Goal: Task Accomplishment & Management: Use online tool/utility

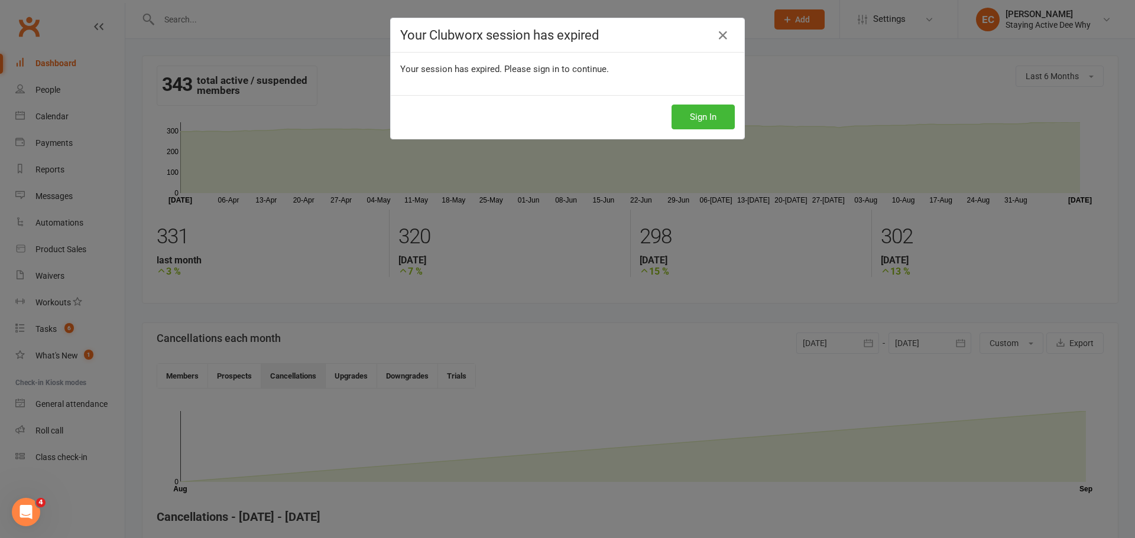
click at [703, 119] on div "Your Clubworx session has expired Your session has expired. Please sign in to c…" at bounding box center [567, 269] width 1135 height 538
click at [713, 103] on div "Sign In" at bounding box center [567, 117] width 353 height 44
click at [703, 125] on button "Sign In" at bounding box center [702, 117] width 63 height 25
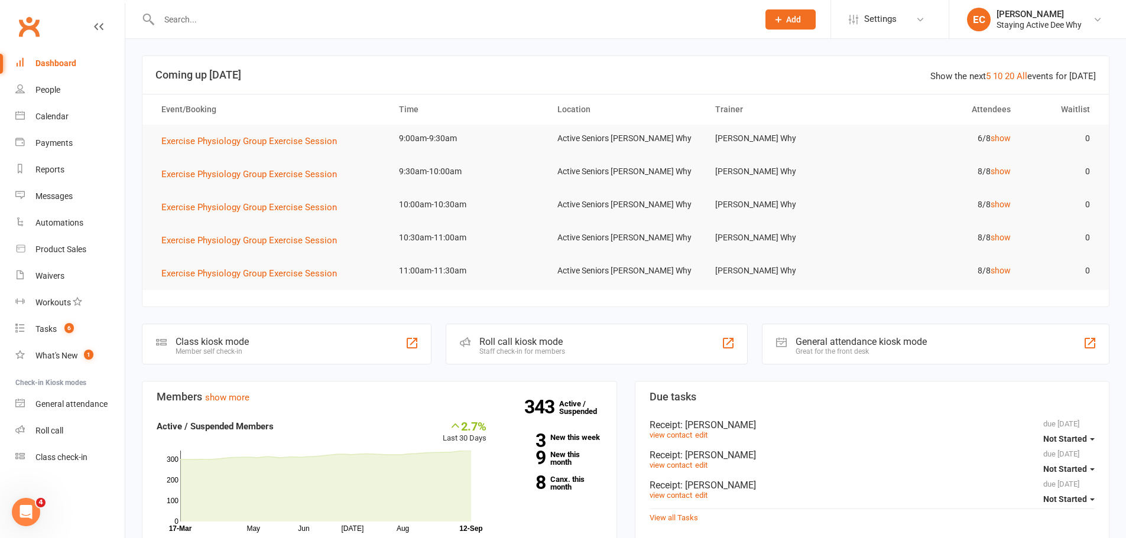
click at [183, 19] on input "text" at bounding box center [452, 19] width 595 height 17
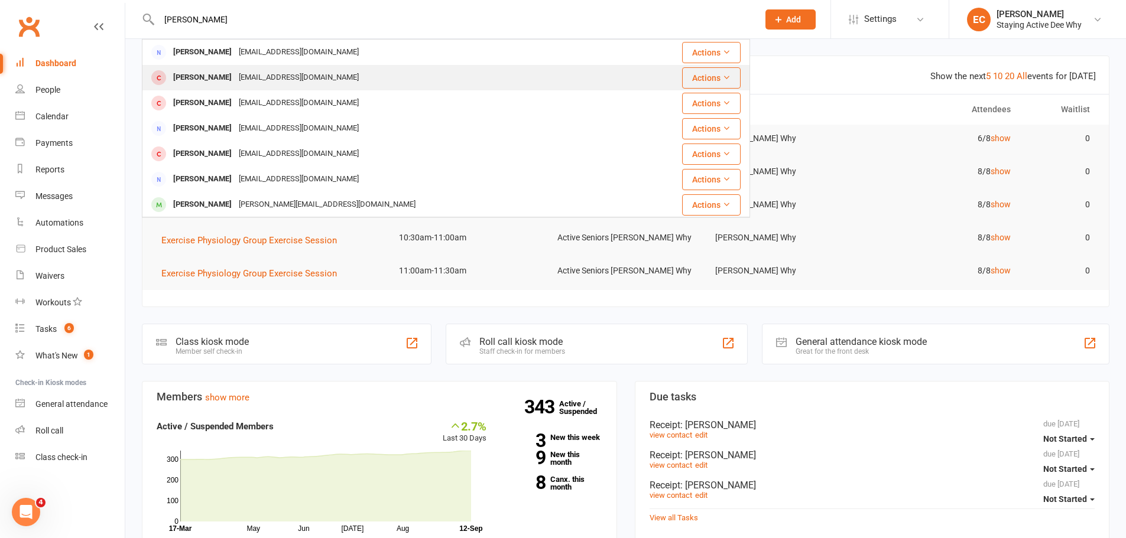
type input "[PERSON_NAME]"
click at [181, 77] on div "[PERSON_NAME]" at bounding box center [203, 77] width 66 height 17
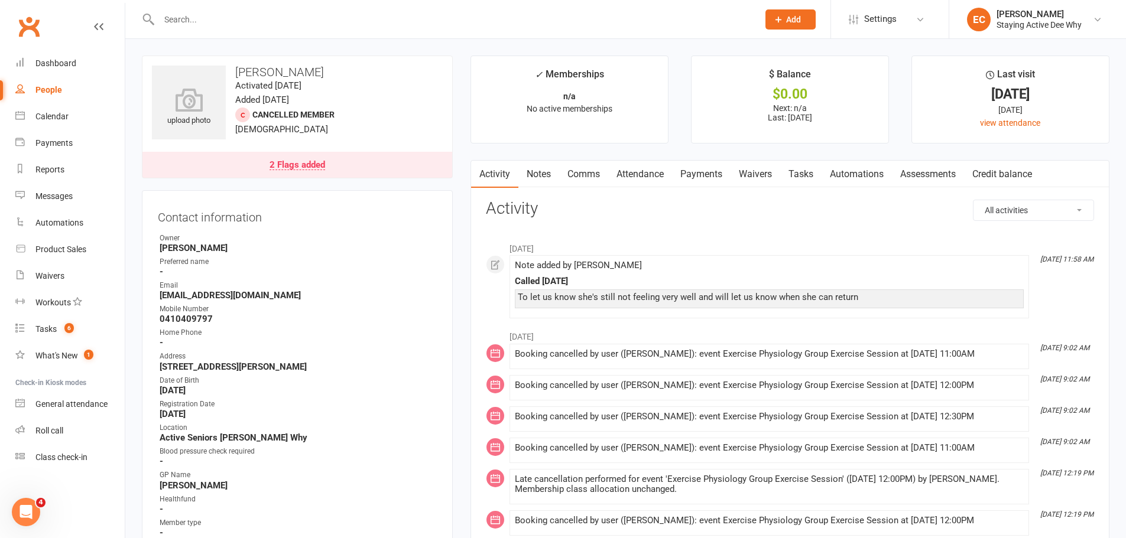
click at [644, 176] on link "Attendance" at bounding box center [640, 174] width 64 height 27
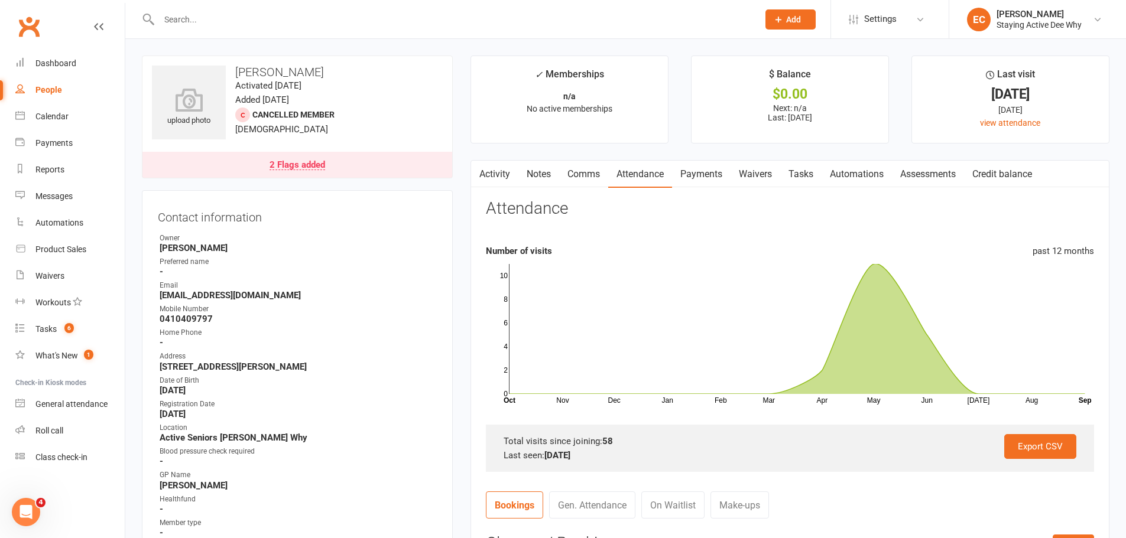
click at [528, 174] on link "Notes" at bounding box center [538, 174] width 41 height 27
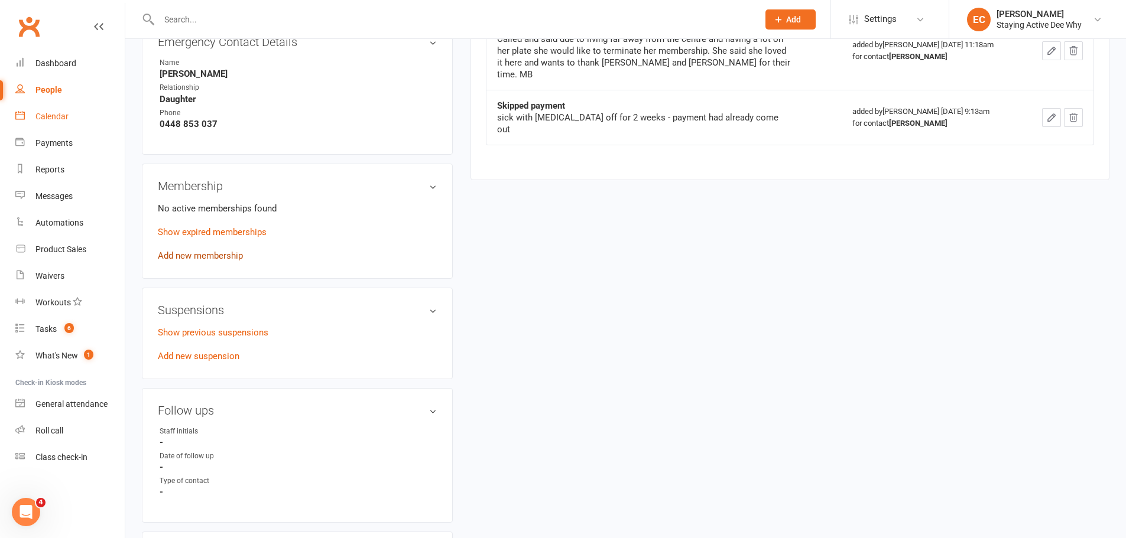
scroll to position [709, 0]
click at [227, 226] on link "Show expired memberships" at bounding box center [212, 229] width 109 height 11
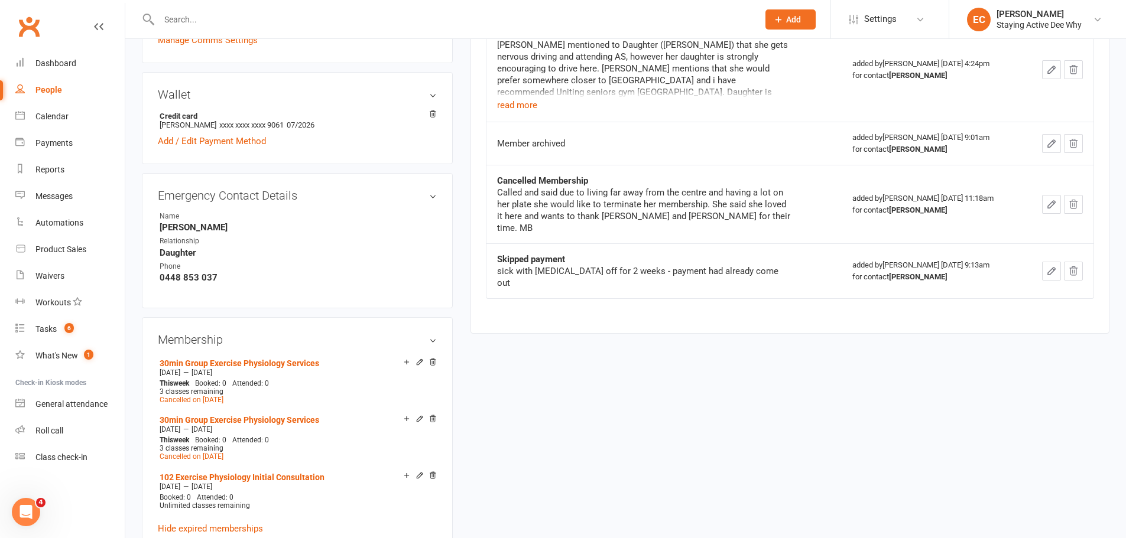
scroll to position [650, 0]
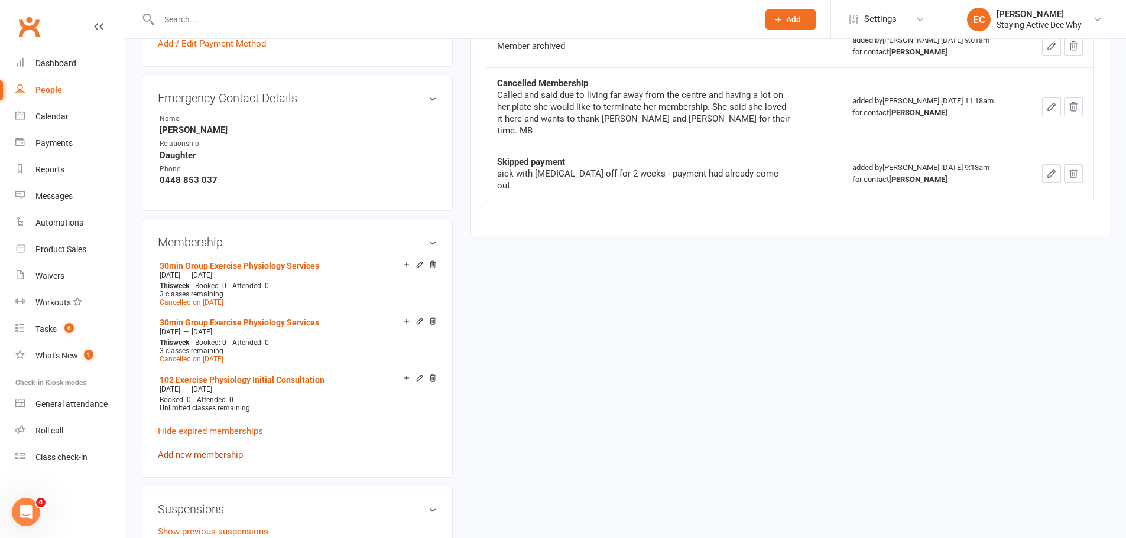
click at [203, 452] on link "Add new membership" at bounding box center [200, 455] width 85 height 11
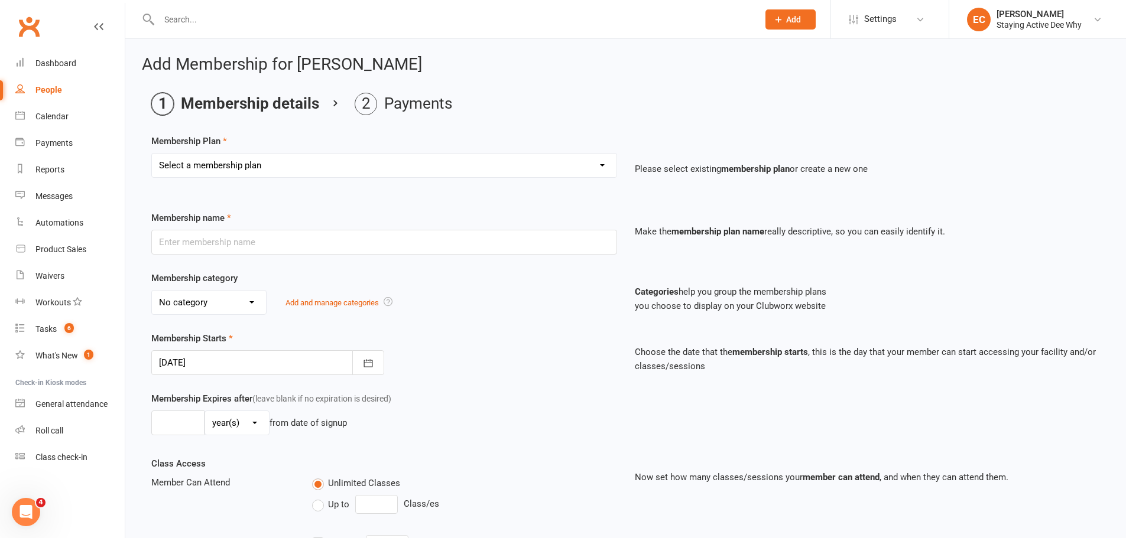
click at [233, 158] on select "Select a membership plan Create new Membership Plan 01 10953 Exercise Physiolog…" at bounding box center [384, 166] width 465 height 24
select select "4"
click at [152, 154] on select "Select a membership plan Create new Membership Plan 01 10953 Exercise Physiolog…" at bounding box center [384, 166] width 465 height 24
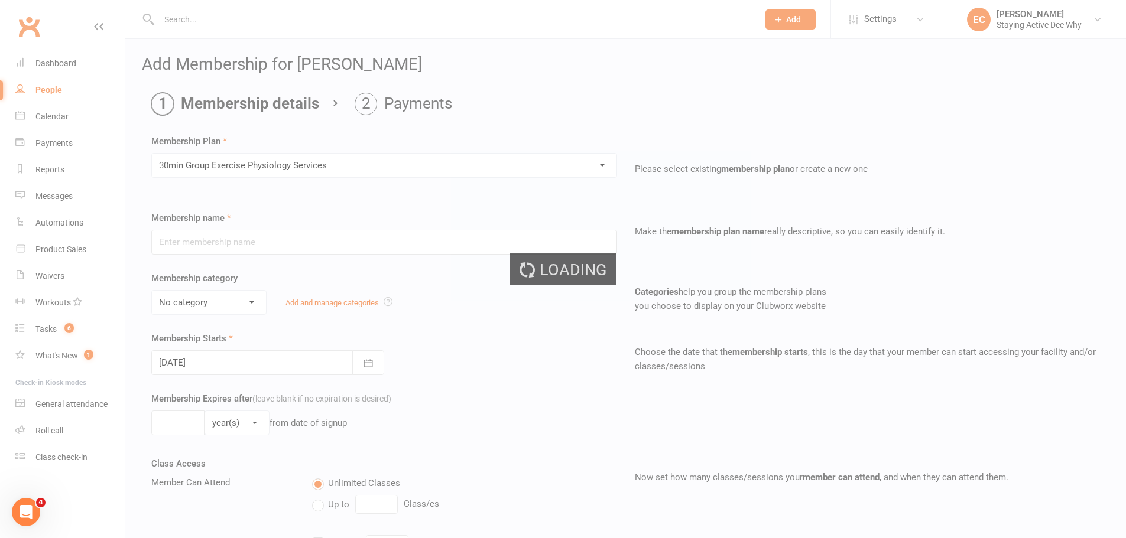
type input "30min Group Exercise Physiology Services"
select select "0"
type input "0"
type input "3"
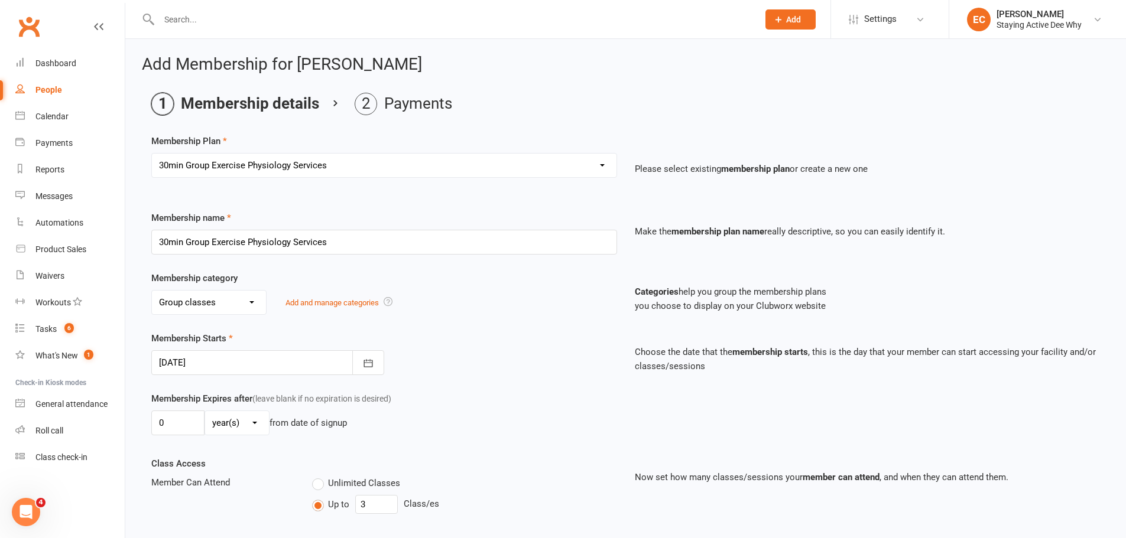
click at [217, 365] on div at bounding box center [267, 362] width 233 height 25
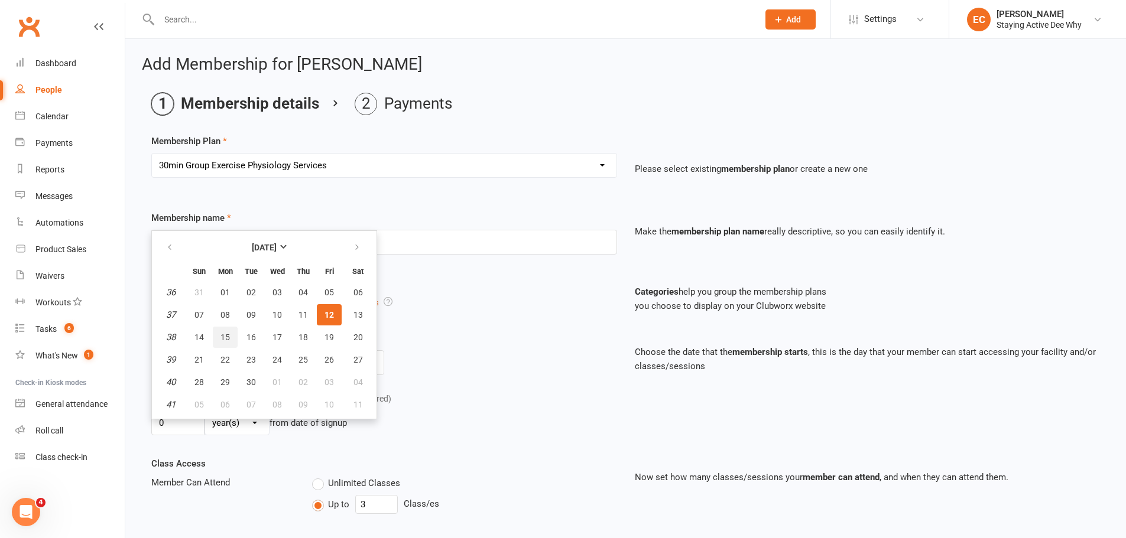
click at [229, 337] on span "15" at bounding box center [224, 337] width 9 height 9
type input "15 Sep 2025"
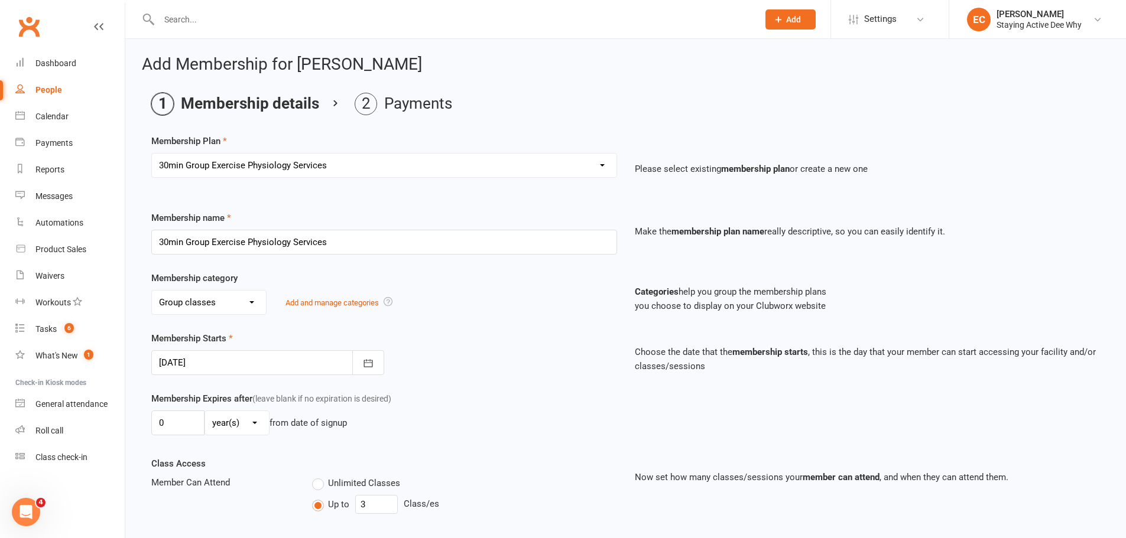
scroll to position [410, 0]
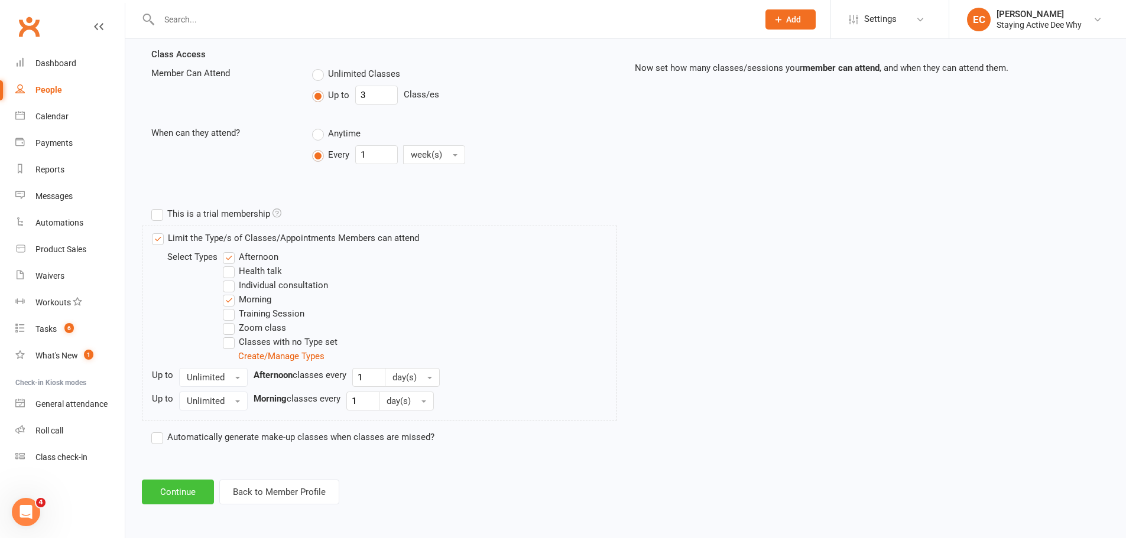
click at [193, 492] on button "Continue" at bounding box center [178, 492] width 72 height 25
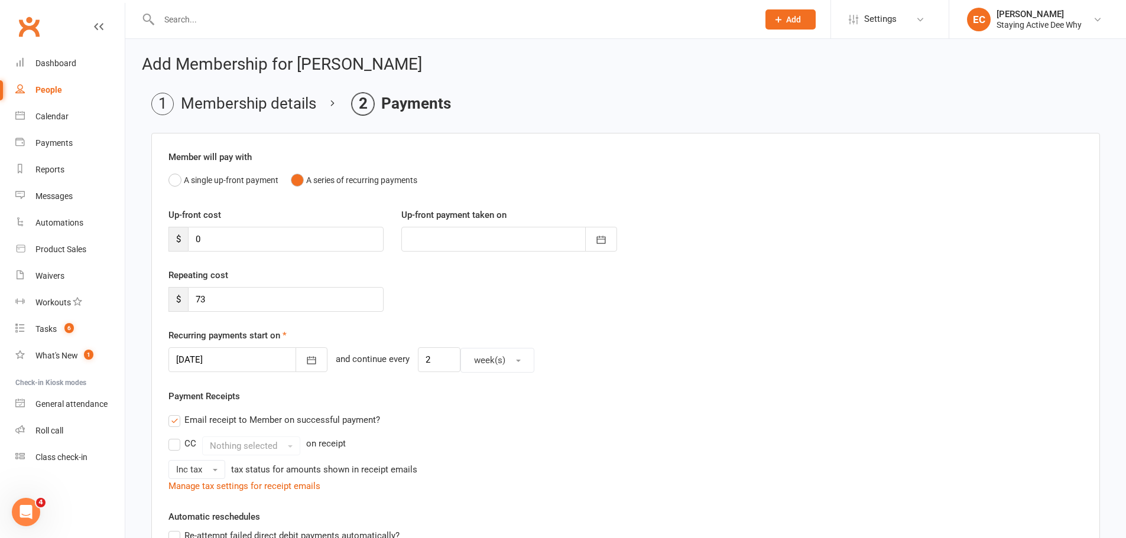
click at [206, 365] on div at bounding box center [247, 360] width 159 height 25
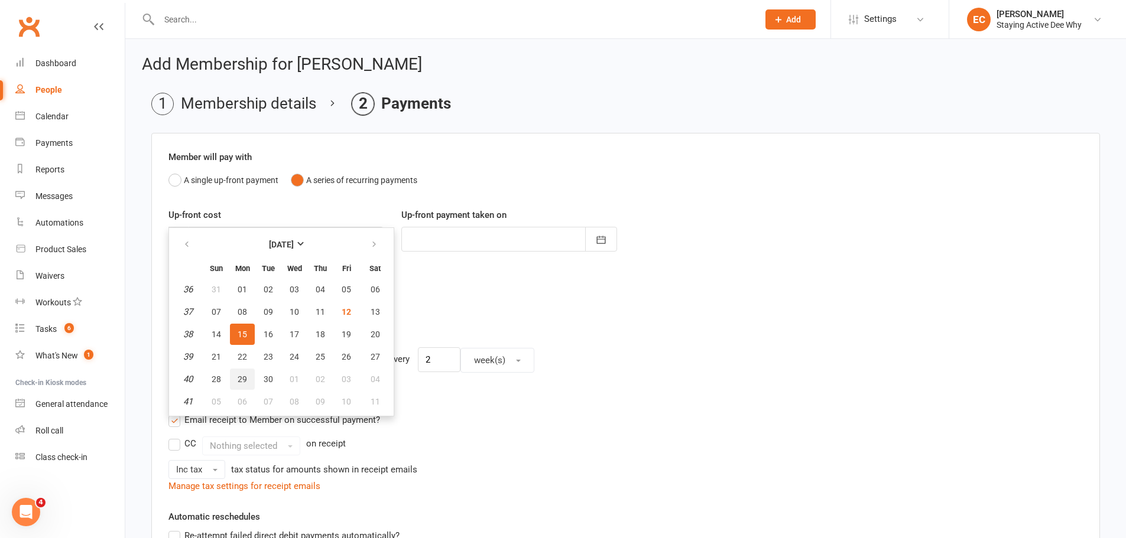
click at [242, 384] on span "29" at bounding box center [242, 379] width 9 height 9
type input "29 Sep 2025"
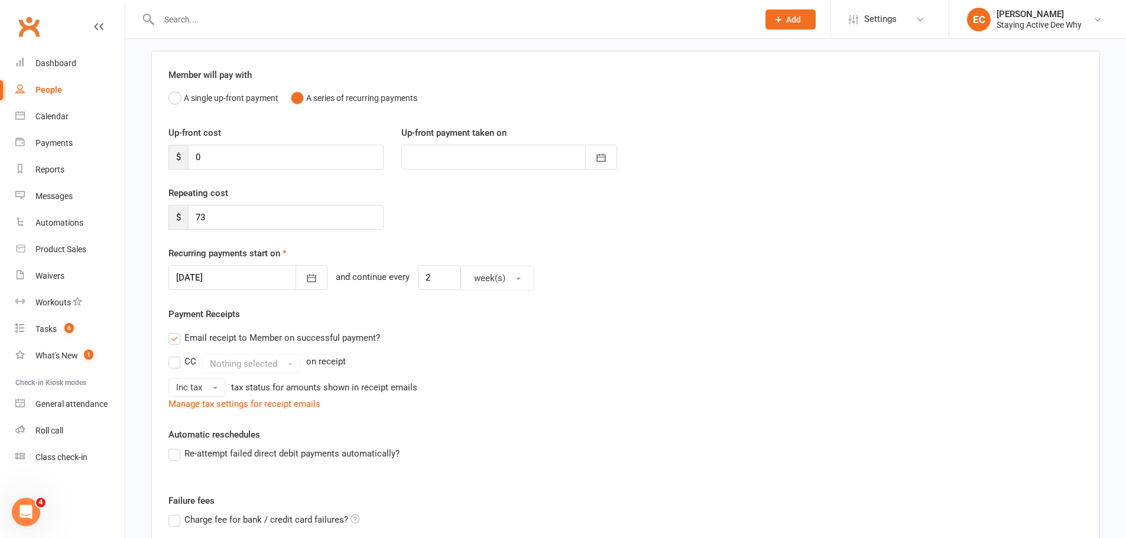
scroll to position [274, 0]
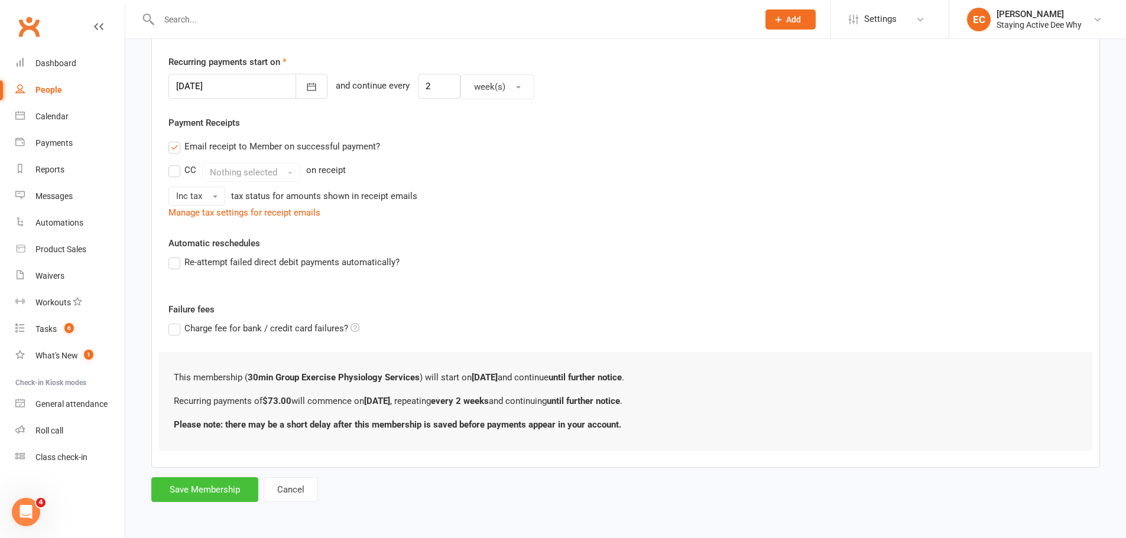
click at [218, 488] on button "Save Membership" at bounding box center [204, 490] width 107 height 25
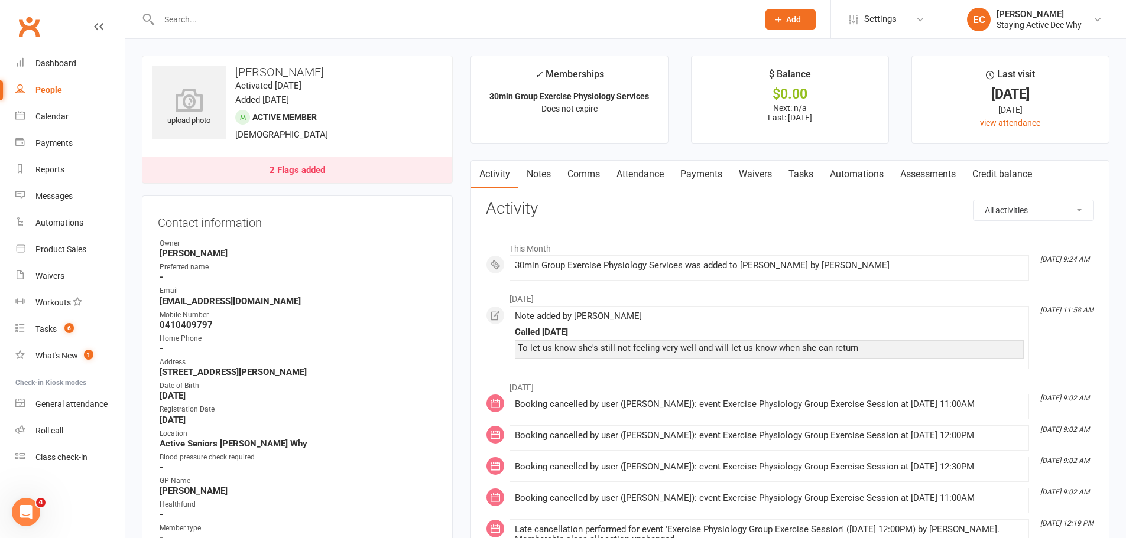
click at [664, 173] on link "Attendance" at bounding box center [640, 174] width 64 height 27
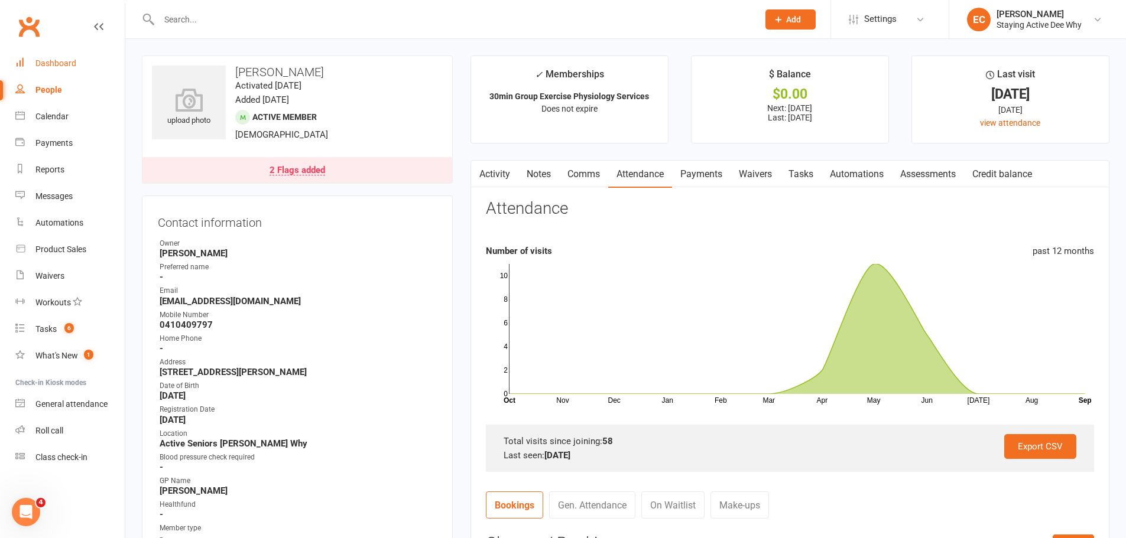
click at [38, 66] on div "Dashboard" at bounding box center [55, 63] width 41 height 9
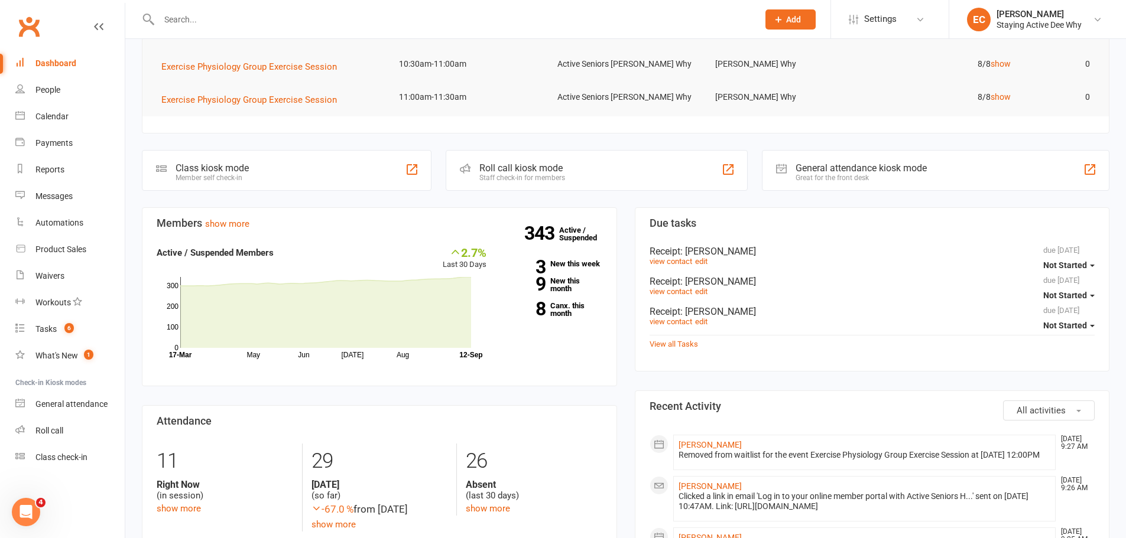
scroll to position [296, 0]
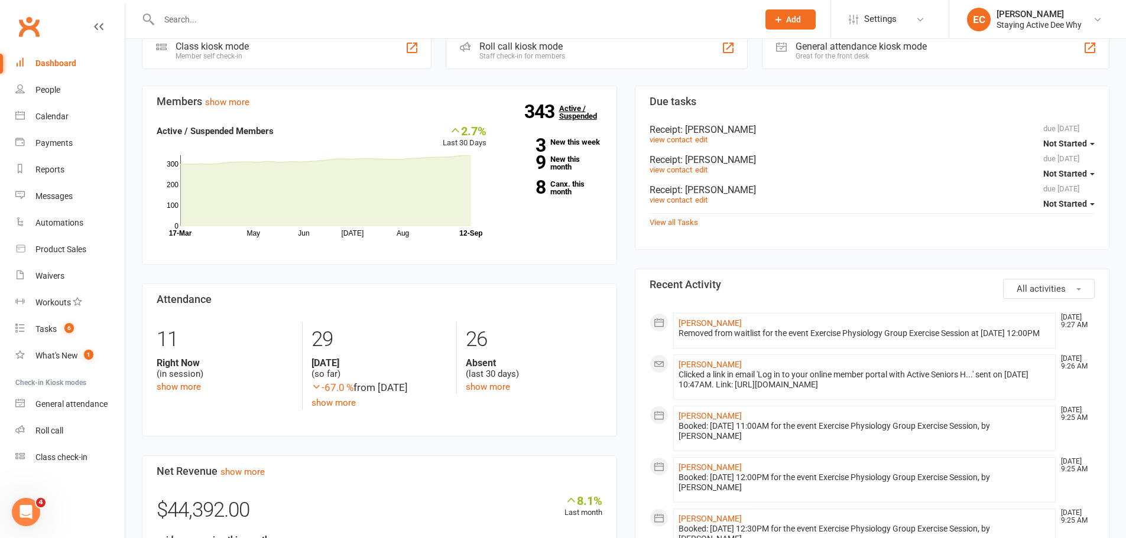
click at [576, 115] on link "343 Active / Suspended" at bounding box center [585, 112] width 52 height 33
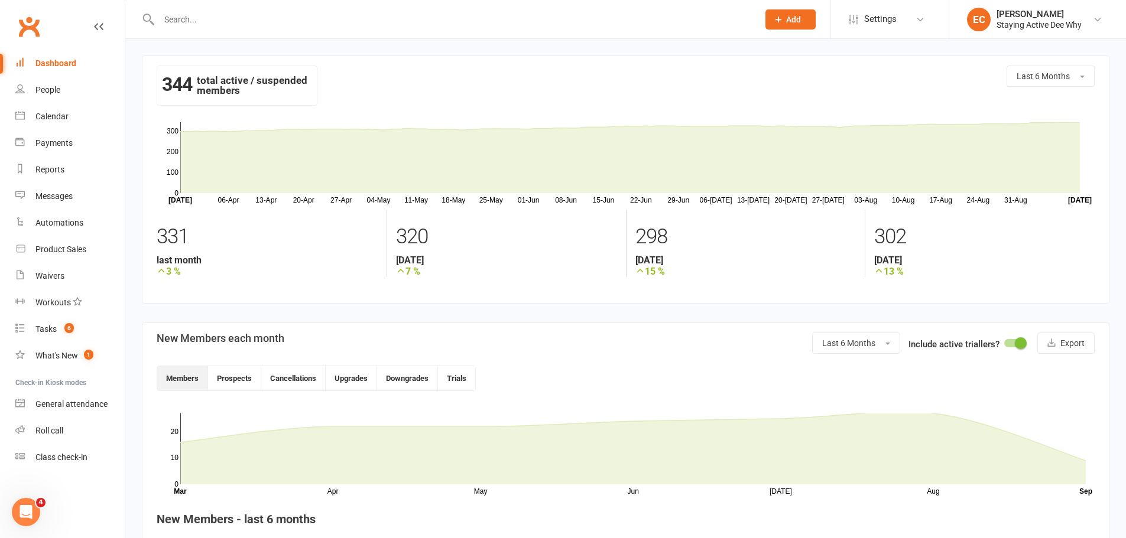
click at [164, 21] on input "text" at bounding box center [452, 19] width 595 height 17
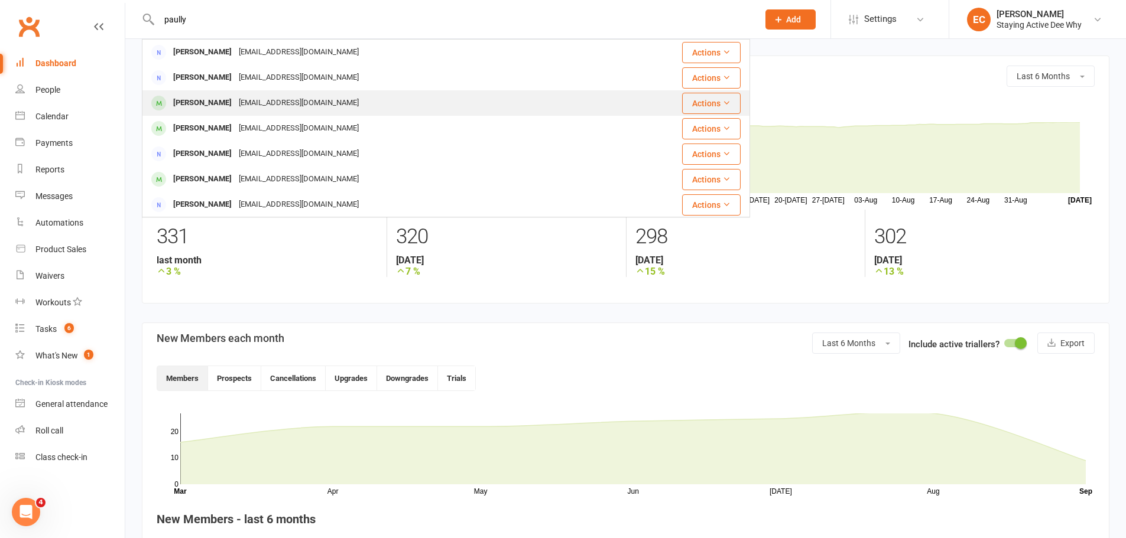
type input "paully"
click at [170, 100] on div "[PERSON_NAME]" at bounding box center [203, 103] width 66 height 17
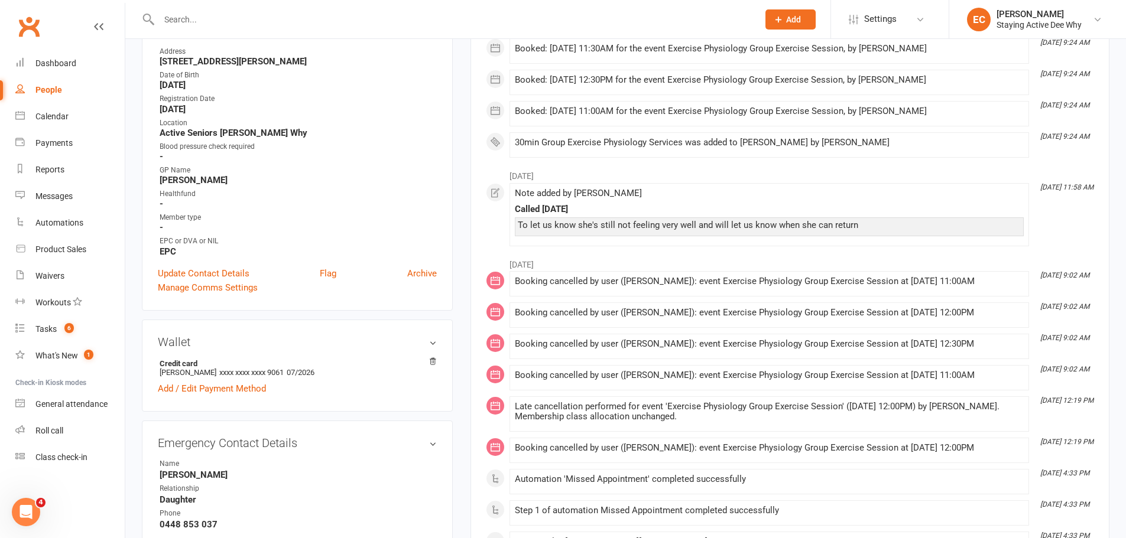
scroll to position [236, 0]
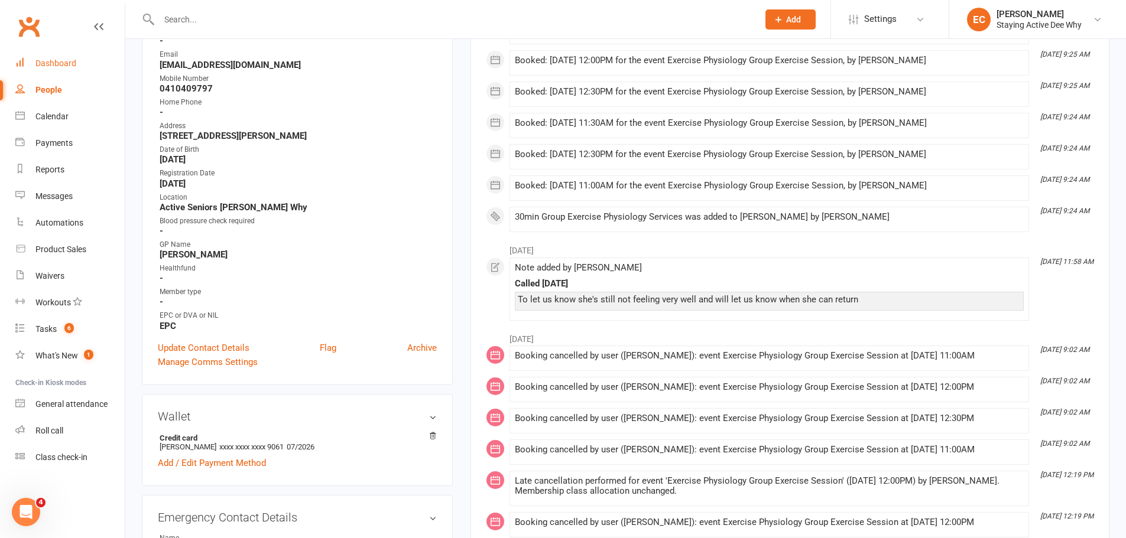
click at [96, 67] on link "Dashboard" at bounding box center [69, 63] width 109 height 27
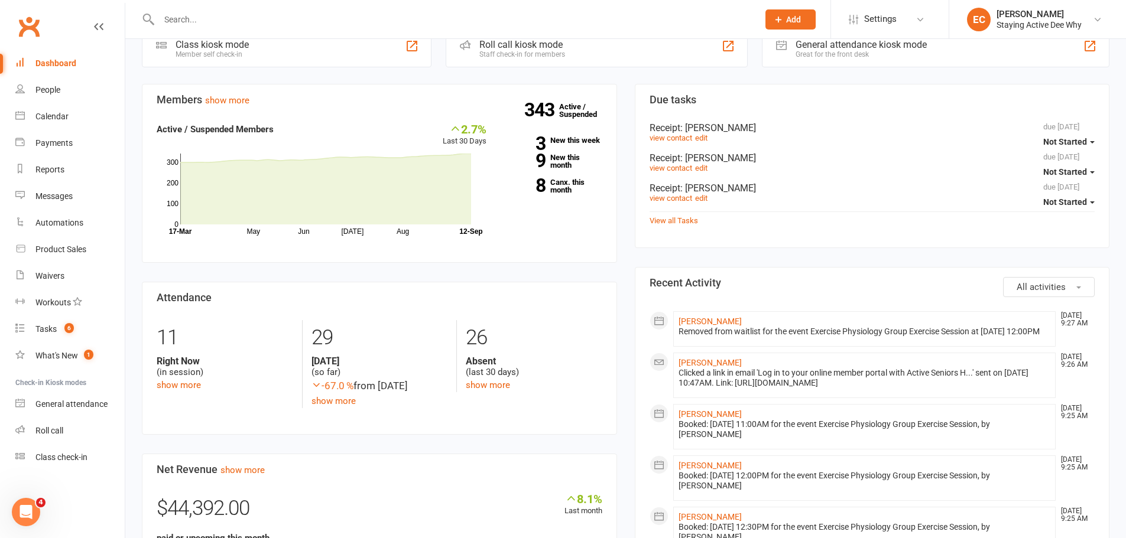
scroll to position [355, 0]
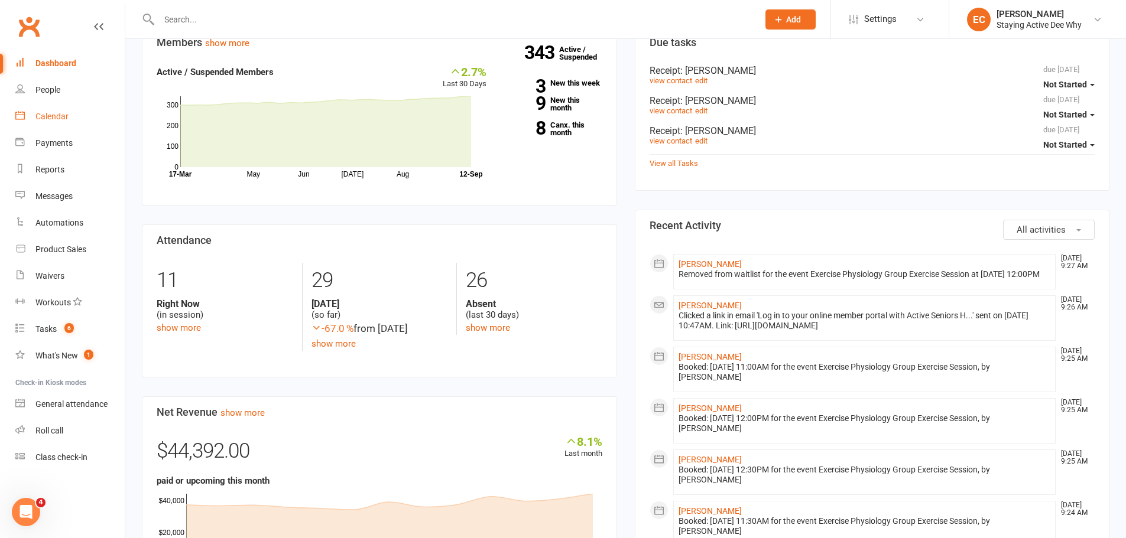
click at [88, 112] on link "Calendar" at bounding box center [69, 116] width 109 height 27
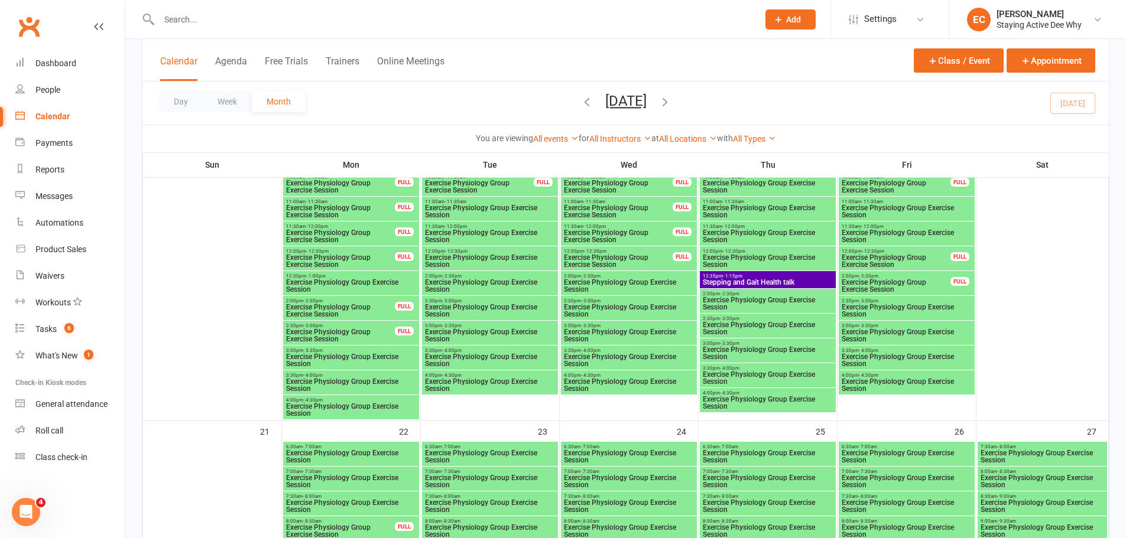
scroll to position [1241, 0]
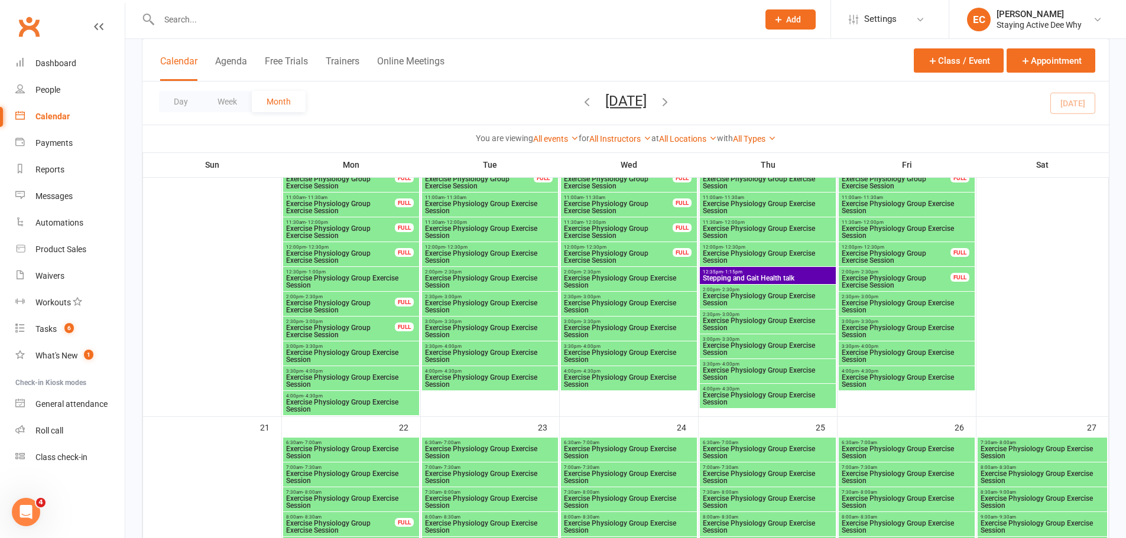
click at [723, 272] on span "- 1:15pm" at bounding box center [733, 272] width 20 height 5
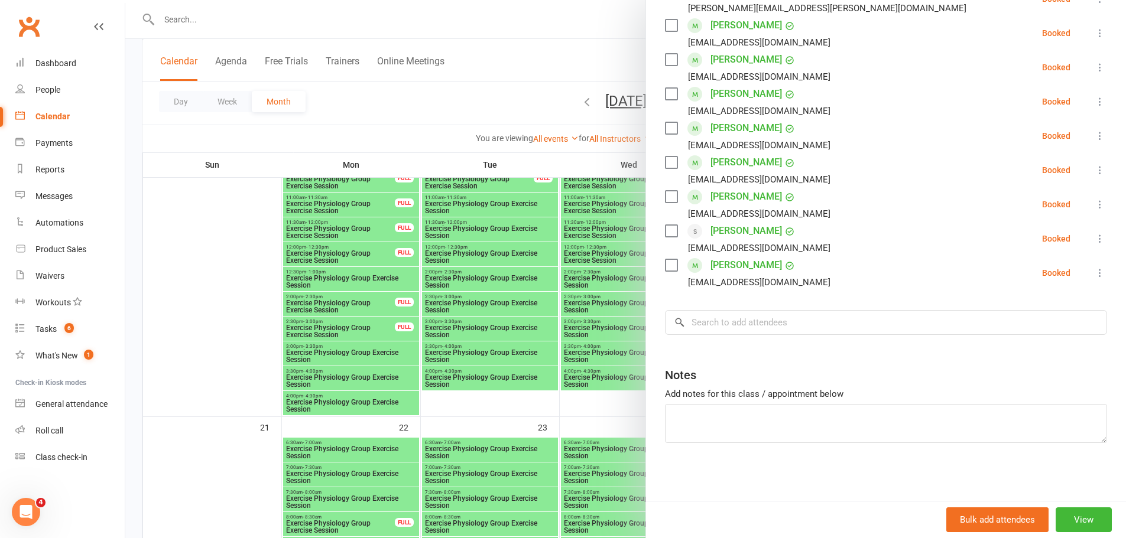
scroll to position [239, 0]
click at [730, 322] on input "search" at bounding box center [886, 321] width 442 height 25
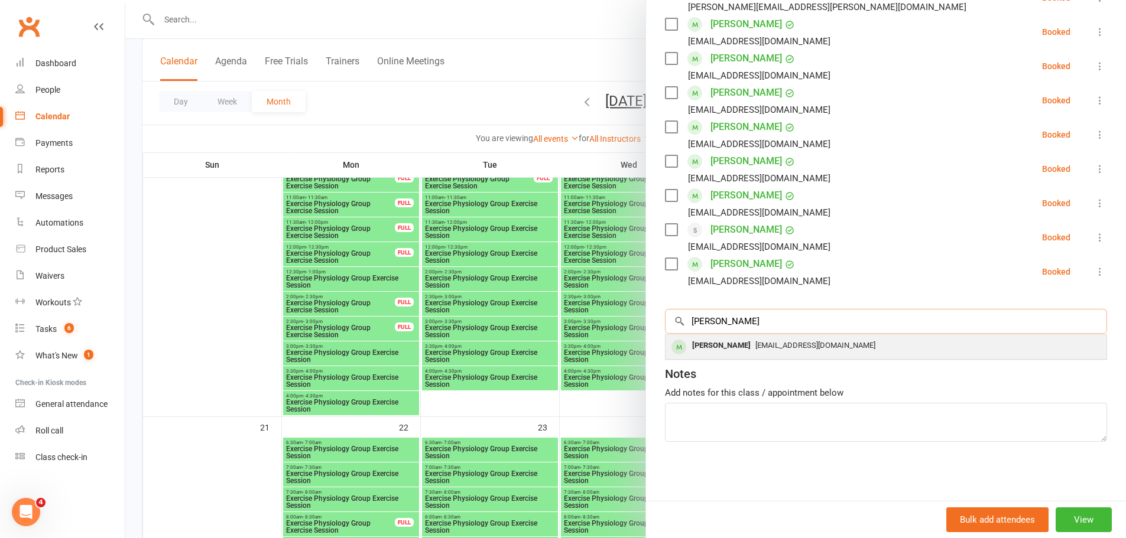
type input "scott"
click at [715, 343] on div "[PERSON_NAME]" at bounding box center [721, 345] width 68 height 17
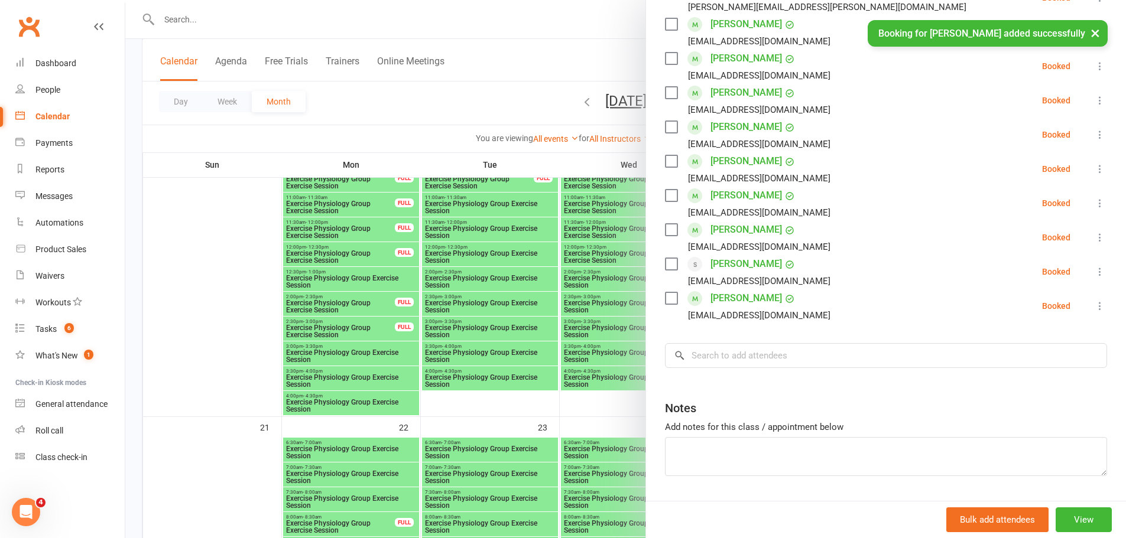
click at [401, 110] on div at bounding box center [625, 269] width 1001 height 538
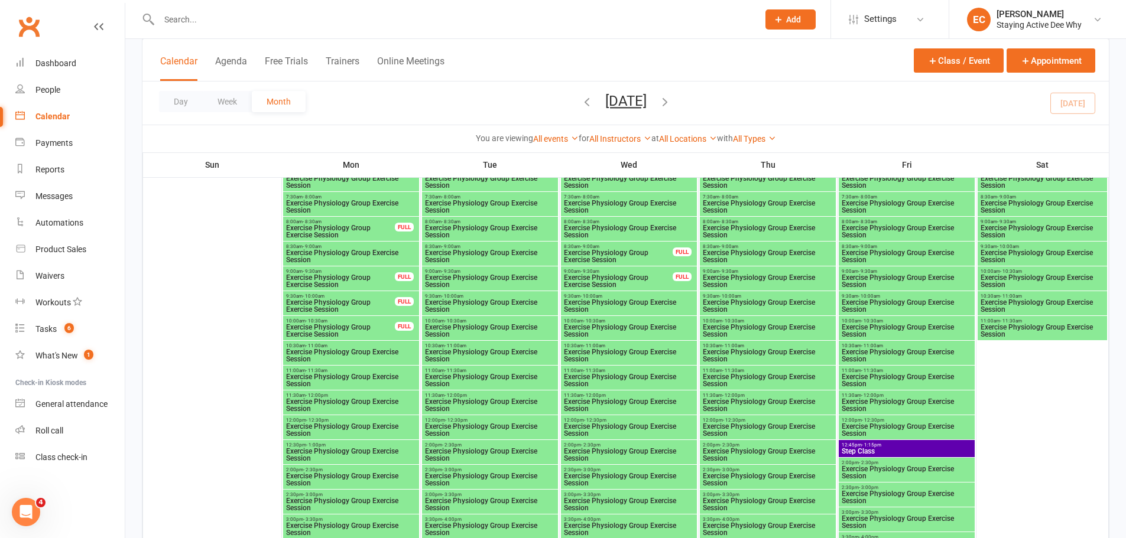
scroll to position [1596, 0]
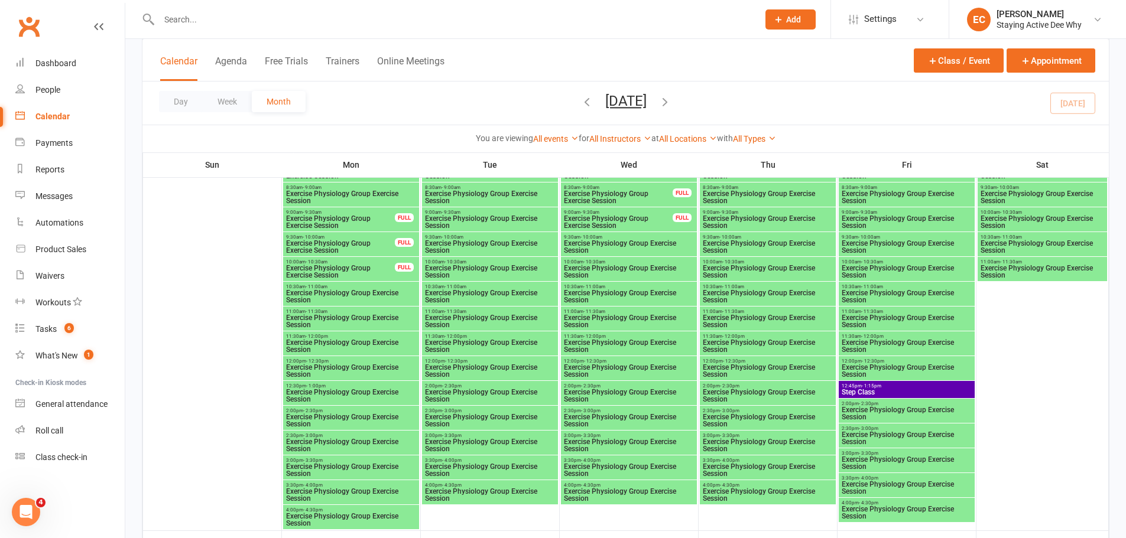
click at [61, 119] on div "Calendar" at bounding box center [52, 116] width 34 height 9
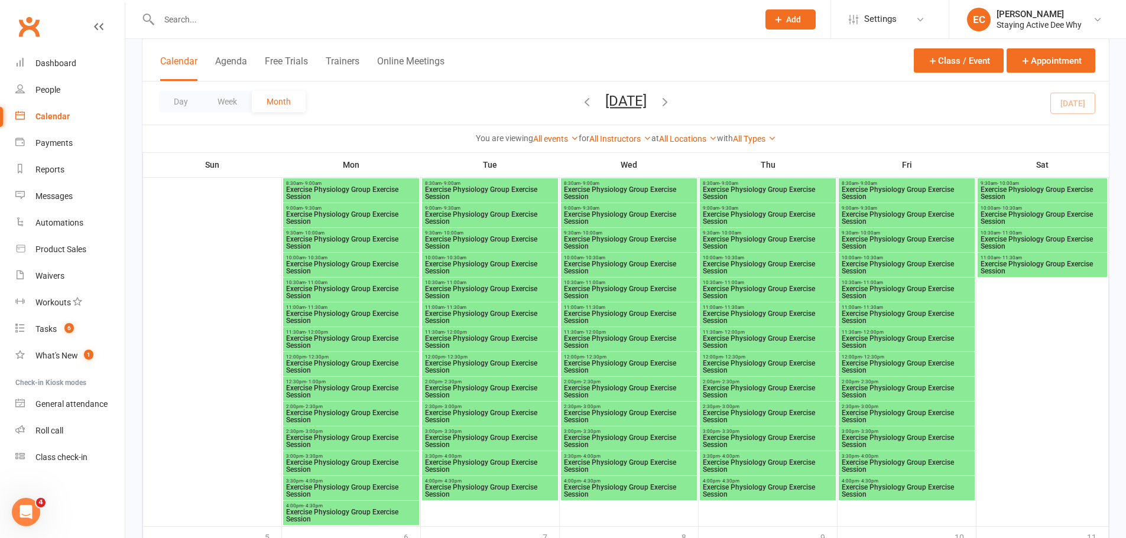
click at [671, 105] on icon "button" at bounding box center [664, 101] width 13 height 13
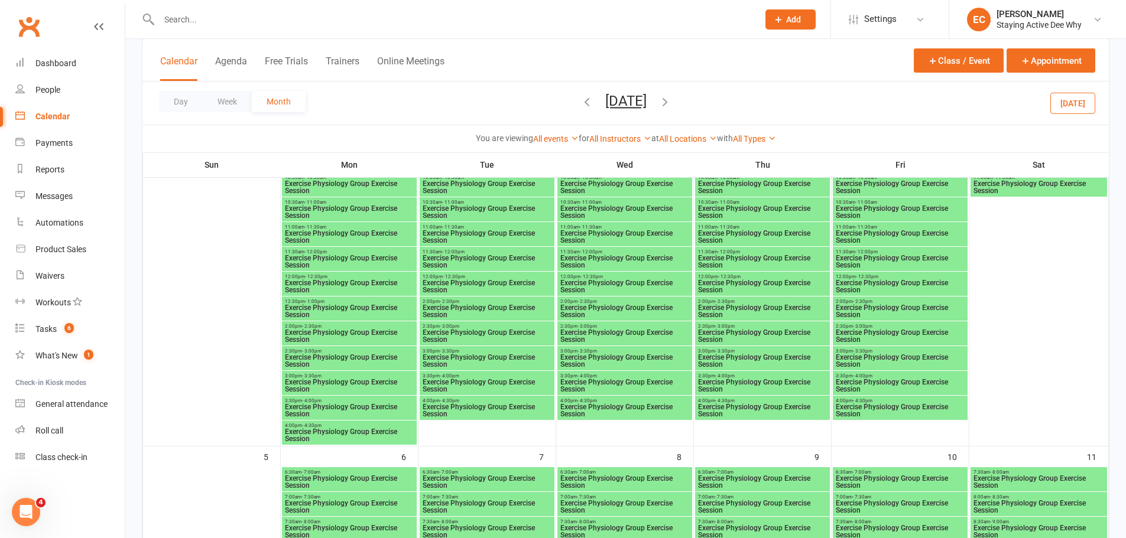
scroll to position [262, 0]
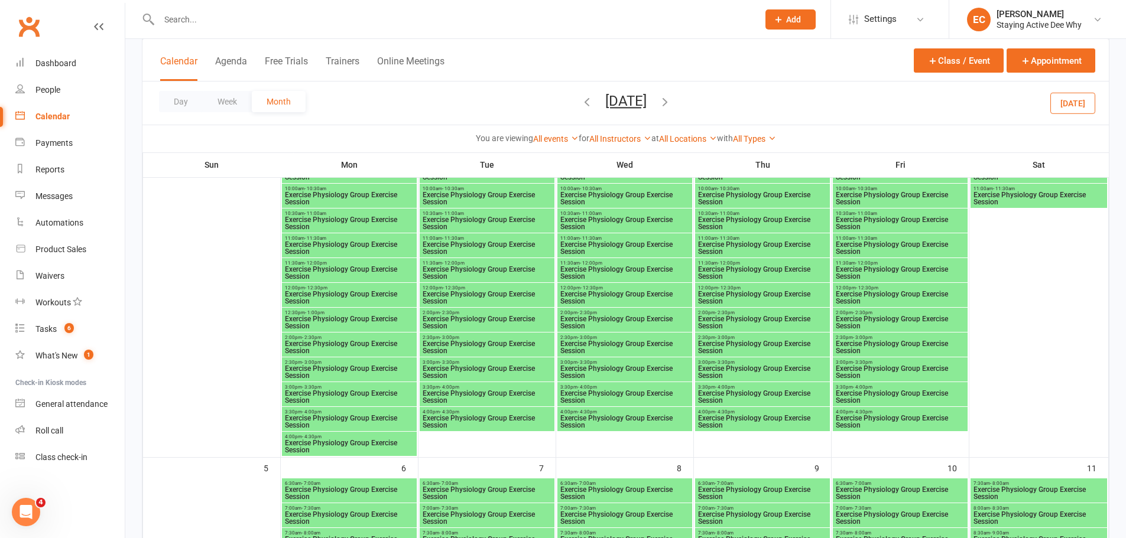
click at [398, 301] on span "Exercise Physiology Group Exercise Session" at bounding box center [349, 298] width 130 height 14
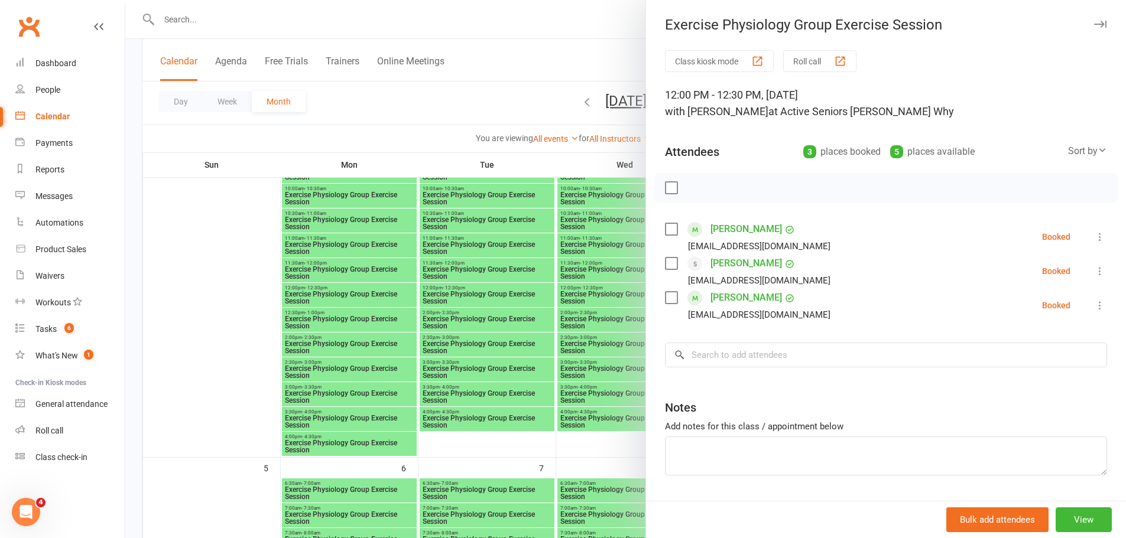
click at [255, 313] on div at bounding box center [625, 269] width 1001 height 538
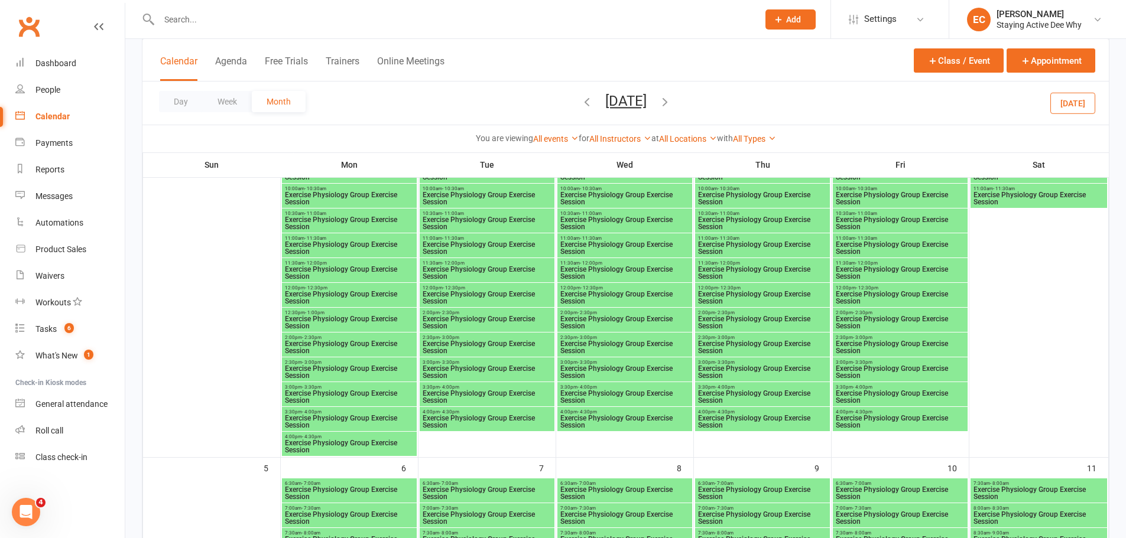
click at [905, 300] on span "Exercise Physiology Group Exercise Session" at bounding box center [900, 298] width 130 height 14
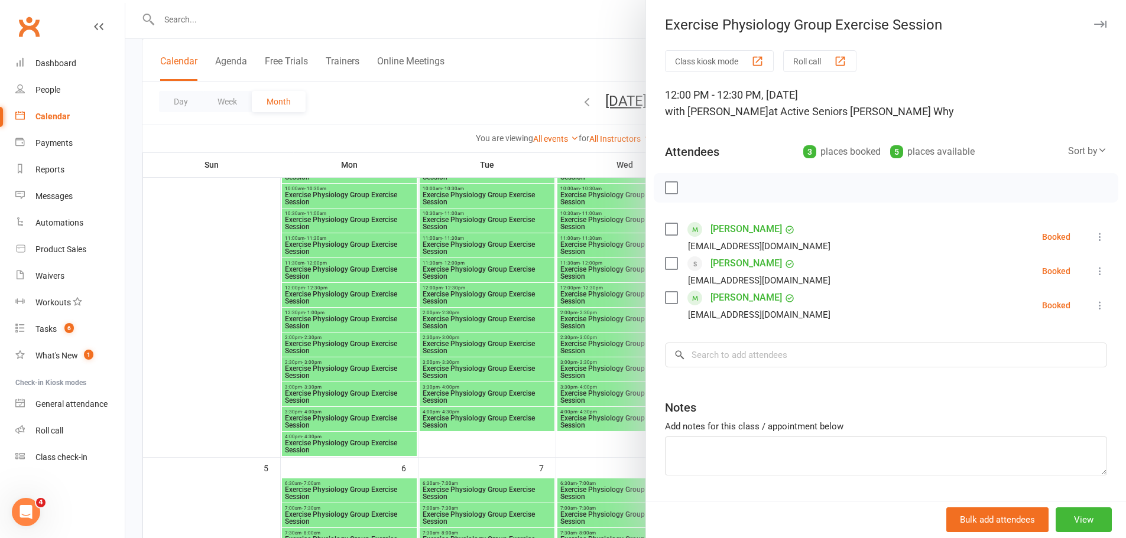
click at [262, 304] on div at bounding box center [625, 269] width 1001 height 538
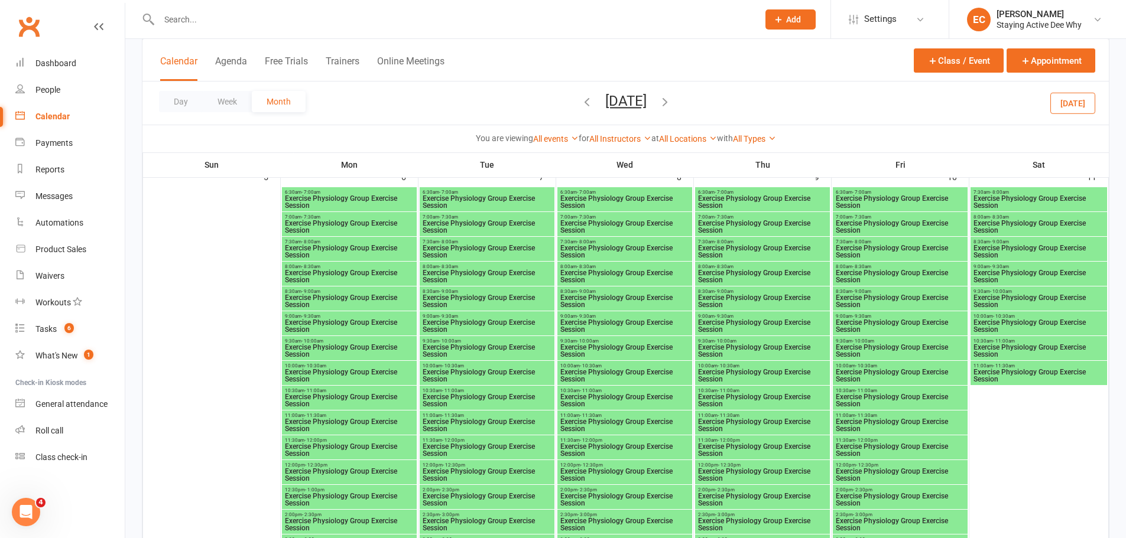
scroll to position [616, 0]
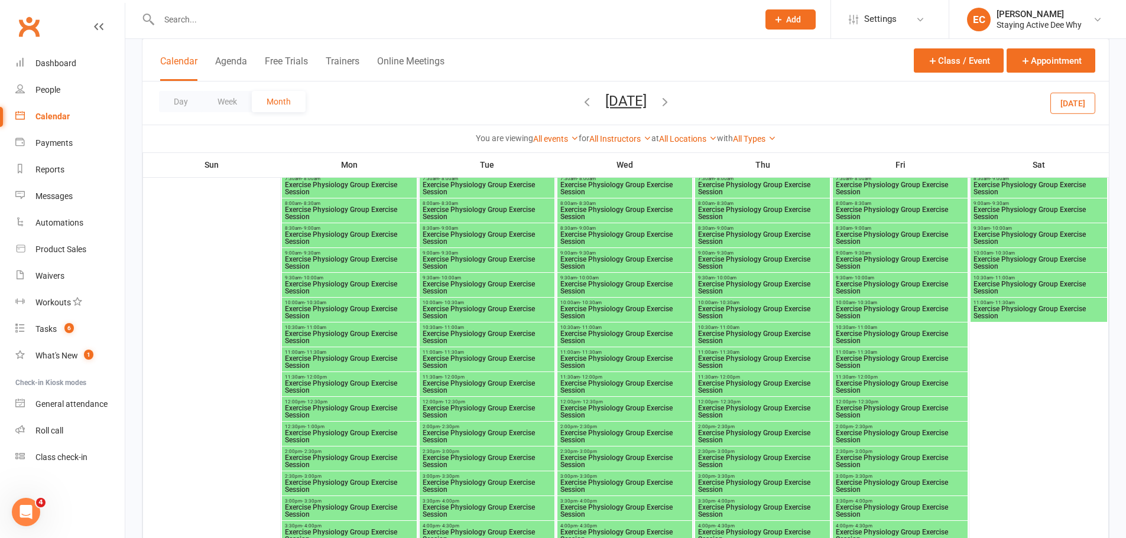
click at [401, 415] on span "Exercise Physiology Group Exercise Session" at bounding box center [349, 412] width 130 height 14
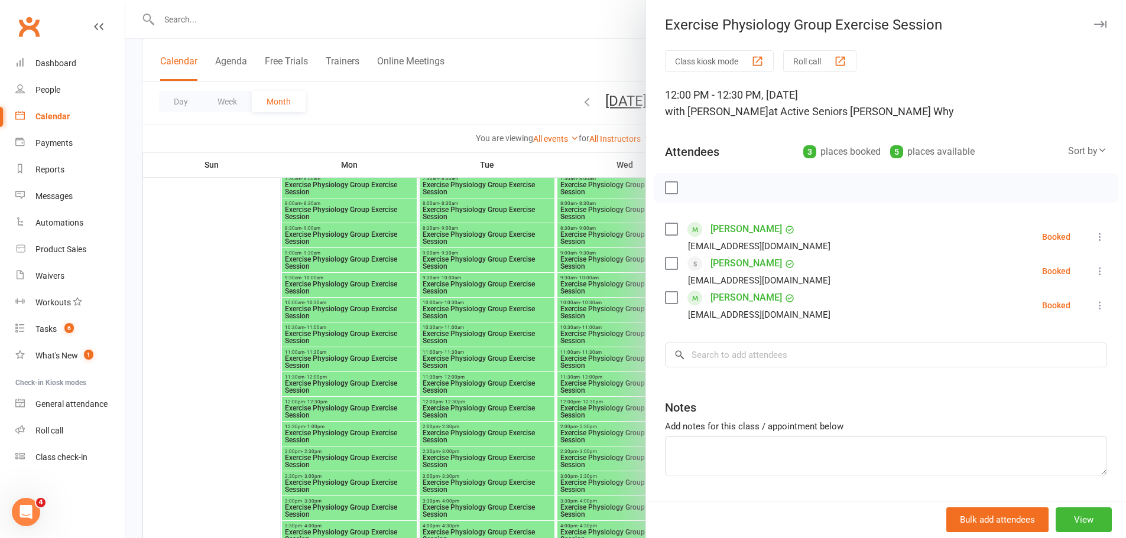
click at [258, 340] on div at bounding box center [625, 269] width 1001 height 538
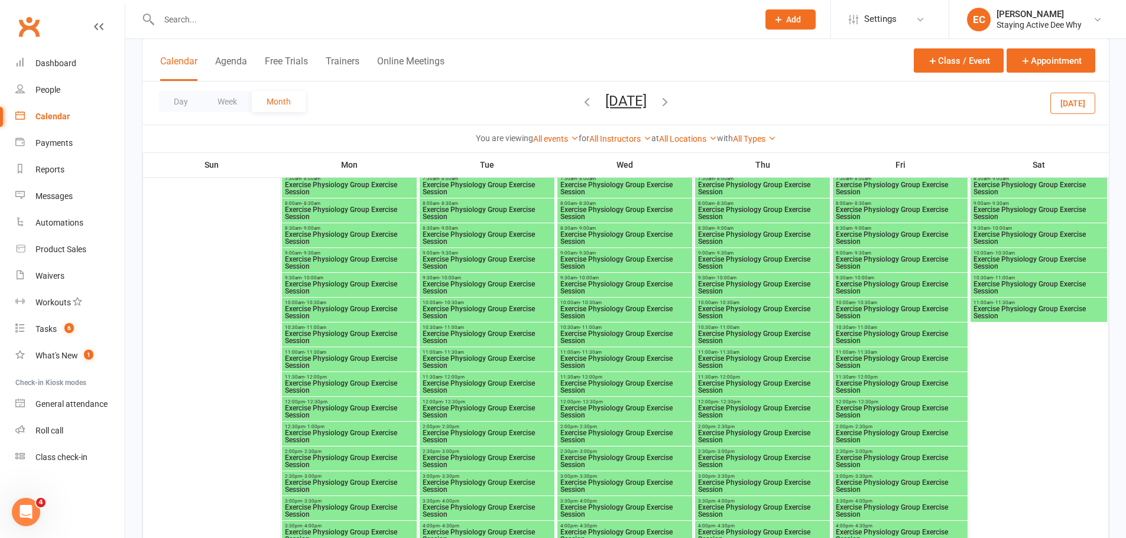
click at [941, 423] on div "2:00pm - 2:30pm Exercise Physiology Group Exercise Session" at bounding box center [900, 434] width 135 height 24
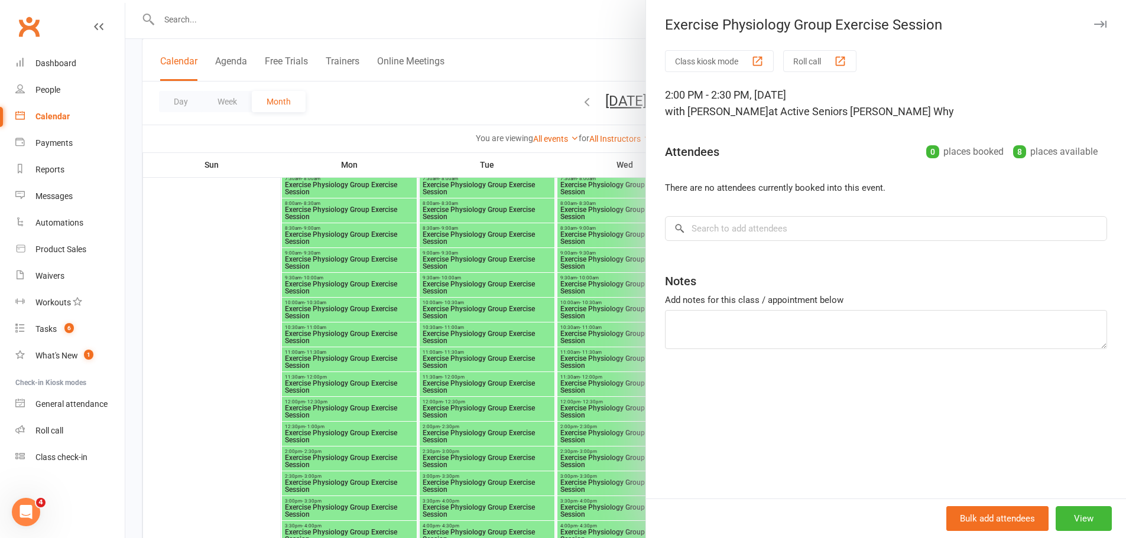
click at [541, 339] on div at bounding box center [625, 269] width 1001 height 538
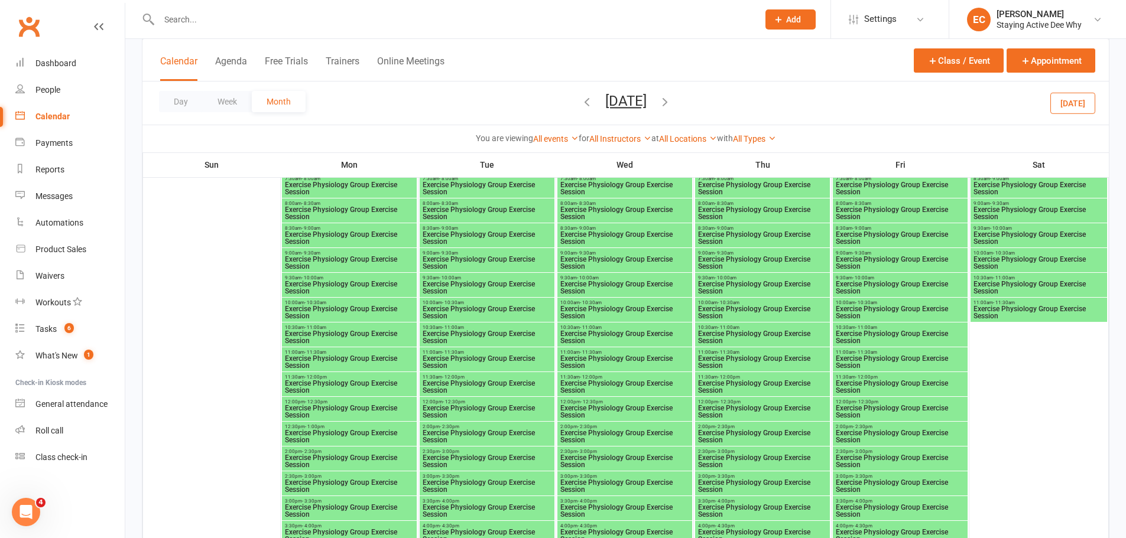
click at [931, 409] on span "Exercise Physiology Group Exercise Session" at bounding box center [900, 412] width 130 height 14
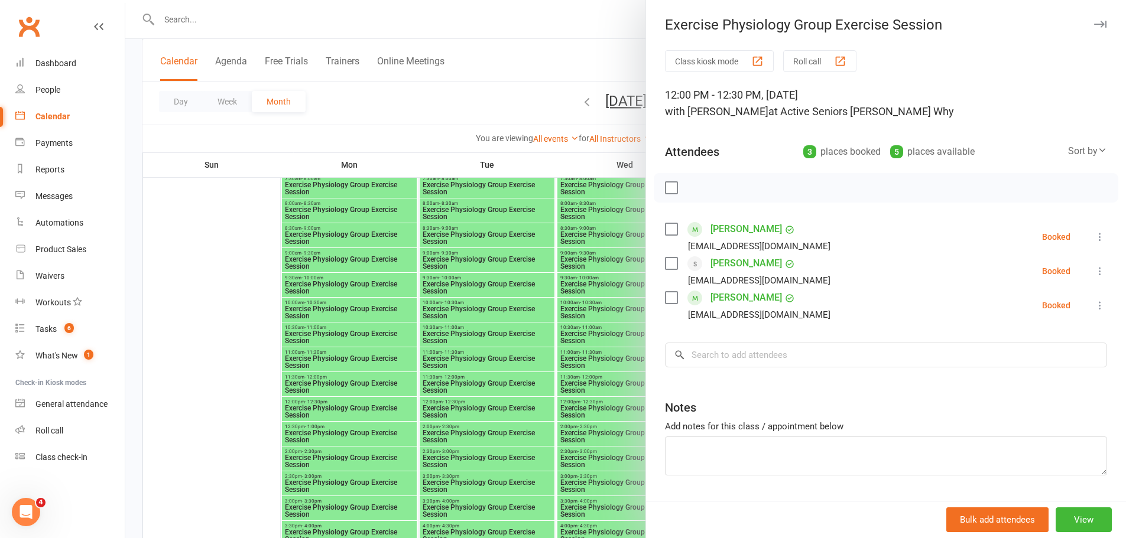
click at [392, 137] on div at bounding box center [625, 269] width 1001 height 538
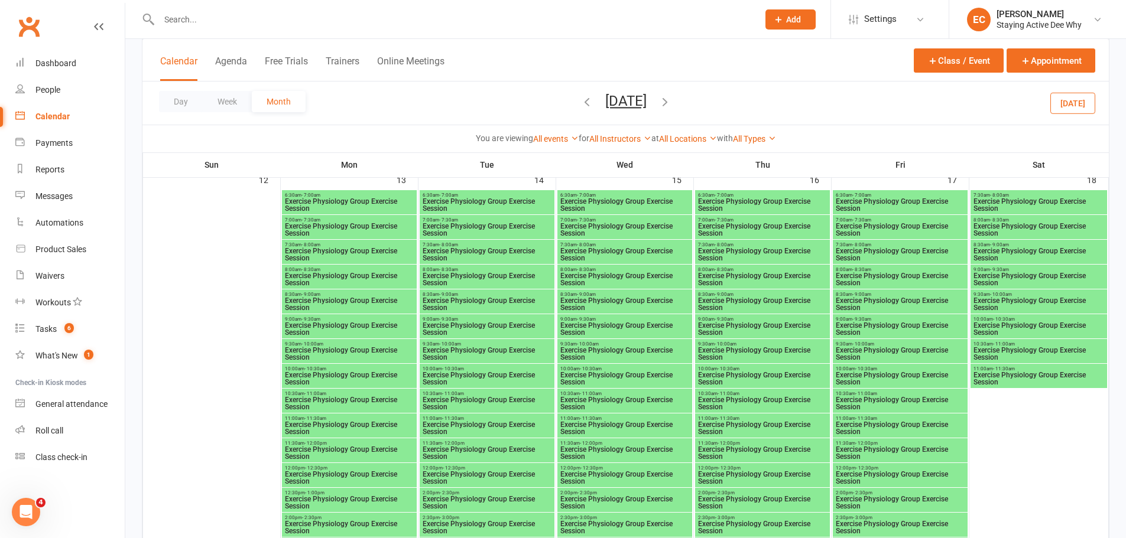
scroll to position [1030, 0]
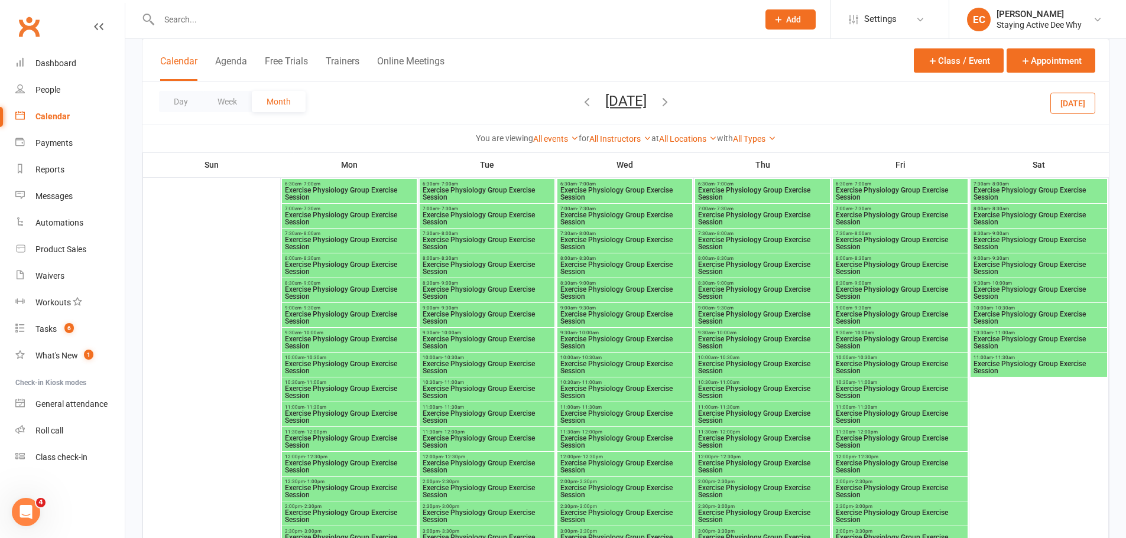
click at [362, 470] on span "Exercise Physiology Group Exercise Session" at bounding box center [349, 467] width 130 height 14
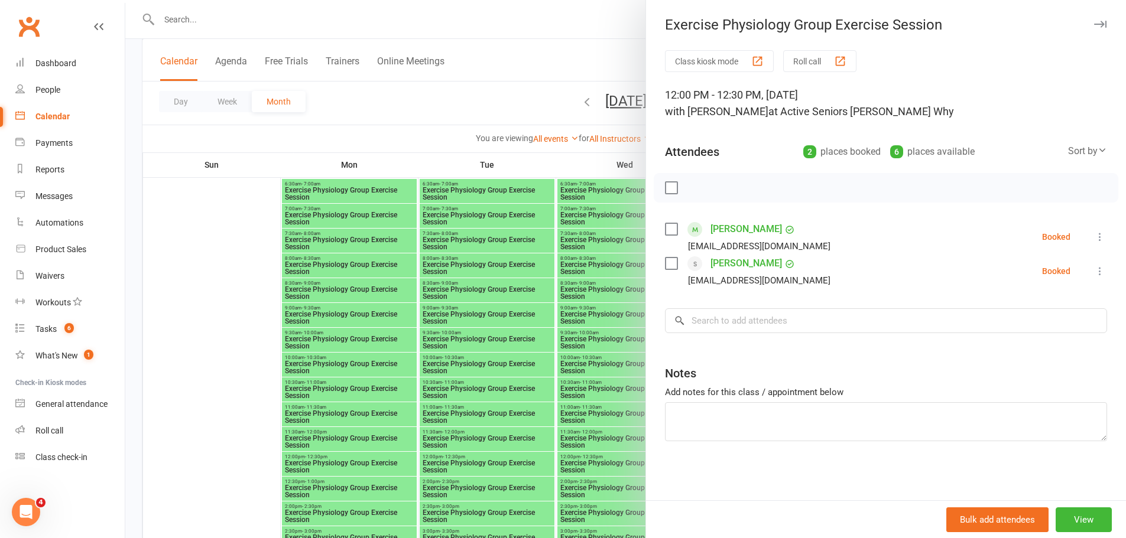
click at [267, 388] on div at bounding box center [625, 269] width 1001 height 538
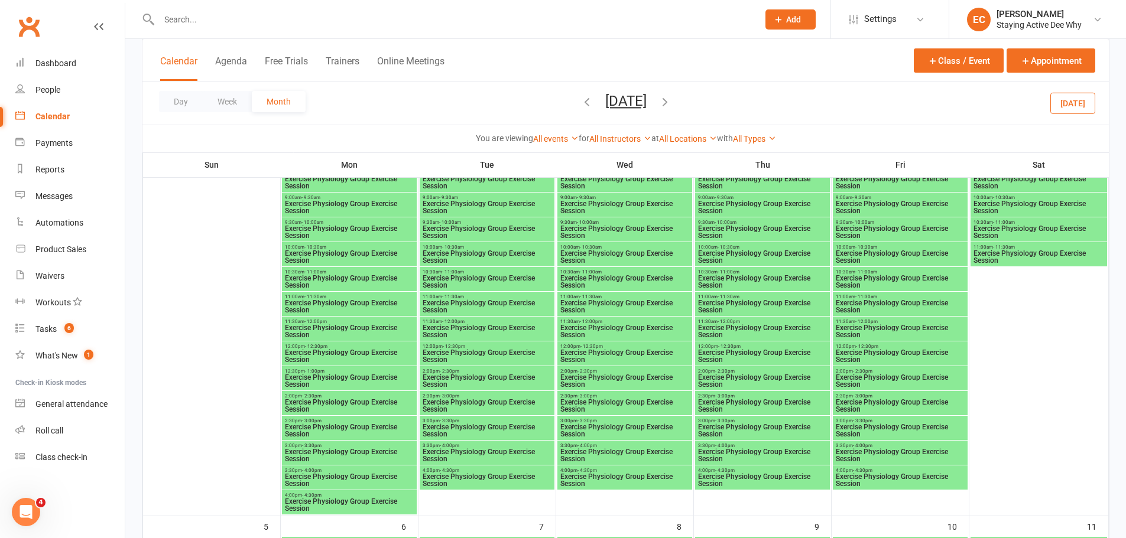
scroll to position [203, 0]
click at [384, 359] on span "Exercise Physiology Group Exercise Session" at bounding box center [349, 357] width 130 height 14
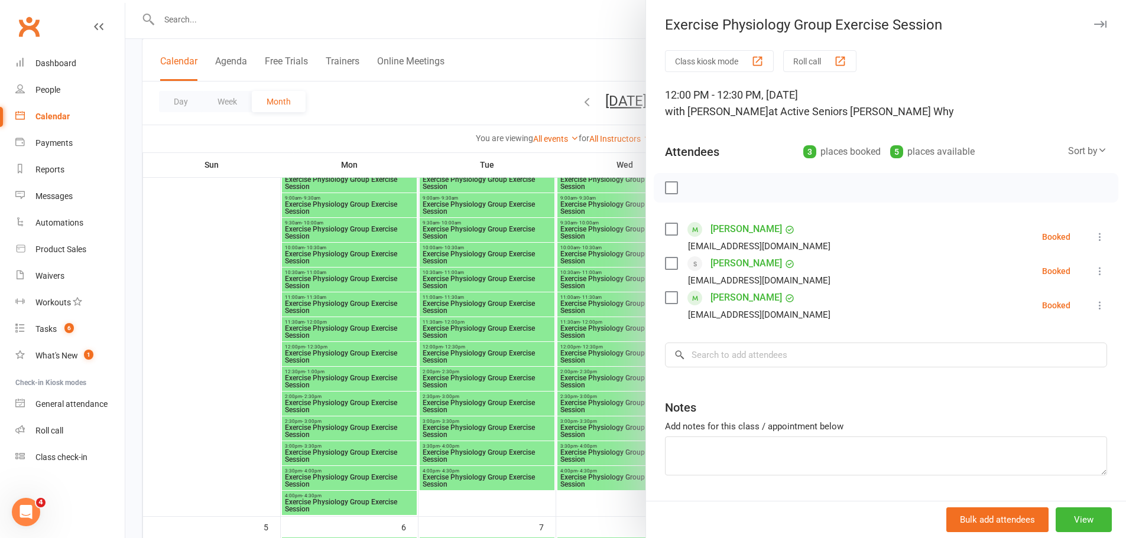
drag, startPoint x: 895, startPoint y: 299, endPoint x: 741, endPoint y: 296, distance: 154.3
click at [741, 296] on li "Henry Colin Van Borssum lescolvan@gmail.com Booked More info Remove Check in Ma…" at bounding box center [886, 305] width 442 height 34
copy link "olin Van Borssum"
click at [349, 140] on div at bounding box center [625, 269] width 1001 height 538
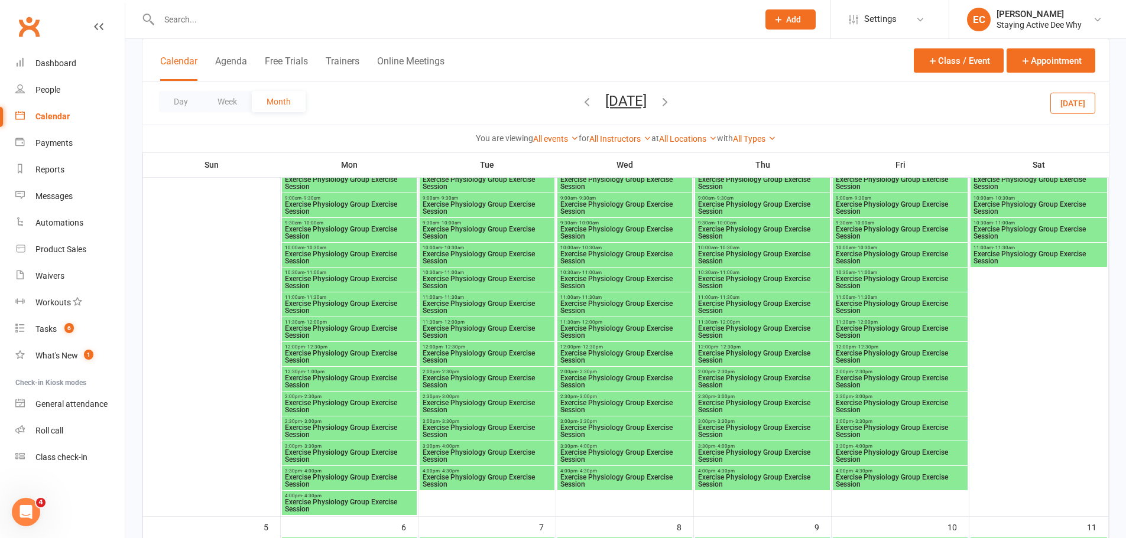
click at [924, 358] on span "Exercise Physiology Group Exercise Session" at bounding box center [900, 357] width 130 height 14
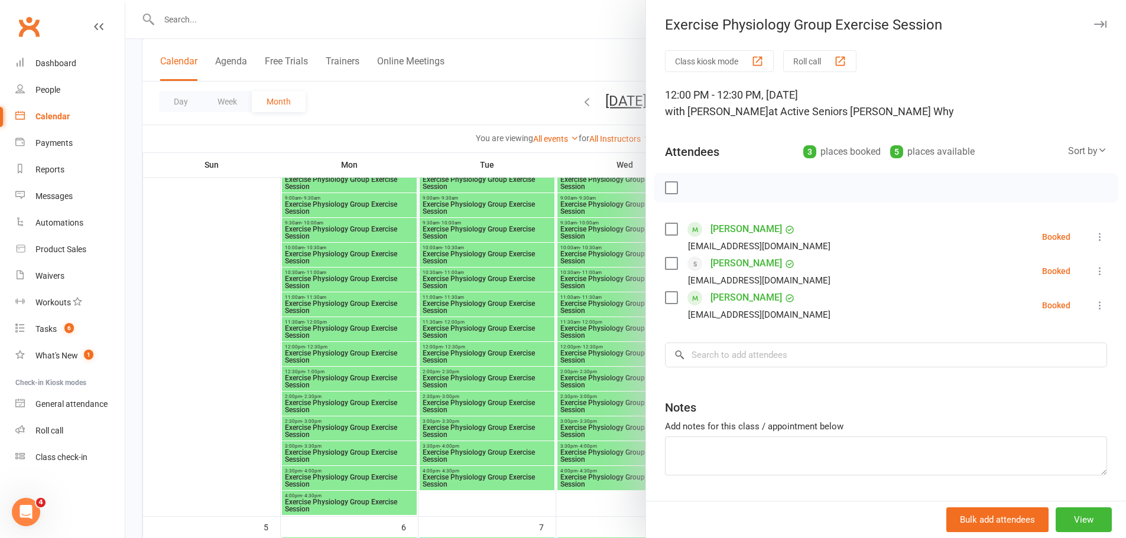
click at [237, 320] on div at bounding box center [625, 269] width 1001 height 538
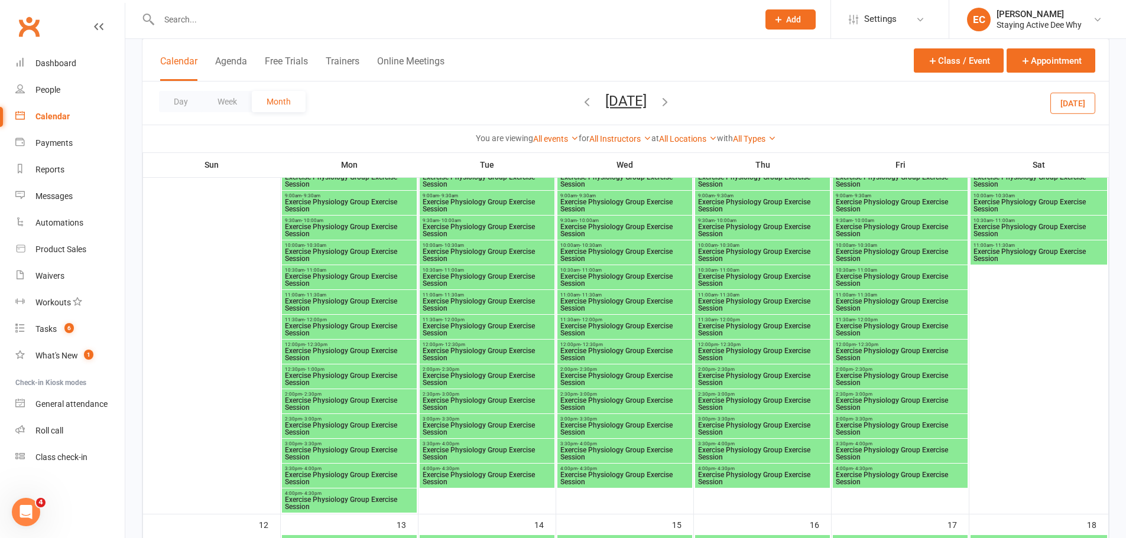
scroll to position [676, 0]
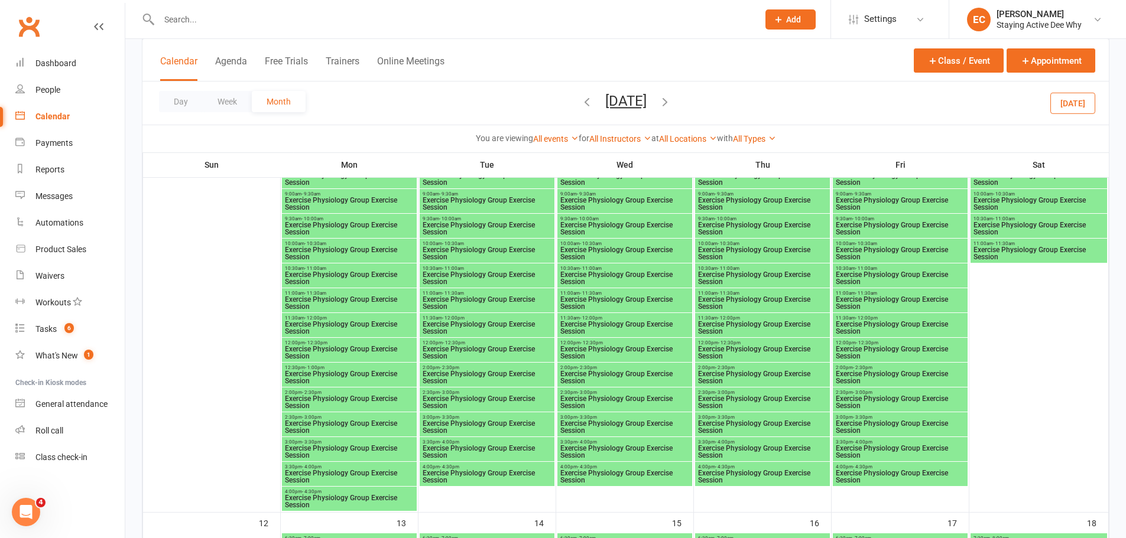
click at [384, 349] on span "Exercise Physiology Group Exercise Session" at bounding box center [349, 353] width 130 height 14
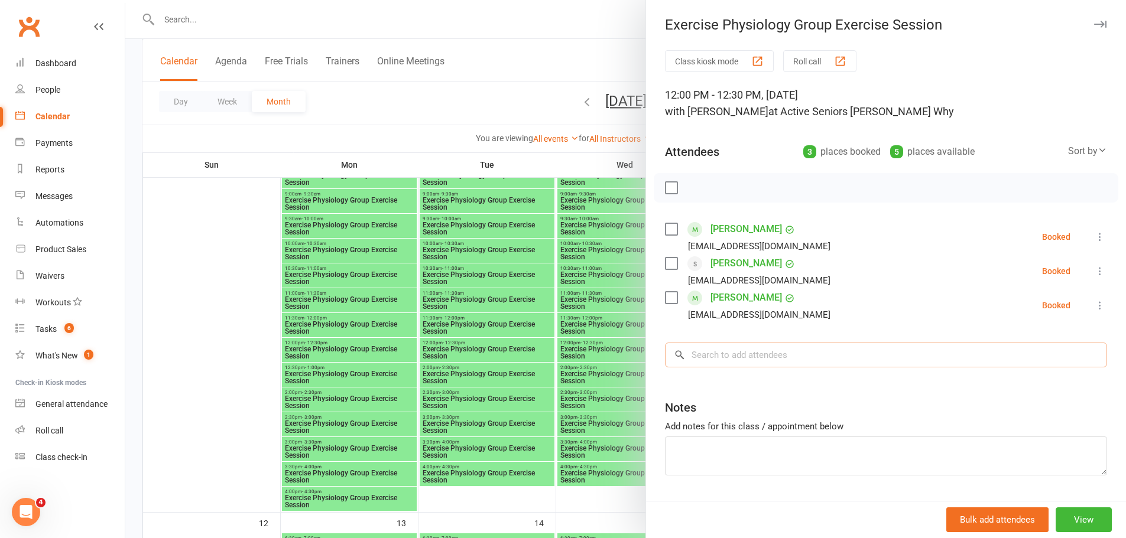
click at [728, 355] on input "search" at bounding box center [886, 355] width 442 height 25
click at [220, 249] on div at bounding box center [625, 269] width 1001 height 538
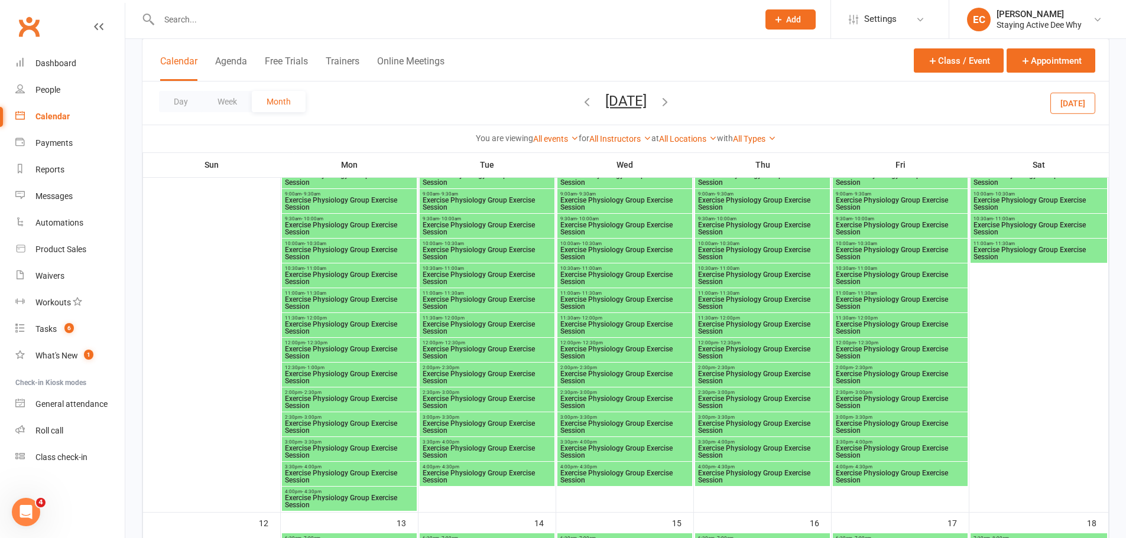
click at [905, 353] on span "Exercise Physiology Group Exercise Session" at bounding box center [900, 353] width 130 height 14
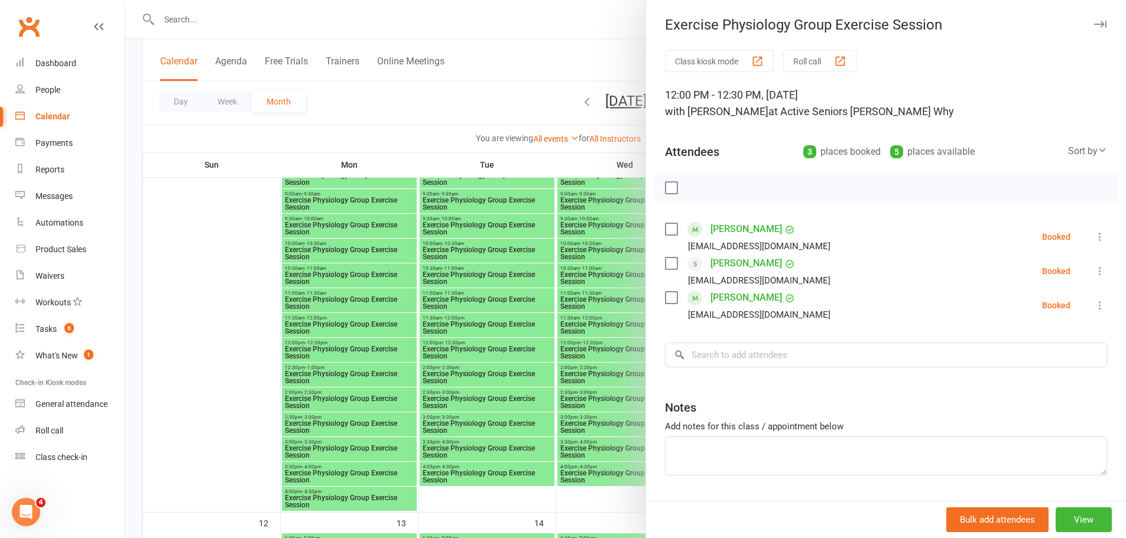
click at [357, 262] on div at bounding box center [625, 269] width 1001 height 538
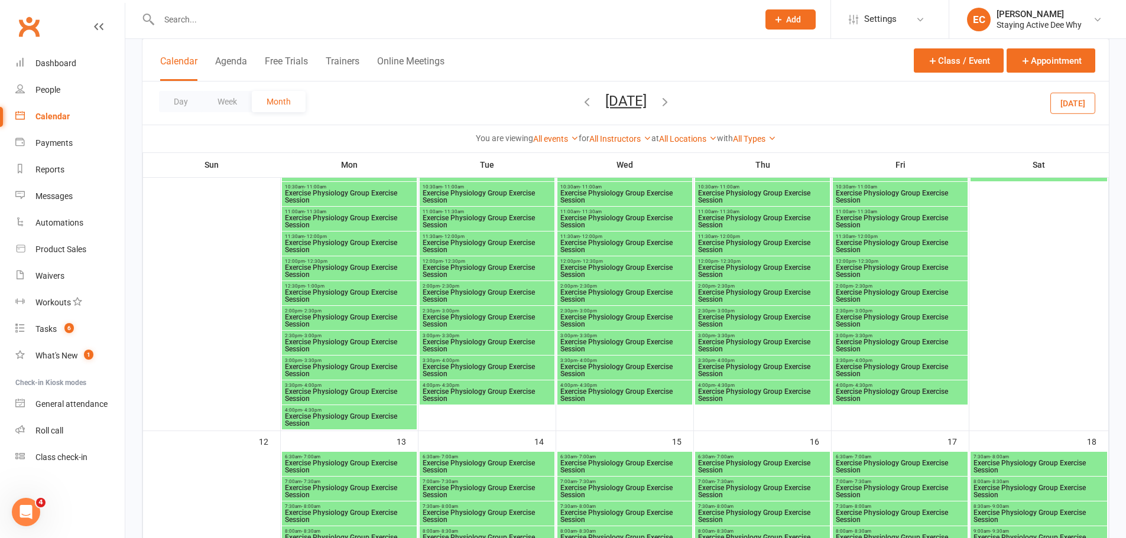
scroll to position [971, 0]
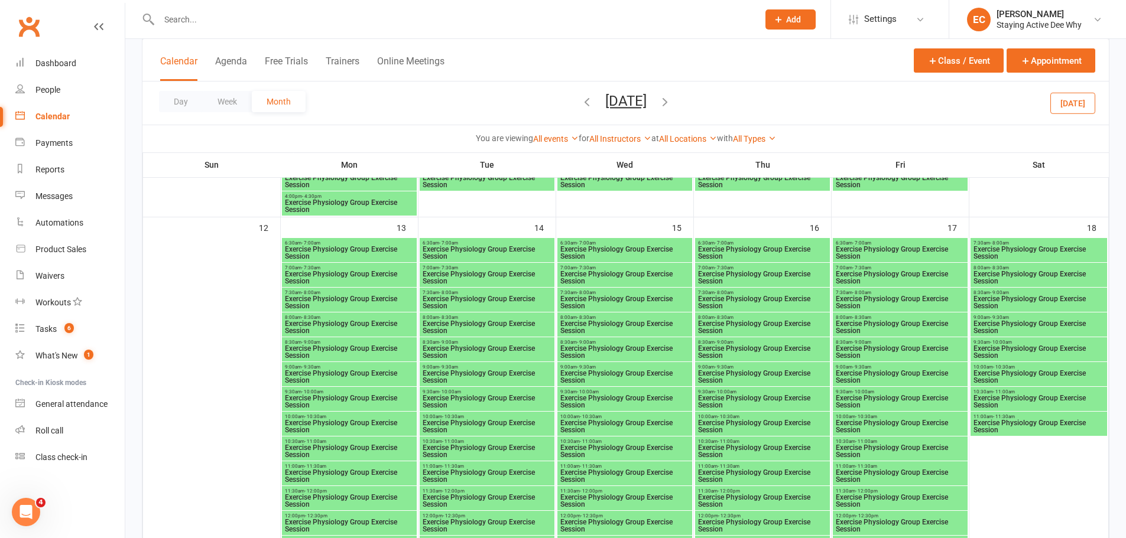
click at [396, 521] on span "Exercise Physiology Group Exercise Session" at bounding box center [349, 526] width 130 height 14
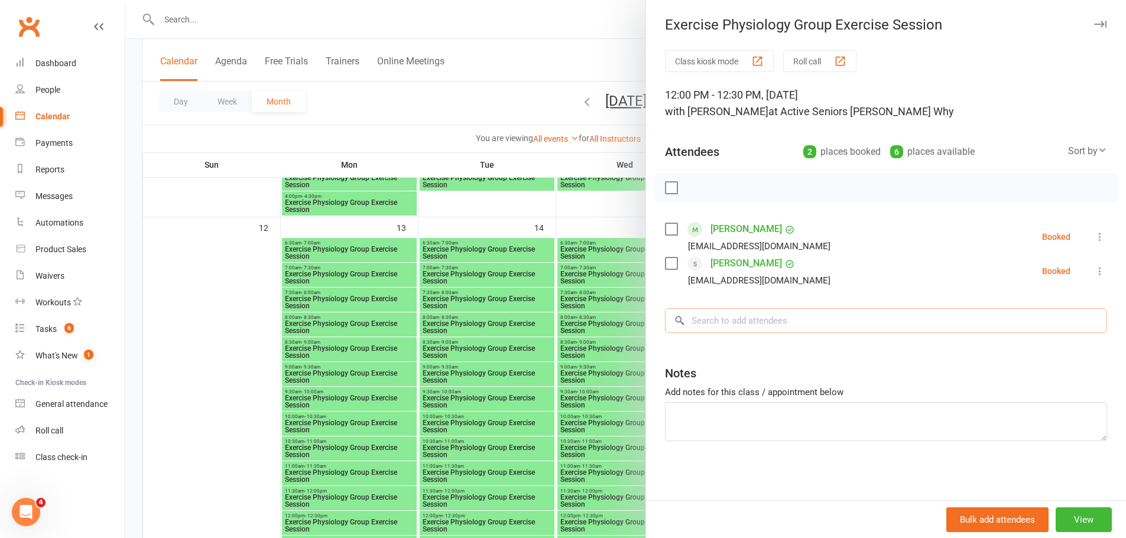
click at [707, 324] on input "search" at bounding box center [886, 321] width 442 height 25
paste input "olin Van Borssum"
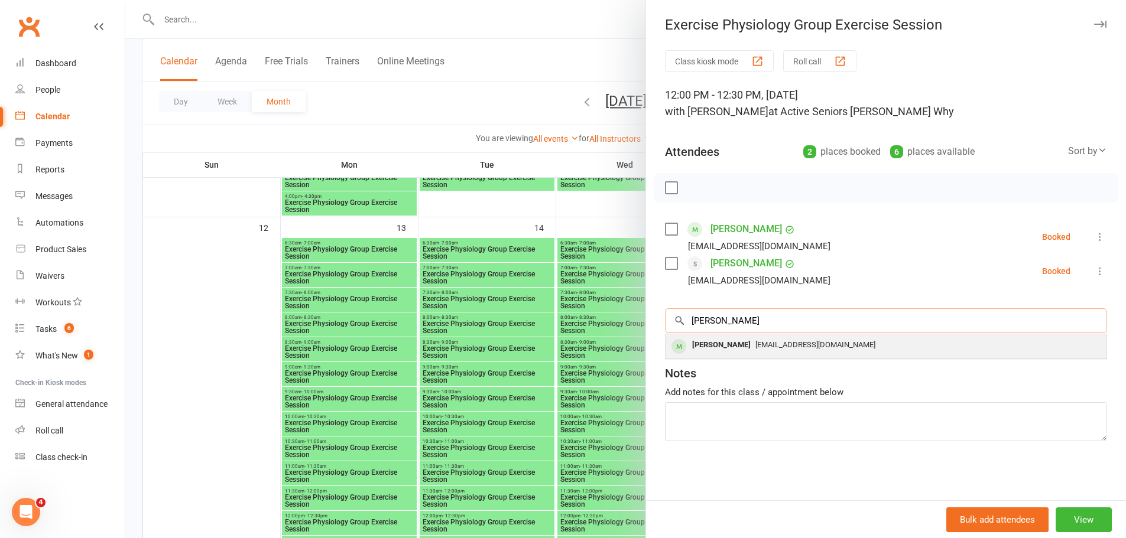
type input "olin Van Borssum"
click at [702, 346] on div "Henry Colin Van Borssum" at bounding box center [721, 345] width 68 height 17
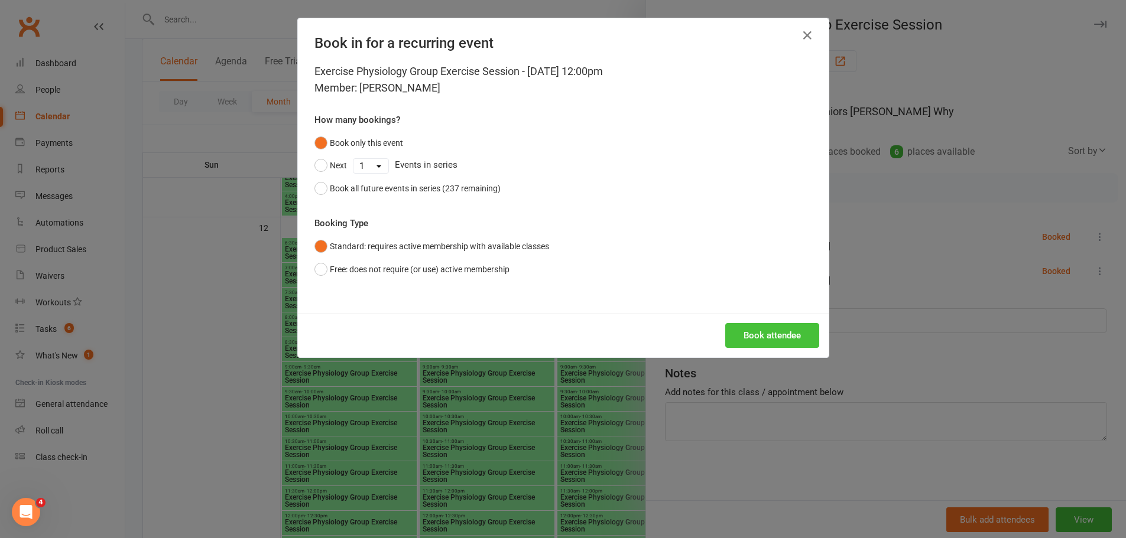
click at [762, 336] on button "Book attendee" at bounding box center [772, 335] width 94 height 25
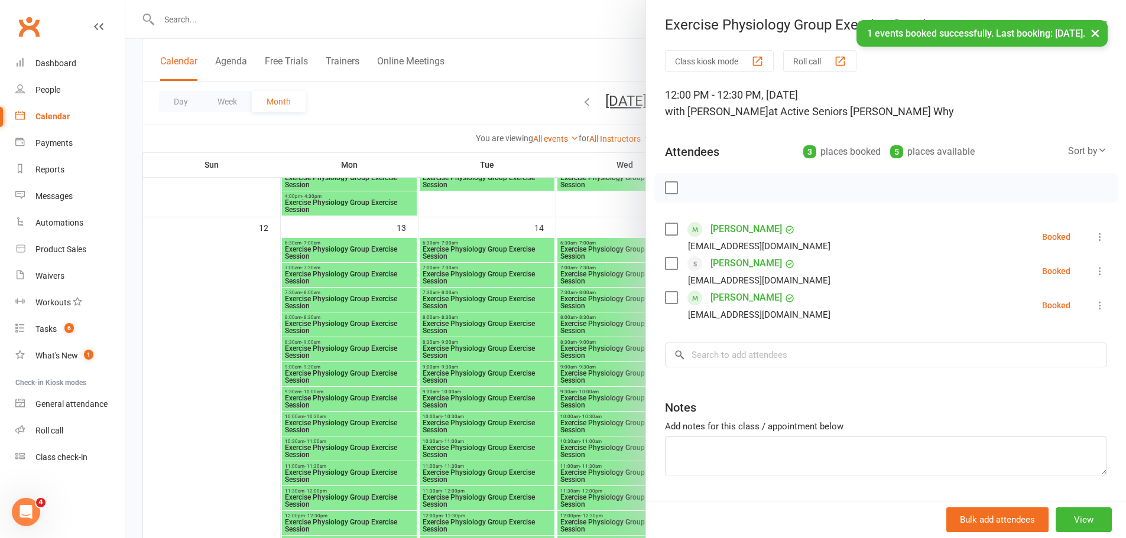
click at [215, 329] on div at bounding box center [625, 269] width 1001 height 538
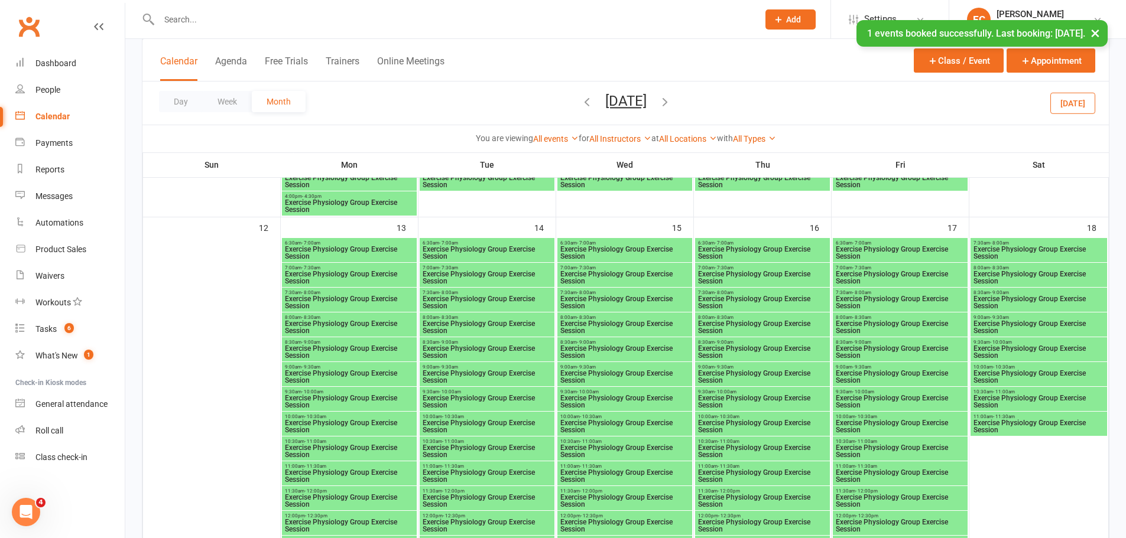
click at [917, 518] on span "12:00pm - 12:30pm" at bounding box center [900, 516] width 130 height 5
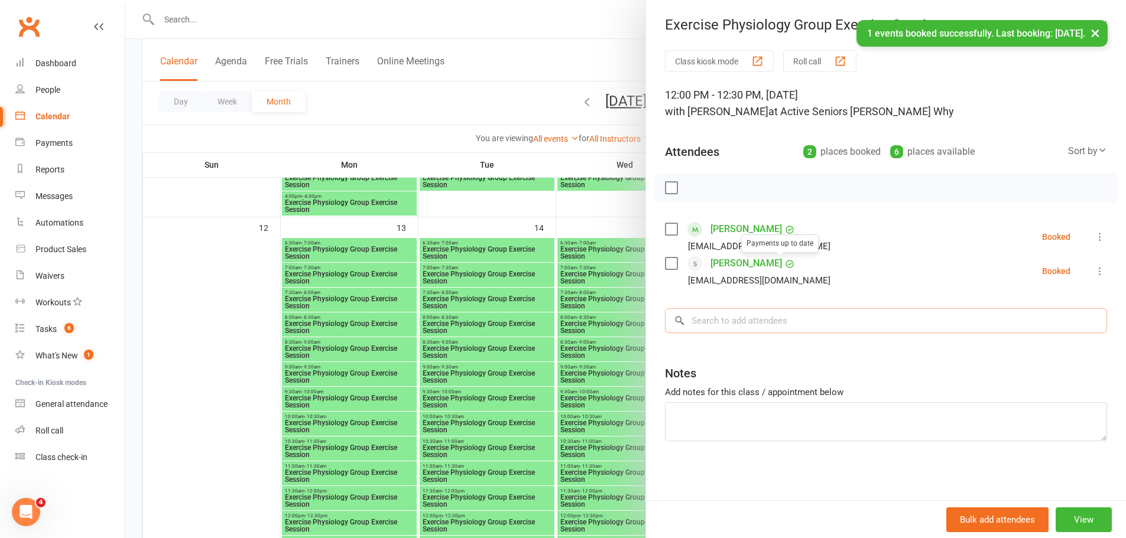
click at [727, 321] on input "search" at bounding box center [886, 321] width 442 height 25
paste input "olin Van Borssum"
type input "olin Van Borssum"
click at [707, 350] on div "Henry Colin Van Borssum" at bounding box center [721, 345] width 68 height 17
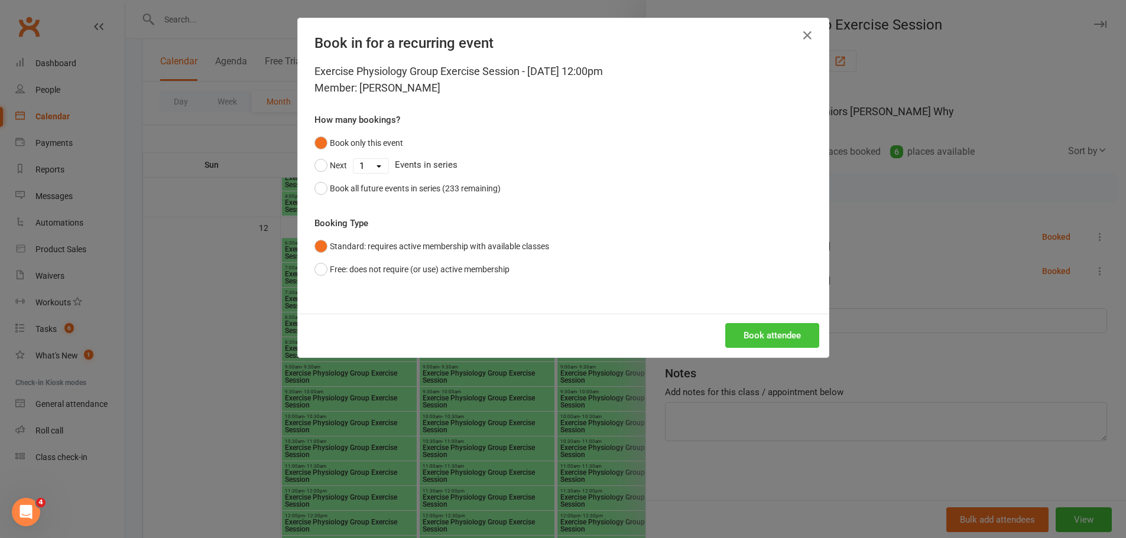
click at [756, 342] on button "Book attendee" at bounding box center [772, 335] width 94 height 25
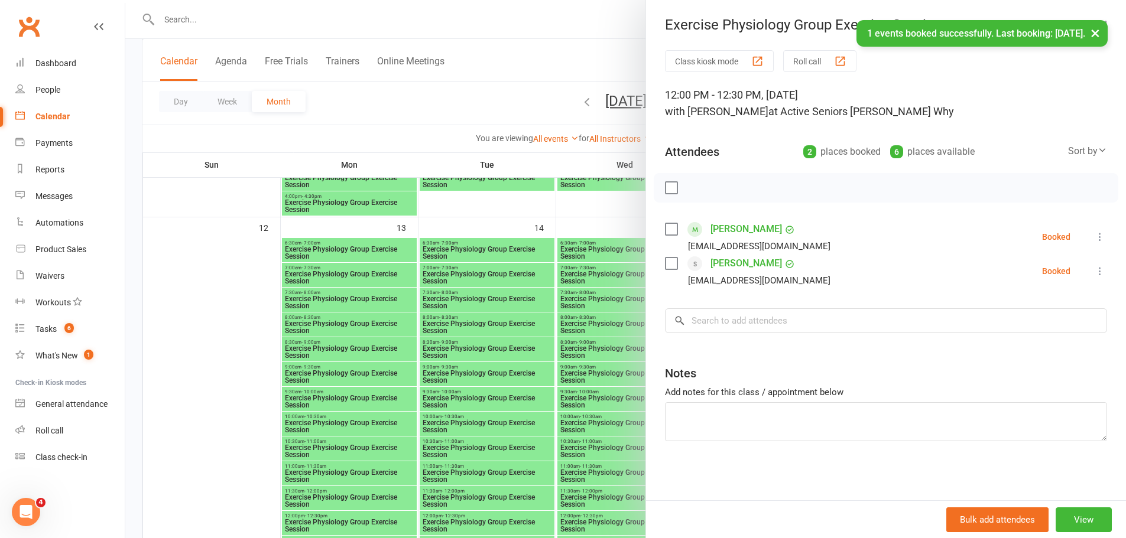
click at [193, 306] on div at bounding box center [625, 269] width 1001 height 538
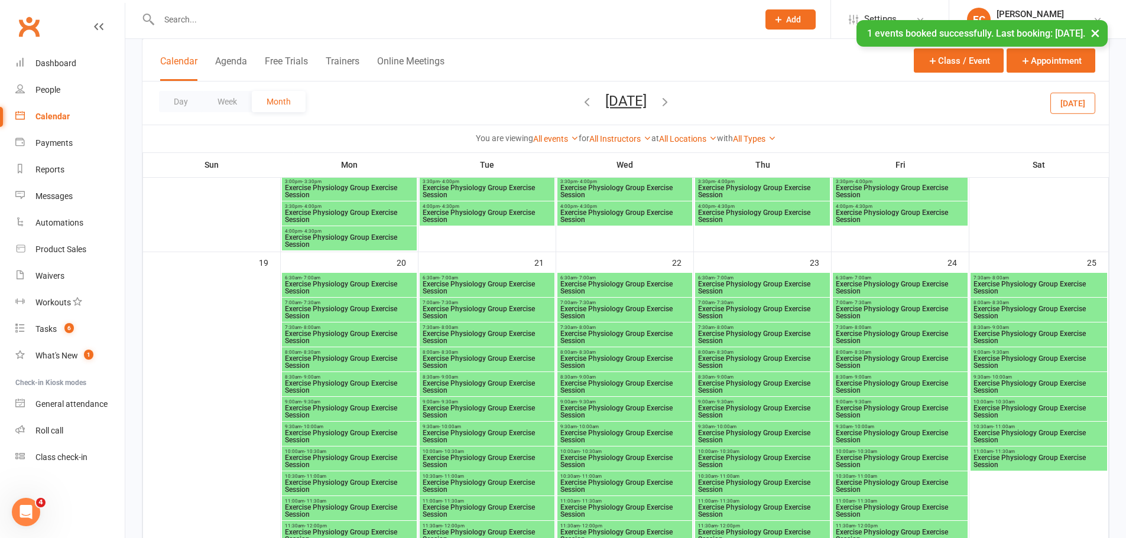
scroll to position [1562, 0]
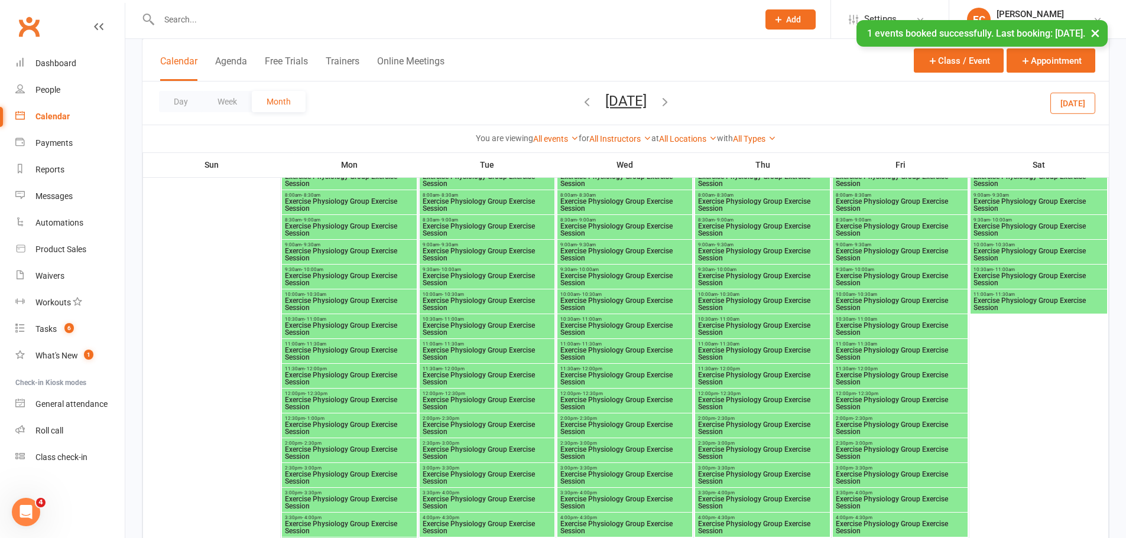
click at [396, 397] on span "Exercise Physiology Group Exercise Session" at bounding box center [349, 404] width 130 height 14
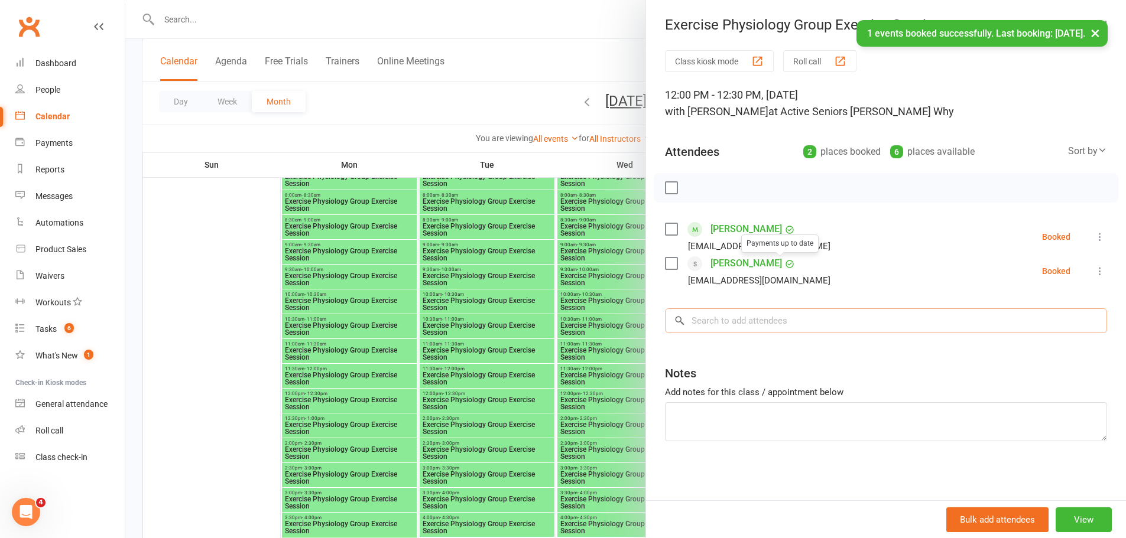
click at [738, 328] on input "search" at bounding box center [886, 321] width 442 height 25
paste input "olin Van Borssum"
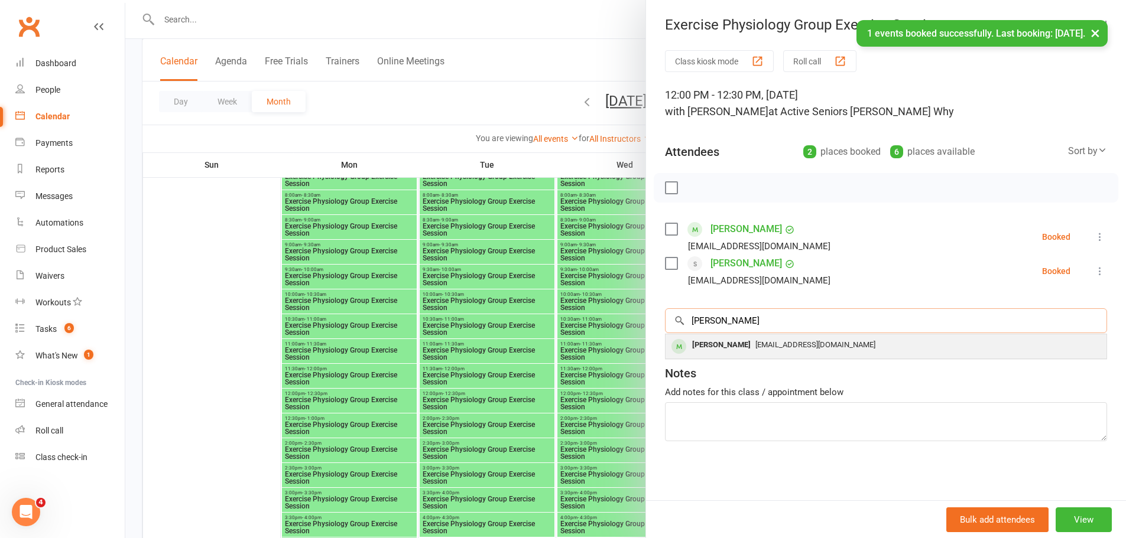
type input "olin Van Borssum"
click at [689, 352] on div "Henry Colin Van Borssum" at bounding box center [721, 345] width 68 height 17
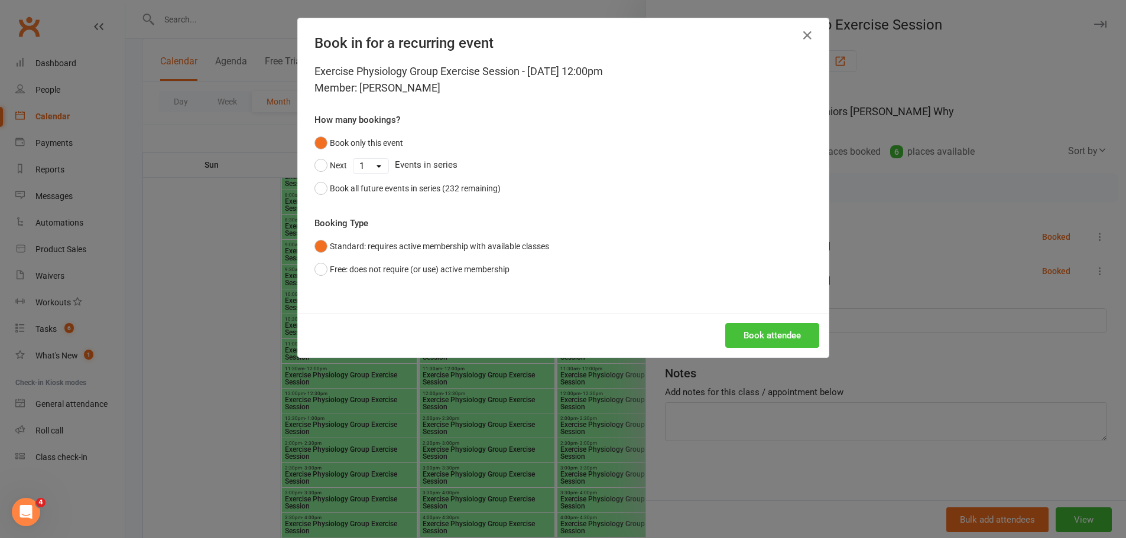
click at [748, 335] on button "Book attendee" at bounding box center [772, 335] width 94 height 25
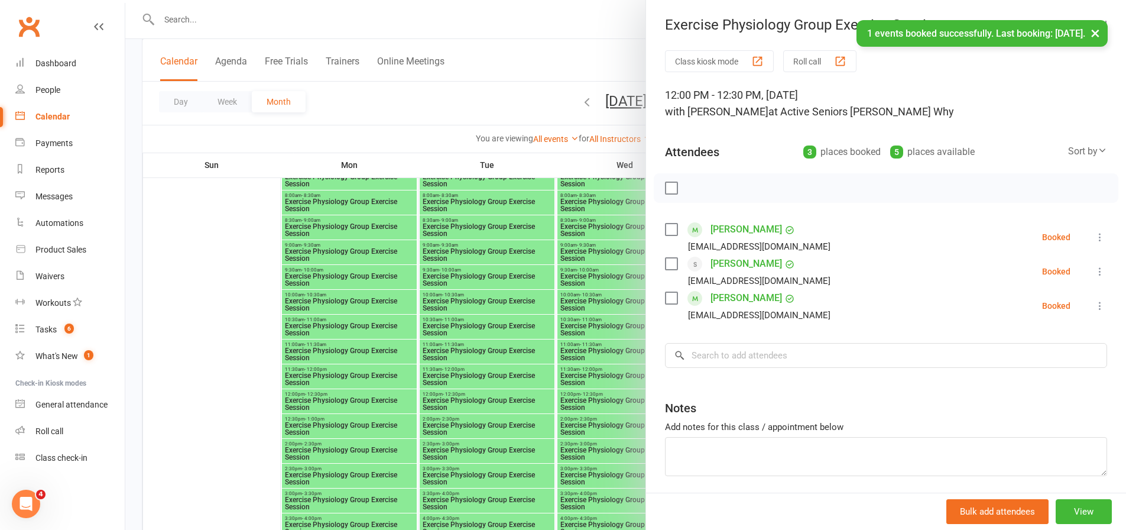
click at [211, 343] on div at bounding box center [625, 265] width 1001 height 530
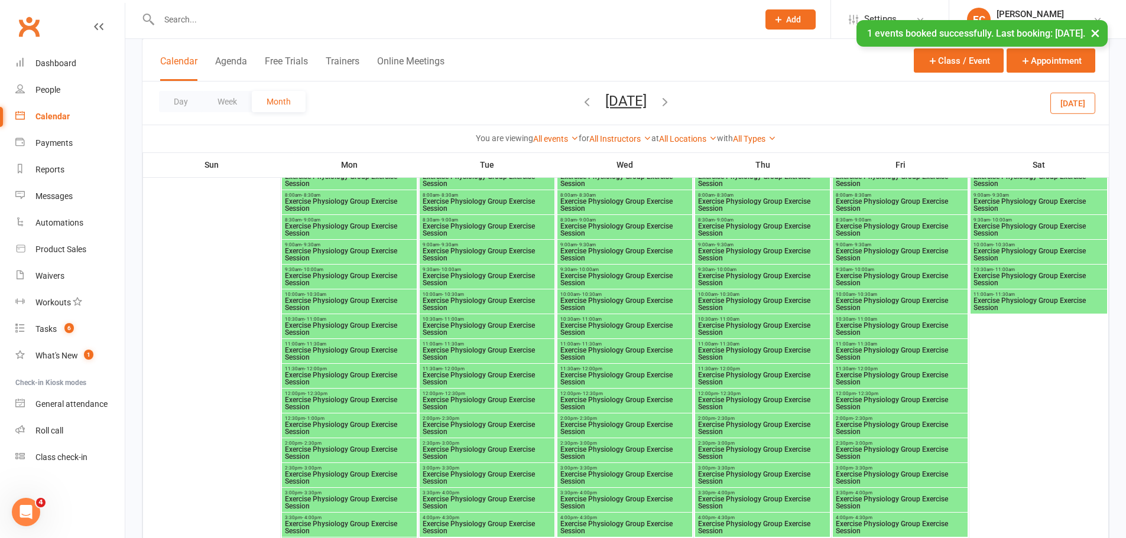
click at [872, 397] on span "Exercise Physiology Group Exercise Session" at bounding box center [900, 404] width 130 height 14
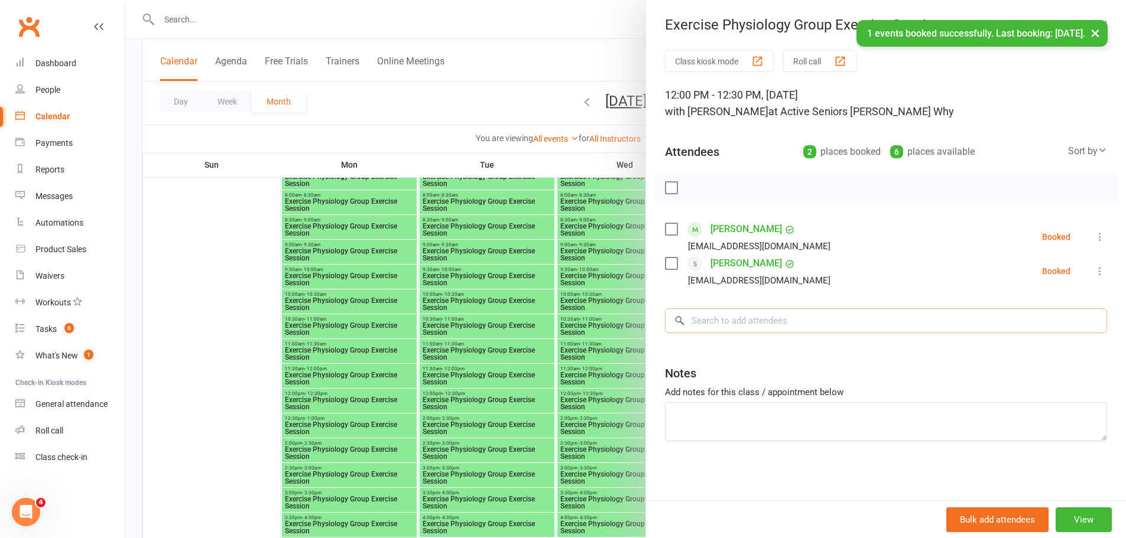
click at [738, 326] on input "search" at bounding box center [886, 321] width 442 height 25
paste input "olin Van Borssum"
type input "olin Van Borssum"
click at [696, 351] on div "Henry Colin Van Borssum" at bounding box center [721, 345] width 68 height 17
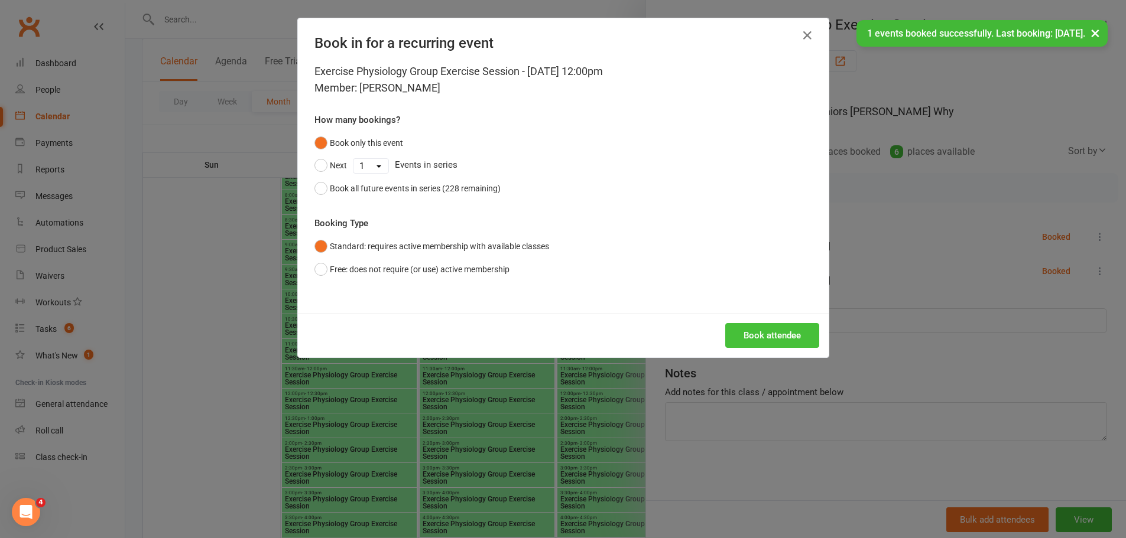
click at [767, 330] on button "Book attendee" at bounding box center [772, 335] width 94 height 25
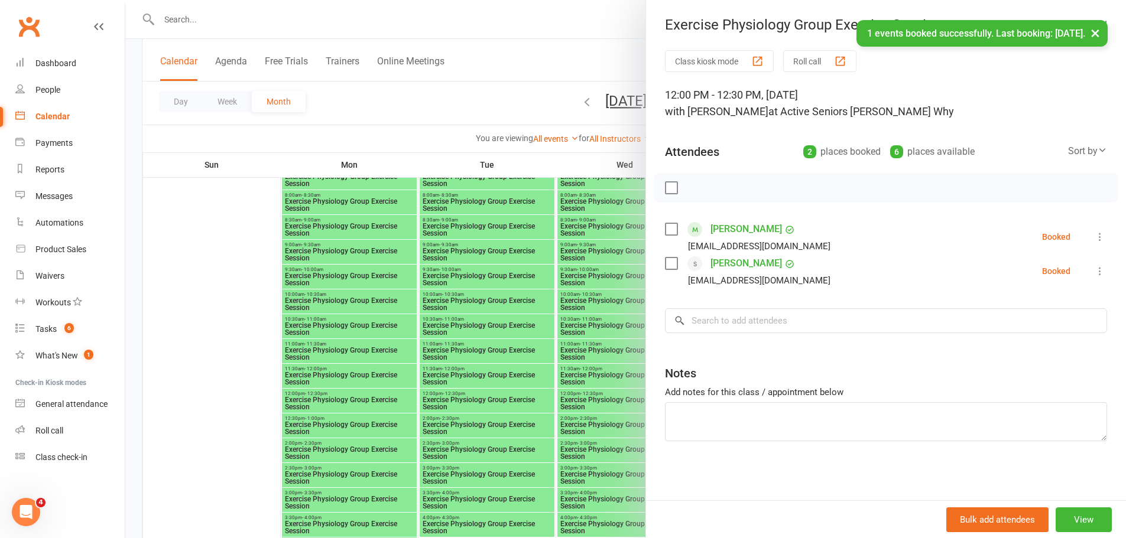
click at [259, 334] on div at bounding box center [625, 269] width 1001 height 538
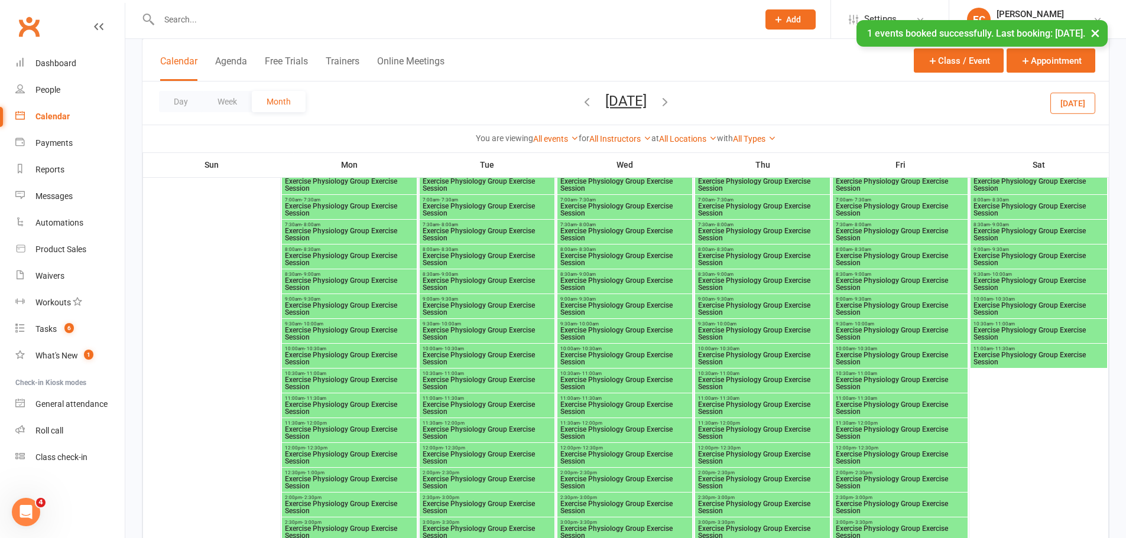
scroll to position [2035, 0]
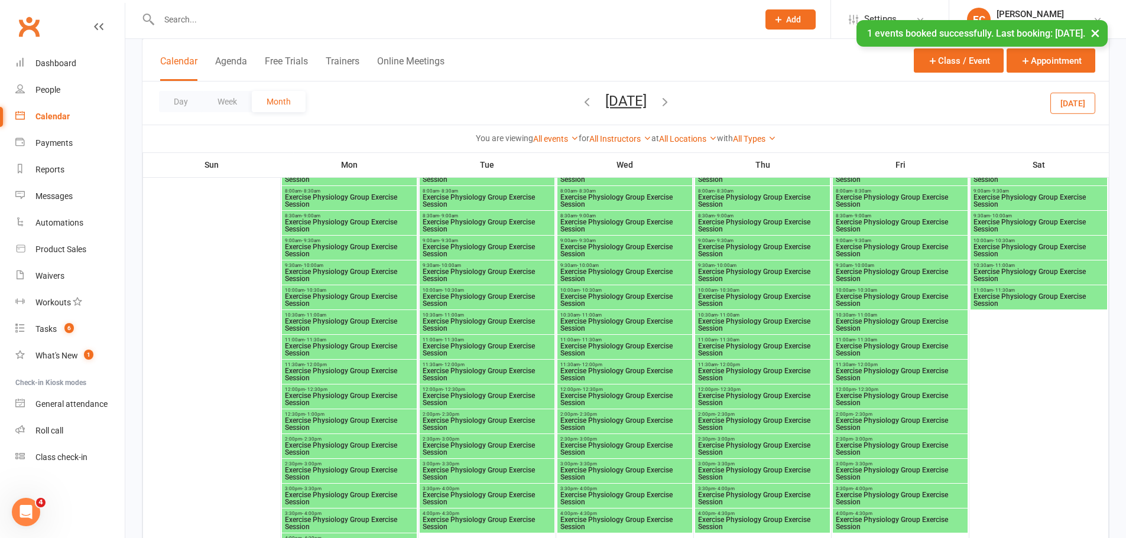
click at [390, 391] on span "12:00pm - 12:30pm" at bounding box center [349, 389] width 130 height 5
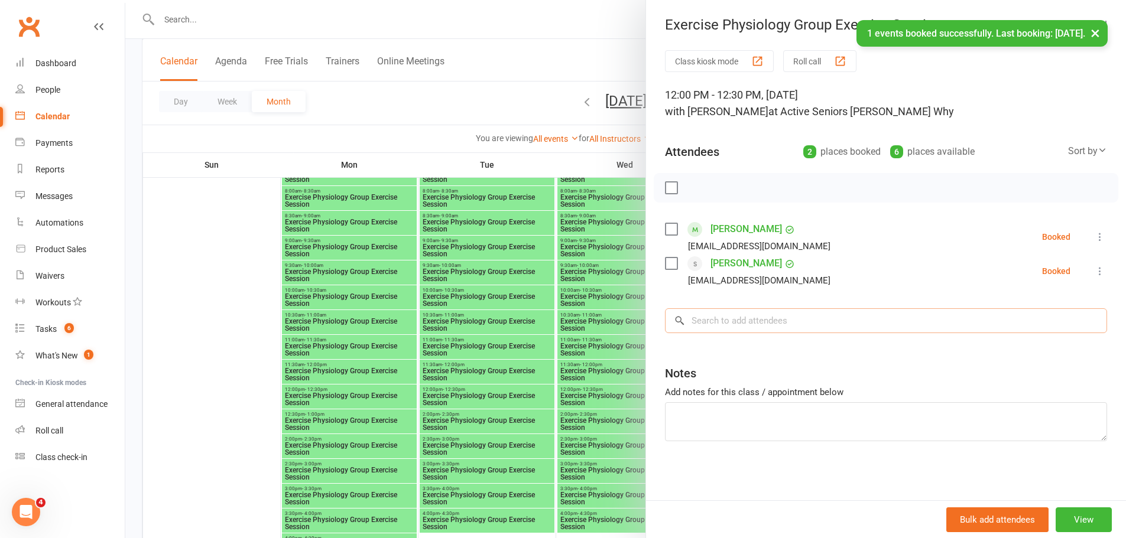
click at [736, 329] on input "search" at bounding box center [886, 321] width 442 height 25
paste input "olin Van Borssum"
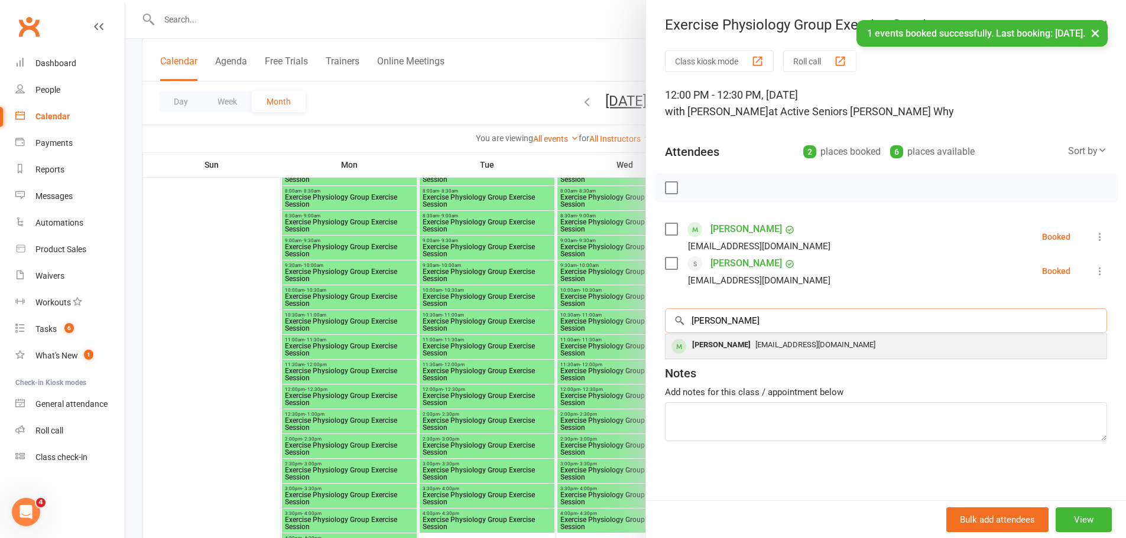
type input "olin Van Borssum"
click at [705, 348] on div "Henry Colin Van Borssum" at bounding box center [721, 345] width 68 height 17
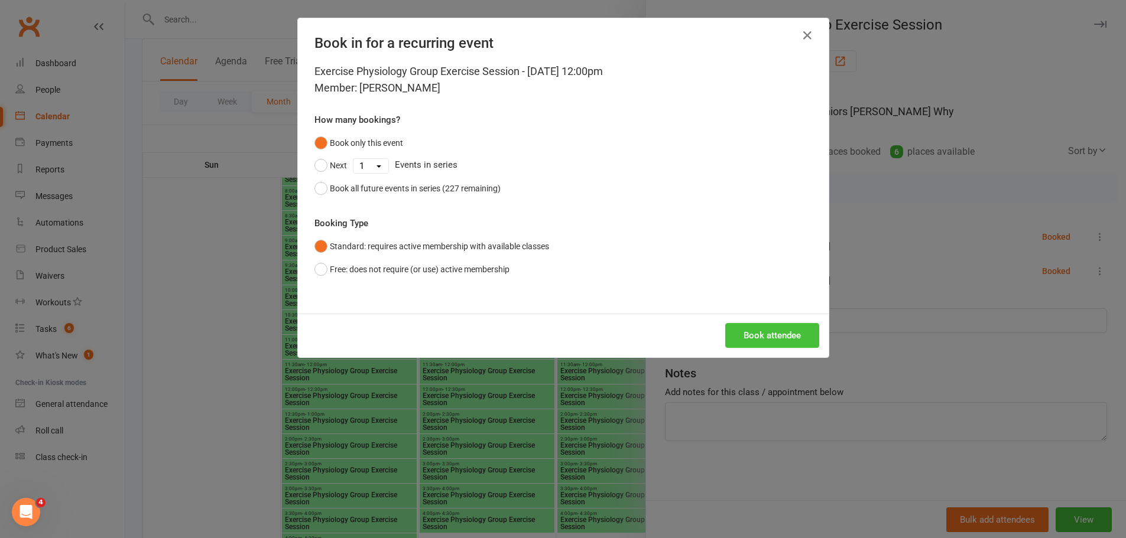
drag, startPoint x: 790, startPoint y: 328, endPoint x: 492, endPoint y: 392, distance: 304.8
click at [752, 343] on button "Book attendee" at bounding box center [772, 335] width 94 height 25
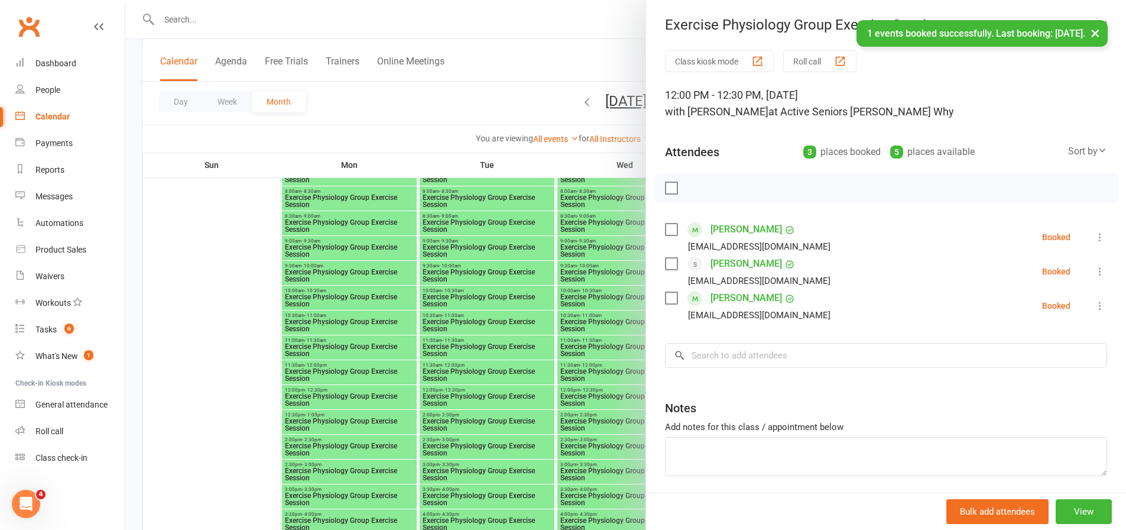
drag, startPoint x: 454, startPoint y: 403, endPoint x: 479, endPoint y: 408, distance: 25.3
click at [456, 404] on div at bounding box center [625, 265] width 1001 height 530
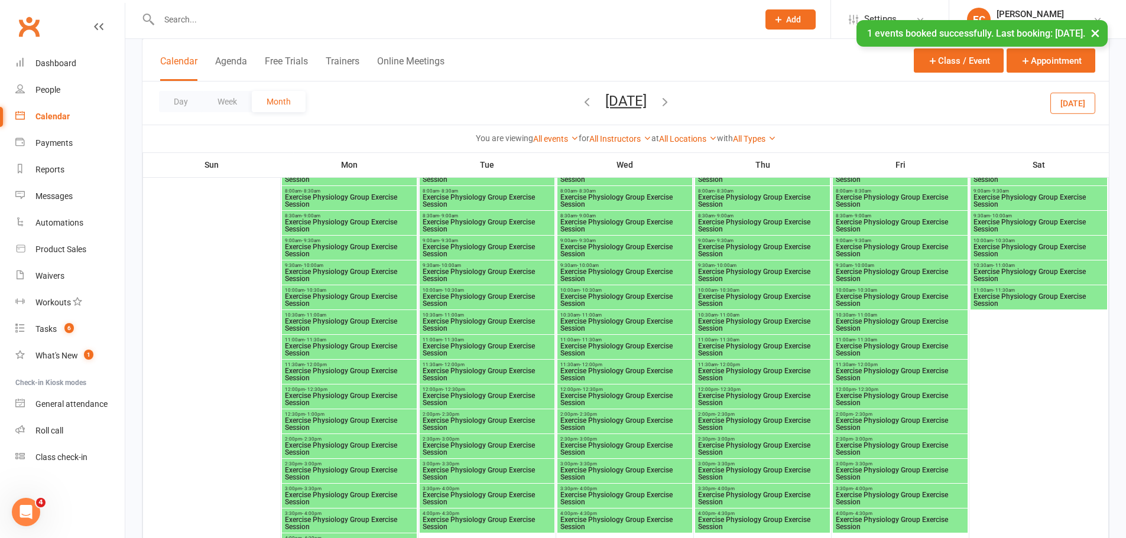
click at [896, 398] on span "Exercise Physiology Group Exercise Session" at bounding box center [900, 399] width 130 height 14
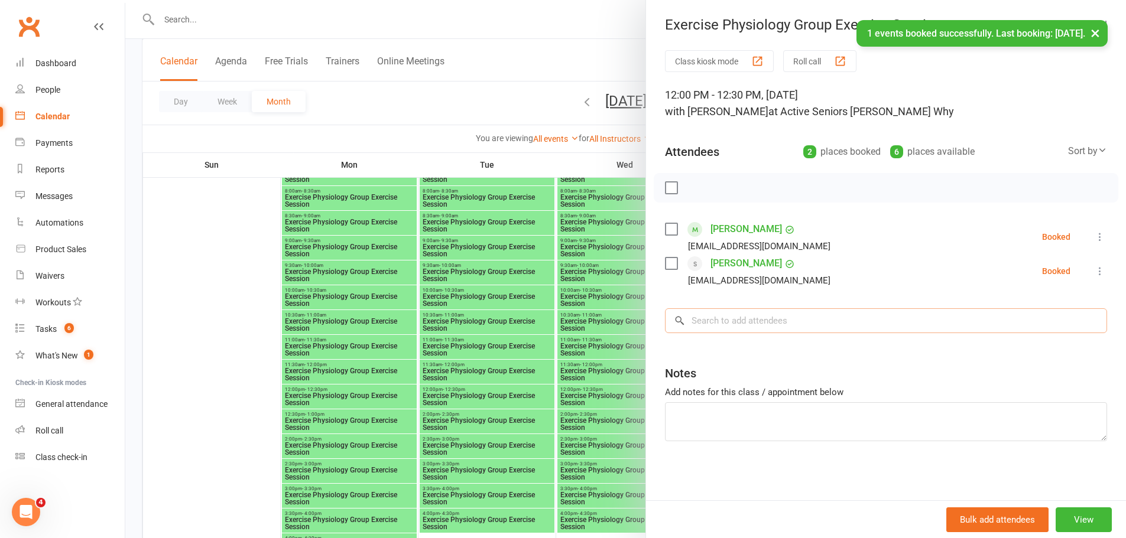
click at [766, 329] on input "search" at bounding box center [886, 321] width 442 height 25
paste input "olin Van Borssum"
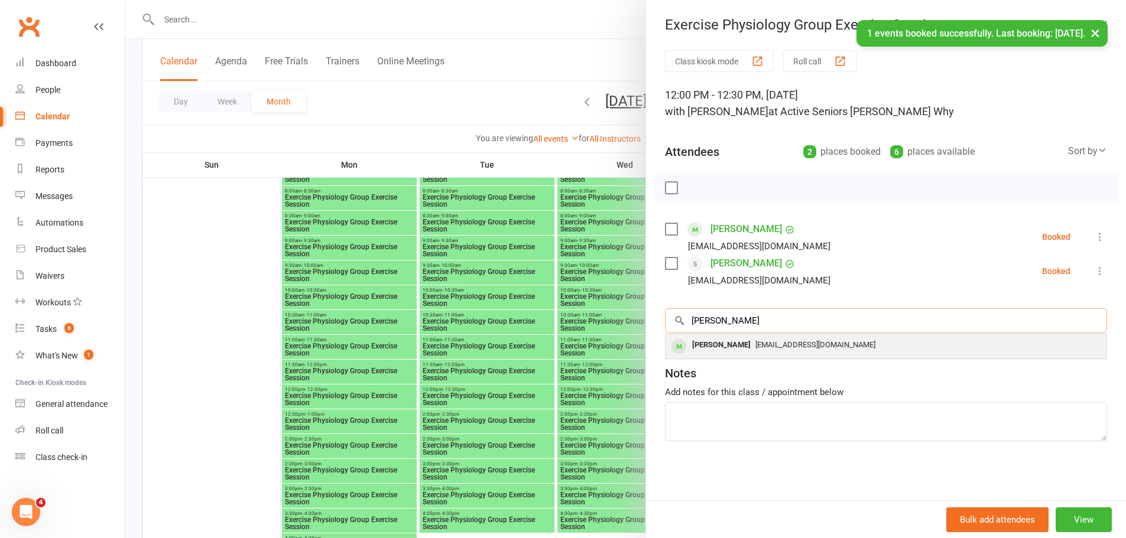
type input "olin Van Borssum"
click at [710, 349] on div "Henry Colin Van Borssum" at bounding box center [721, 345] width 68 height 17
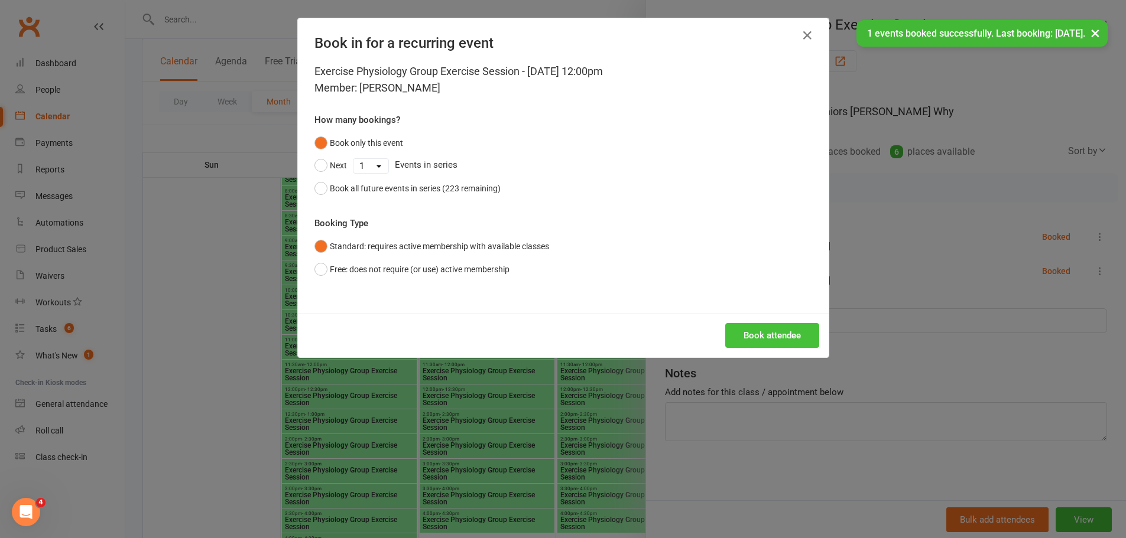
click at [779, 323] on button "Book attendee" at bounding box center [772, 335] width 94 height 25
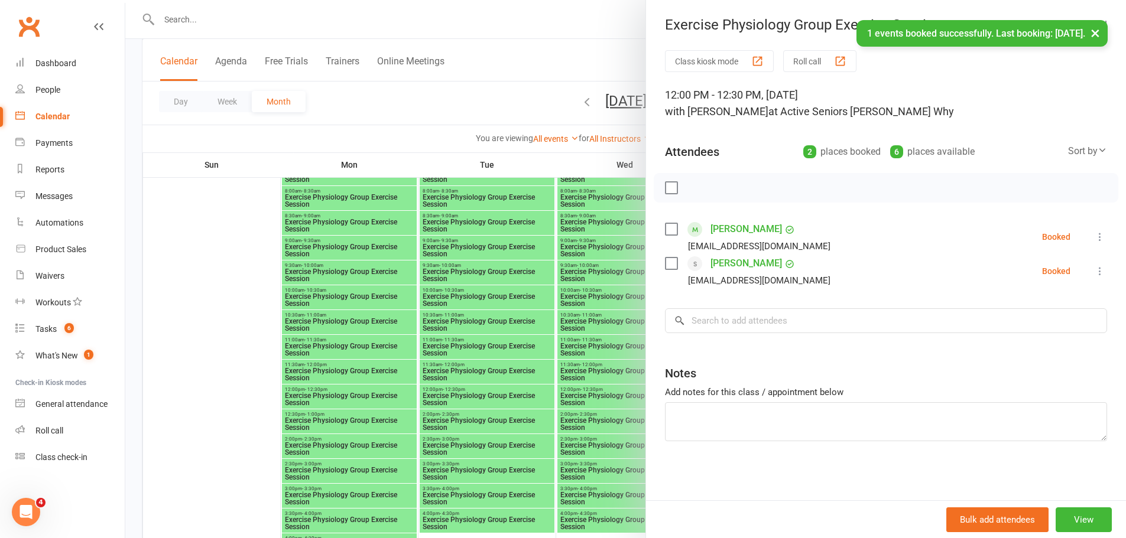
drag, startPoint x: 384, startPoint y: 351, endPoint x: 385, endPoint y: 389, distance: 38.4
click at [383, 354] on div at bounding box center [625, 269] width 1001 height 538
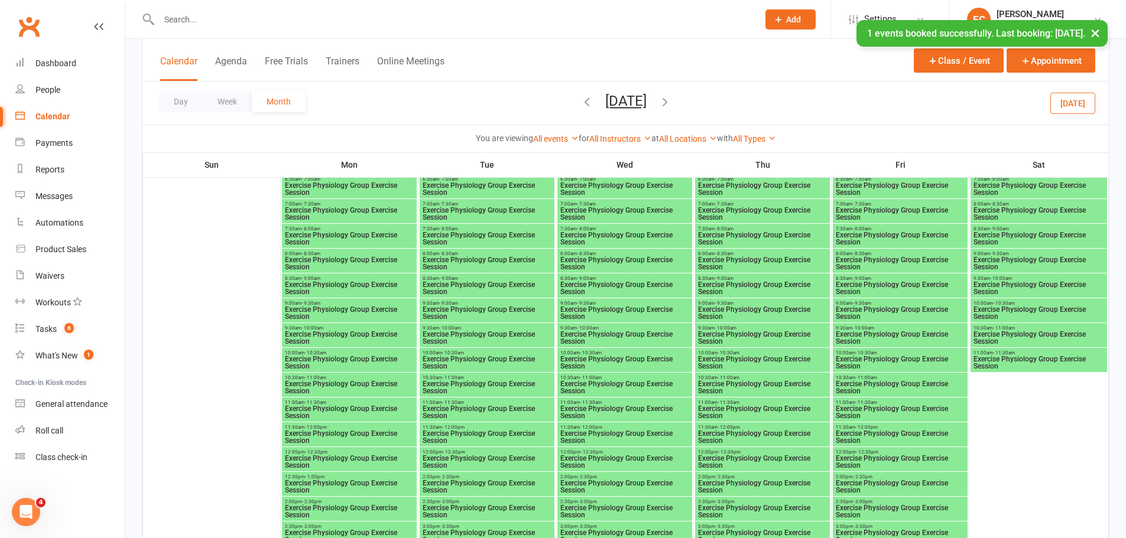
scroll to position [2449, 0]
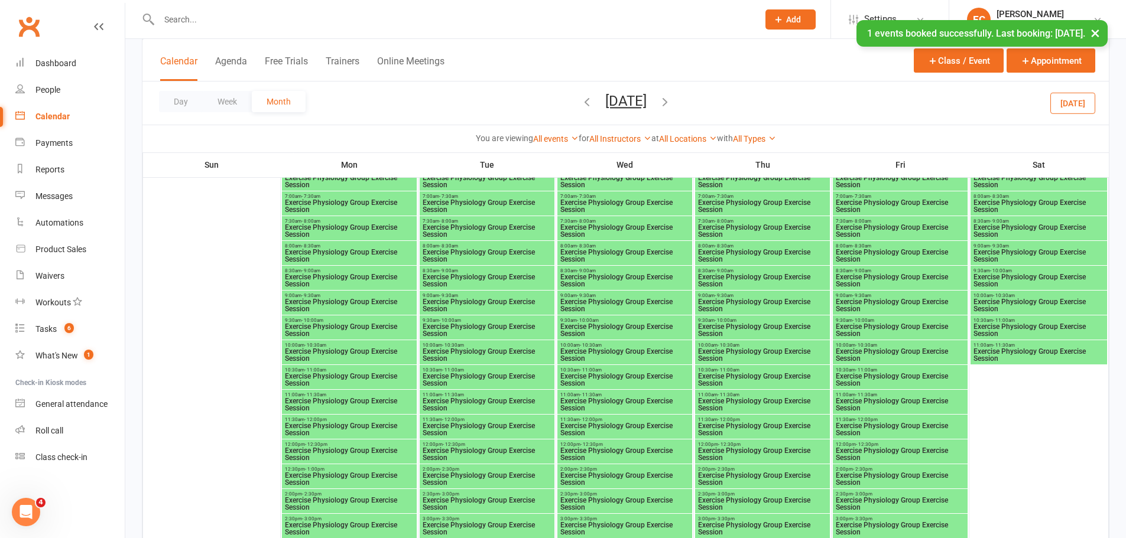
click at [371, 450] on span "Exercise Physiology Group Exercise Session" at bounding box center [349, 454] width 130 height 14
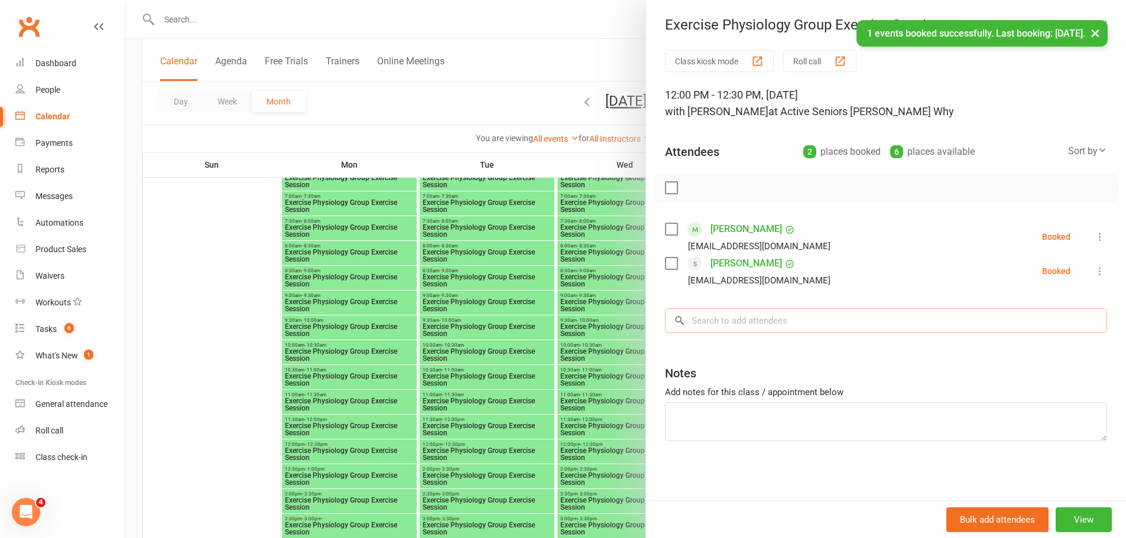
click at [720, 333] on input "search" at bounding box center [886, 321] width 442 height 25
paste input "olin Van Borssum"
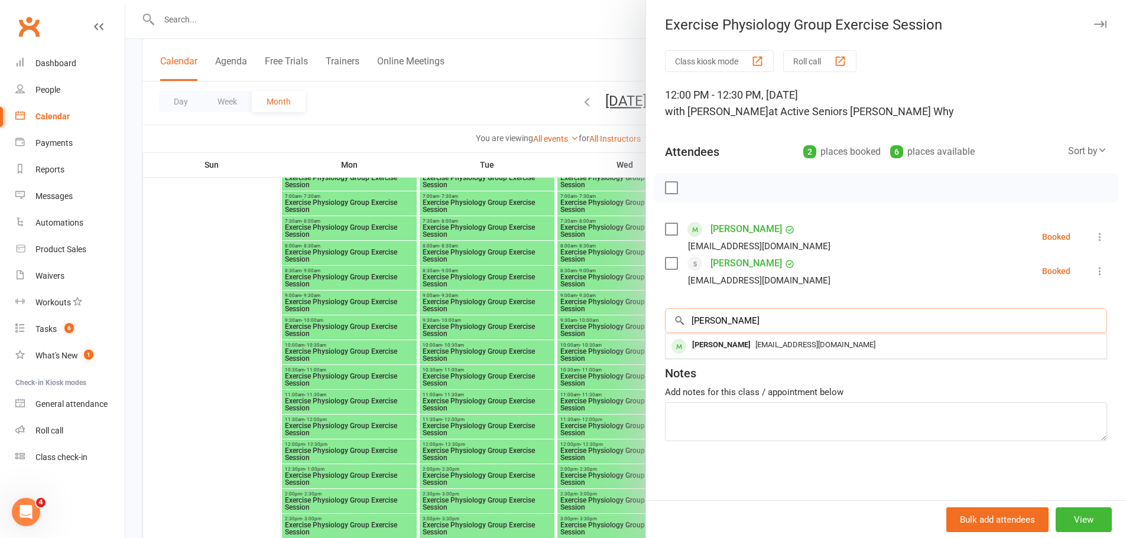
type input "olin Van Borssum"
click at [708, 345] on div "Henry Colin Van Borssum" at bounding box center [721, 345] width 68 height 17
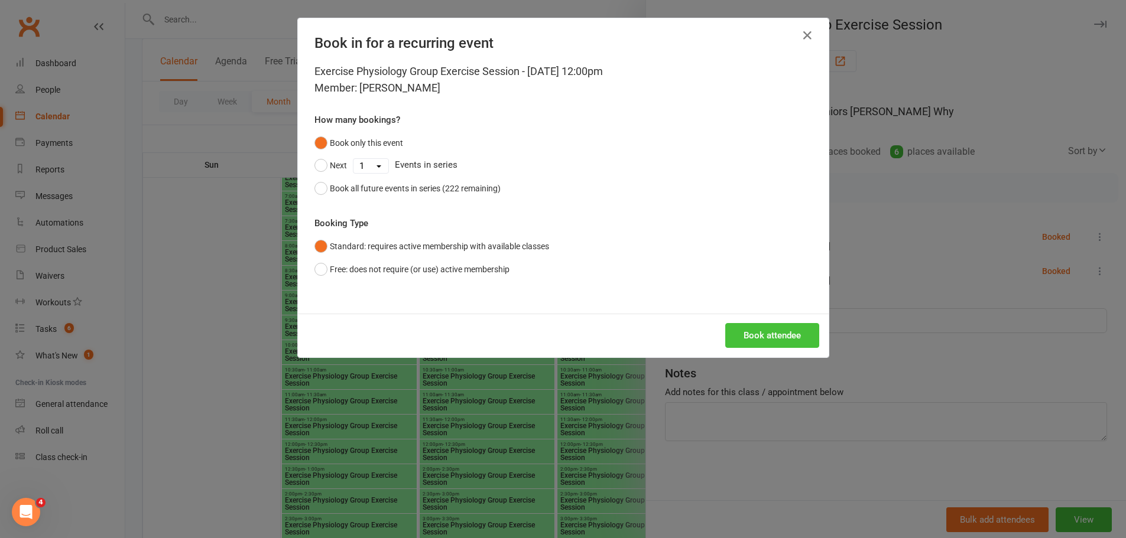
click at [784, 346] on button "Book attendee" at bounding box center [772, 335] width 94 height 25
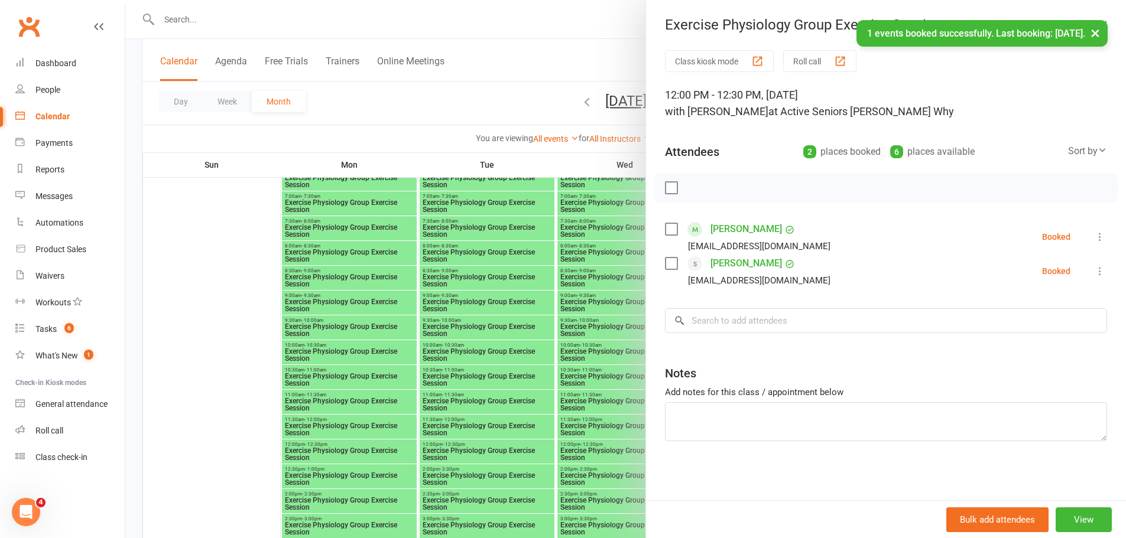
click at [521, 347] on div at bounding box center [625, 269] width 1001 height 538
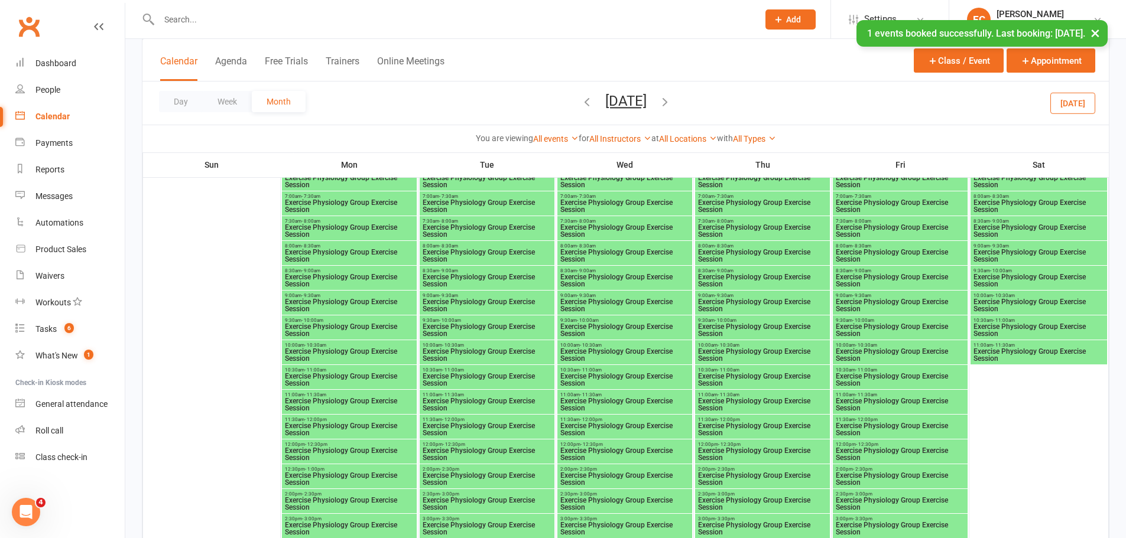
click at [911, 456] on span "Exercise Physiology Group Exercise Session" at bounding box center [900, 454] width 130 height 14
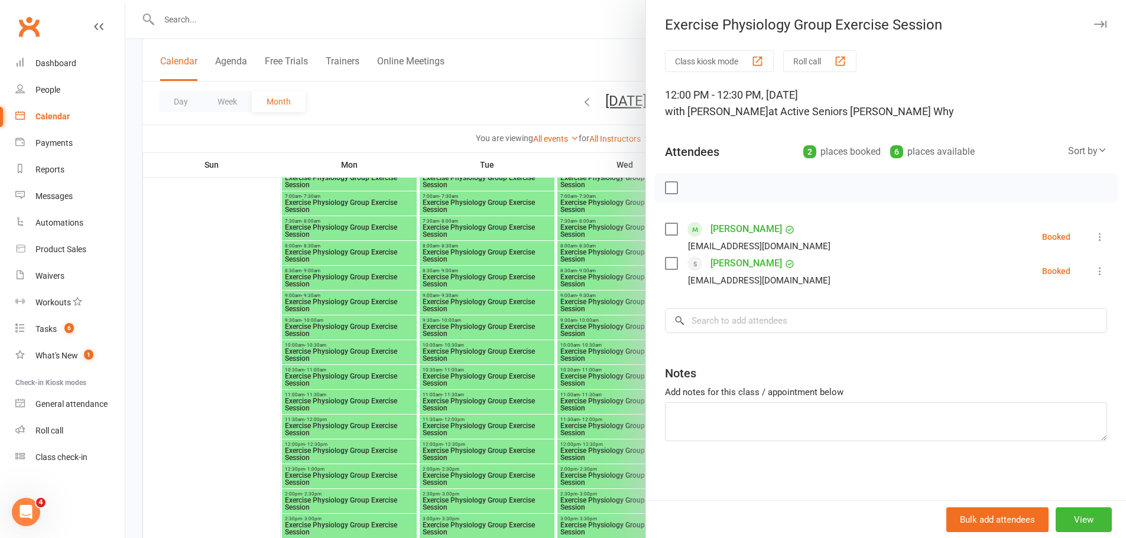
click at [559, 311] on div at bounding box center [625, 269] width 1001 height 538
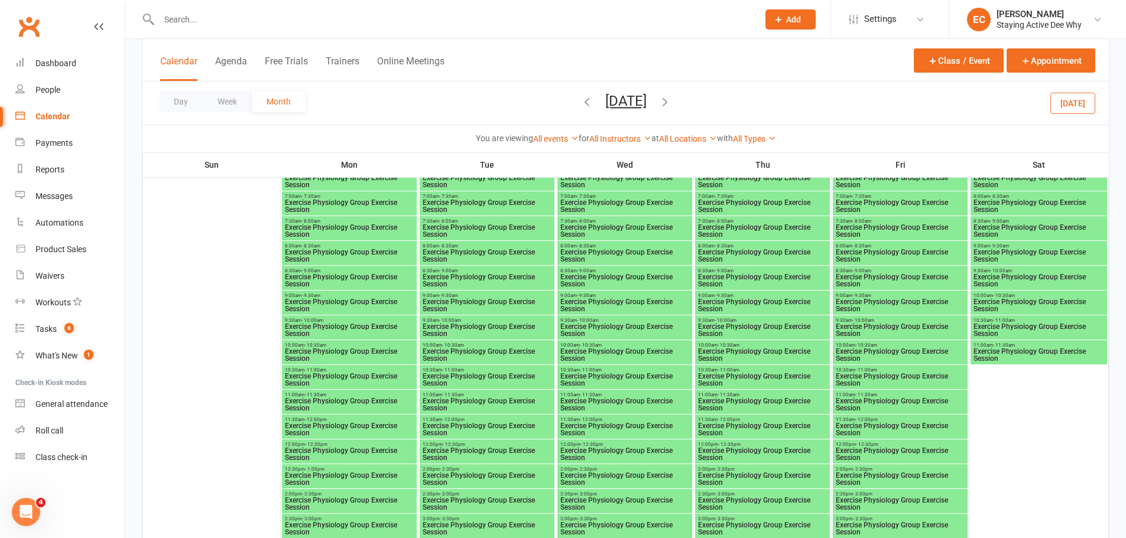
click at [398, 303] on span "Exercise Physiology Group Exercise Session" at bounding box center [349, 305] width 130 height 14
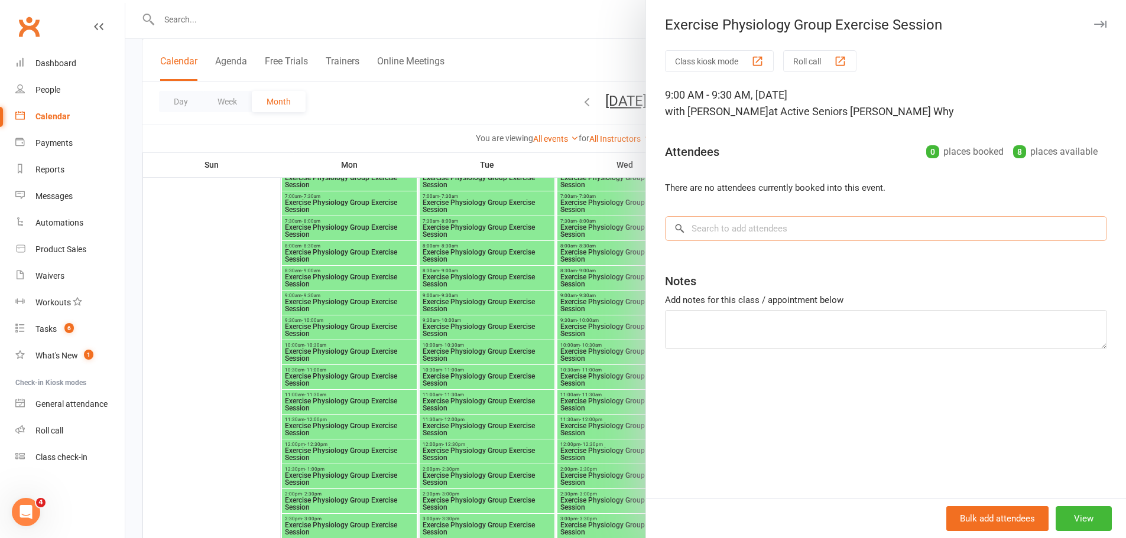
click at [739, 240] on input "search" at bounding box center [886, 228] width 442 height 25
paste input "Vanderveer"
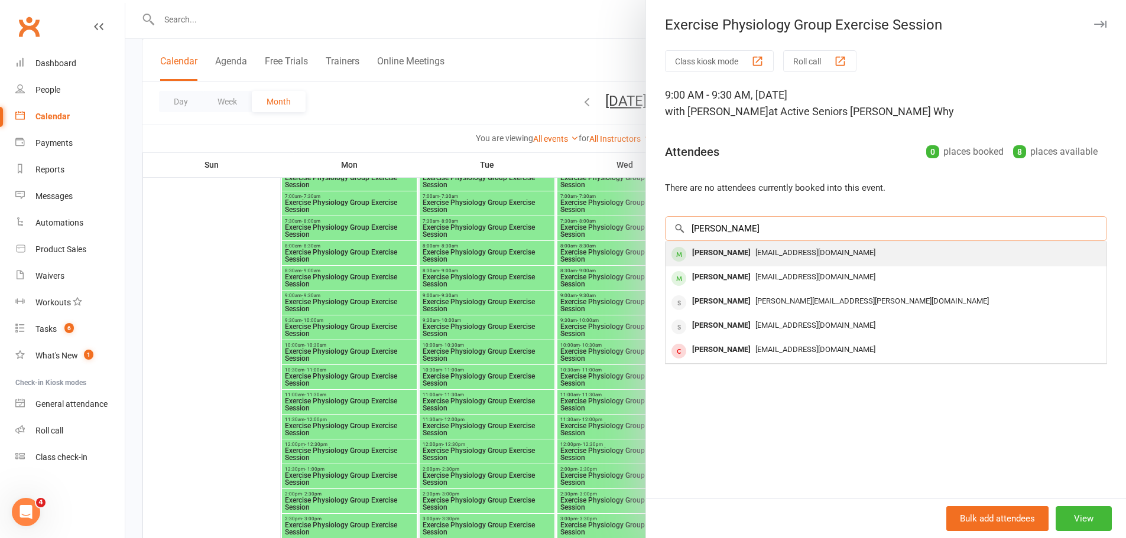
type input "Vanderveer"
click at [691, 258] on div "Toni Vanderveer" at bounding box center [721, 253] width 68 height 17
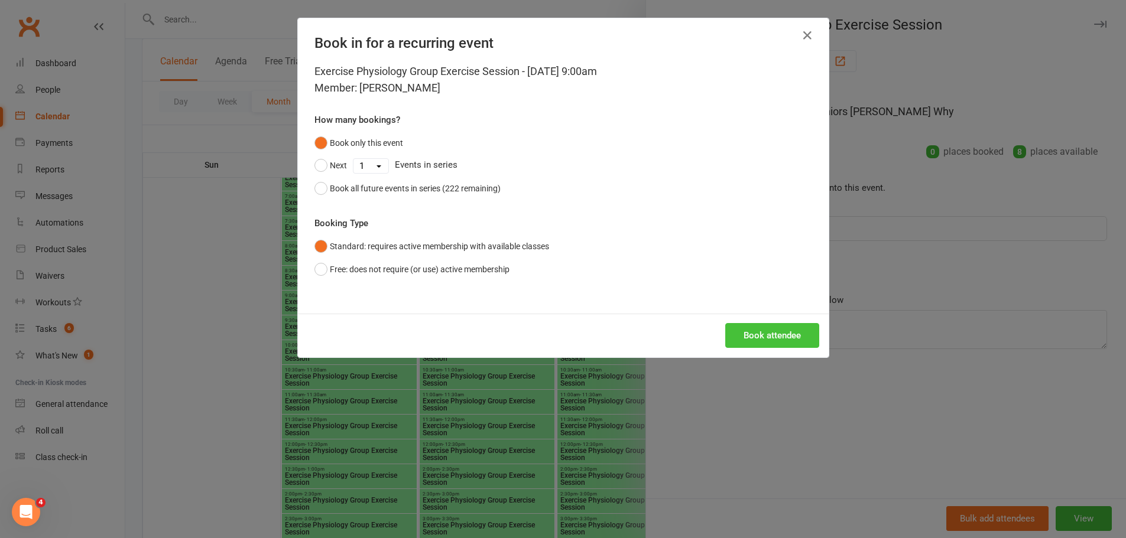
click at [755, 338] on button "Book attendee" at bounding box center [772, 335] width 94 height 25
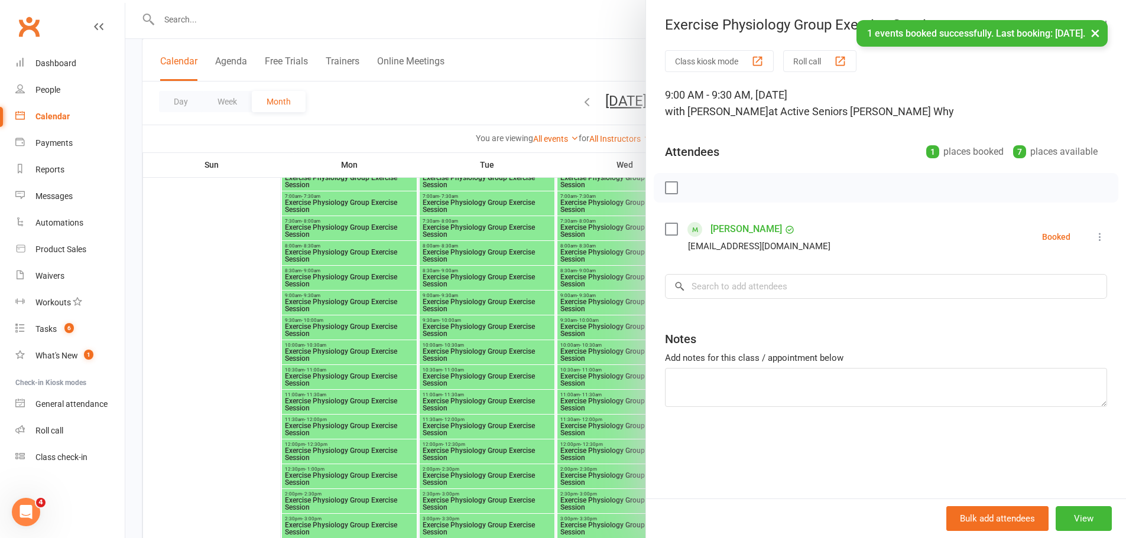
click at [219, 341] on div at bounding box center [625, 269] width 1001 height 538
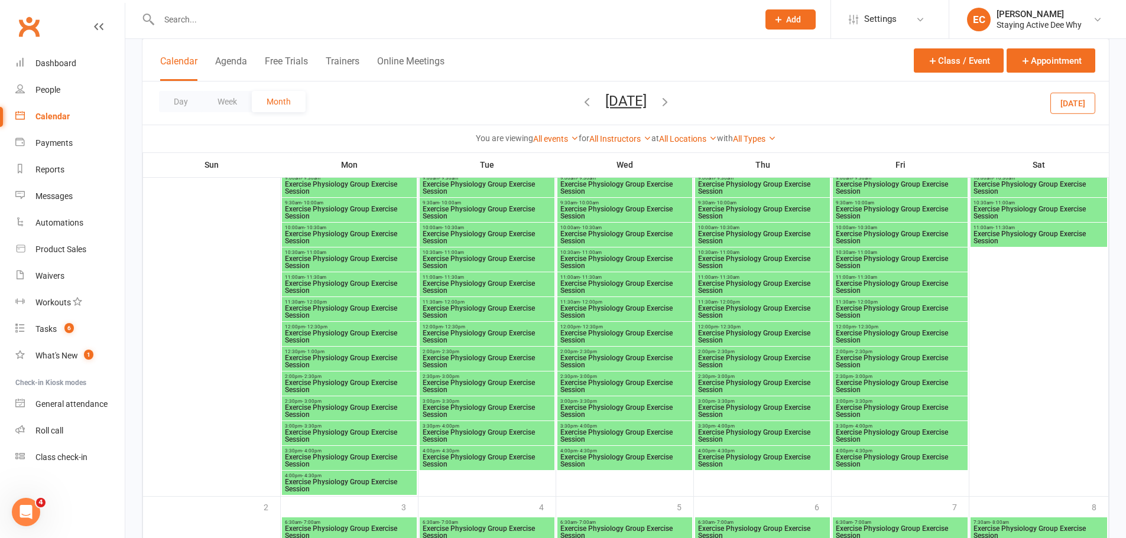
scroll to position [2035, 0]
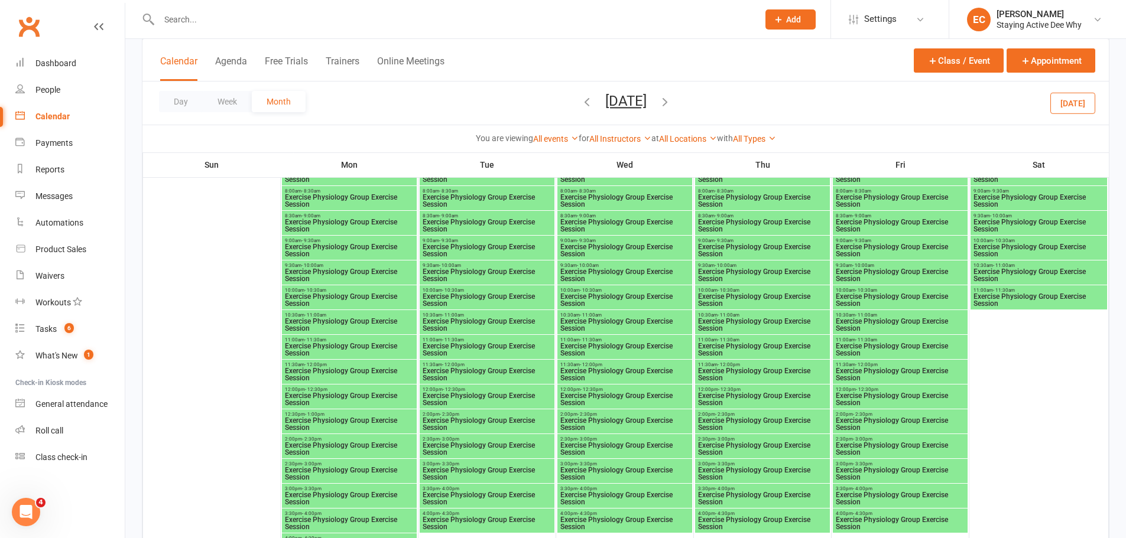
click at [901, 247] on span "Exercise Physiology Group Exercise Session" at bounding box center [900, 251] width 130 height 14
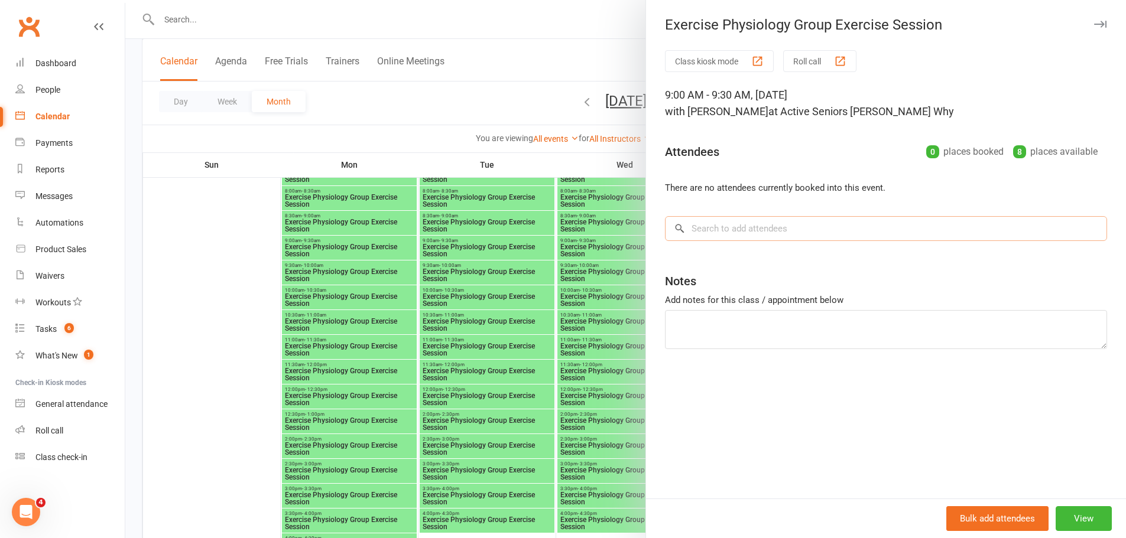
click at [791, 225] on input "search" at bounding box center [886, 228] width 442 height 25
paste input "Vanderveer"
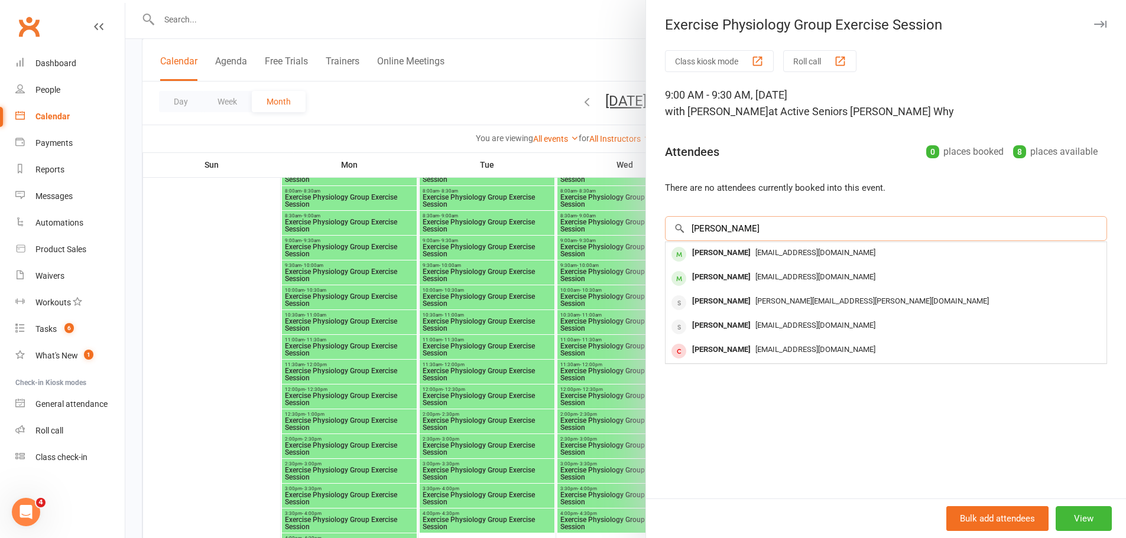
type input "Vanderveer"
click at [718, 255] on div "Toni Vanderveer" at bounding box center [721, 253] width 68 height 17
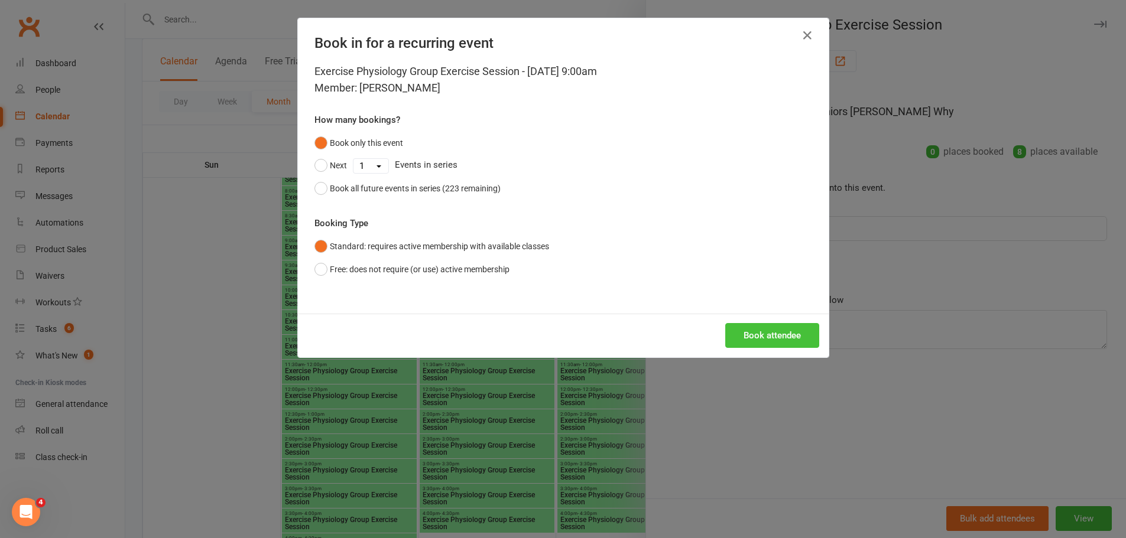
click at [773, 337] on button "Book attendee" at bounding box center [772, 335] width 94 height 25
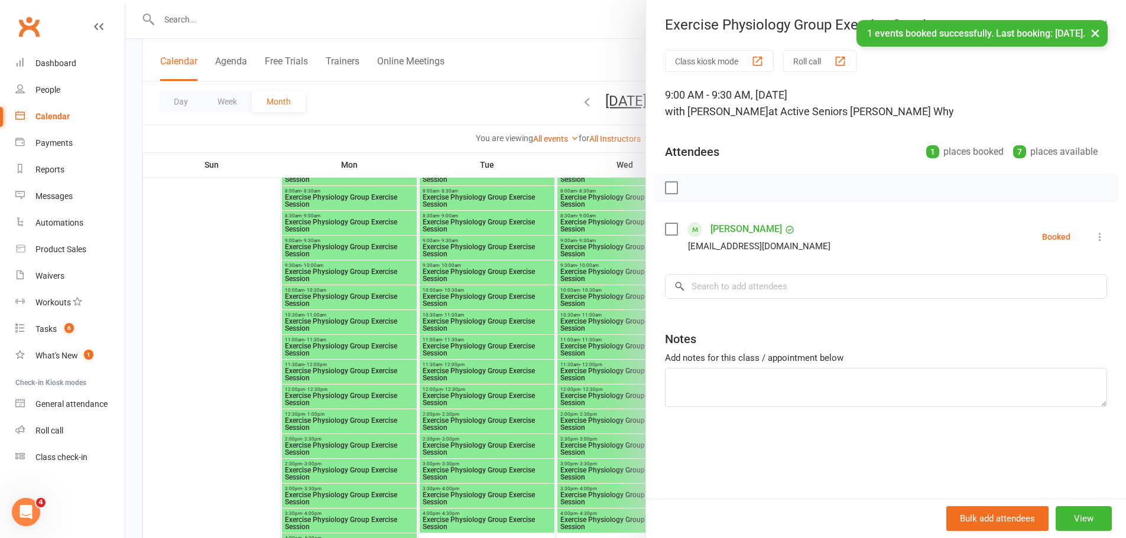
click at [577, 387] on div at bounding box center [625, 269] width 1001 height 538
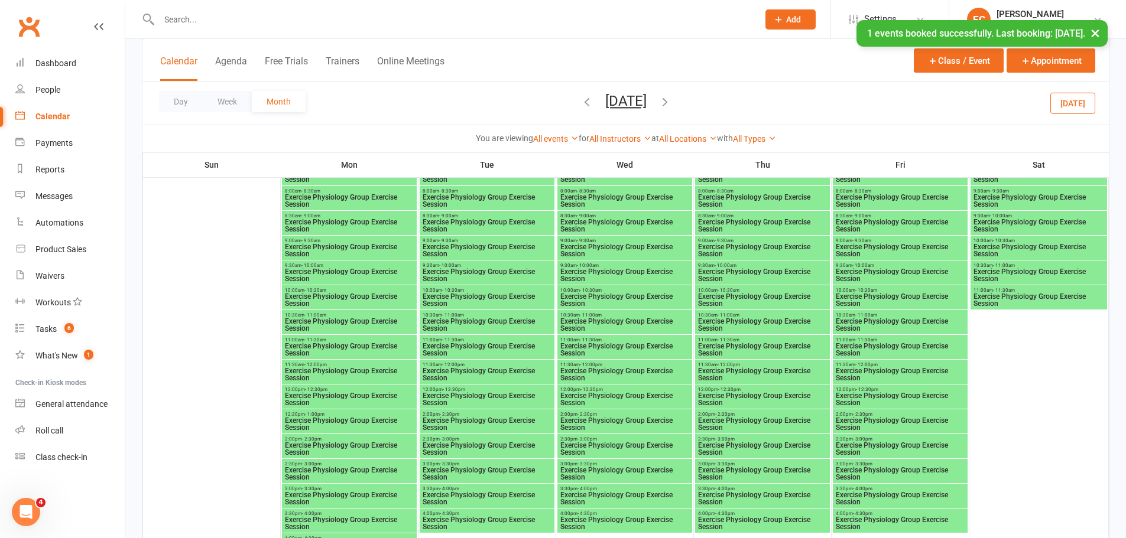
click at [677, 252] on span "Exercise Physiology Group Exercise Session" at bounding box center [625, 251] width 130 height 14
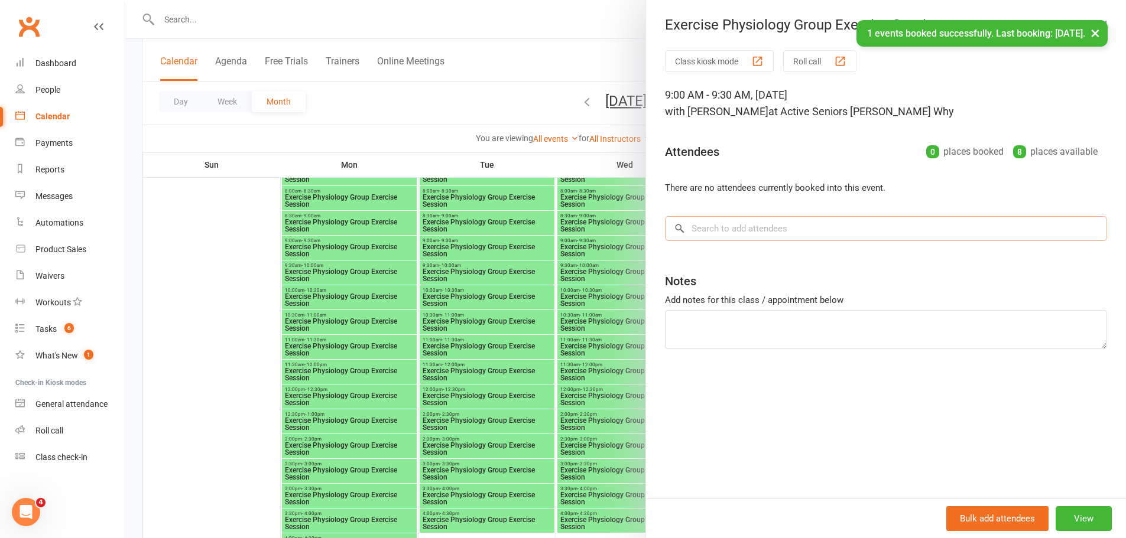
click at [765, 227] on input "search" at bounding box center [886, 228] width 442 height 25
paste input "Vanderveer"
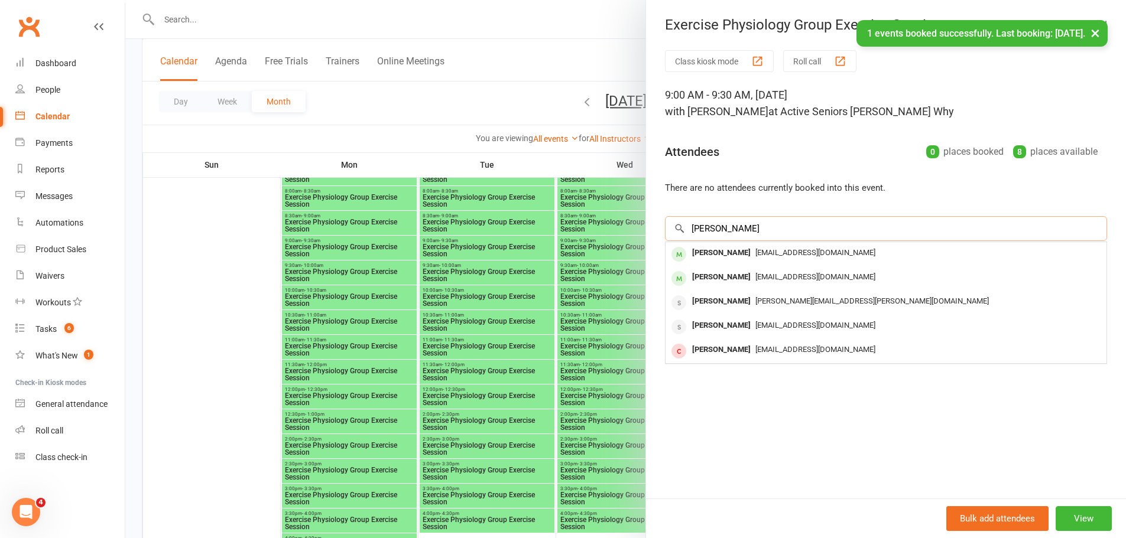
type input "Vanderveer"
click at [703, 257] on div "Toni Vanderveer" at bounding box center [721, 253] width 68 height 17
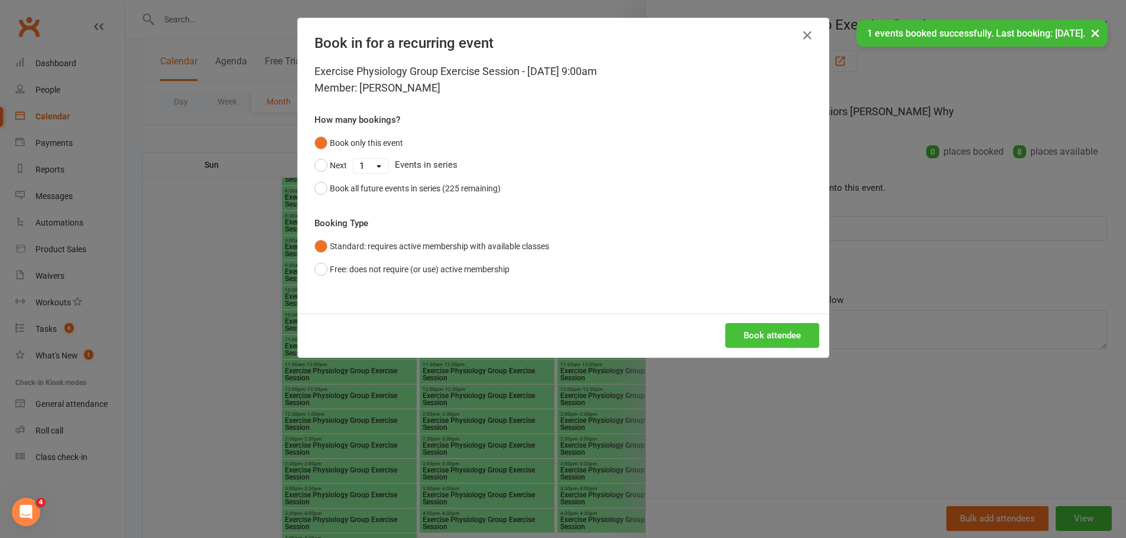
click at [747, 330] on button "Book attendee" at bounding box center [772, 335] width 94 height 25
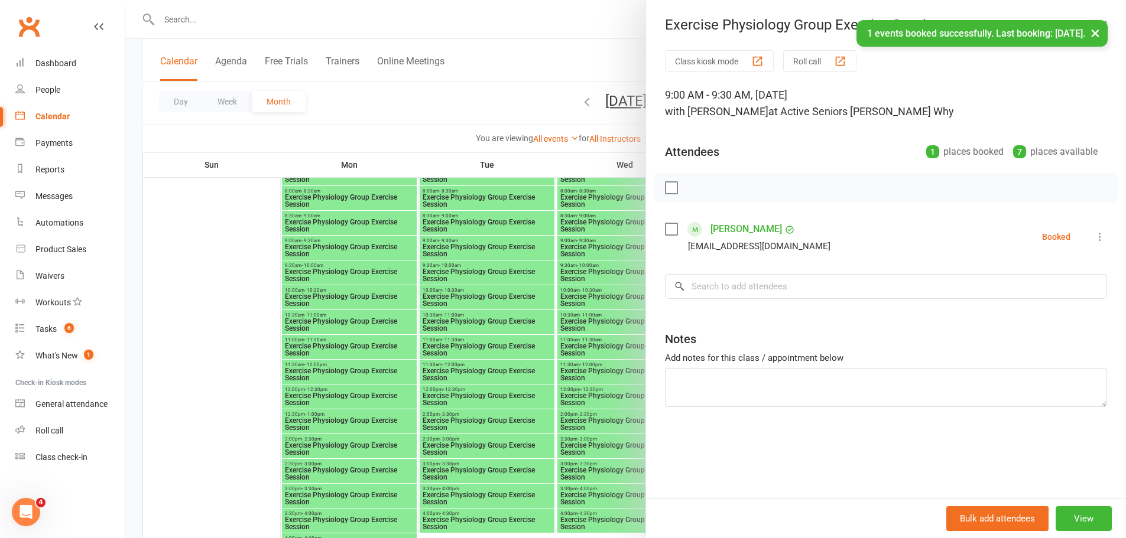
drag, startPoint x: 372, startPoint y: 250, endPoint x: 428, endPoint y: 247, distance: 56.8
click at [389, 250] on div at bounding box center [625, 269] width 1001 height 538
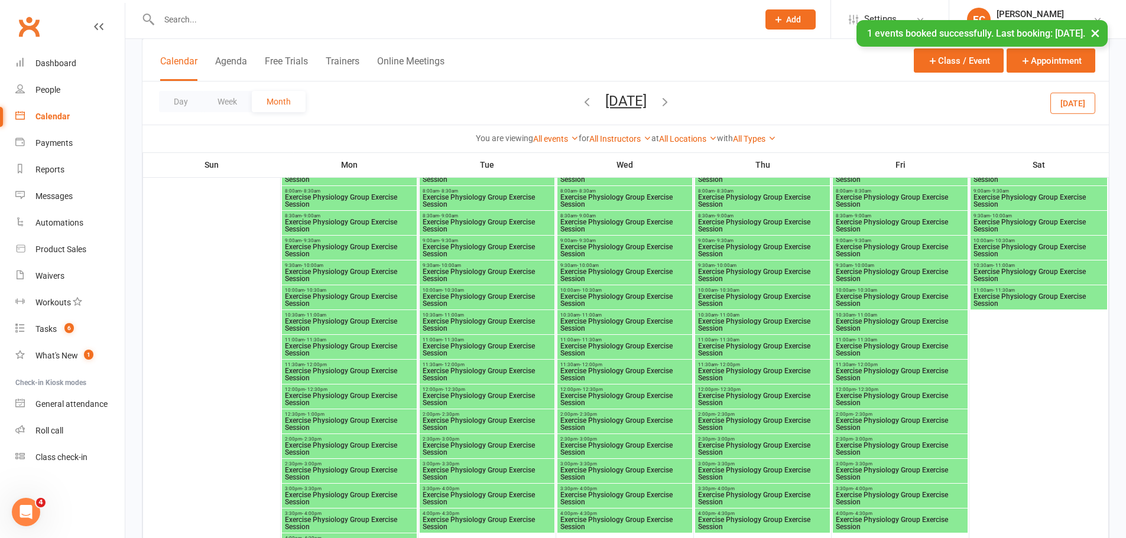
click at [428, 247] on div at bounding box center [625, 269] width 1001 height 538
click at [401, 247] on span "Exercise Physiology Group Exercise Session" at bounding box center [349, 251] width 130 height 14
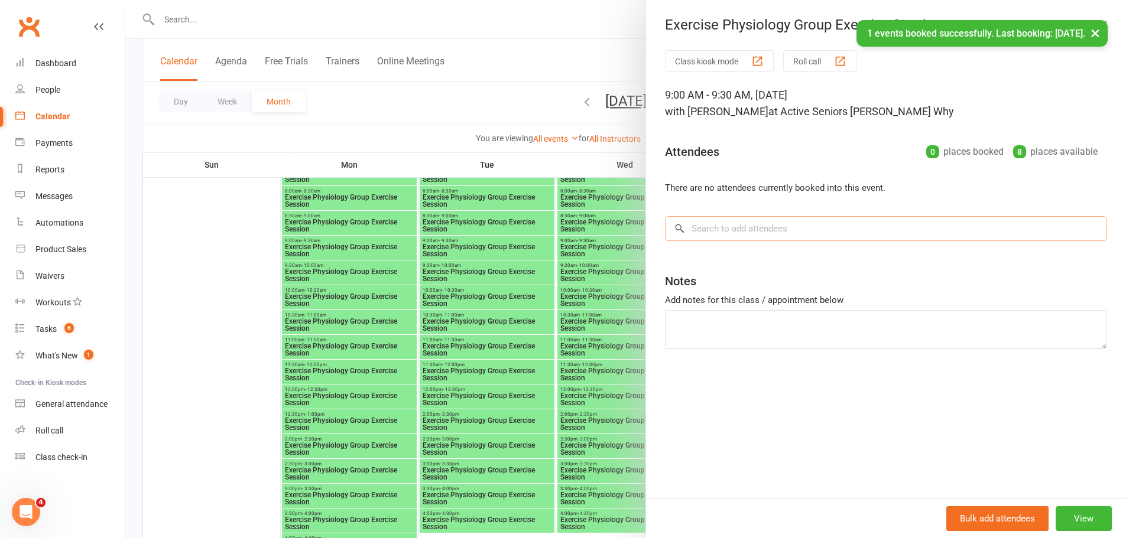
click at [755, 223] on input "search" at bounding box center [886, 228] width 442 height 25
paste input "Vanderveer"
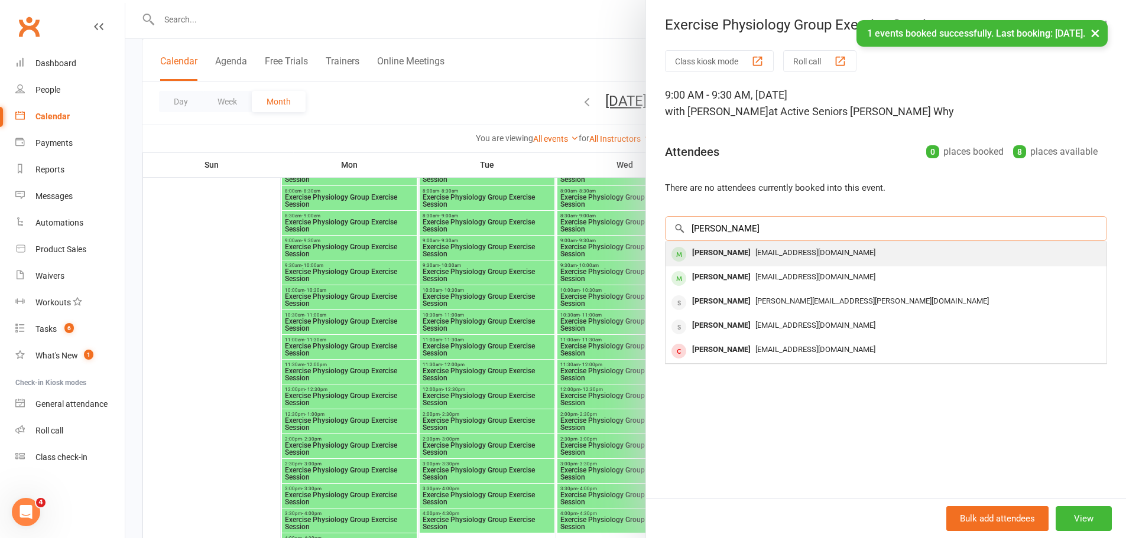
type input "Vanderveer"
click at [716, 252] on div "Toni Vanderveer" at bounding box center [721, 253] width 68 height 17
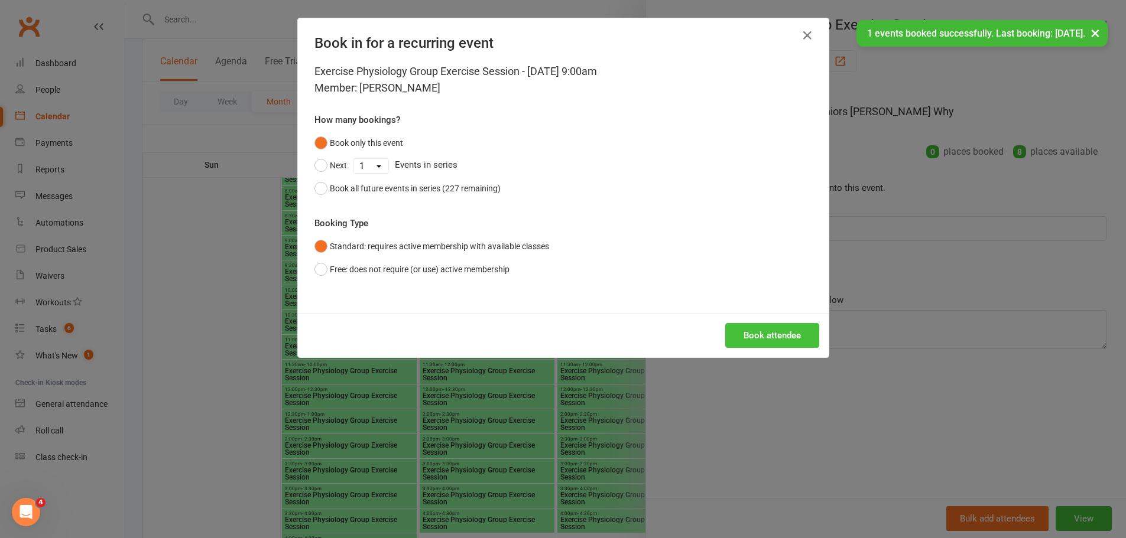
click at [777, 329] on button "Book attendee" at bounding box center [772, 335] width 94 height 25
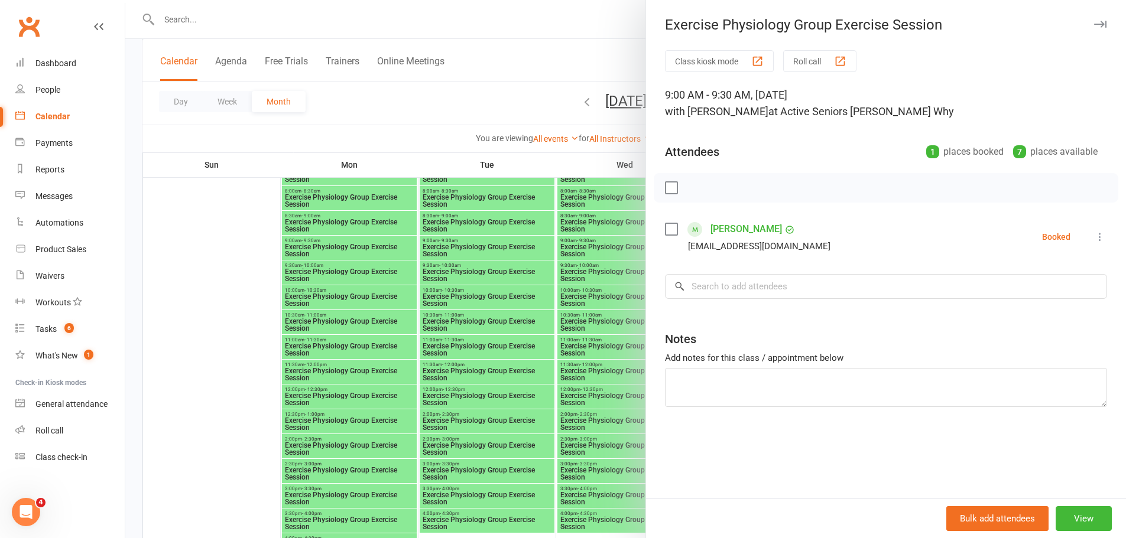
click at [238, 235] on div at bounding box center [625, 269] width 1001 height 538
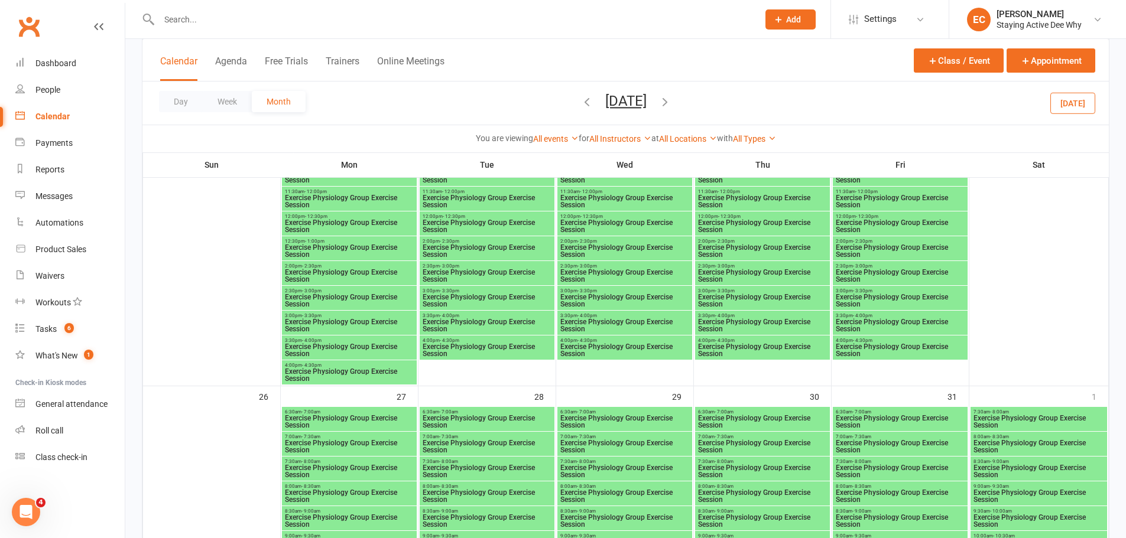
scroll to position [1799, 0]
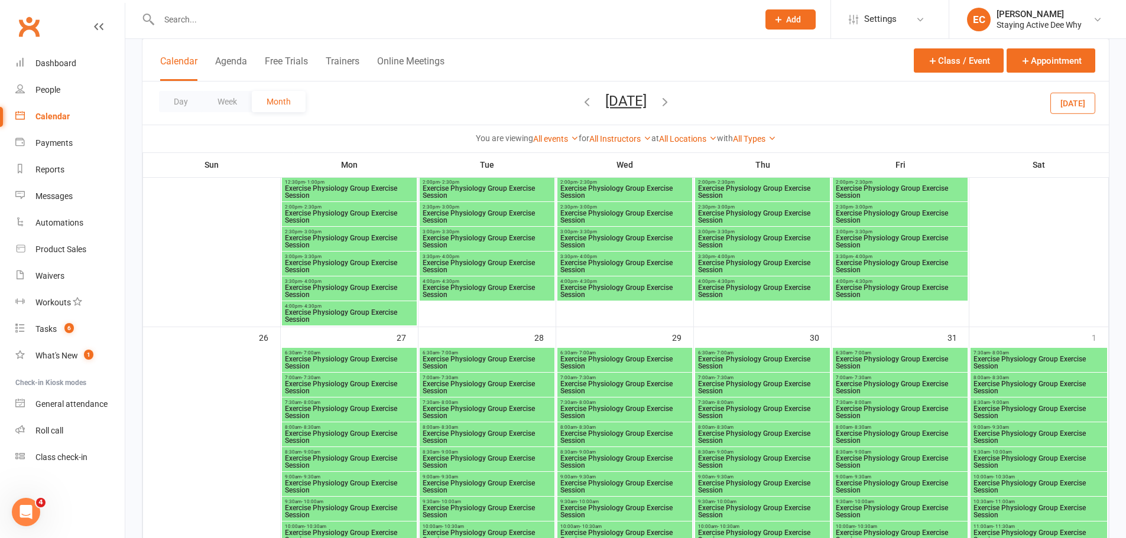
click at [920, 483] on span "Exercise Physiology Group Exercise Session" at bounding box center [900, 487] width 130 height 14
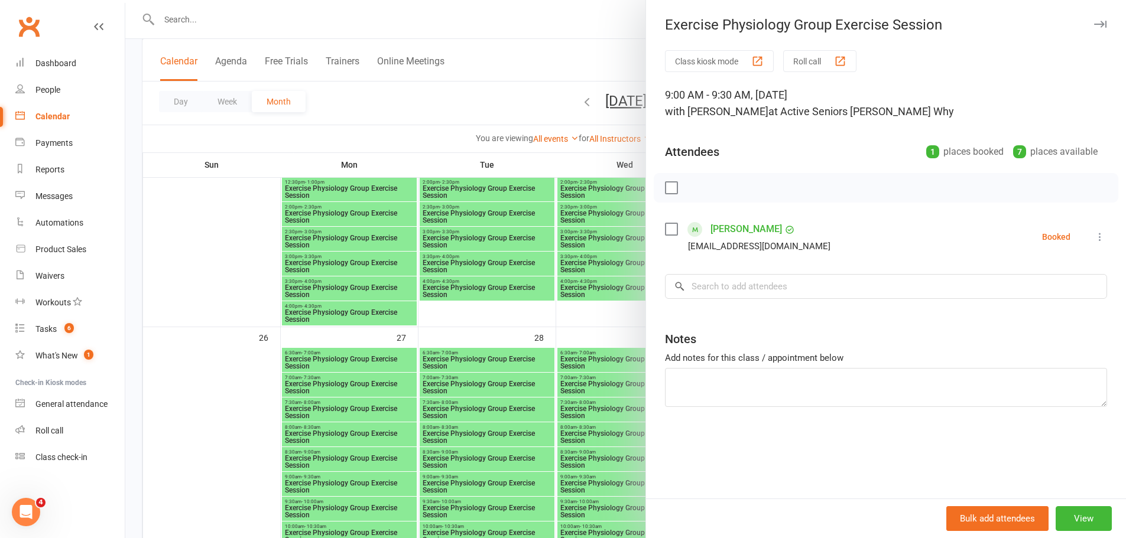
click at [531, 238] on div at bounding box center [625, 269] width 1001 height 538
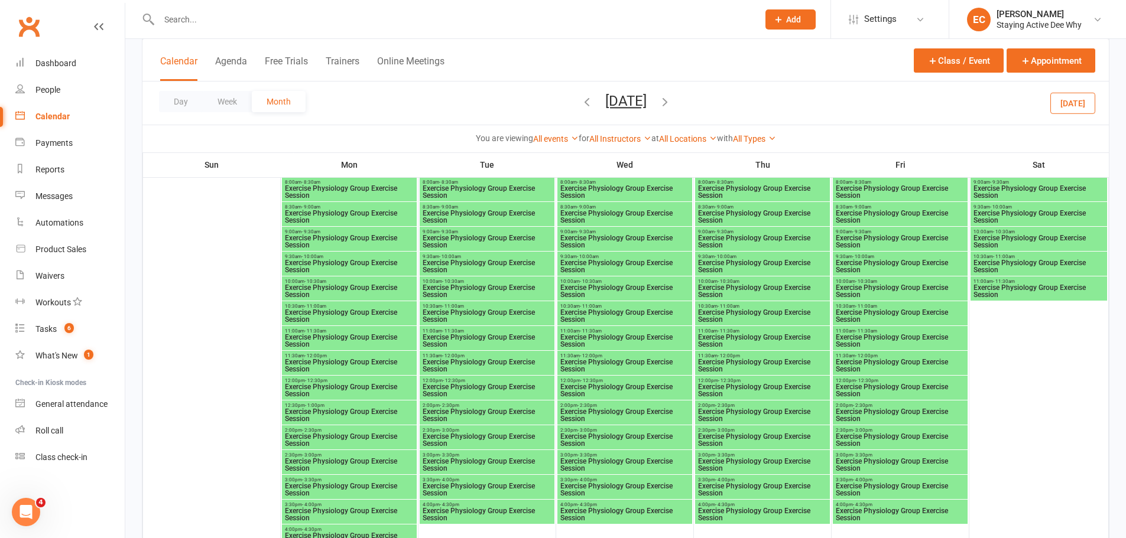
scroll to position [1562, 0]
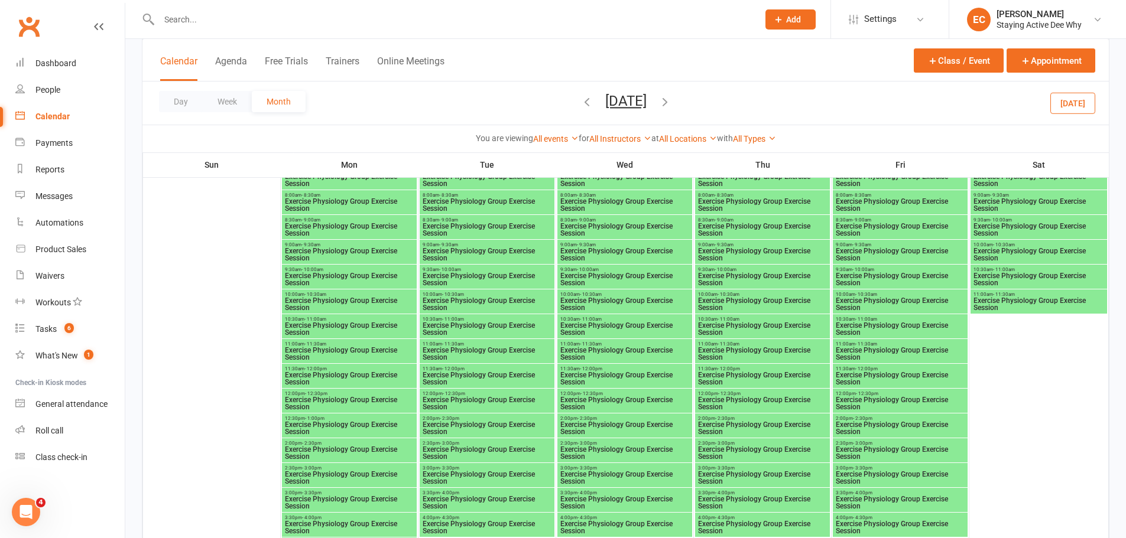
click at [892, 246] on span "9:00am - 9:30am" at bounding box center [900, 244] width 130 height 5
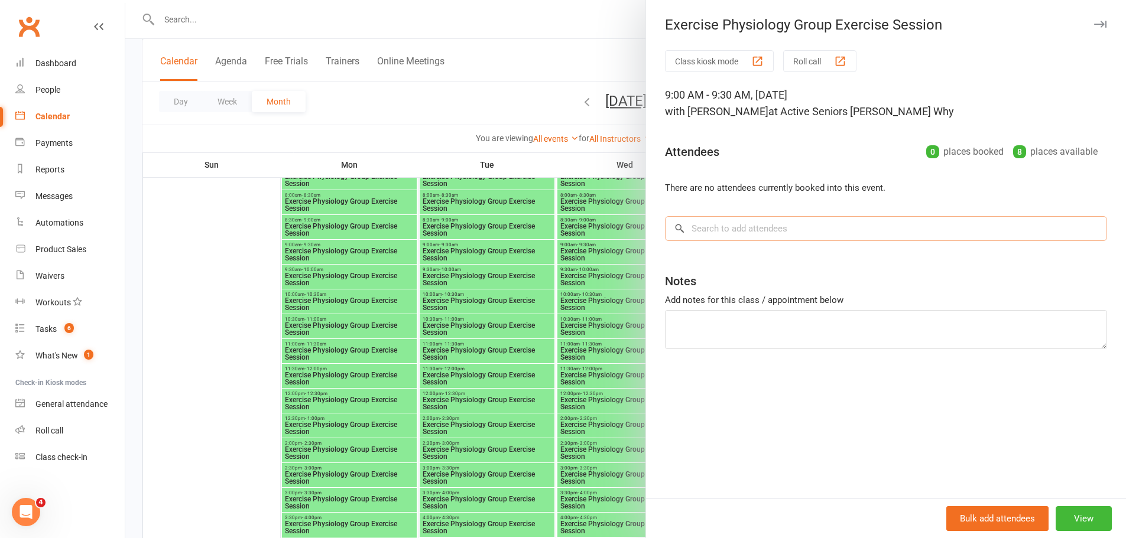
click at [747, 236] on input "search" at bounding box center [886, 228] width 442 height 25
paste input "Vanderveer"
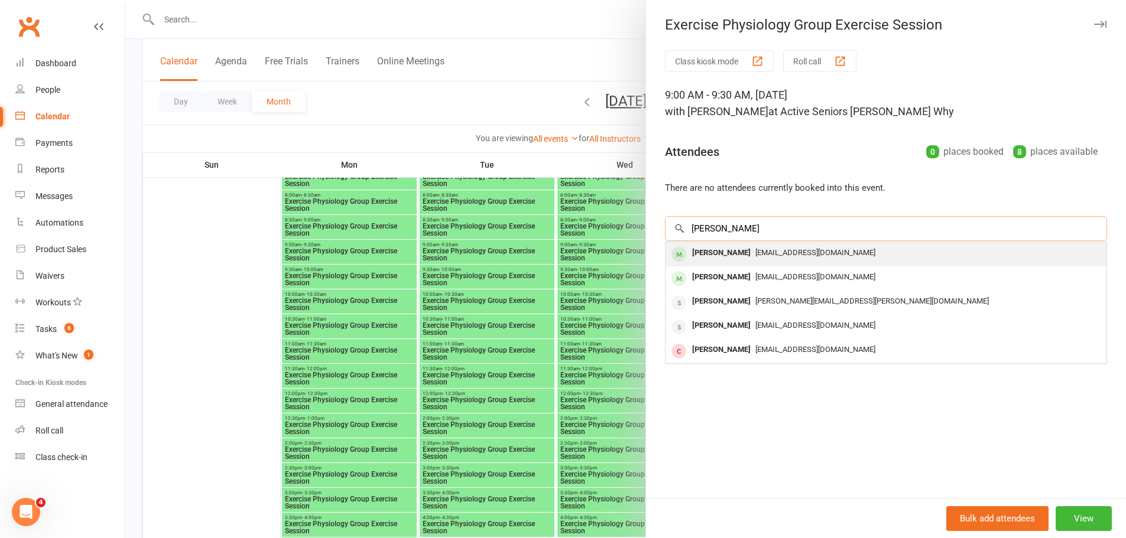
type input "Vanderveer"
click at [723, 259] on div "Toni Vanderveer" at bounding box center [721, 253] width 68 height 17
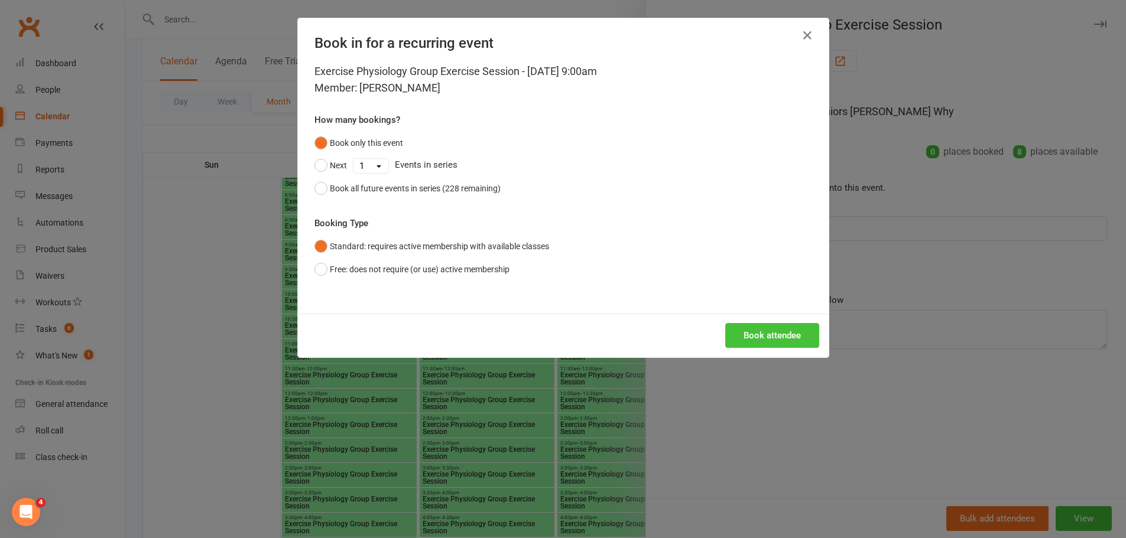
click at [755, 334] on button "Book attendee" at bounding box center [772, 335] width 94 height 25
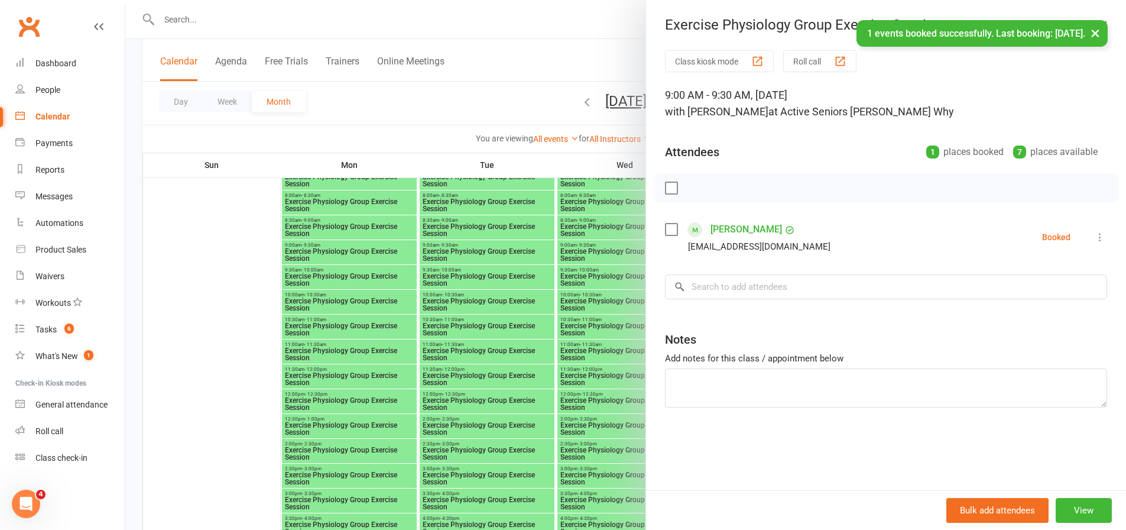
click at [594, 262] on div at bounding box center [625, 265] width 1001 height 530
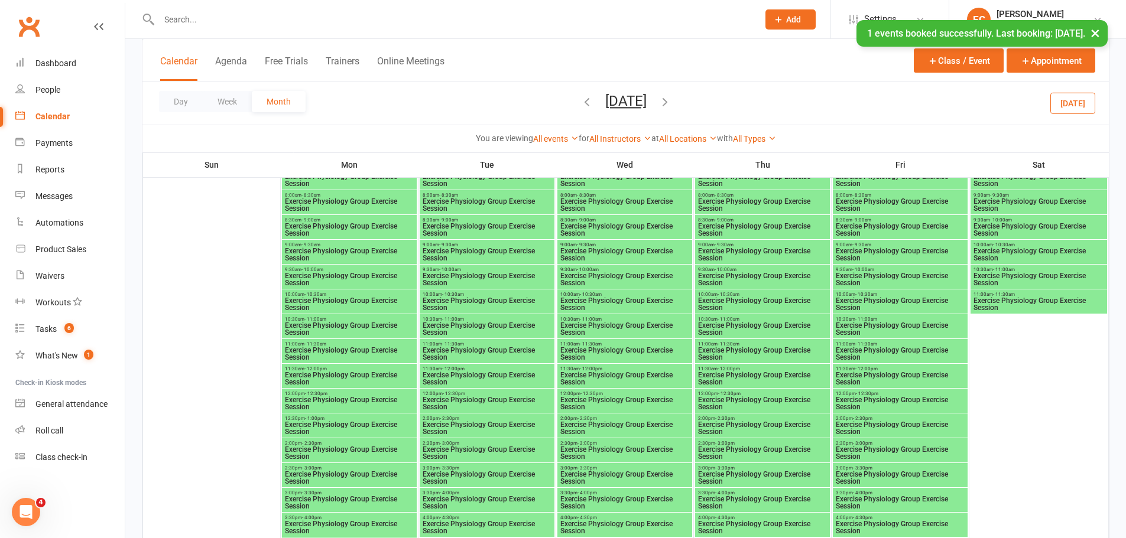
click at [634, 255] on span "Exercise Physiology Group Exercise Session" at bounding box center [625, 255] width 130 height 14
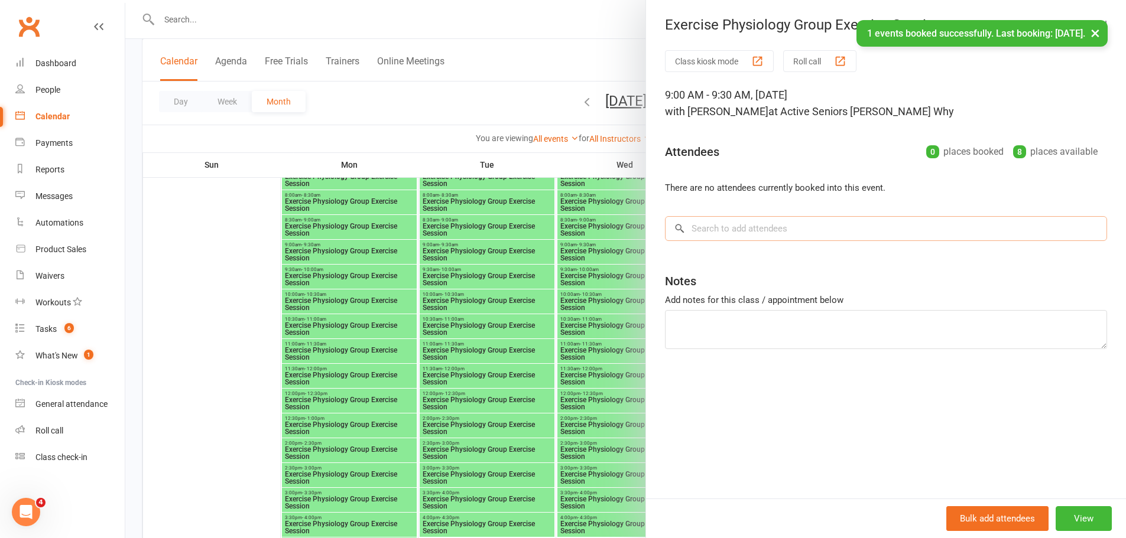
click at [724, 221] on input "search" at bounding box center [886, 228] width 442 height 25
paste input "Vanderveer"
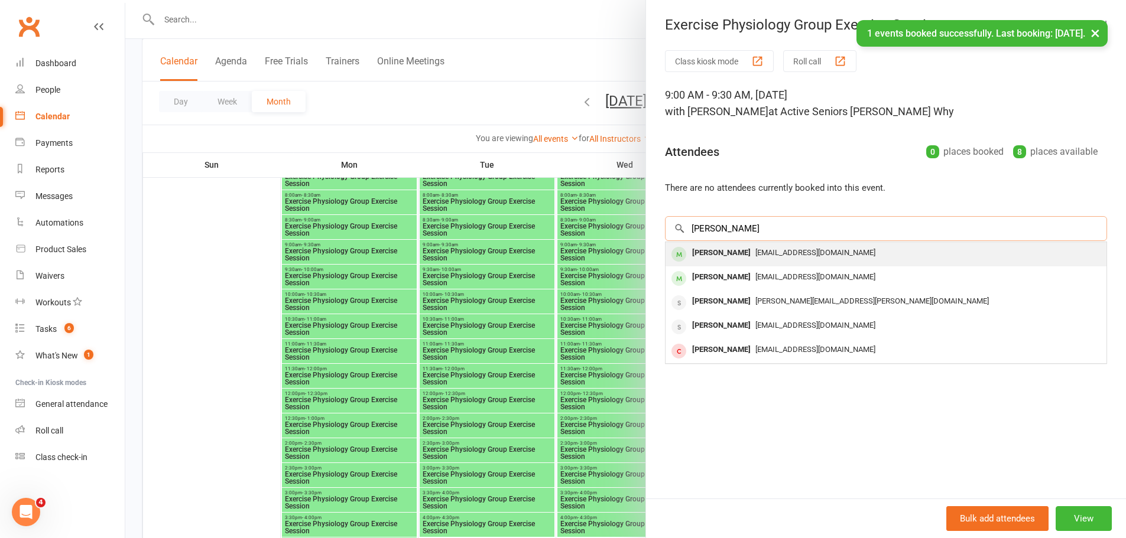
type input "Vanderveer"
click at [700, 258] on div "Toni Vanderveer" at bounding box center [721, 253] width 68 height 17
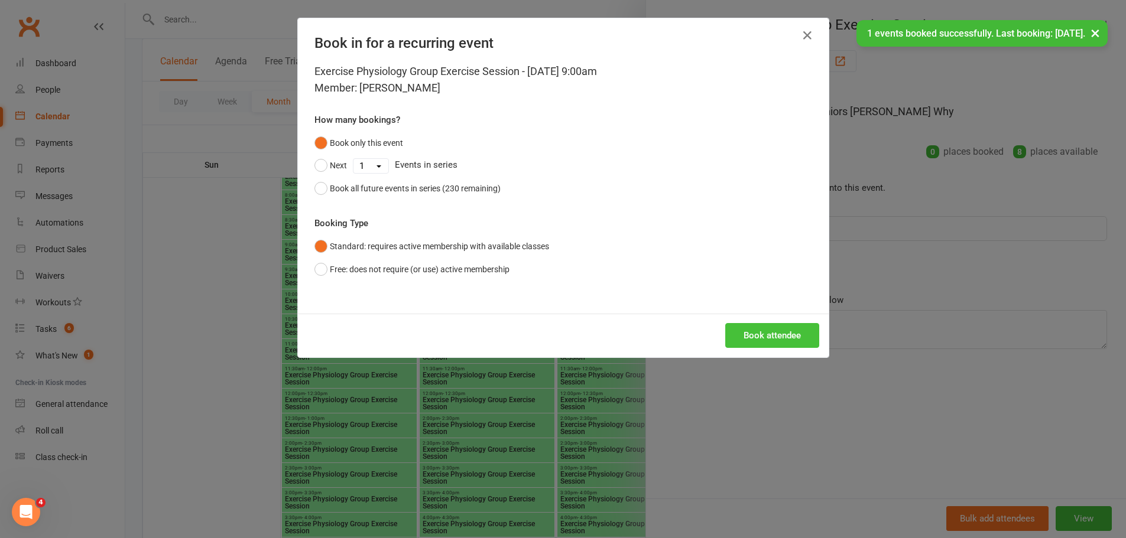
click at [761, 336] on button "Book attendee" at bounding box center [772, 335] width 94 height 25
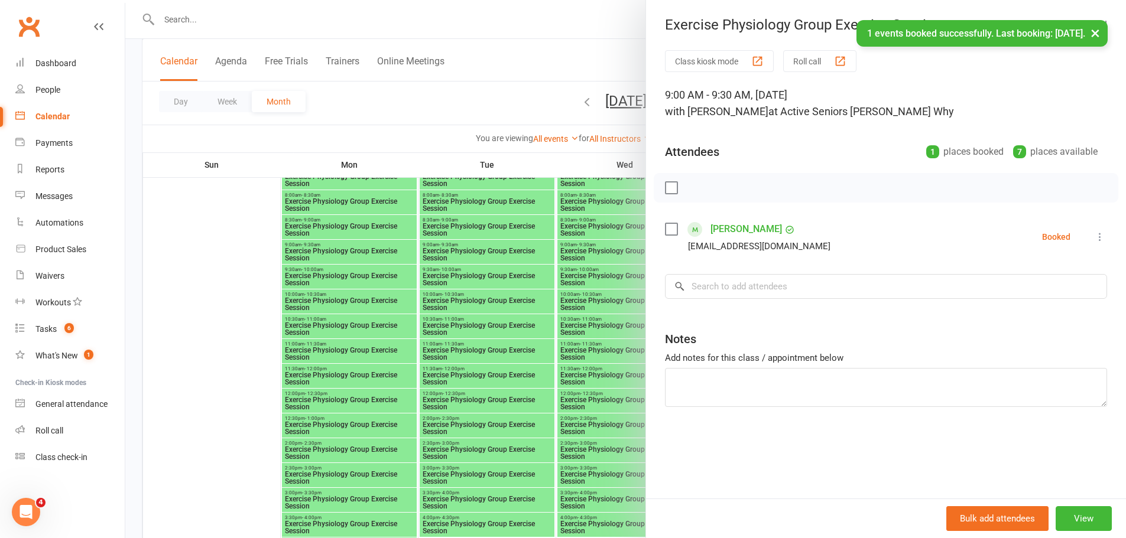
click at [512, 345] on div at bounding box center [625, 269] width 1001 height 538
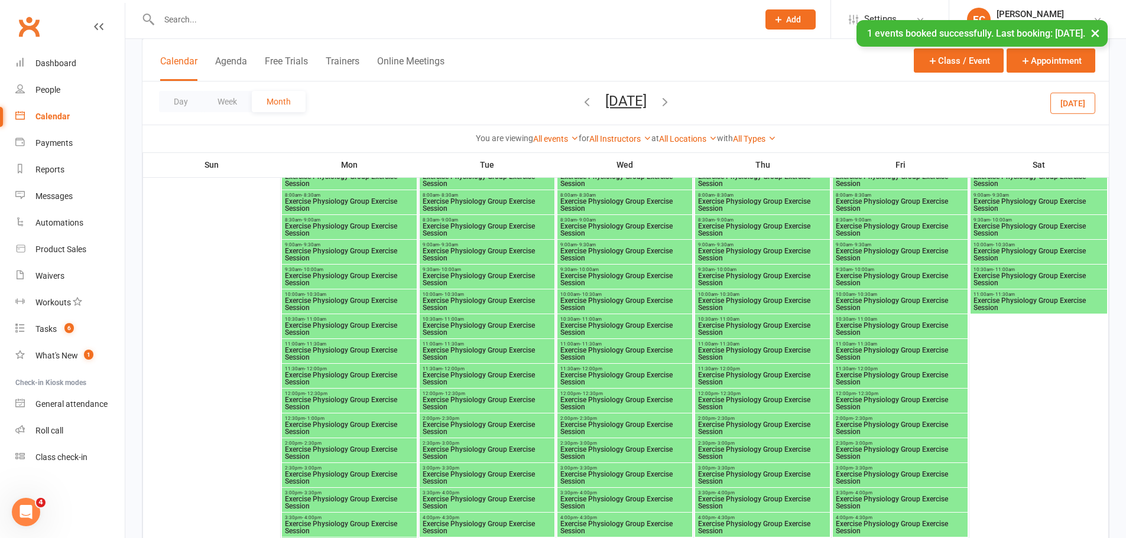
click at [365, 259] on span "Exercise Physiology Group Exercise Session" at bounding box center [349, 255] width 130 height 14
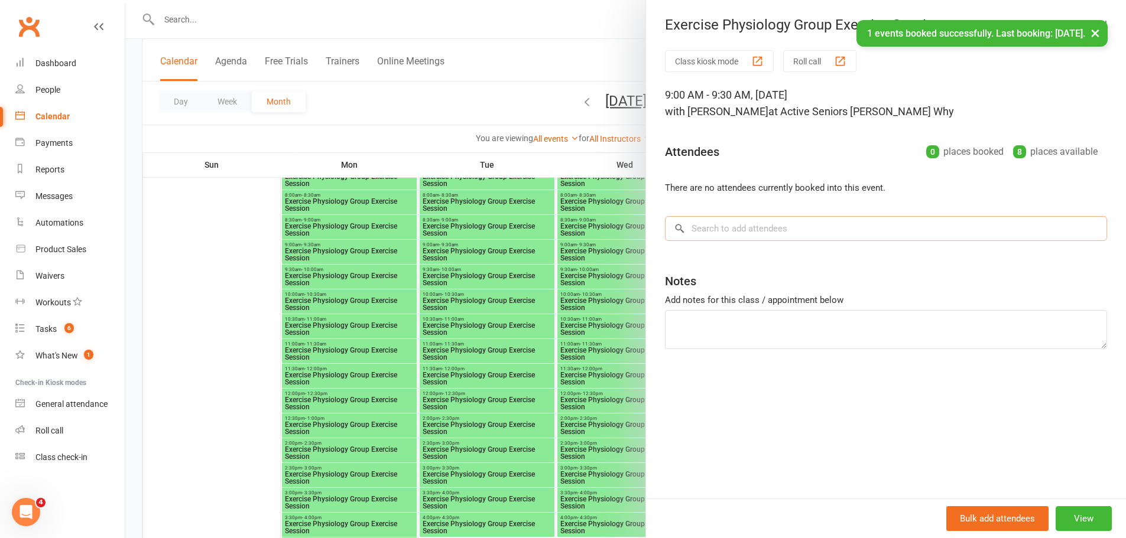
click at [787, 225] on input "search" at bounding box center [886, 228] width 442 height 25
paste input "Vanderveer"
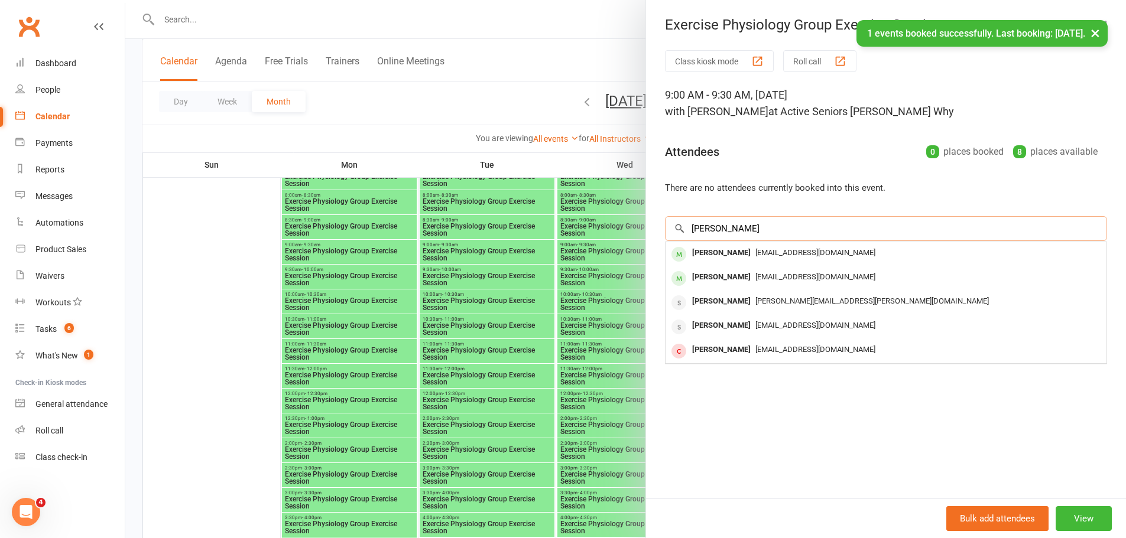
type input "Vanderveer"
click at [720, 252] on div "Toni Vanderveer" at bounding box center [721, 253] width 68 height 17
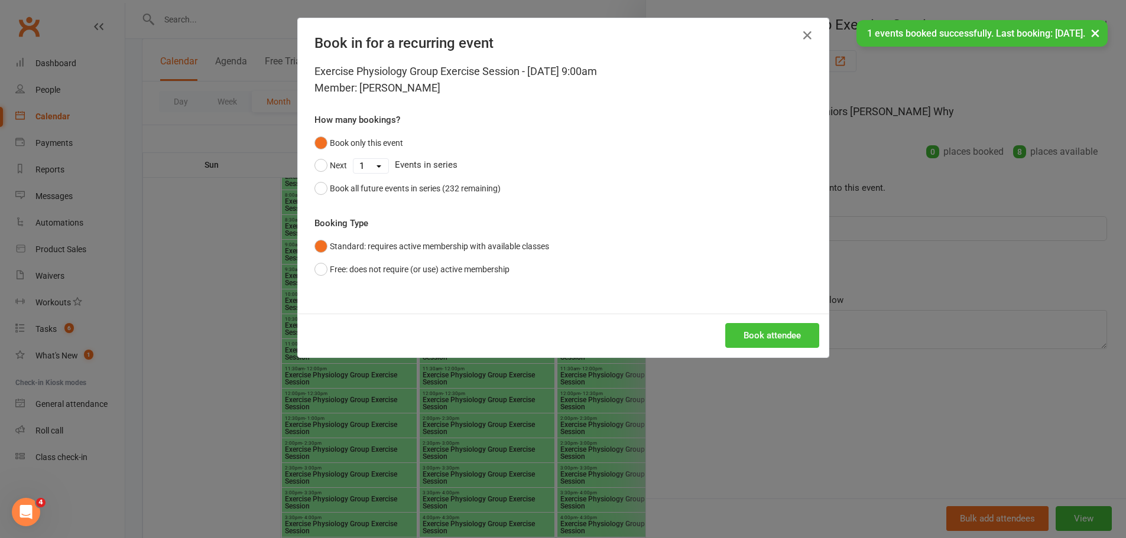
click at [757, 336] on button "Book attendee" at bounding box center [772, 335] width 94 height 25
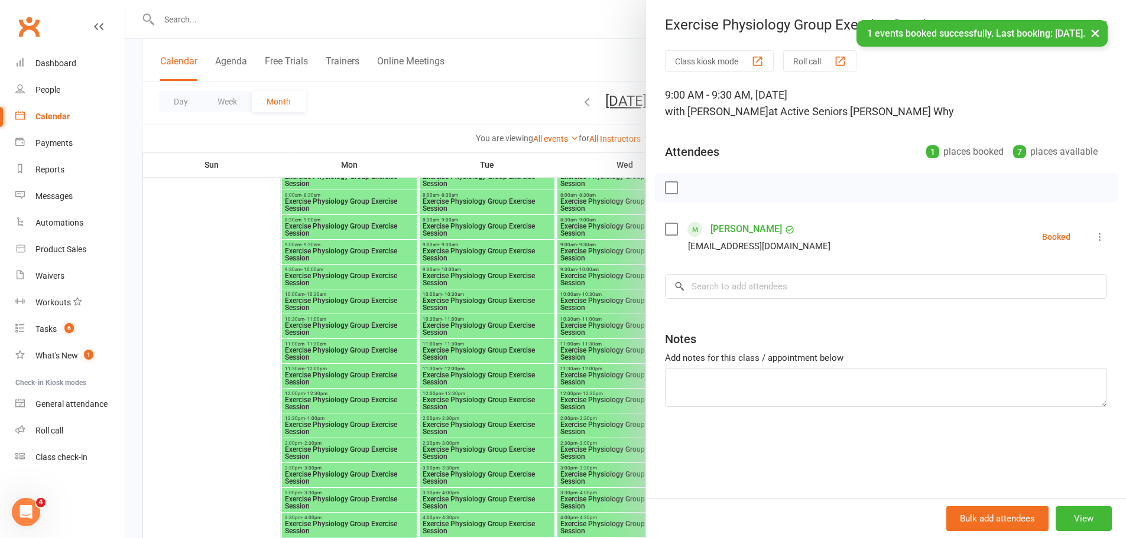
click at [351, 305] on div at bounding box center [625, 269] width 1001 height 538
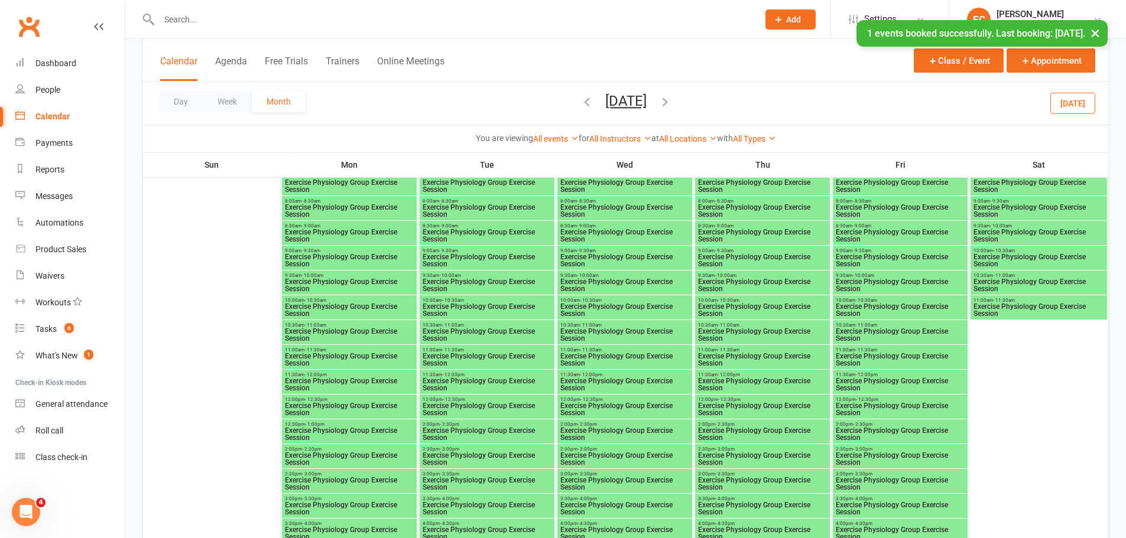
scroll to position [1030, 0]
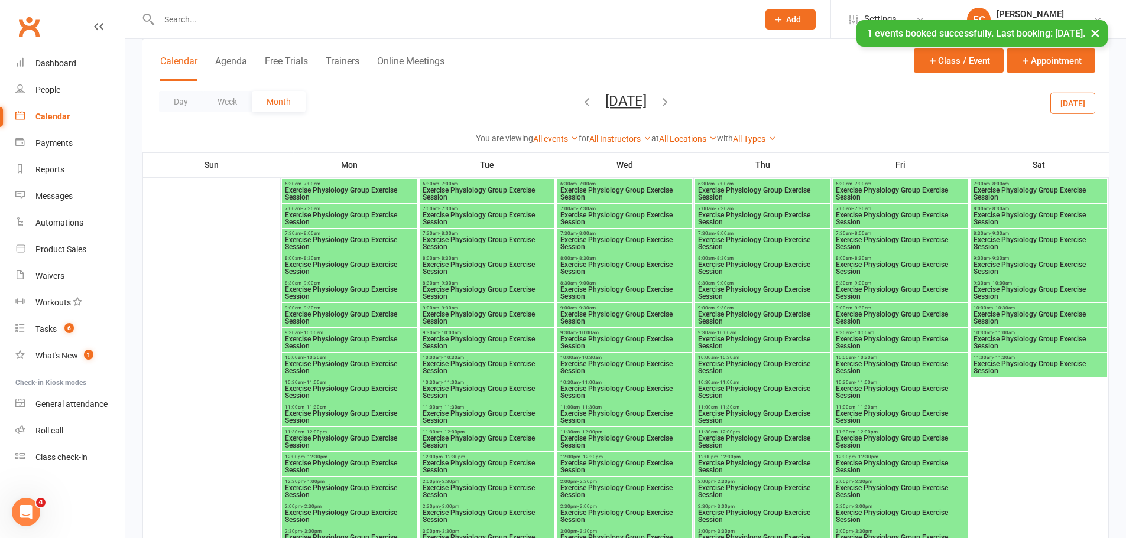
click at [357, 296] on span "Exercise Physiology Group Exercise Session" at bounding box center [349, 293] width 130 height 14
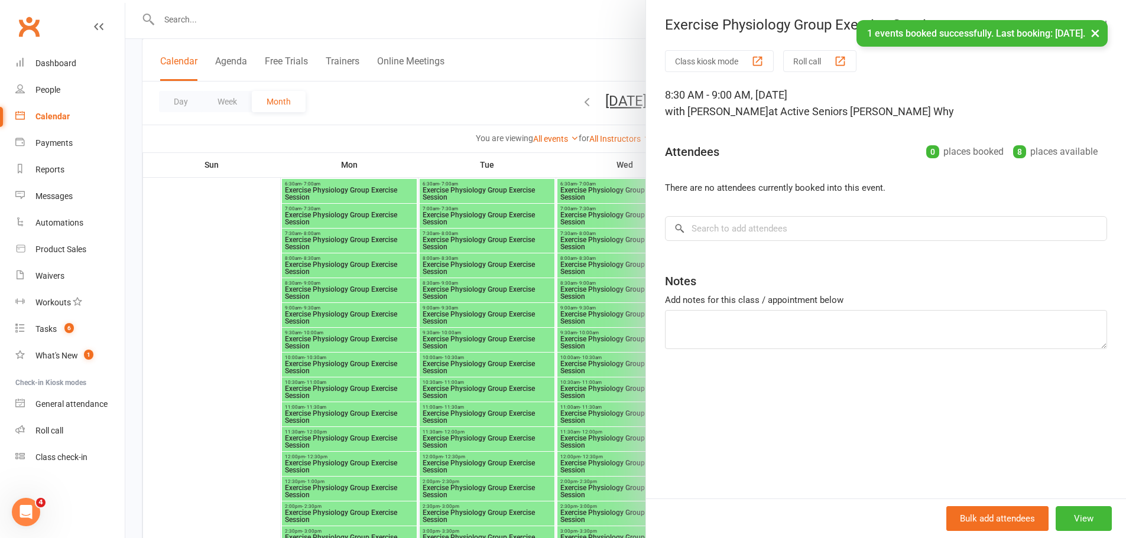
click at [313, 311] on div at bounding box center [625, 269] width 1001 height 538
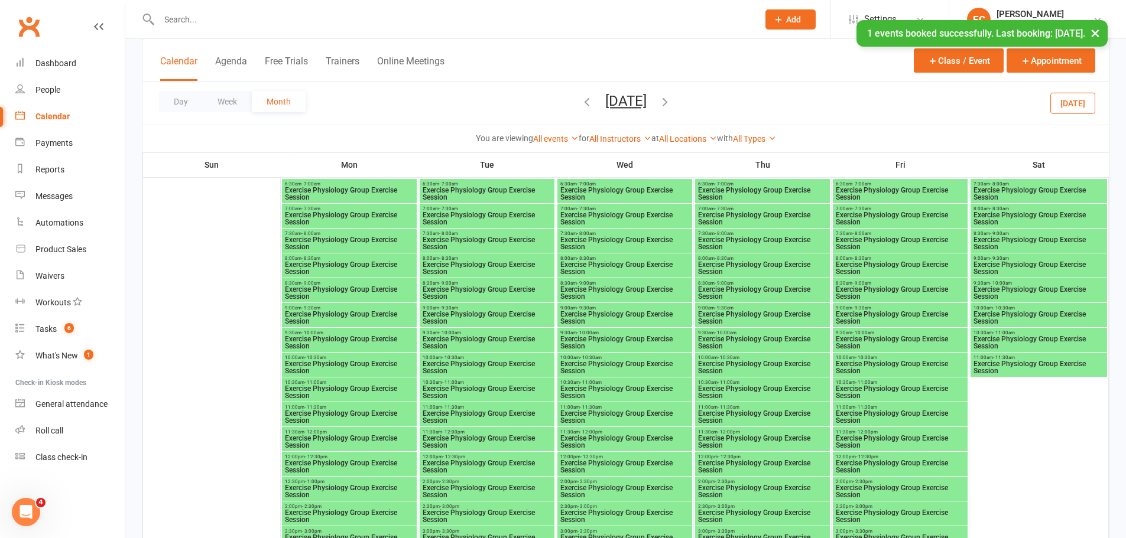
click at [333, 313] on span "Exercise Physiology Group Exercise Session" at bounding box center [349, 318] width 130 height 14
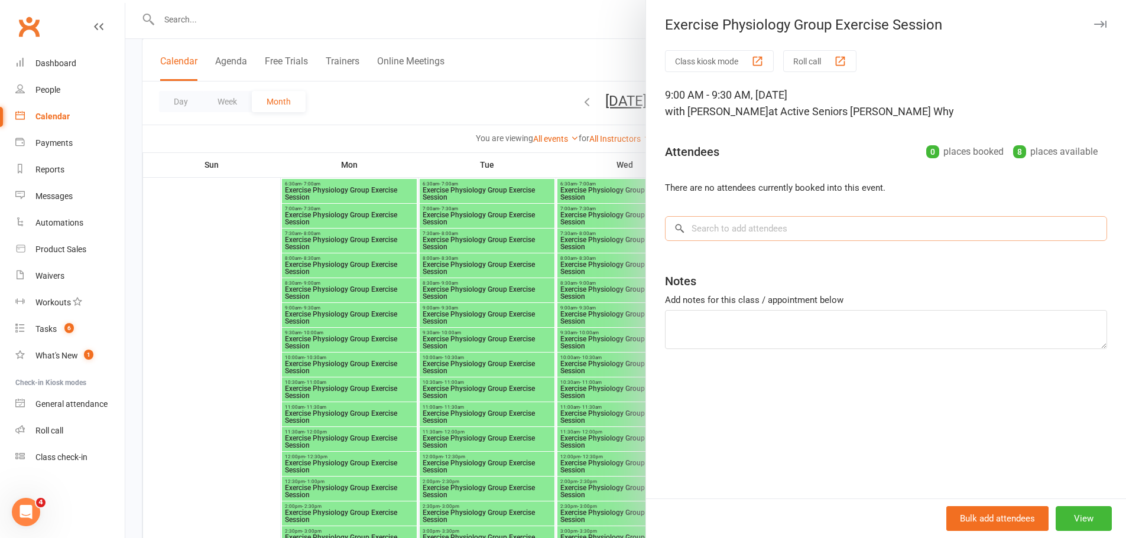
click at [764, 228] on input "search" at bounding box center [886, 228] width 442 height 25
paste input "Vanderveer"
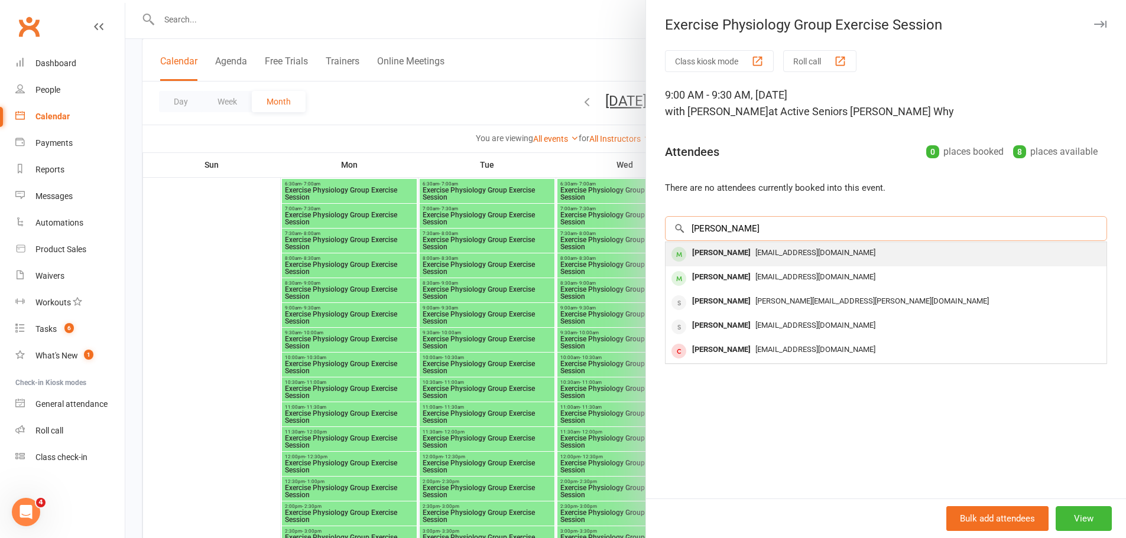
type input "Vanderveer"
click at [710, 245] on div "Toni Vanderveer" at bounding box center [721, 253] width 68 height 17
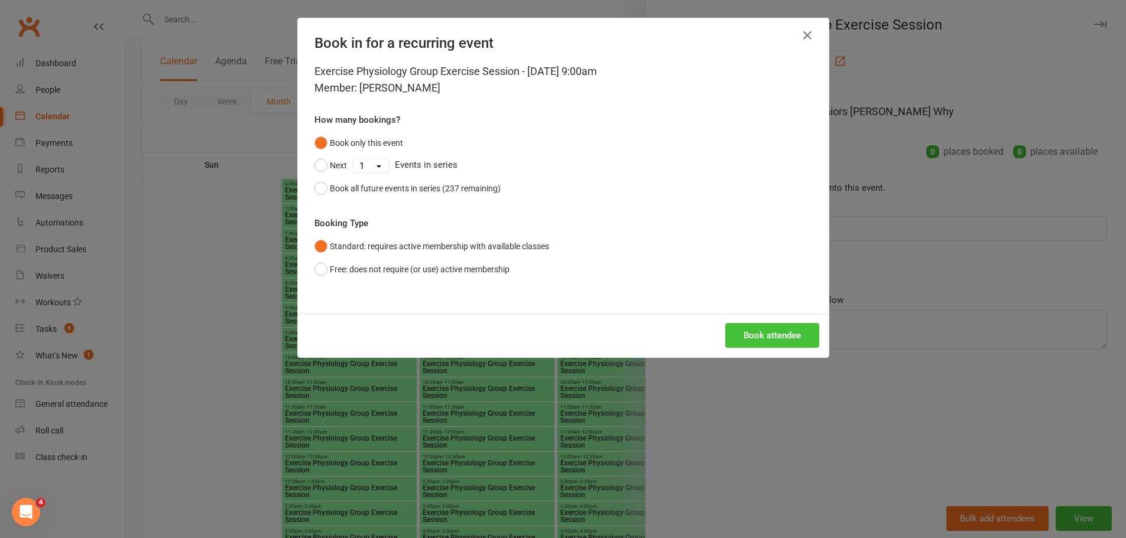
click at [754, 329] on button "Book attendee" at bounding box center [772, 335] width 94 height 25
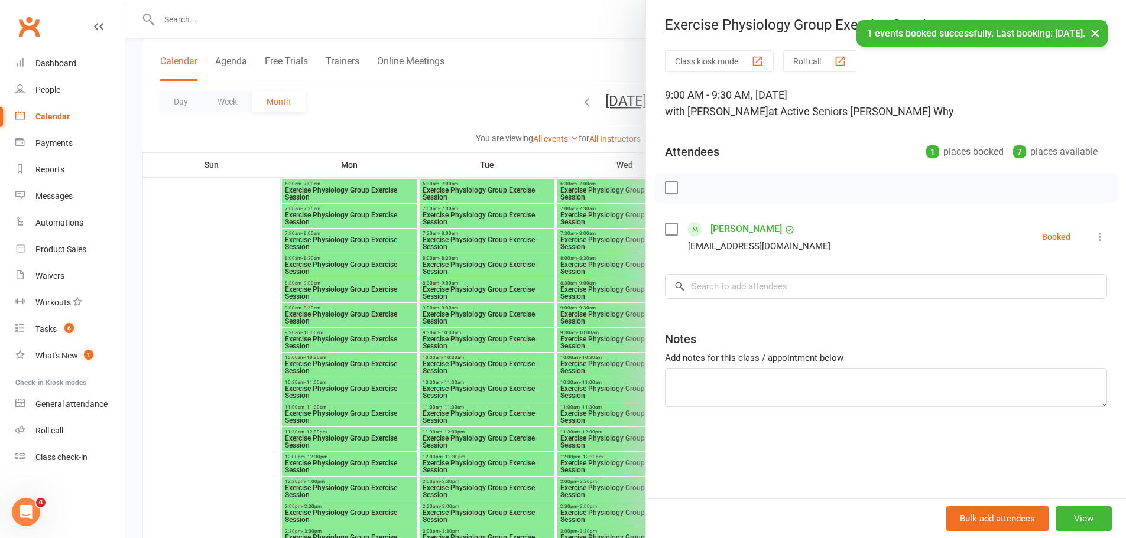
drag, startPoint x: 505, startPoint y: 280, endPoint x: 585, endPoint y: 279, distance: 79.2
click at [512, 281] on div at bounding box center [625, 269] width 1001 height 538
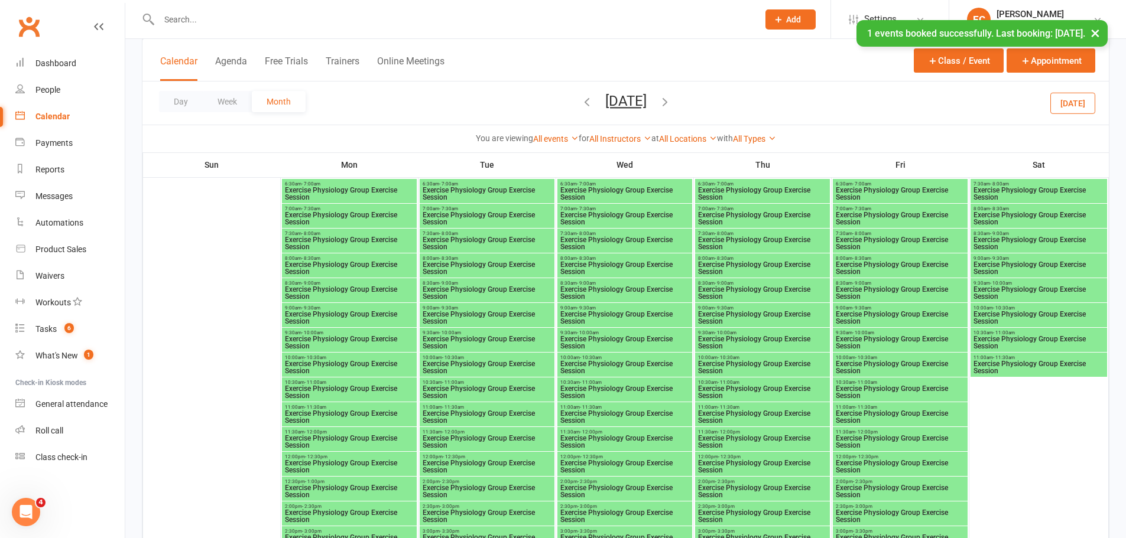
click at [633, 314] on span "Exercise Physiology Group Exercise Session" at bounding box center [625, 318] width 130 height 14
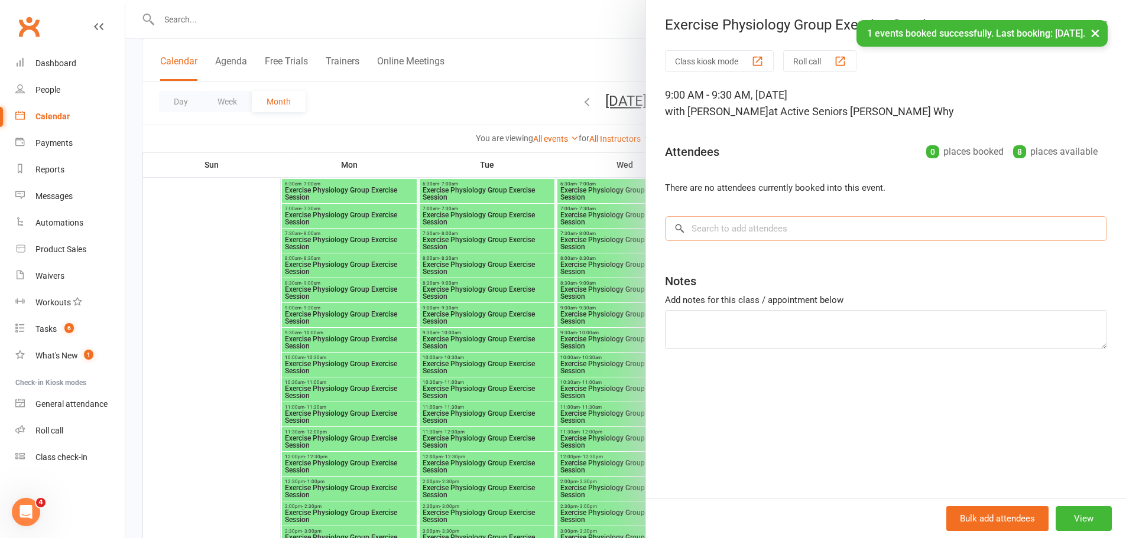
click at [761, 218] on input "search" at bounding box center [886, 228] width 442 height 25
paste input "Vanderveer"
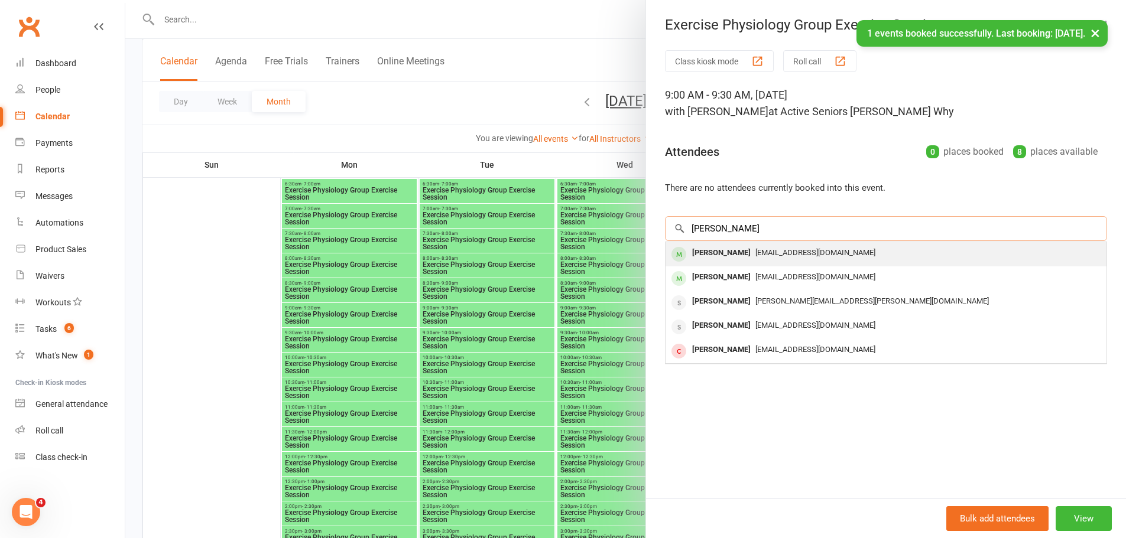
type input "Vanderveer"
click at [729, 251] on div "Toni Vanderveer" at bounding box center [721, 253] width 68 height 17
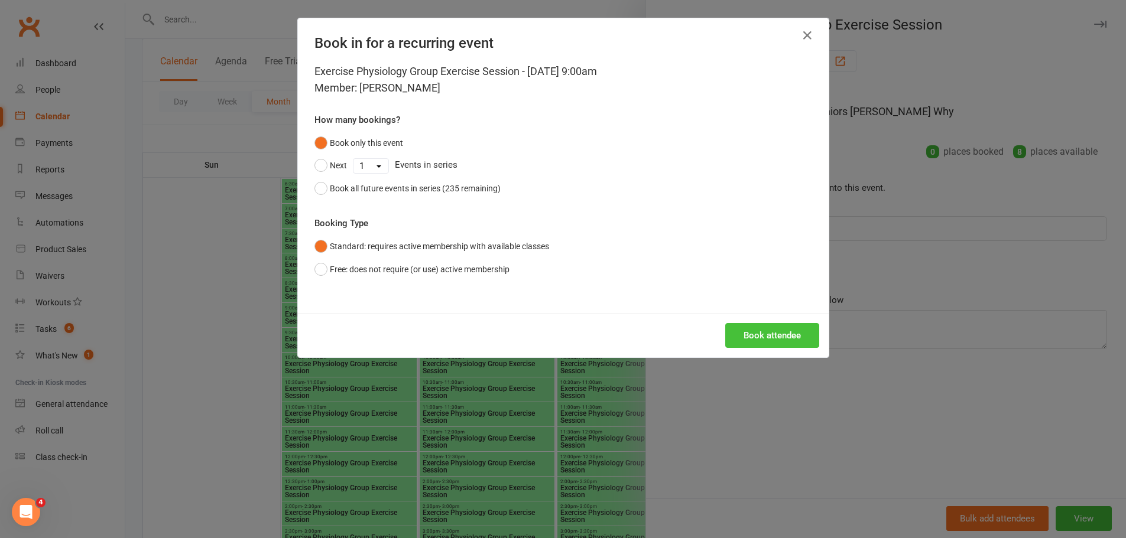
click at [795, 333] on button "Book attendee" at bounding box center [772, 335] width 94 height 25
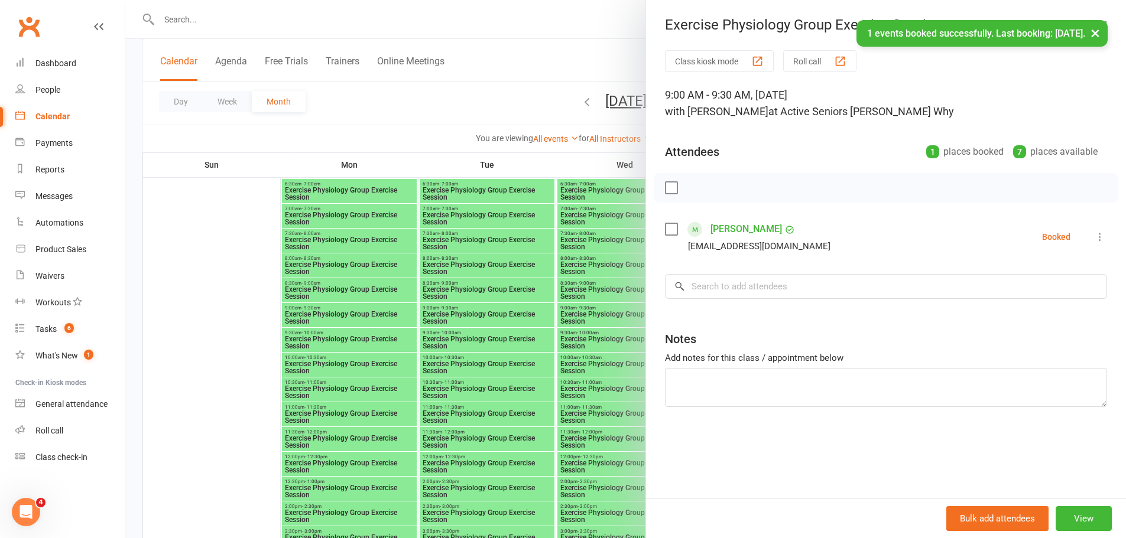
click at [582, 344] on div at bounding box center [625, 269] width 1001 height 538
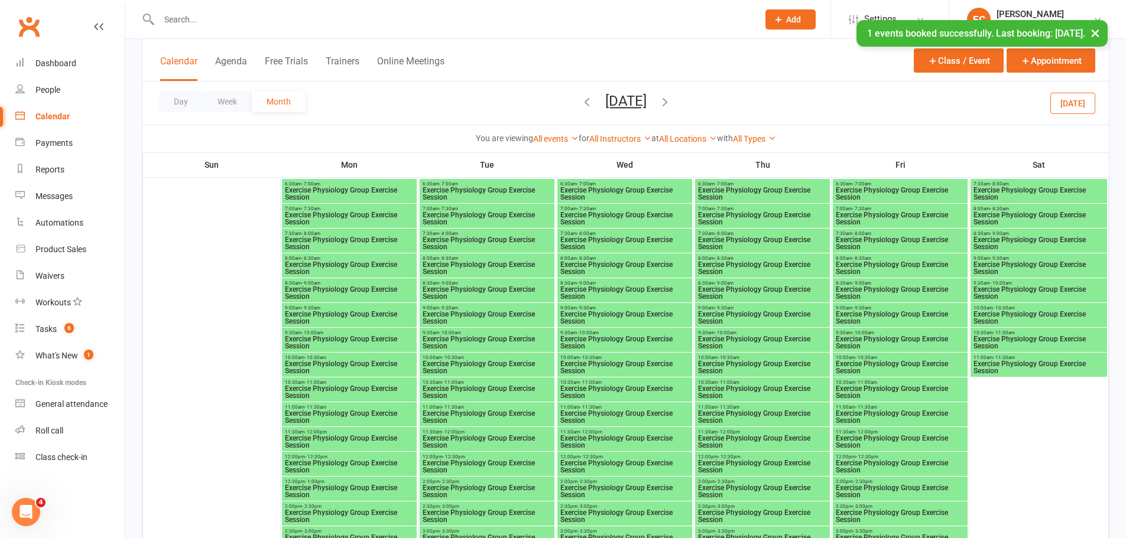
click at [882, 321] on span "Exercise Physiology Group Exercise Session" at bounding box center [900, 318] width 130 height 14
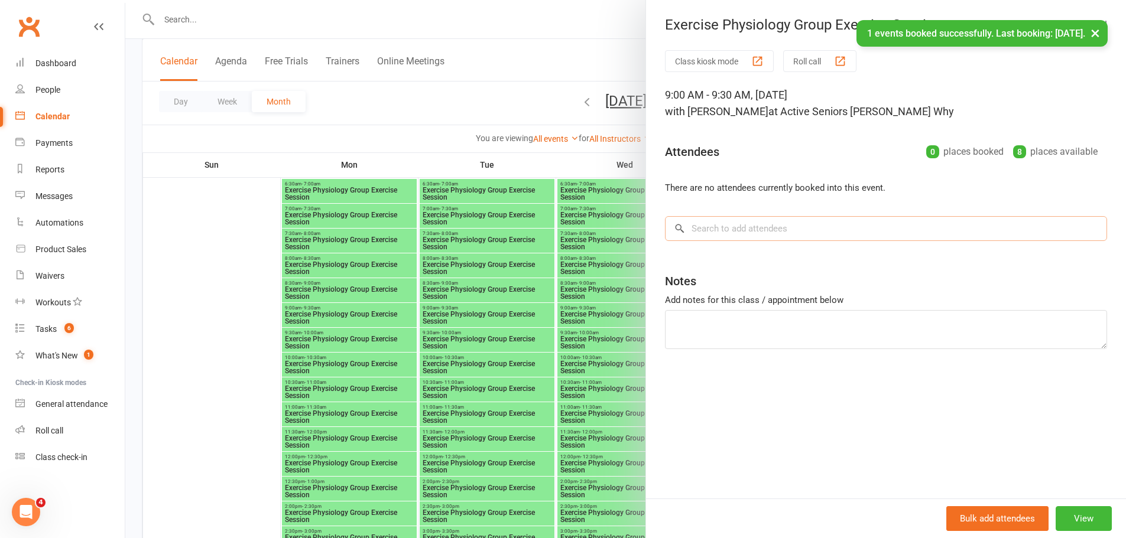
click at [736, 238] on input "search" at bounding box center [886, 228] width 442 height 25
paste input "Vanderveer"
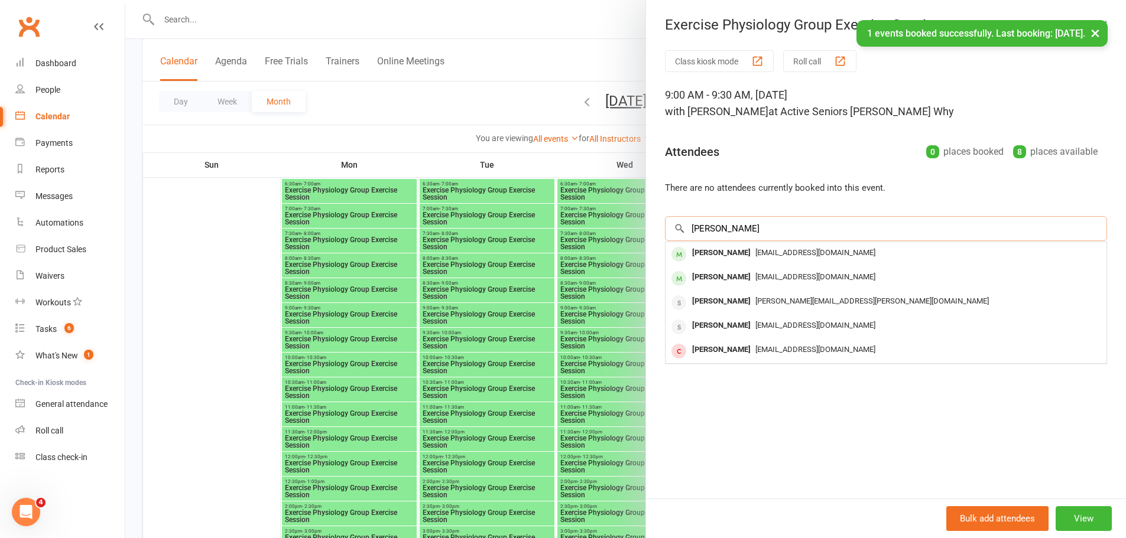
type input "Vanderveer"
click at [698, 256] on div "Toni Vanderveer" at bounding box center [721, 253] width 68 height 17
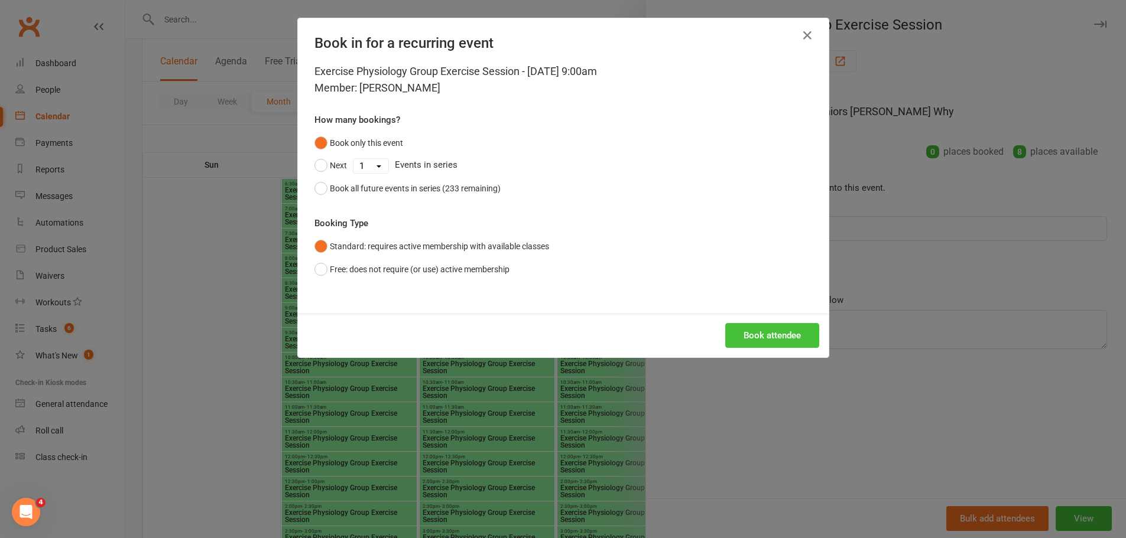
click at [761, 328] on button "Book attendee" at bounding box center [772, 335] width 94 height 25
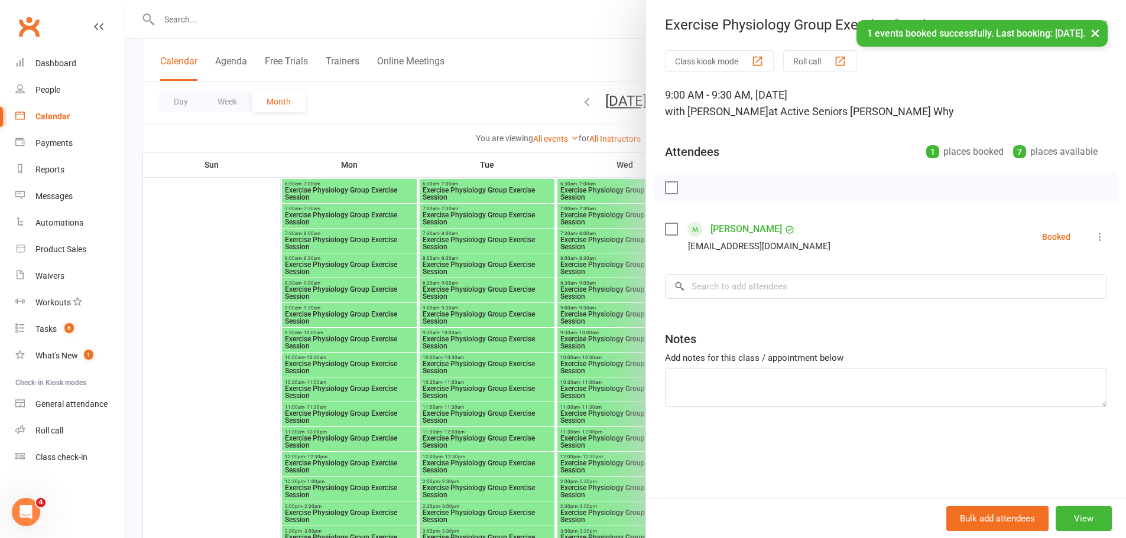
click at [533, 361] on div at bounding box center [625, 269] width 1001 height 538
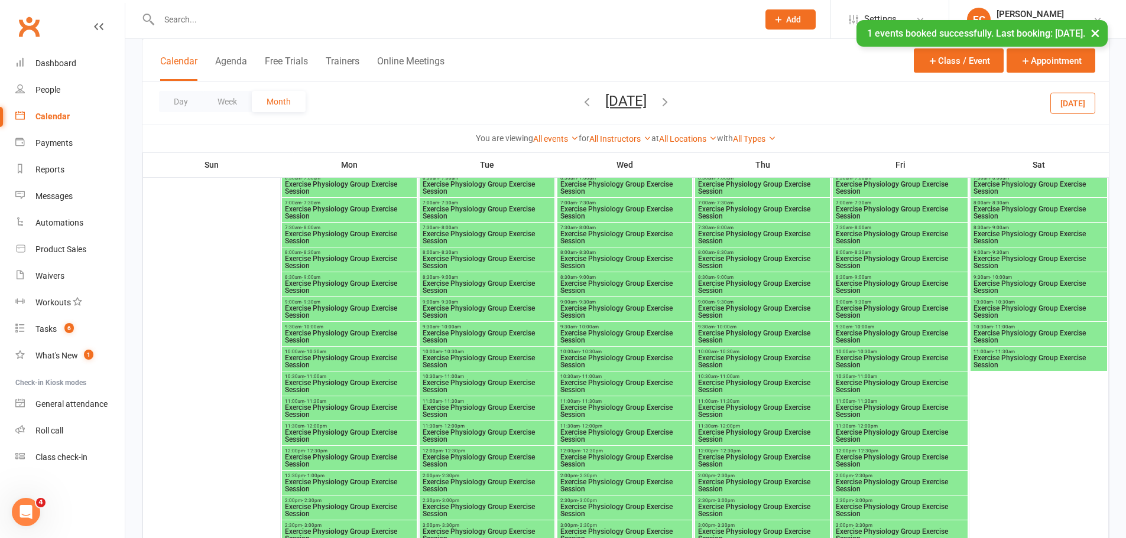
scroll to position [557, 0]
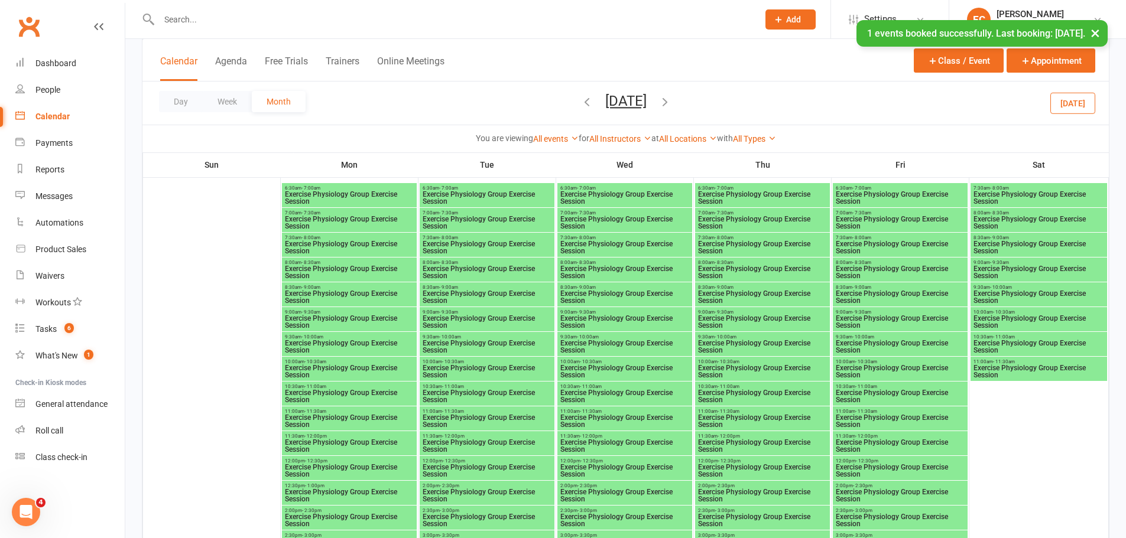
click at [375, 315] on span "Exercise Physiology Group Exercise Session" at bounding box center [349, 322] width 130 height 14
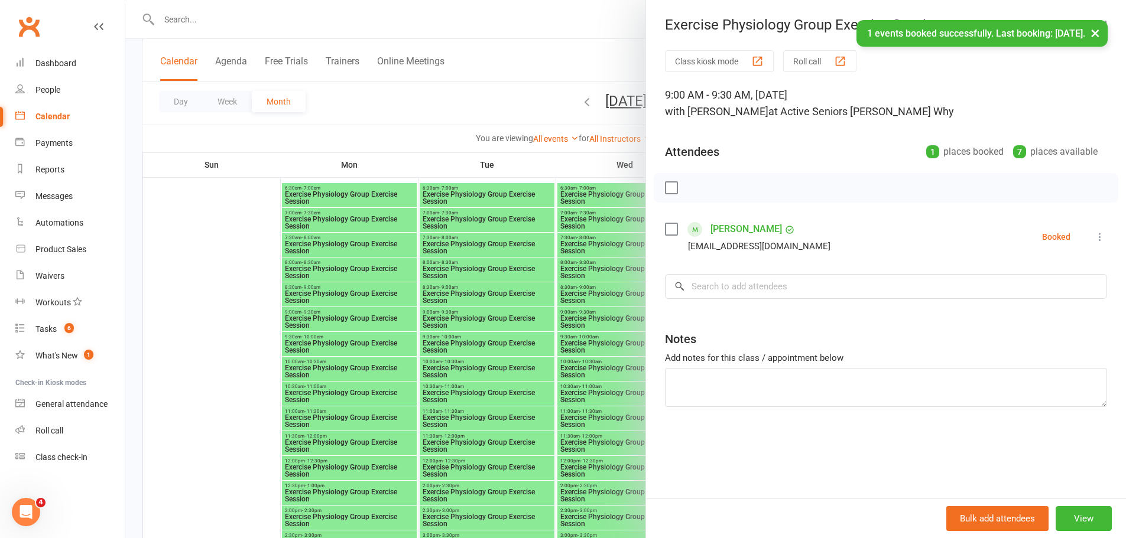
click at [562, 287] on div at bounding box center [625, 269] width 1001 height 538
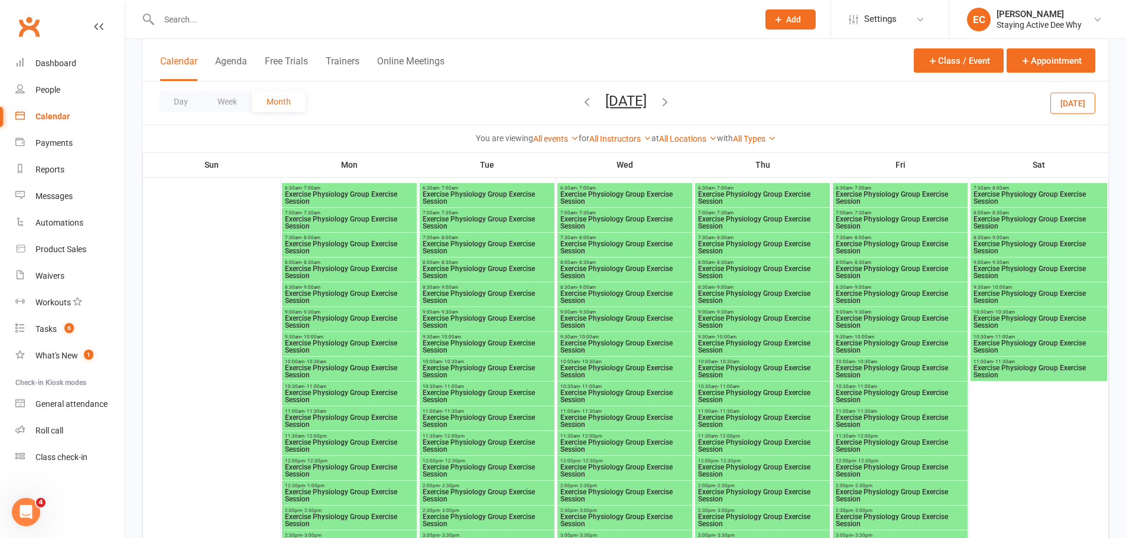
click at [652, 294] on span "Exercise Physiology Group Exercise Session" at bounding box center [625, 297] width 130 height 14
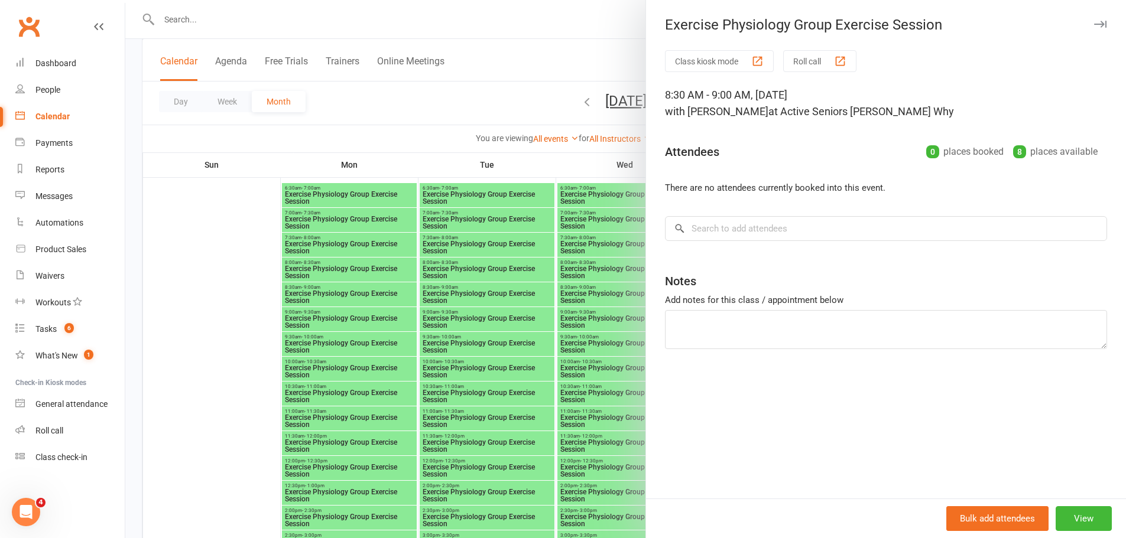
drag, startPoint x: 475, startPoint y: 296, endPoint x: 574, endPoint y: 313, distance: 100.9
click at [480, 296] on div at bounding box center [625, 269] width 1001 height 538
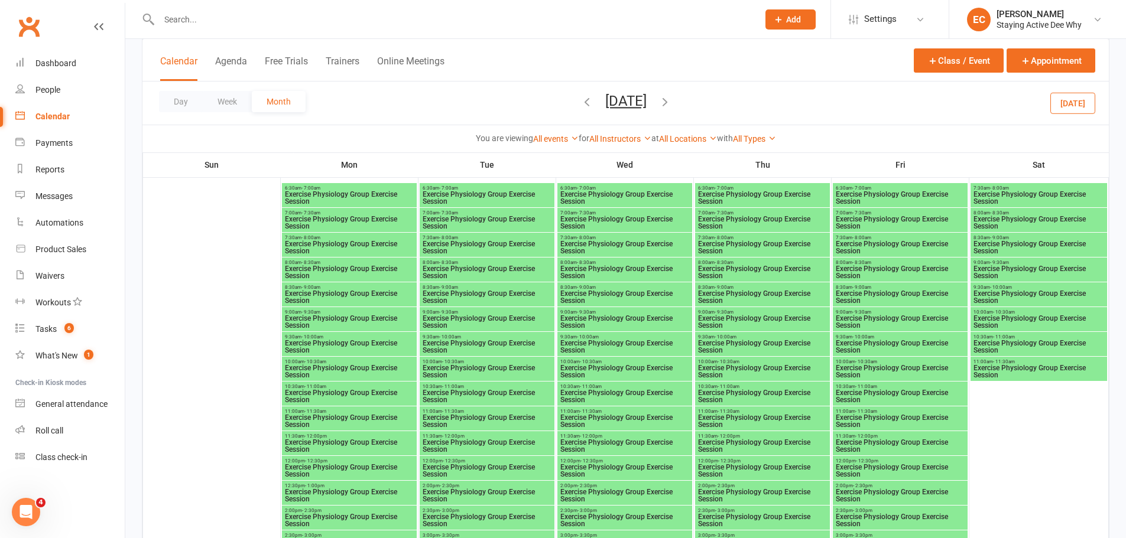
click at [619, 320] on span "Exercise Physiology Group Exercise Session" at bounding box center [625, 322] width 130 height 14
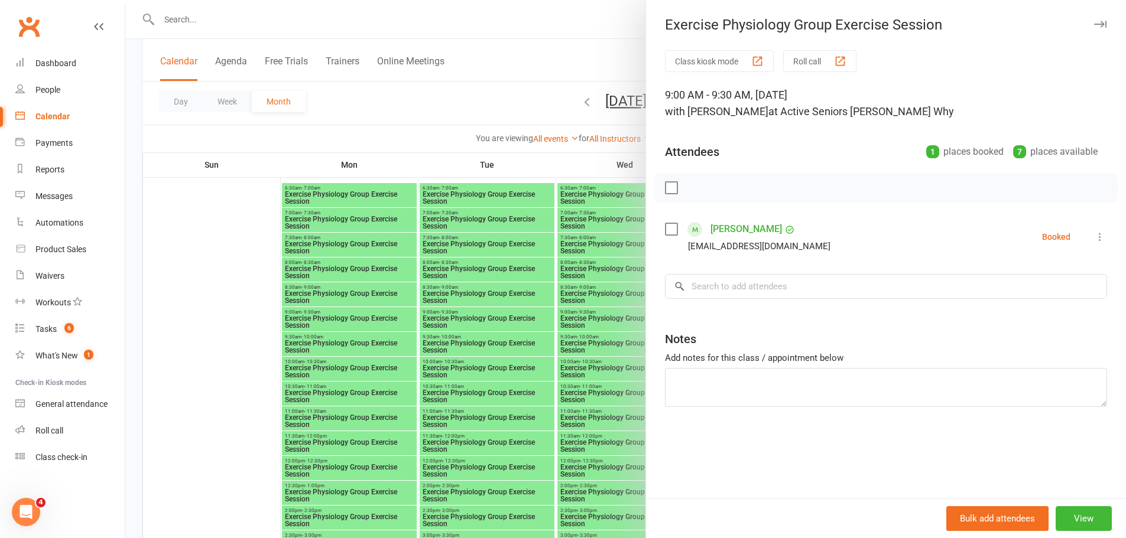
click at [428, 323] on div at bounding box center [625, 269] width 1001 height 538
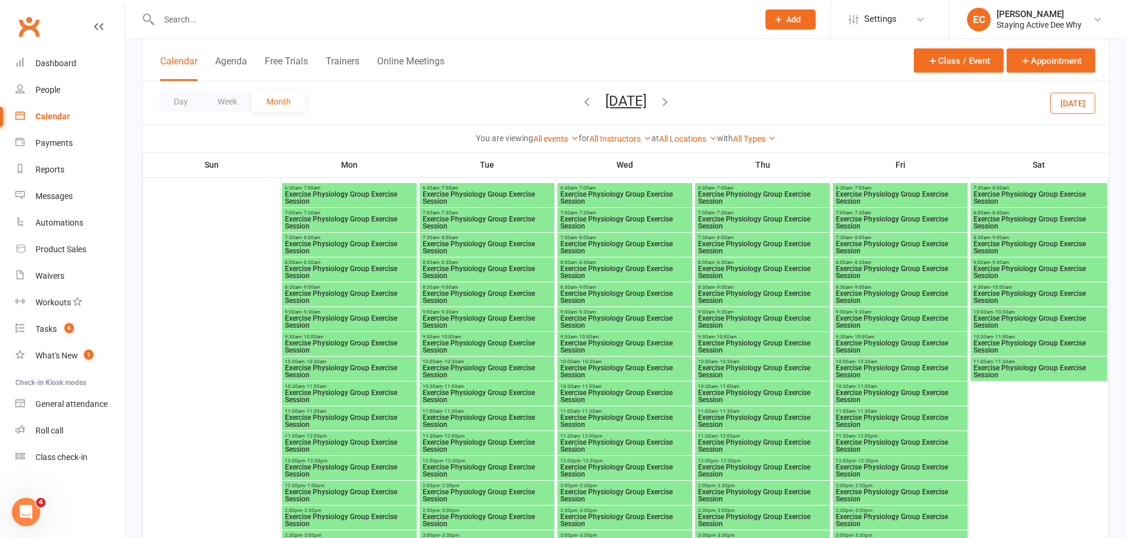
click at [917, 319] on span "Exercise Physiology Group Exercise Session" at bounding box center [900, 322] width 130 height 14
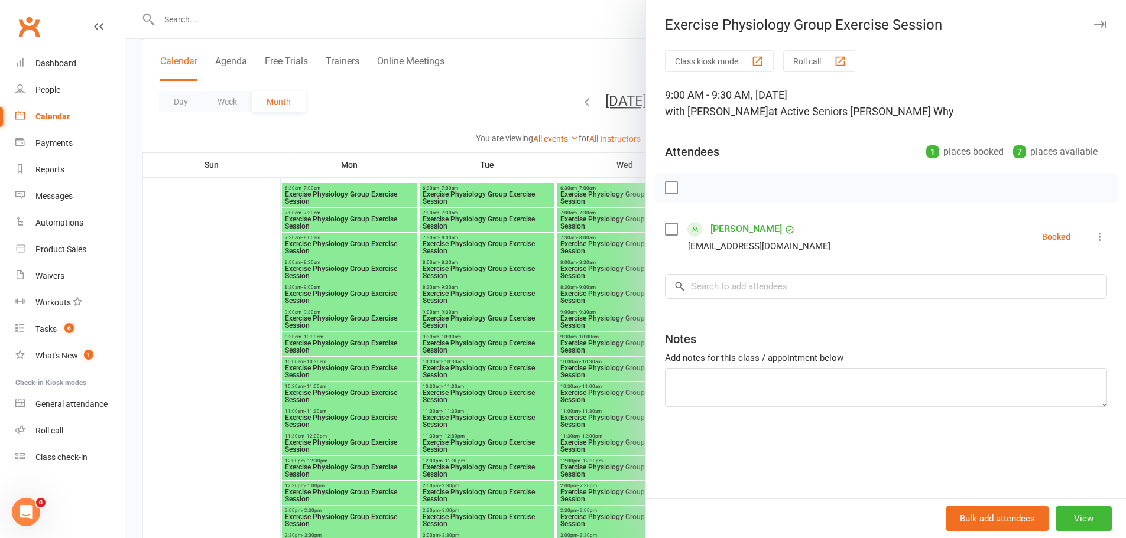
drag, startPoint x: 401, startPoint y: 333, endPoint x: 517, endPoint y: 102, distance: 258.8
click at [426, 287] on div at bounding box center [625, 269] width 1001 height 538
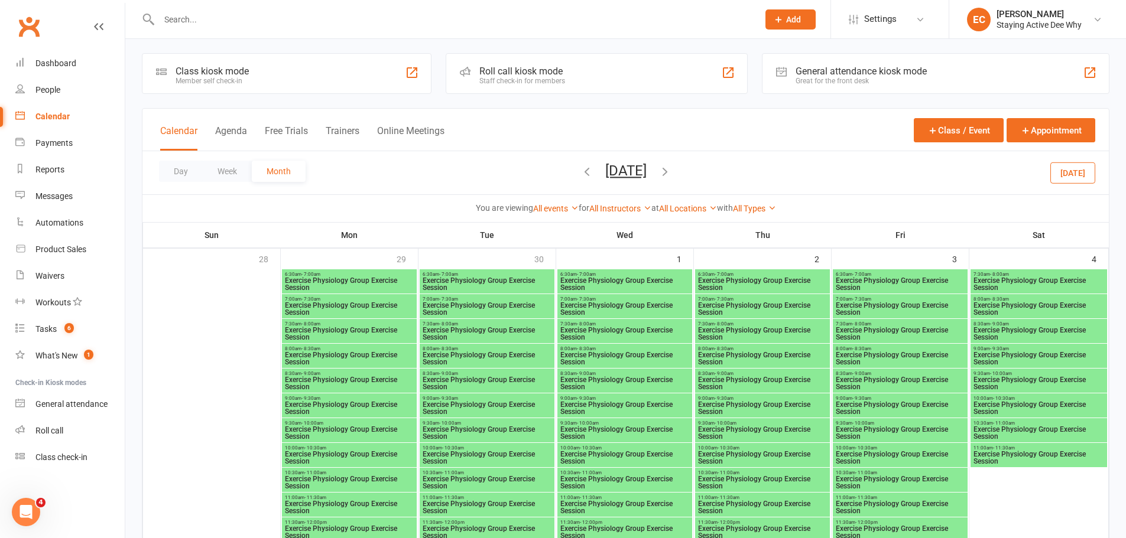
scroll to position [0, 0]
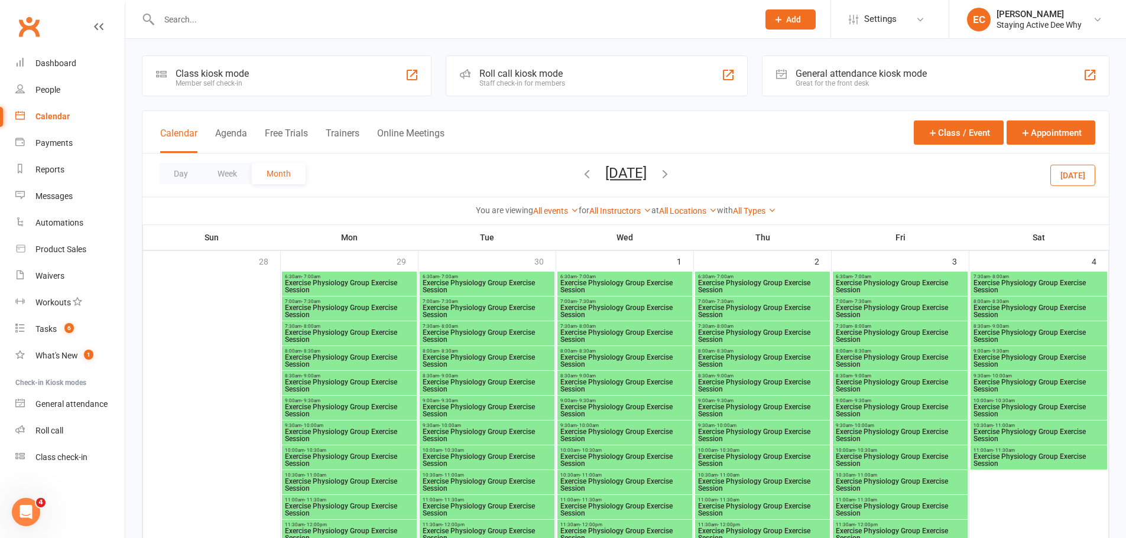
click at [905, 333] on span "Exercise Physiology Group Exercise Session" at bounding box center [900, 336] width 130 height 14
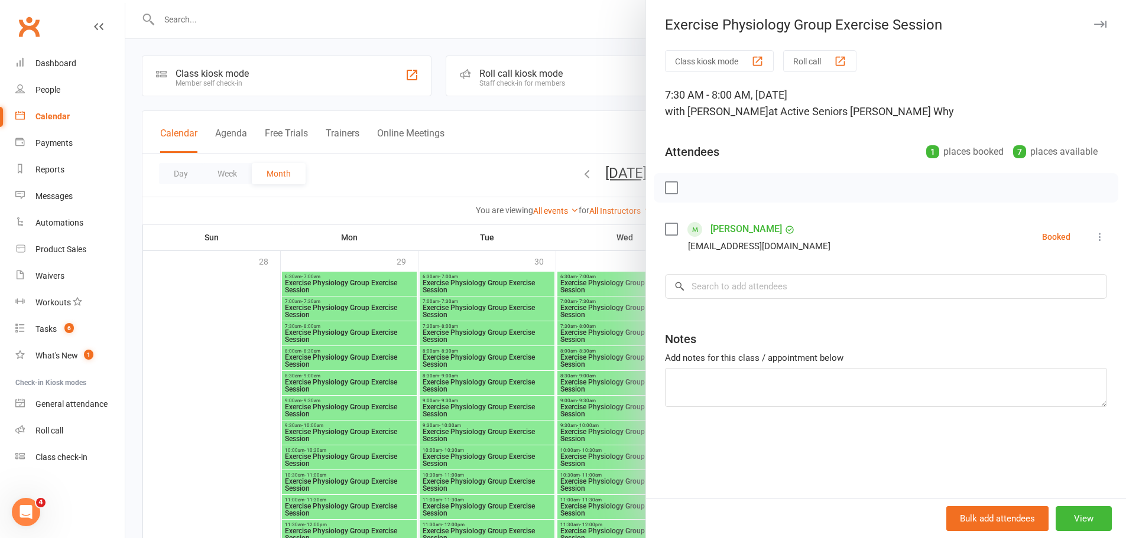
click at [468, 213] on div at bounding box center [625, 269] width 1001 height 538
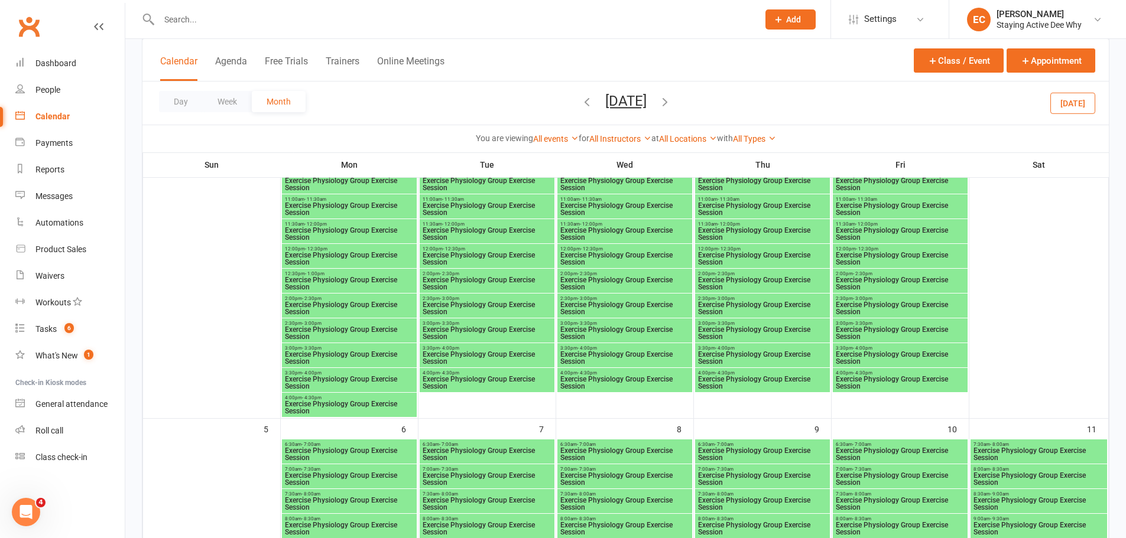
scroll to position [414, 0]
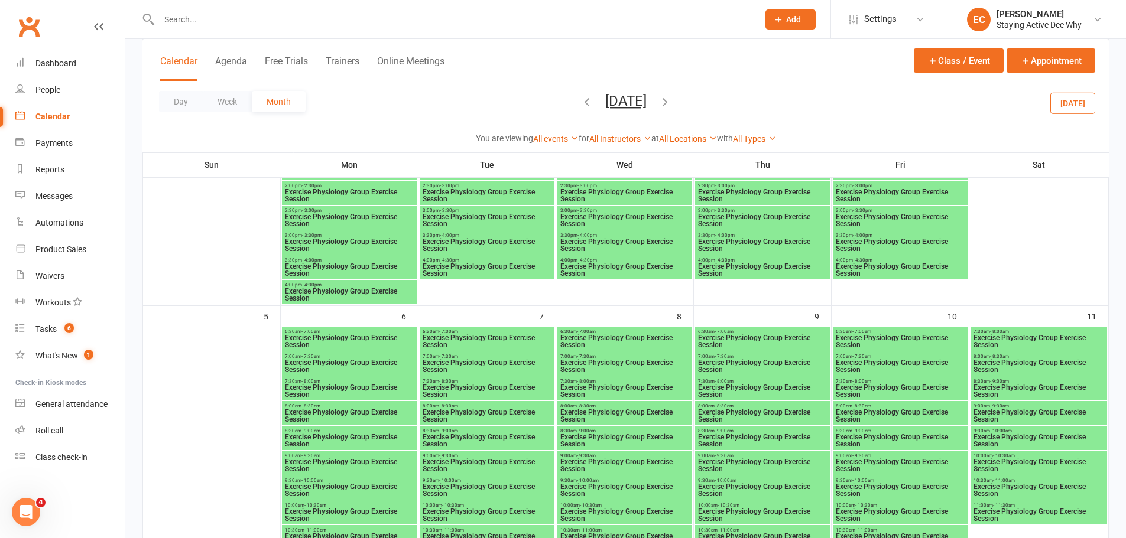
click at [345, 384] on span "Exercise Physiology Group Exercise Session" at bounding box center [349, 391] width 130 height 14
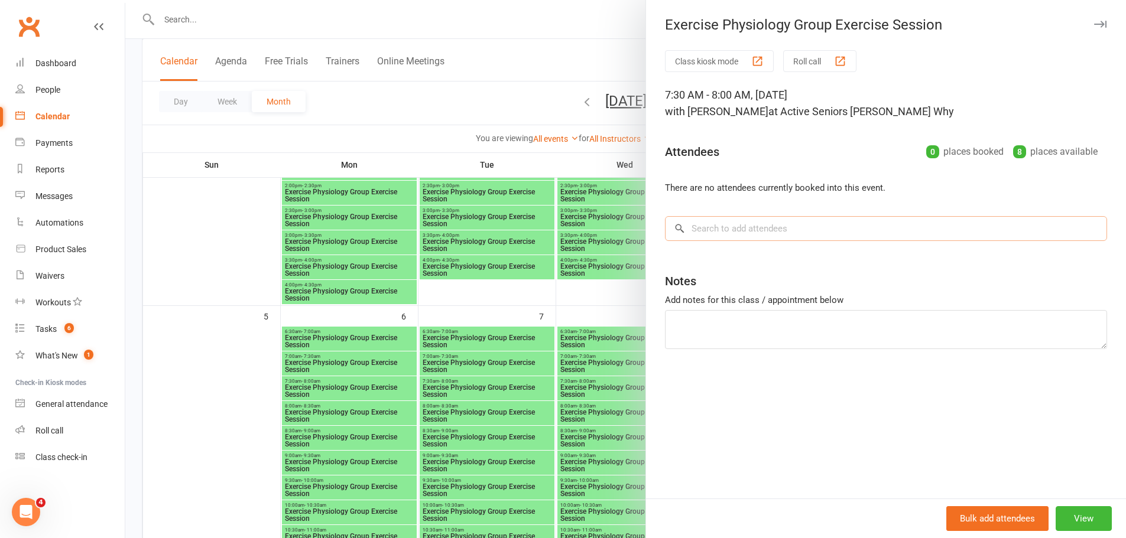
click at [719, 231] on input "search" at bounding box center [886, 228] width 442 height 25
paste input "Lagana"
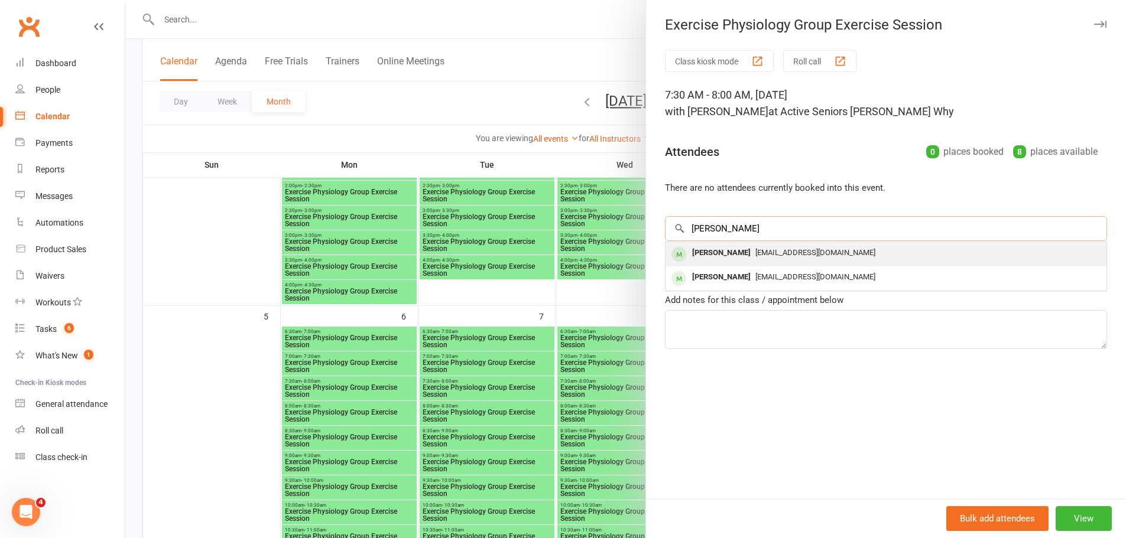
type input "Lagana"
click at [701, 251] on div "Albertina Lagana" at bounding box center [721, 253] width 68 height 17
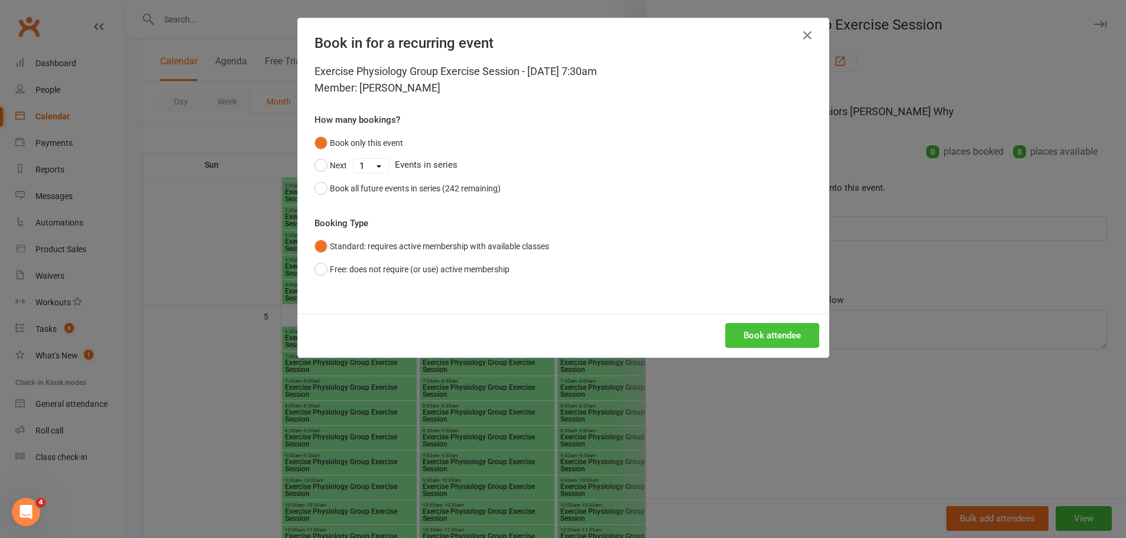
click at [749, 340] on button "Book attendee" at bounding box center [772, 335] width 94 height 25
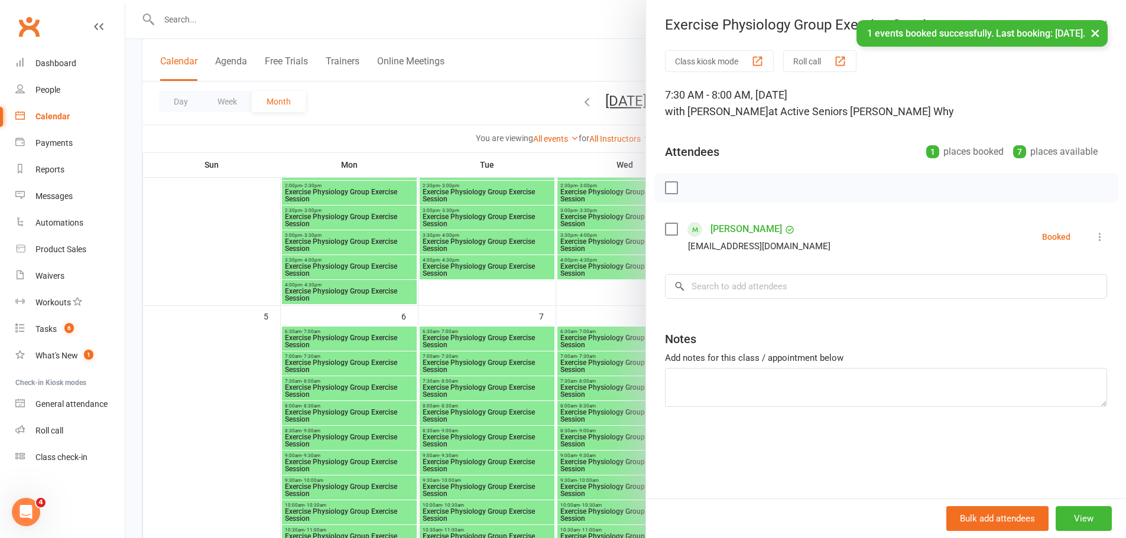
click at [382, 272] on div at bounding box center [625, 269] width 1001 height 538
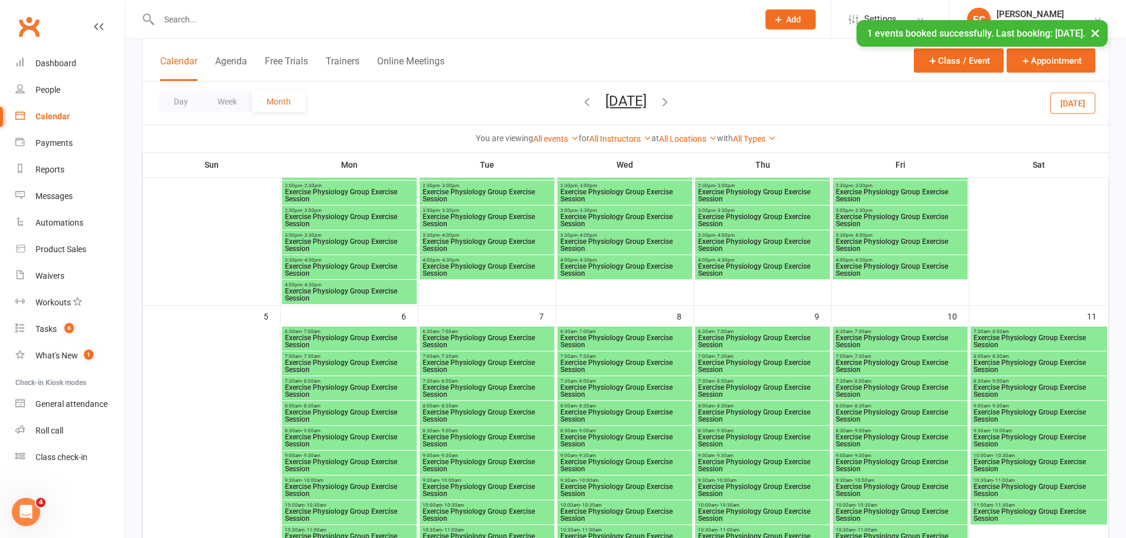
click at [643, 396] on span "Exercise Physiology Group Exercise Session" at bounding box center [625, 391] width 130 height 14
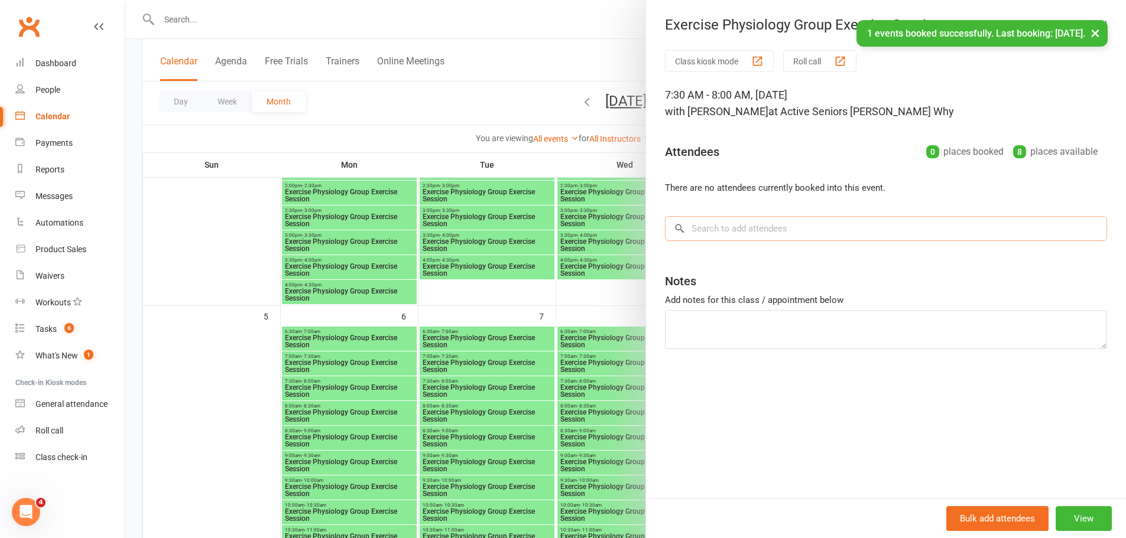
click at [854, 240] on input "search" at bounding box center [886, 228] width 442 height 25
paste input "Lagana"
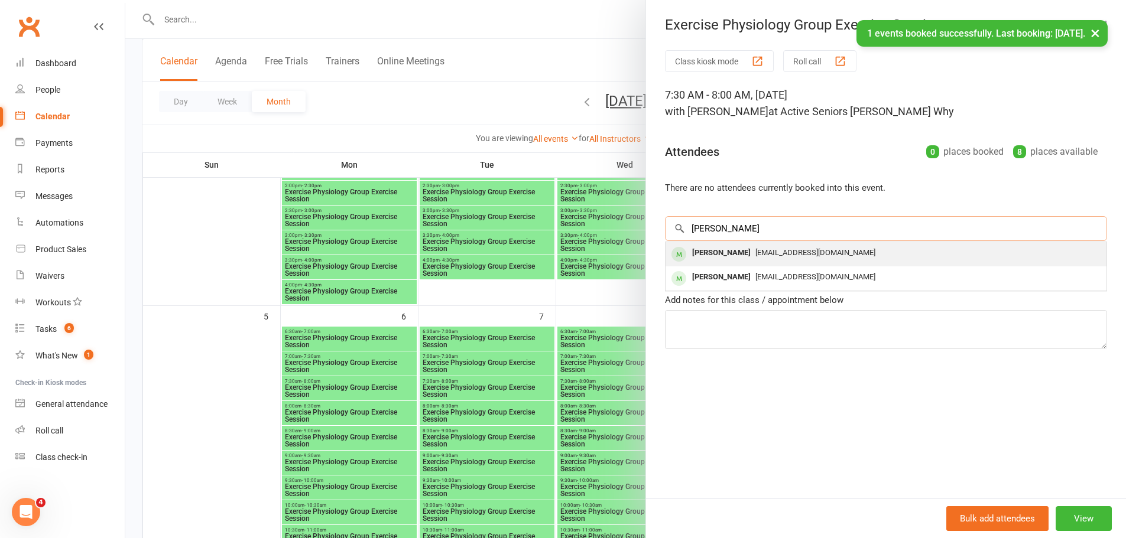
type input "Lagana"
click at [709, 255] on div "Albertina Lagana" at bounding box center [721, 253] width 68 height 17
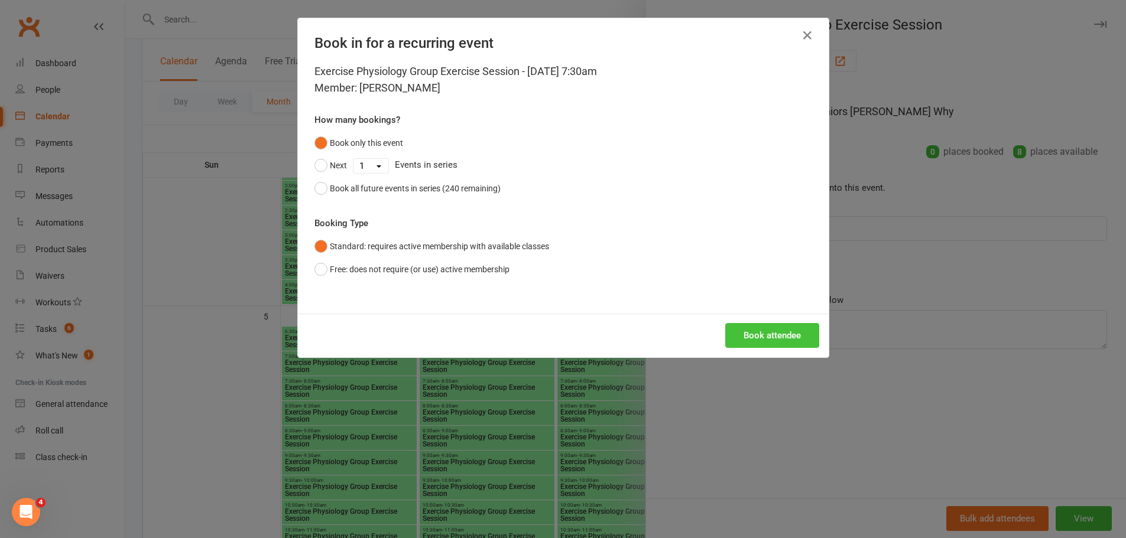
click at [758, 331] on button "Book attendee" at bounding box center [772, 335] width 94 height 25
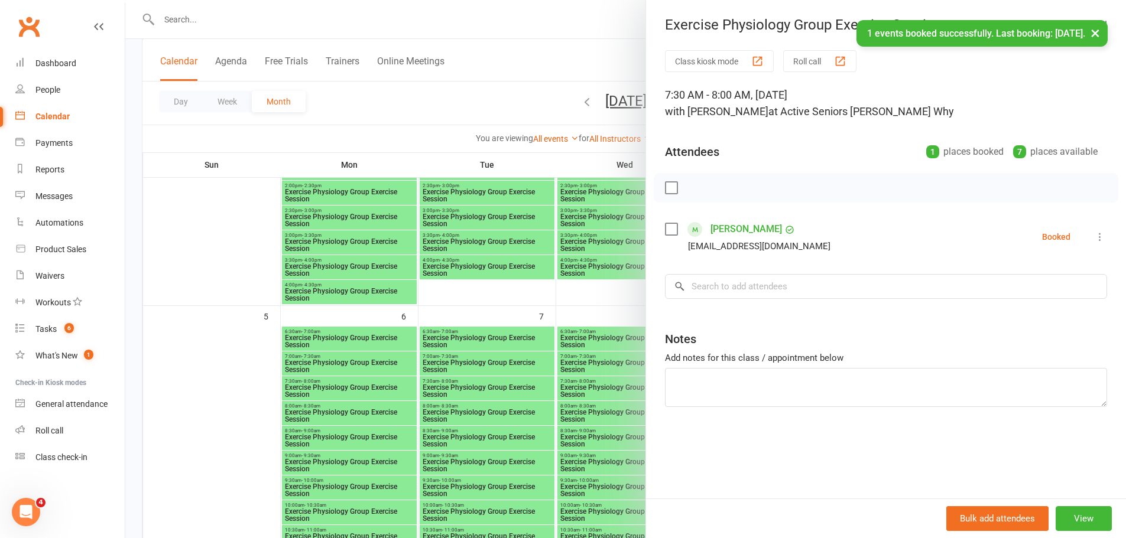
drag, startPoint x: 548, startPoint y: 382, endPoint x: 612, endPoint y: 375, distance: 63.6
click at [566, 376] on div at bounding box center [625, 269] width 1001 height 538
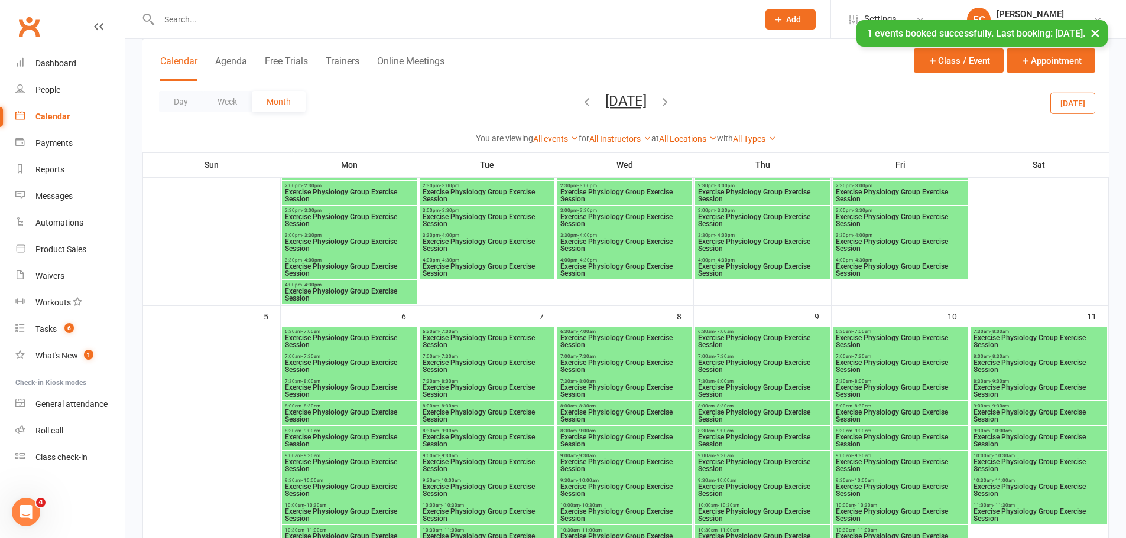
click at [614, 387] on span "Exercise Physiology Group Exercise Session" at bounding box center [625, 391] width 130 height 14
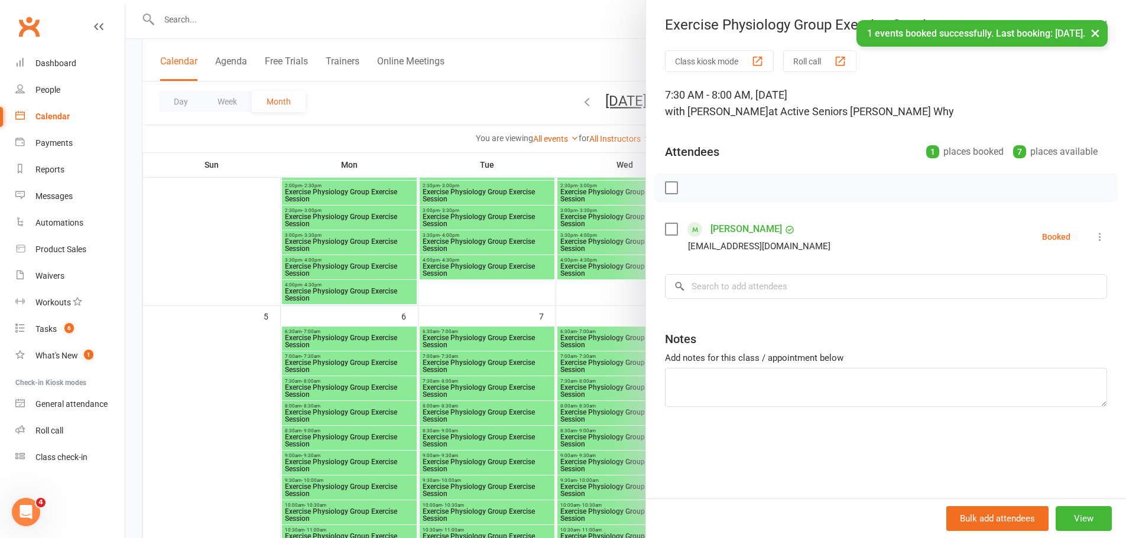
click at [401, 376] on div at bounding box center [625, 269] width 1001 height 538
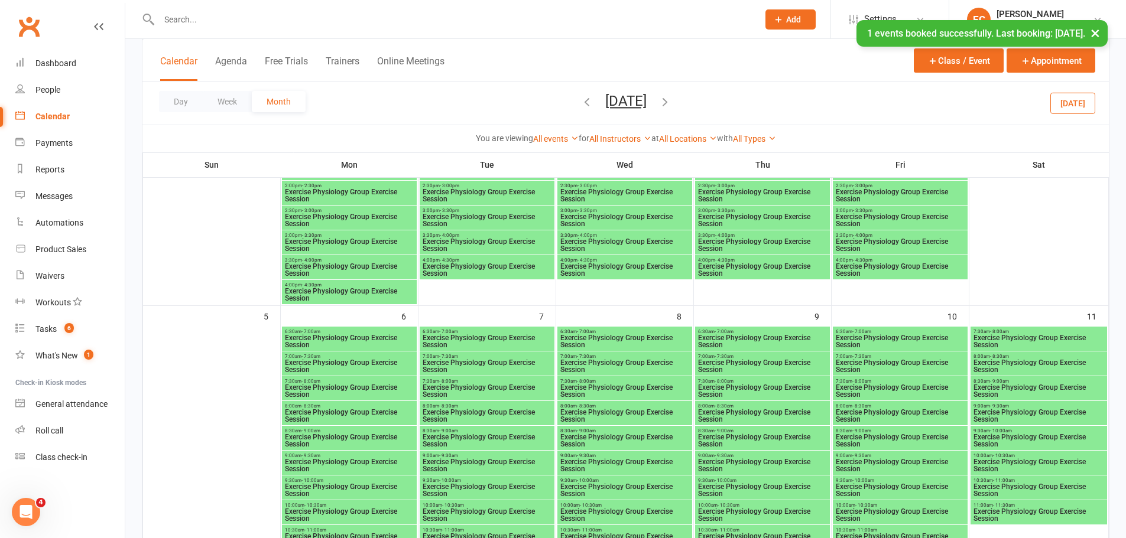
click at [940, 389] on span "Exercise Physiology Group Exercise Session" at bounding box center [900, 391] width 130 height 14
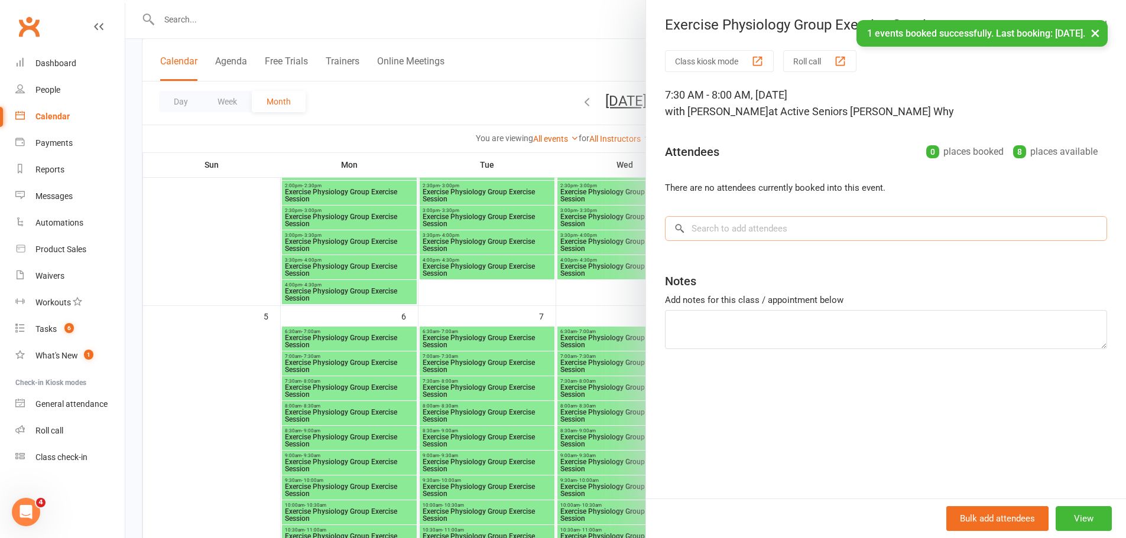
click at [770, 234] on input "search" at bounding box center [886, 228] width 442 height 25
paste input "Lagana"
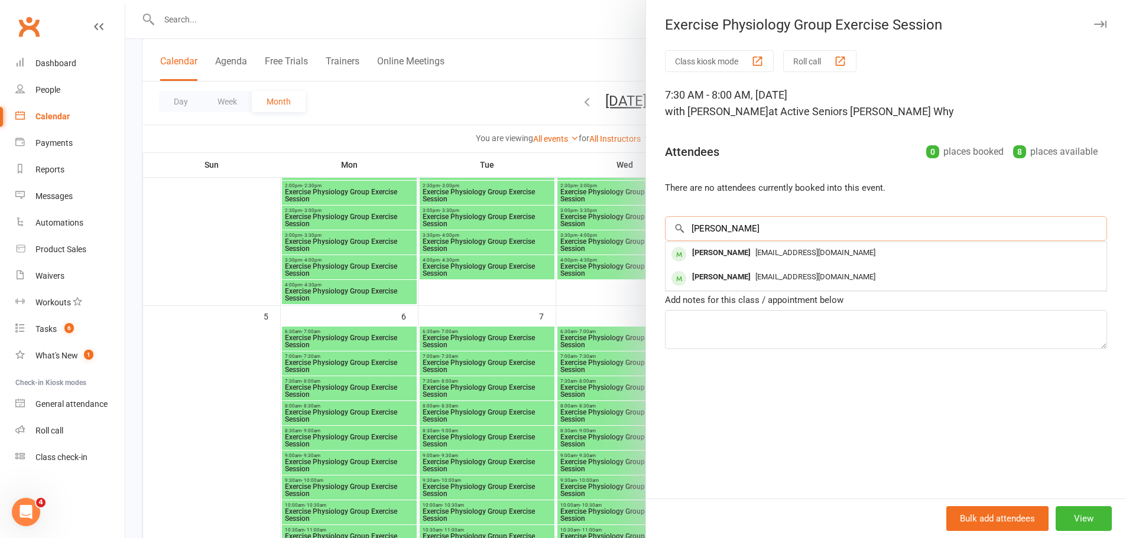
type input "Lagana"
click at [697, 259] on div "Albertina Lagana" at bounding box center [721, 253] width 68 height 17
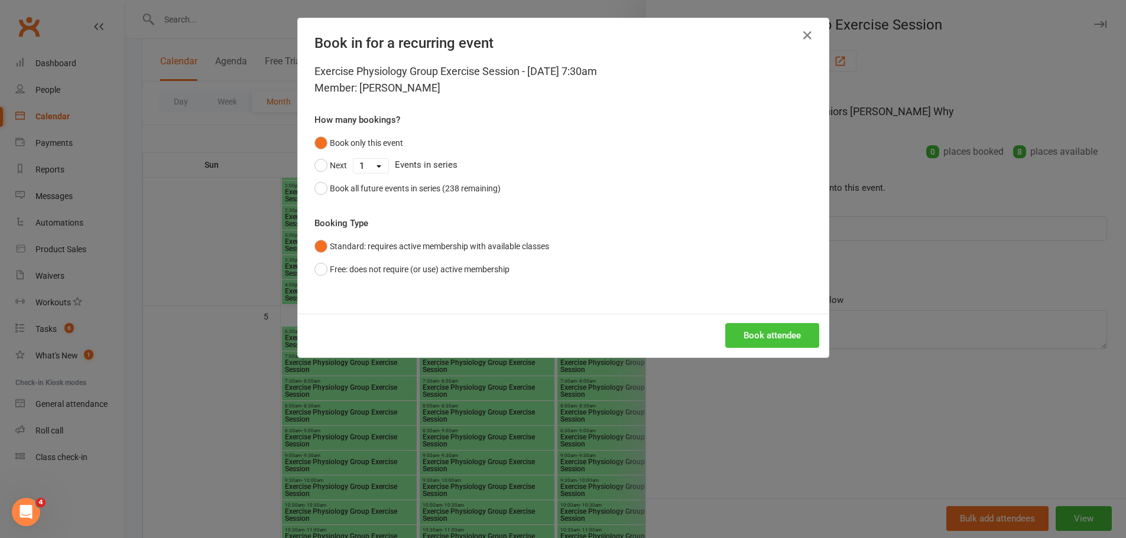
click at [766, 339] on button "Book attendee" at bounding box center [772, 335] width 94 height 25
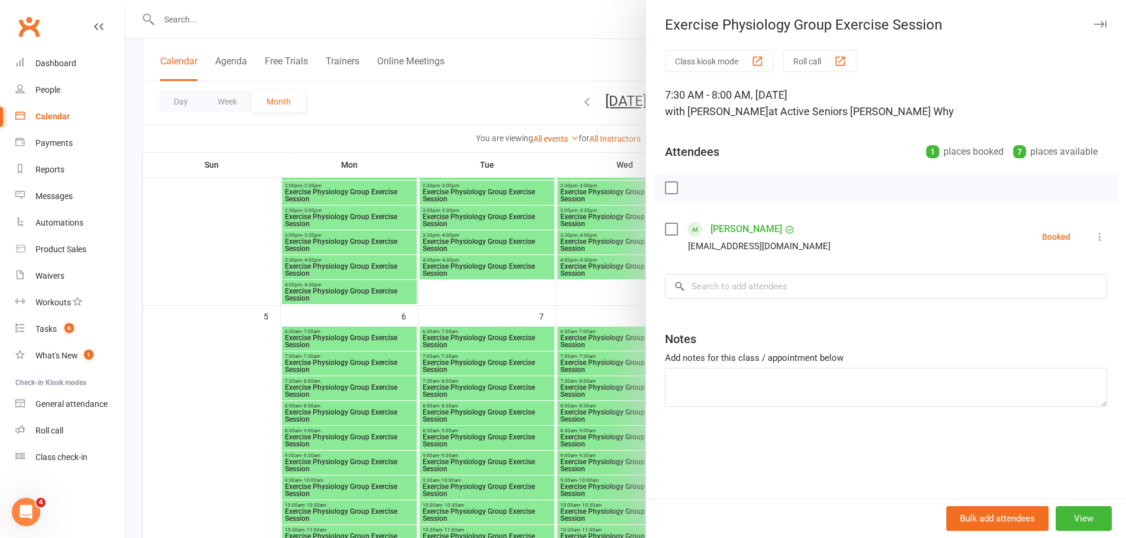
click at [437, 261] on div at bounding box center [625, 269] width 1001 height 538
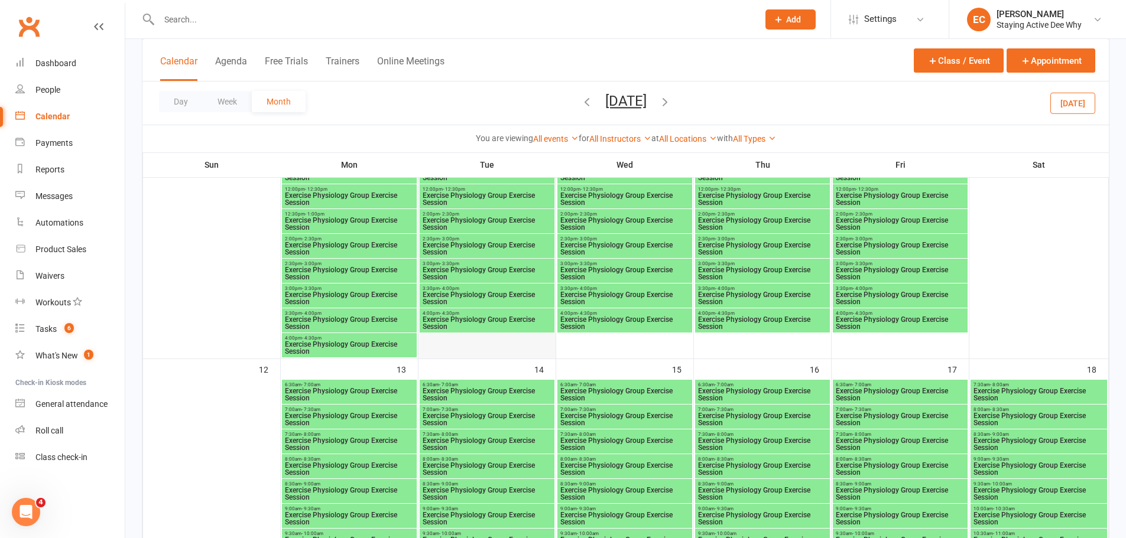
scroll to position [887, 0]
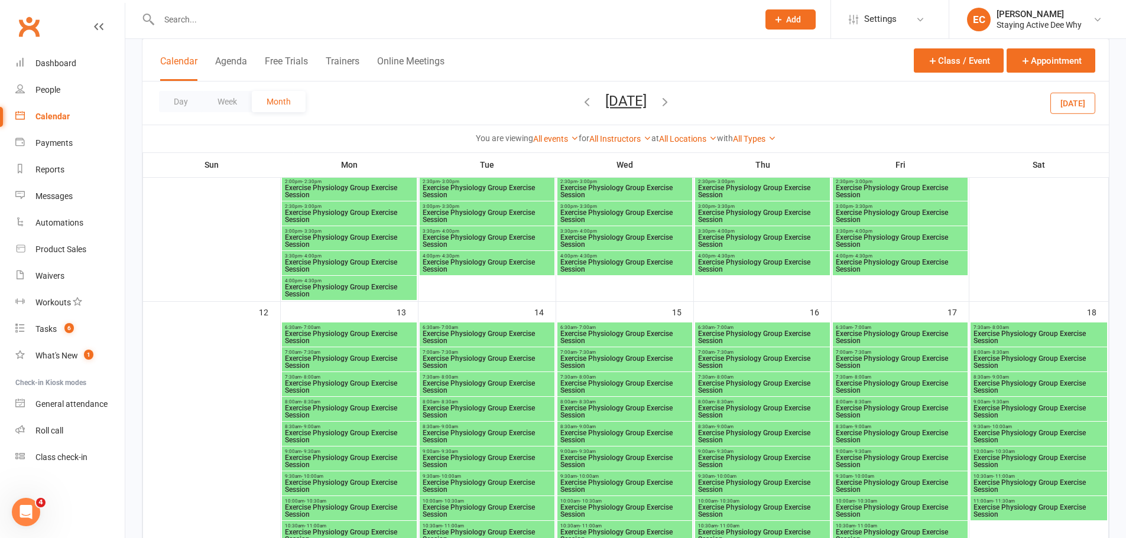
click at [393, 389] on span "Exercise Physiology Group Exercise Session" at bounding box center [349, 387] width 130 height 14
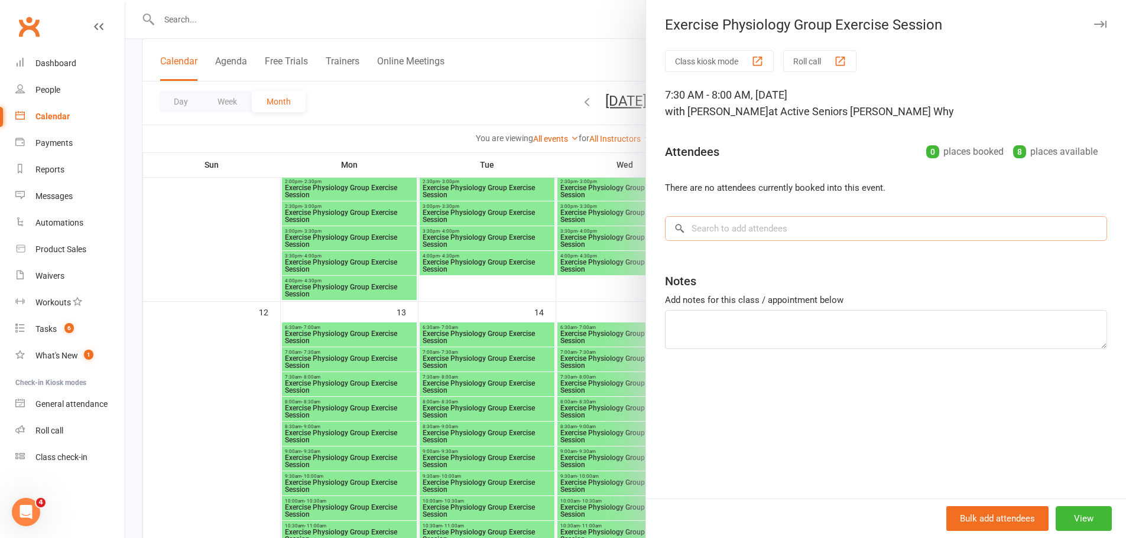
click at [739, 231] on input "search" at bounding box center [886, 228] width 442 height 25
paste input "Lagana"
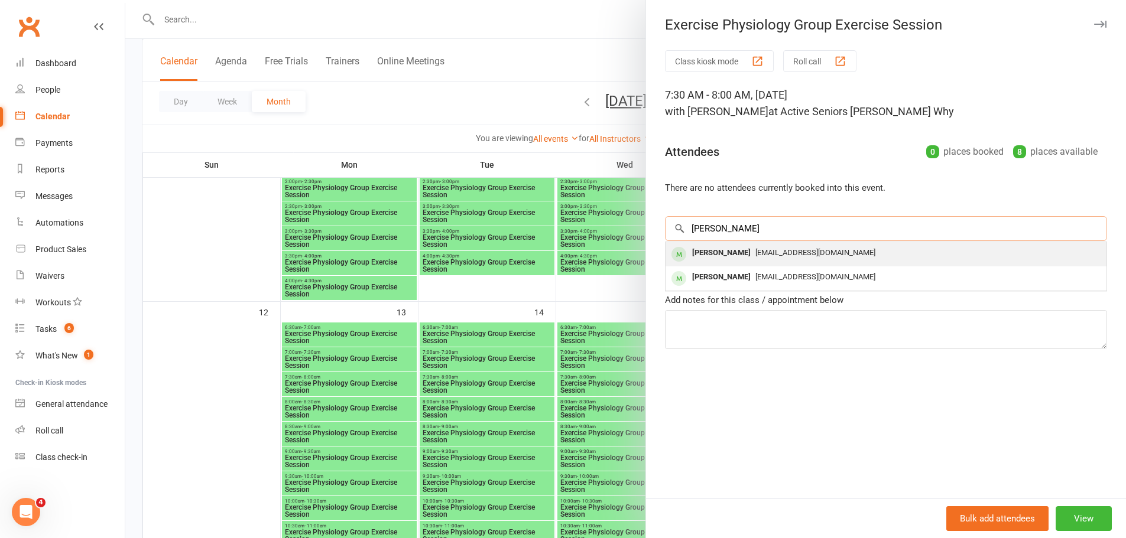
type input "Lagana"
click at [691, 258] on div "Albertina Lagana" at bounding box center [721, 253] width 68 height 17
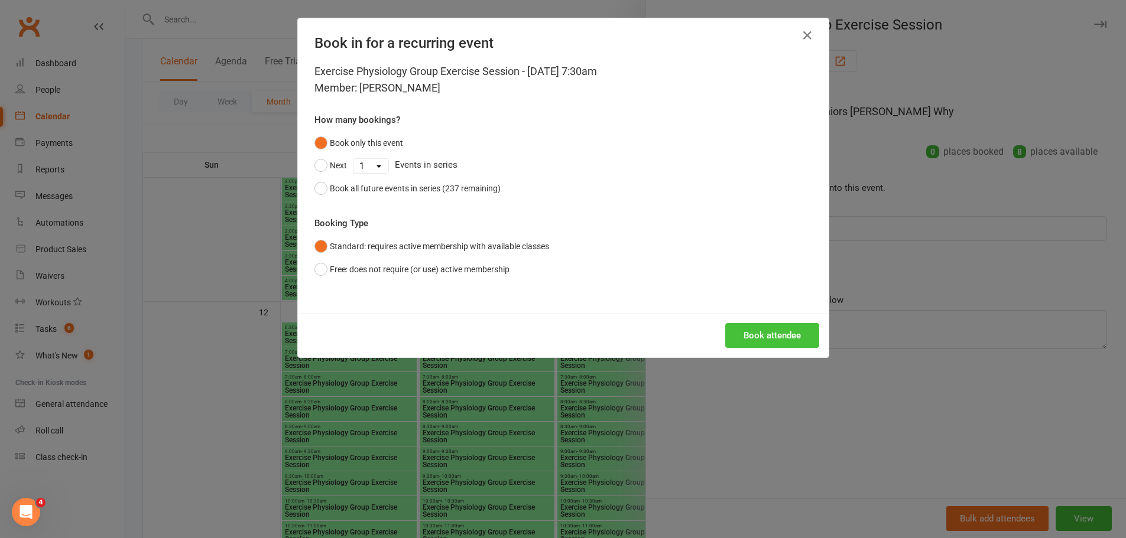
click at [784, 329] on button "Book attendee" at bounding box center [772, 335] width 94 height 25
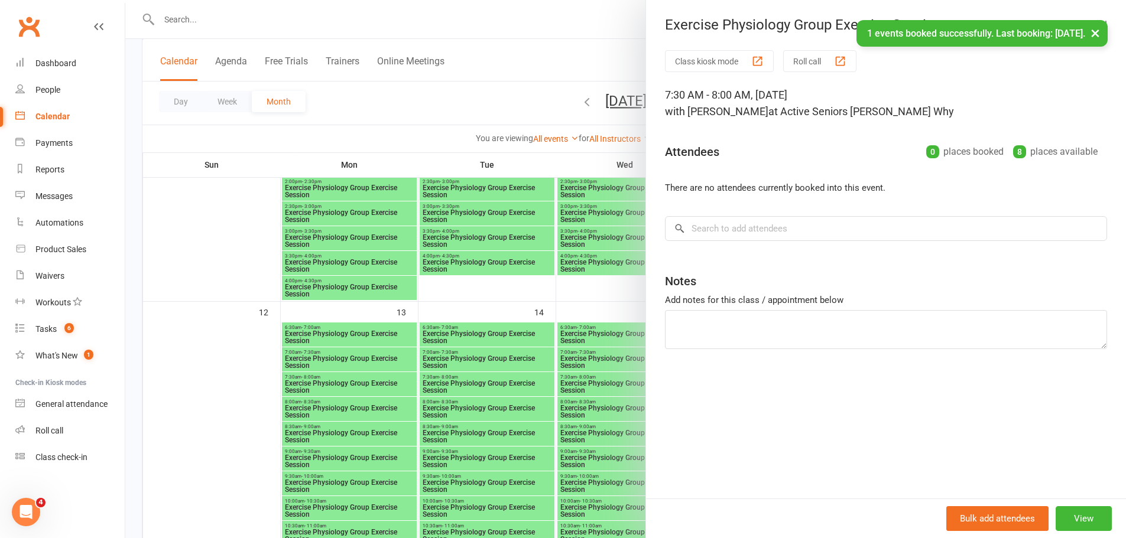
click at [599, 385] on div at bounding box center [625, 269] width 1001 height 538
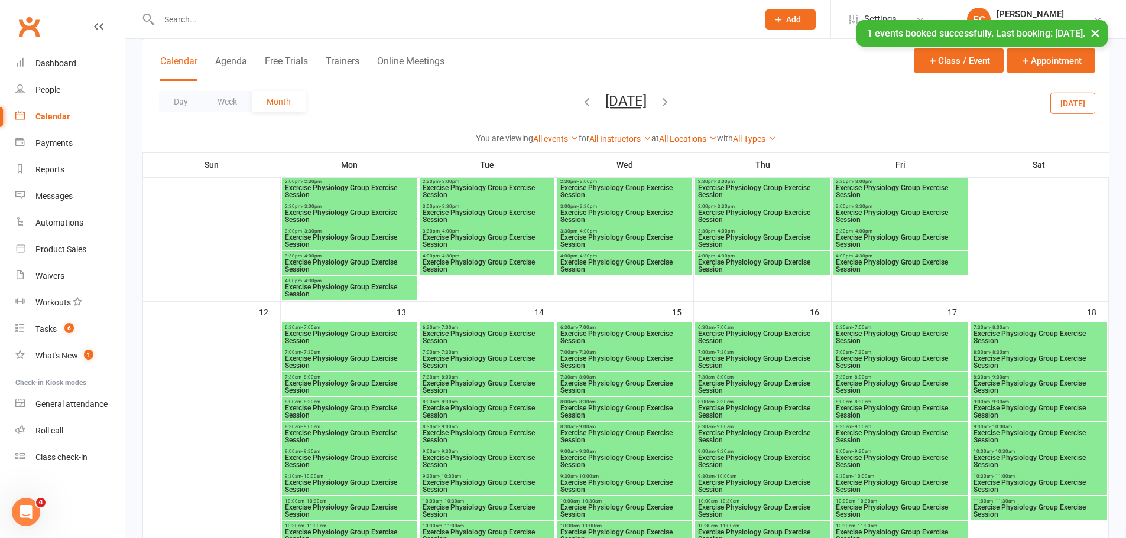
click at [670, 386] on span "Exercise Physiology Group Exercise Session" at bounding box center [625, 387] width 130 height 14
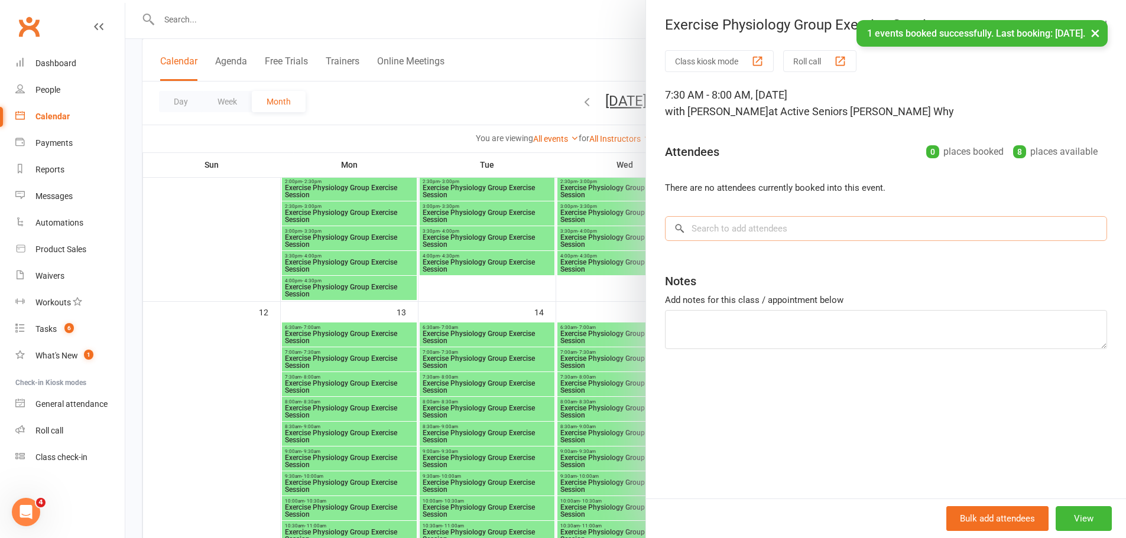
click at [767, 237] on input "search" at bounding box center [886, 228] width 442 height 25
paste input "Lagana"
type input "Lagana"
click at [708, 260] on div "Albertina Lagana" at bounding box center [721, 253] width 68 height 17
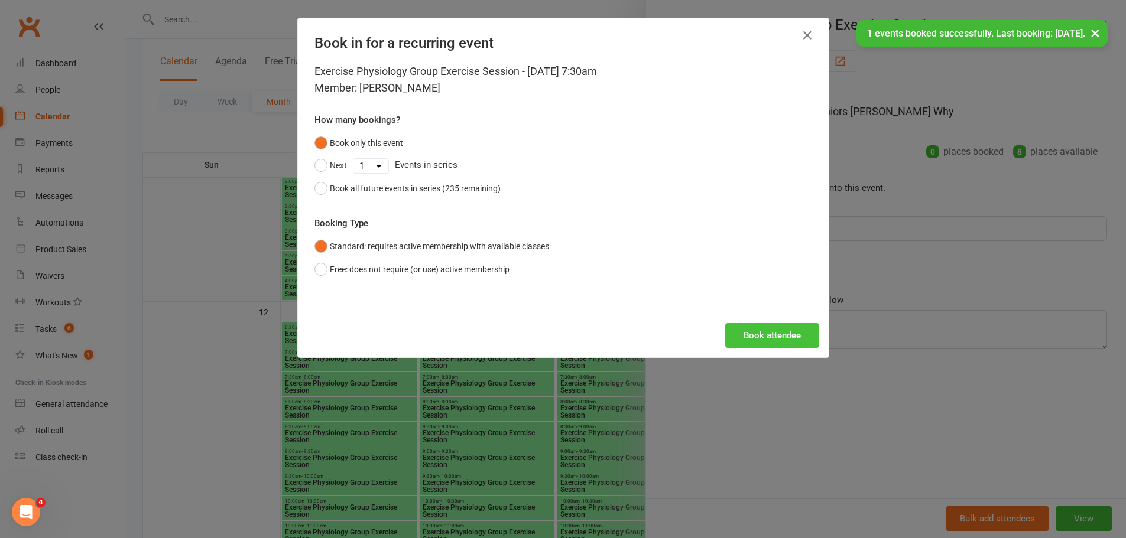
click at [760, 340] on button "Book attendee" at bounding box center [772, 335] width 94 height 25
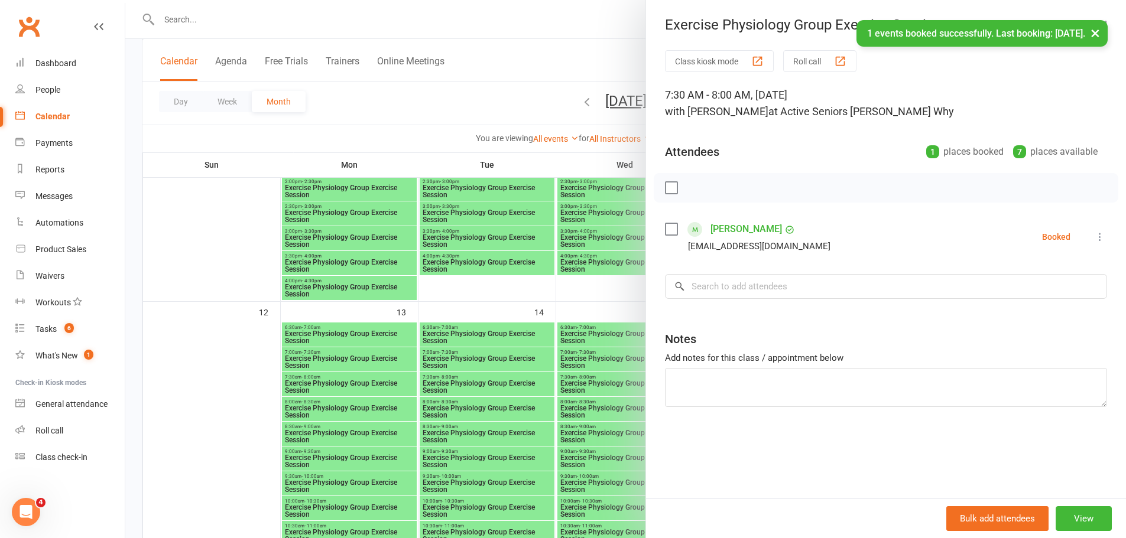
drag, startPoint x: 521, startPoint y: 345, endPoint x: 585, endPoint y: 341, distance: 63.3
click at [524, 341] on div at bounding box center [625, 269] width 1001 height 538
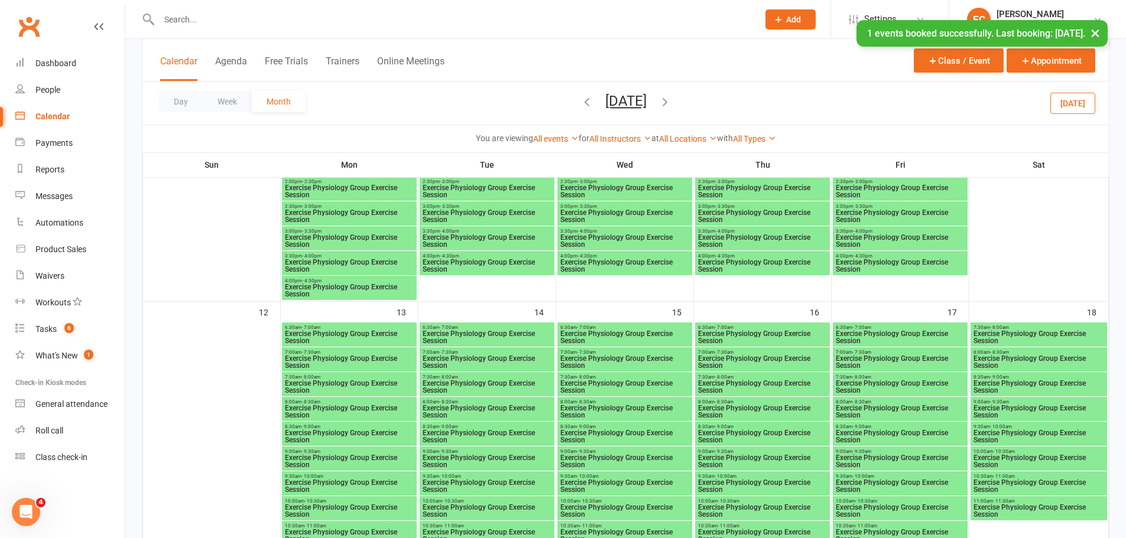
click at [594, 388] on span "Exercise Physiology Group Exercise Session" at bounding box center [625, 387] width 130 height 14
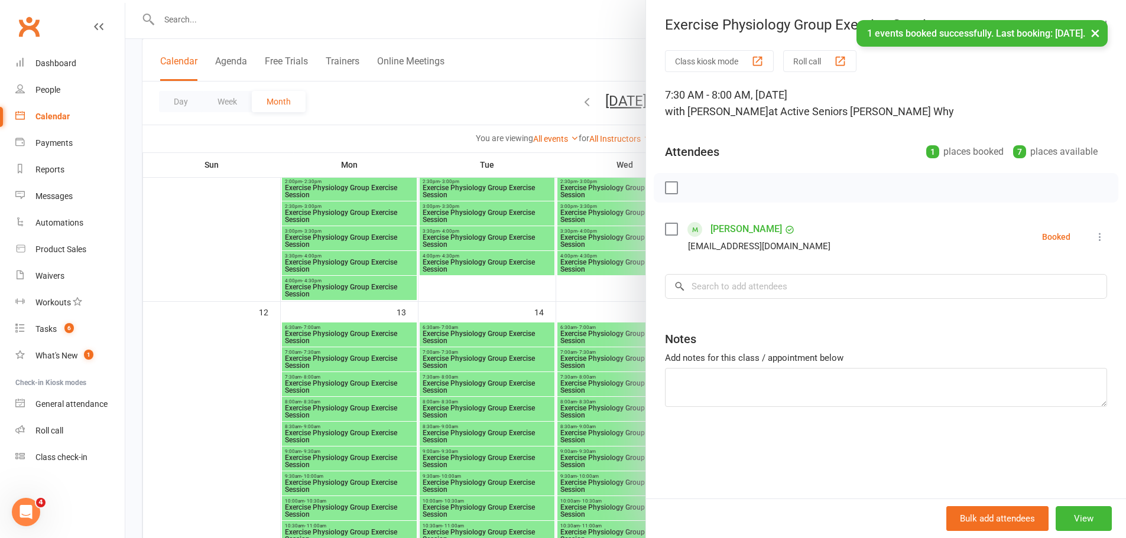
drag, startPoint x: 388, startPoint y: 332, endPoint x: 399, endPoint y: 335, distance: 11.2
click at [389, 332] on div at bounding box center [625, 269] width 1001 height 538
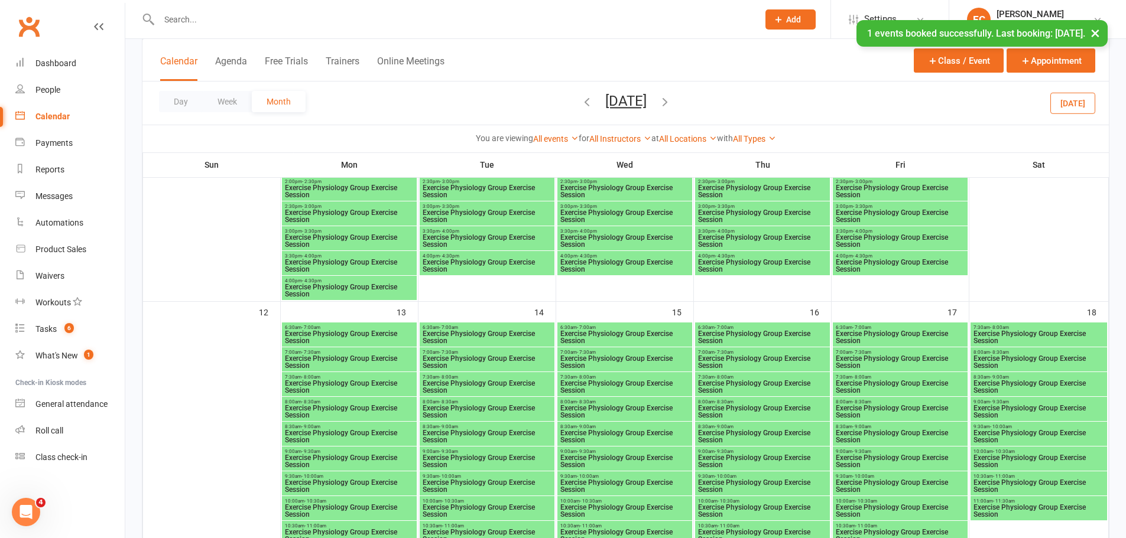
click at [926, 387] on span "Exercise Physiology Group Exercise Session" at bounding box center [900, 387] width 130 height 14
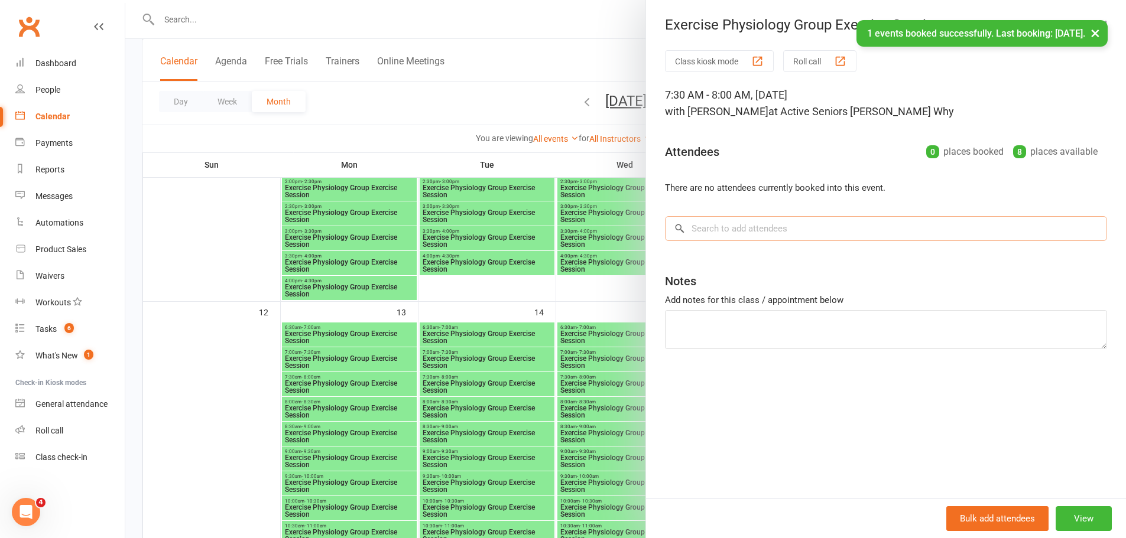
click at [811, 223] on input "search" at bounding box center [886, 228] width 442 height 25
paste input "Lagana"
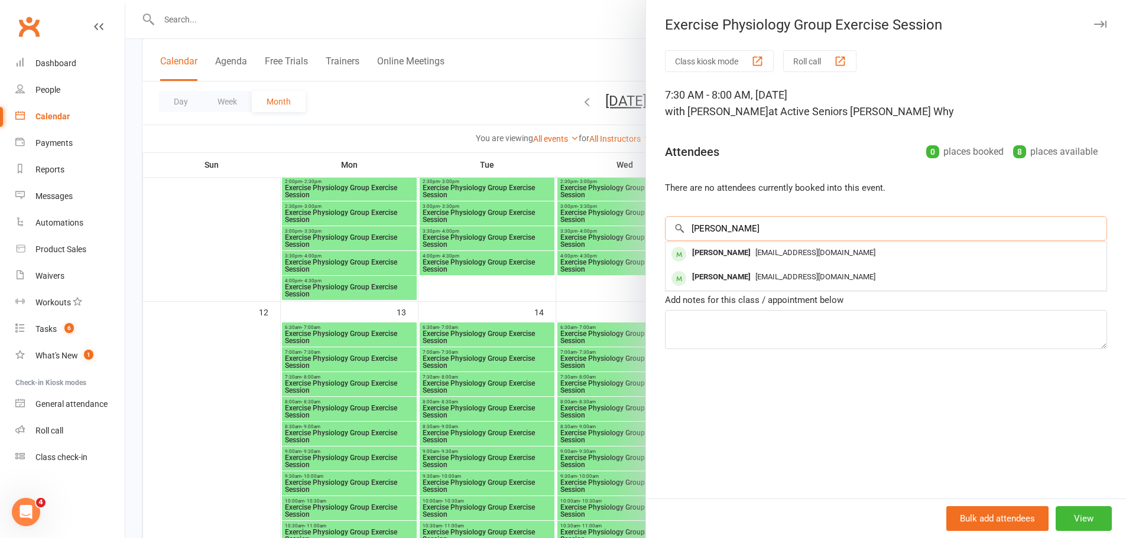
type input "Lagana"
click at [703, 259] on div "Albertina Lagana" at bounding box center [721, 253] width 68 height 17
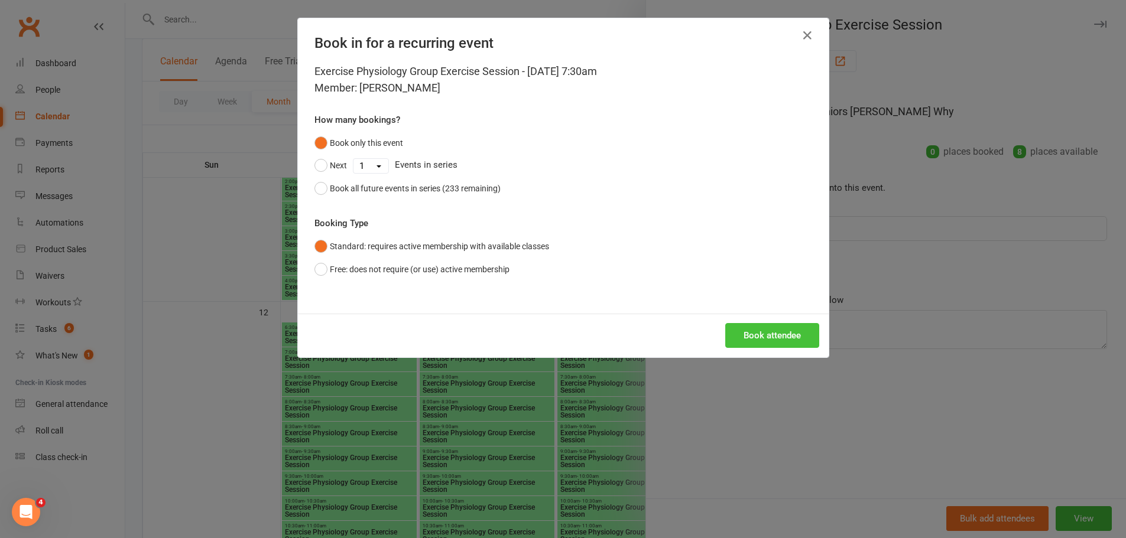
drag, startPoint x: 805, startPoint y: 336, endPoint x: 487, endPoint y: 345, distance: 318.1
click at [777, 336] on button "Book attendee" at bounding box center [772, 335] width 94 height 25
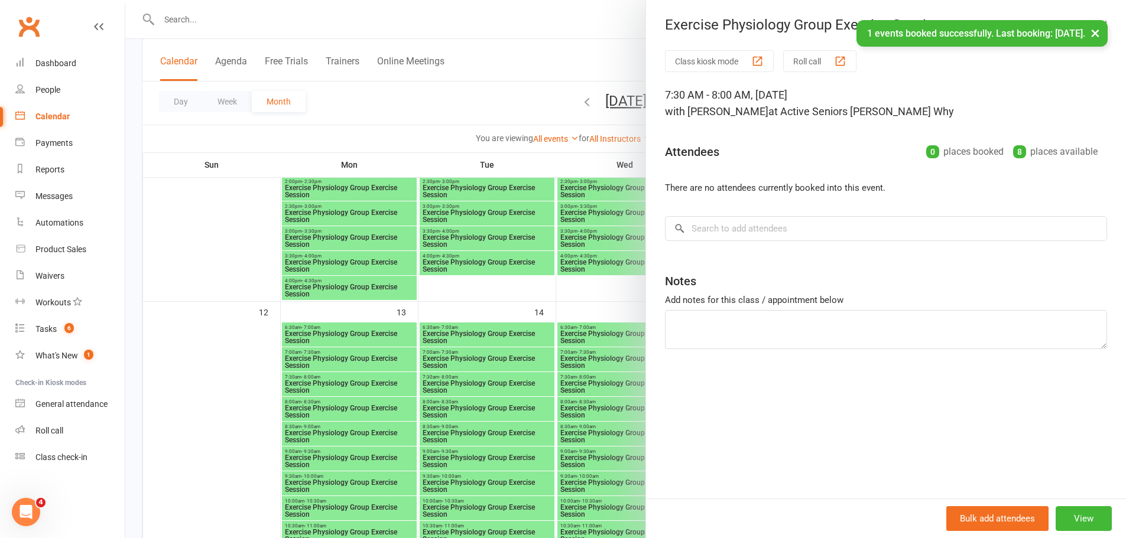
click at [183, 376] on div at bounding box center [625, 269] width 1001 height 538
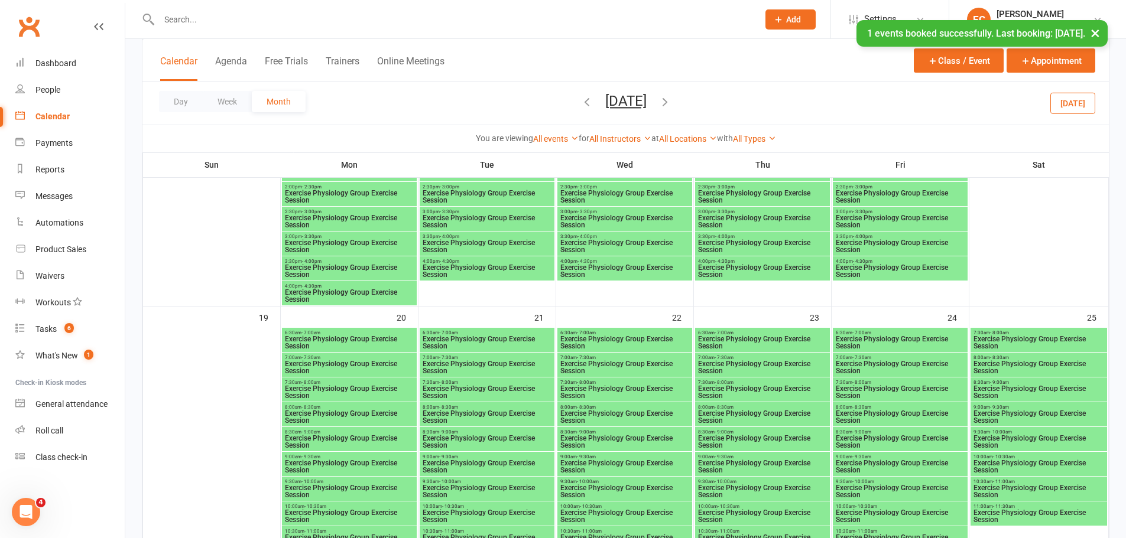
scroll to position [1418, 0]
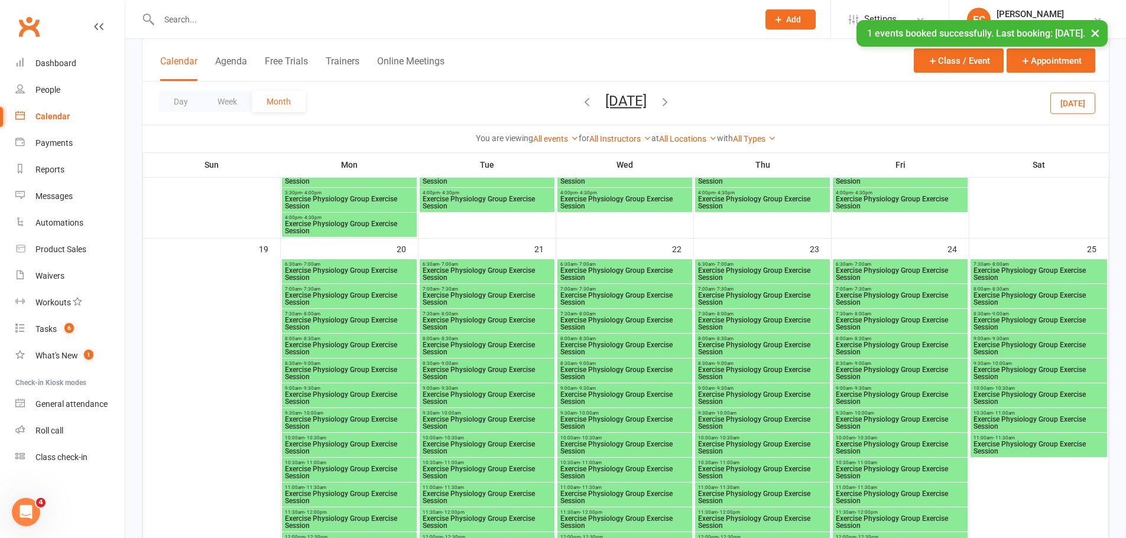
click at [342, 326] on span "Exercise Physiology Group Exercise Session" at bounding box center [349, 324] width 130 height 14
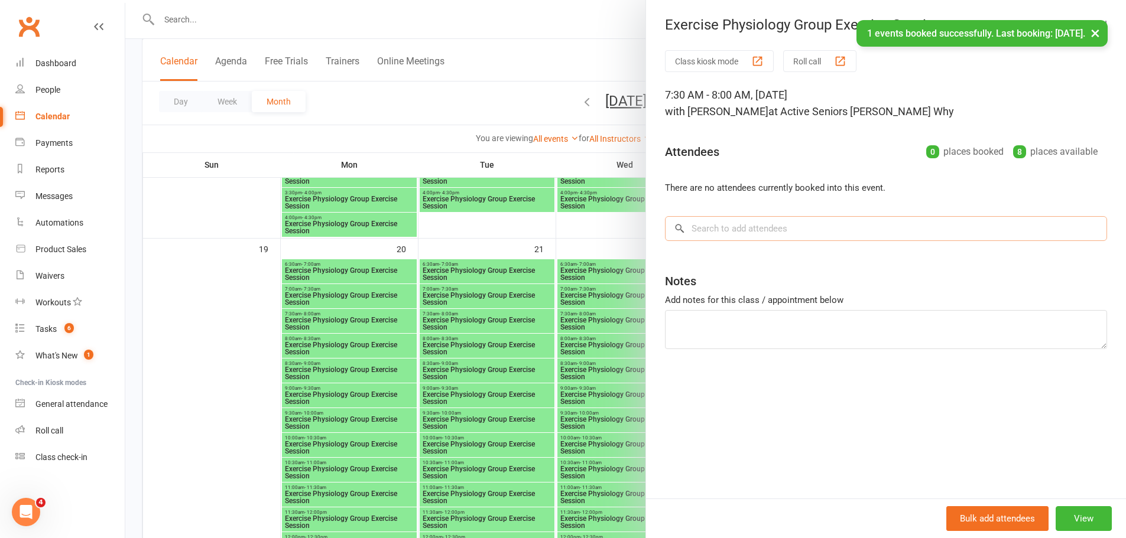
click at [720, 226] on input "search" at bounding box center [886, 228] width 442 height 25
paste input "Lagana"
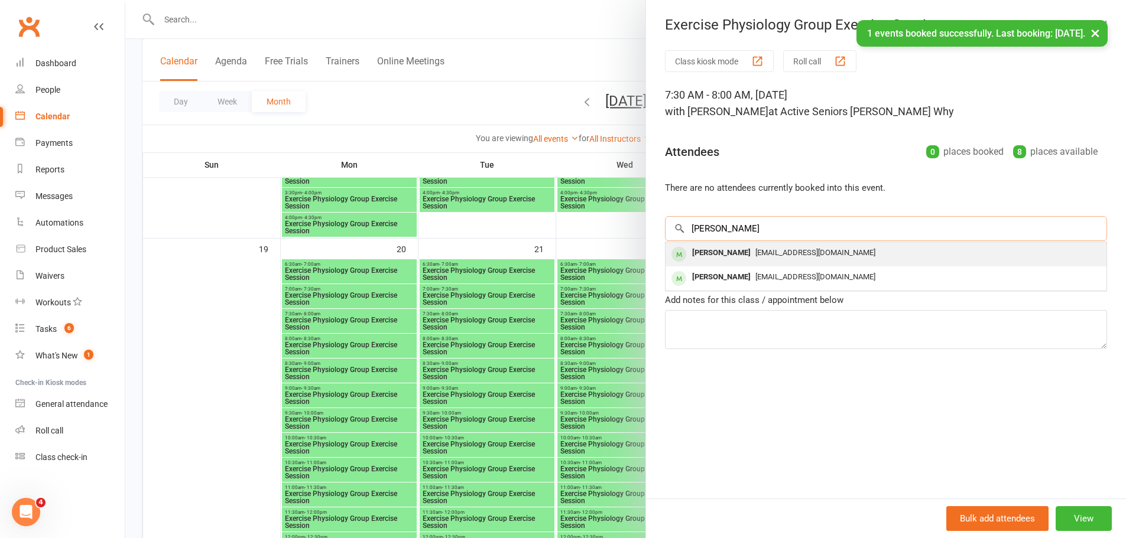
type input "Lagana"
click at [716, 253] on div "Albertina Lagana" at bounding box center [721, 253] width 68 height 17
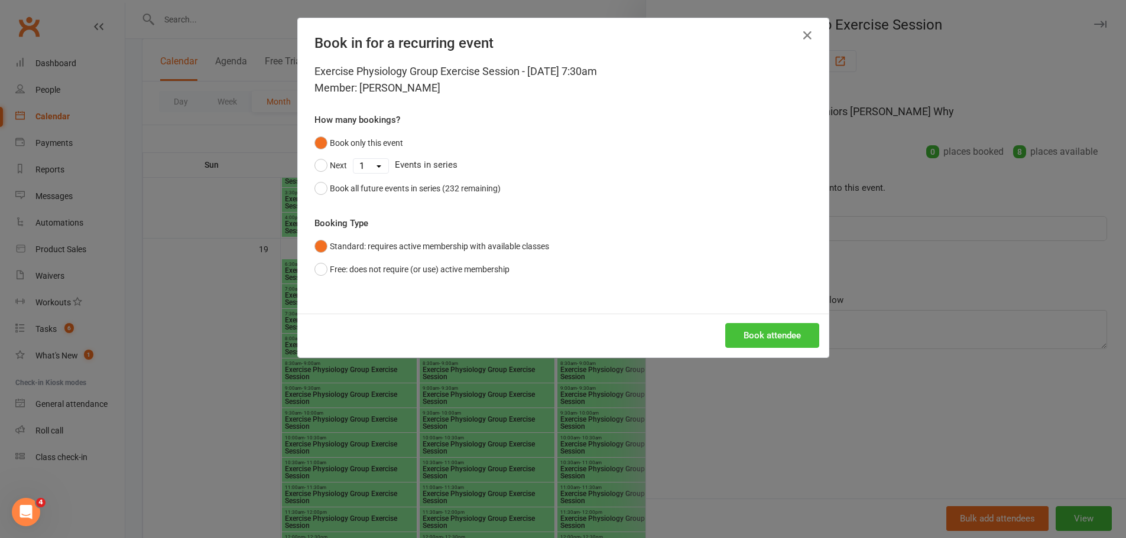
click at [787, 328] on button "Book attendee" at bounding box center [772, 335] width 94 height 25
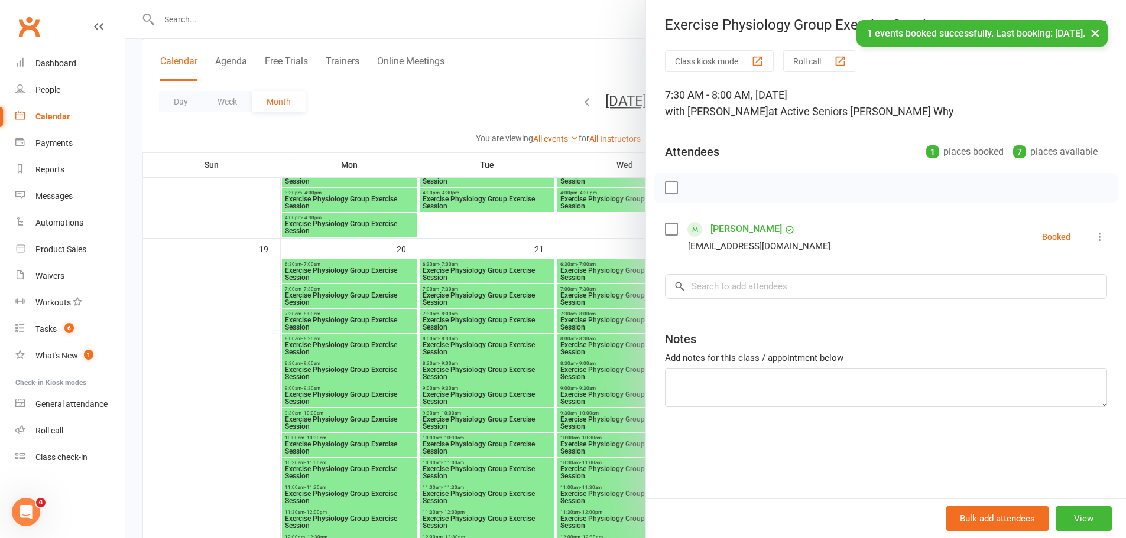
click at [457, 300] on div at bounding box center [625, 269] width 1001 height 538
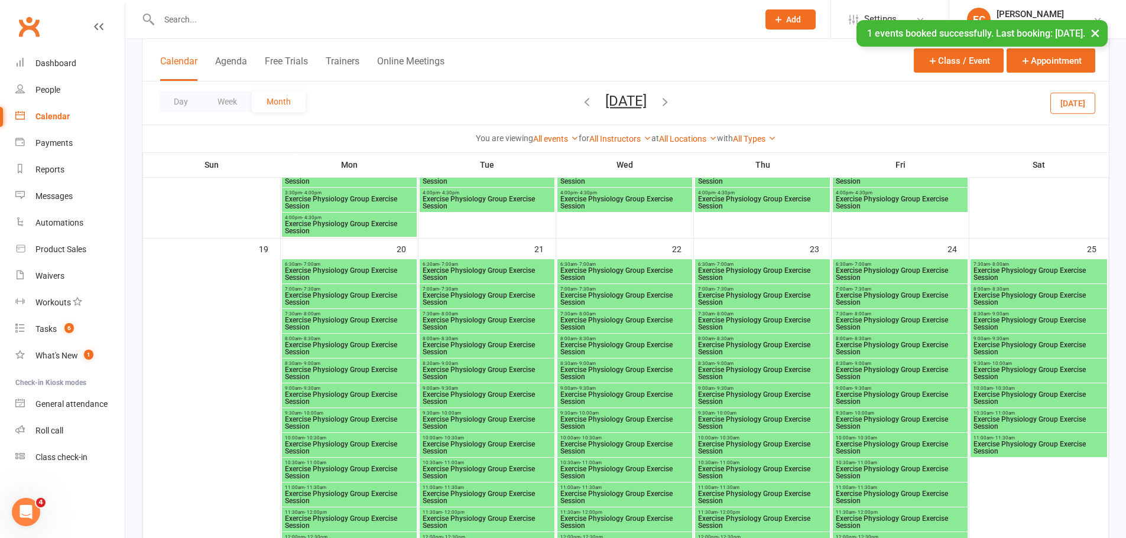
click at [614, 327] on span "Exercise Physiology Group Exercise Session" at bounding box center [625, 324] width 130 height 14
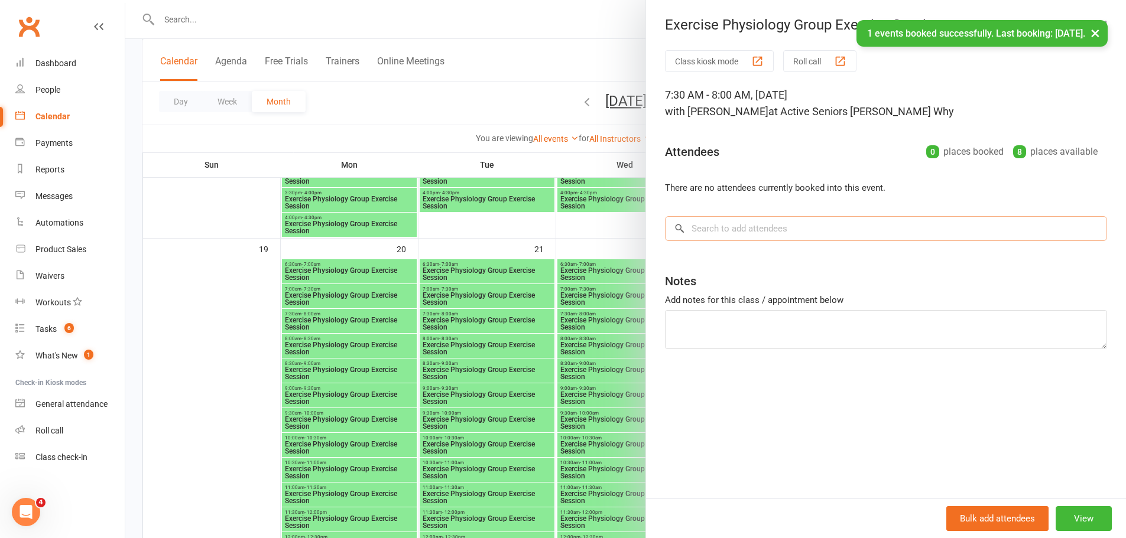
click at [817, 232] on input "search" at bounding box center [886, 228] width 442 height 25
paste input "Lagana"
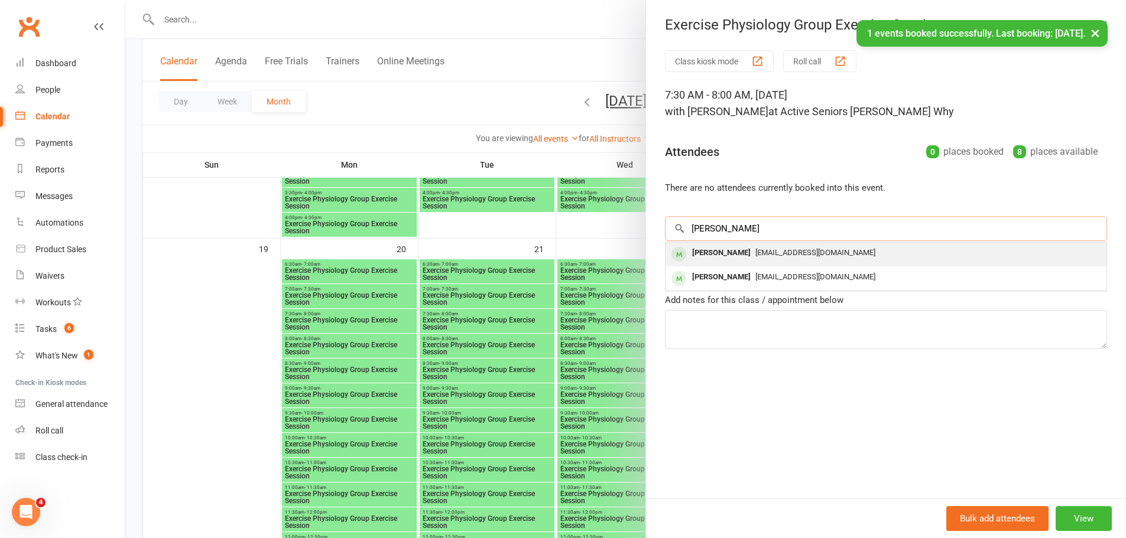
type input "Lagana"
click at [713, 257] on div "Albertina Lagana" at bounding box center [721, 253] width 68 height 17
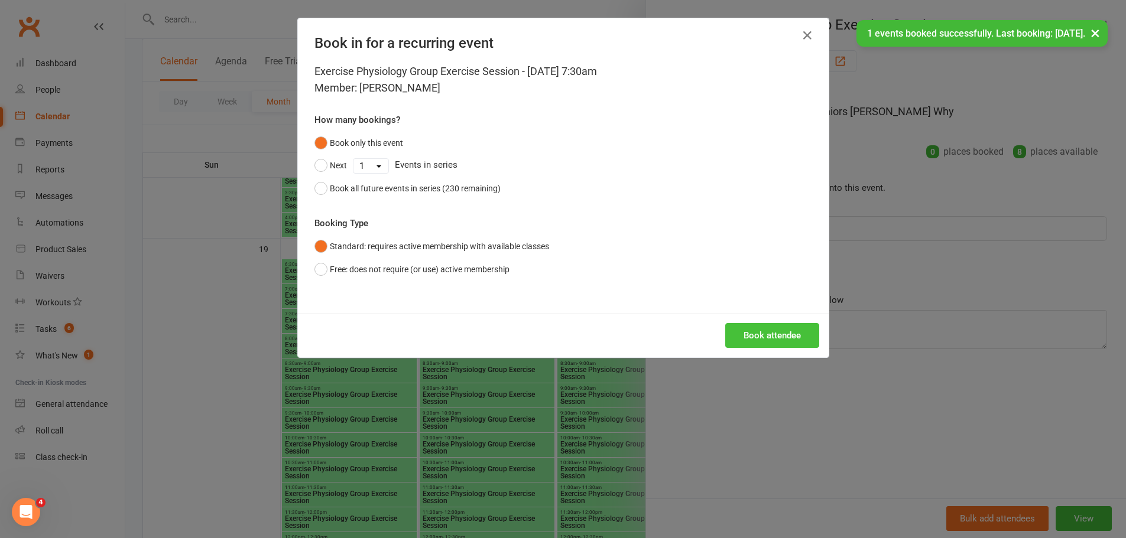
drag, startPoint x: 759, startPoint y: 337, endPoint x: 548, endPoint y: 389, distance: 217.3
click at [748, 338] on button "Book attendee" at bounding box center [772, 335] width 94 height 25
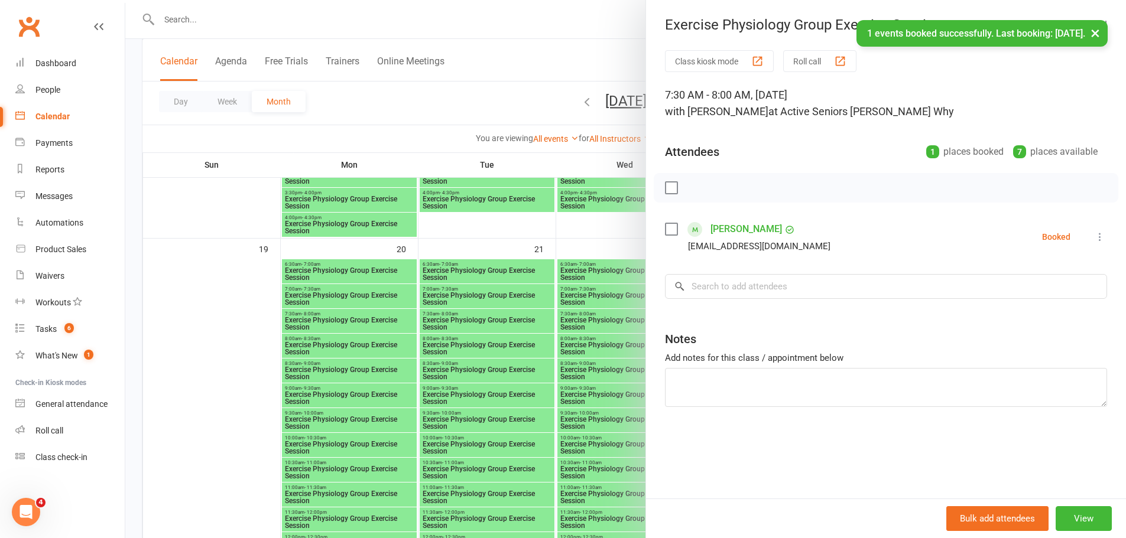
click at [580, 382] on div at bounding box center [625, 269] width 1001 height 538
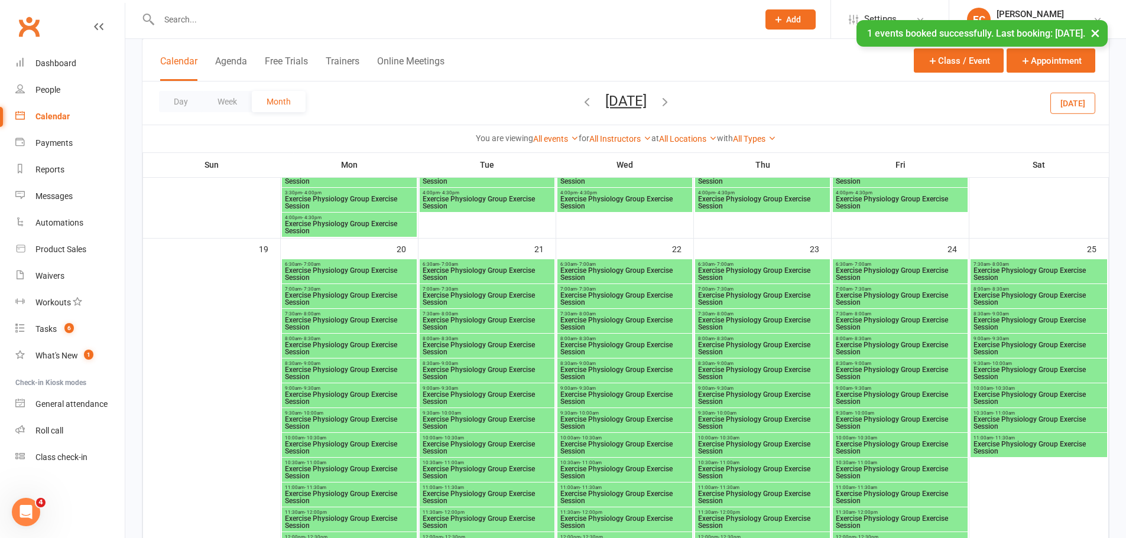
click at [891, 317] on span "Exercise Physiology Group Exercise Session" at bounding box center [900, 324] width 130 height 14
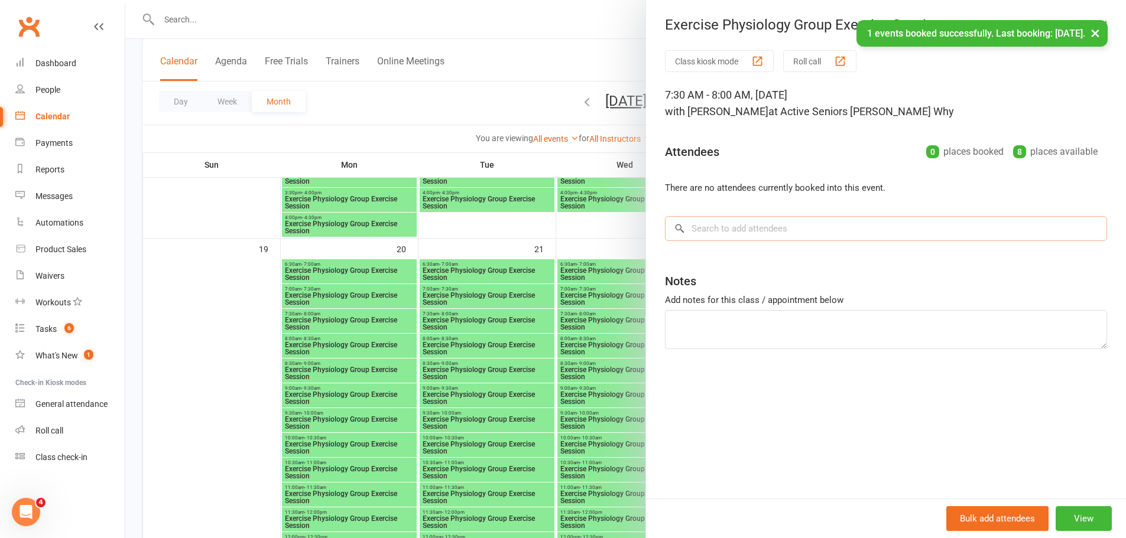
click at [800, 228] on input "search" at bounding box center [886, 228] width 442 height 25
paste input "Lagana"
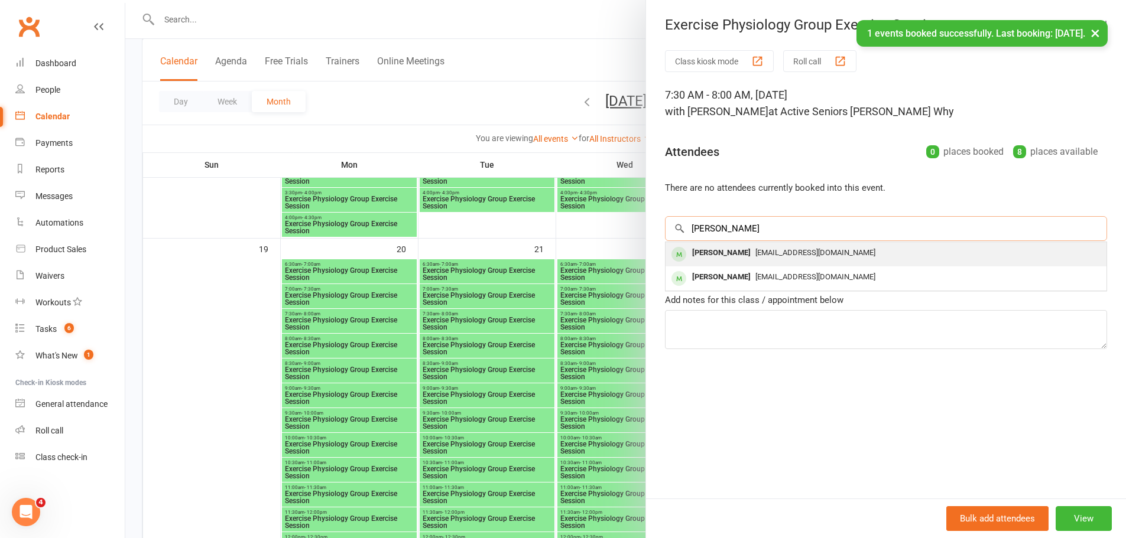
type input "Lagana"
click at [700, 257] on div "Albertina Lagana" at bounding box center [721, 253] width 68 height 17
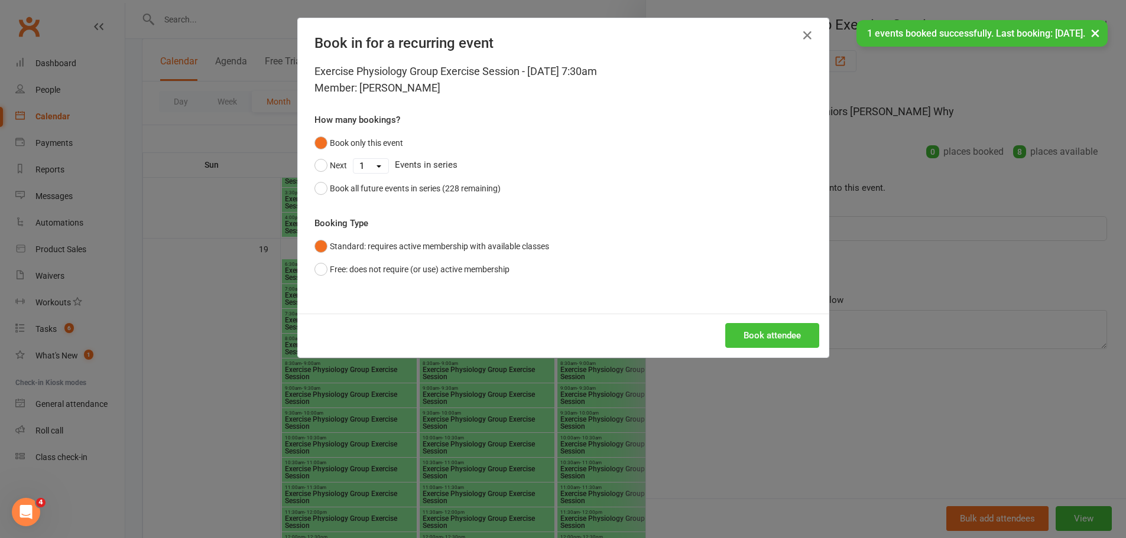
click at [762, 336] on button "Book attendee" at bounding box center [772, 335] width 94 height 25
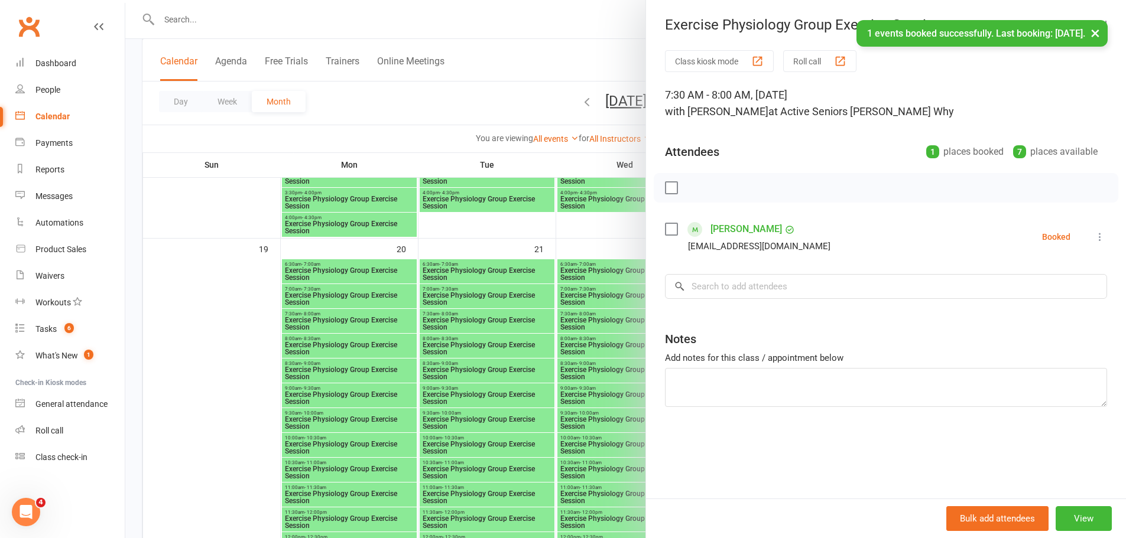
click at [427, 310] on div at bounding box center [625, 269] width 1001 height 538
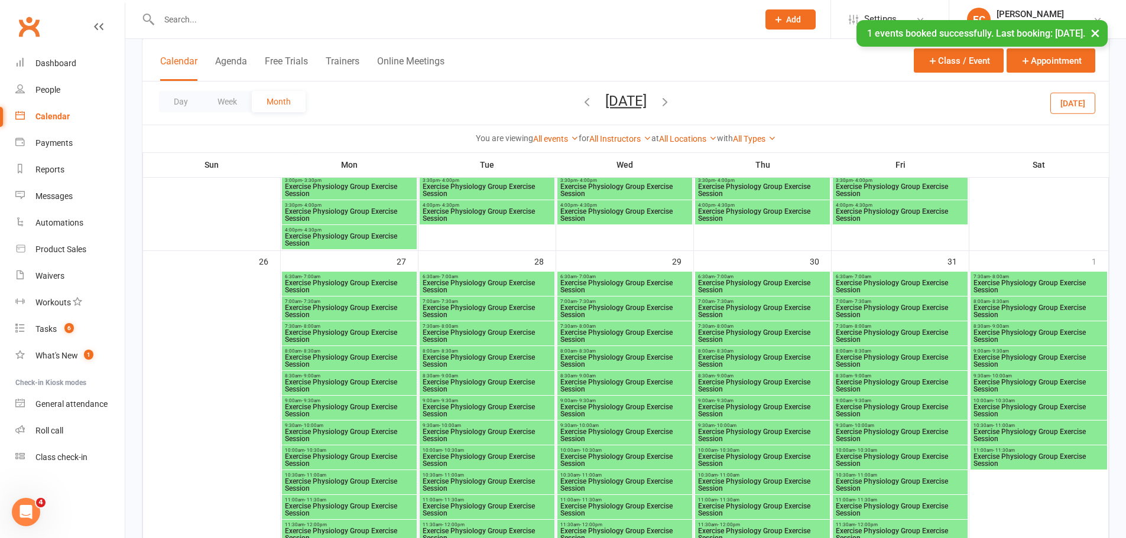
scroll to position [1891, 0]
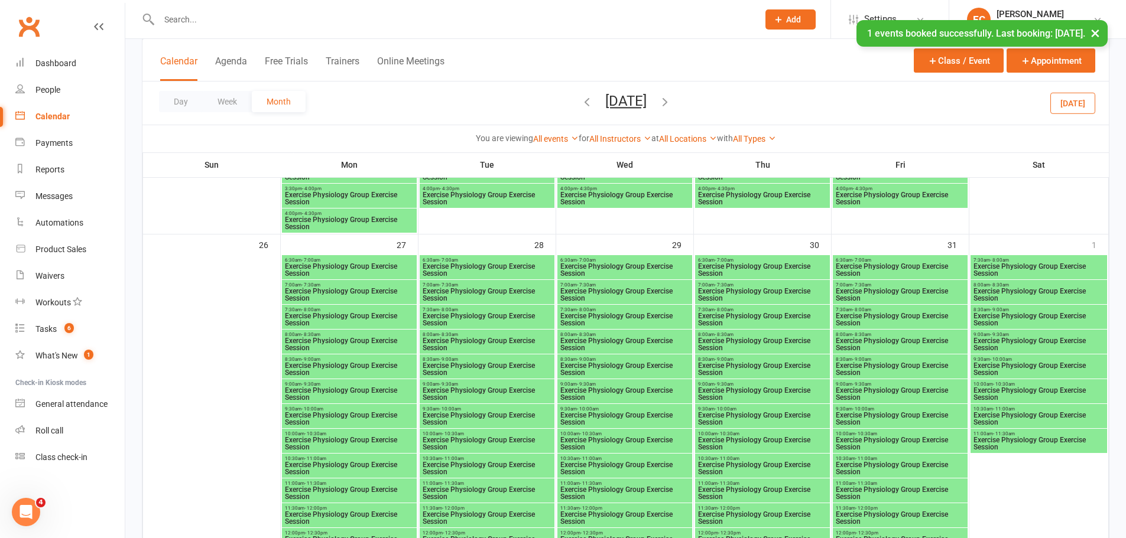
click at [369, 314] on span "Exercise Physiology Group Exercise Session" at bounding box center [349, 320] width 130 height 14
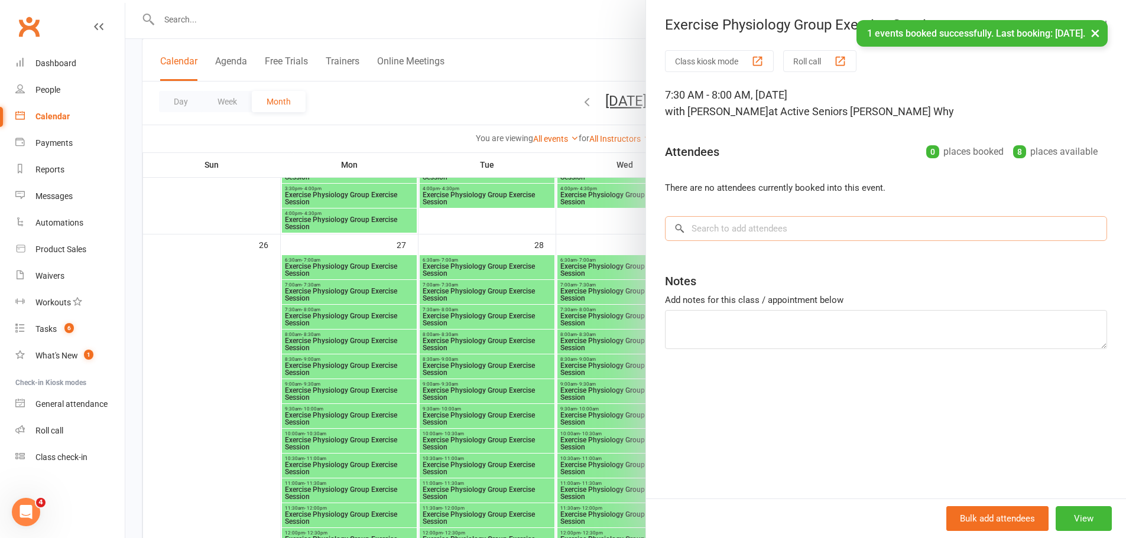
click at [859, 223] on input "search" at bounding box center [886, 228] width 442 height 25
paste input "Lagana"
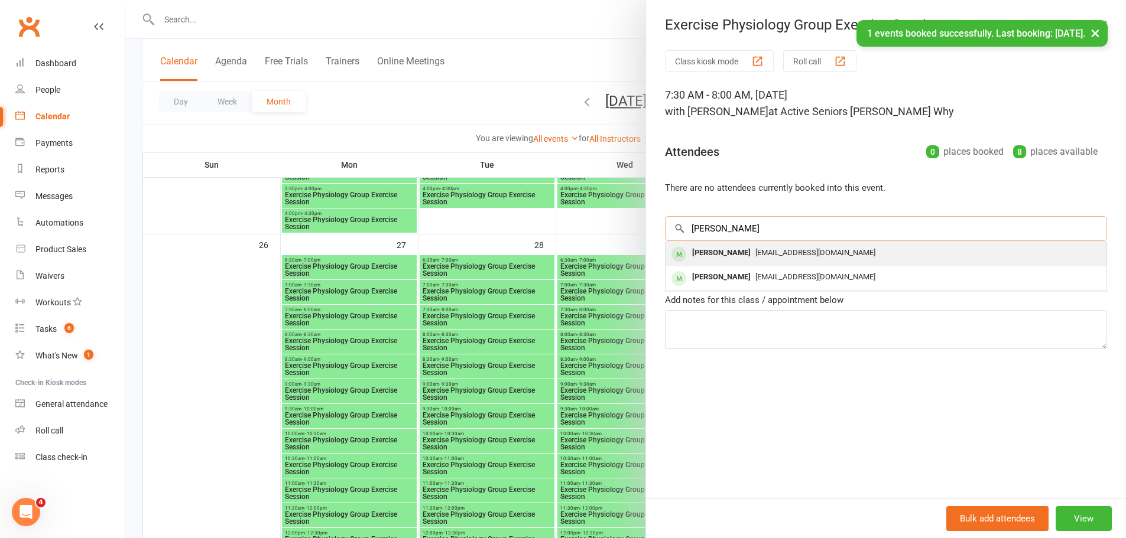
type input "Lagana"
click at [722, 251] on div "Albertina Lagana" at bounding box center [721, 253] width 68 height 17
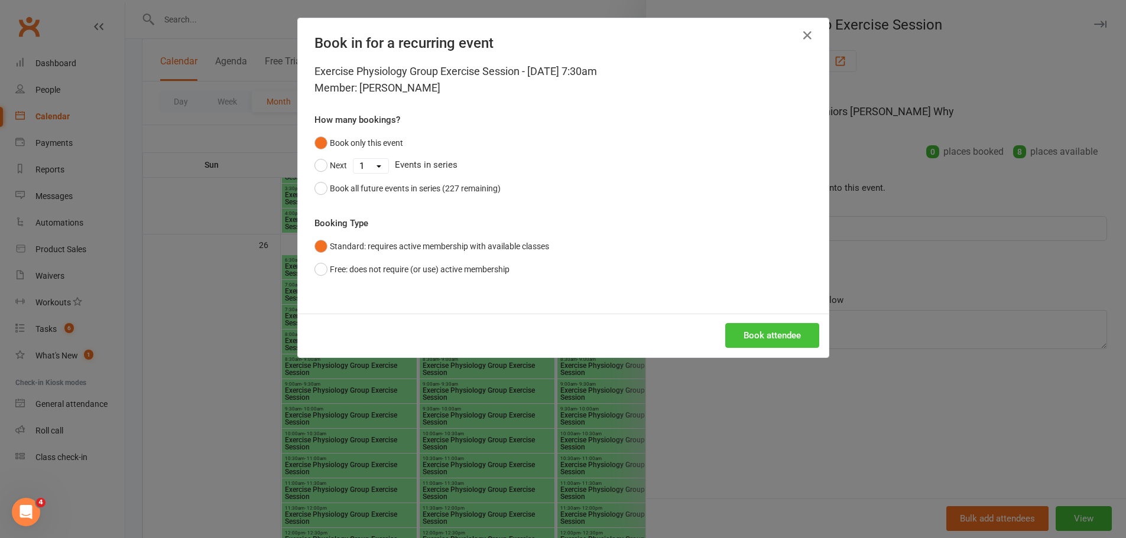
click at [761, 324] on button "Book attendee" at bounding box center [772, 335] width 94 height 25
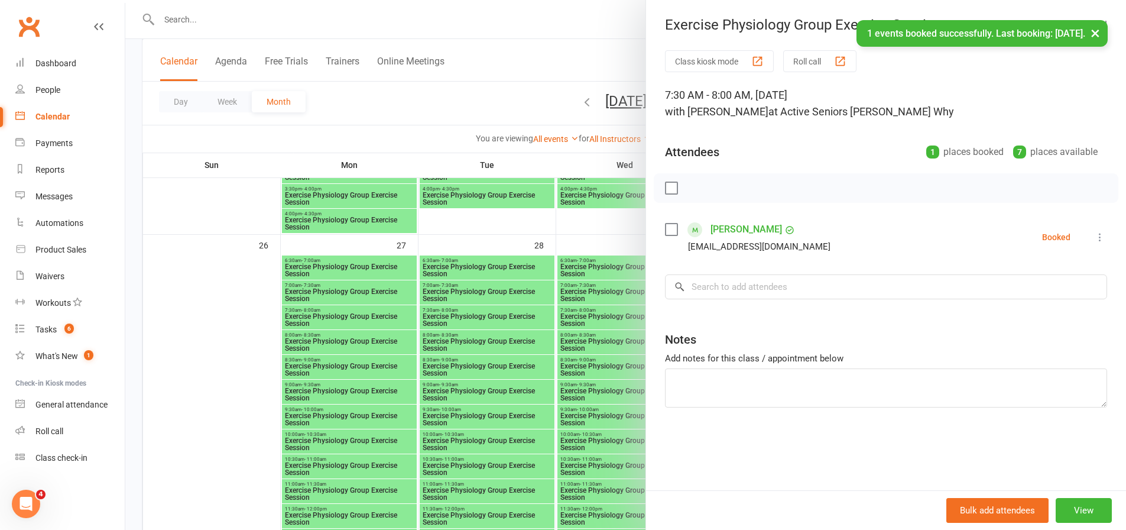
click at [595, 336] on div at bounding box center [625, 265] width 1001 height 530
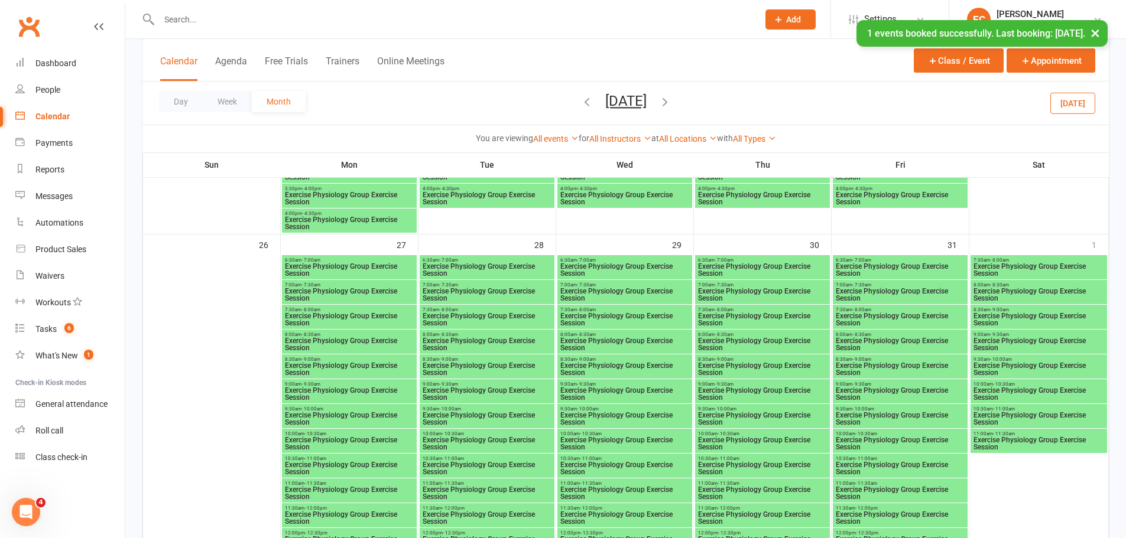
click at [625, 318] on span "Exercise Physiology Group Exercise Session" at bounding box center [625, 320] width 130 height 14
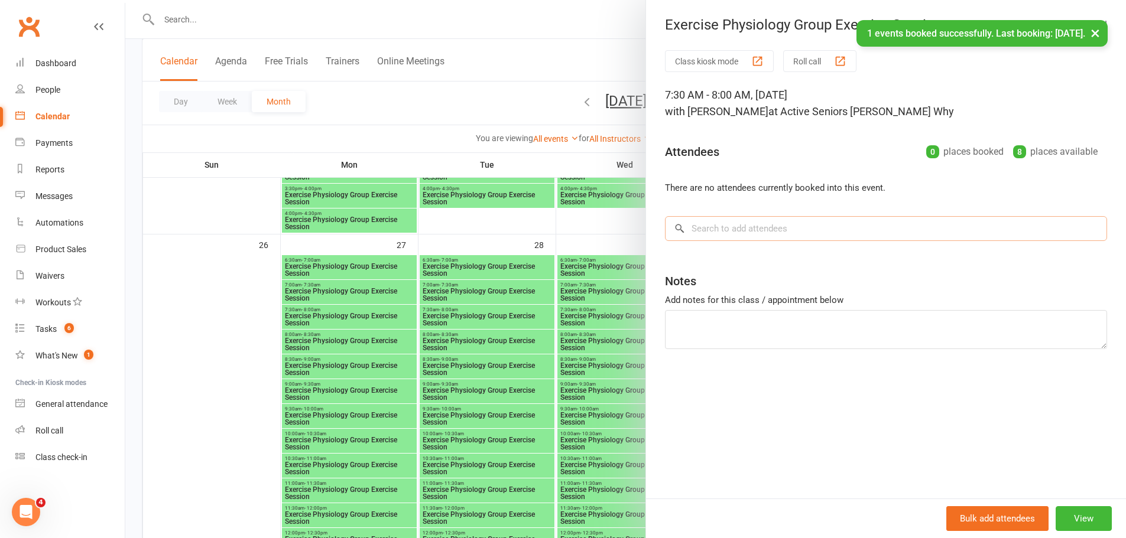
click at [746, 238] on input "search" at bounding box center [886, 228] width 442 height 25
paste input "Lagana"
type input "Lagana"
click at [689, 255] on div "Albertina Lagana" at bounding box center [721, 253] width 68 height 17
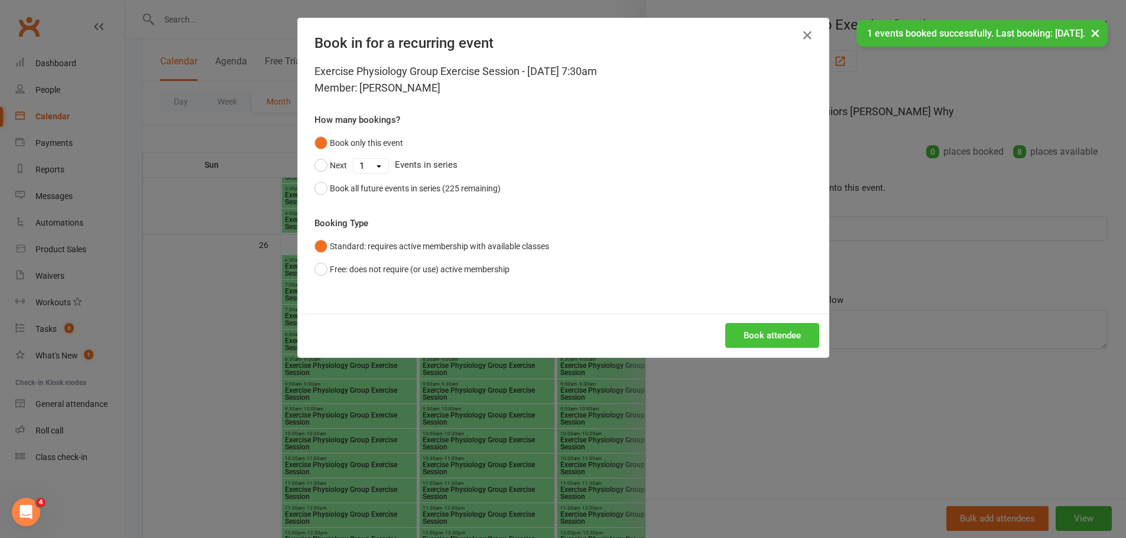
click at [759, 335] on button "Book attendee" at bounding box center [772, 335] width 94 height 25
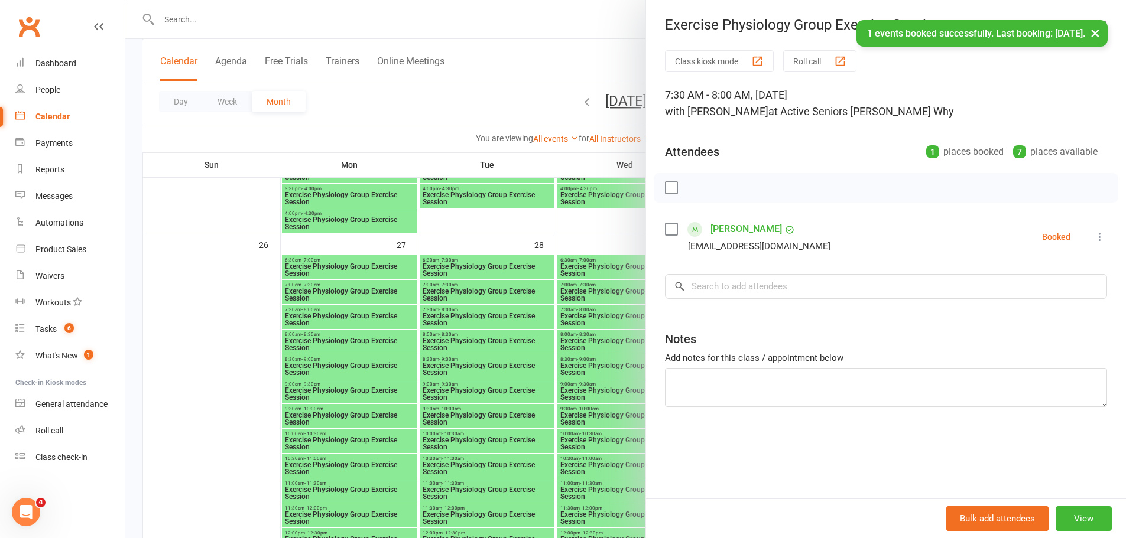
click at [574, 343] on div at bounding box center [625, 269] width 1001 height 538
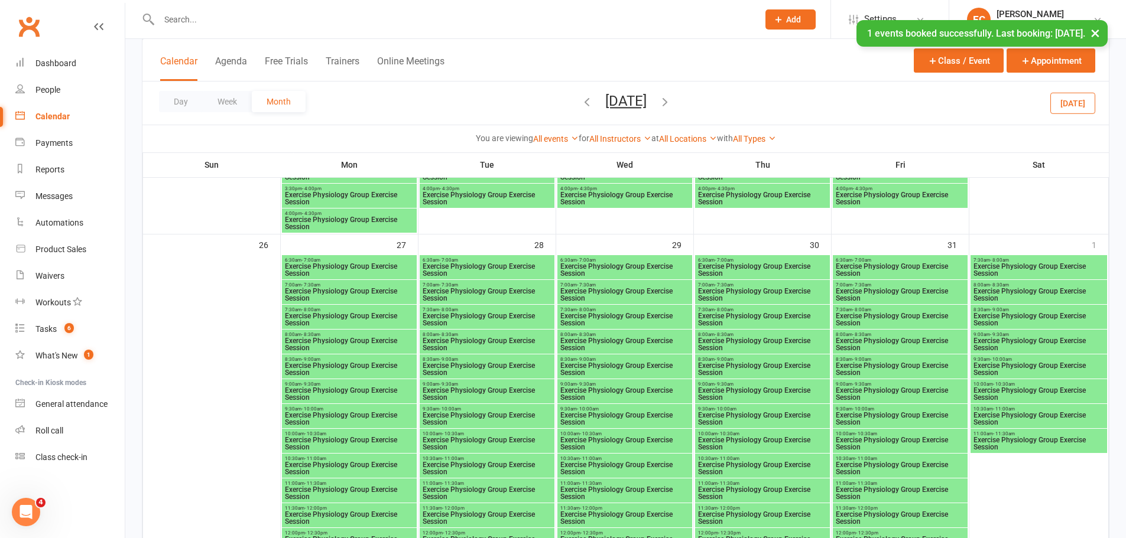
click at [875, 326] on span "Exercise Physiology Group Exercise Session" at bounding box center [900, 320] width 130 height 14
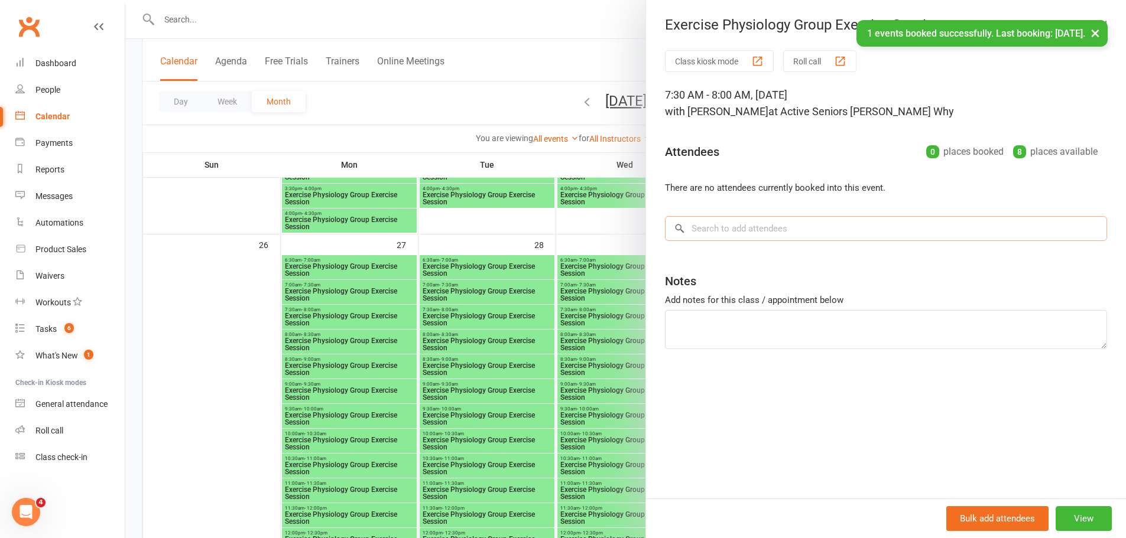
click at [772, 233] on input "search" at bounding box center [886, 228] width 442 height 25
paste input "Lagana"
type input "Lagana"
click at [726, 256] on div "Albertina Lagana" at bounding box center [721, 253] width 68 height 17
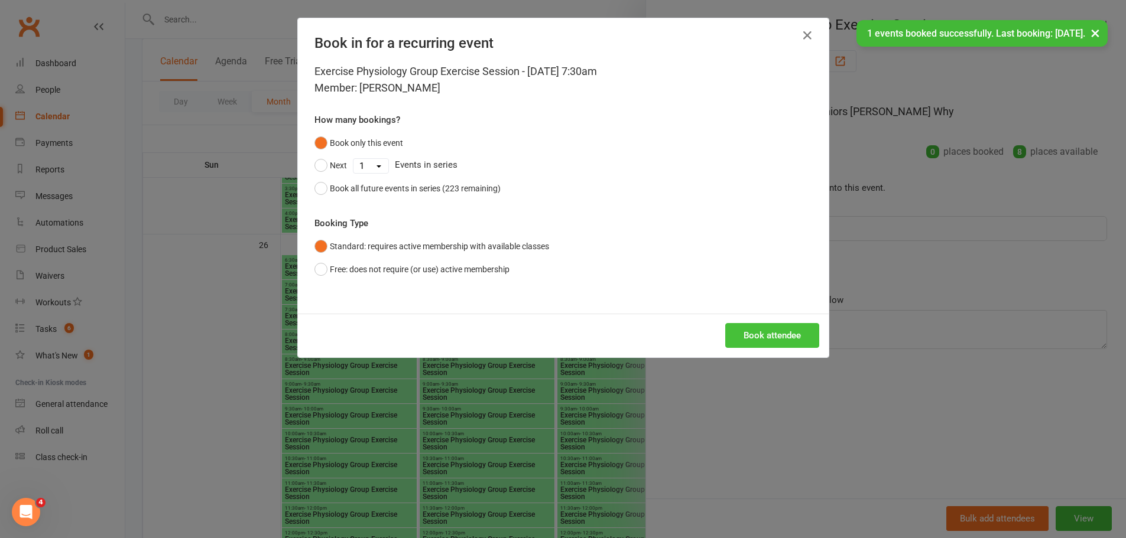
click at [760, 343] on button "Book attendee" at bounding box center [772, 335] width 94 height 25
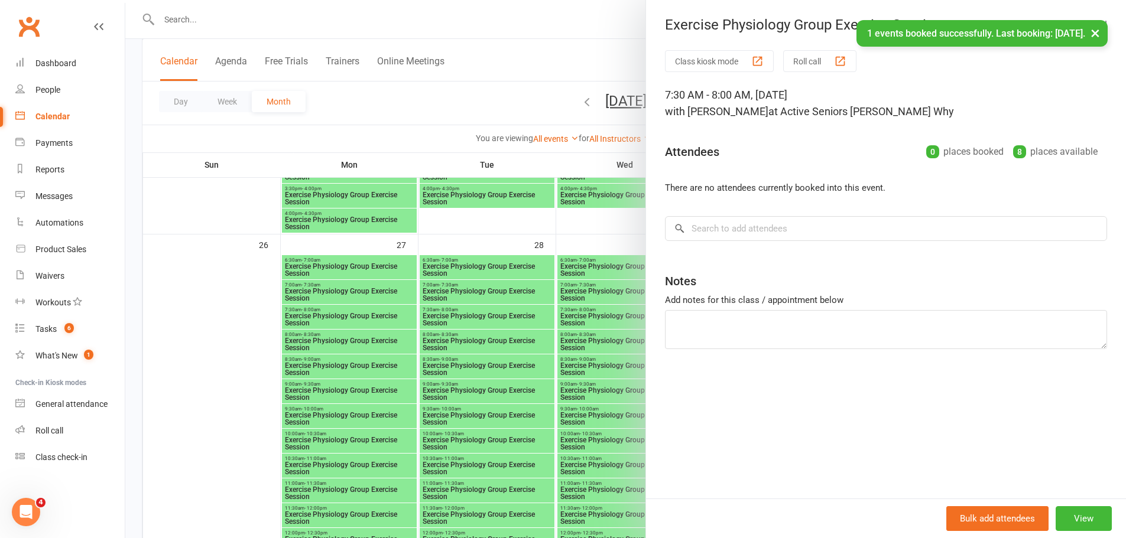
drag, startPoint x: 266, startPoint y: 358, endPoint x: 275, endPoint y: 355, distance: 9.9
click at [275, 355] on div at bounding box center [625, 269] width 1001 height 538
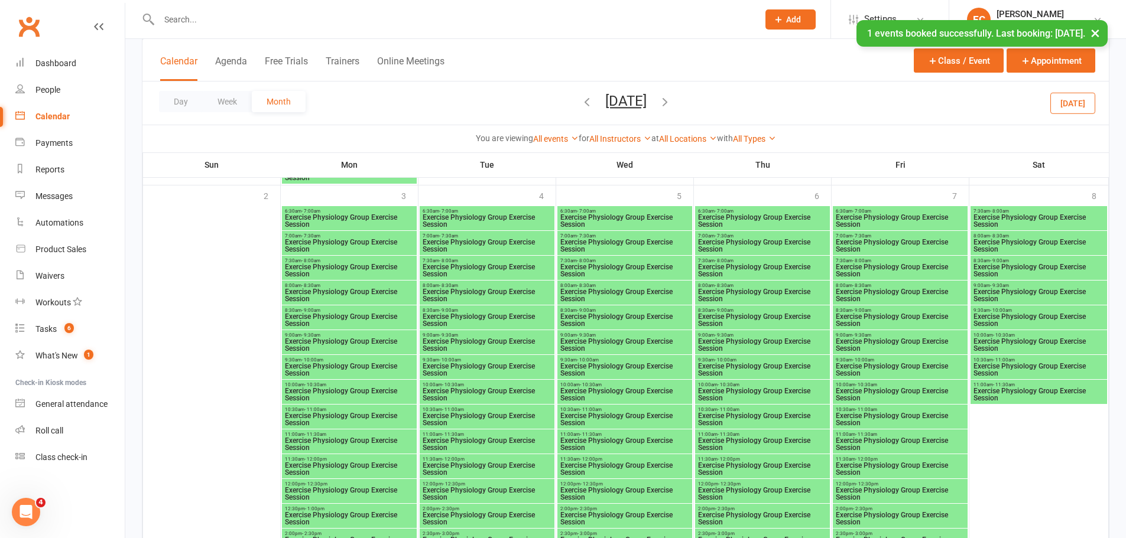
scroll to position [2423, 0]
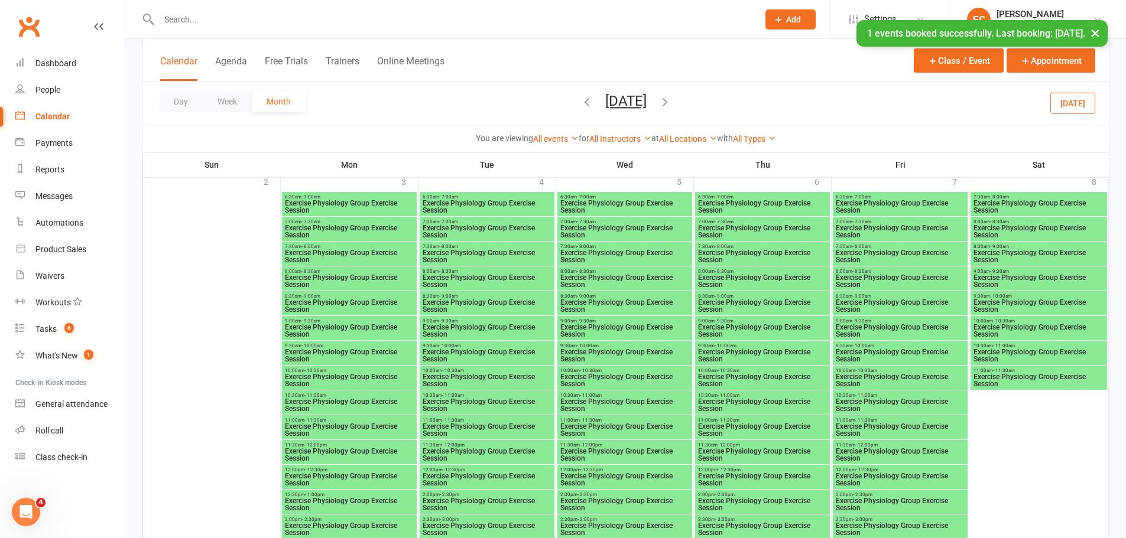
click at [349, 256] on span "Exercise Physiology Group Exercise Session" at bounding box center [349, 256] width 130 height 14
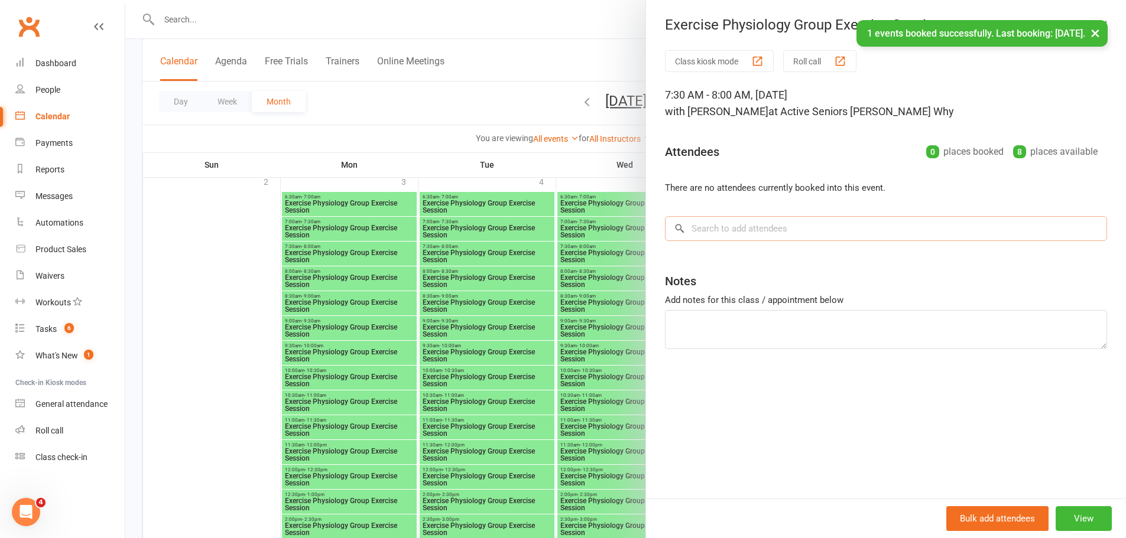
click at [751, 222] on input "search" at bounding box center [886, 228] width 442 height 25
paste input "Lagana"
type input "Lagana"
click at [699, 258] on div "Albertina Lagana" at bounding box center [721, 253] width 68 height 17
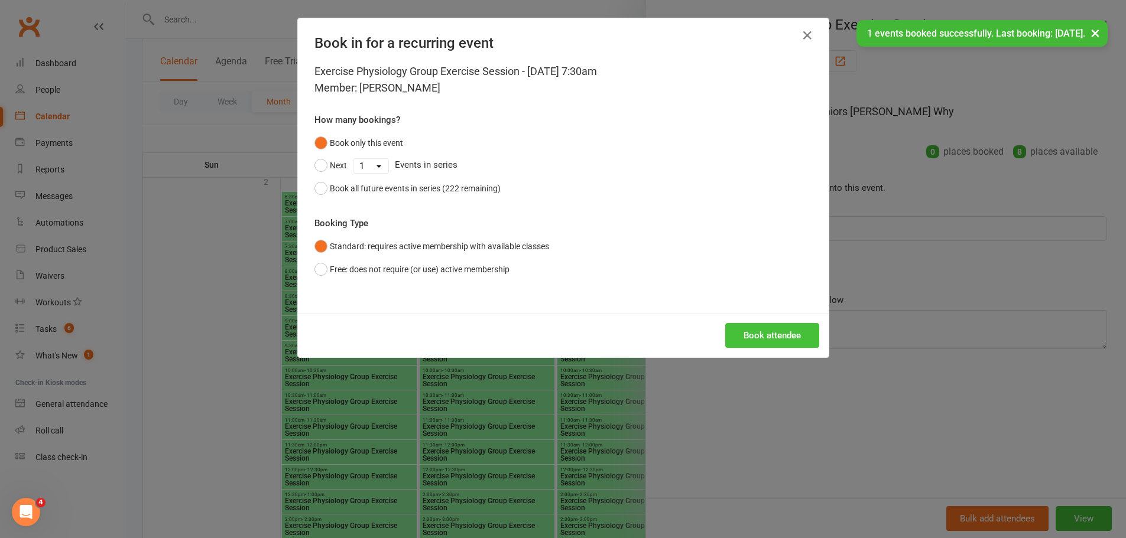
drag, startPoint x: 780, startPoint y: 337, endPoint x: 771, endPoint y: 338, distance: 8.9
click at [778, 338] on button "Book attendee" at bounding box center [772, 335] width 94 height 25
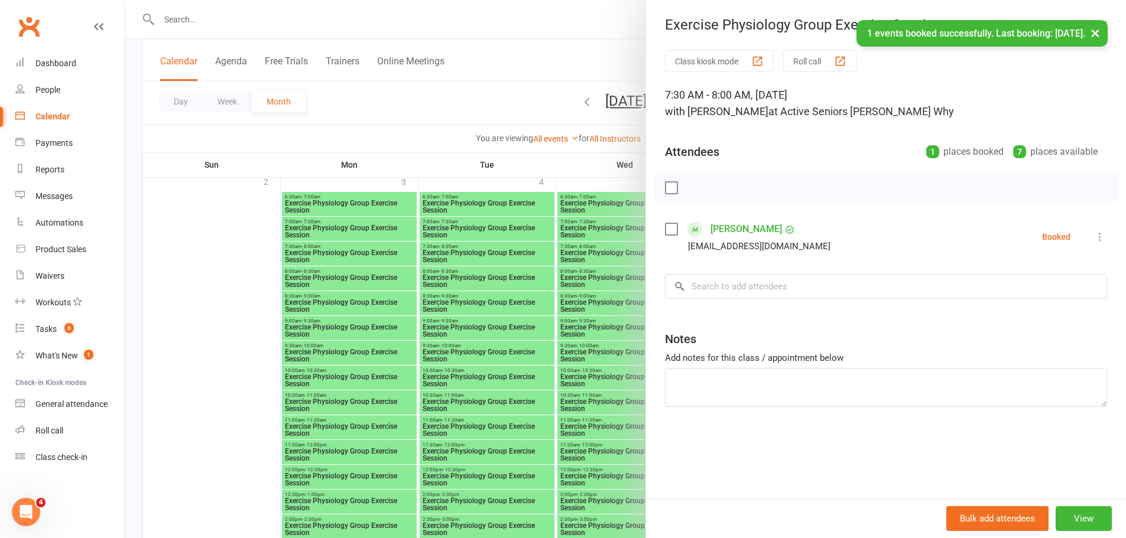
drag, startPoint x: 401, startPoint y: 392, endPoint x: 758, endPoint y: 368, distance: 358.4
click at [410, 392] on div at bounding box center [625, 269] width 1001 height 538
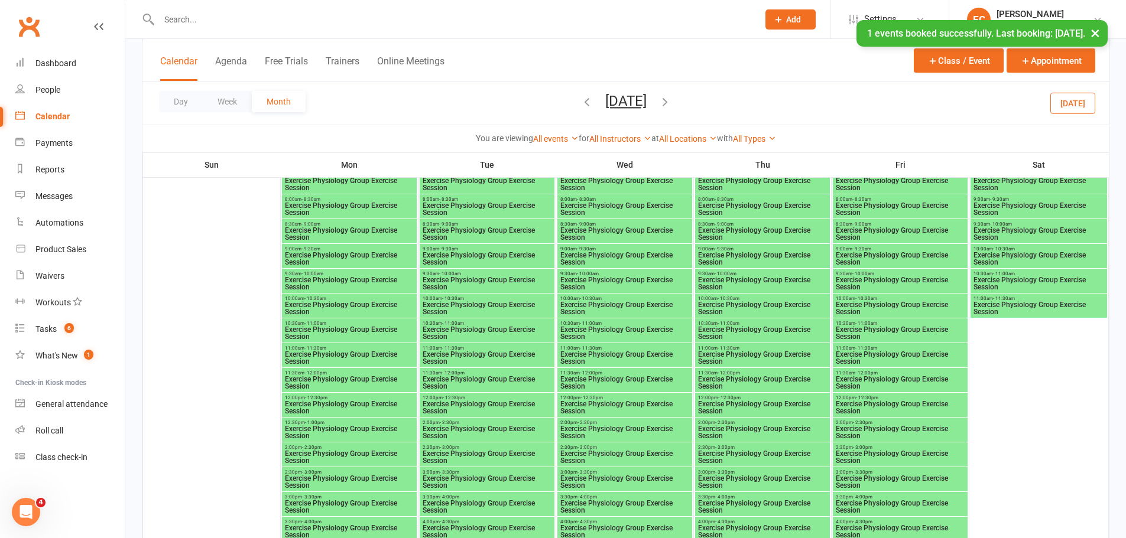
scroll to position [2009, 0]
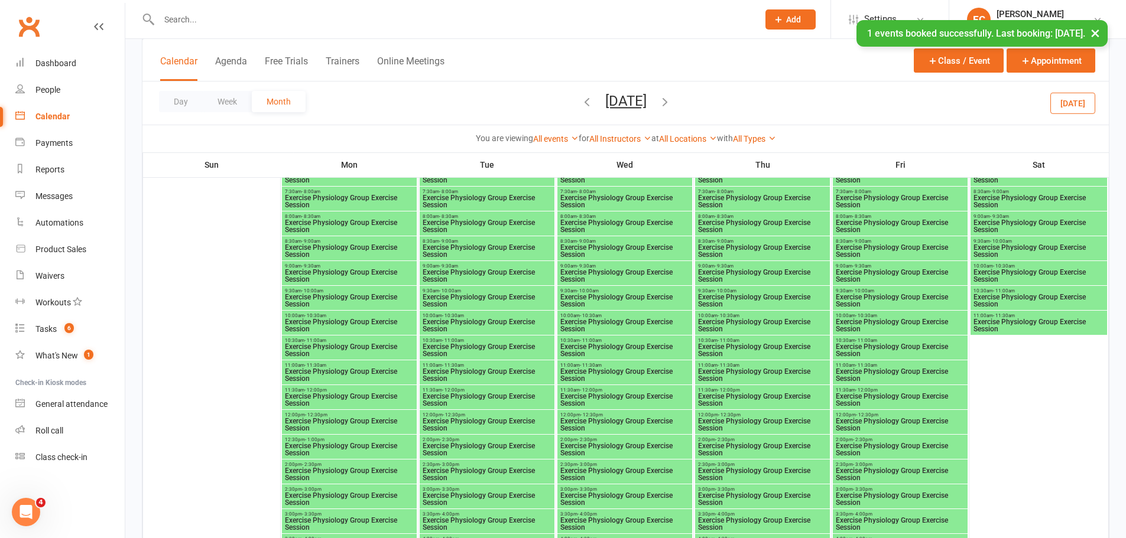
click at [897, 200] on span "Exercise Physiology Group Exercise Session" at bounding box center [900, 201] width 130 height 14
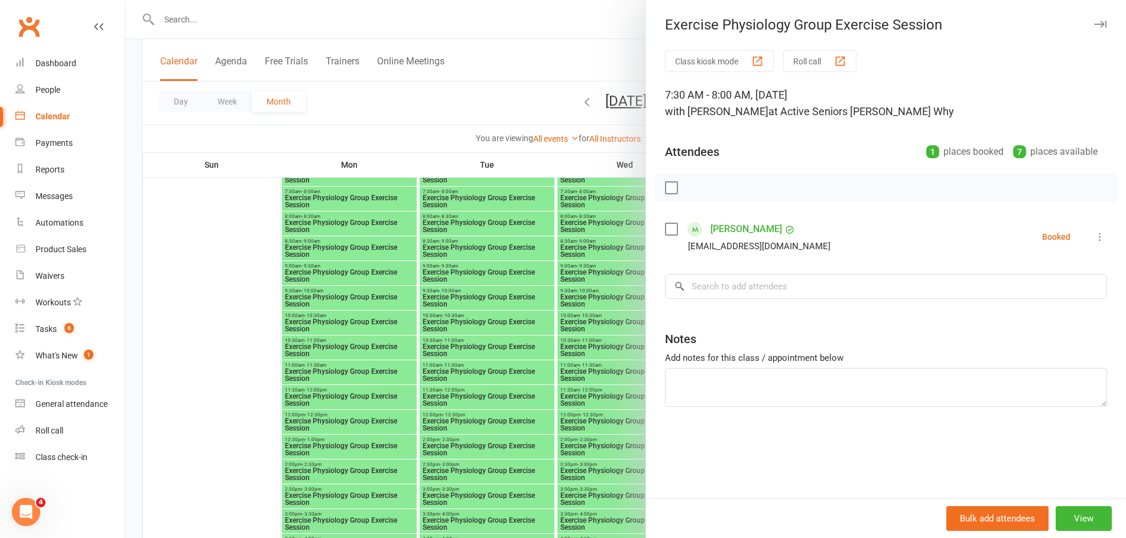
click at [481, 129] on div at bounding box center [625, 269] width 1001 height 538
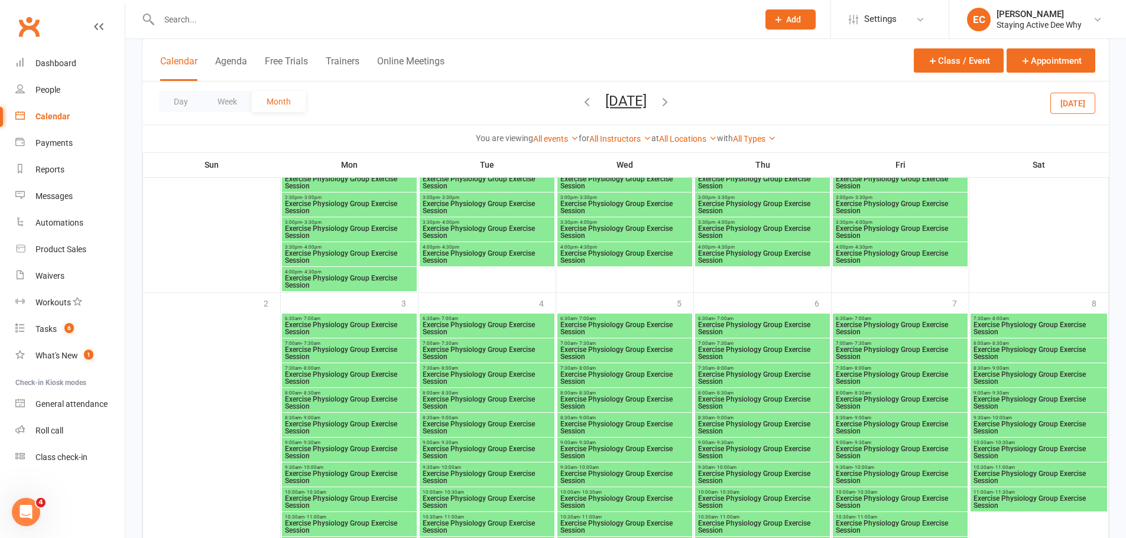
scroll to position [2305, 0]
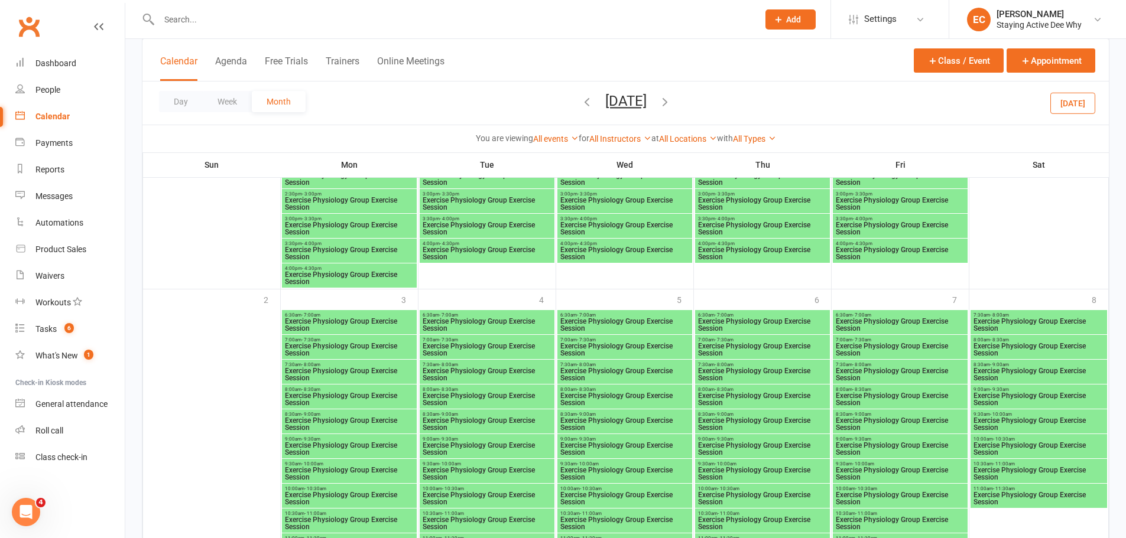
click at [345, 370] on span "Exercise Physiology Group Exercise Session" at bounding box center [349, 375] width 130 height 14
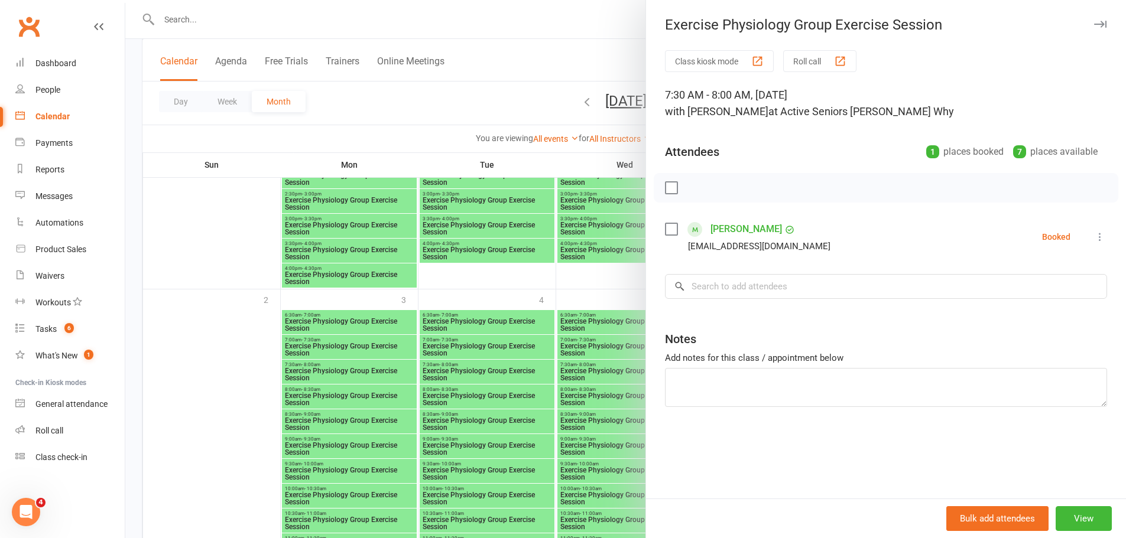
click at [285, 296] on div at bounding box center [625, 269] width 1001 height 538
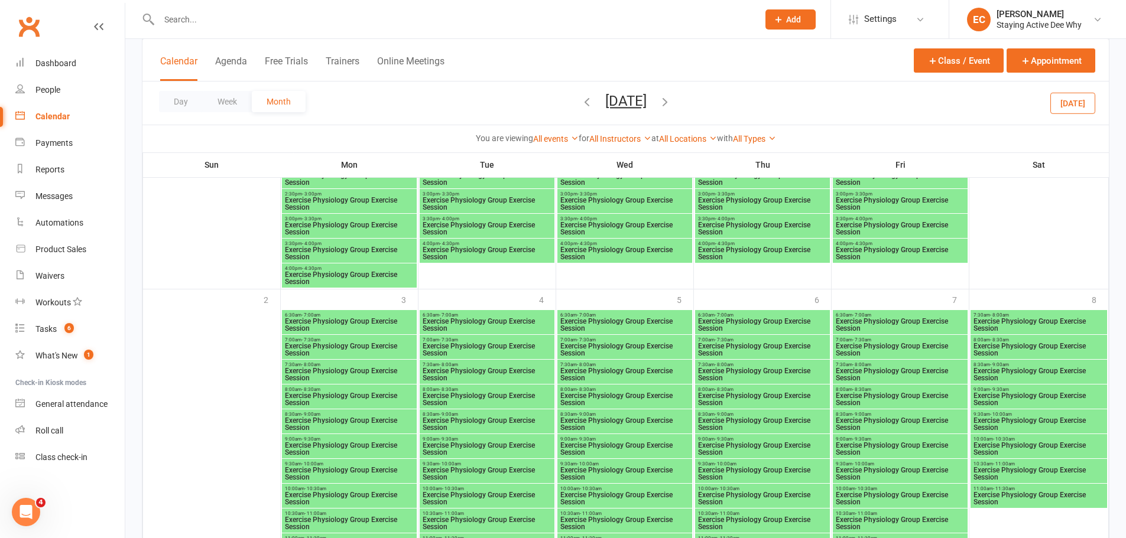
click at [337, 495] on span "Exercise Physiology Group Exercise Session" at bounding box center [349, 499] width 130 height 14
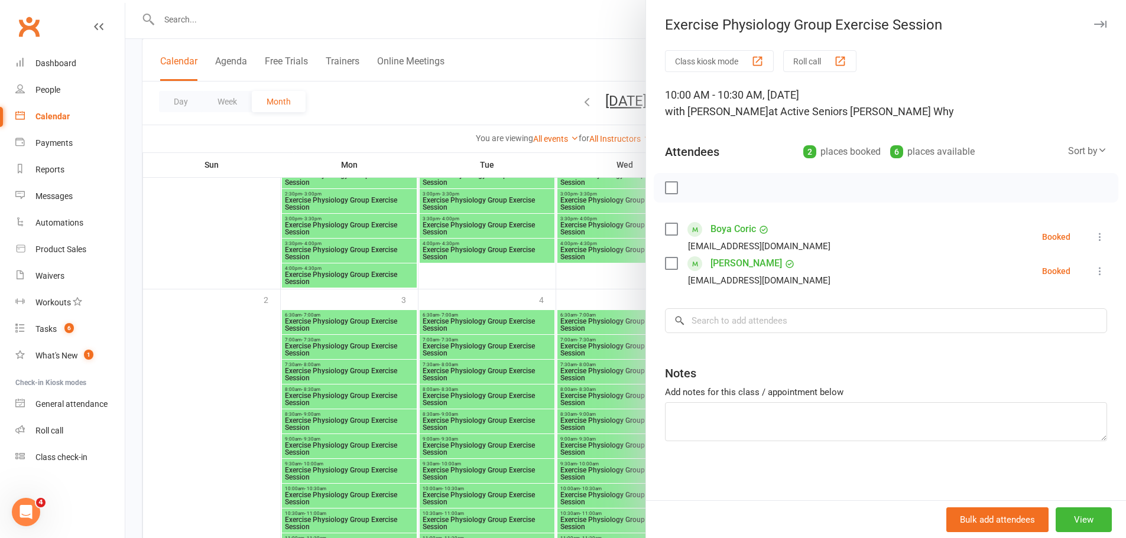
click at [725, 304] on div "Class kiosk mode Roll call 10:00 AM - 10:30 AM, Monday, November, 3, 2025 with …" at bounding box center [886, 275] width 480 height 450
click at [722, 320] on input "search" at bounding box center [886, 321] width 442 height 25
paste input "Bob Cleal"
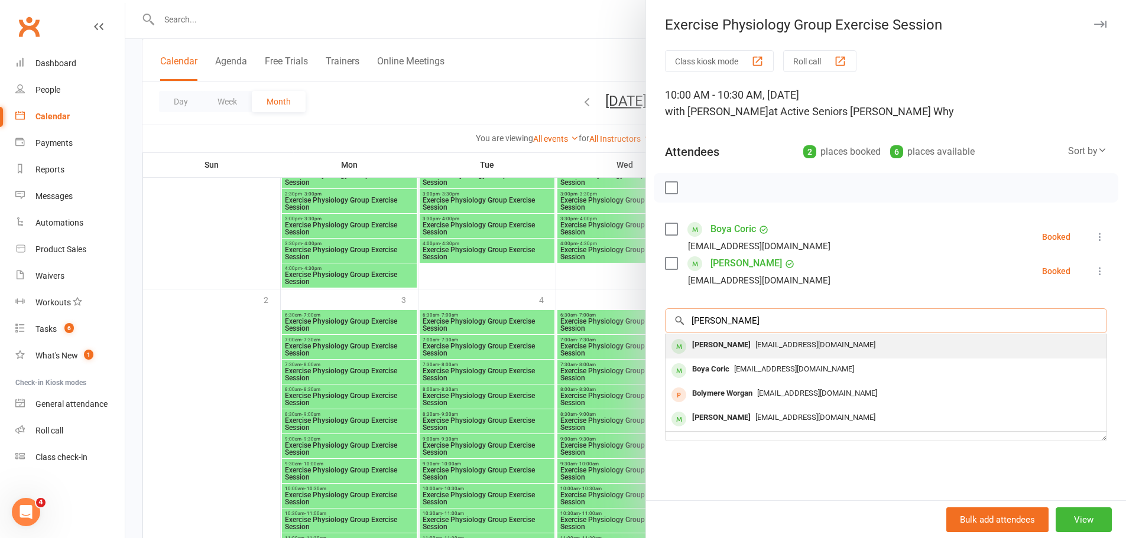
type input "Bob Cleal"
click at [712, 347] on div "Bob Cleal" at bounding box center [721, 345] width 68 height 17
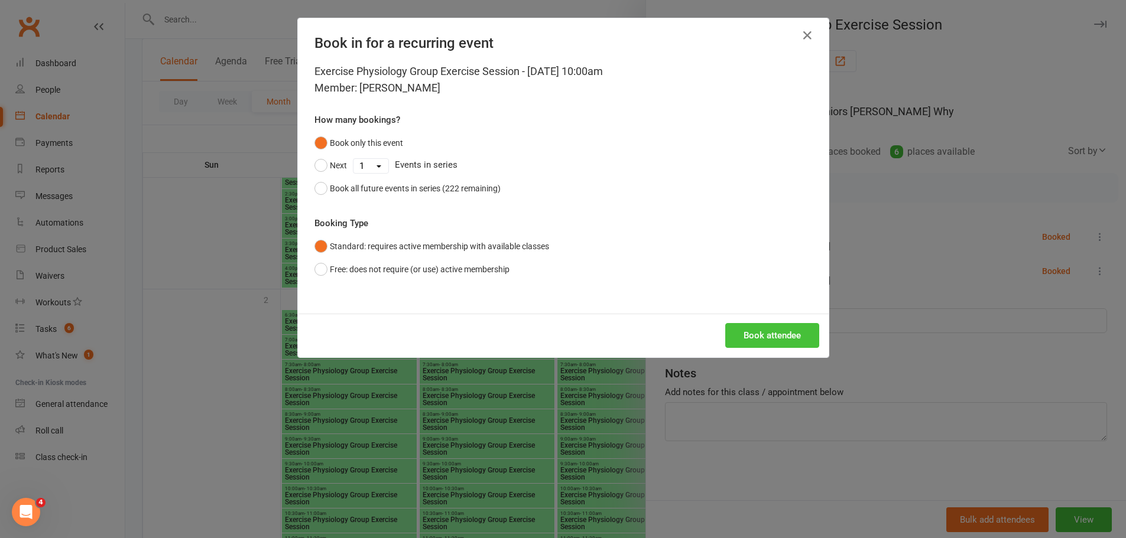
click at [757, 339] on button "Book attendee" at bounding box center [772, 335] width 94 height 25
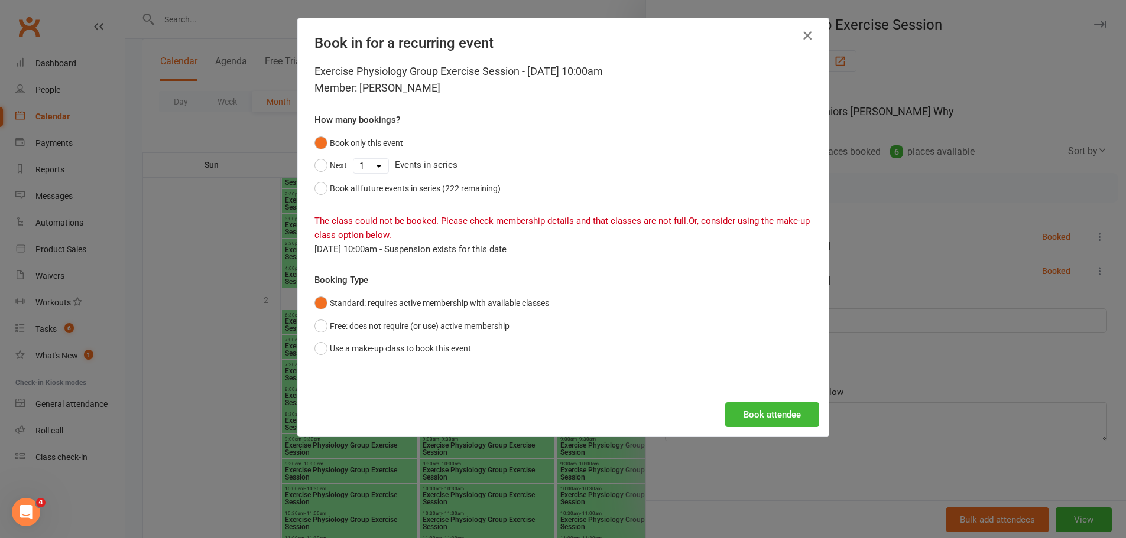
click at [801, 33] on icon "button" at bounding box center [807, 35] width 14 height 14
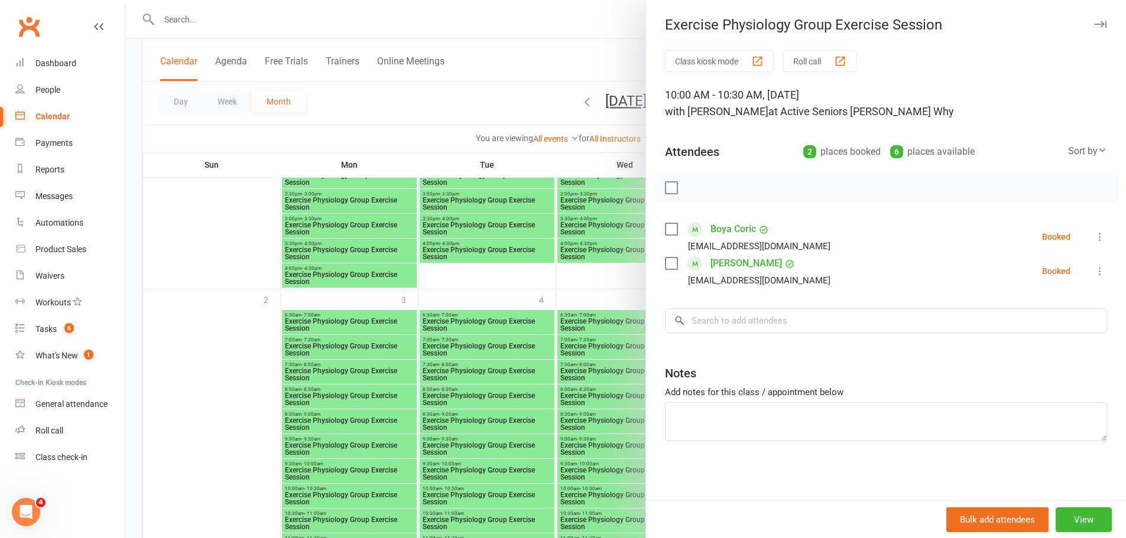
click at [568, 281] on div at bounding box center [625, 269] width 1001 height 538
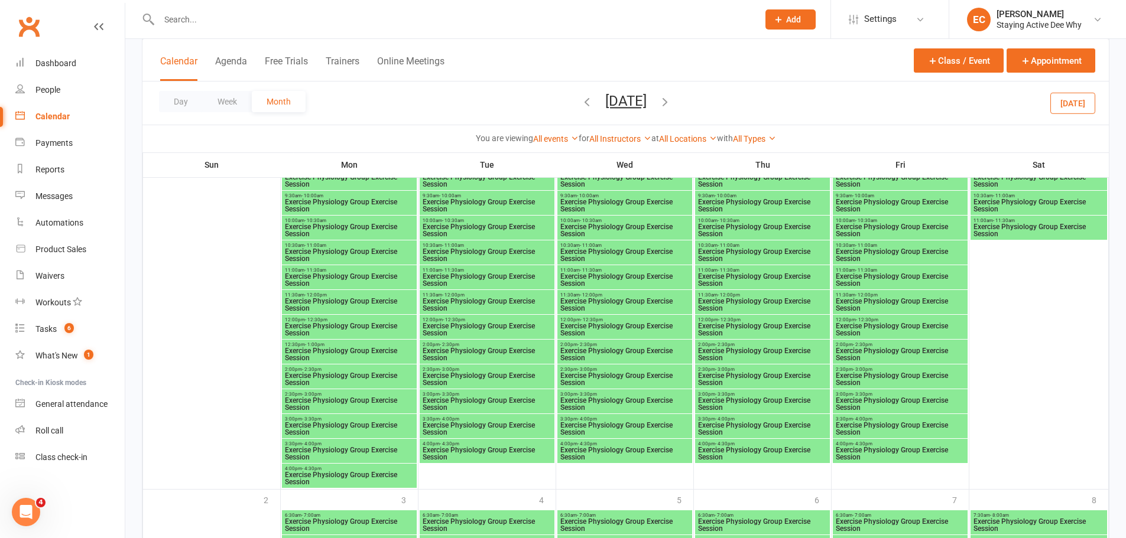
scroll to position [2009, 0]
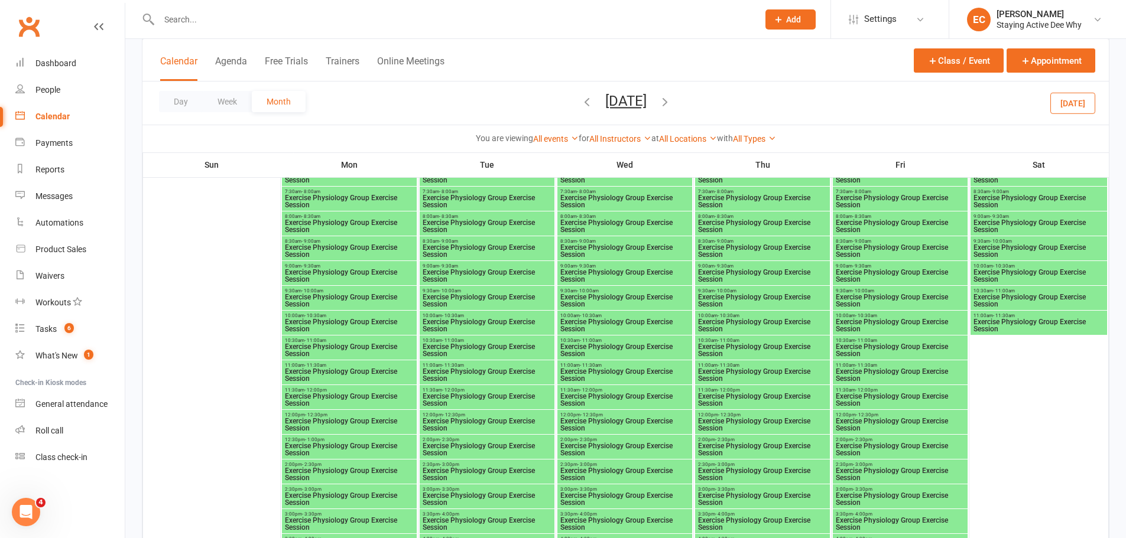
click at [891, 326] on span "Exercise Physiology Group Exercise Session" at bounding box center [900, 326] width 130 height 14
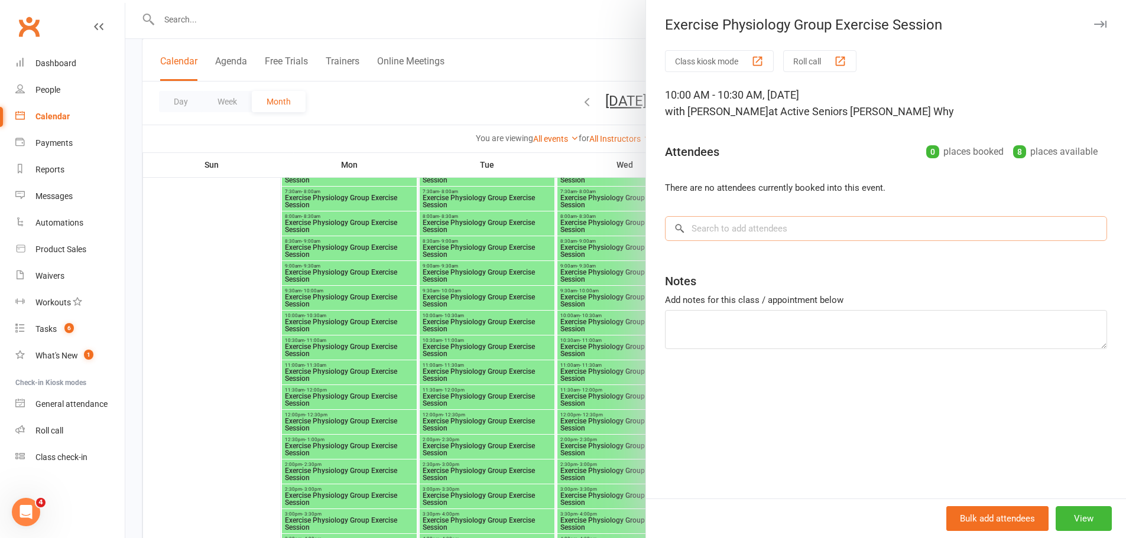
click at [713, 231] on input "search" at bounding box center [886, 228] width 442 height 25
paste input "Bob Cleal"
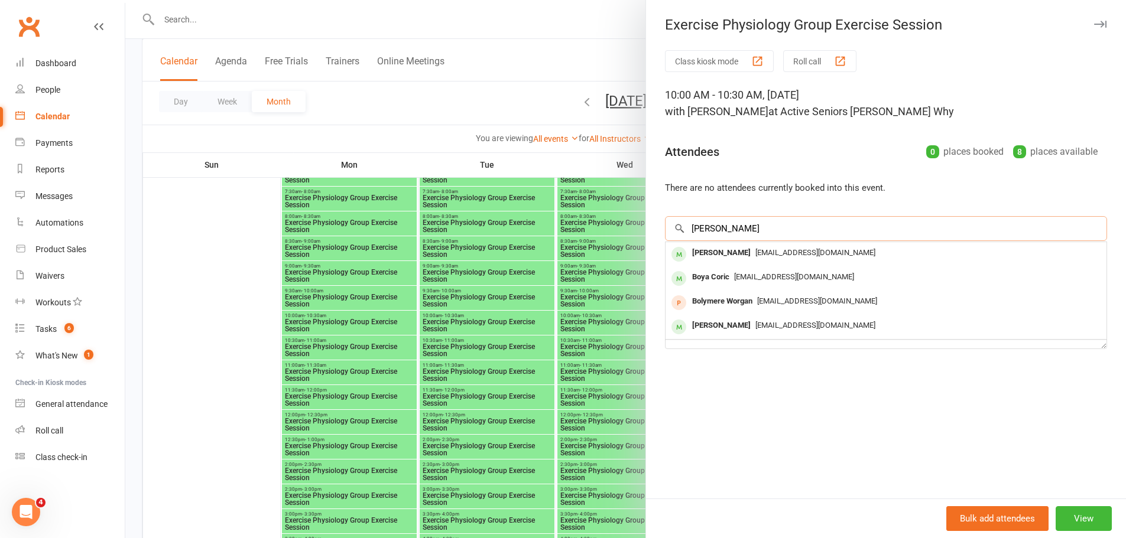
type input "Bob Cleal"
click at [705, 254] on div "Bob Cleal" at bounding box center [721, 253] width 68 height 17
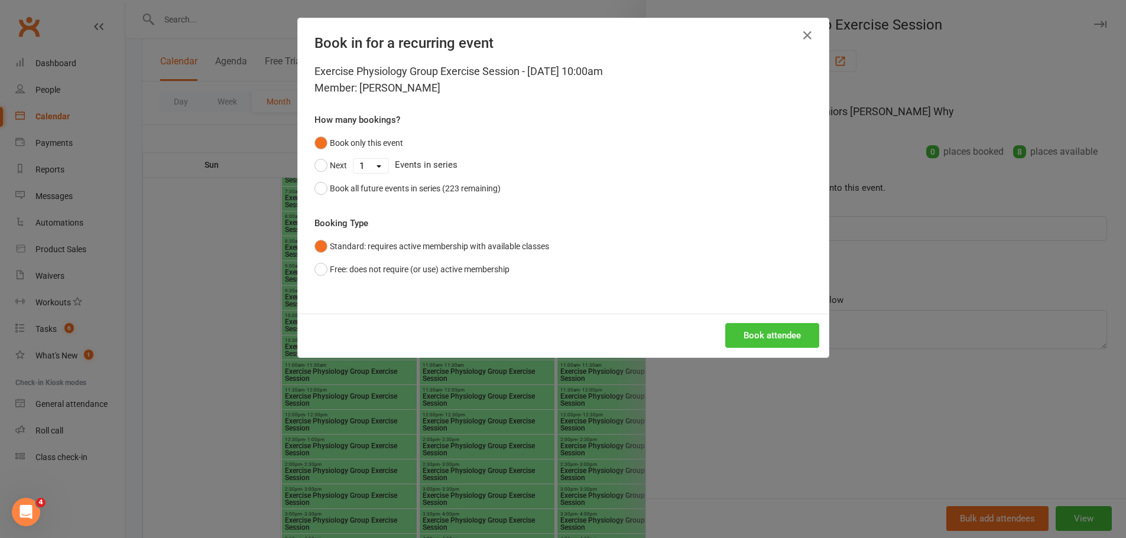
drag, startPoint x: 770, startPoint y: 333, endPoint x: 648, endPoint y: 2, distance: 351.9
click at [770, 329] on button "Book attendee" at bounding box center [772, 335] width 94 height 25
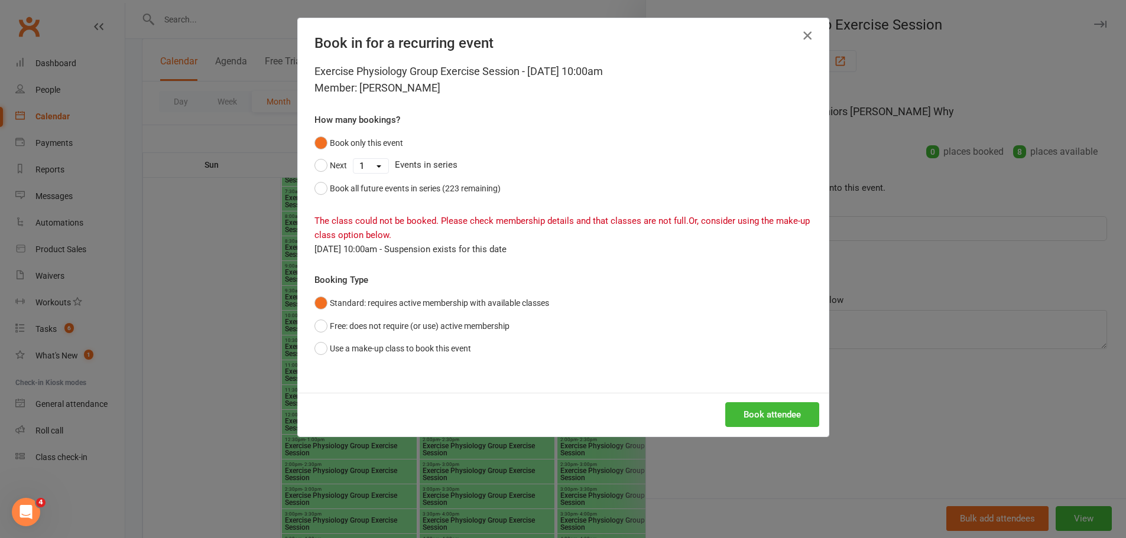
click at [795, 28] on div "Book in for a recurring event" at bounding box center [563, 40] width 531 height 45
click at [801, 35] on icon "button" at bounding box center [807, 35] width 14 height 14
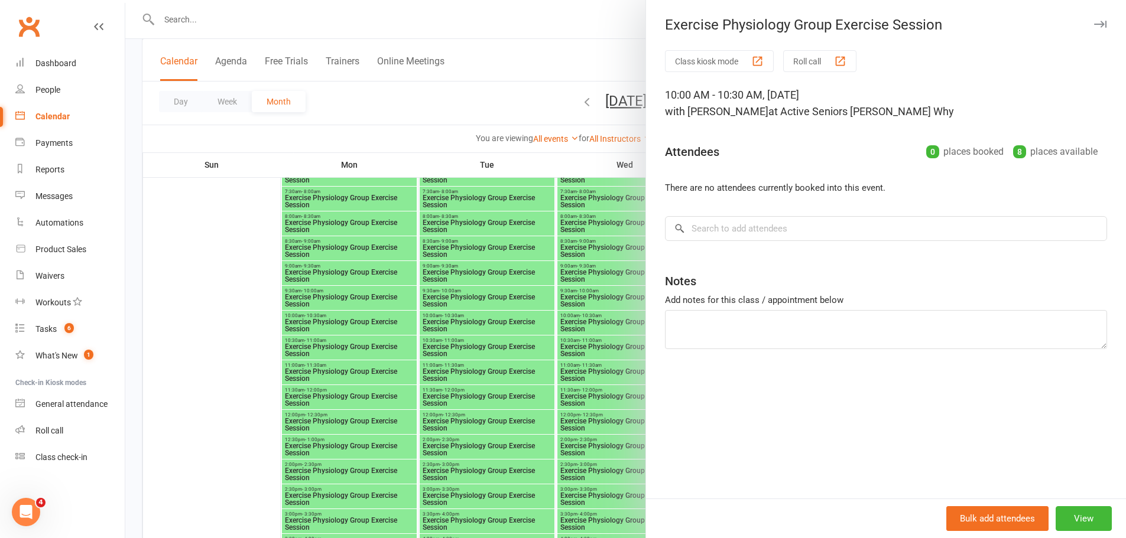
click at [387, 122] on div at bounding box center [625, 269] width 1001 height 538
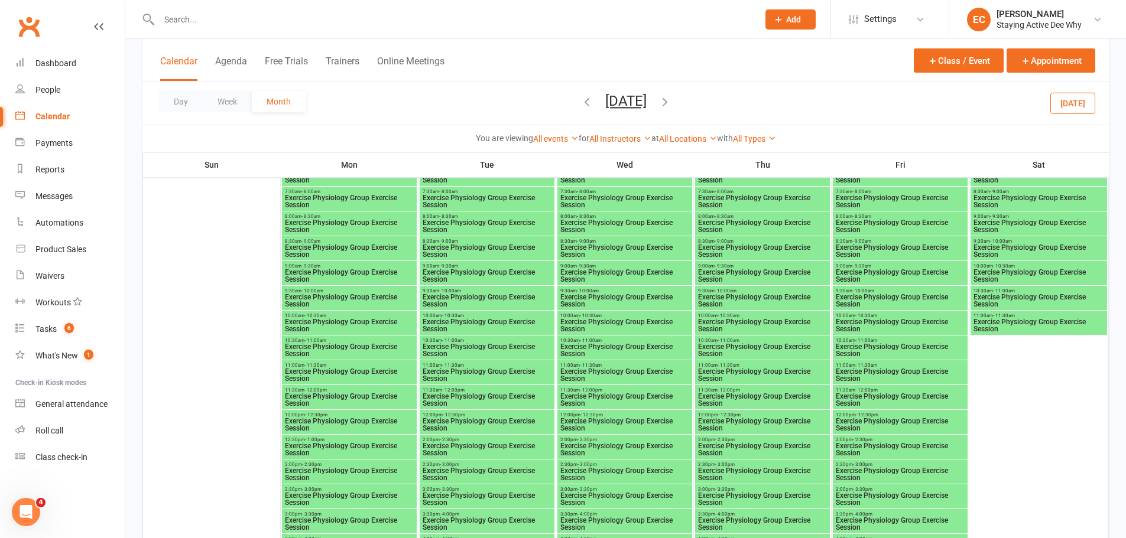
click at [886, 350] on span "Exercise Physiology Group Exercise Session" at bounding box center [900, 350] width 130 height 14
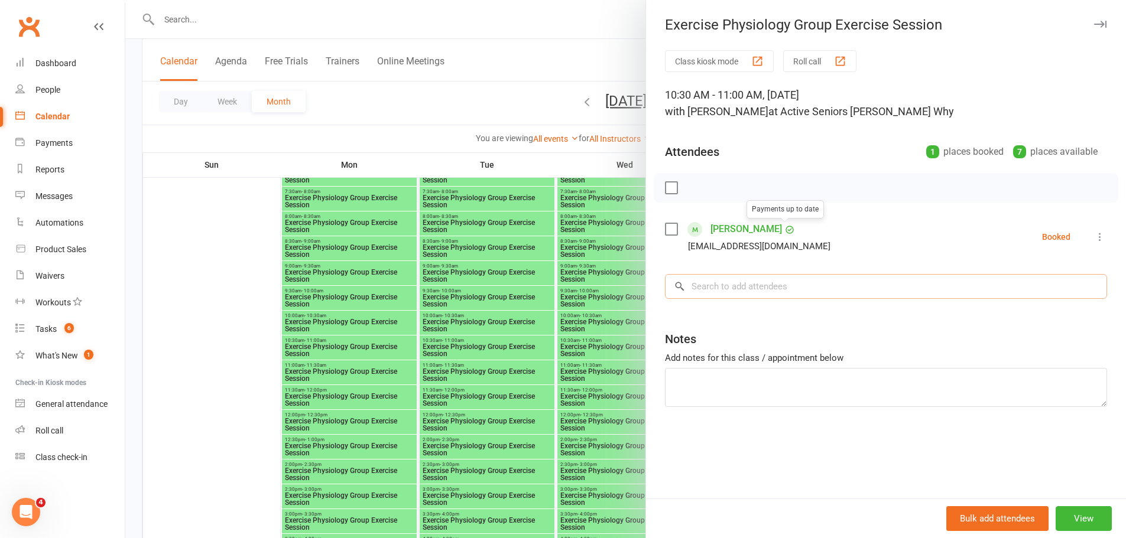
click at [747, 291] on input "search" at bounding box center [886, 286] width 442 height 25
paste input "Mckeough"
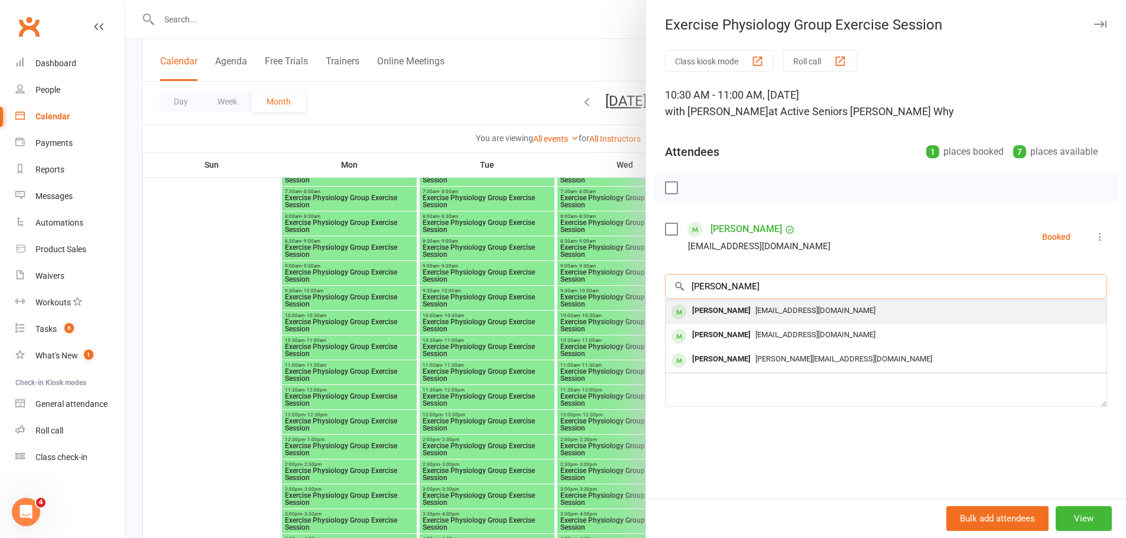
type input "Mckeough"
click at [696, 309] on div "Emelita Mckeough" at bounding box center [721, 311] width 68 height 17
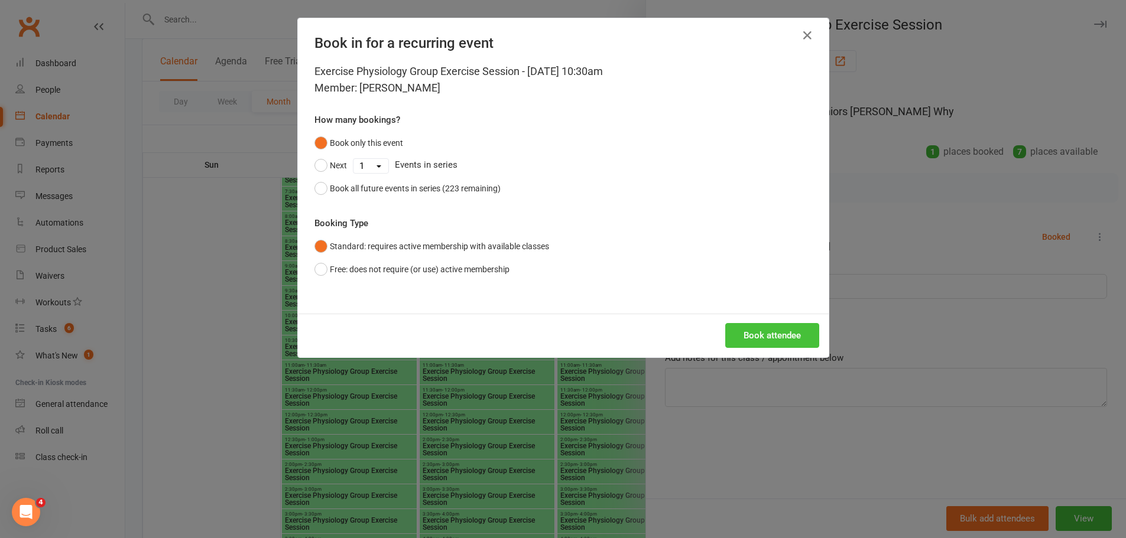
click at [766, 336] on button "Book attendee" at bounding box center [772, 335] width 94 height 25
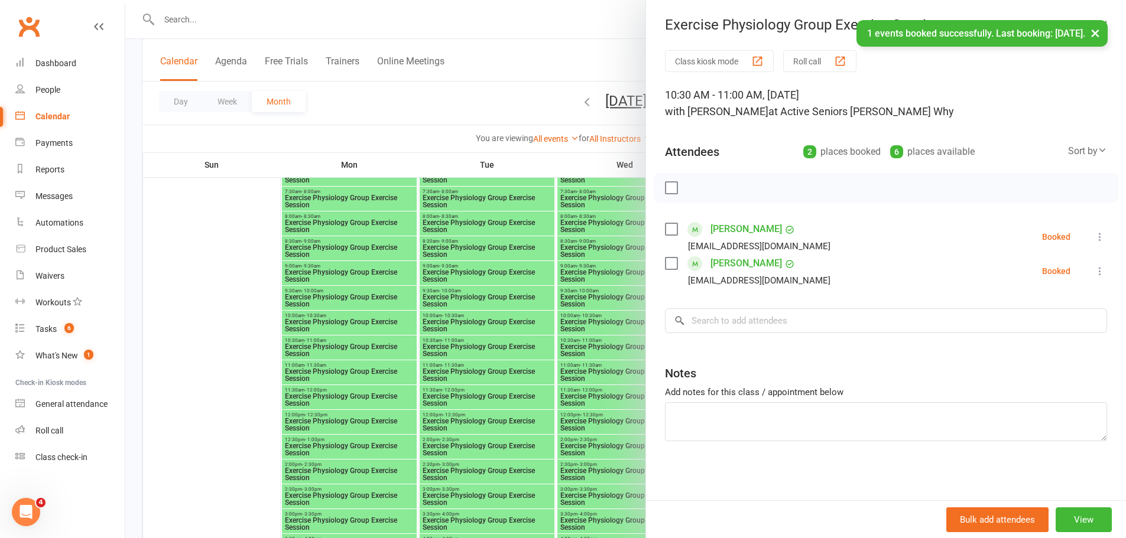
click at [443, 116] on div at bounding box center [625, 269] width 1001 height 538
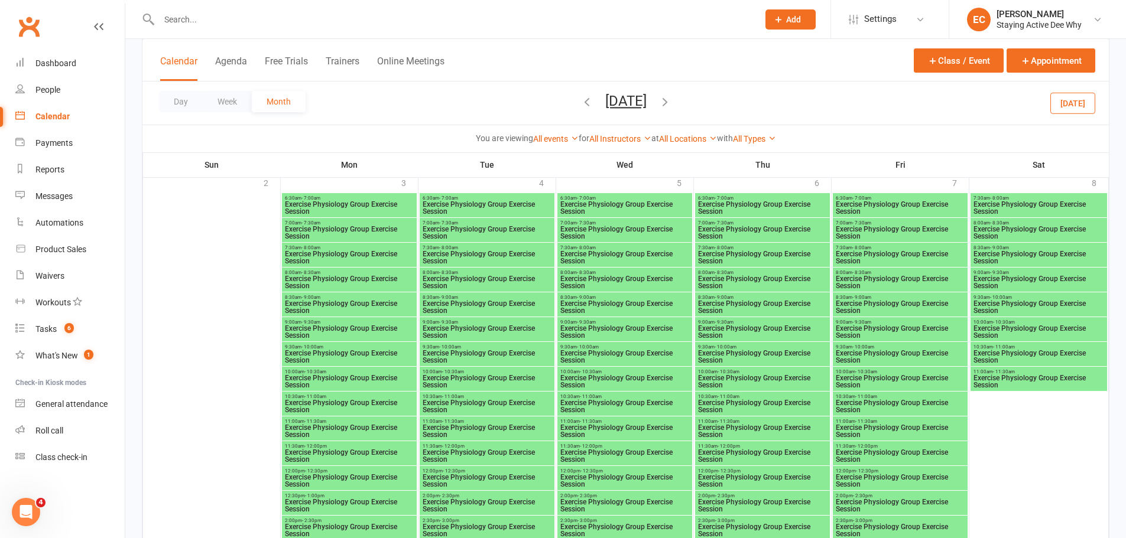
scroll to position [2423, 0]
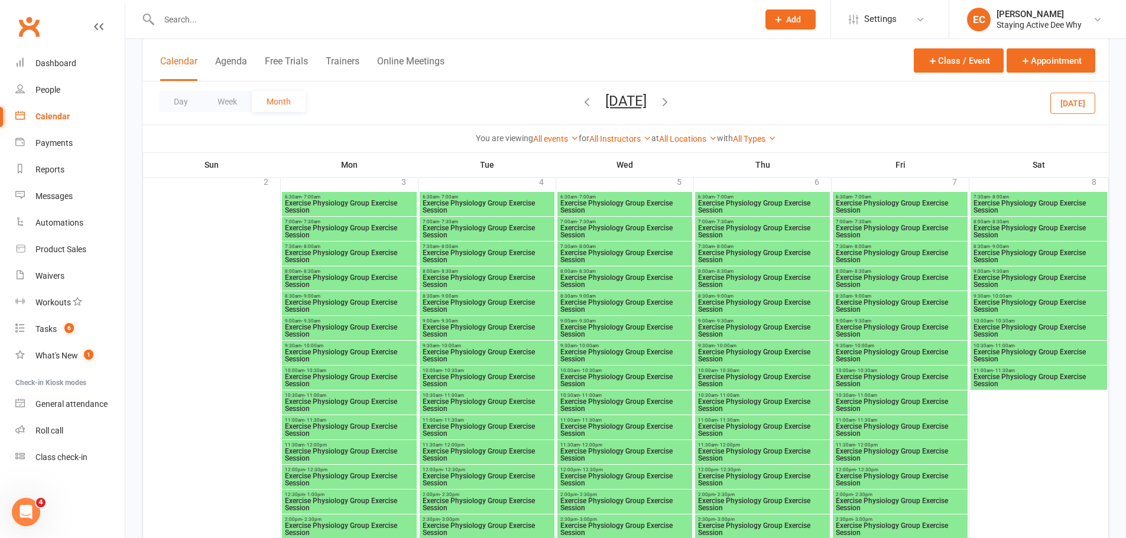
click at [358, 402] on span "Exercise Physiology Group Exercise Session" at bounding box center [349, 405] width 130 height 14
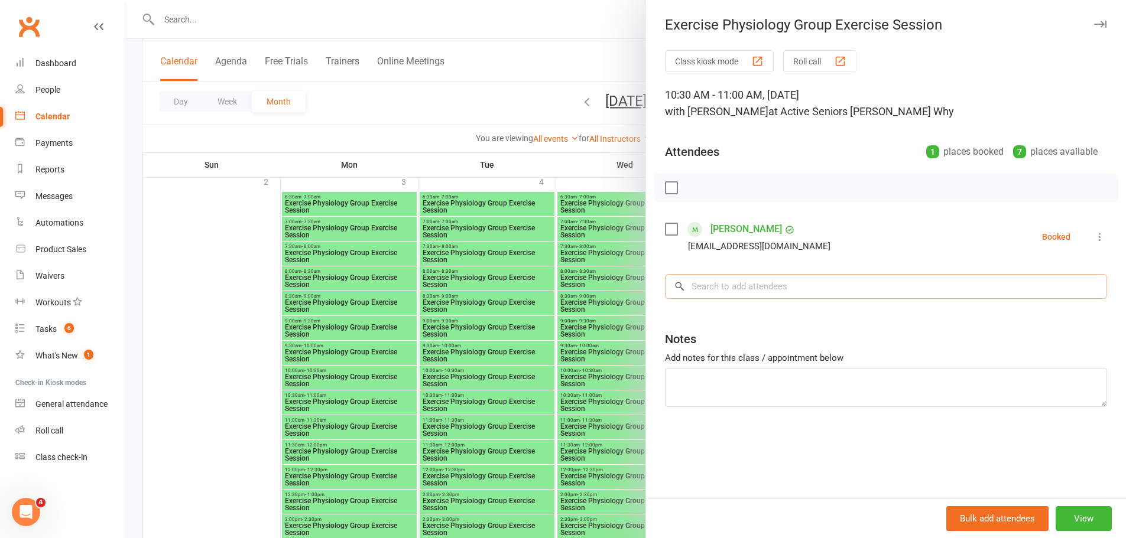
click at [746, 290] on input "search" at bounding box center [886, 286] width 442 height 25
paste input "Mckeough"
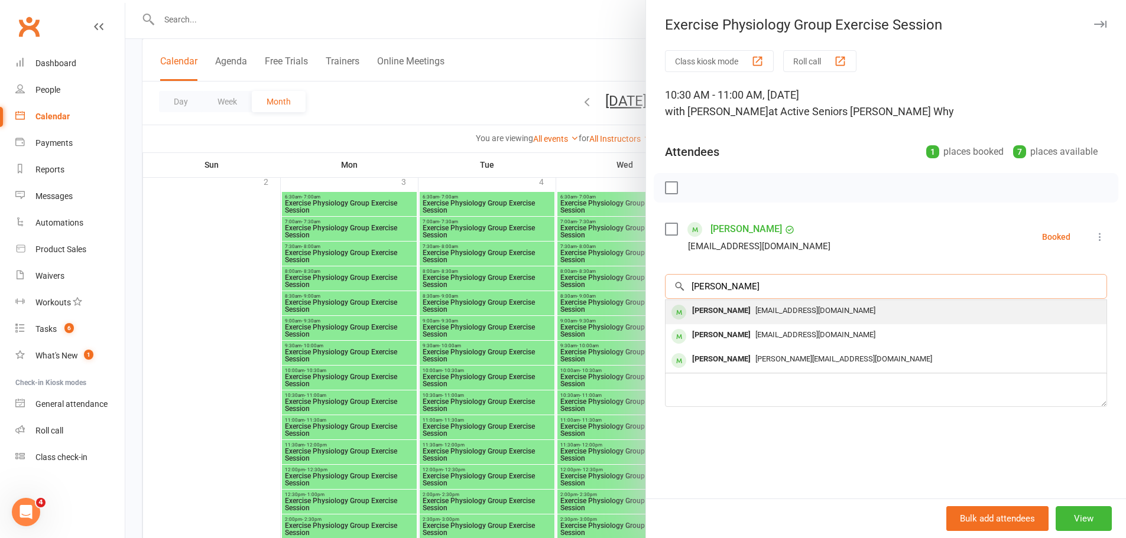
type input "Mckeough"
click at [698, 312] on div "Emelita Mckeough" at bounding box center [721, 311] width 68 height 17
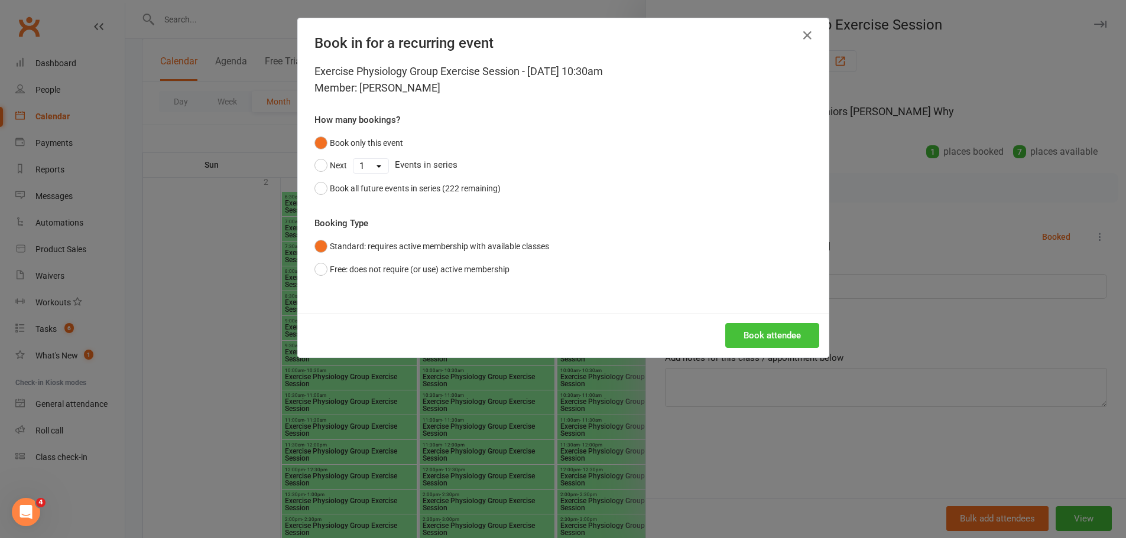
click at [764, 338] on button "Book attendee" at bounding box center [772, 335] width 94 height 25
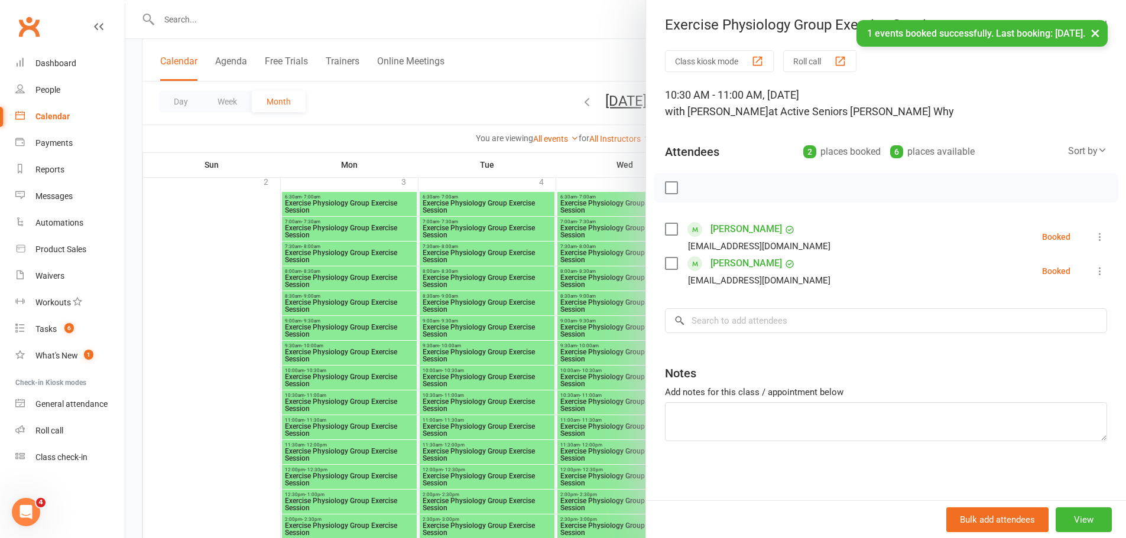
click at [242, 297] on div at bounding box center [625, 269] width 1001 height 538
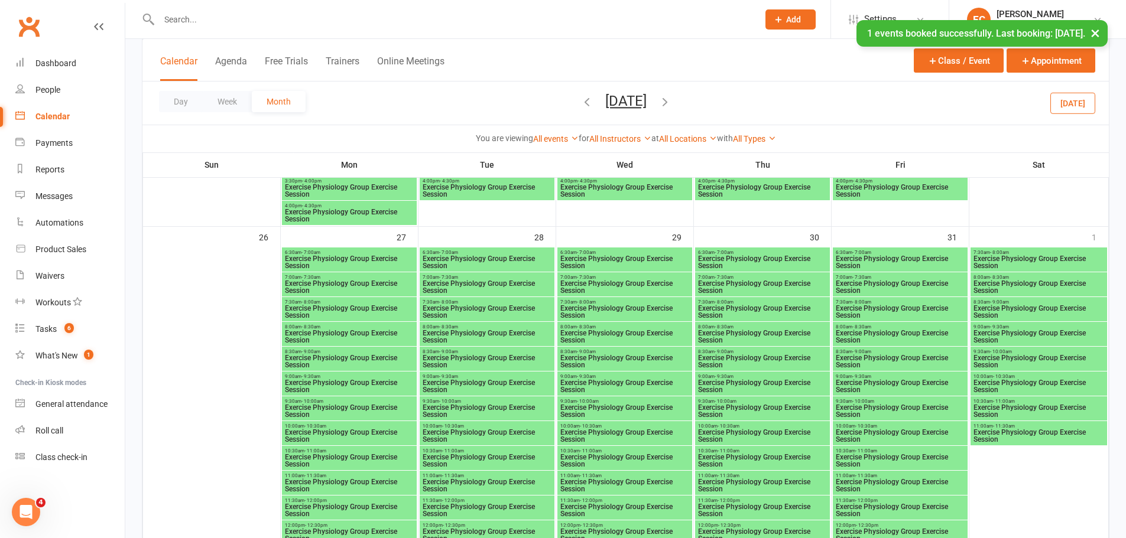
scroll to position [1891, 0]
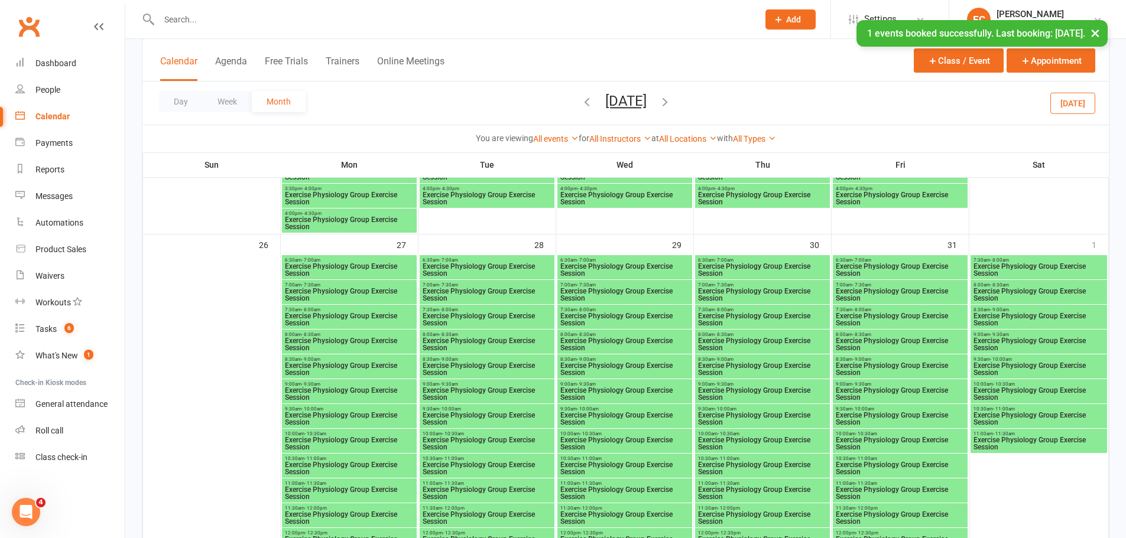
click at [621, 463] on span "Exercise Physiology Group Exercise Session" at bounding box center [625, 469] width 130 height 14
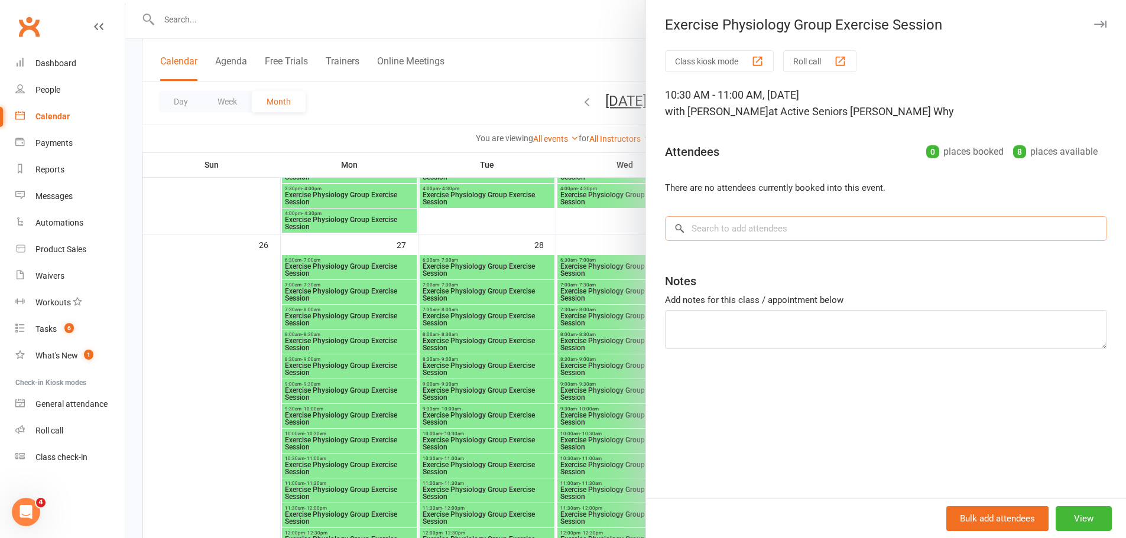
click at [728, 233] on input "search" at bounding box center [886, 228] width 442 height 25
paste input "Mckeough"
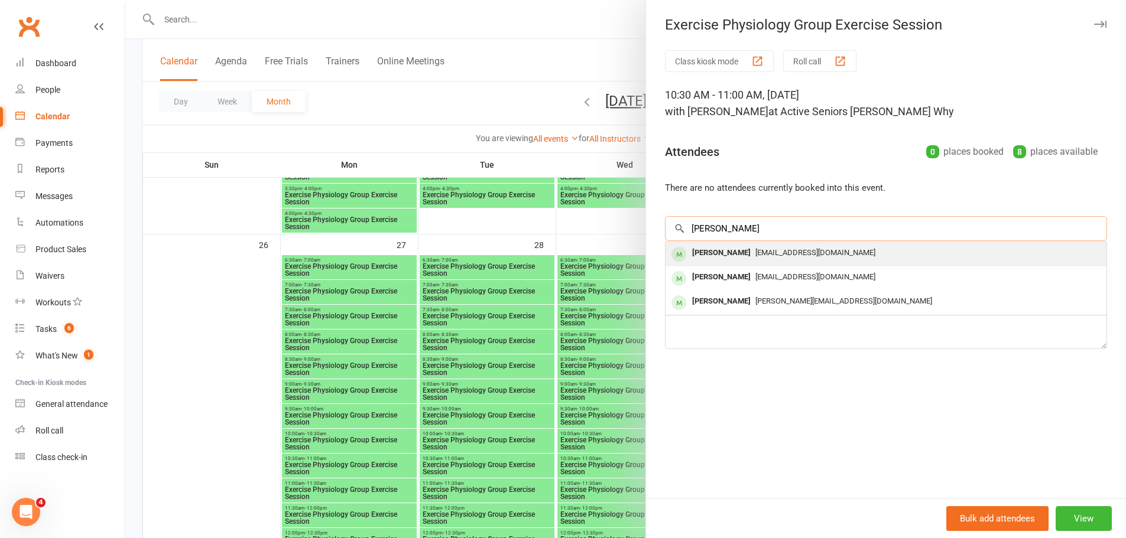
type input "Mckeough"
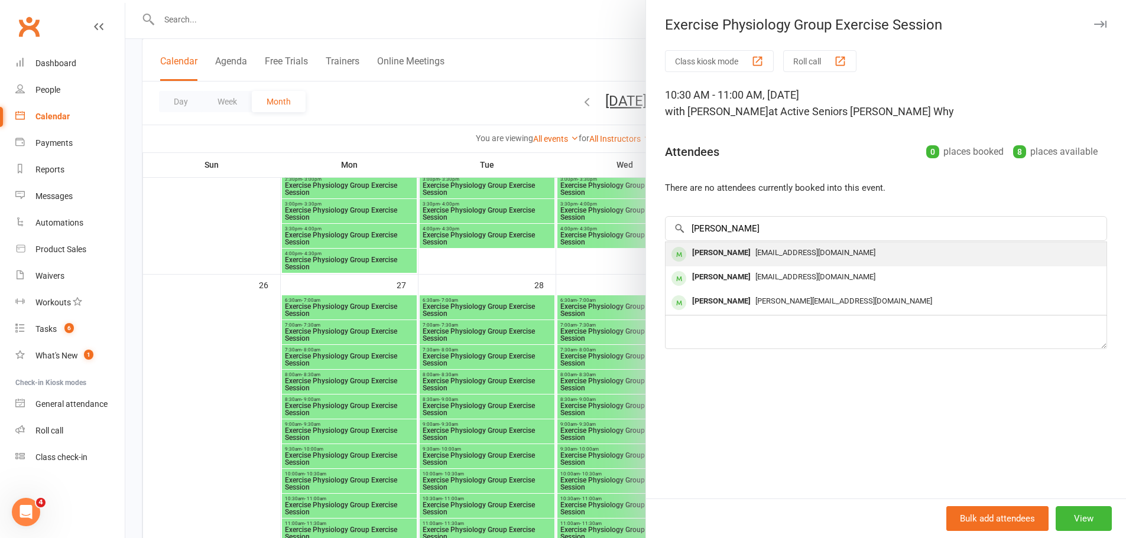
click at [688, 251] on div "Emelita Mckeough" at bounding box center [721, 253] width 68 height 17
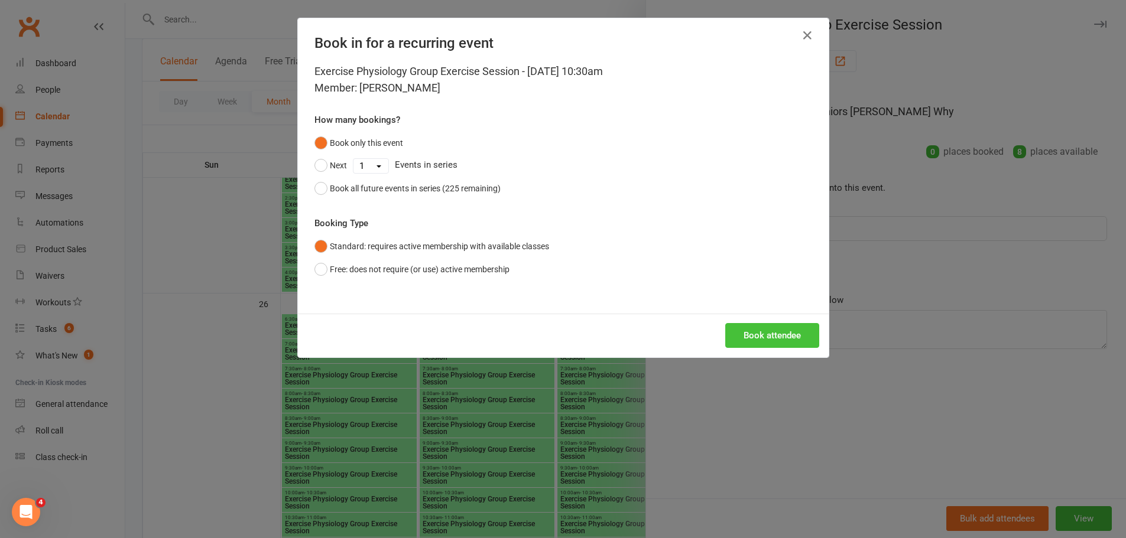
click at [751, 335] on button "Book attendee" at bounding box center [772, 335] width 94 height 25
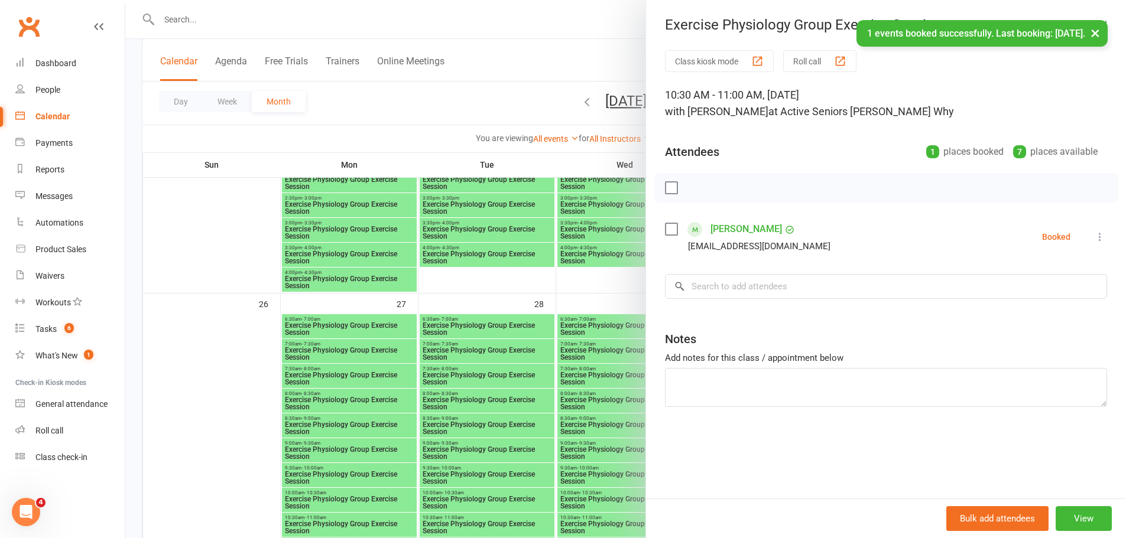
click at [262, 334] on div at bounding box center [625, 269] width 1001 height 538
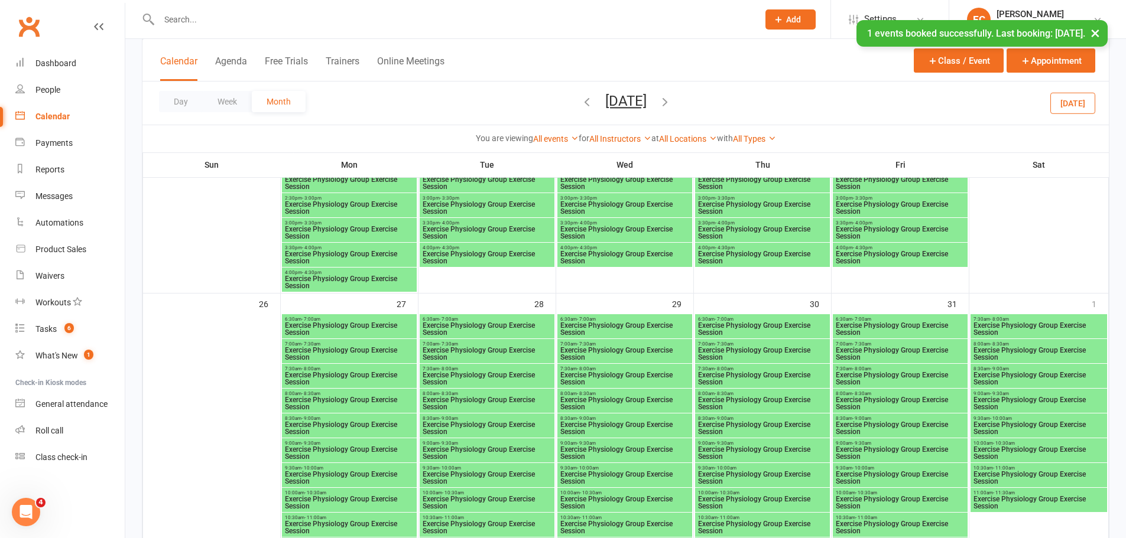
click at [362, 527] on span "Exercise Physiology Group Exercise Session" at bounding box center [349, 528] width 130 height 14
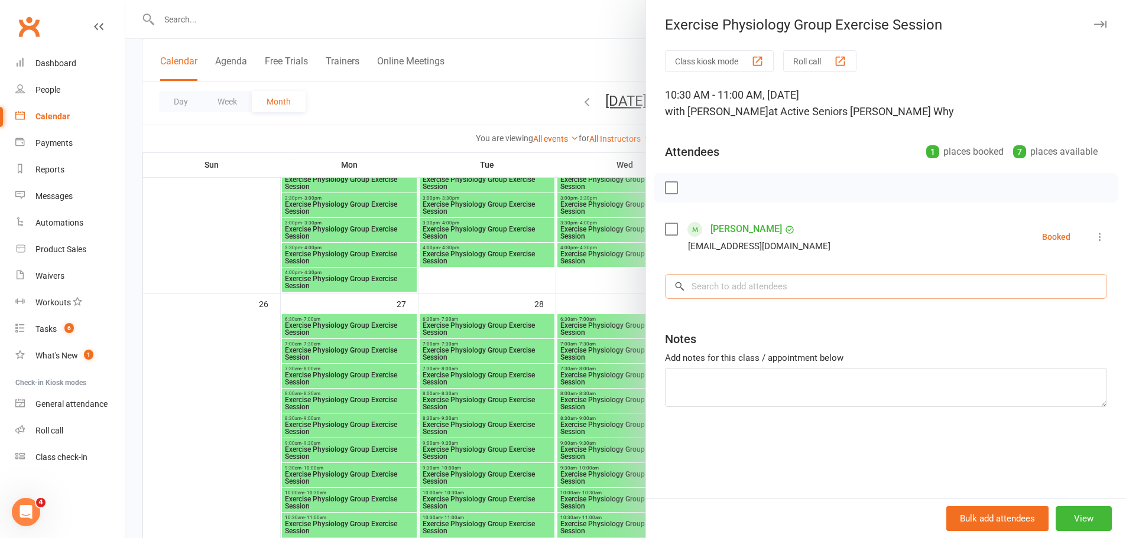
click at [716, 279] on input "search" at bounding box center [886, 286] width 442 height 25
paste input "Mckeough"
type input "Mckeough"
click at [676, 321] on div at bounding box center [678, 313] width 17 height 20
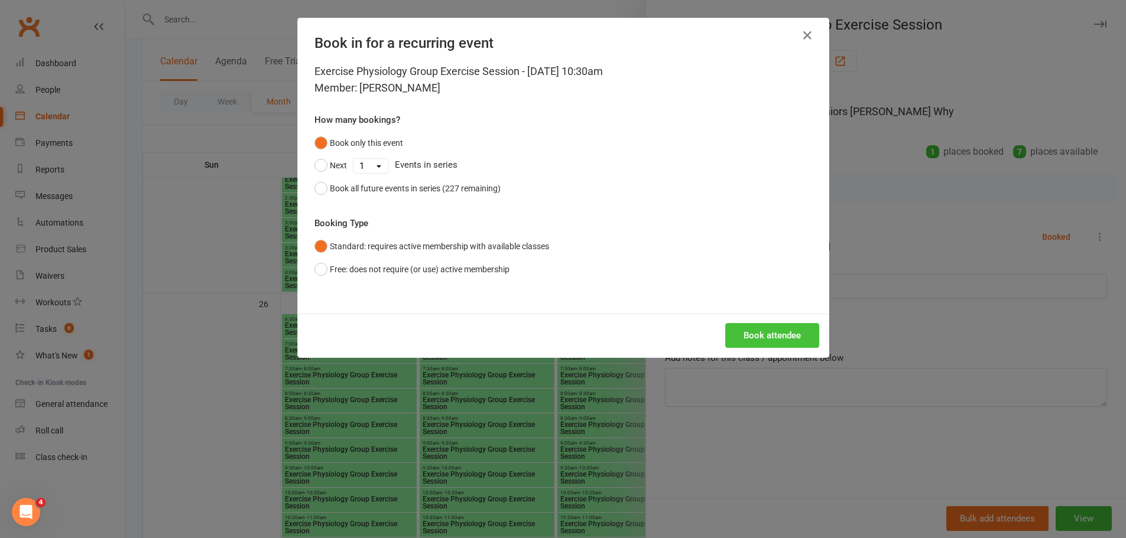
click at [748, 339] on button "Book attendee" at bounding box center [772, 335] width 94 height 25
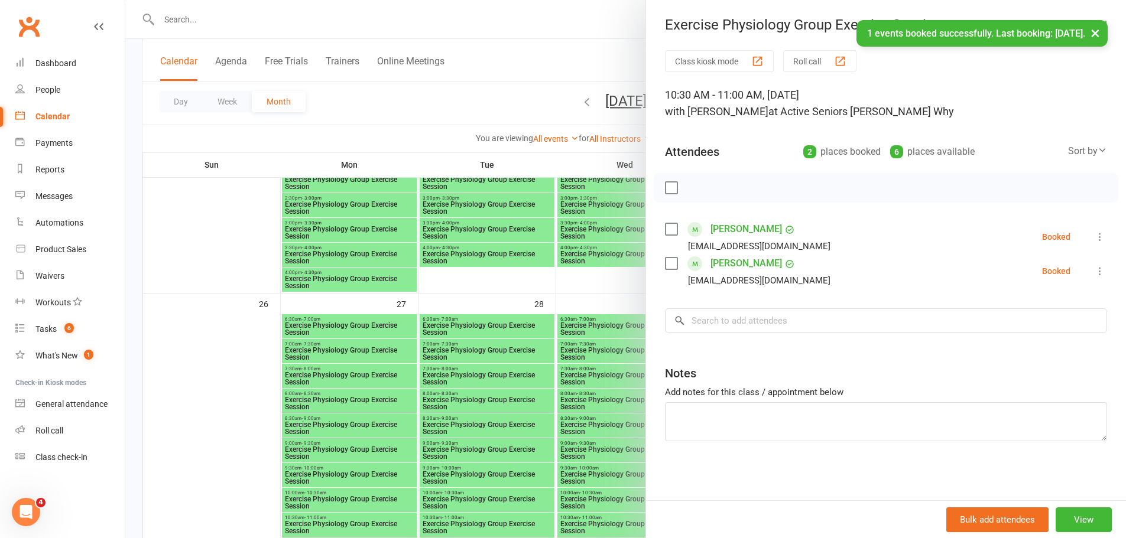
click at [266, 368] on div at bounding box center [625, 269] width 1001 height 538
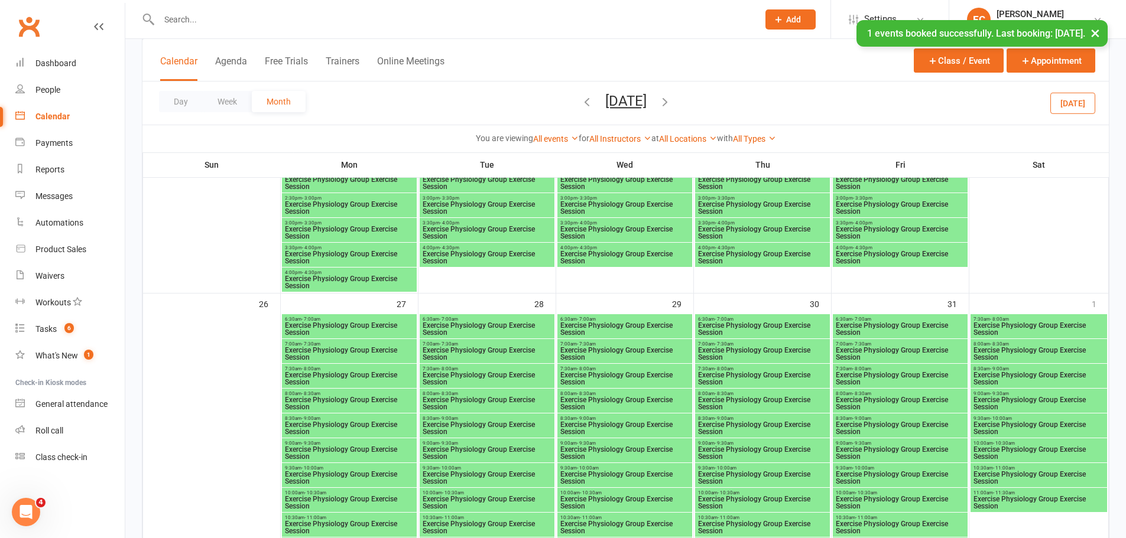
click at [613, 522] on span "Exercise Physiology Group Exercise Session" at bounding box center [625, 528] width 130 height 14
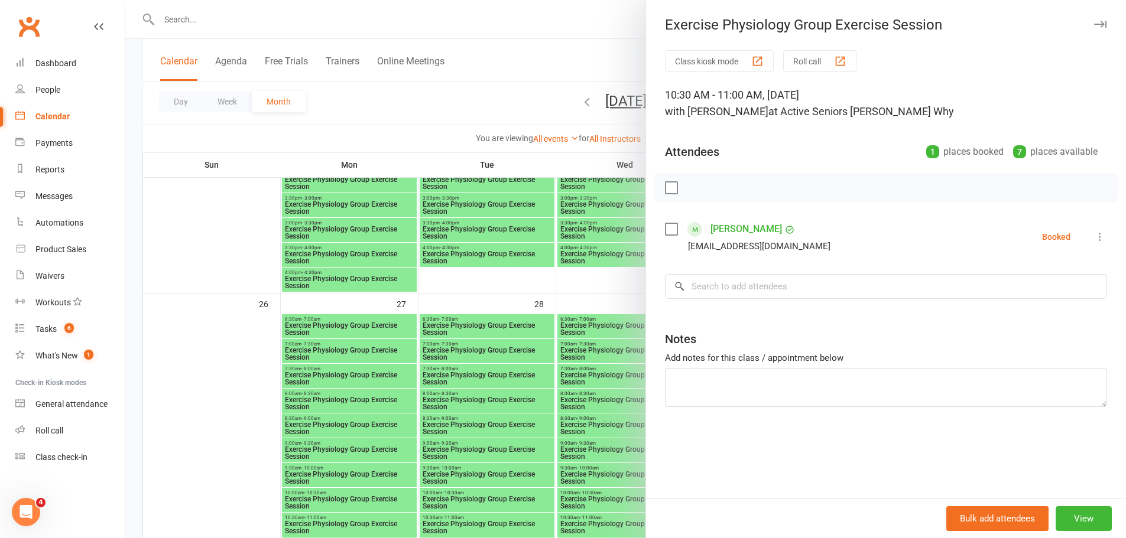
click at [298, 350] on div at bounding box center [625, 269] width 1001 height 538
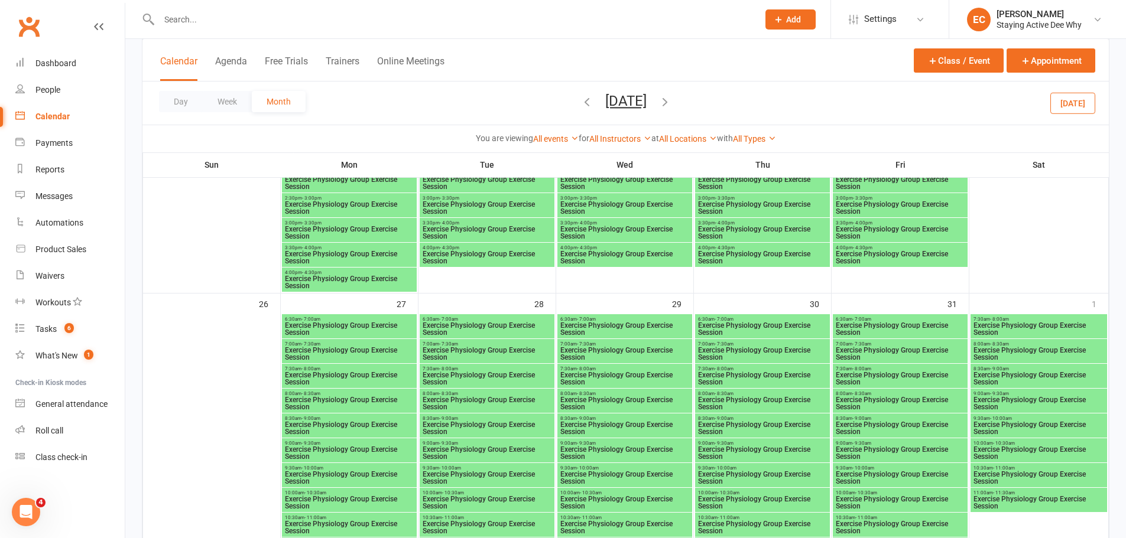
click at [935, 518] on span "10:30am - 11:00am" at bounding box center [900, 517] width 130 height 5
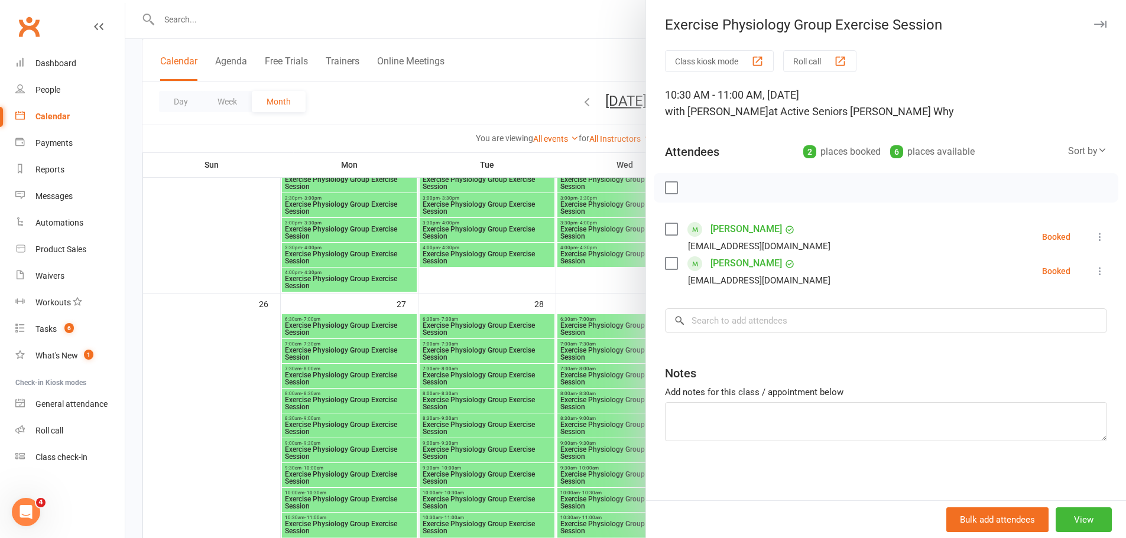
click at [495, 322] on div at bounding box center [625, 269] width 1001 height 538
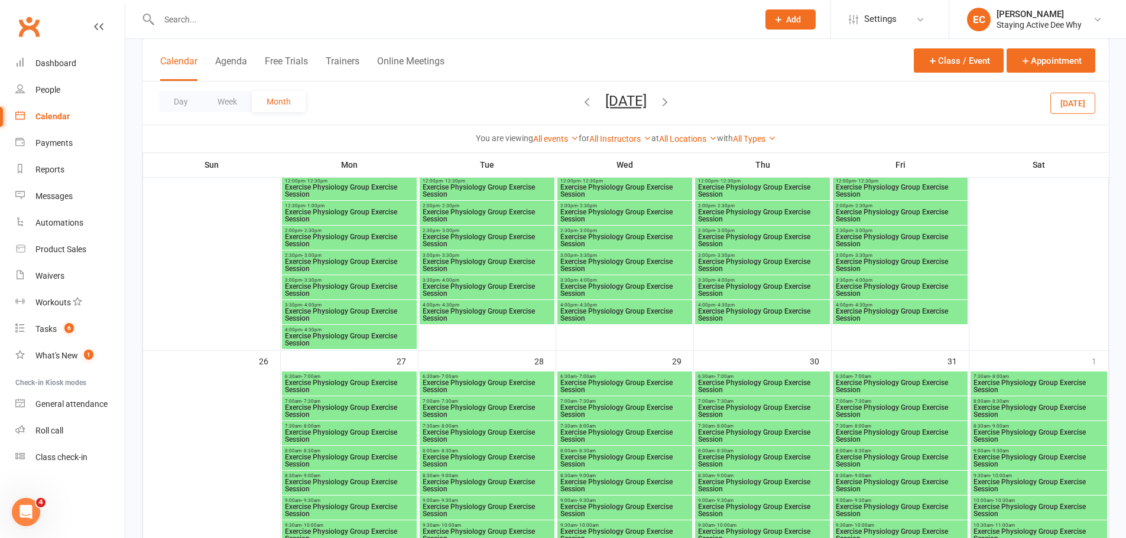
scroll to position [1596, 0]
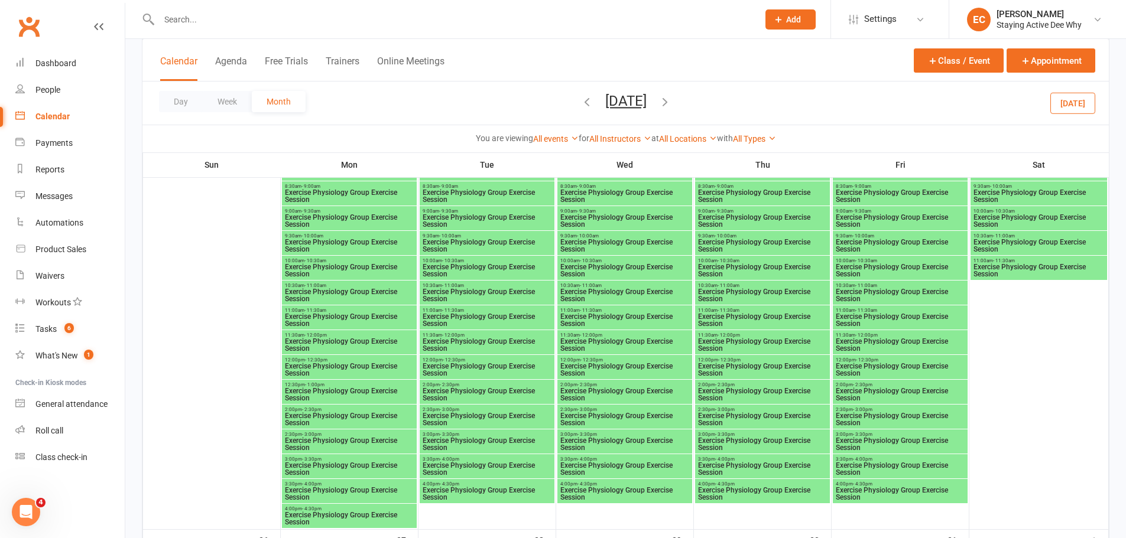
click at [360, 291] on span "Exercise Physiology Group Exercise Session" at bounding box center [349, 295] width 130 height 14
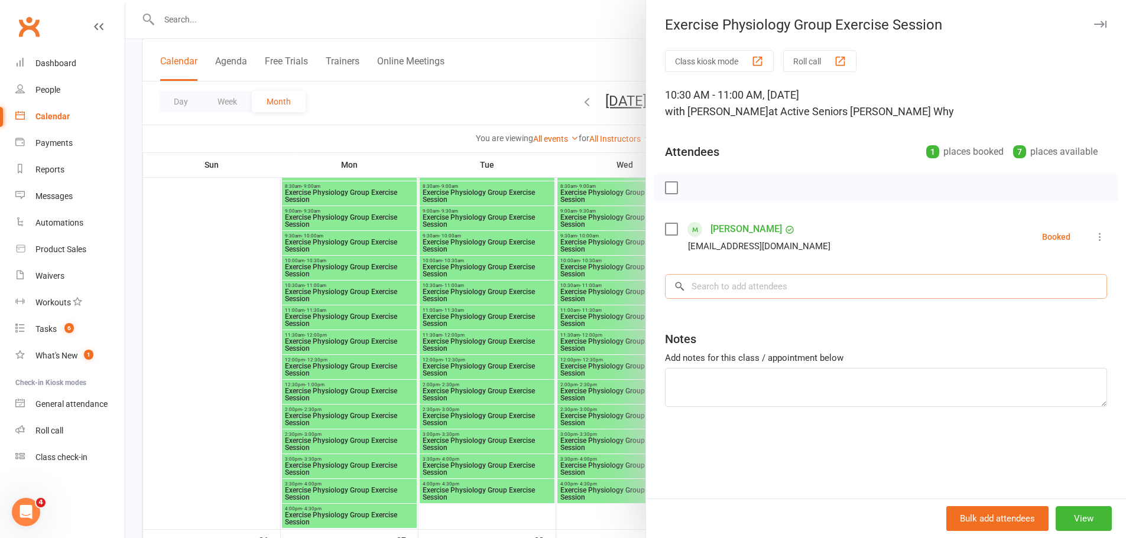
click at [716, 293] on input "search" at bounding box center [886, 286] width 442 height 25
paste input "Mckeough"
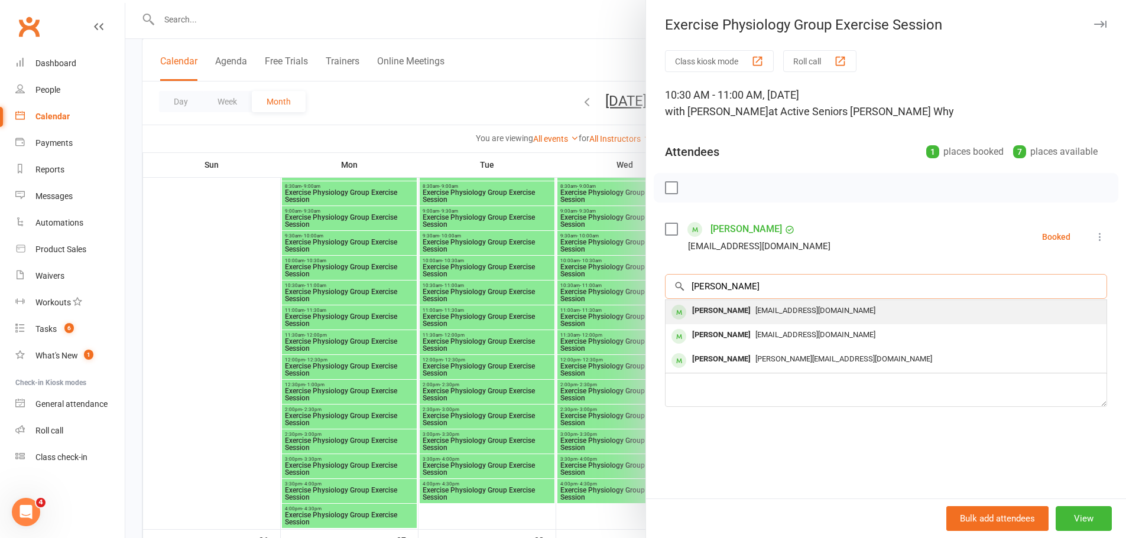
type input "Mckeough"
click at [689, 316] on div "Emelita Mckeough" at bounding box center [721, 311] width 68 height 17
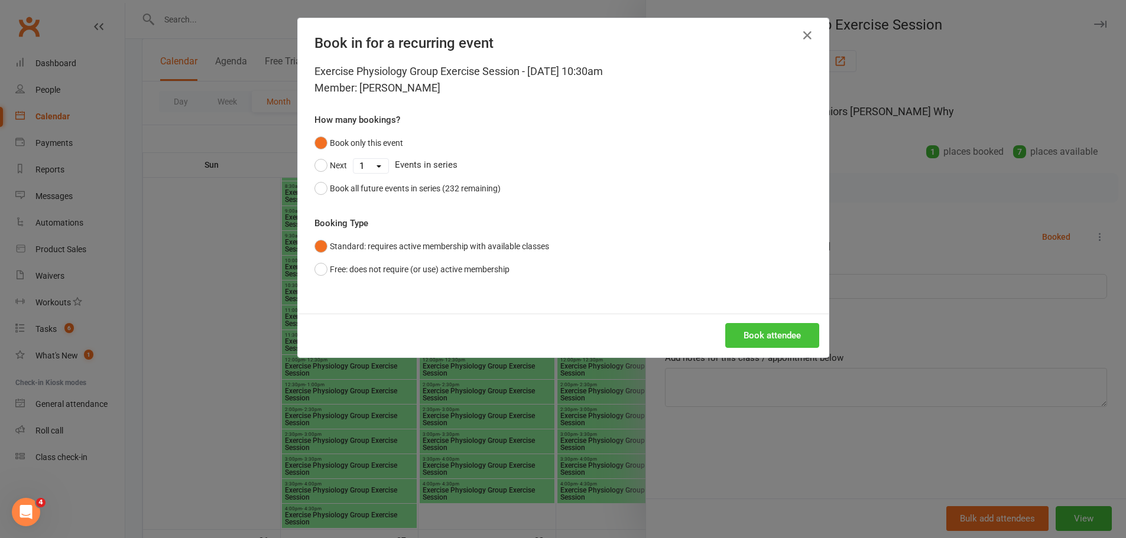
click at [784, 337] on button "Book attendee" at bounding box center [772, 335] width 94 height 25
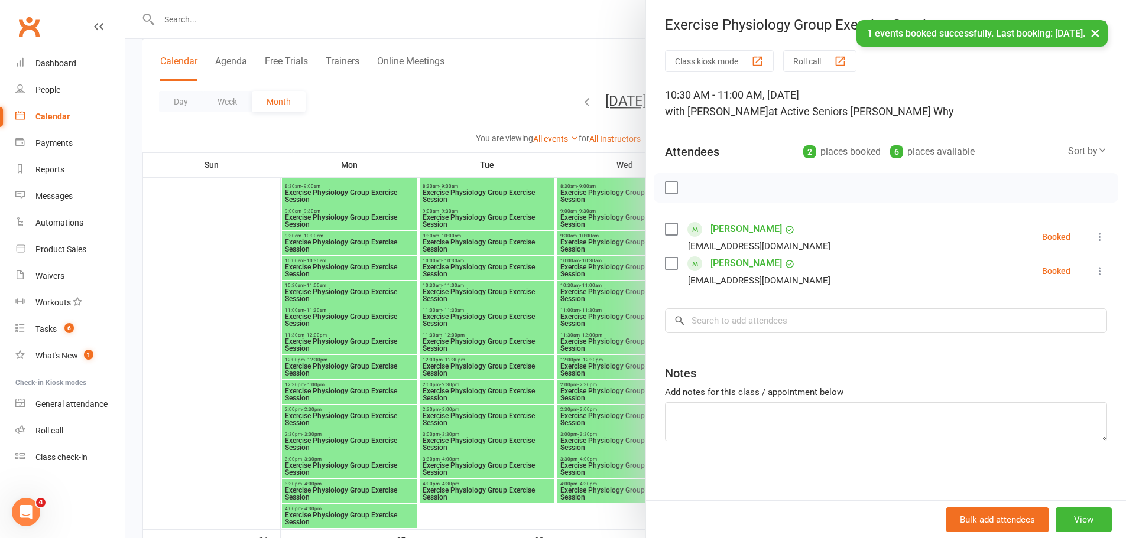
click at [498, 337] on div at bounding box center [625, 269] width 1001 height 538
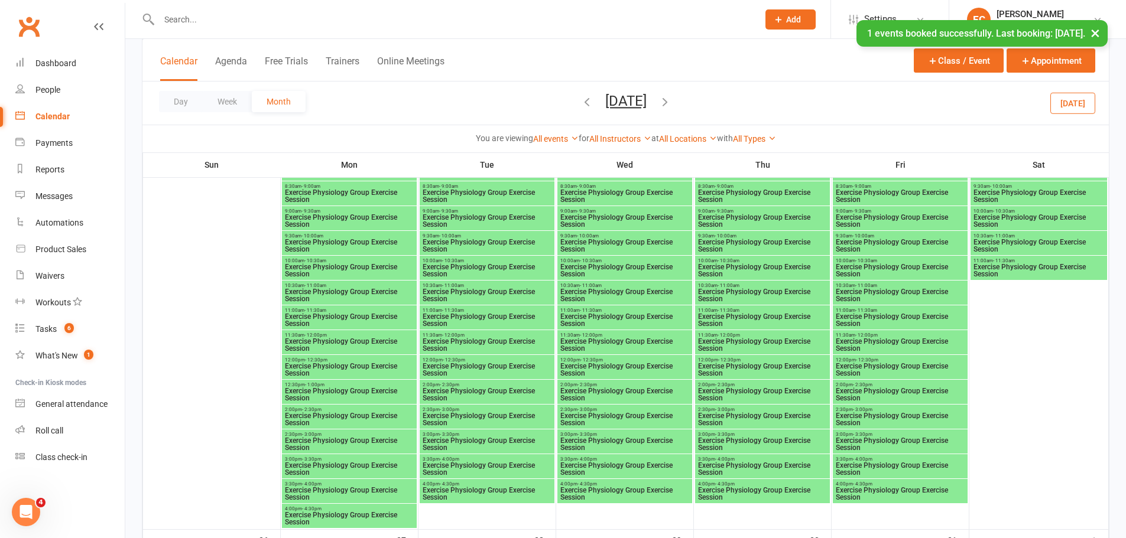
click at [663, 296] on span "Exercise Physiology Group Exercise Session" at bounding box center [625, 295] width 130 height 14
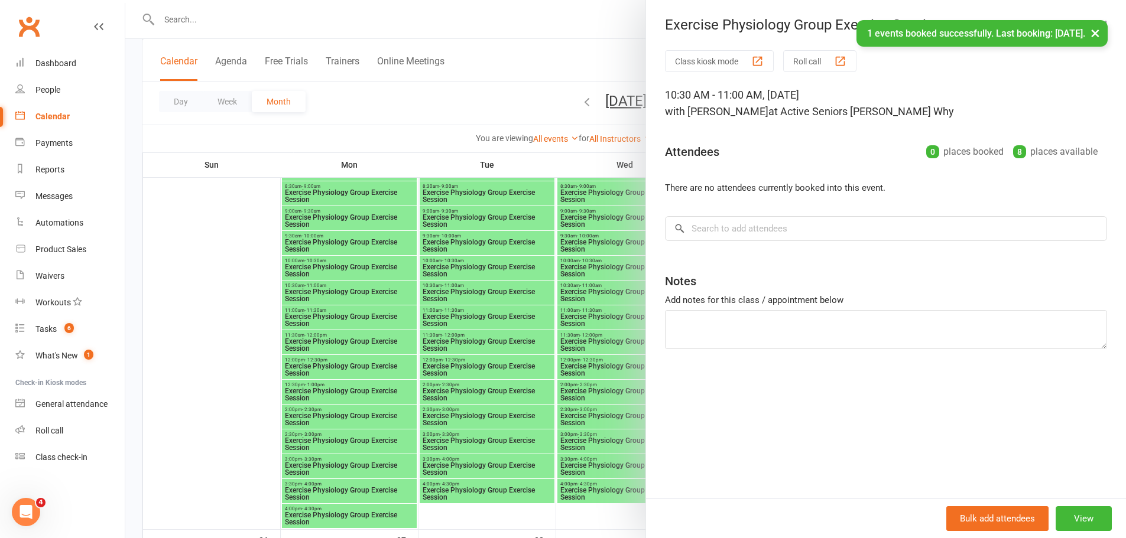
click at [728, 214] on div "Class kiosk mode Roll call 10:30 AM - 11:00 AM, Wednesday, October, 22, 2025 wi…" at bounding box center [886, 274] width 480 height 449
click at [727, 229] on input "search" at bounding box center [886, 228] width 442 height 25
paste input "Mckeough"
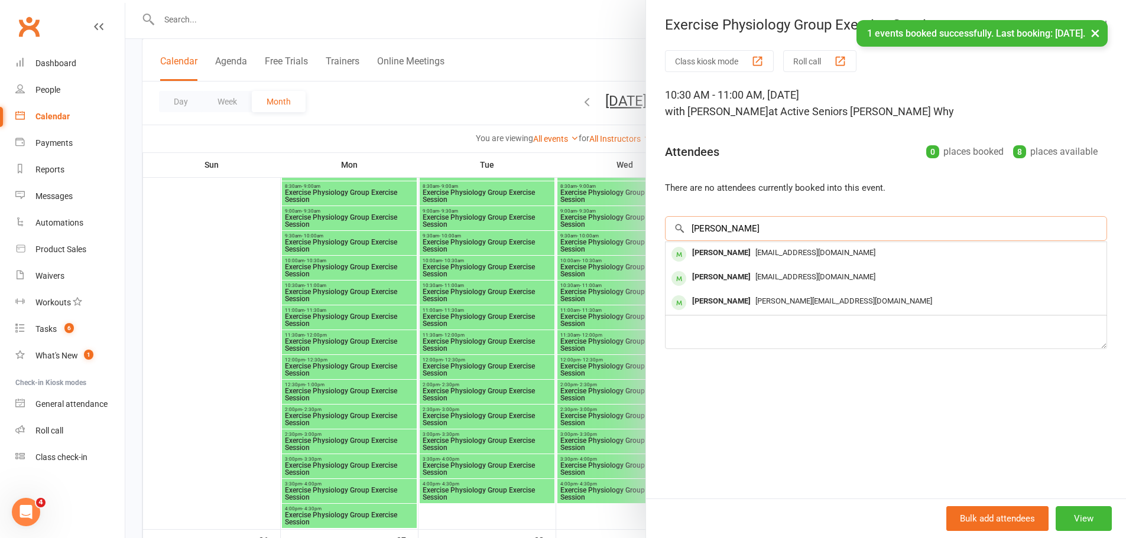
type input "Mckeough"
click at [688, 255] on div "Emelita Mckeough" at bounding box center [721, 253] width 68 height 17
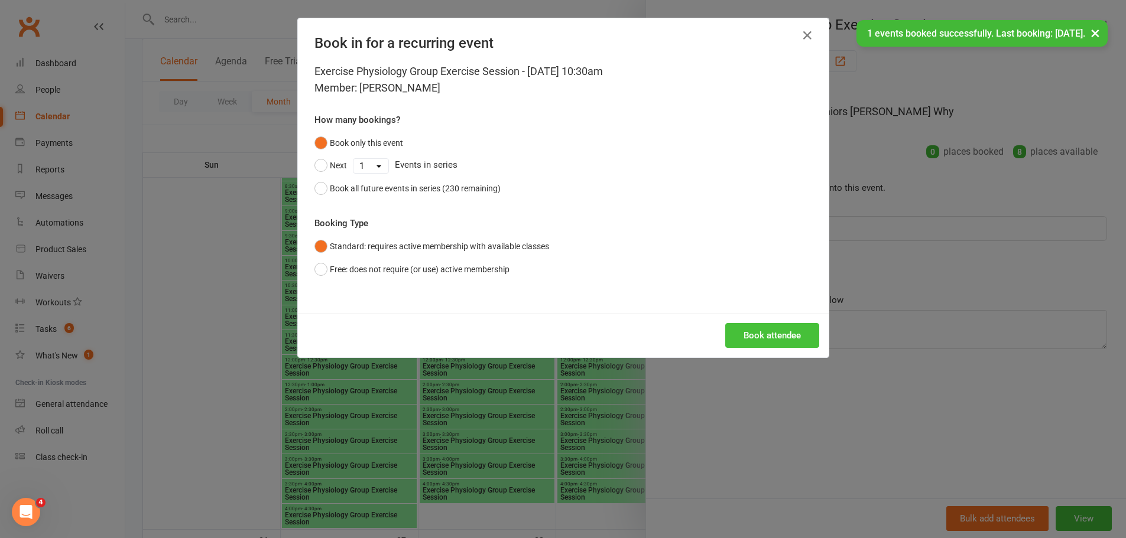
drag, startPoint x: 796, startPoint y: 333, endPoint x: 768, endPoint y: 341, distance: 29.4
click at [795, 333] on button "Book attendee" at bounding box center [772, 335] width 94 height 25
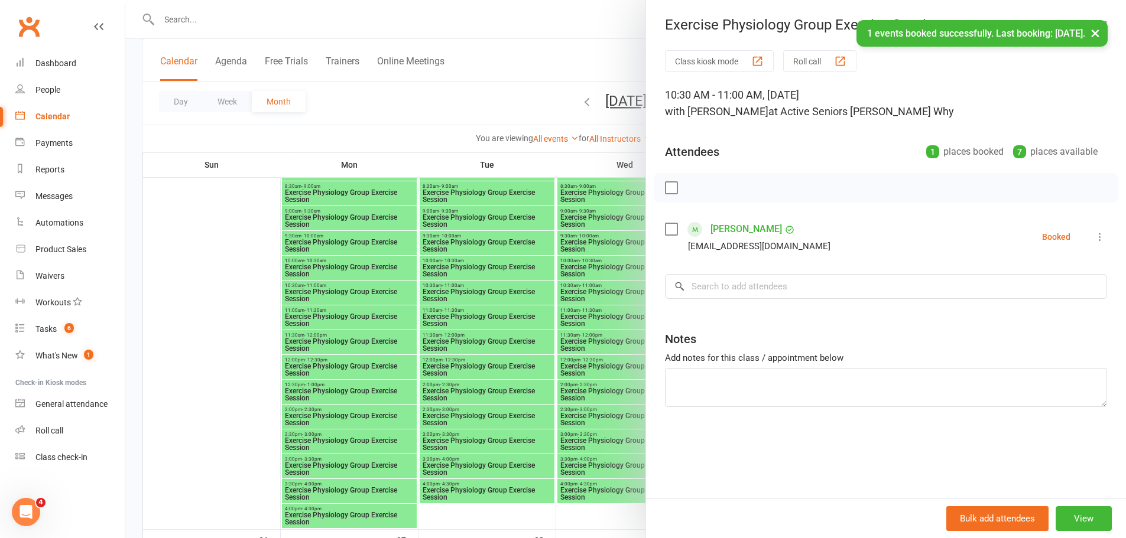
click at [532, 338] on div at bounding box center [625, 269] width 1001 height 538
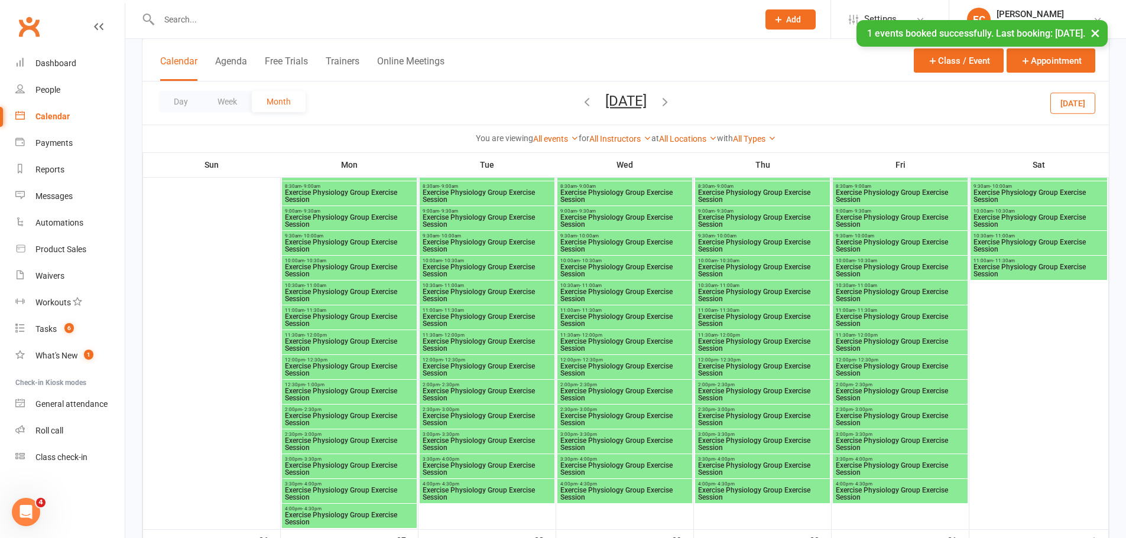
click at [910, 300] on span "Exercise Physiology Group Exercise Session" at bounding box center [900, 295] width 130 height 14
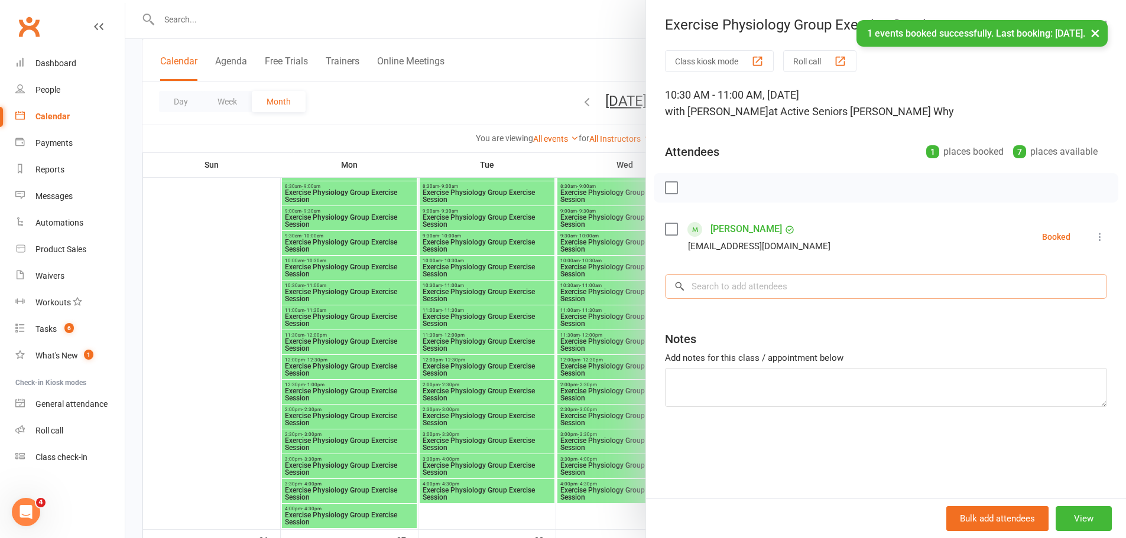
click at [757, 294] on input "search" at bounding box center [886, 286] width 442 height 25
paste input "Mckeough"
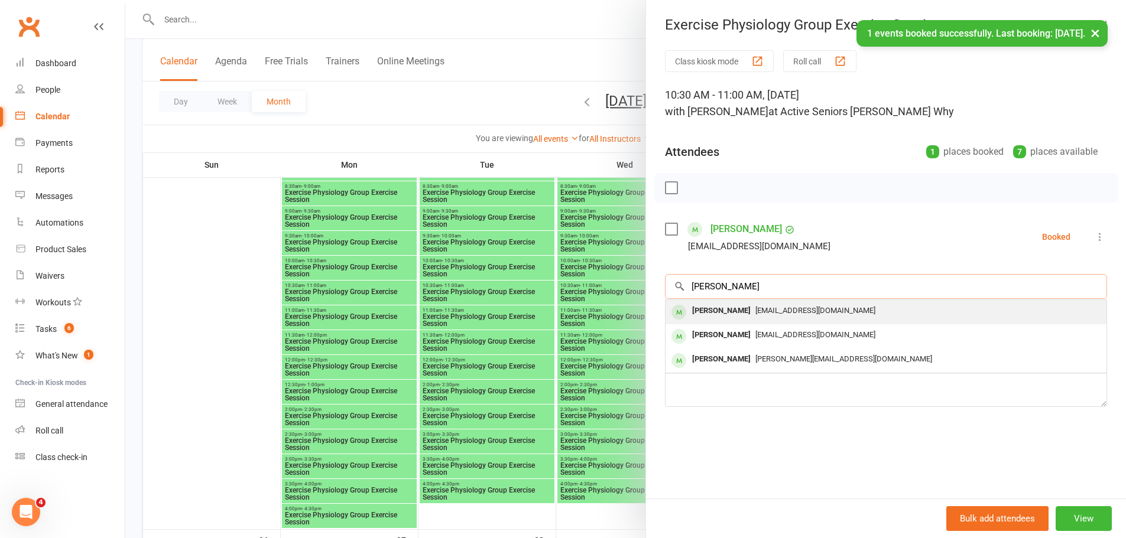
type input "Mckeough"
click at [709, 317] on div "Emelita Mckeough" at bounding box center [721, 311] width 68 height 17
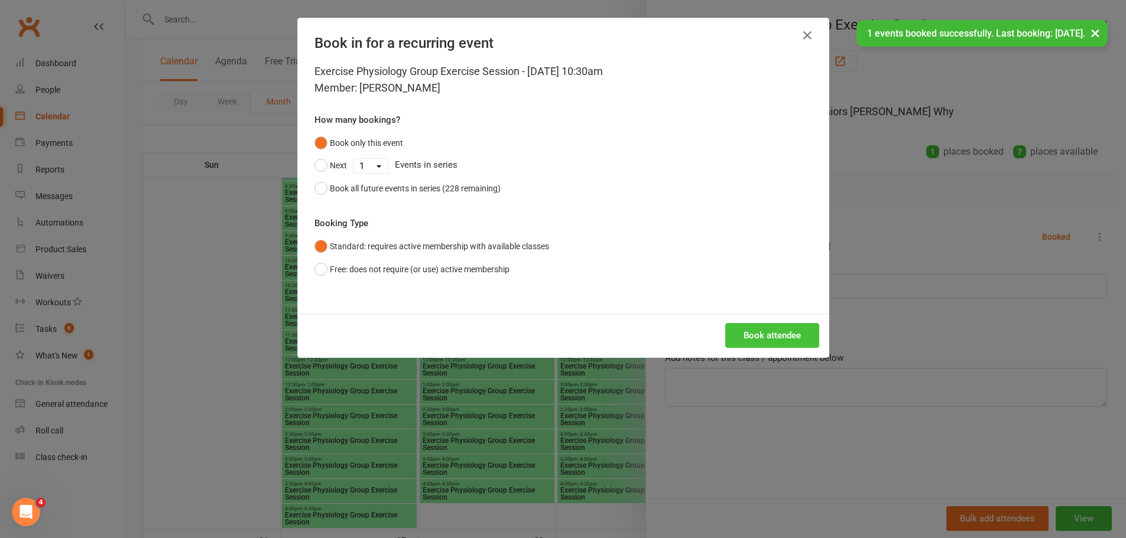
click at [768, 338] on button "Book attendee" at bounding box center [772, 335] width 94 height 25
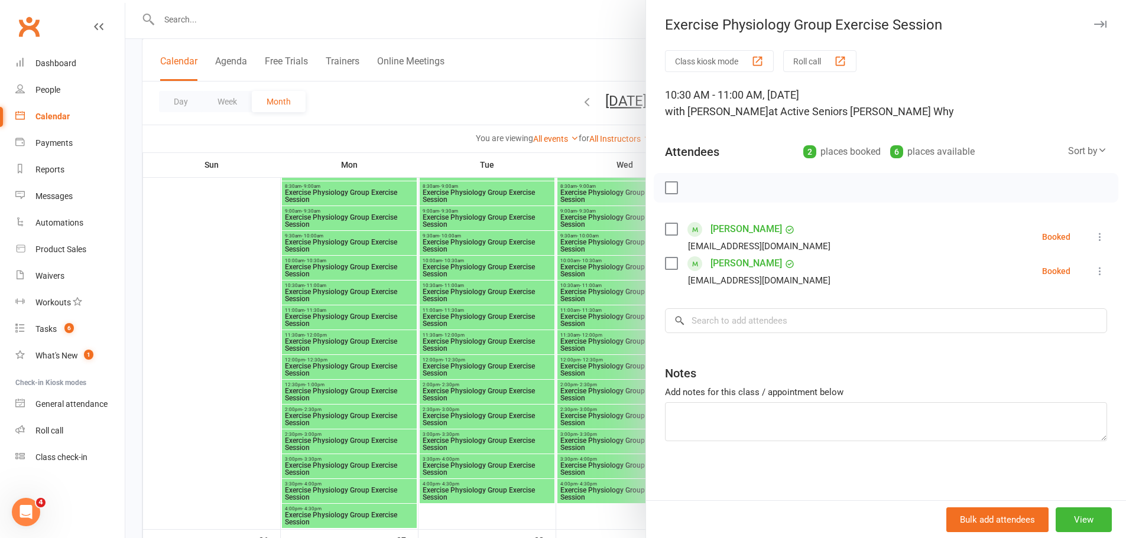
drag, startPoint x: 796, startPoint y: 228, endPoint x: 743, endPoint y: 230, distance: 52.7
click at [743, 230] on div "Emelita Mckeough" at bounding box center [752, 229] width 85 height 19
click at [441, 91] on div at bounding box center [625, 269] width 1001 height 538
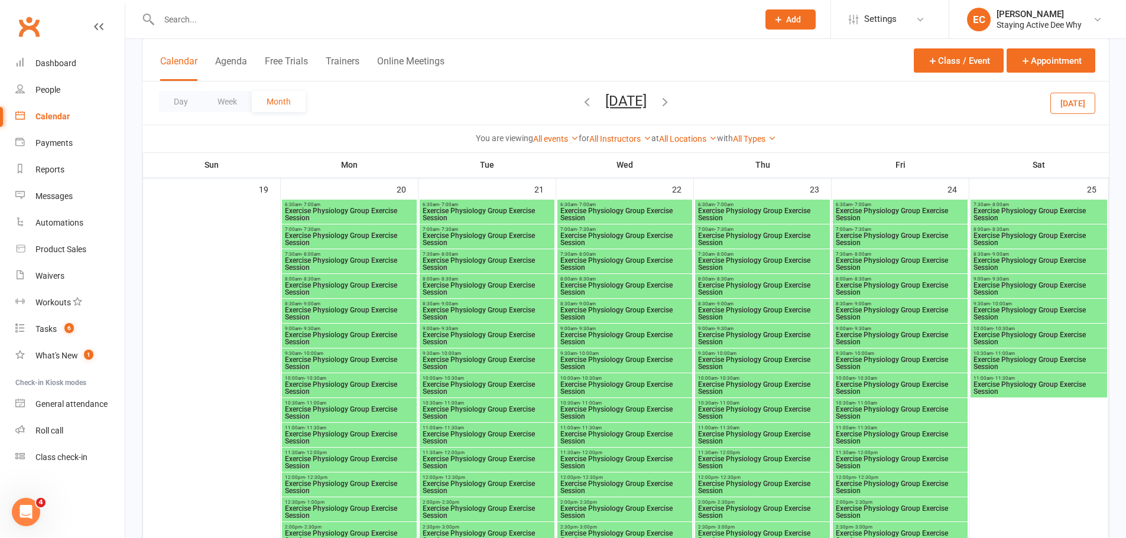
scroll to position [1478, 0]
click at [368, 415] on span "Exercise Physiology Group Exercise Session" at bounding box center [349, 414] width 130 height 14
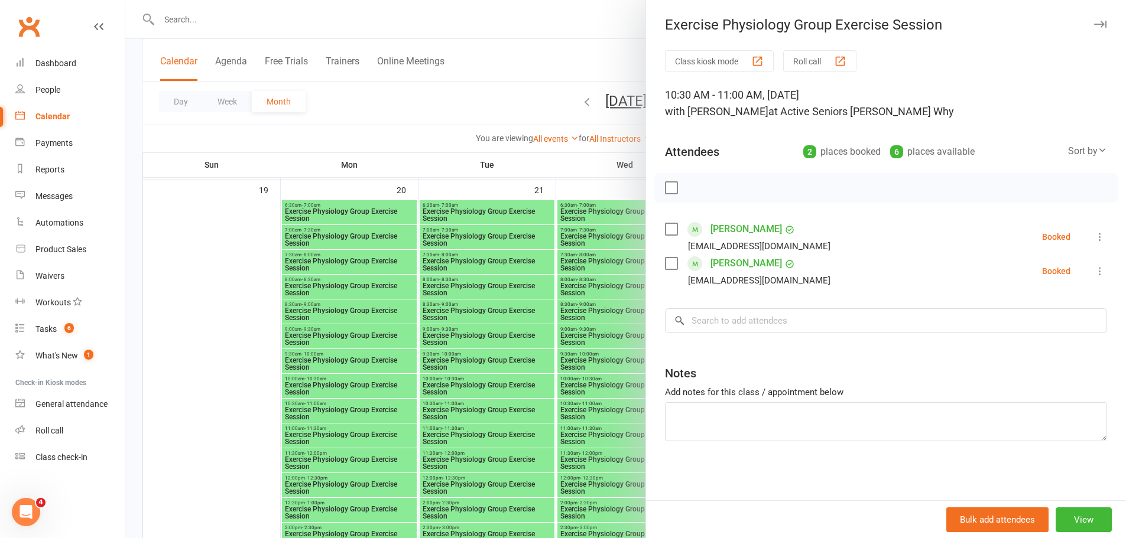
click at [467, 304] on div at bounding box center [625, 269] width 1001 height 538
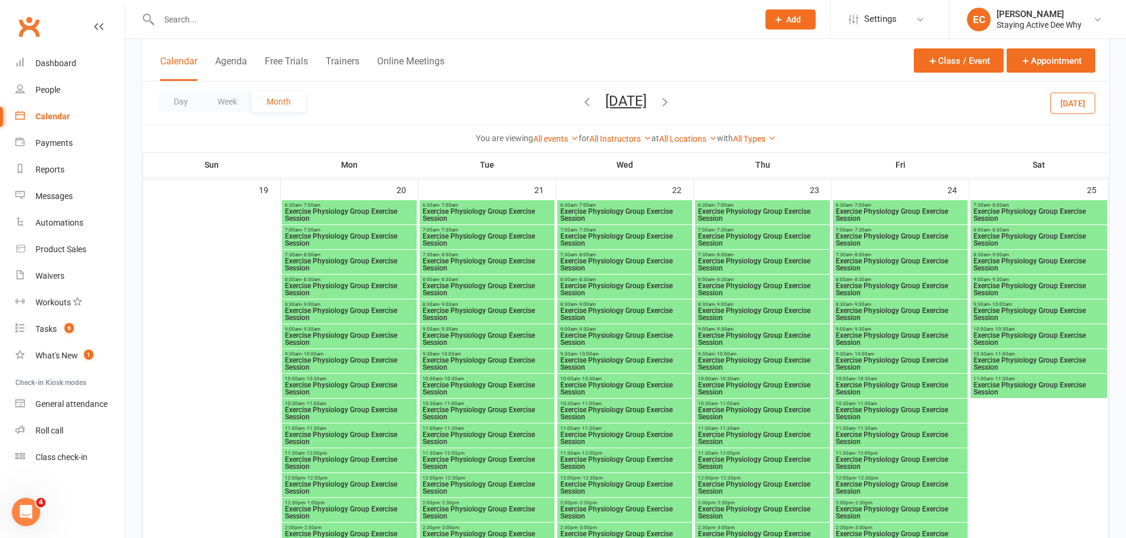
click at [606, 418] on span "Exercise Physiology Group Exercise Session" at bounding box center [625, 414] width 130 height 14
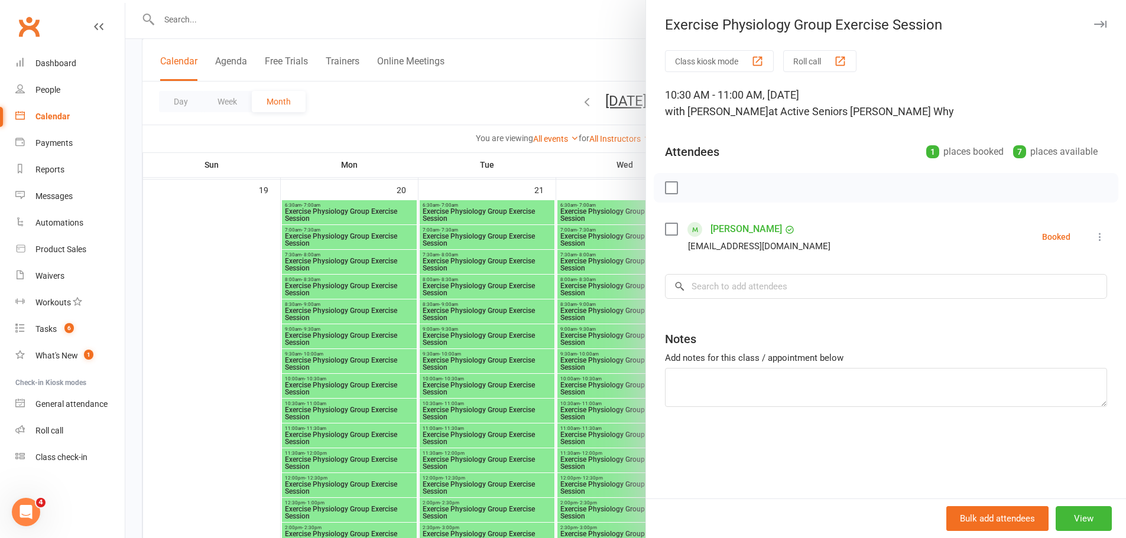
click at [456, 349] on div at bounding box center [625, 269] width 1001 height 538
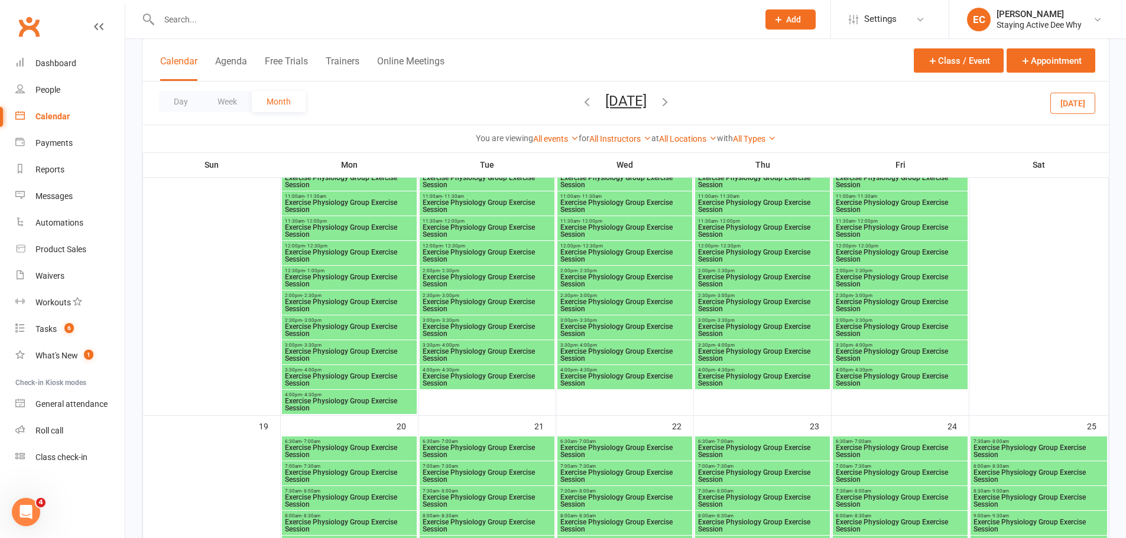
scroll to position [1182, 0]
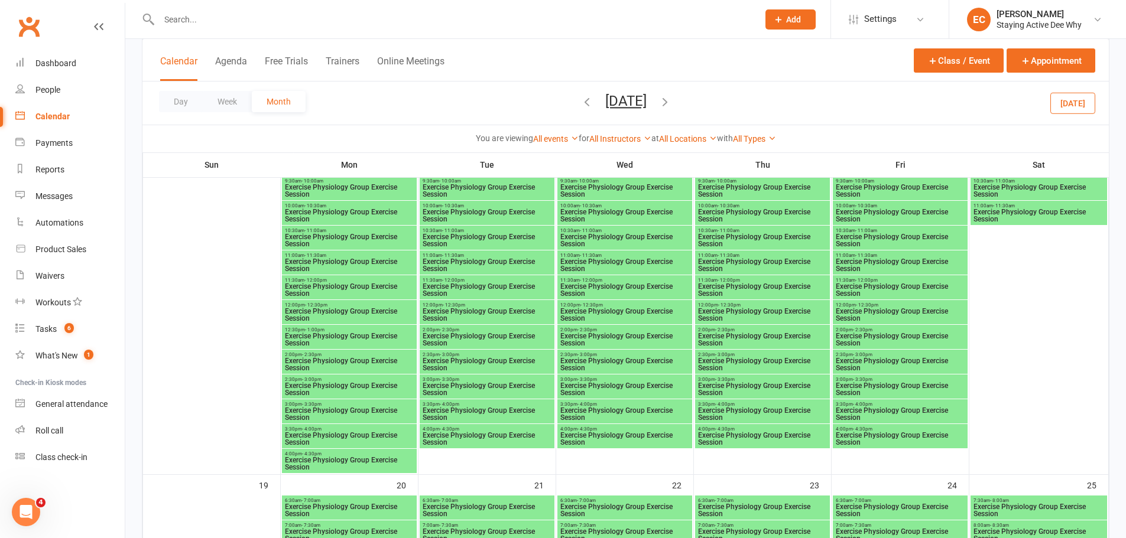
click at [354, 238] on span "Exercise Physiology Group Exercise Session" at bounding box center [349, 240] width 130 height 14
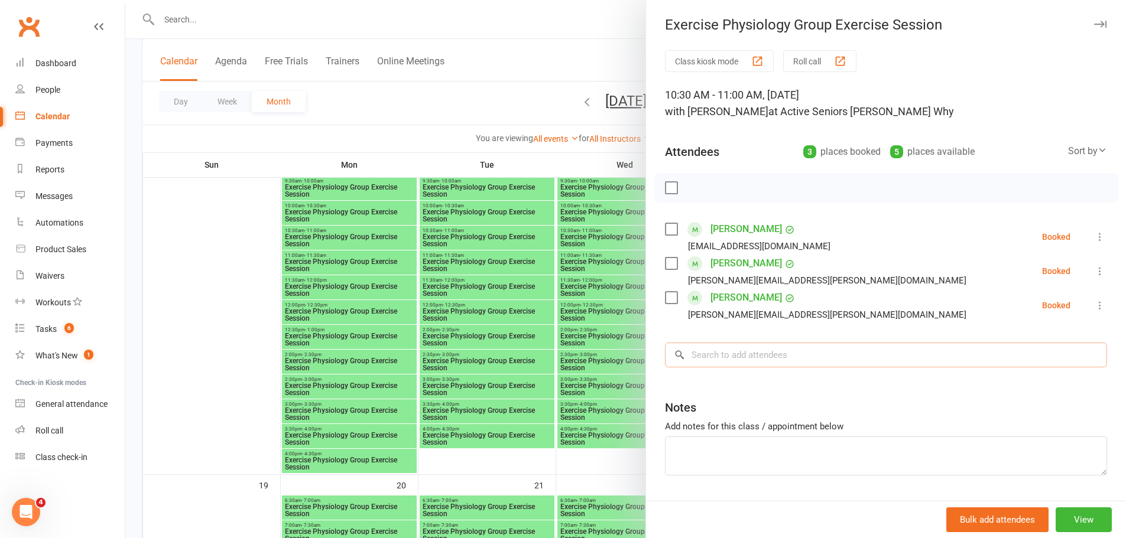
click at [744, 352] on input "search" at bounding box center [886, 355] width 442 height 25
paste input "Mckeough"
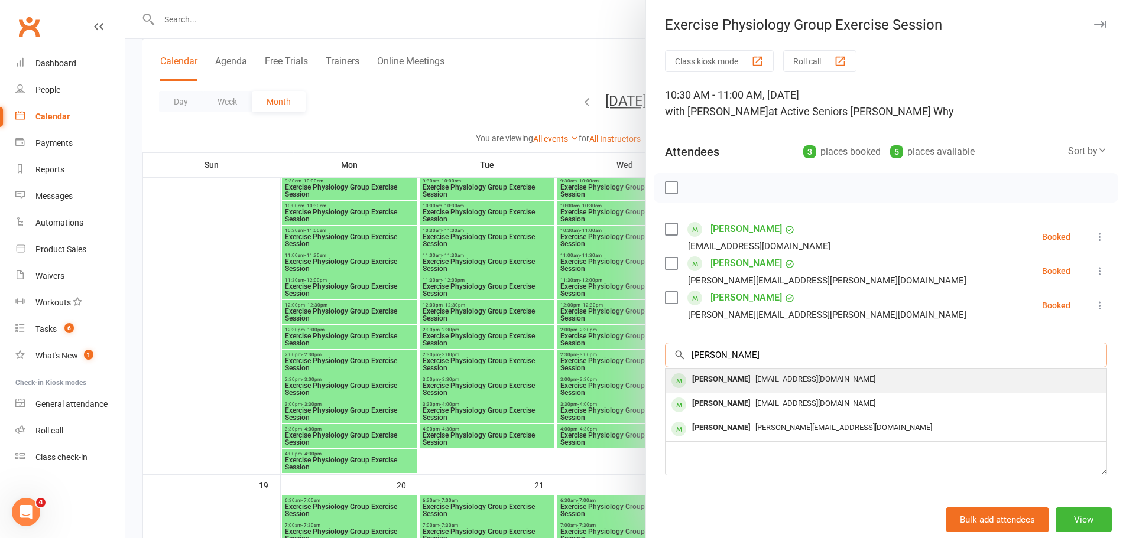
type input "Mckeough"
click at [741, 385] on div "Emelita Mckeough" at bounding box center [721, 379] width 68 height 17
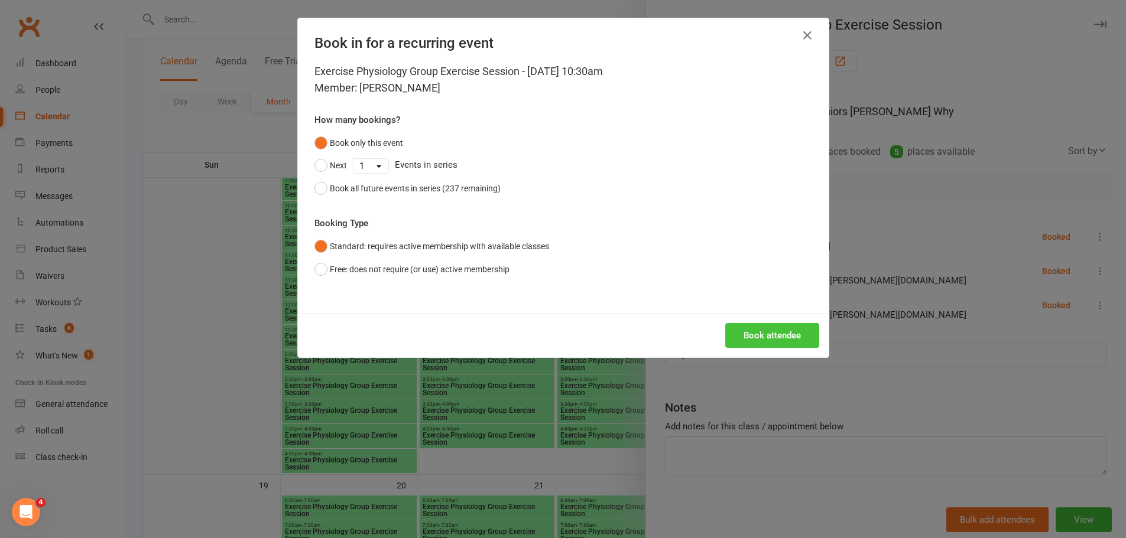
click at [767, 339] on button "Book attendee" at bounding box center [772, 335] width 94 height 25
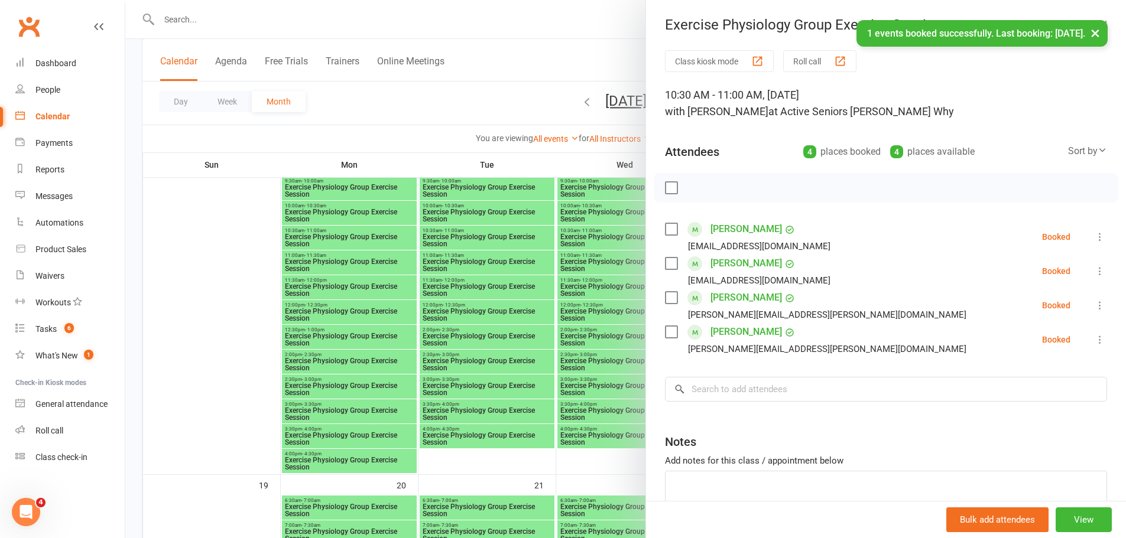
click at [420, 270] on div at bounding box center [625, 269] width 1001 height 538
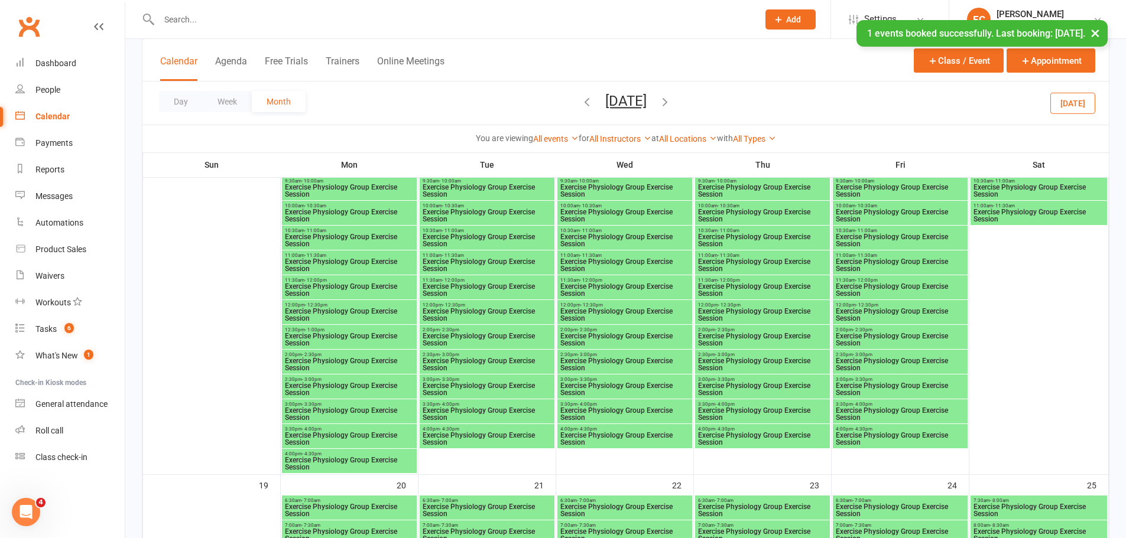
click at [618, 239] on span "Exercise Physiology Group Exercise Session" at bounding box center [625, 240] width 130 height 14
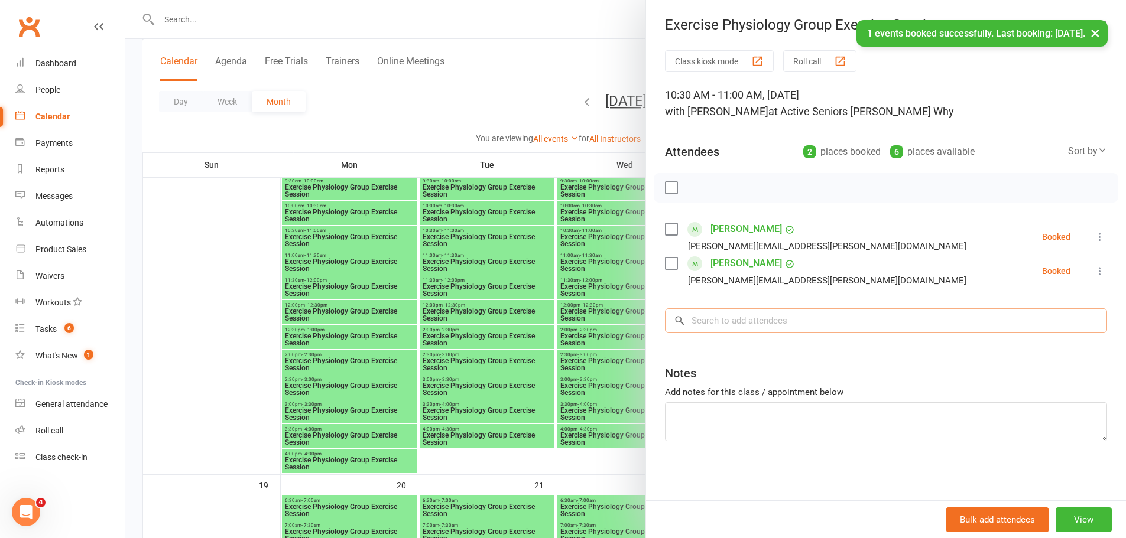
click at [733, 326] on input "search" at bounding box center [886, 321] width 442 height 25
paste input "Mckeough"
type input "Mckeough"
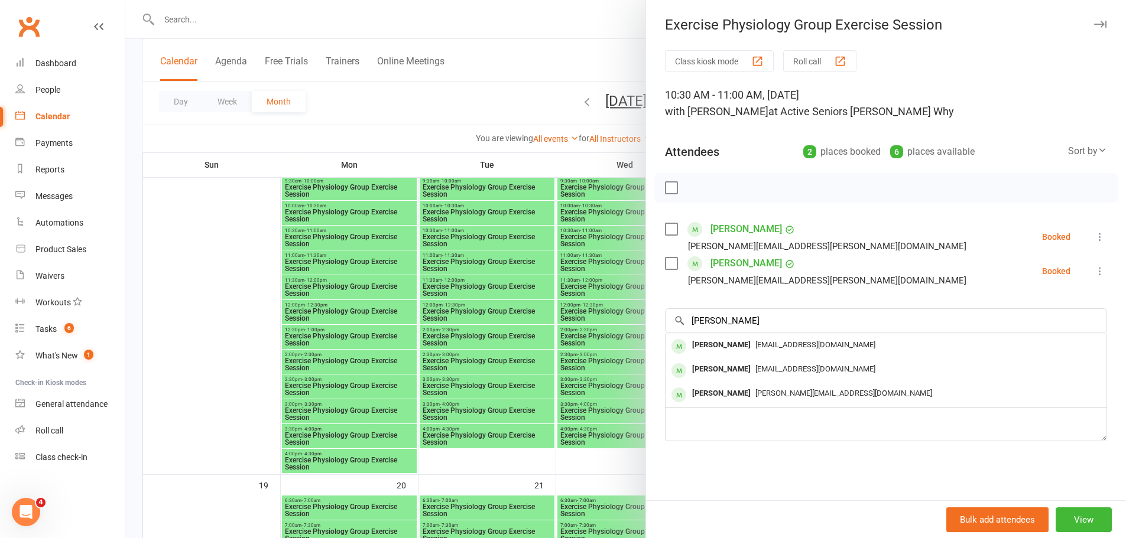
click at [692, 345] on div "Emelita Mckeough" at bounding box center [721, 345] width 68 height 17
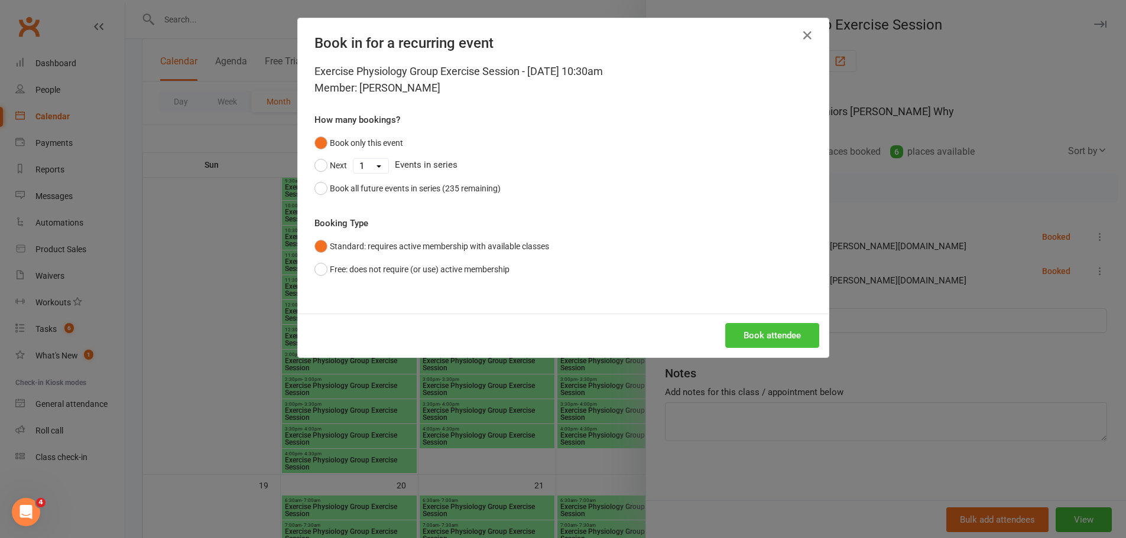
click at [748, 333] on button "Book attendee" at bounding box center [772, 335] width 94 height 25
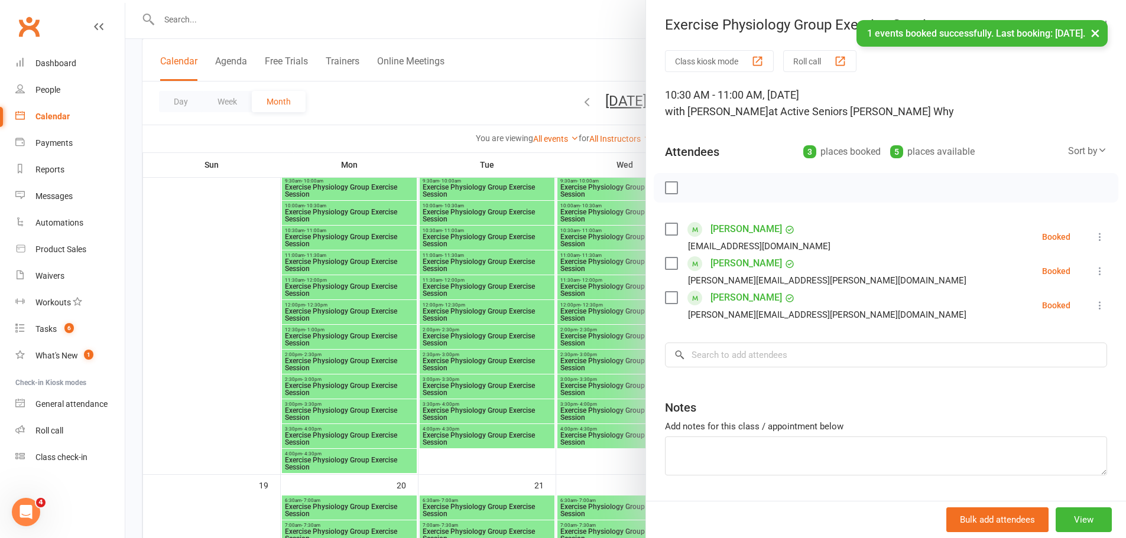
click at [615, 359] on div at bounding box center [625, 269] width 1001 height 538
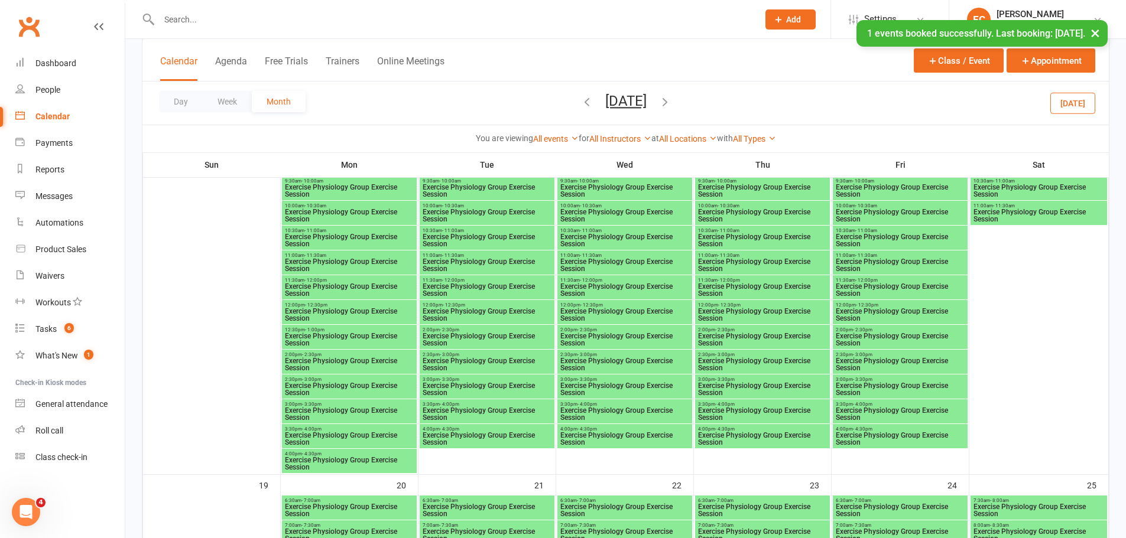
click at [900, 236] on span "Exercise Physiology Group Exercise Session" at bounding box center [900, 240] width 130 height 14
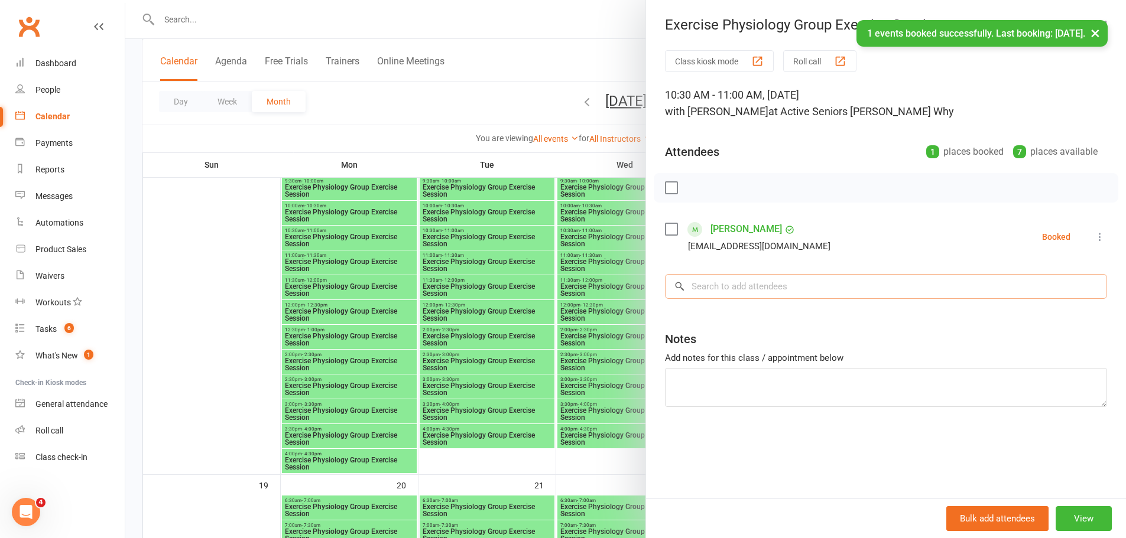
click at [714, 281] on input "search" at bounding box center [886, 286] width 442 height 25
paste input "Mckeough"
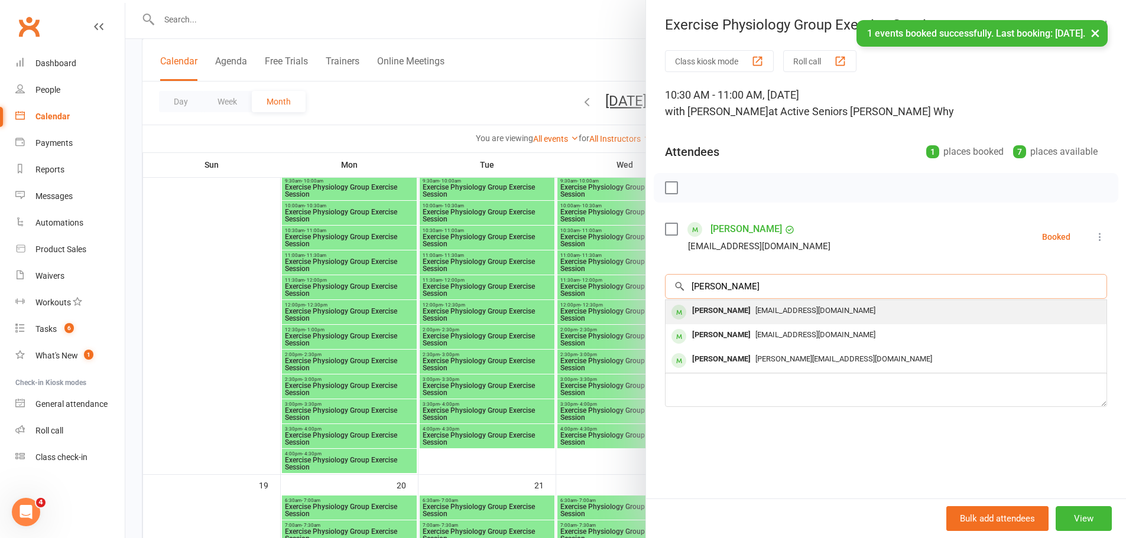
type input "Mckeough"
click at [697, 312] on div "Emelita Mckeough" at bounding box center [721, 311] width 68 height 17
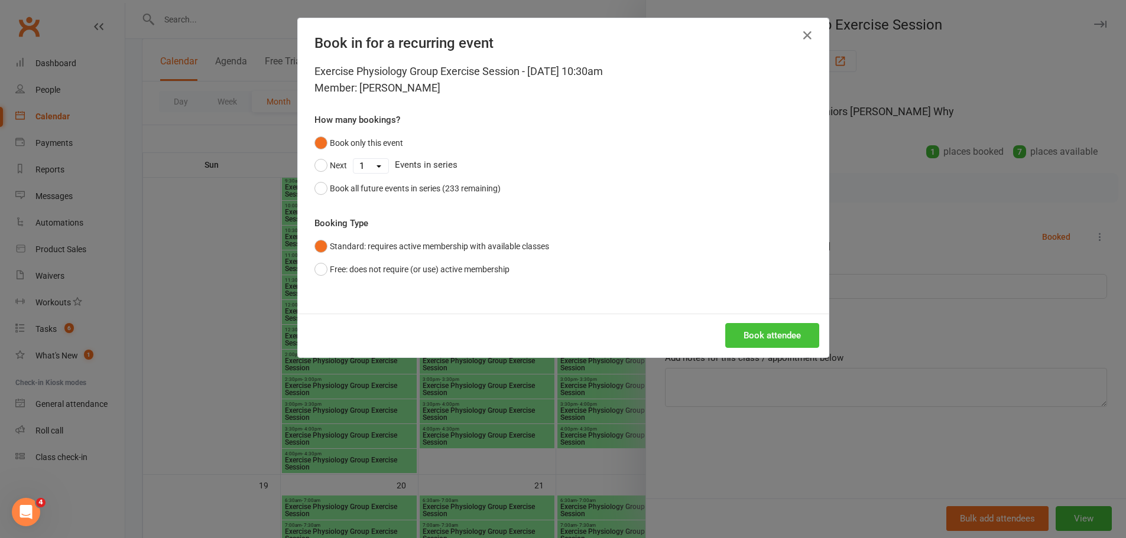
click at [758, 335] on button "Book attendee" at bounding box center [772, 335] width 94 height 25
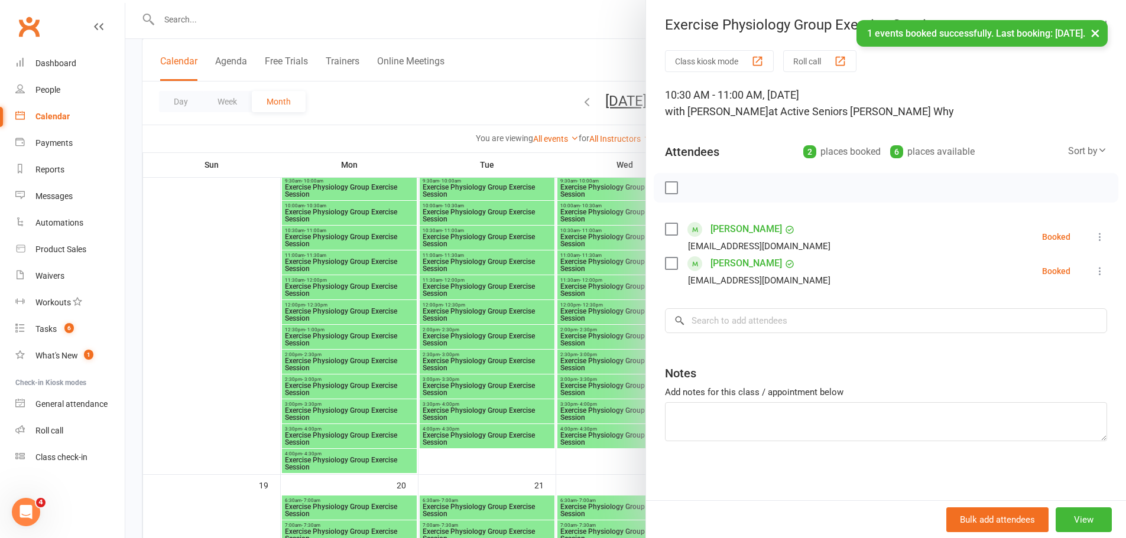
click at [380, 380] on div at bounding box center [625, 269] width 1001 height 538
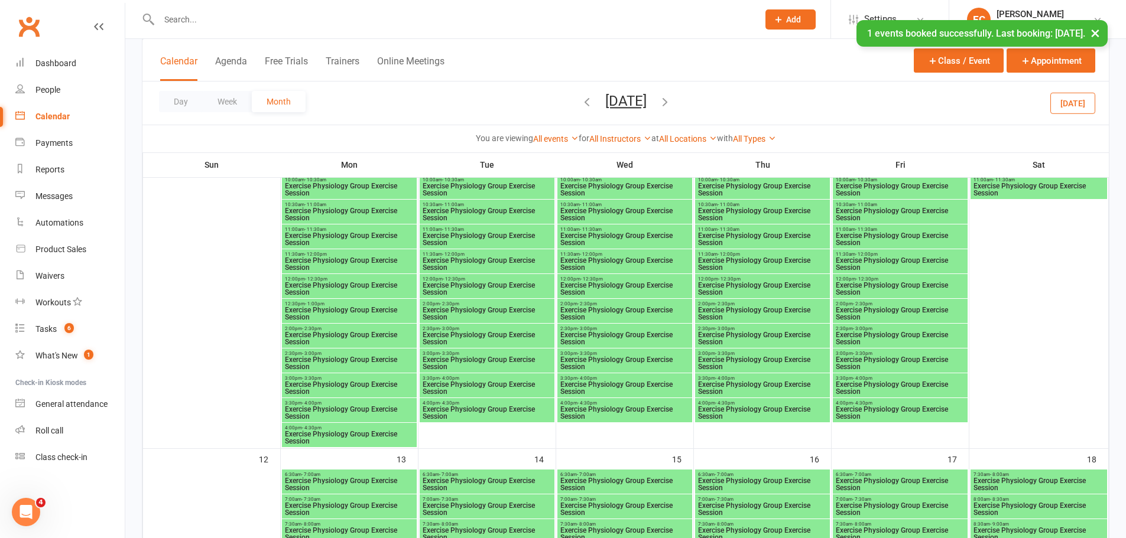
scroll to position [650, 0]
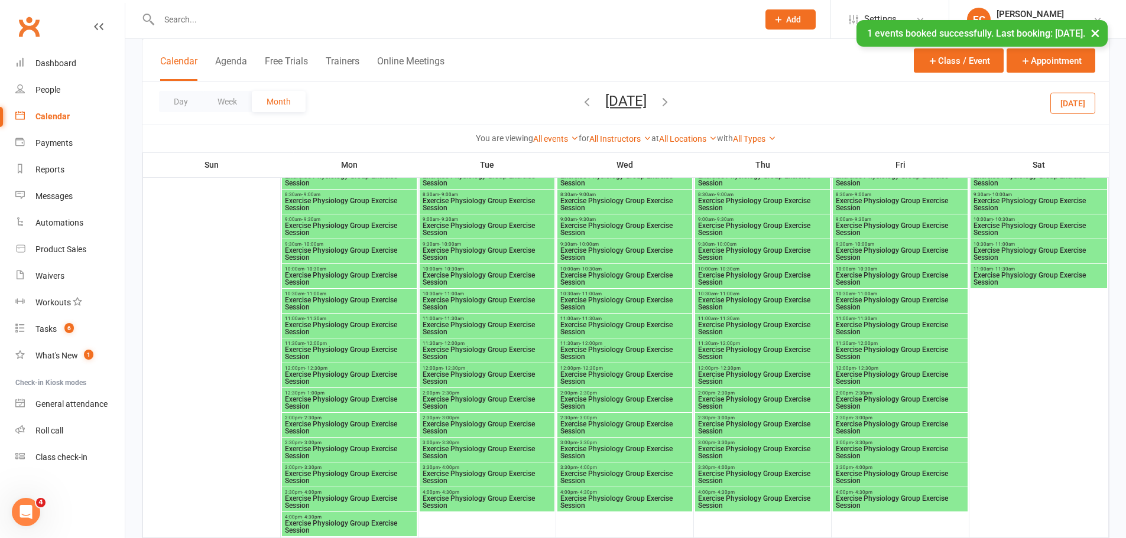
click at [353, 303] on span "Exercise Physiology Group Exercise Session" at bounding box center [349, 304] width 130 height 14
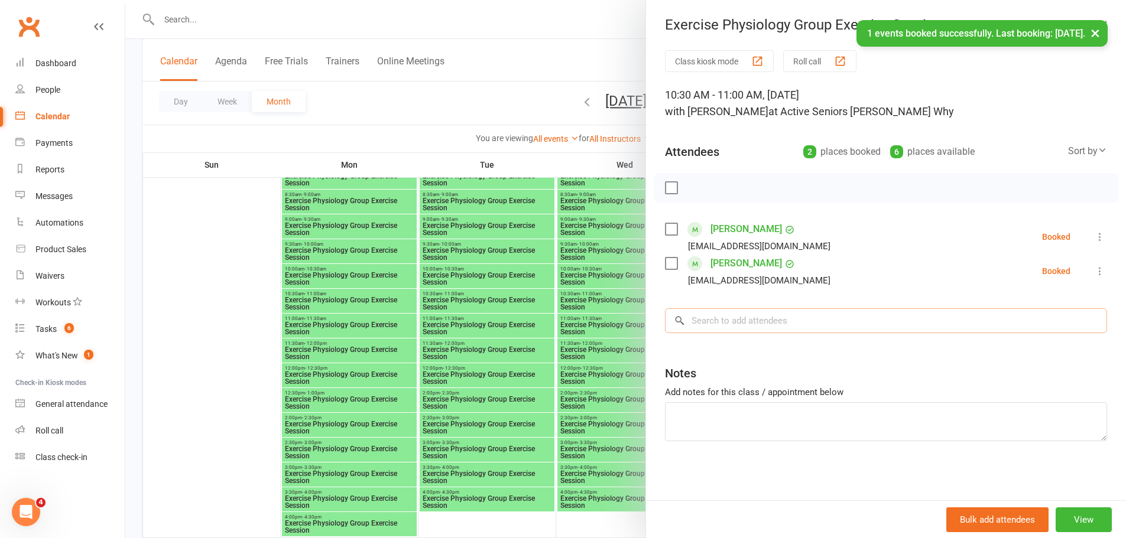
click at [696, 314] on input "search" at bounding box center [886, 321] width 442 height 25
paste input "Mckeough"
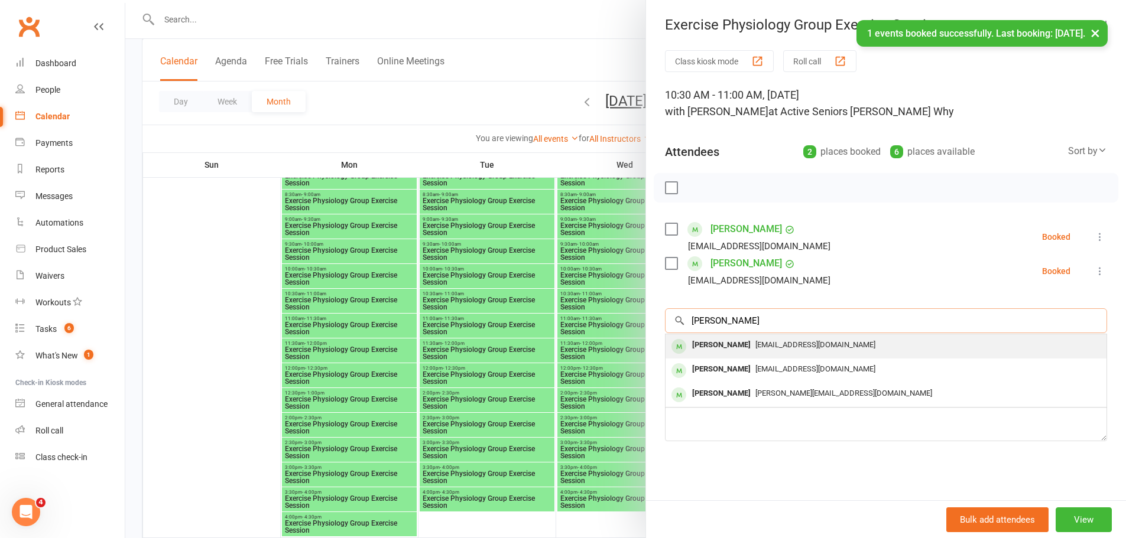
type input "Mckeough"
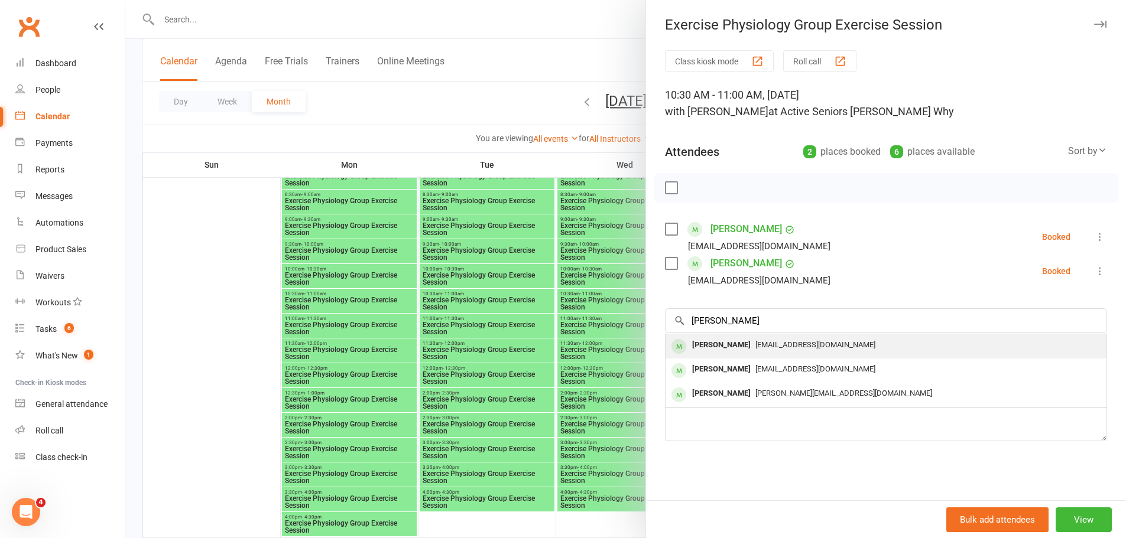
click at [687, 352] on div "Emelita Mckeough" at bounding box center [721, 345] width 68 height 17
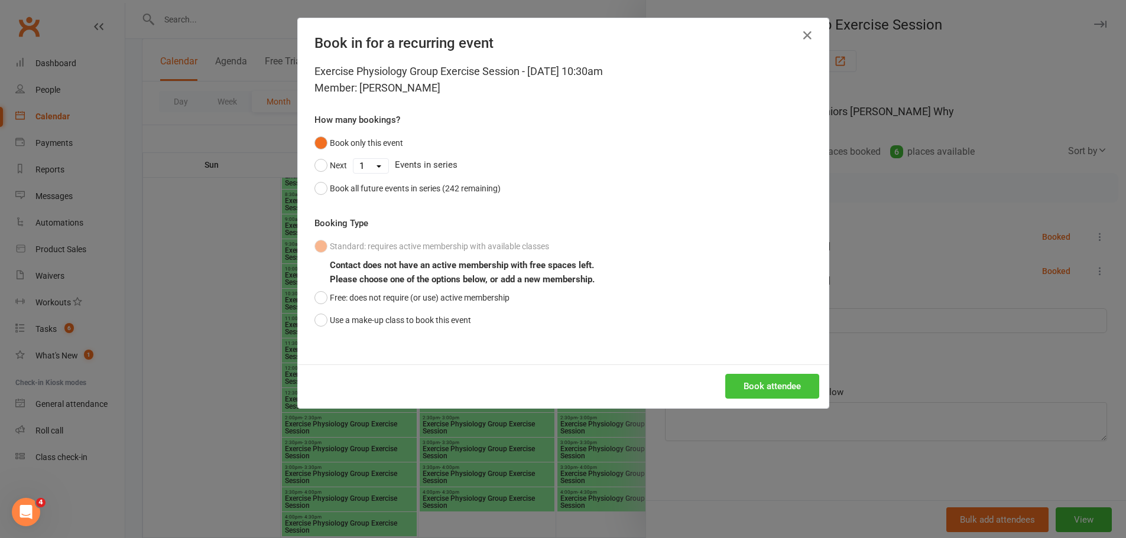
click at [761, 382] on button "Book attendee" at bounding box center [772, 386] width 94 height 25
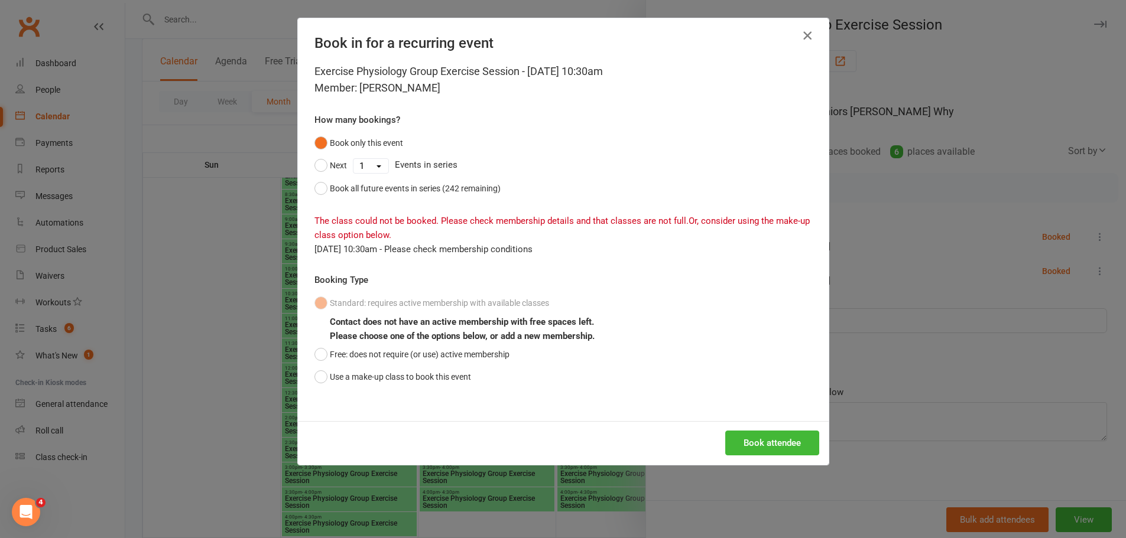
click at [800, 36] on icon "button" at bounding box center [807, 35] width 14 height 14
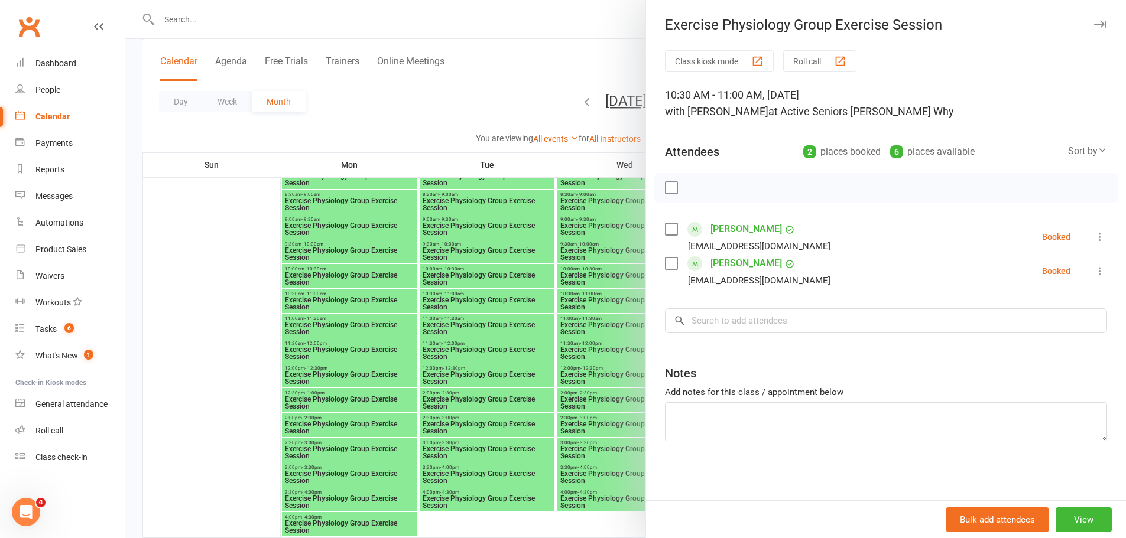
click at [449, 52] on div at bounding box center [625, 269] width 1001 height 538
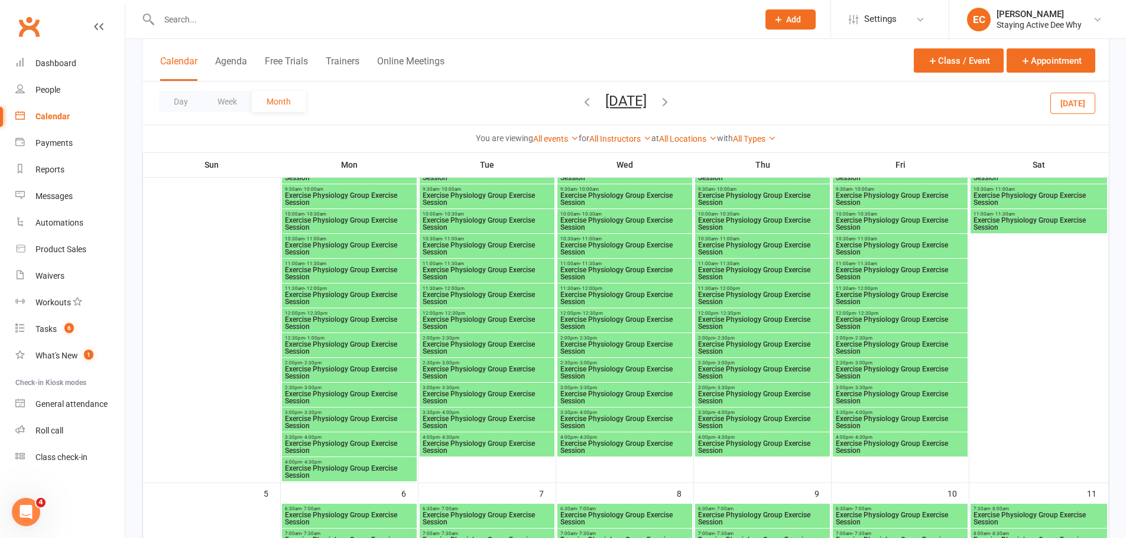
scroll to position [177, 0]
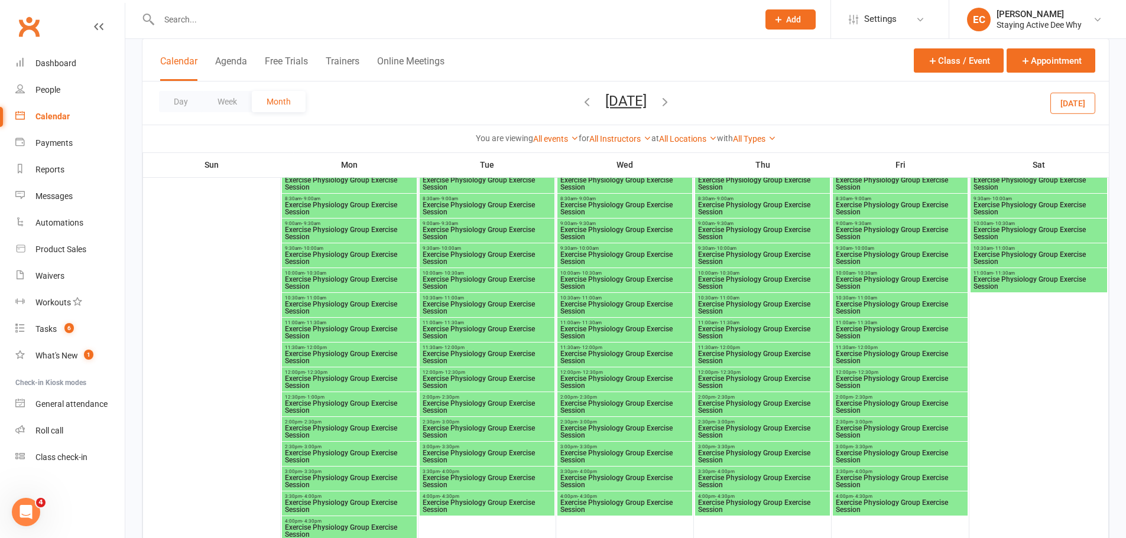
click at [907, 307] on span "Exercise Physiology Group Exercise Session" at bounding box center [900, 308] width 130 height 14
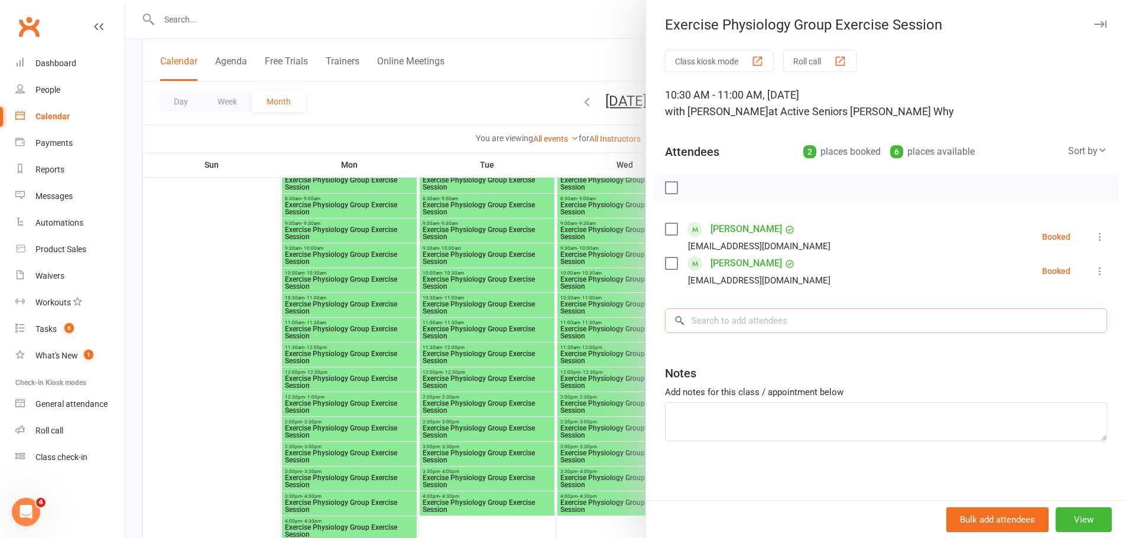
click at [724, 319] on input "search" at bounding box center [886, 321] width 442 height 25
paste input "Laura Ortega"
type input "Laura Ortega"
click at [226, 319] on div at bounding box center [625, 269] width 1001 height 538
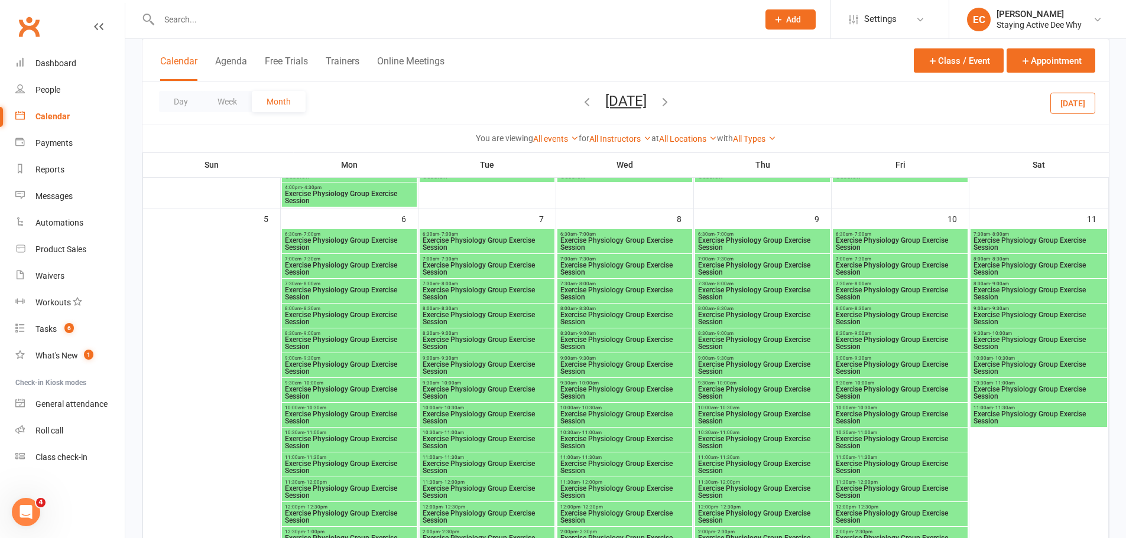
scroll to position [532, 0]
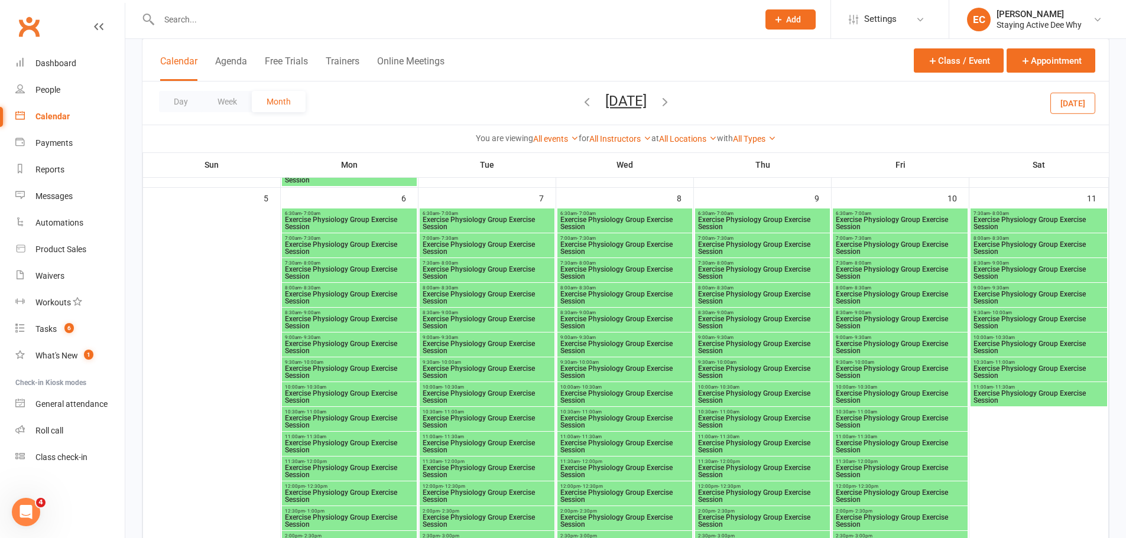
click at [349, 416] on span "Exercise Physiology Group Exercise Session" at bounding box center [349, 422] width 130 height 14
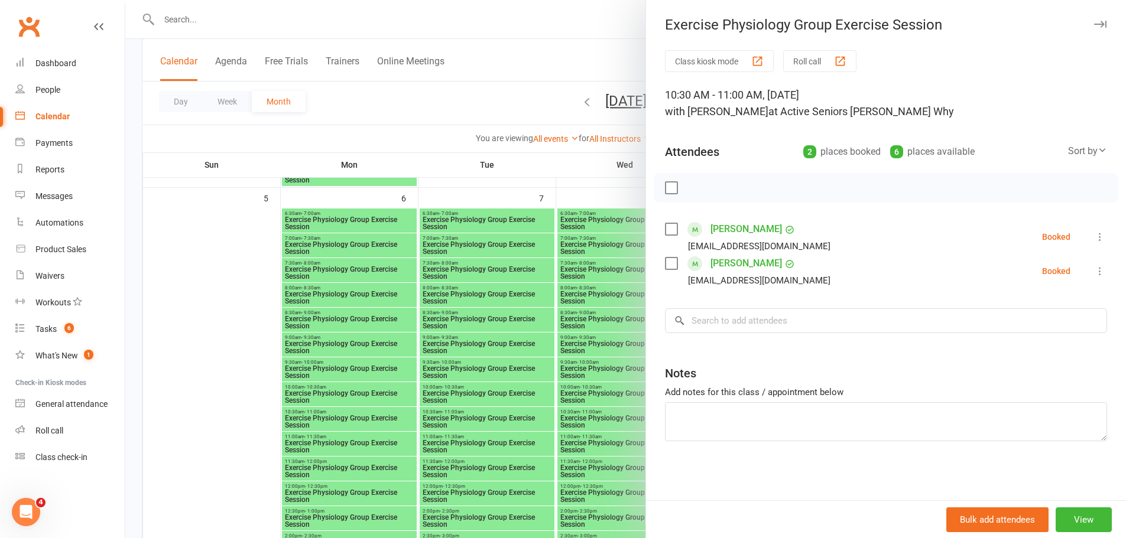
click at [500, 362] on div at bounding box center [625, 269] width 1001 height 538
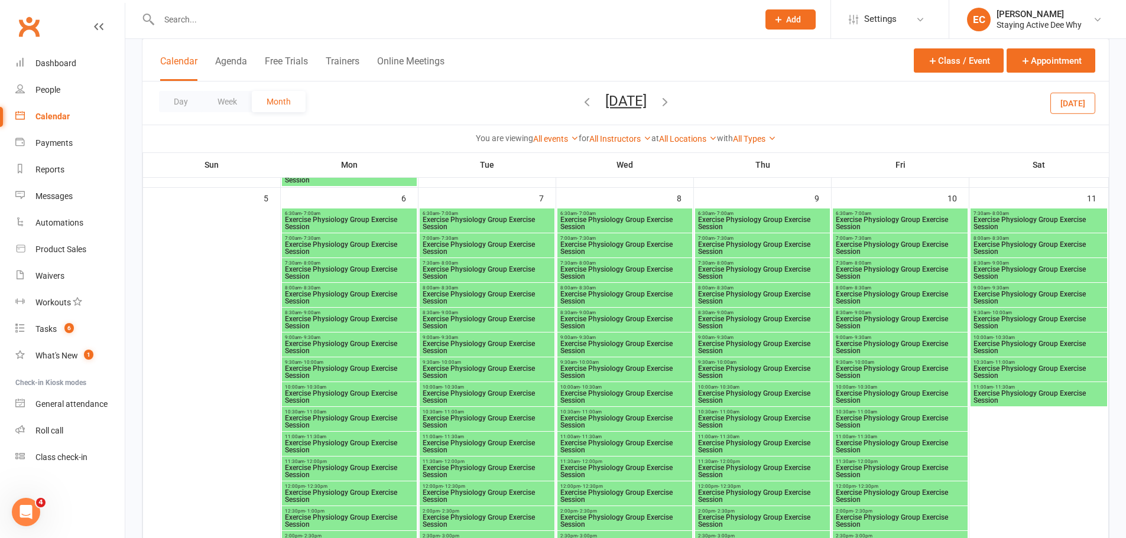
click at [888, 418] on span "Exercise Physiology Group Exercise Session" at bounding box center [900, 422] width 130 height 14
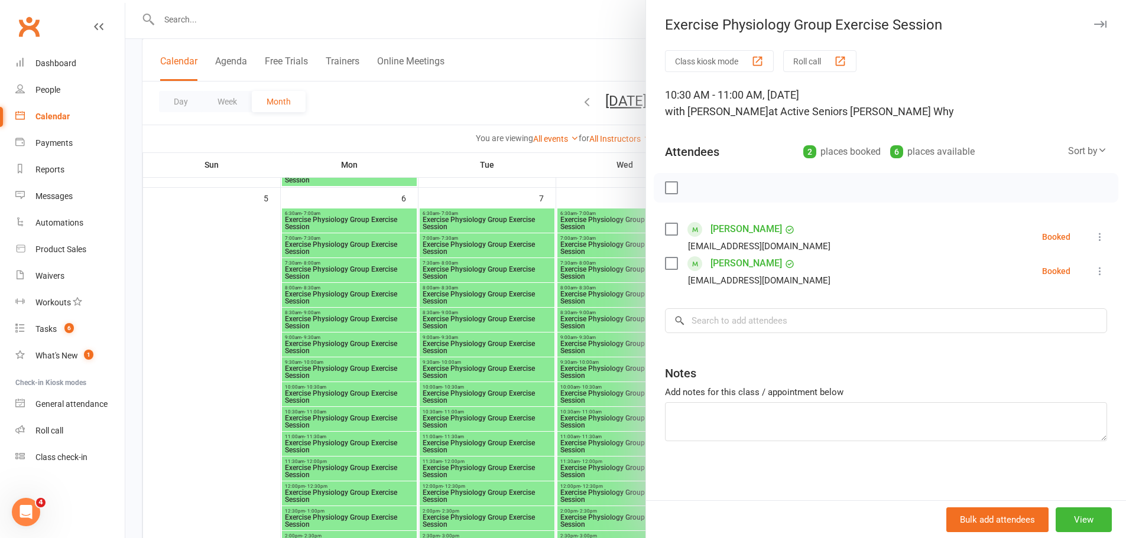
click at [319, 356] on div at bounding box center [625, 269] width 1001 height 538
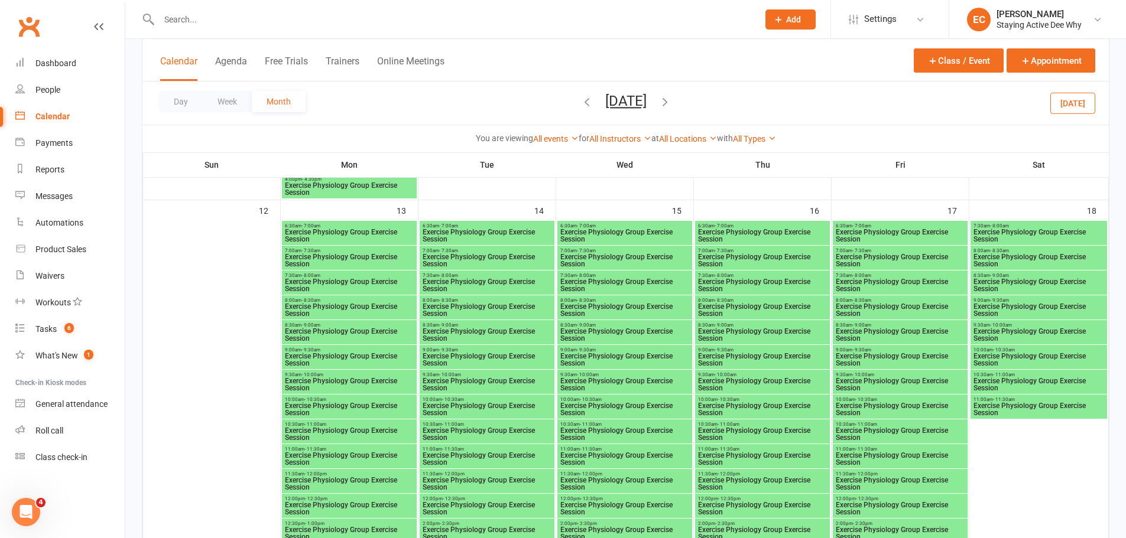
scroll to position [1005, 0]
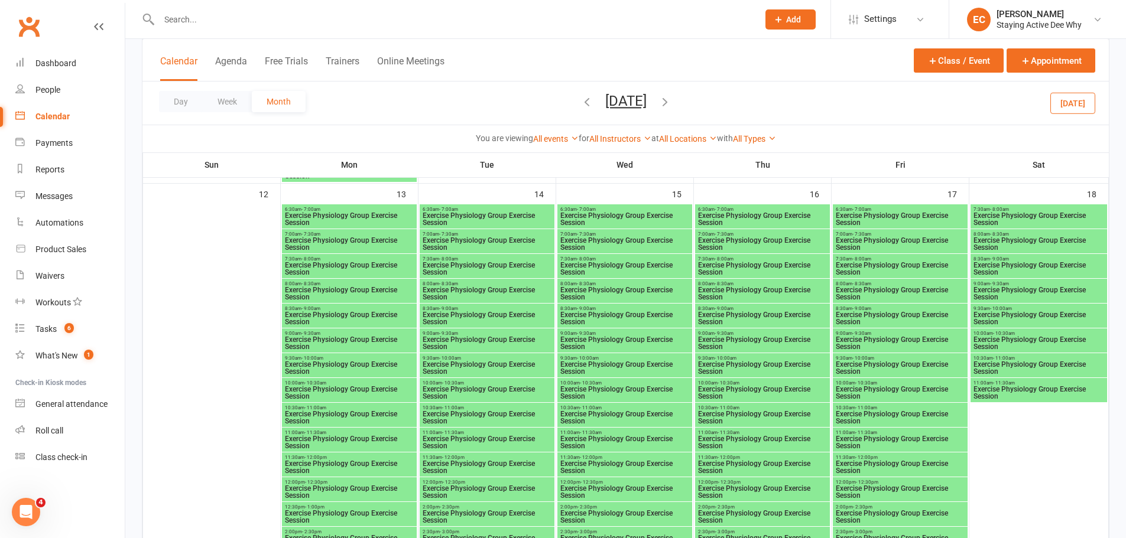
click at [333, 411] on span "Exercise Physiology Group Exercise Session" at bounding box center [349, 418] width 130 height 14
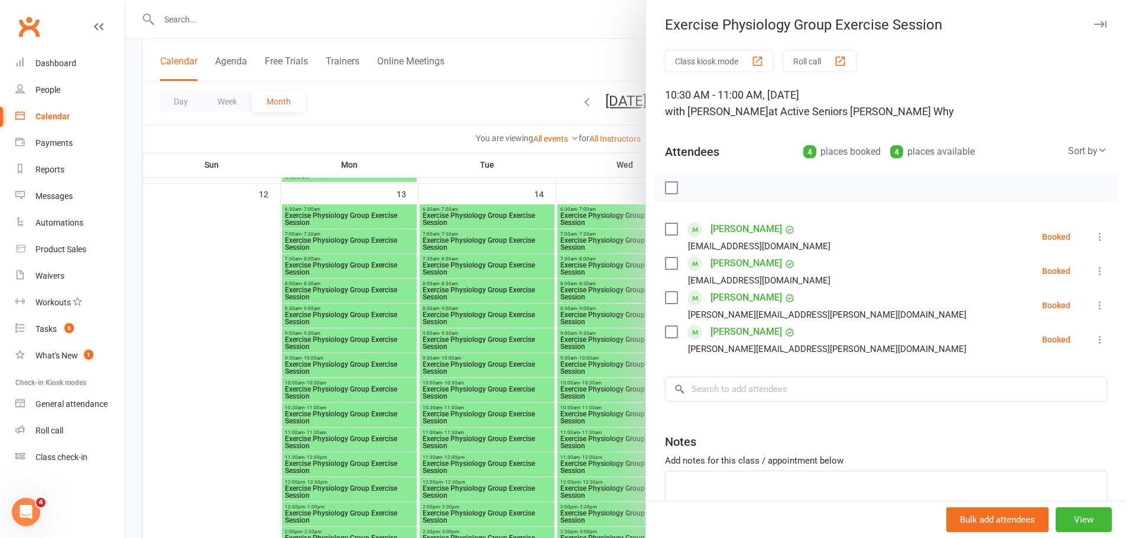
click at [713, 402] on div "Class kiosk mode Roll call 10:30 AM - 11:00 AM, Monday, October, 13, 2025 with …" at bounding box center [886, 309] width 480 height 519
click at [716, 389] on input "search" at bounding box center [886, 389] width 442 height 25
paste input "Laura Ortega"
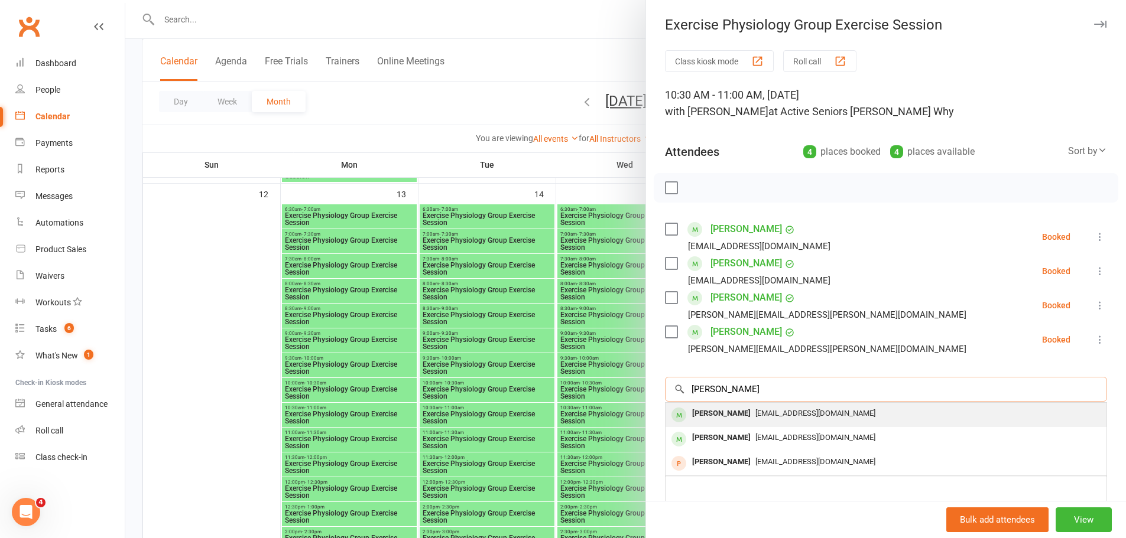
type input "Laura Ortega"
click at [722, 414] on div "Laura Ortega" at bounding box center [721, 413] width 68 height 17
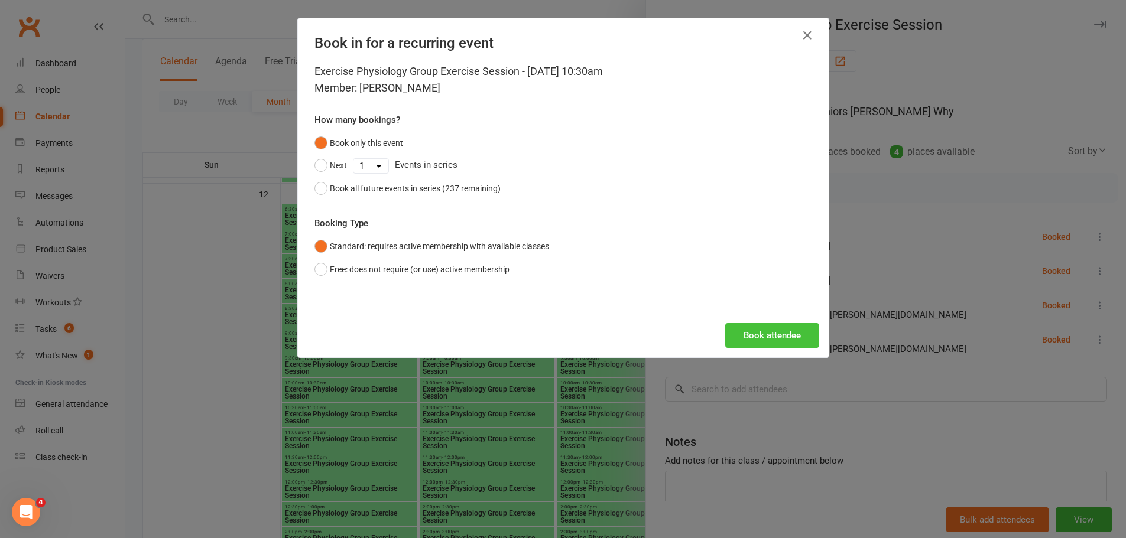
click at [771, 342] on button "Book attendee" at bounding box center [772, 335] width 94 height 25
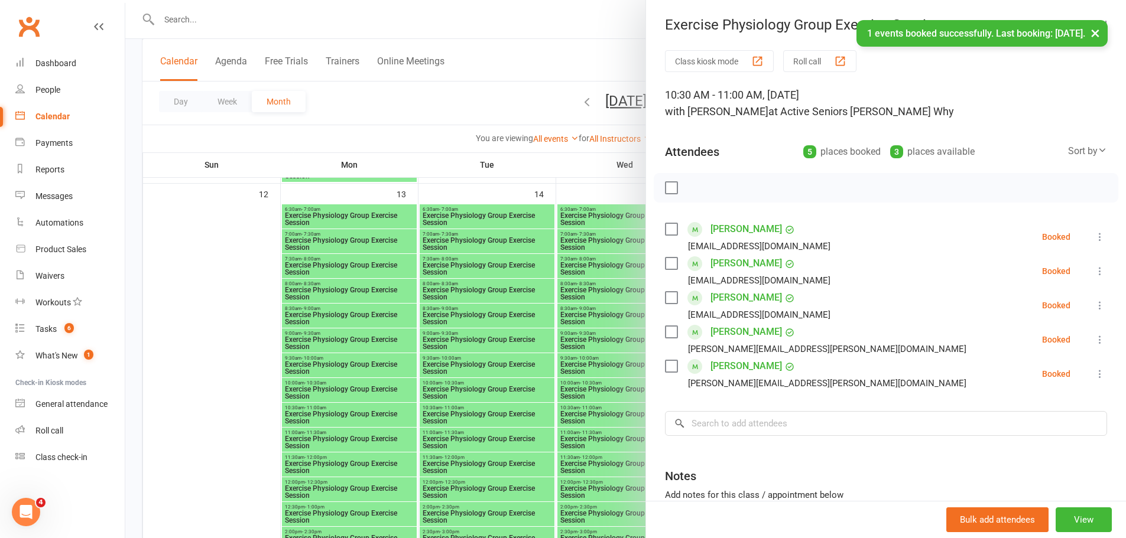
click at [443, 314] on div at bounding box center [625, 269] width 1001 height 538
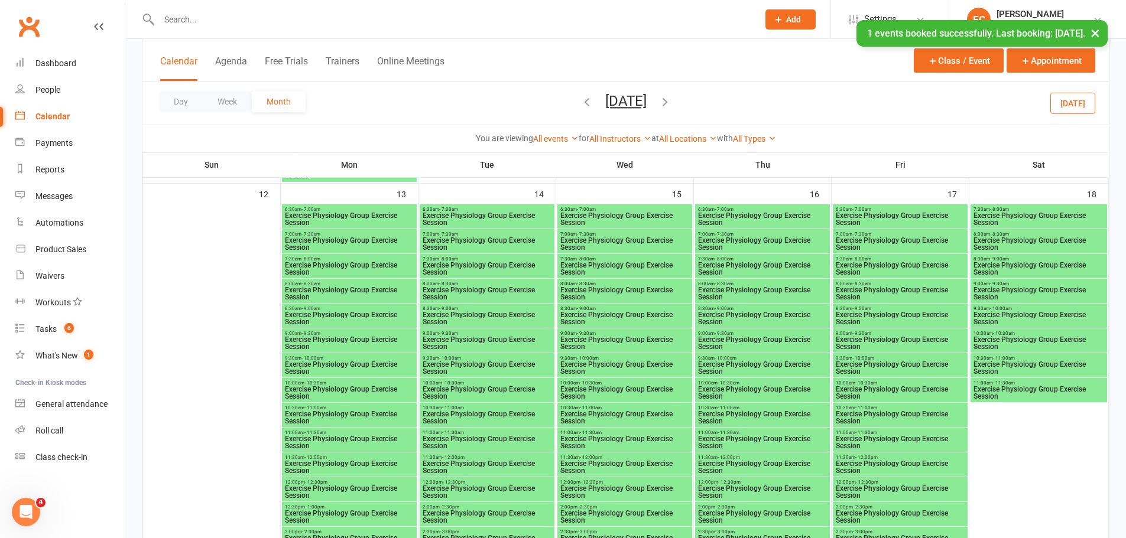
click at [639, 413] on span "Exercise Physiology Group Exercise Session" at bounding box center [625, 418] width 130 height 14
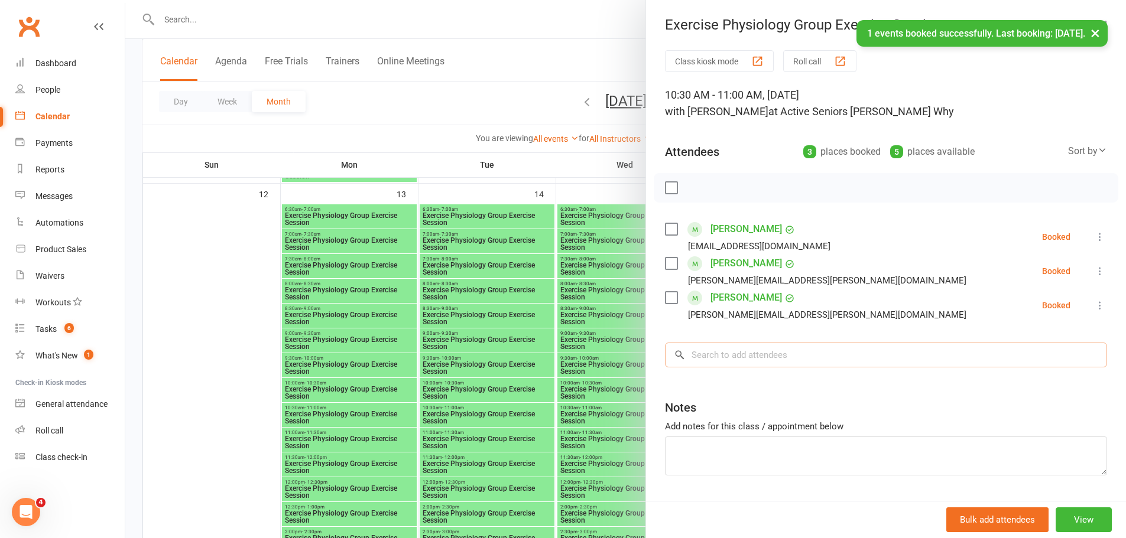
click at [749, 365] on input "search" at bounding box center [886, 355] width 442 height 25
paste input "Laura Ortega"
type input "Laura Ortega"
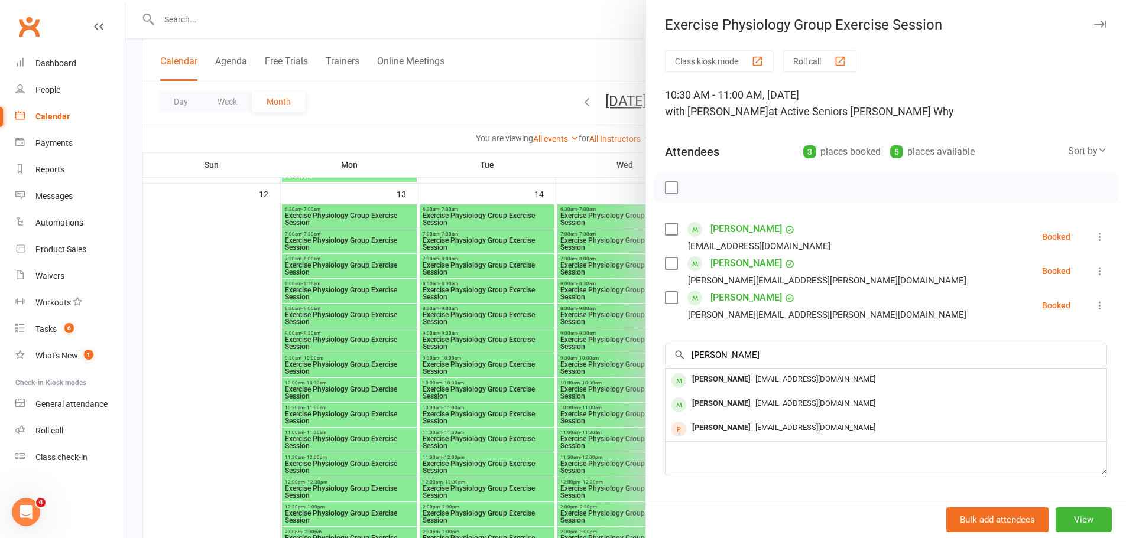
click at [716, 375] on div "Laura Ortega" at bounding box center [721, 379] width 68 height 17
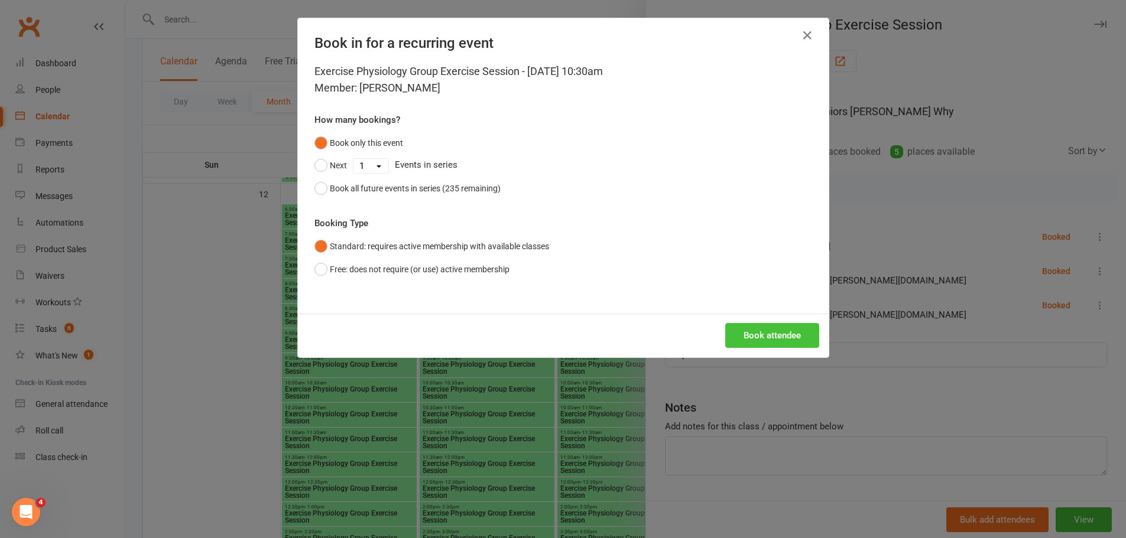
click at [783, 346] on button "Book attendee" at bounding box center [772, 335] width 94 height 25
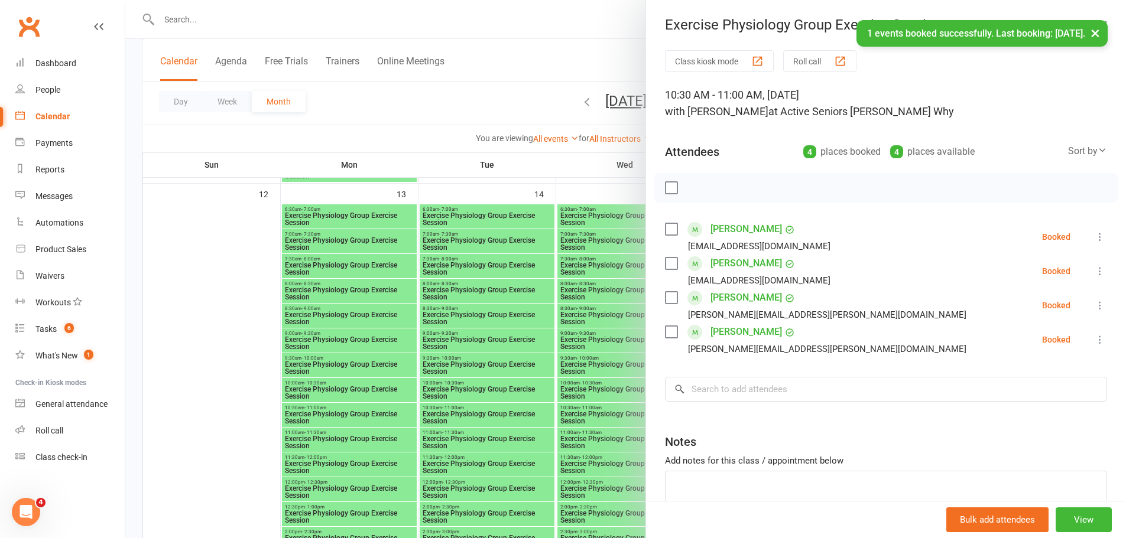
click at [488, 392] on div at bounding box center [625, 269] width 1001 height 538
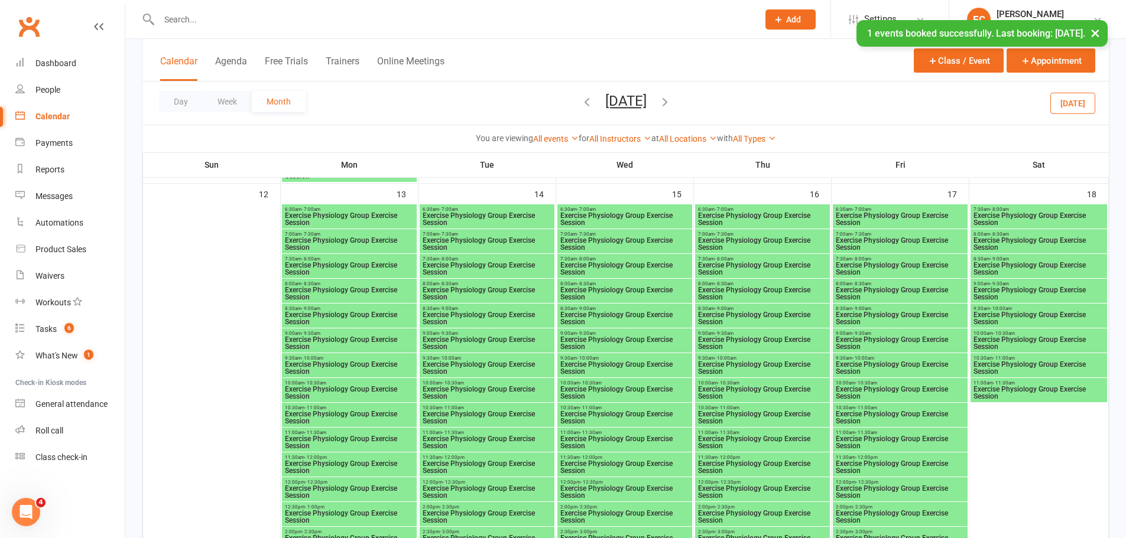
click at [888, 415] on span "Exercise Physiology Group Exercise Session" at bounding box center [900, 418] width 130 height 14
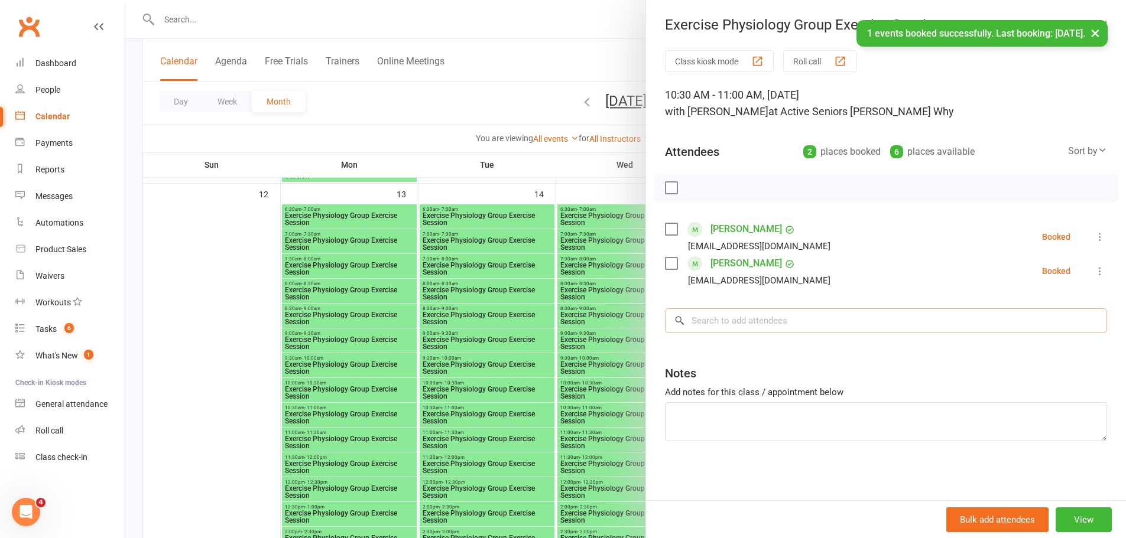
click at [728, 324] on input "search" at bounding box center [886, 321] width 442 height 25
paste input "Laura Ortega"
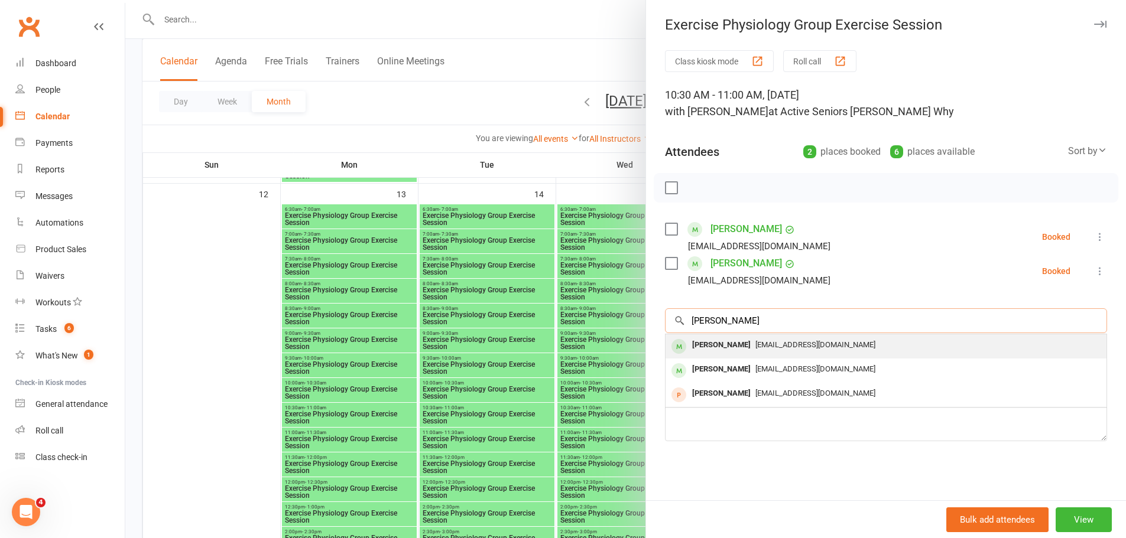
type input "Laura Ortega"
click at [709, 350] on div "Laura Ortega" at bounding box center [721, 345] width 68 height 17
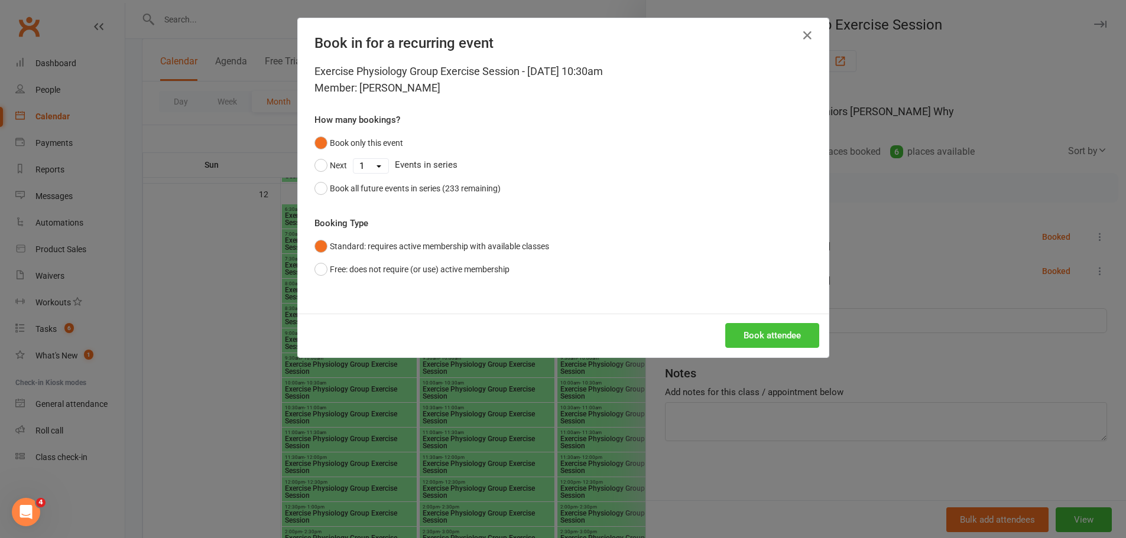
click at [757, 340] on button "Book attendee" at bounding box center [772, 335] width 94 height 25
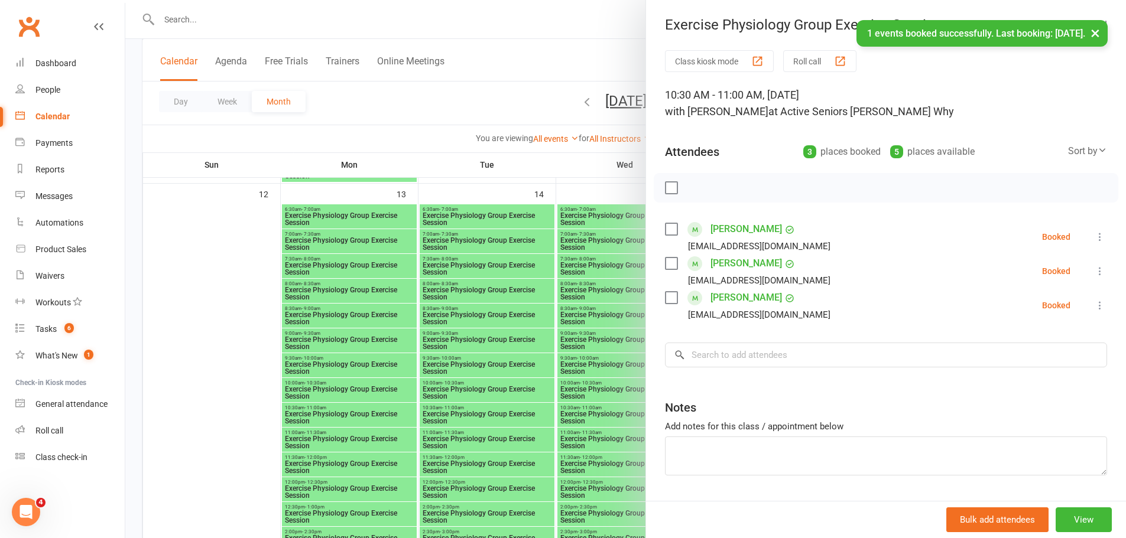
click at [297, 358] on div at bounding box center [625, 269] width 1001 height 538
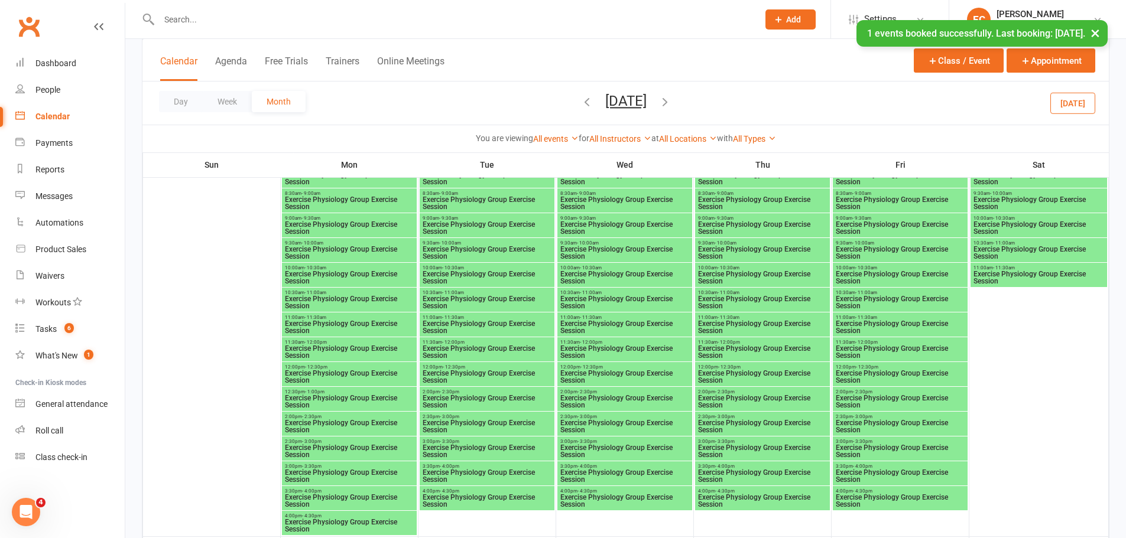
scroll to position [1418, 0]
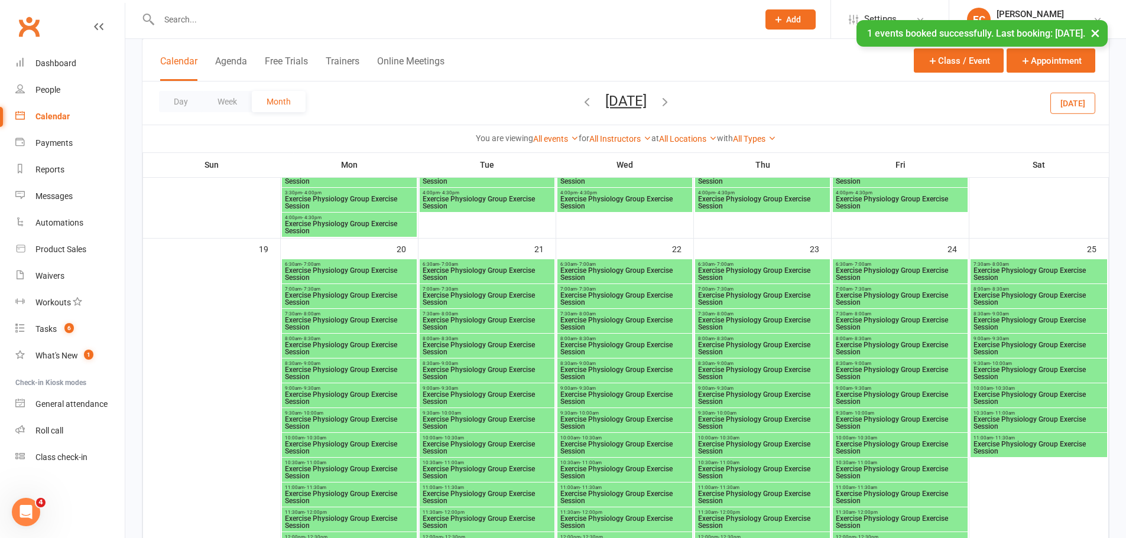
click at [336, 471] on span "Exercise Physiology Group Exercise Session" at bounding box center [349, 473] width 130 height 14
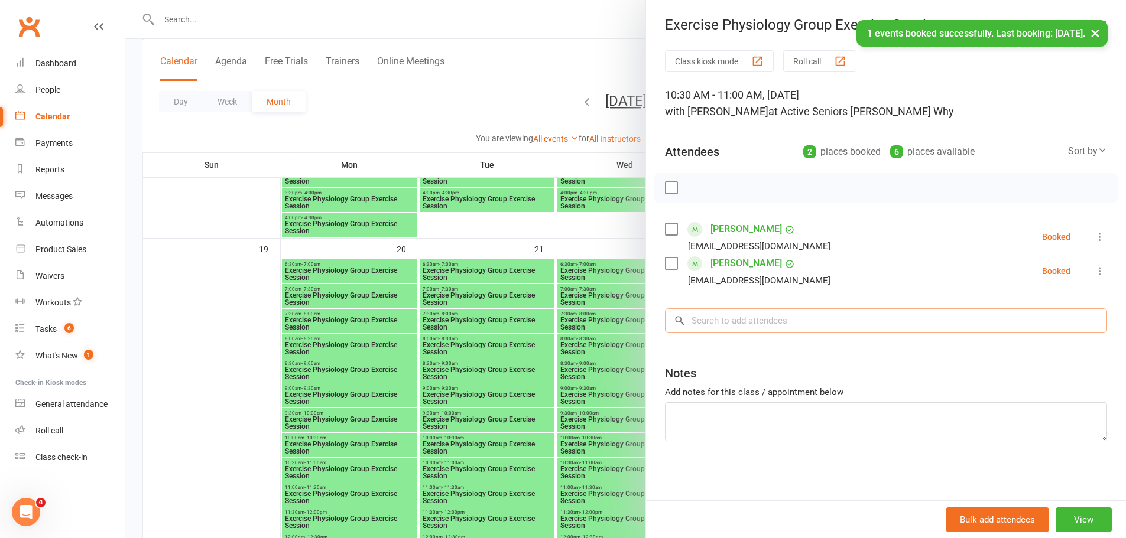
click at [723, 314] on input "search" at bounding box center [886, 321] width 442 height 25
paste input "Laura Ortega"
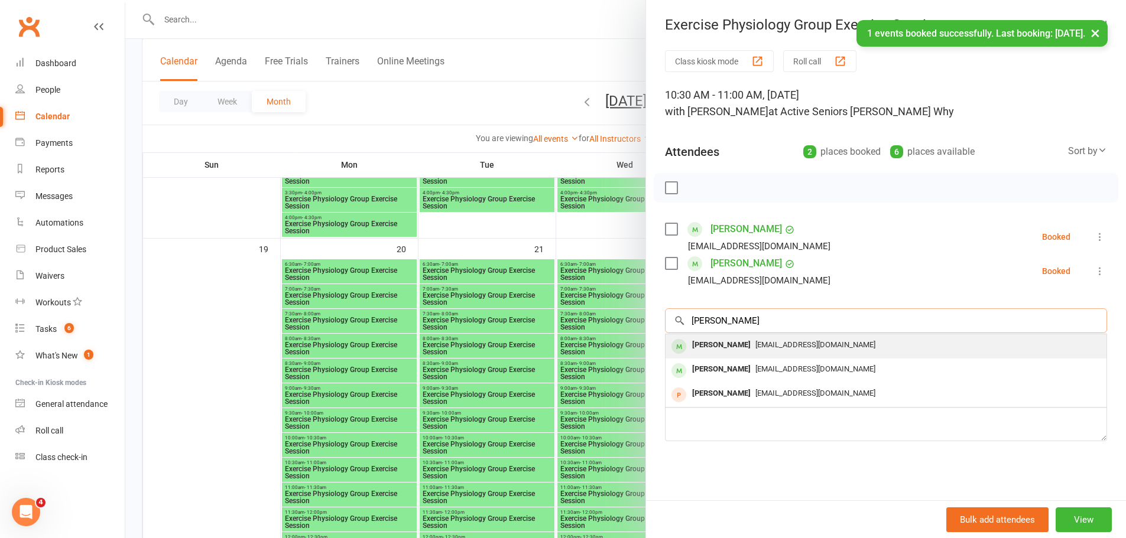
type input "Laura Ortega"
click at [709, 350] on div "Laura Ortega" at bounding box center [721, 345] width 68 height 17
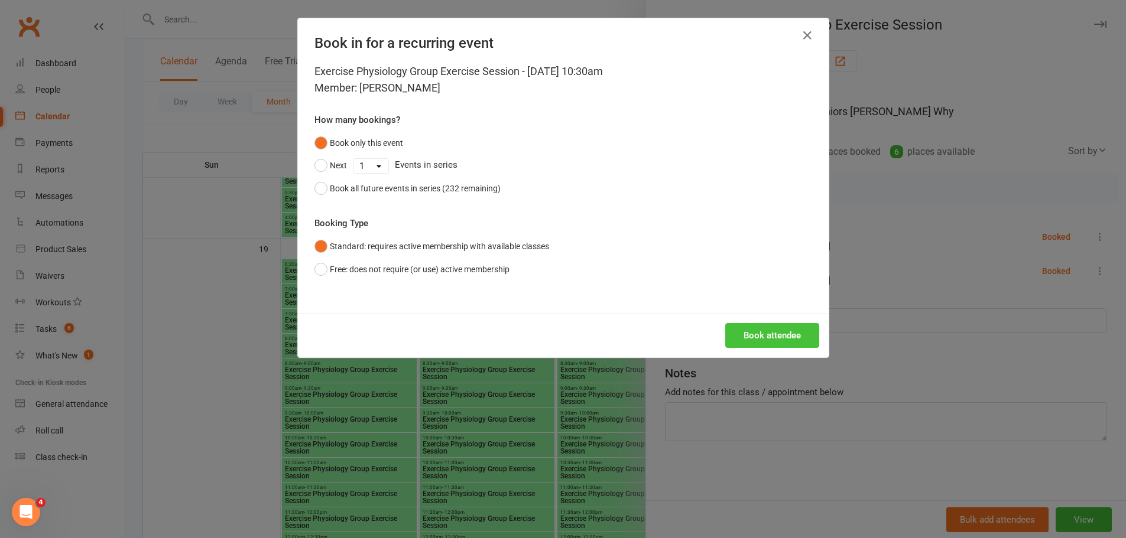
drag, startPoint x: 769, startPoint y: 333, endPoint x: 600, endPoint y: 381, distance: 175.7
click at [765, 333] on button "Book attendee" at bounding box center [772, 335] width 94 height 25
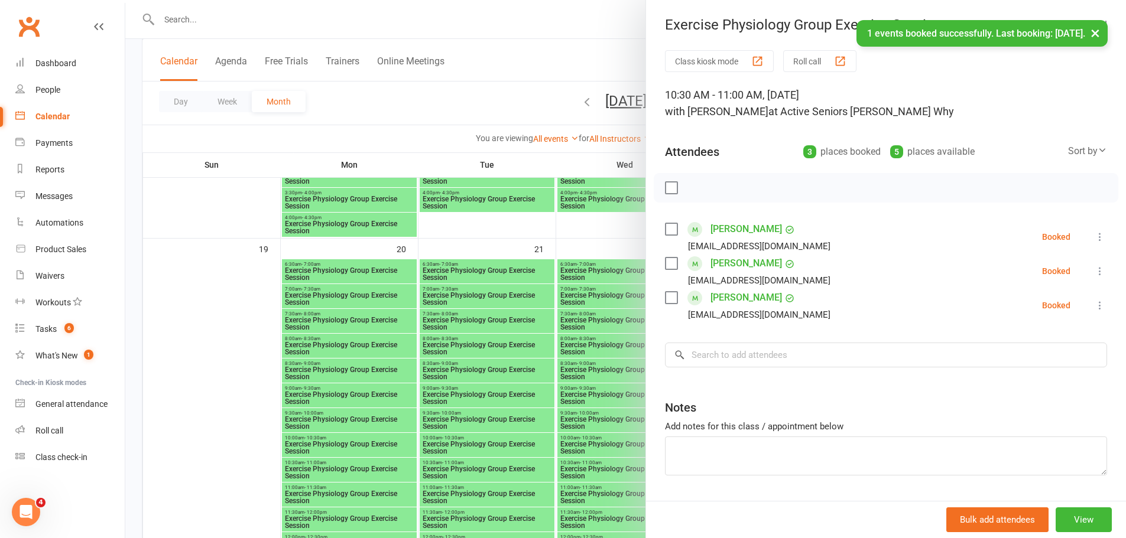
drag, startPoint x: 594, startPoint y: 427, endPoint x: 599, endPoint y: 460, distance: 34.0
click at [595, 433] on div at bounding box center [625, 269] width 1001 height 538
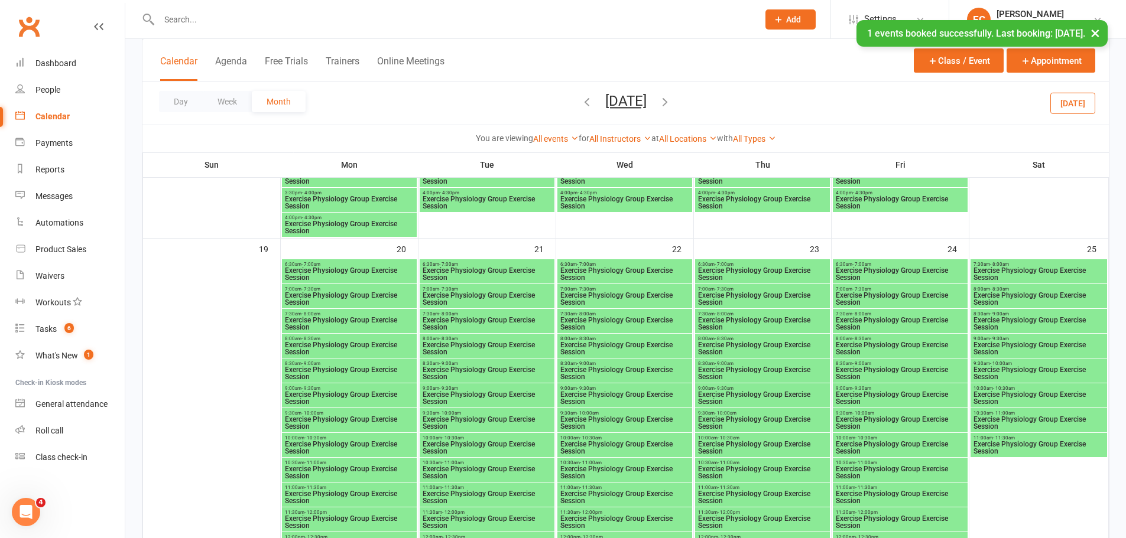
click at [600, 467] on span "Exercise Physiology Group Exercise Session" at bounding box center [625, 473] width 130 height 14
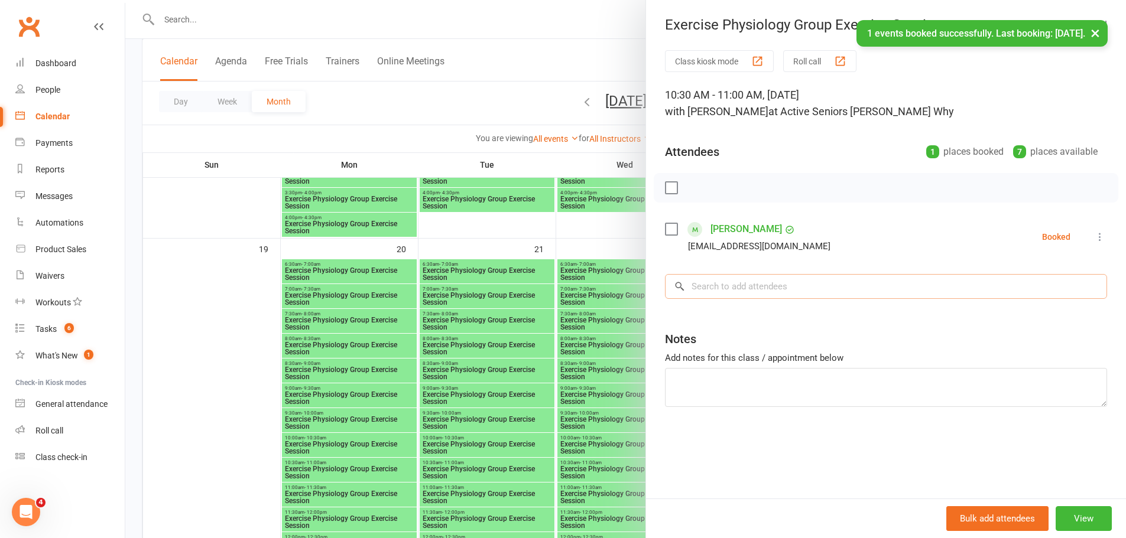
click at [788, 288] on input "search" at bounding box center [886, 286] width 442 height 25
paste input "Laura Ortega"
type input "Laura Ortega"
click at [692, 314] on div "Laura Ortega" at bounding box center [721, 311] width 68 height 17
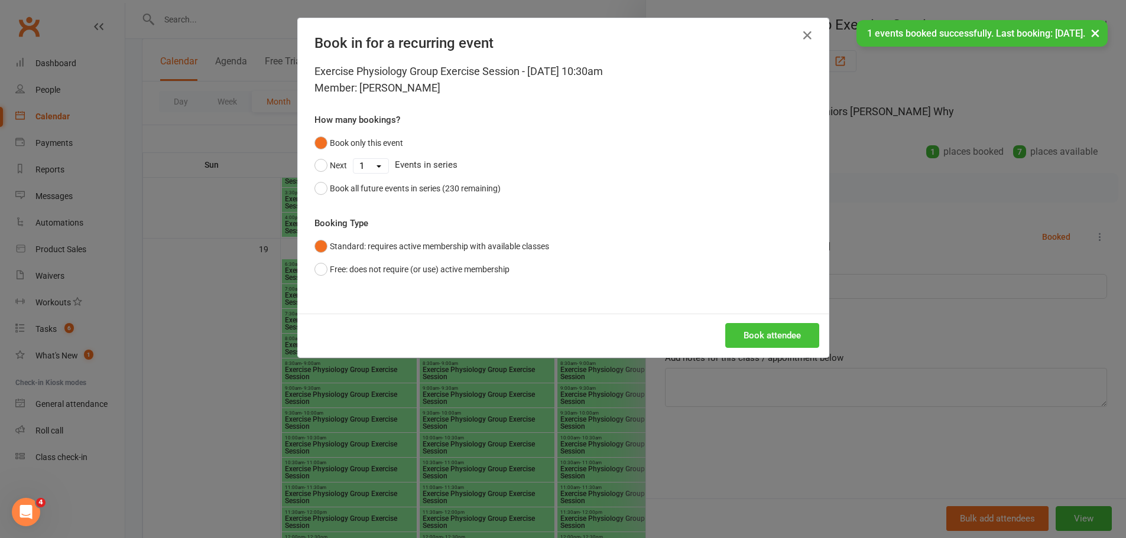
drag, startPoint x: 788, startPoint y: 329, endPoint x: 407, endPoint y: 400, distance: 388.4
click at [758, 343] on button "Book attendee" at bounding box center [772, 335] width 94 height 25
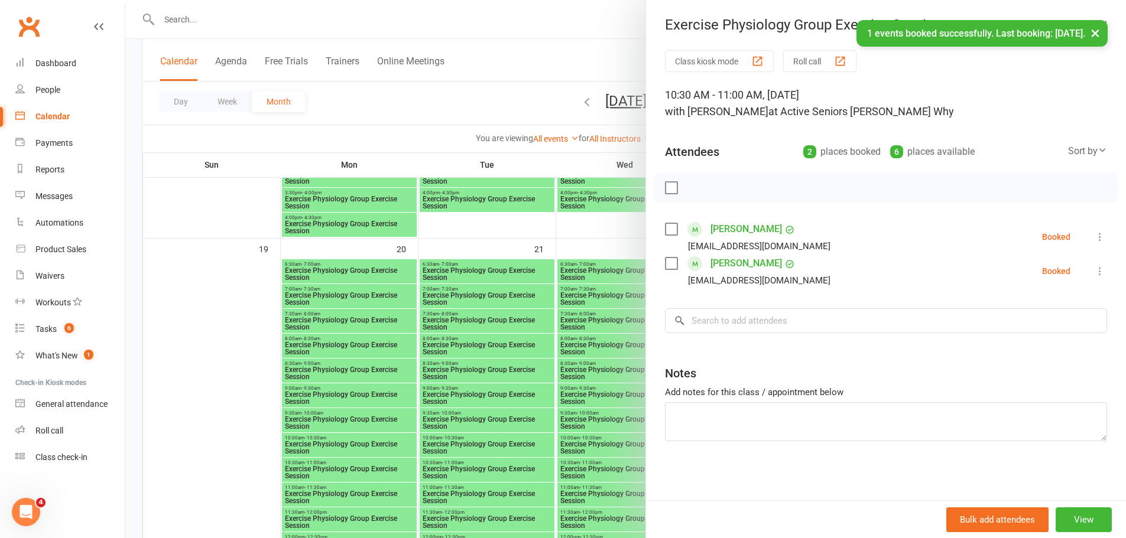
click at [596, 411] on div at bounding box center [625, 269] width 1001 height 538
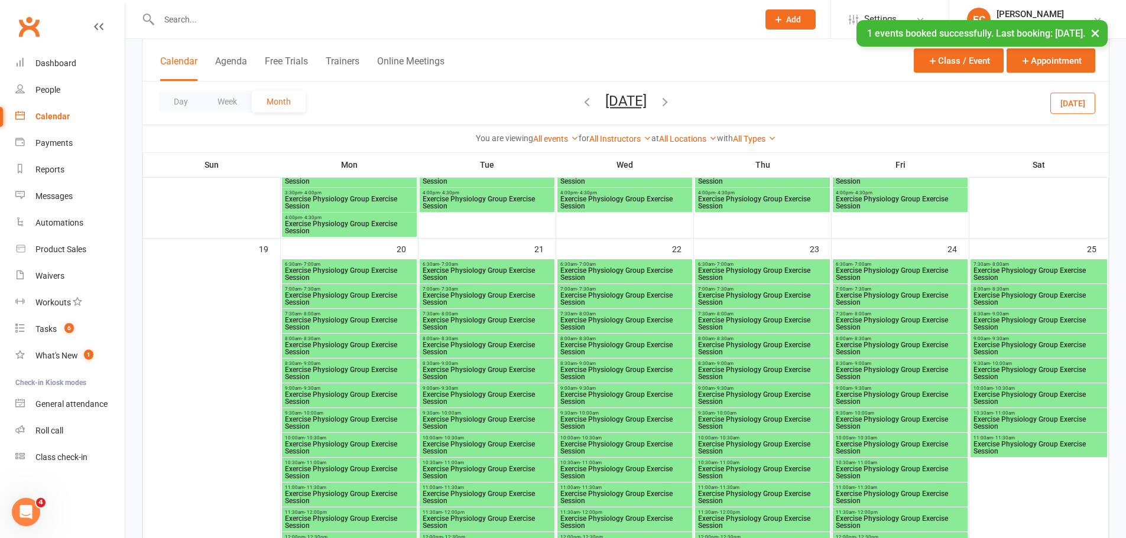
click at [911, 470] on span "Exercise Physiology Group Exercise Session" at bounding box center [900, 473] width 130 height 14
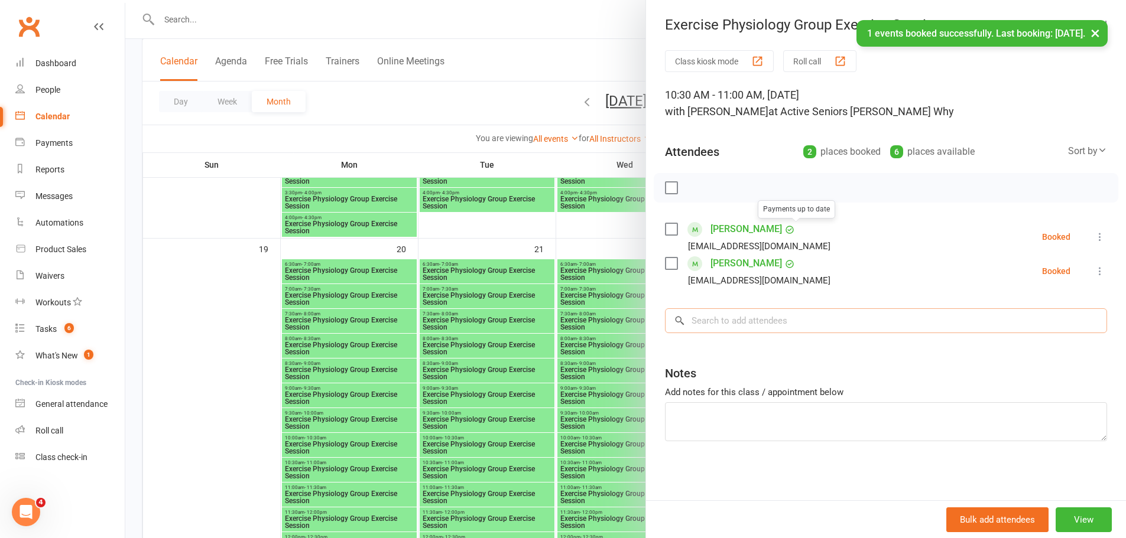
click at [746, 323] on input "search" at bounding box center [886, 321] width 442 height 25
paste input "Laura Ortega"
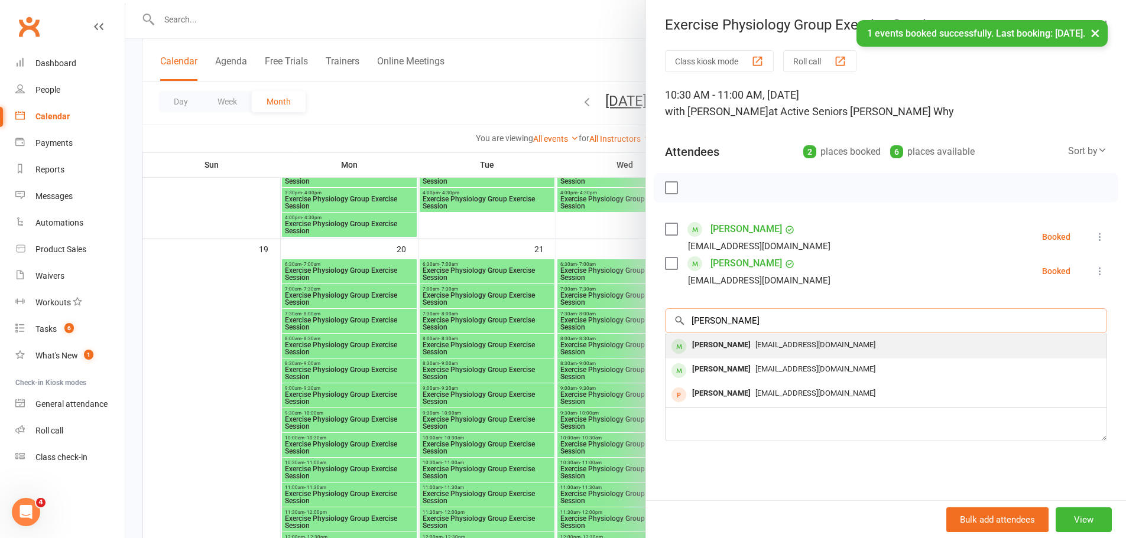
type input "Laura Ortega"
click at [692, 343] on div "Laura Ortega" at bounding box center [721, 345] width 68 height 17
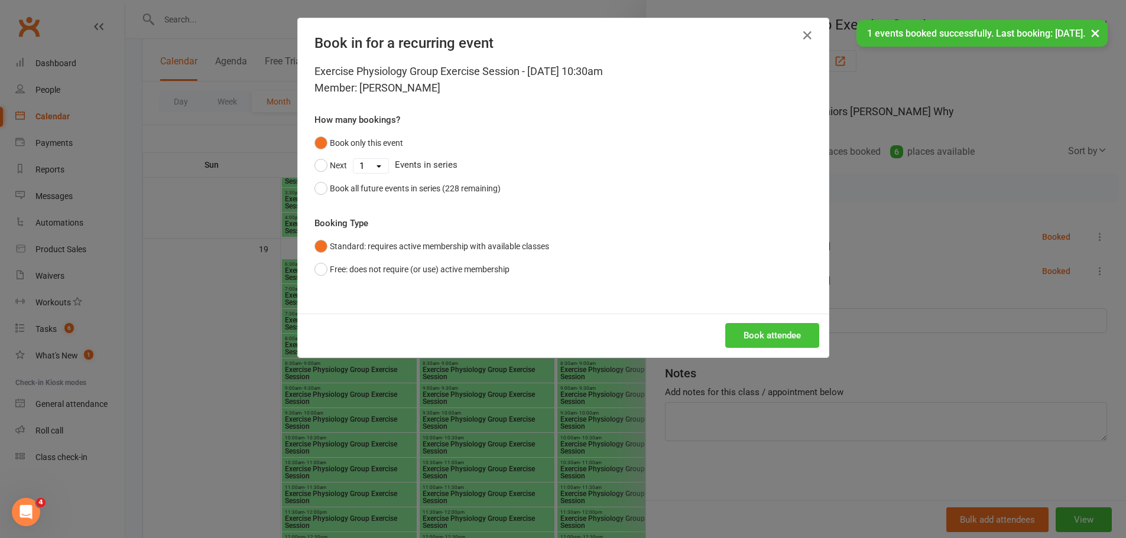
click at [759, 327] on button "Book attendee" at bounding box center [772, 335] width 94 height 25
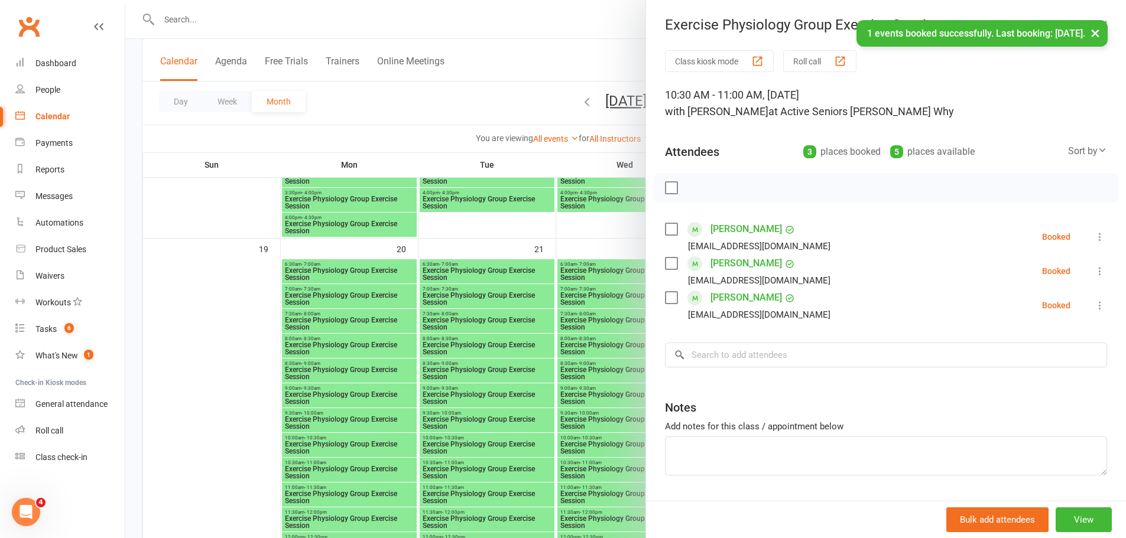
click at [292, 350] on div at bounding box center [625, 269] width 1001 height 538
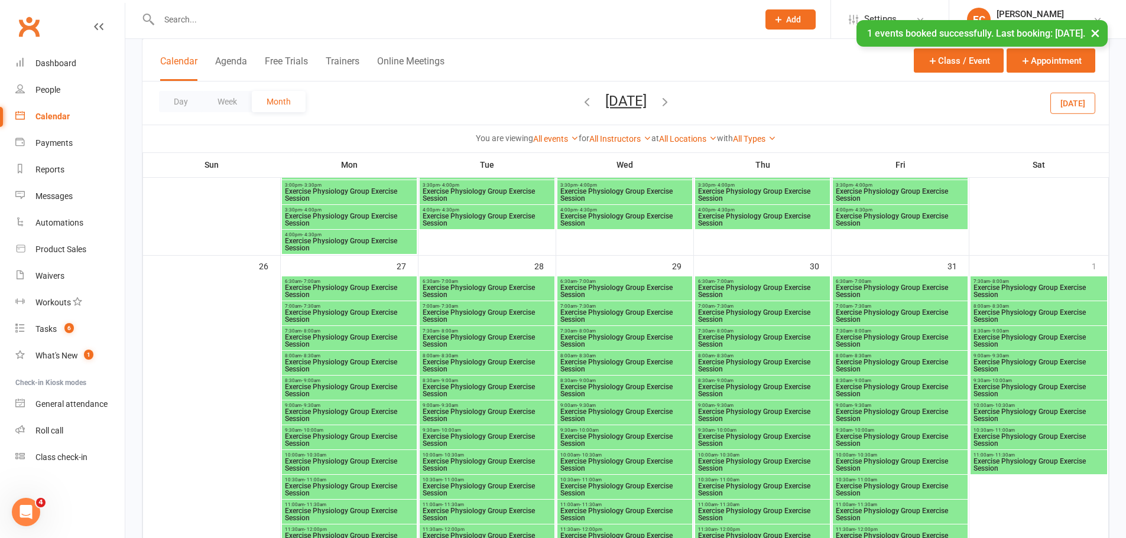
scroll to position [1891, 0]
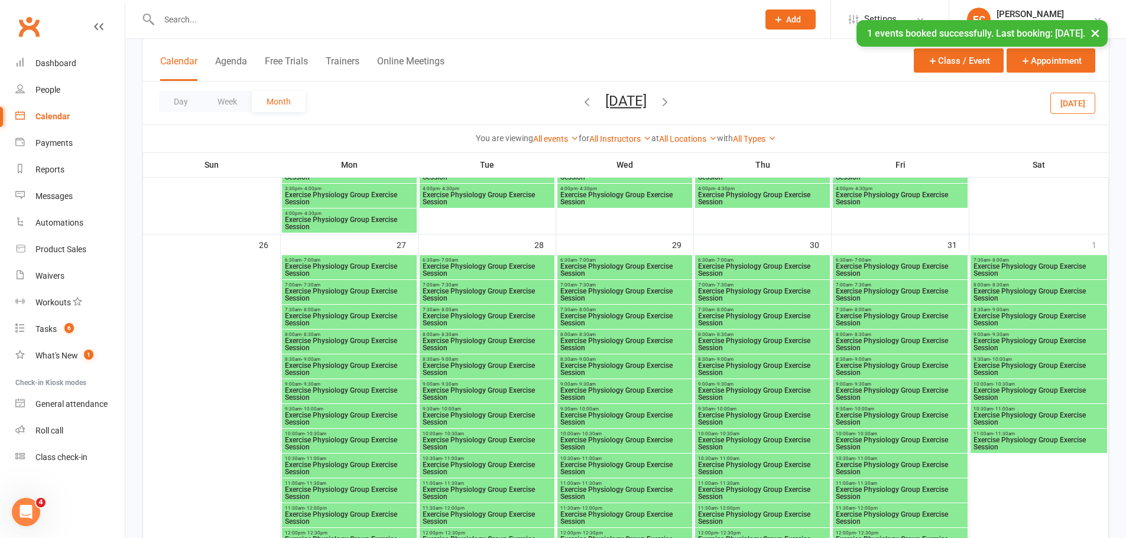
click at [359, 468] on span "Exercise Physiology Group Exercise Session" at bounding box center [349, 469] width 130 height 14
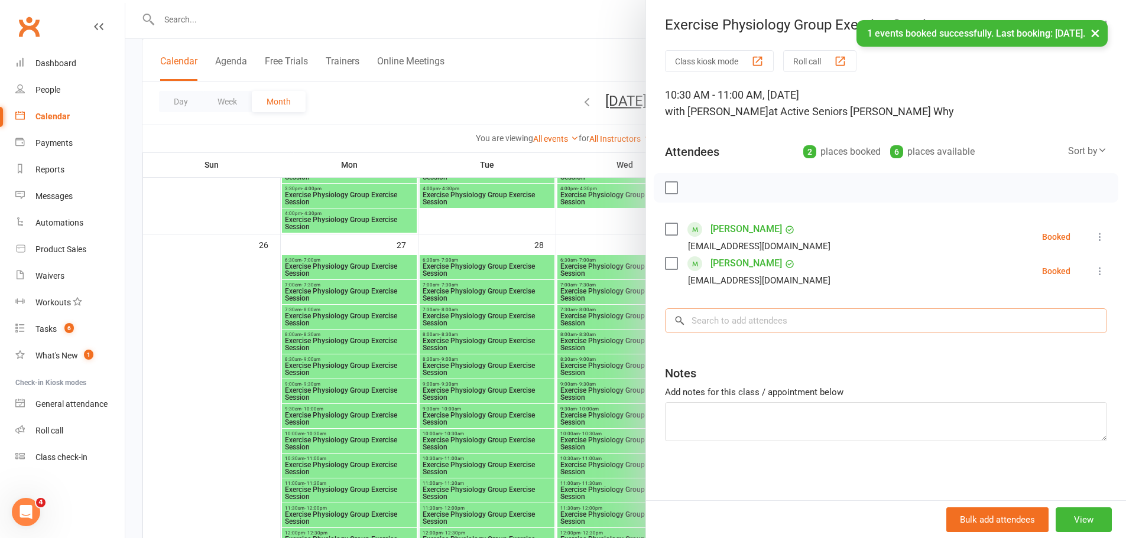
click at [701, 316] on input "search" at bounding box center [886, 321] width 442 height 25
paste input "Laura Ortega"
type input "Laura Ortega"
click at [693, 347] on div "Laura Ortega" at bounding box center [721, 345] width 68 height 17
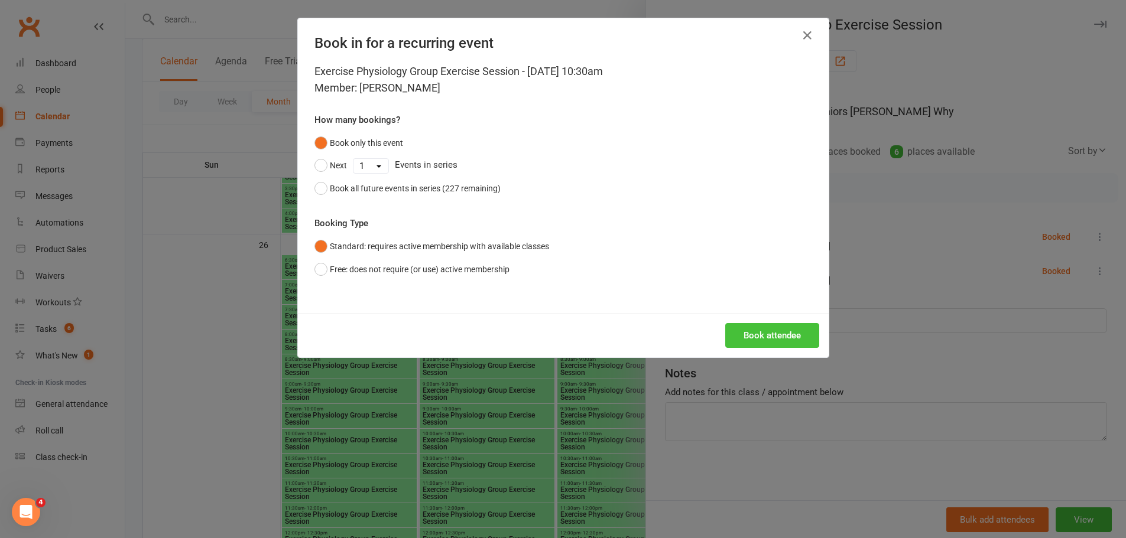
click at [784, 333] on button "Book attendee" at bounding box center [772, 335] width 94 height 25
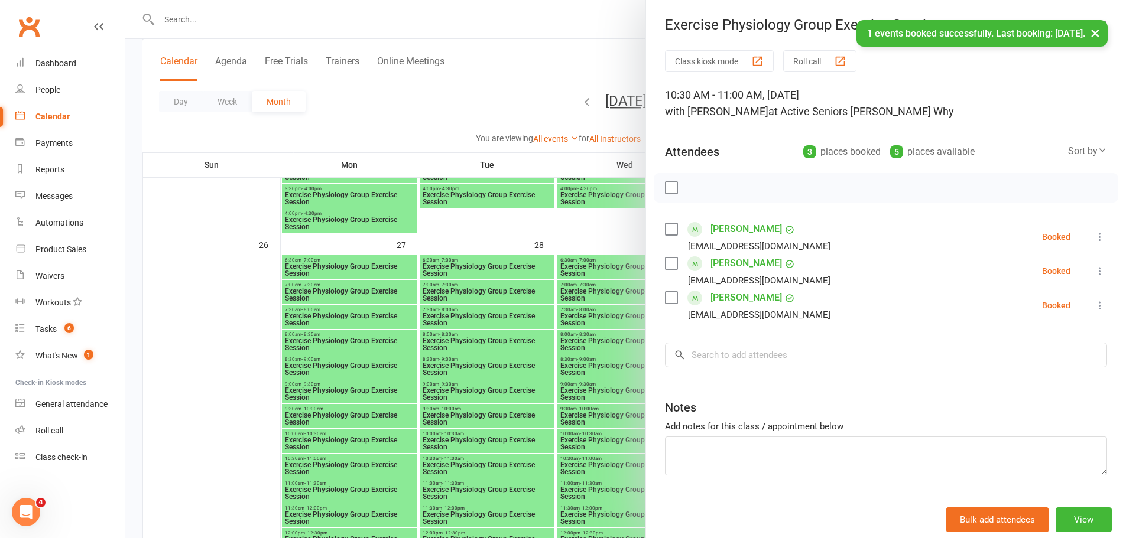
click at [601, 439] on div at bounding box center [625, 269] width 1001 height 538
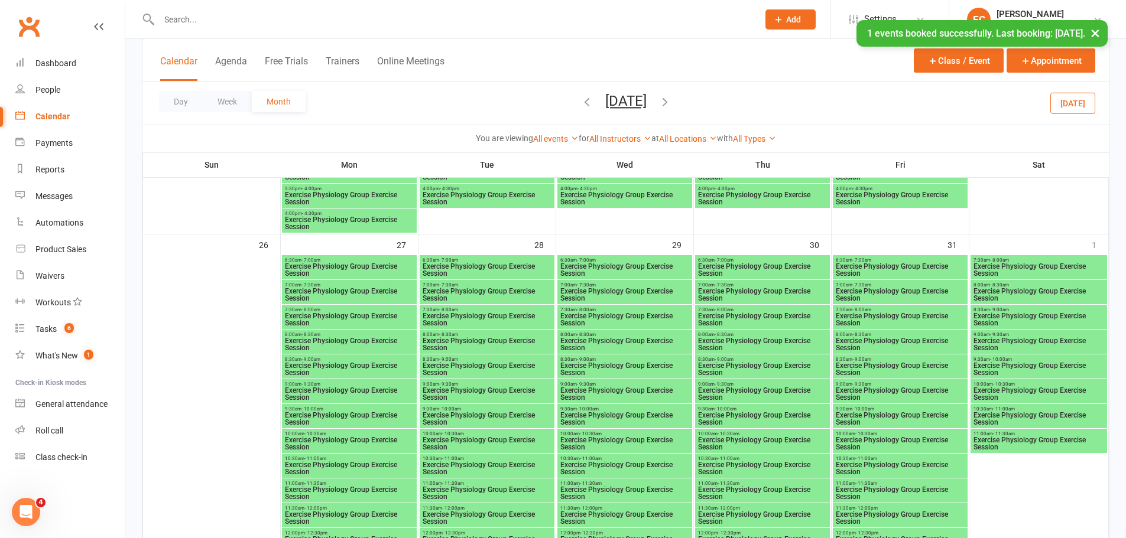
click at [631, 470] on span "Exercise Physiology Group Exercise Session" at bounding box center [625, 469] width 130 height 14
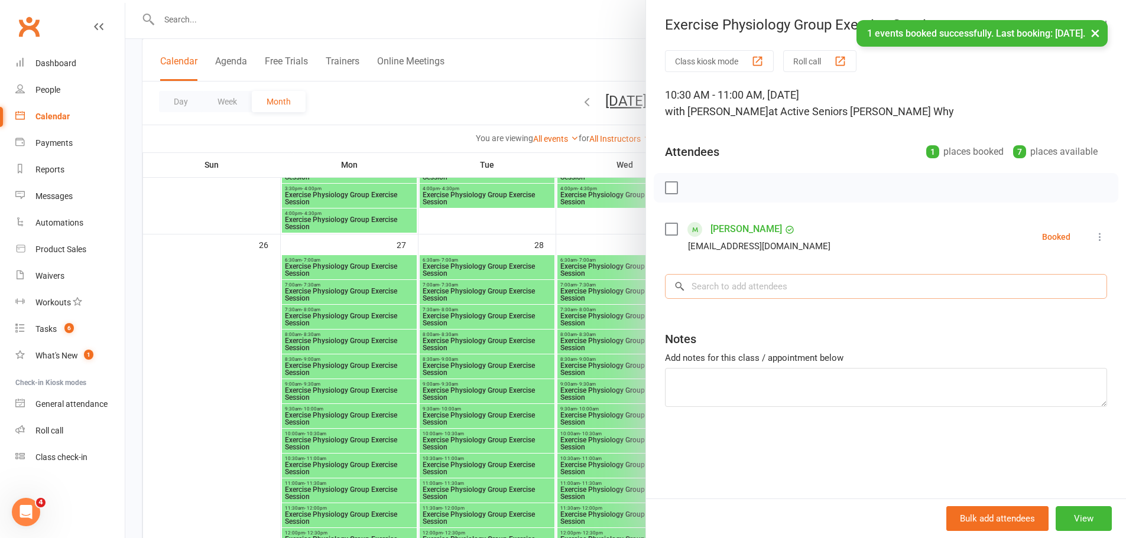
click at [768, 284] on input "search" at bounding box center [886, 286] width 442 height 25
paste input "Laura Ortega"
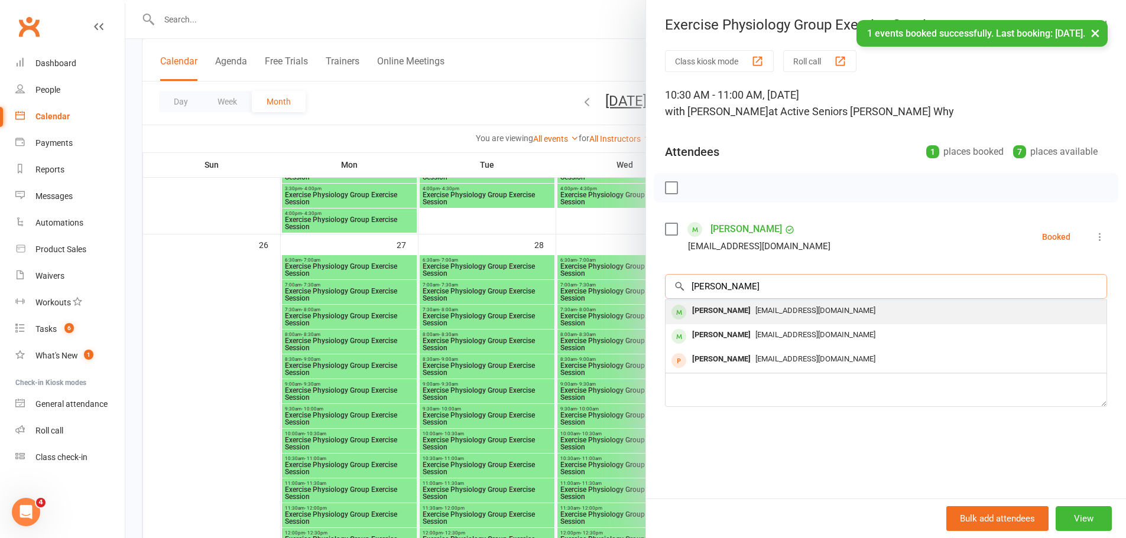
type input "Laura Ortega"
click at [710, 313] on div "Laura Ortega" at bounding box center [721, 311] width 68 height 17
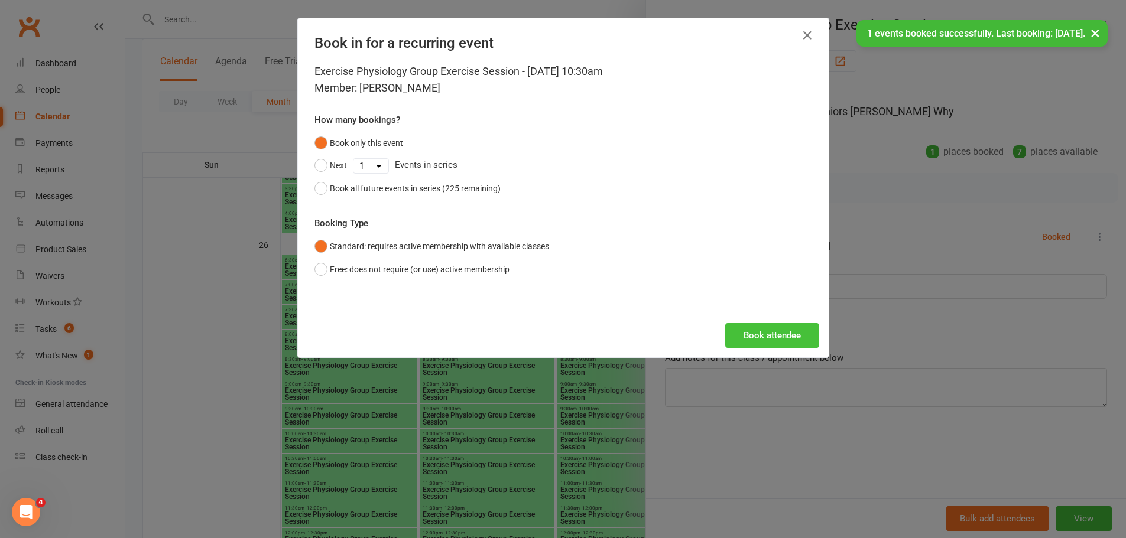
click at [758, 343] on button "Book attendee" at bounding box center [772, 335] width 94 height 25
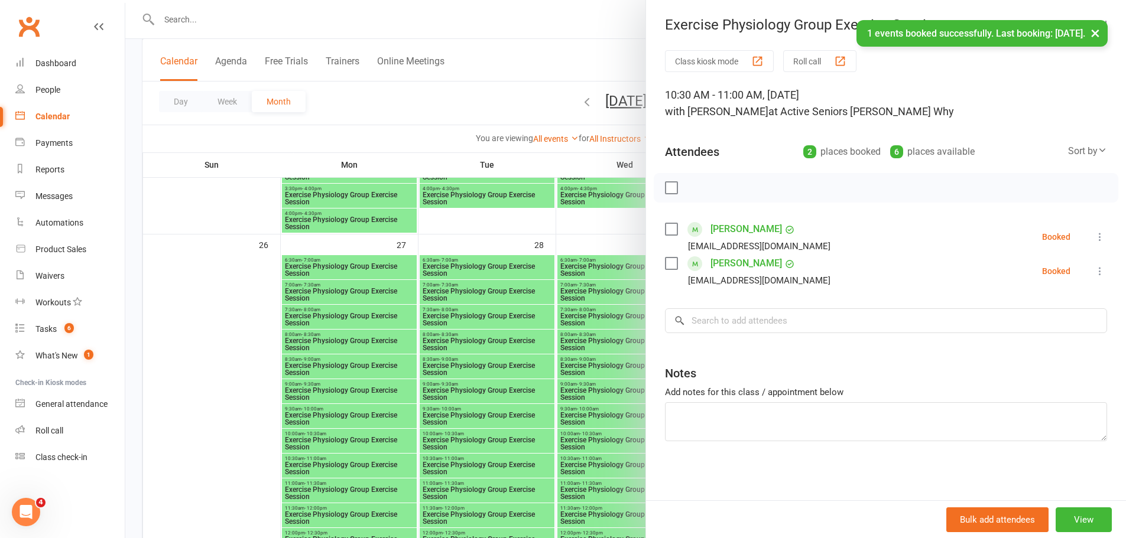
click at [539, 413] on div at bounding box center [625, 269] width 1001 height 538
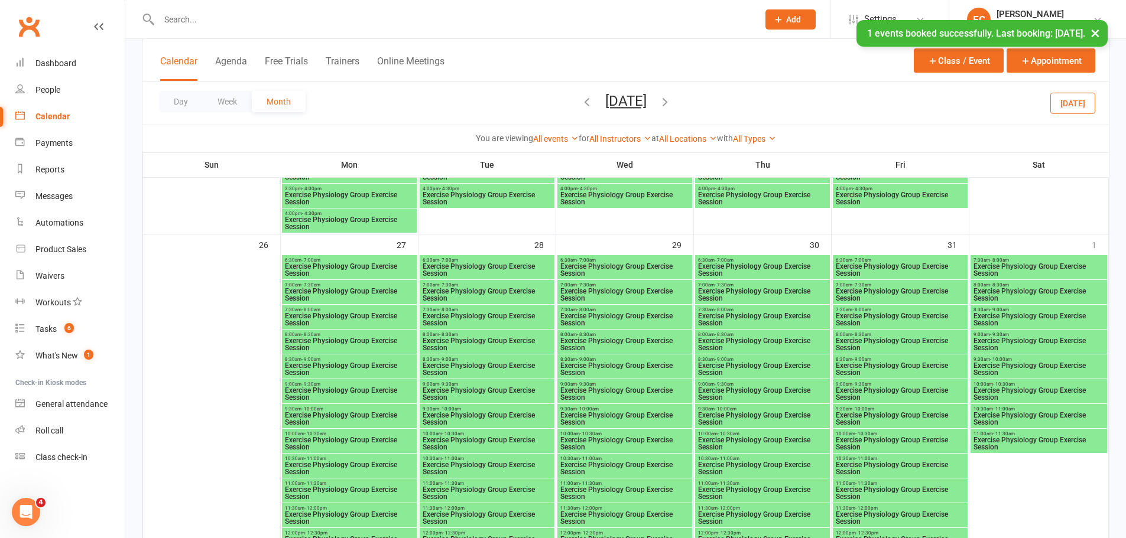
click at [893, 462] on span "Exercise Physiology Group Exercise Session" at bounding box center [900, 469] width 130 height 14
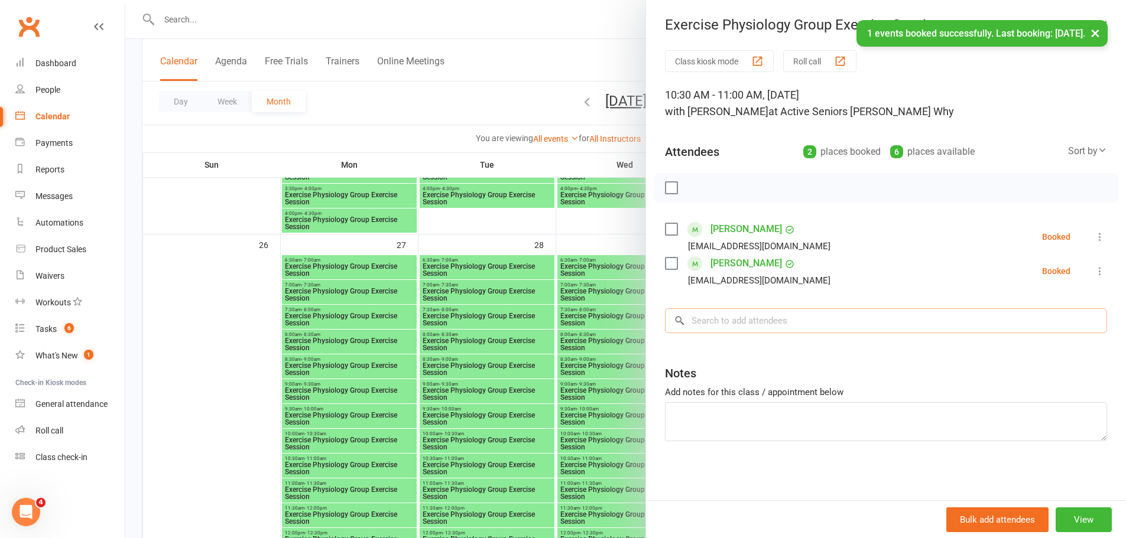
click at [723, 316] on input "search" at bounding box center [886, 321] width 442 height 25
paste input "Laura Ortega"
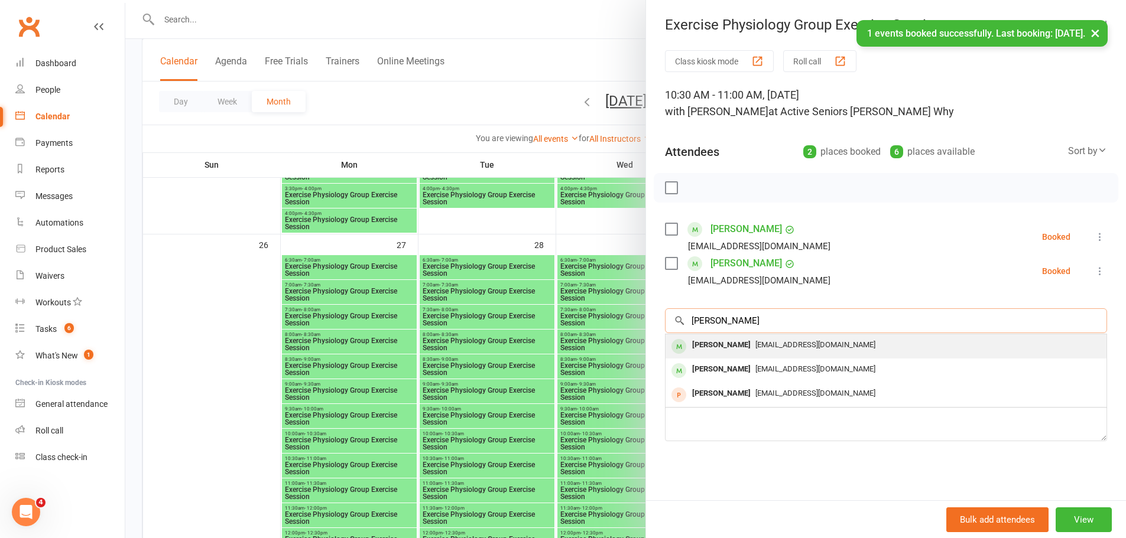
type input "Laura Ortega"
click at [708, 350] on div "Laura Ortega" at bounding box center [721, 345] width 68 height 17
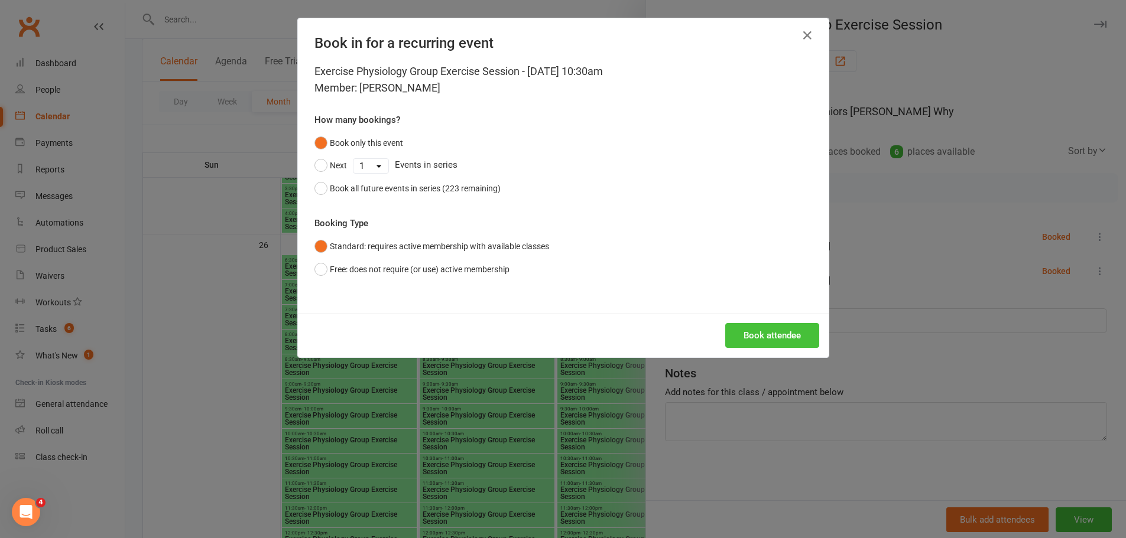
click at [762, 345] on button "Book attendee" at bounding box center [772, 335] width 94 height 25
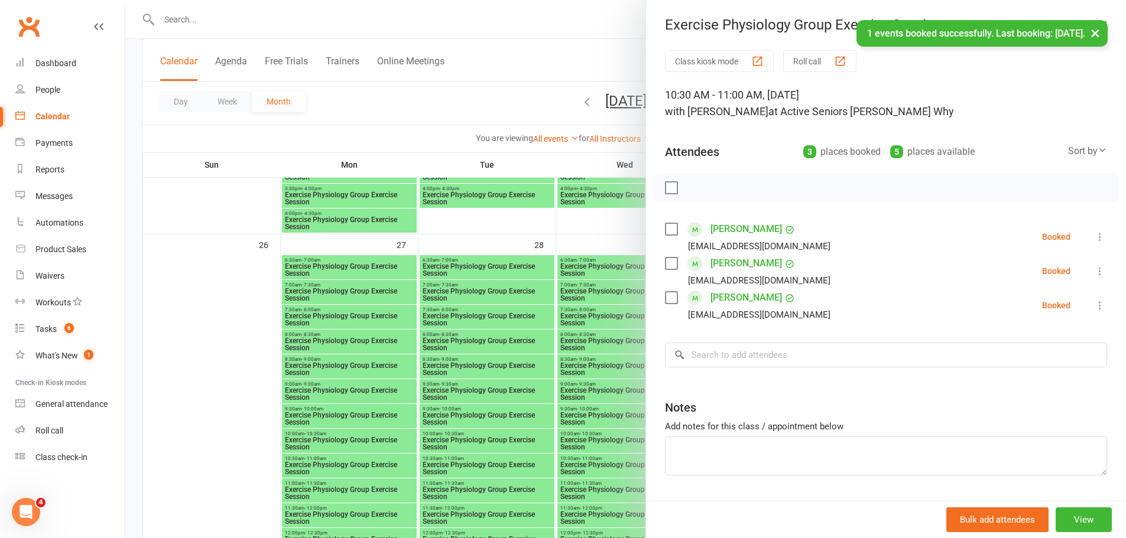
click at [336, 359] on div at bounding box center [625, 269] width 1001 height 538
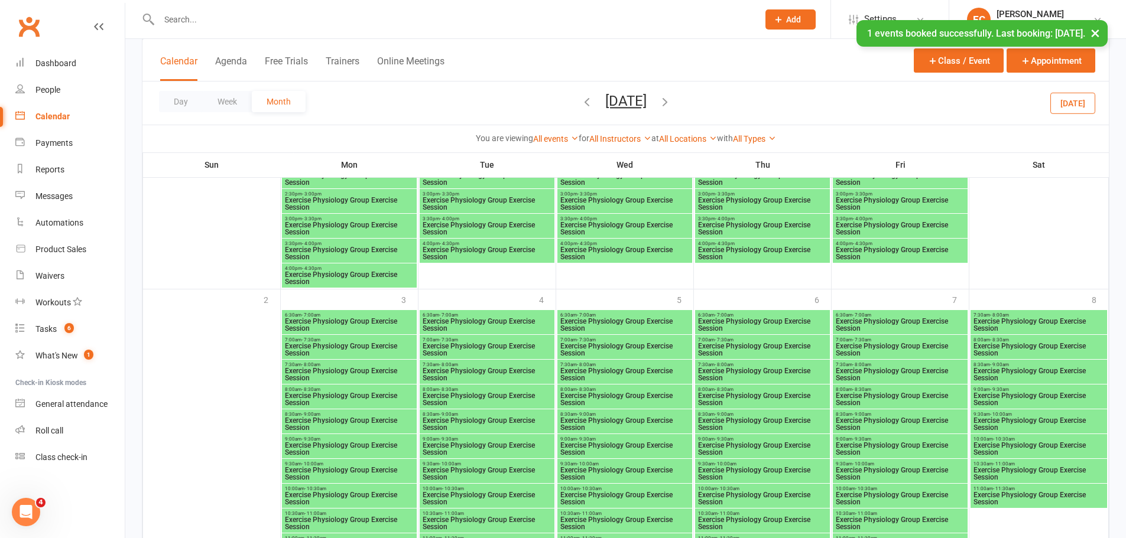
scroll to position [2364, 0]
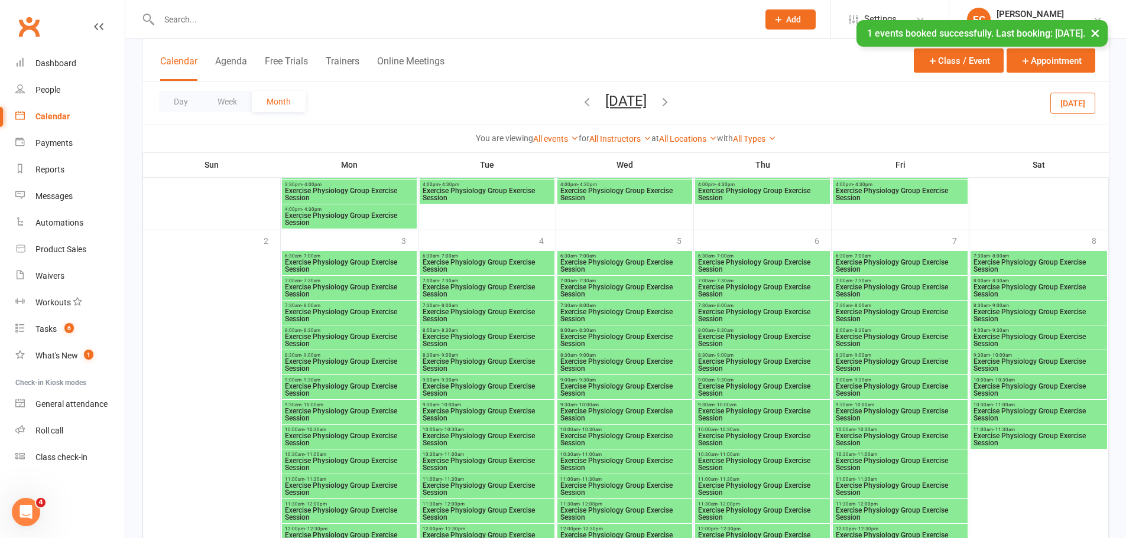
click at [353, 464] on span "Exercise Physiology Group Exercise Session" at bounding box center [349, 464] width 130 height 14
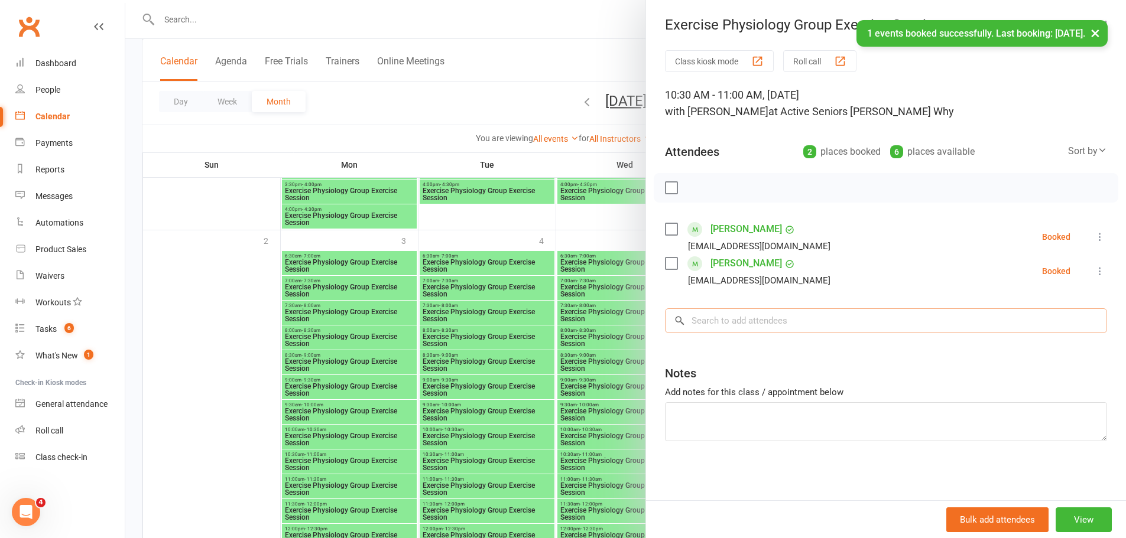
click at [704, 329] on input "search" at bounding box center [886, 321] width 442 height 25
paste input "Laura Ortega"
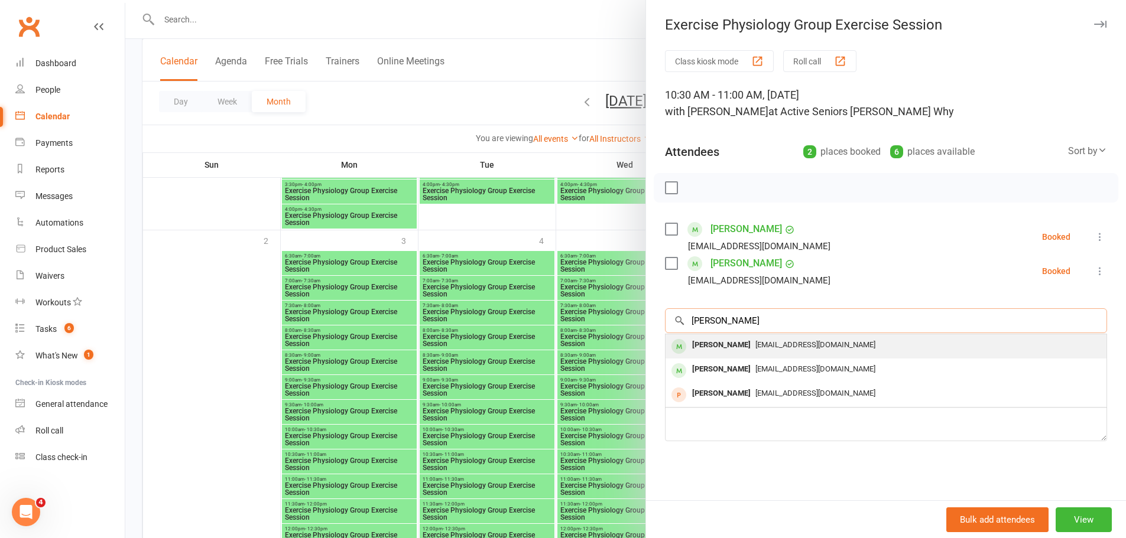
type input "Laura Ortega"
click at [730, 349] on div "Laura Ortega" at bounding box center [721, 345] width 68 height 17
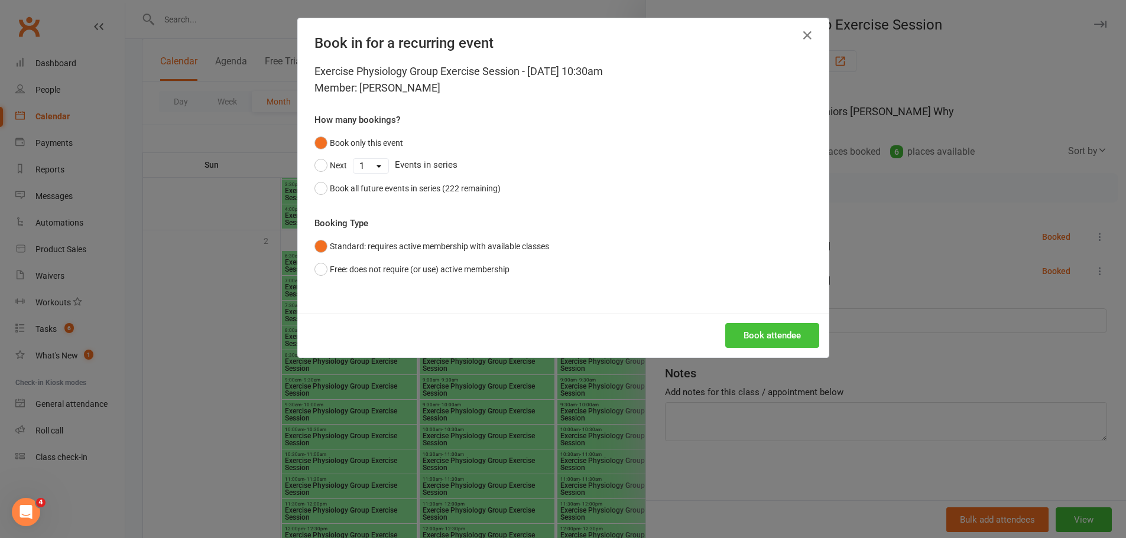
click at [811, 327] on button "Book attendee" at bounding box center [772, 335] width 94 height 25
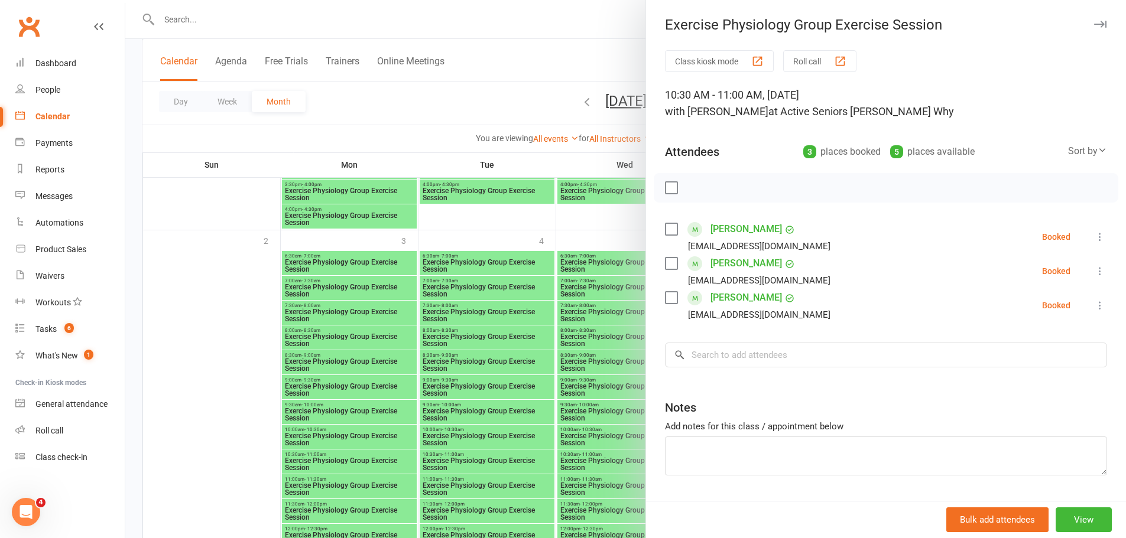
click at [515, 106] on div at bounding box center [625, 269] width 1001 height 538
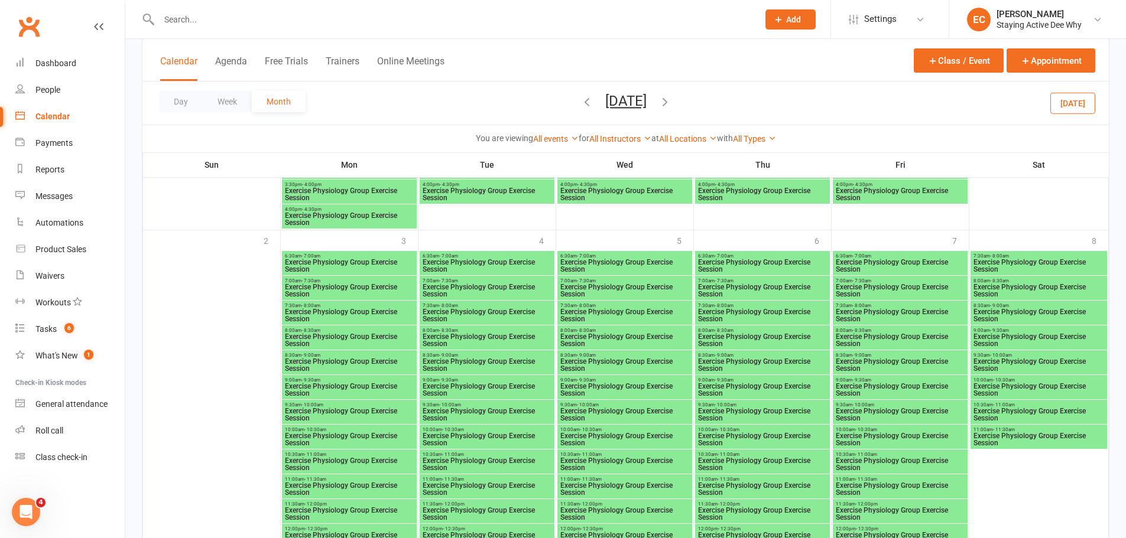
click at [468, 492] on span "Exercise Physiology Group Exercise Session" at bounding box center [487, 489] width 130 height 14
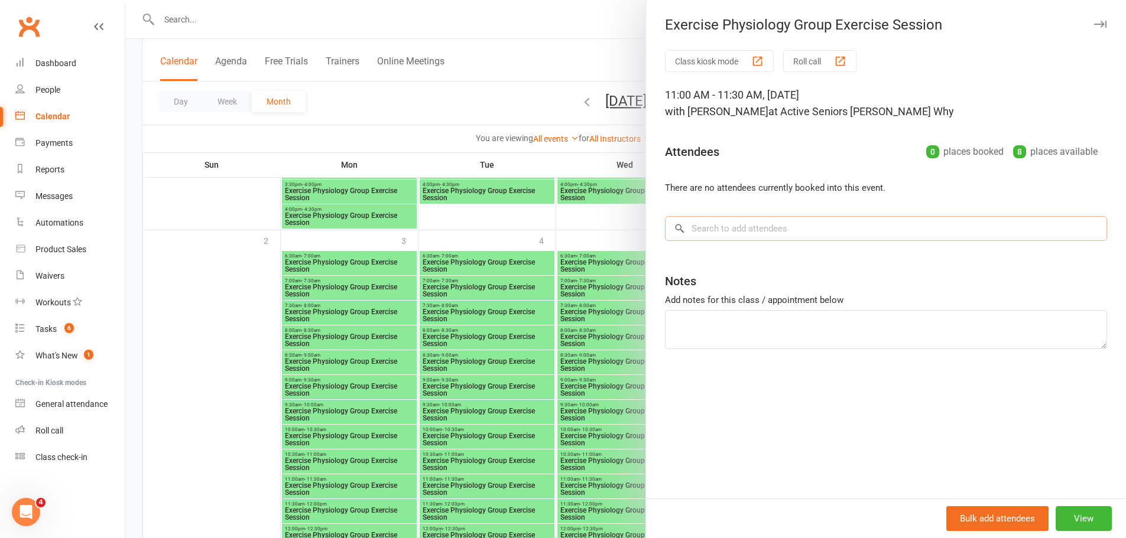
click at [726, 235] on input "search" at bounding box center [886, 228] width 442 height 25
paste input "Giovanna Zaconne"
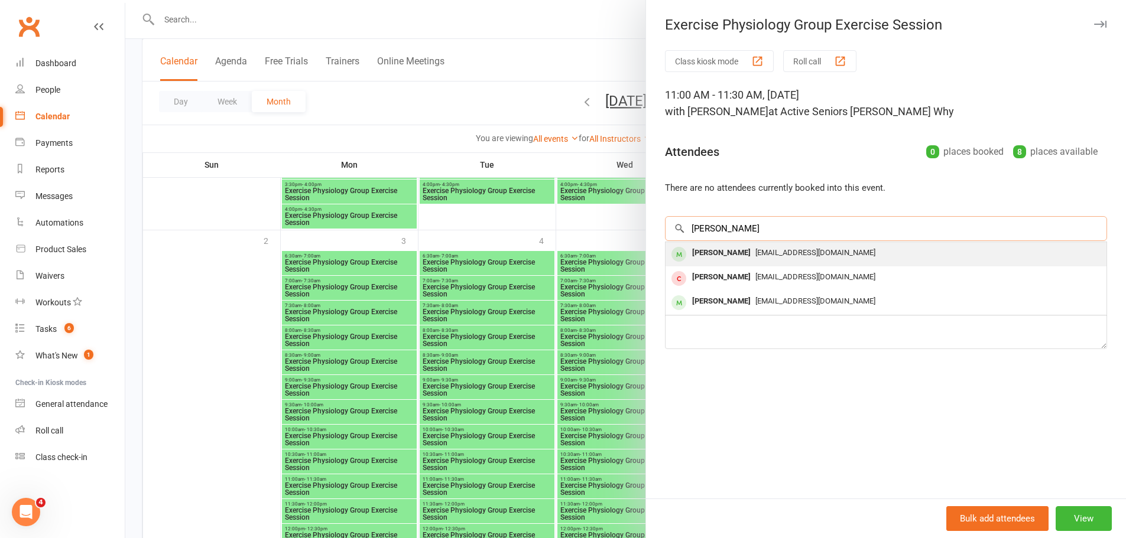
type input "Giovanna Zaconne"
click at [711, 253] on div "Giovanna Zaccone" at bounding box center [721, 253] width 68 height 17
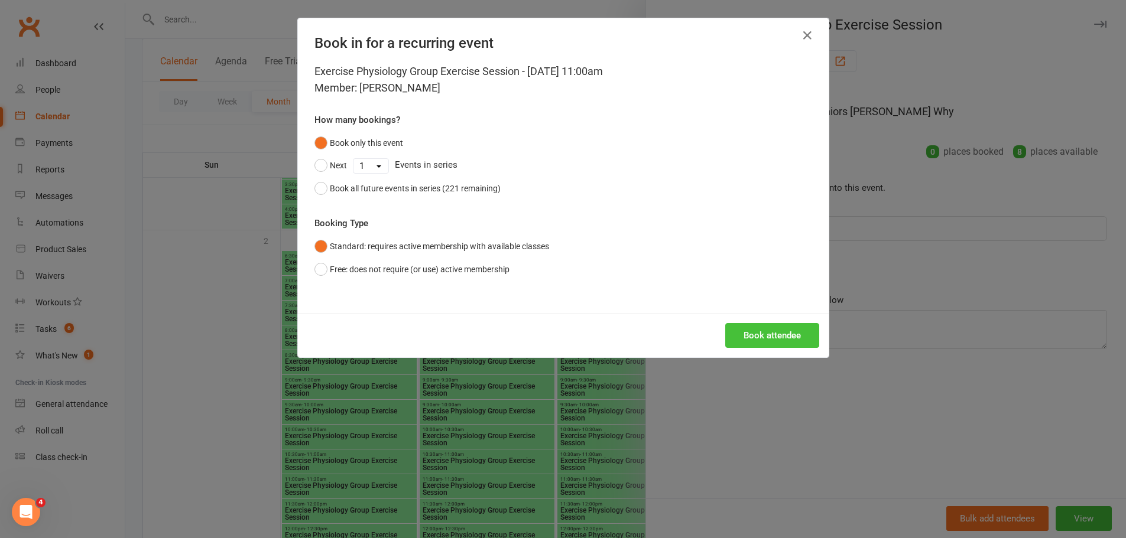
click at [762, 336] on button "Book attendee" at bounding box center [772, 335] width 94 height 25
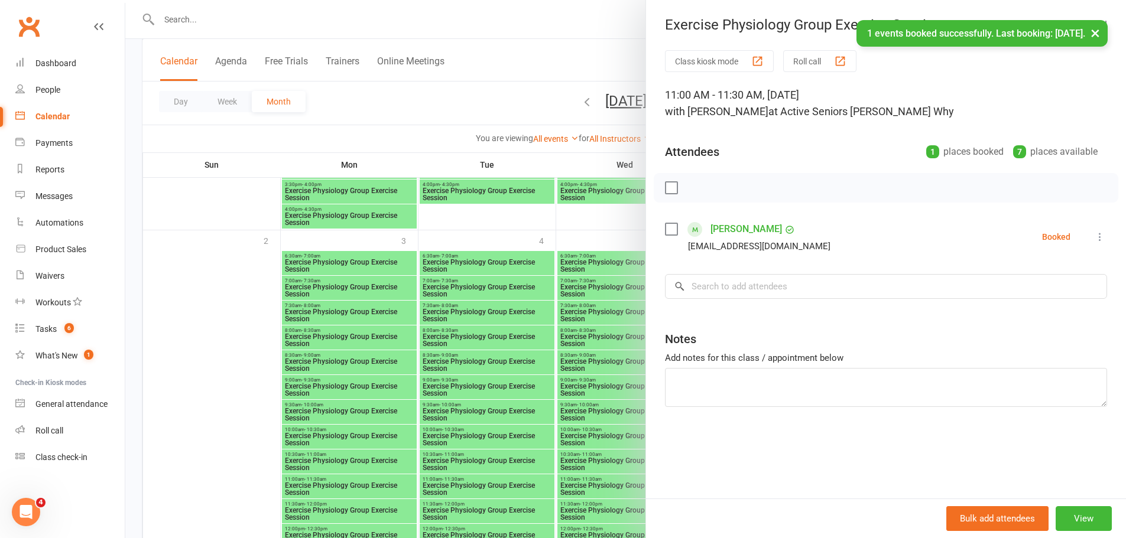
click at [562, 358] on div at bounding box center [625, 269] width 1001 height 538
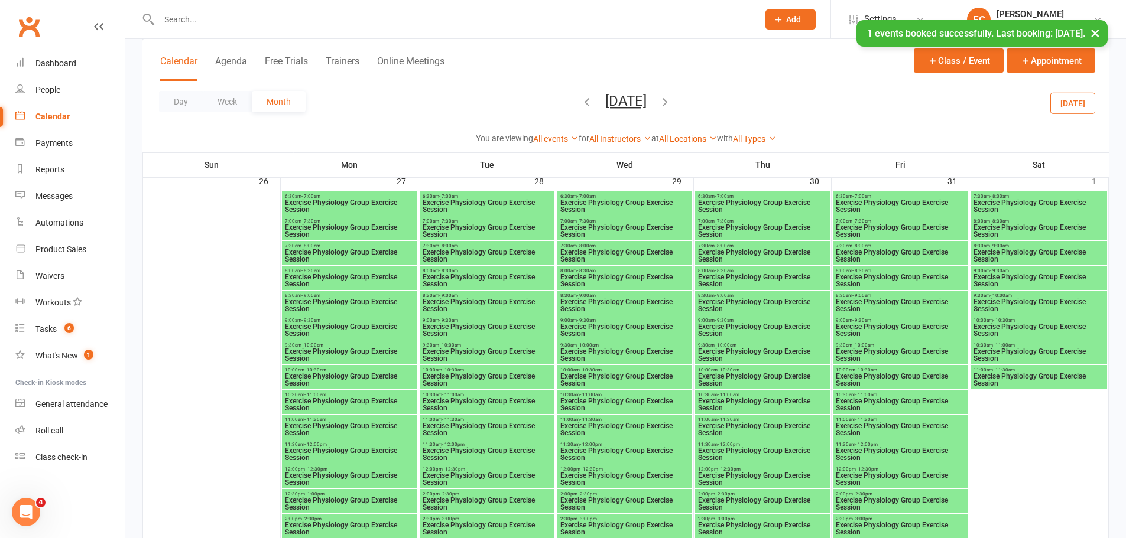
scroll to position [1950, 0]
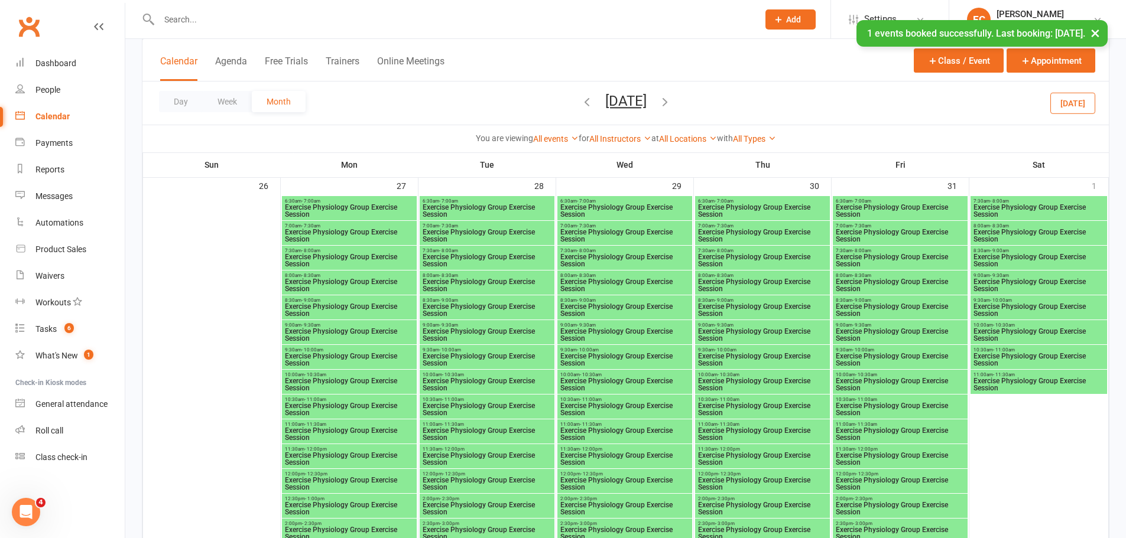
click at [756, 429] on span "Exercise Physiology Group Exercise Session" at bounding box center [762, 434] width 130 height 14
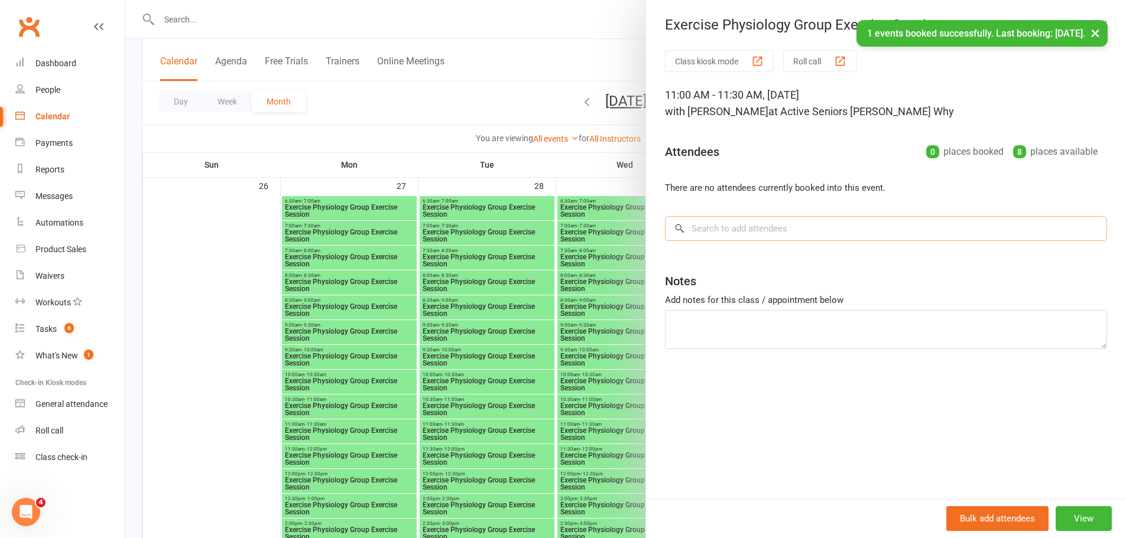
click at [804, 230] on input "search" at bounding box center [886, 228] width 442 height 25
paste input "Giovanna Zaconne"
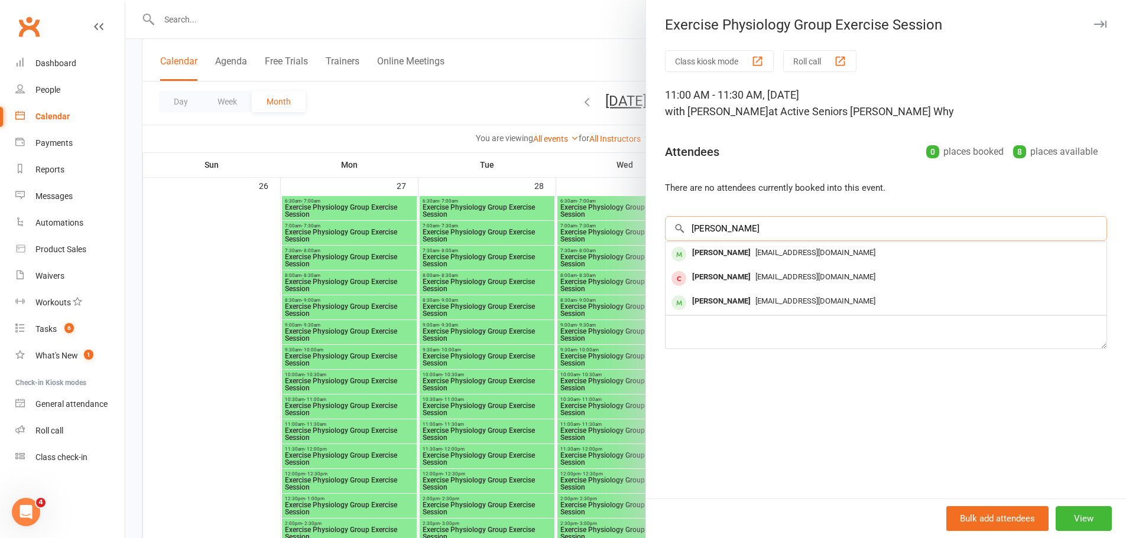
type input "Giovanna Zaconne"
click at [697, 255] on div "Giovanna Zaccone" at bounding box center [721, 253] width 68 height 17
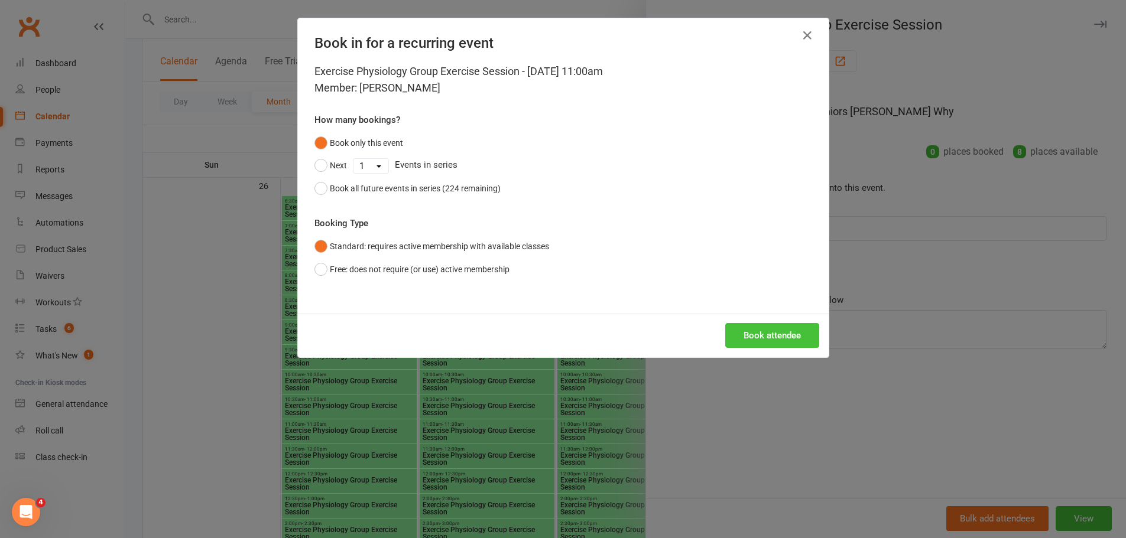
click at [783, 339] on button "Book attendee" at bounding box center [772, 335] width 94 height 25
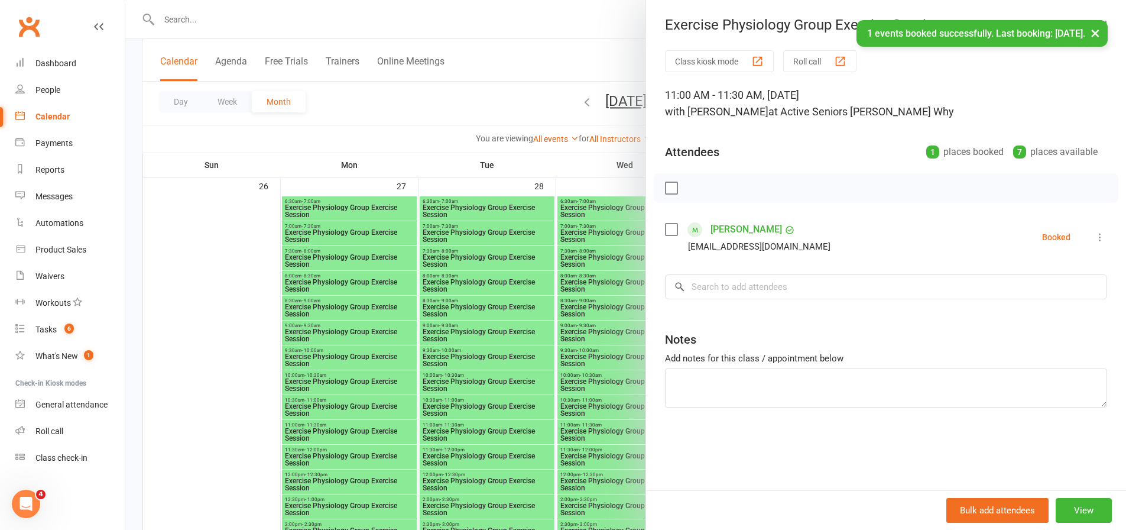
click at [495, 437] on div at bounding box center [625, 265] width 1001 height 530
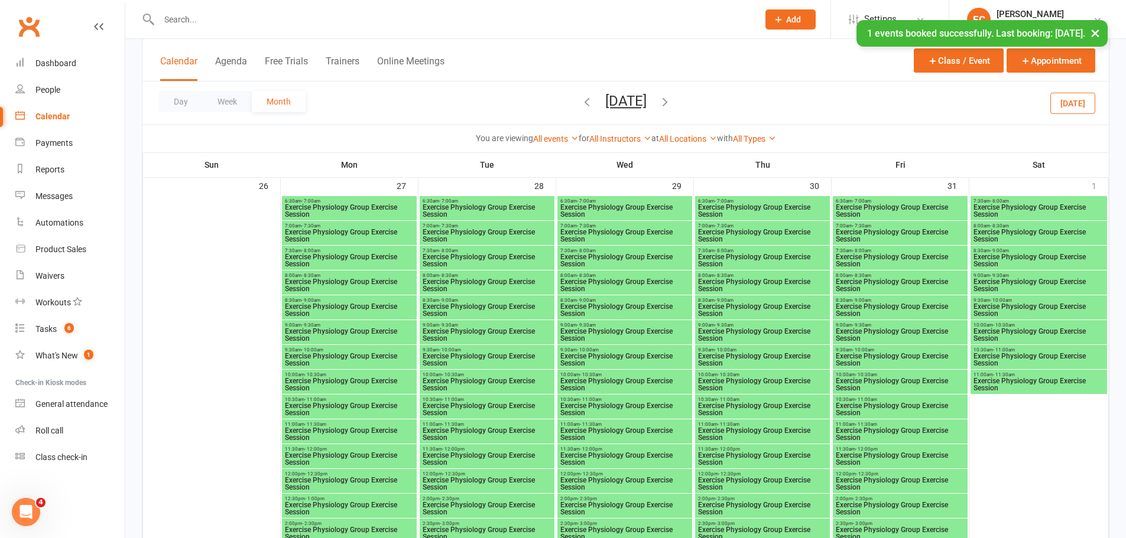
click at [524, 433] on span "Exercise Physiology Group Exercise Session" at bounding box center [487, 434] width 130 height 14
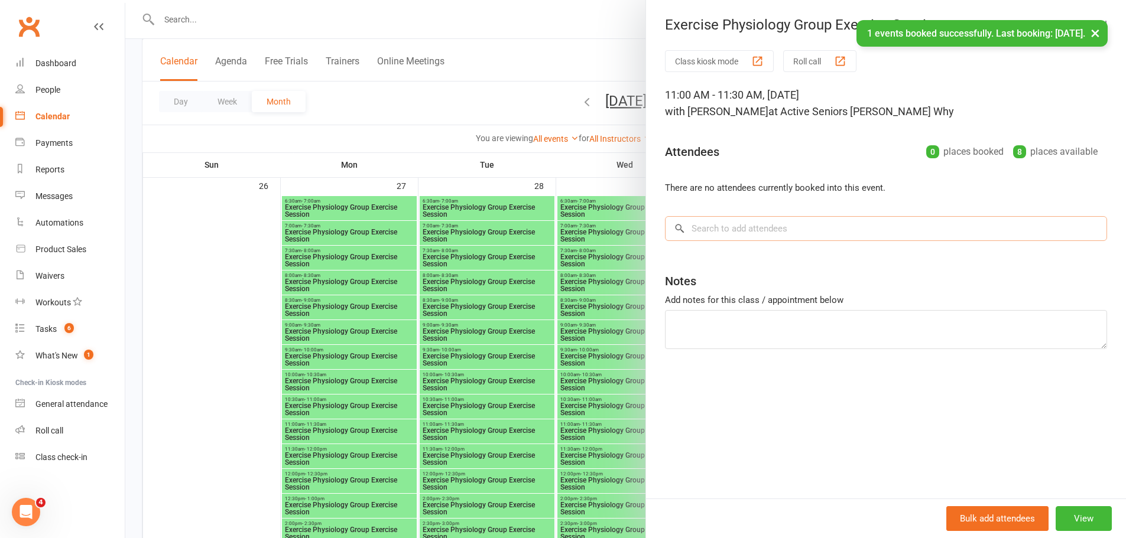
click at [697, 229] on input "search" at bounding box center [886, 228] width 442 height 25
paste input "Giovanna Zaconne"
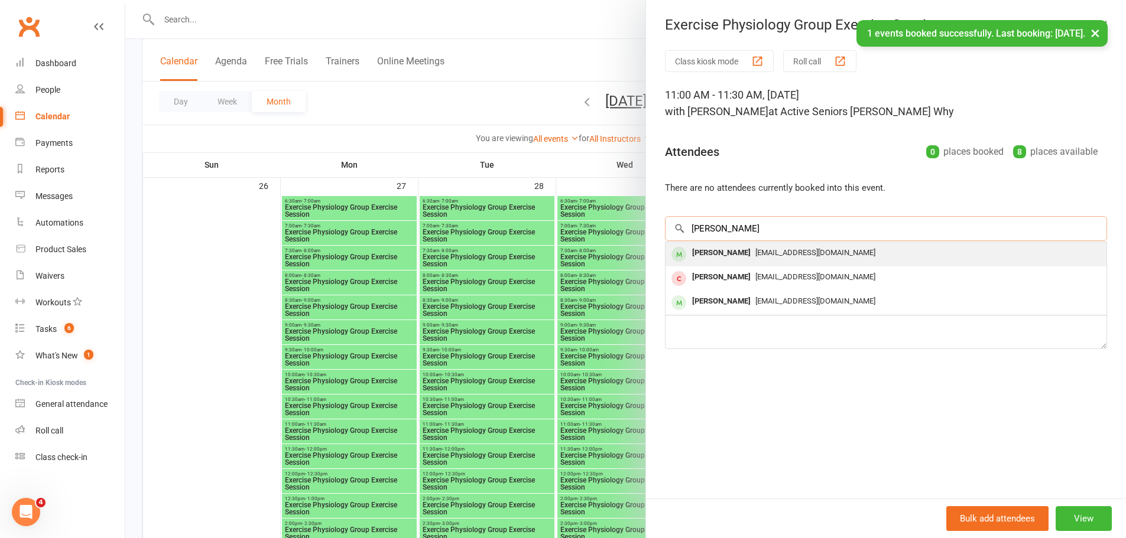
type input "Giovanna Zaconne"
click at [692, 261] on div "Giovanna Zaccone" at bounding box center [721, 253] width 68 height 17
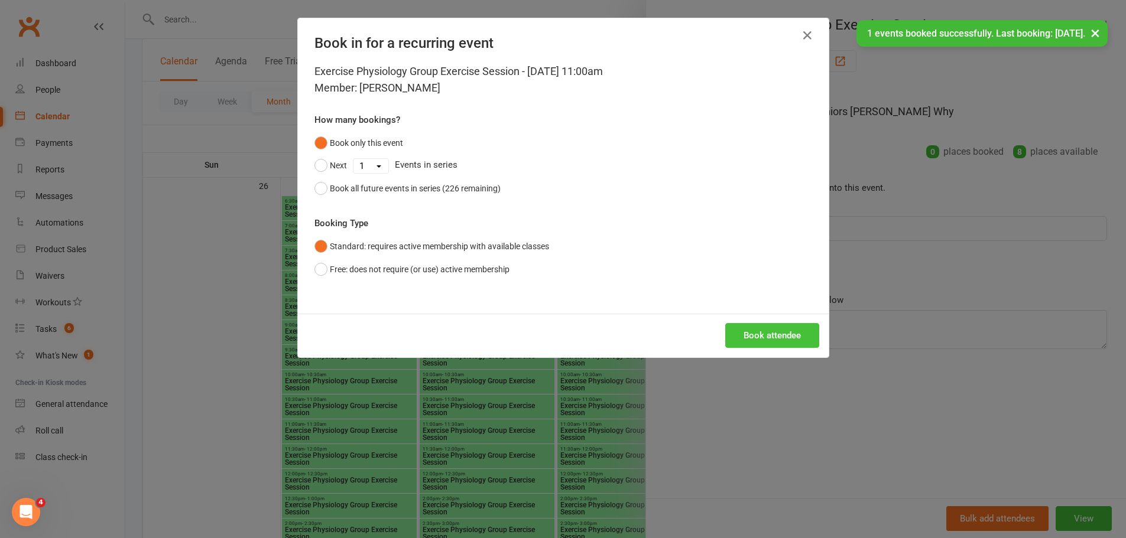
click at [778, 332] on button "Book attendee" at bounding box center [772, 335] width 94 height 25
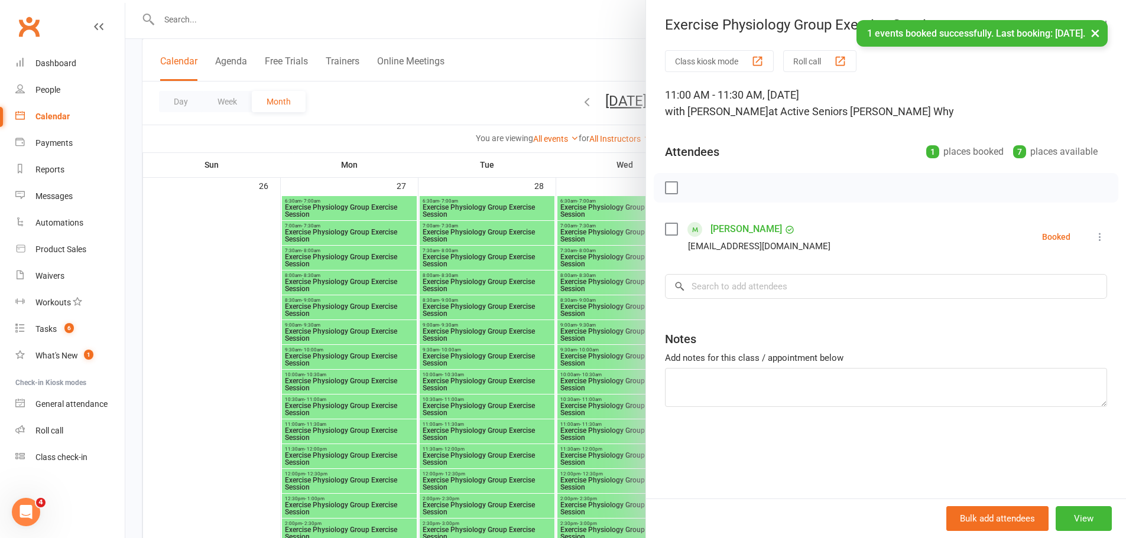
click at [534, 385] on div at bounding box center [625, 269] width 1001 height 538
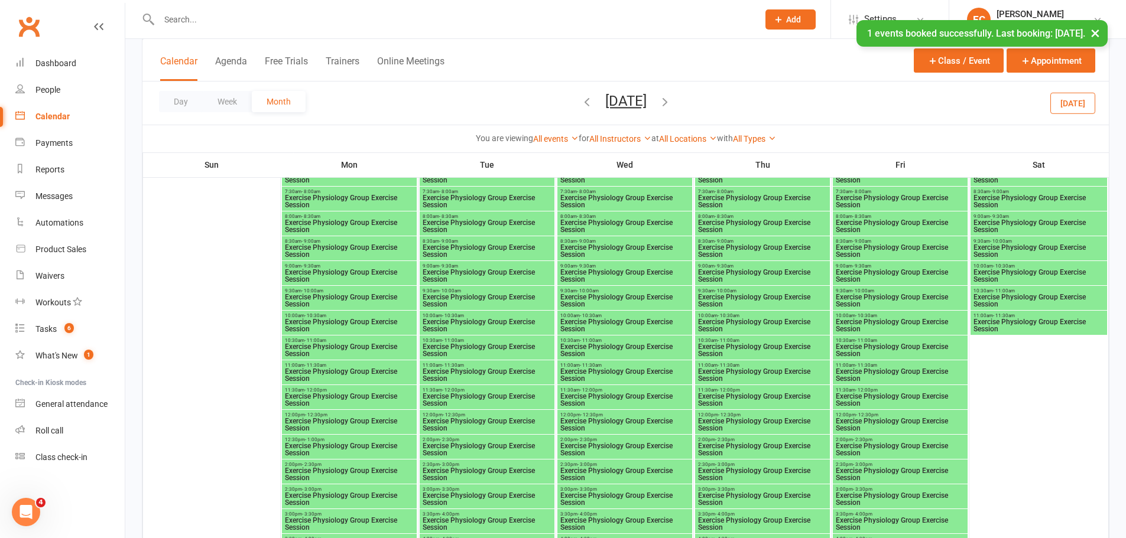
scroll to position [1478, 0]
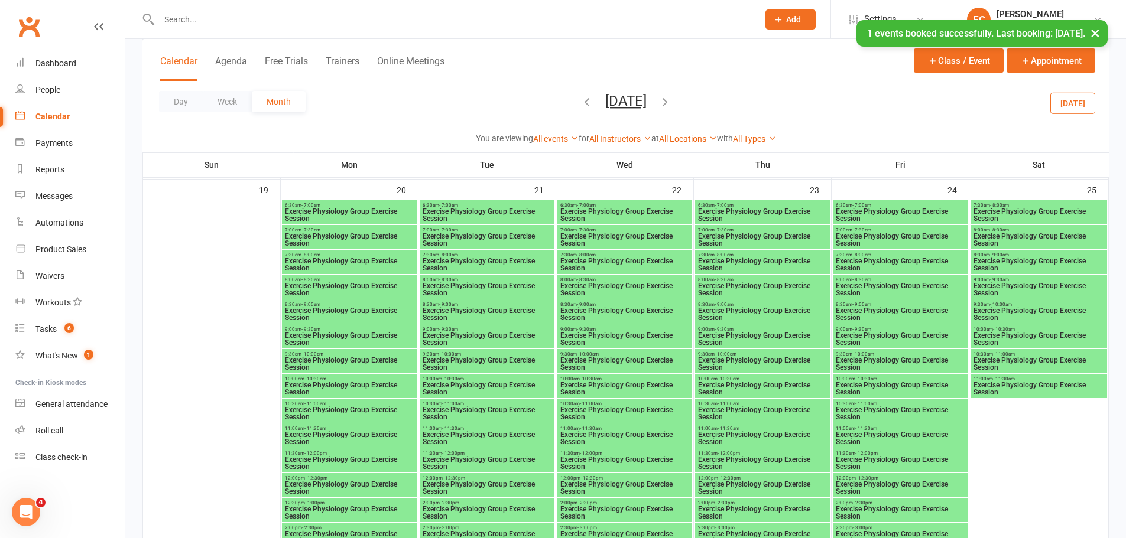
click at [475, 439] on span "Exercise Physiology Group Exercise Session" at bounding box center [487, 438] width 130 height 14
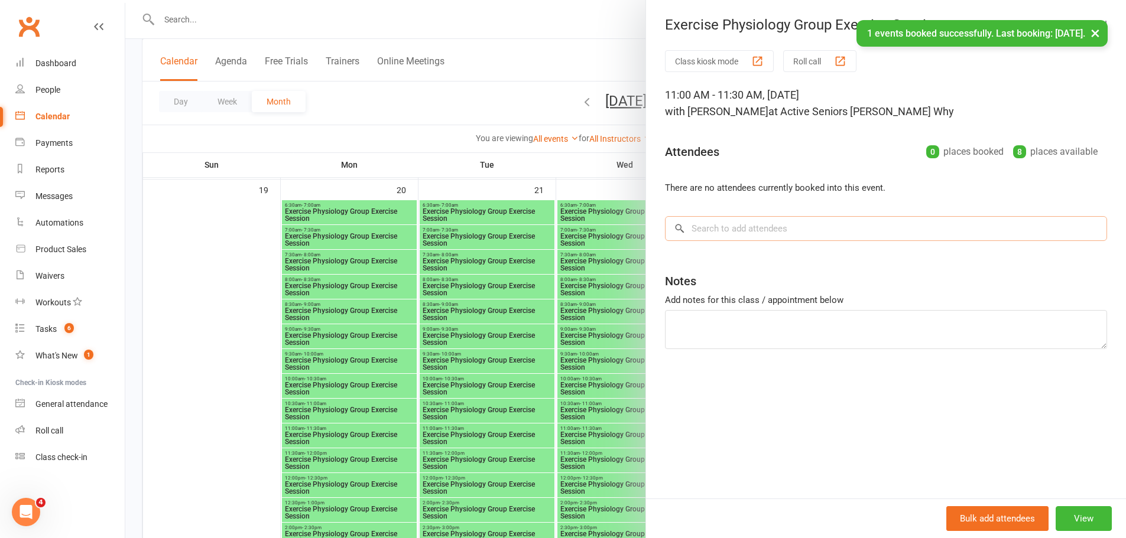
click at [784, 233] on input "search" at bounding box center [886, 228] width 442 height 25
paste input "Giovanna Zaconne"
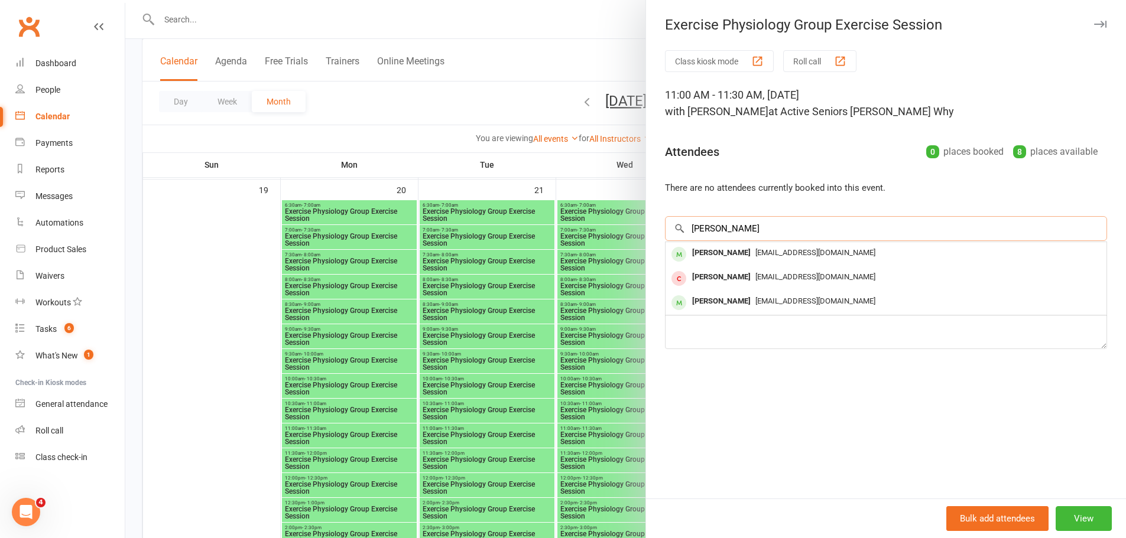
type input "Giovanna Zaconne"
click at [695, 255] on div "Giovanna Zaccone" at bounding box center [721, 253] width 68 height 17
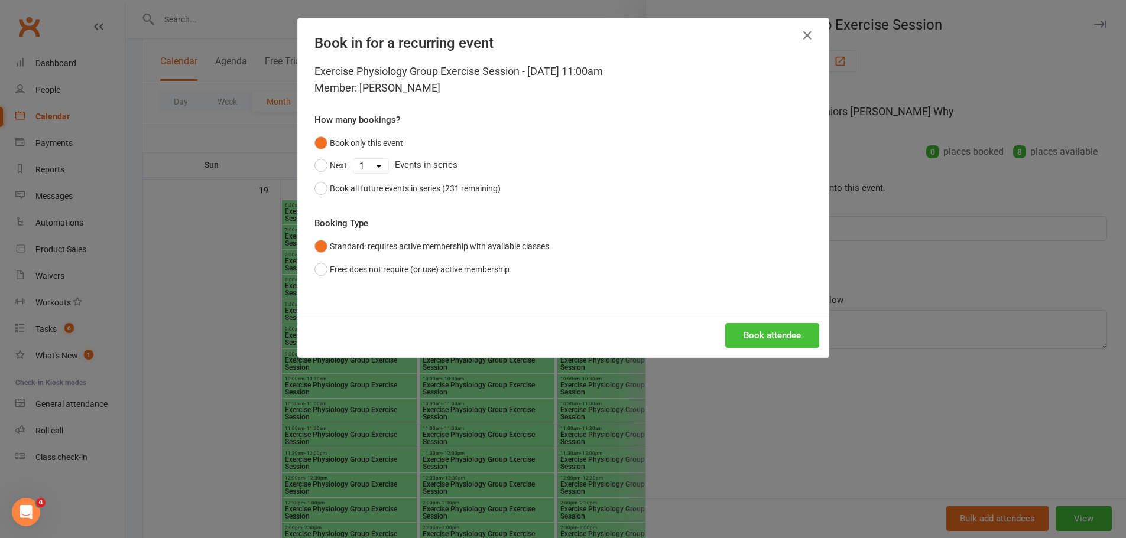
click at [769, 330] on button "Book attendee" at bounding box center [772, 335] width 94 height 25
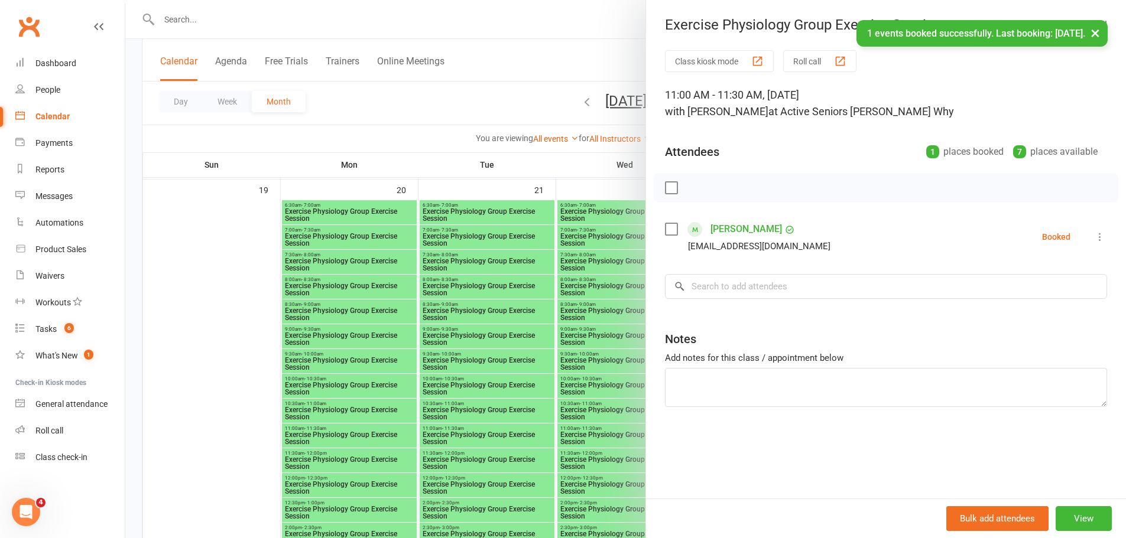
click at [488, 379] on div at bounding box center [625, 269] width 1001 height 538
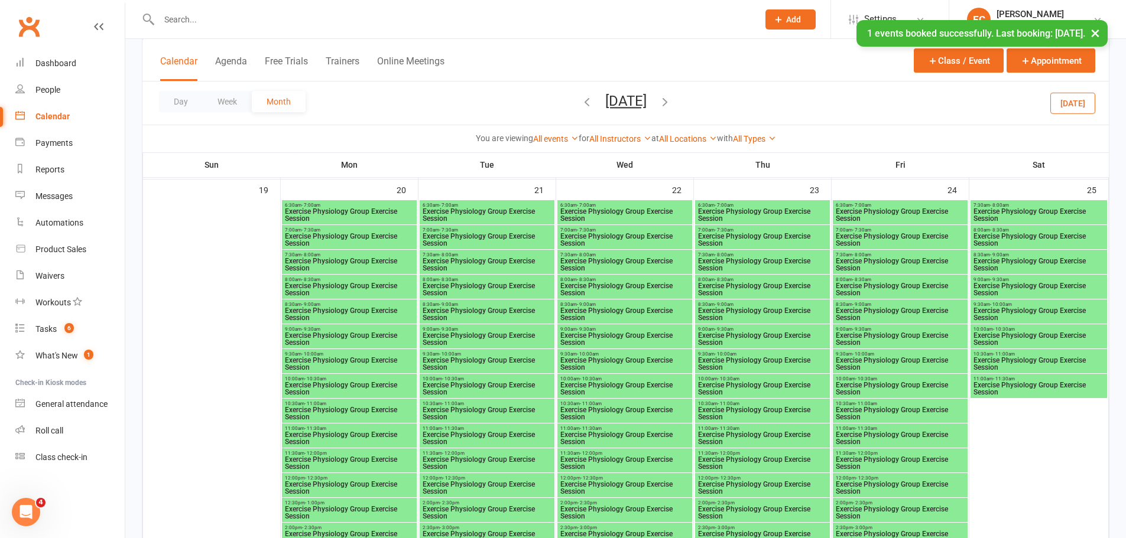
click at [884, 440] on span "Exercise Physiology Group Exercise Session" at bounding box center [900, 438] width 130 height 14
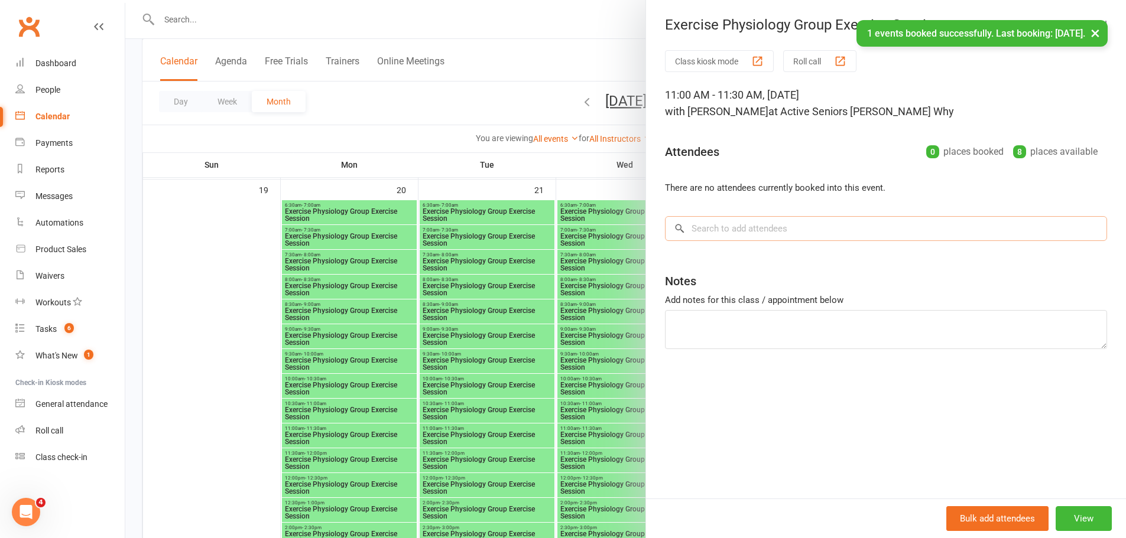
click at [795, 234] on input "search" at bounding box center [886, 228] width 442 height 25
paste input "Giovanna Zaconne"
type input "Giovanna Zaconne"
click at [693, 255] on div "Giovanna Zaccone" at bounding box center [721, 253] width 68 height 17
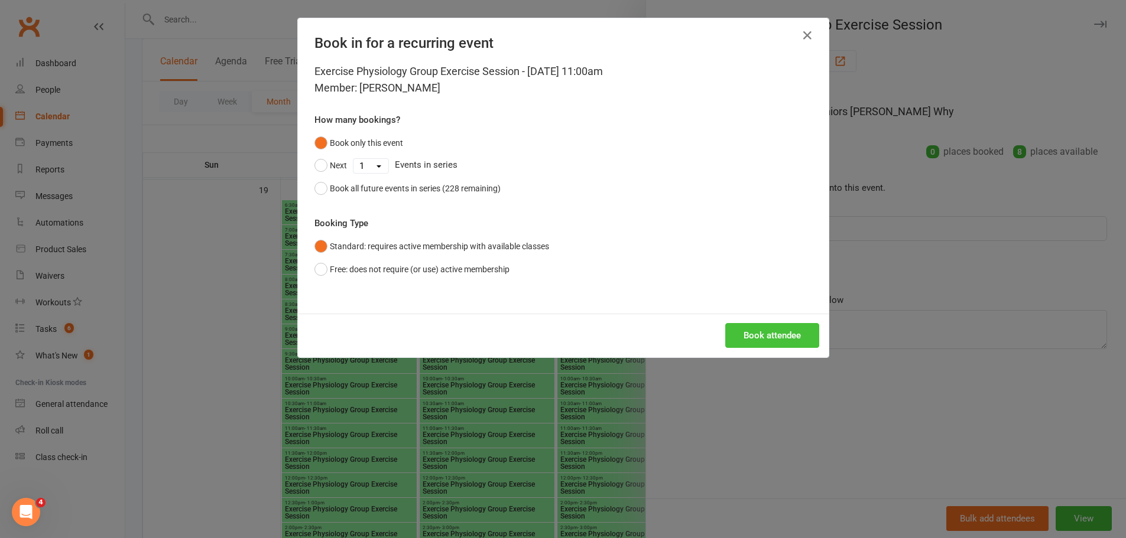
click at [754, 320] on div "Book attendee" at bounding box center [563, 336] width 531 height 44
click at [754, 327] on button "Book attendee" at bounding box center [772, 335] width 94 height 25
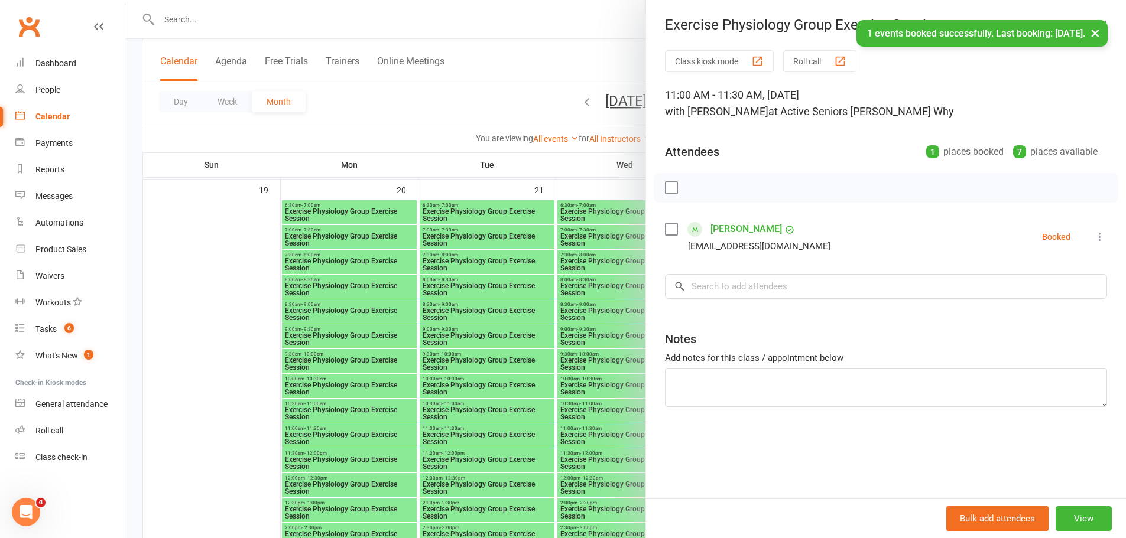
click at [603, 359] on div at bounding box center [625, 269] width 1001 height 538
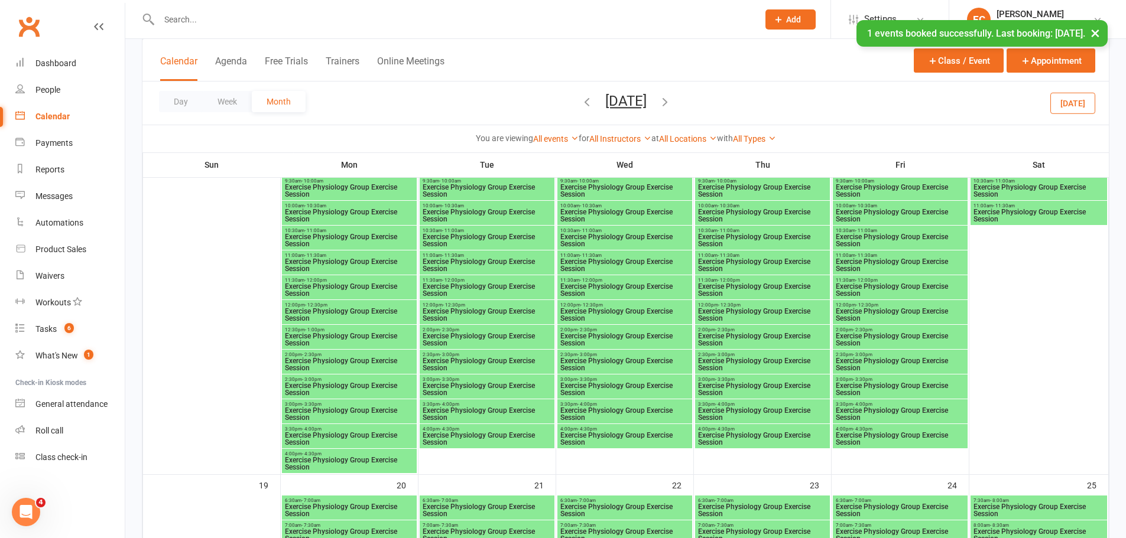
scroll to position [1123, 0]
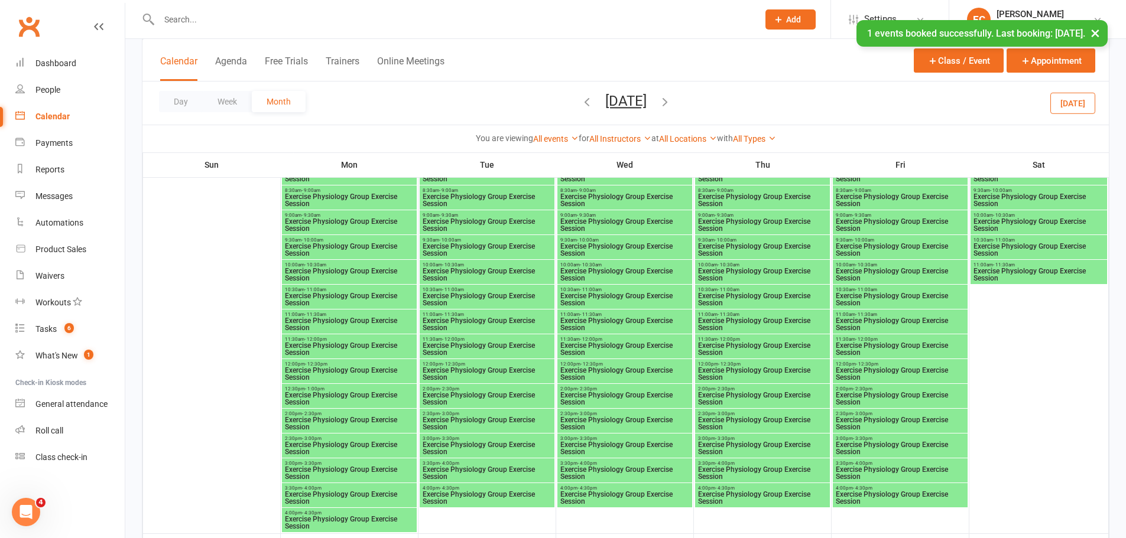
click at [493, 324] on span "Exercise Physiology Group Exercise Session" at bounding box center [487, 324] width 130 height 14
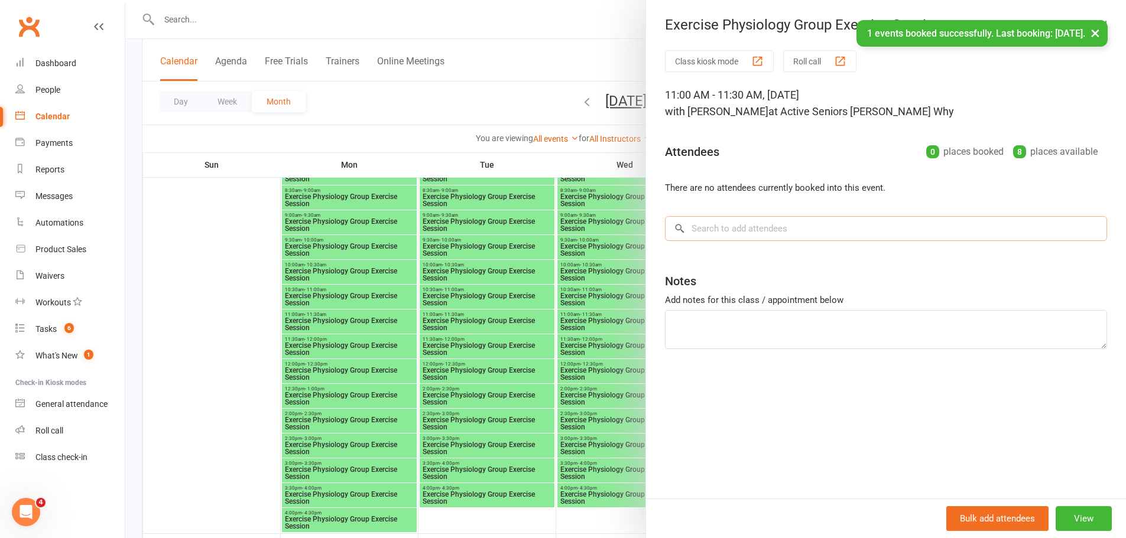
click at [778, 231] on input "search" at bounding box center [886, 228] width 442 height 25
paste input "Giovanna Zaconne"
type input "Giovanna Zaconne"
click at [702, 254] on div "Giovanna Zaccone" at bounding box center [721, 253] width 68 height 17
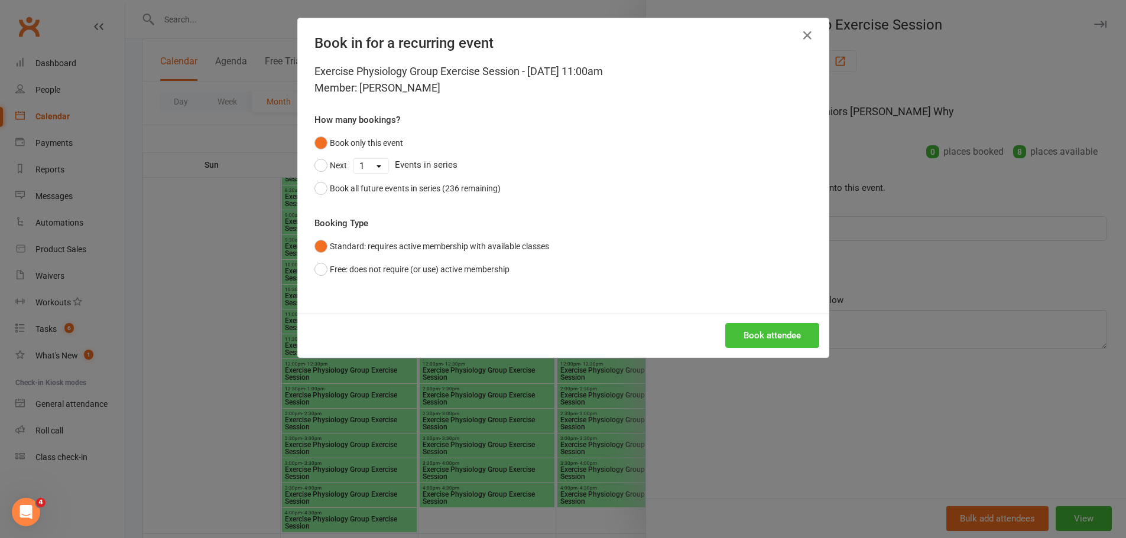
click at [768, 324] on button "Book attendee" at bounding box center [772, 335] width 94 height 25
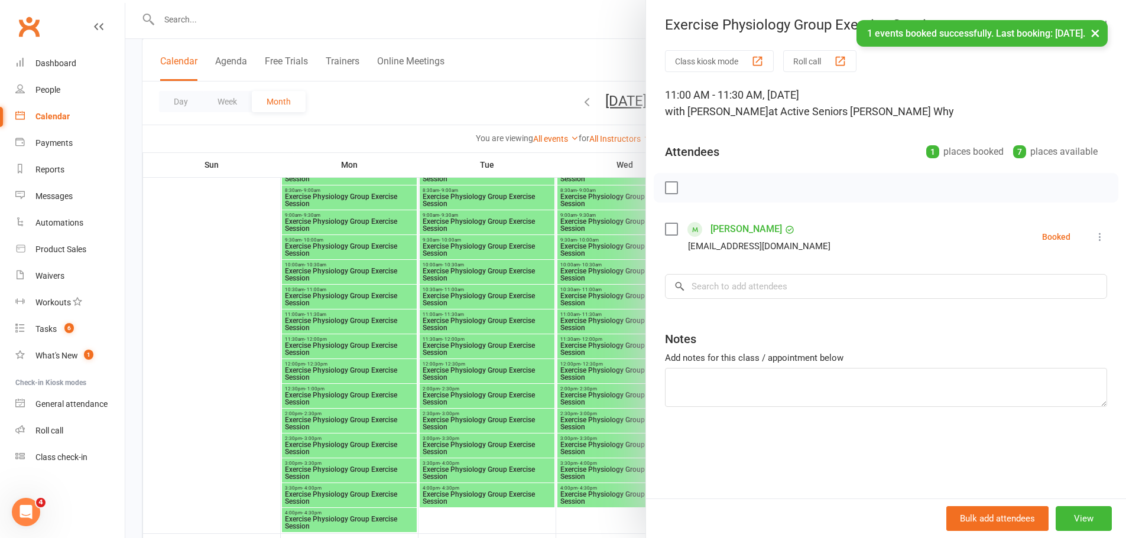
click at [565, 326] on div at bounding box center [625, 269] width 1001 height 538
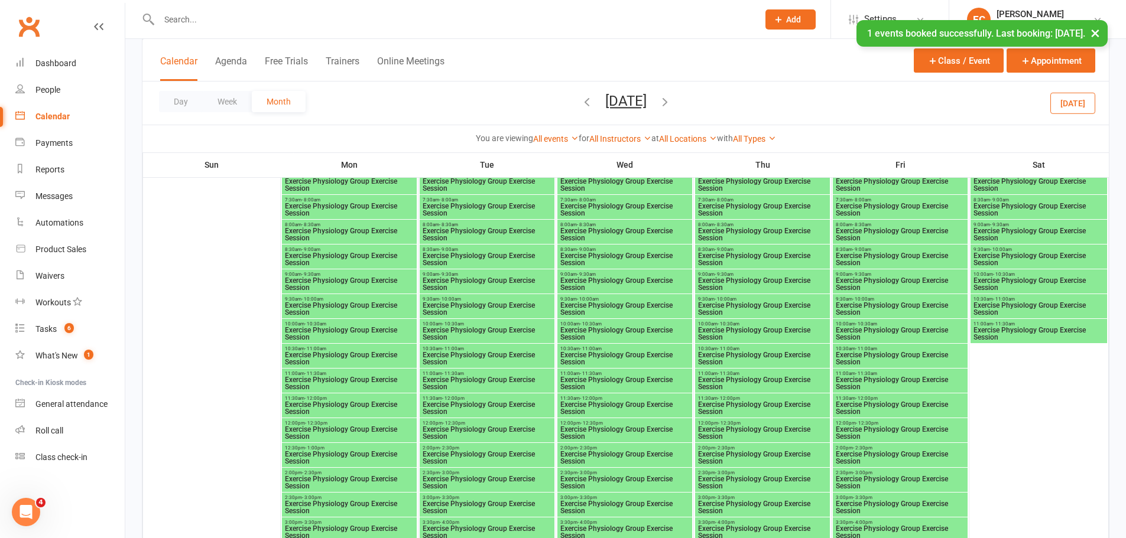
click at [742, 401] on span "Exercise Physiology Group Exercise Session" at bounding box center [762, 408] width 130 height 14
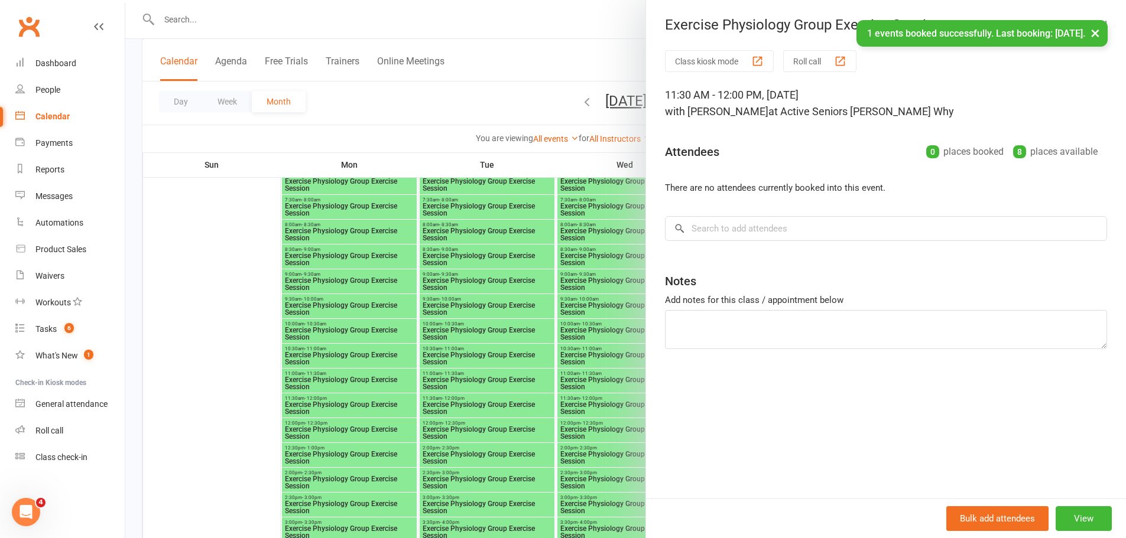
drag, startPoint x: 602, startPoint y: 369, endPoint x: 613, endPoint y: 369, distance: 11.8
click at [606, 369] on div at bounding box center [625, 269] width 1001 height 538
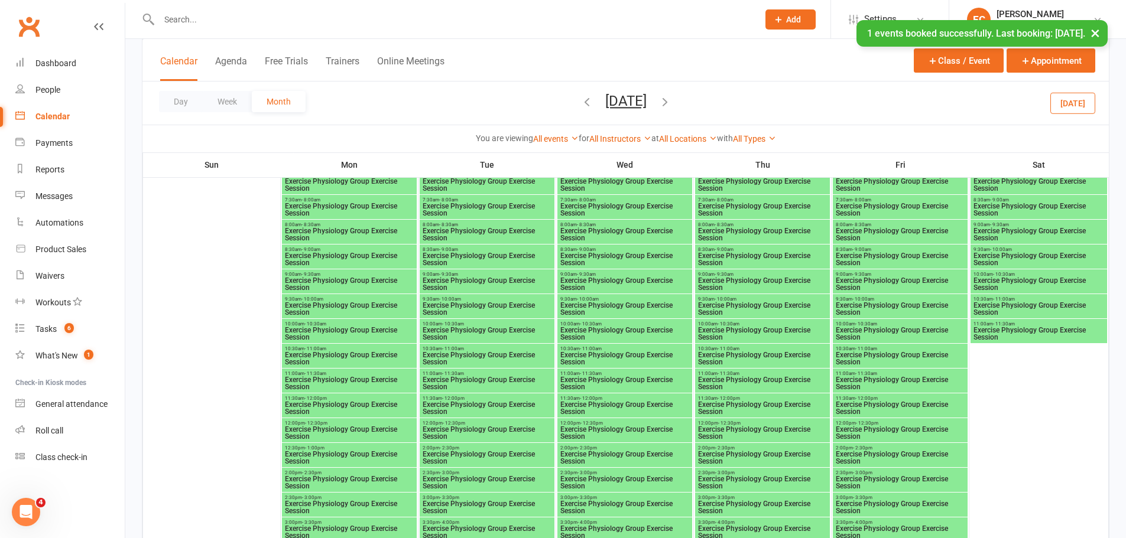
click at [746, 382] on span "Exercise Physiology Group Exercise Session" at bounding box center [762, 383] width 130 height 14
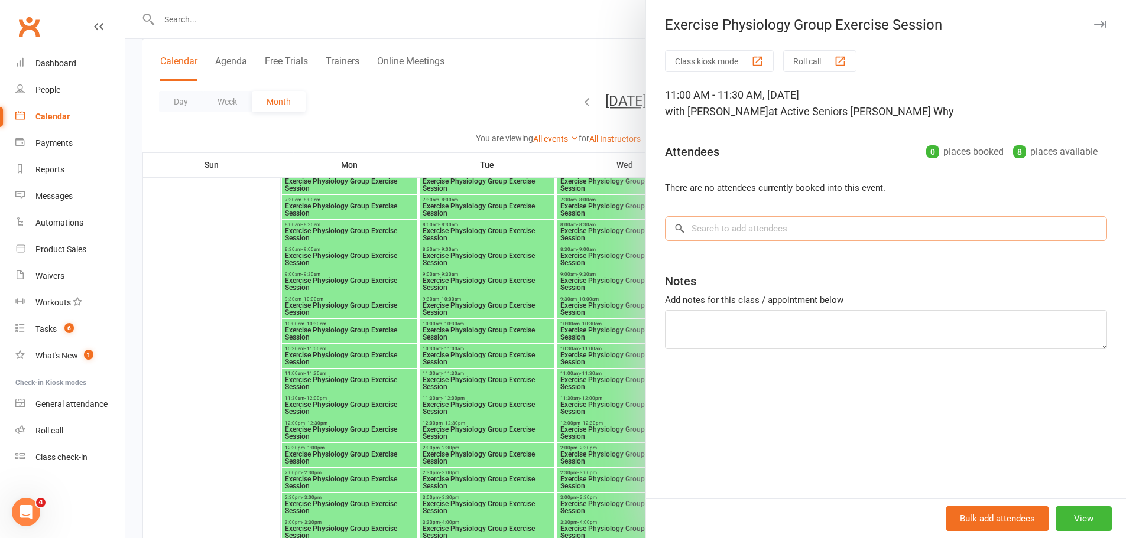
click at [744, 224] on input "search" at bounding box center [886, 228] width 442 height 25
paste input "Giovanna Zaconne"
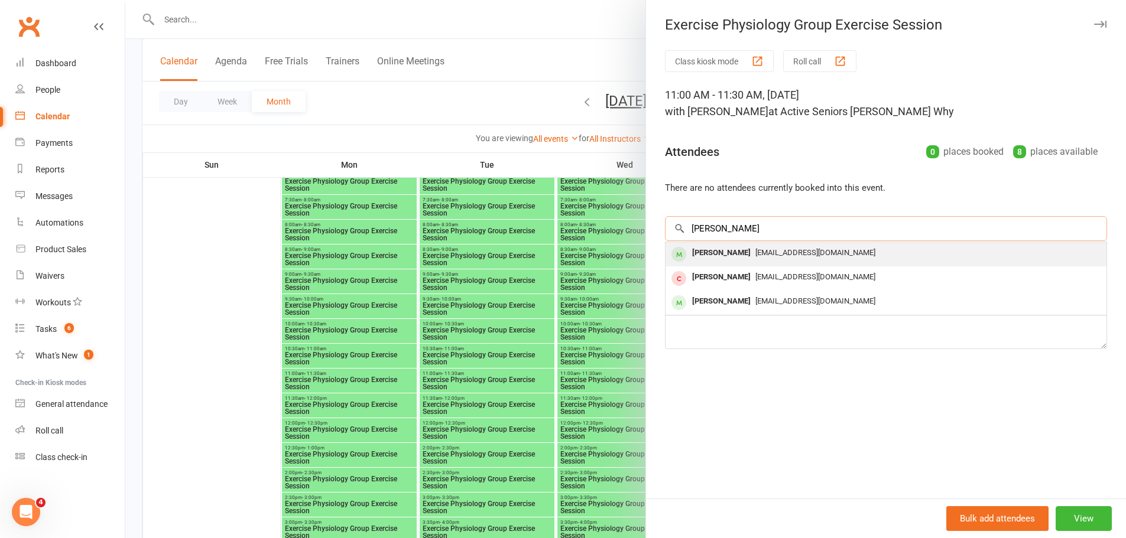
type input "Giovanna Zaconne"
click at [709, 255] on div "Giovanna Zaccone" at bounding box center [721, 253] width 68 height 17
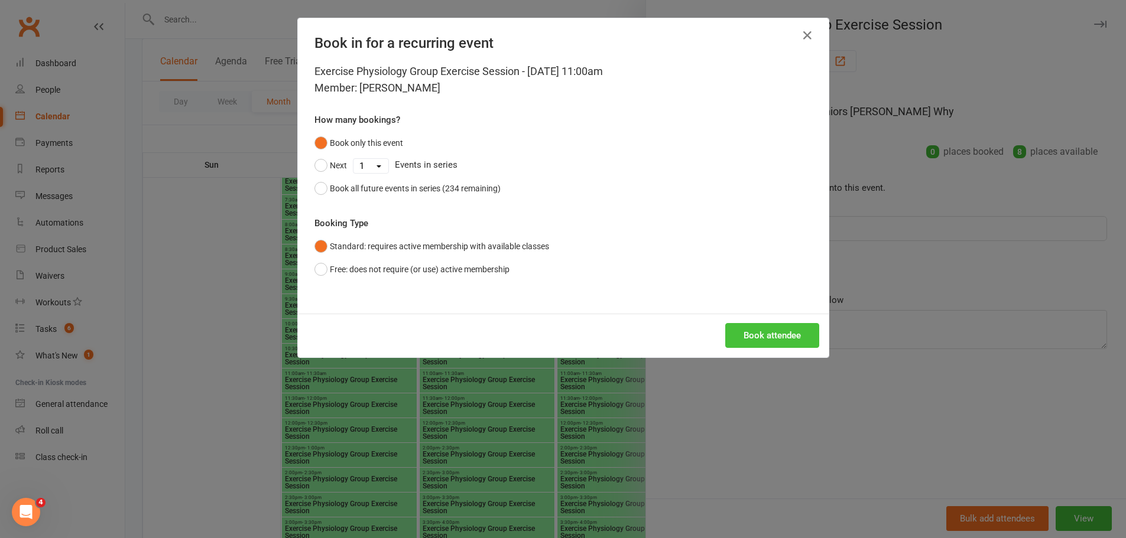
click at [748, 330] on button "Book attendee" at bounding box center [772, 335] width 94 height 25
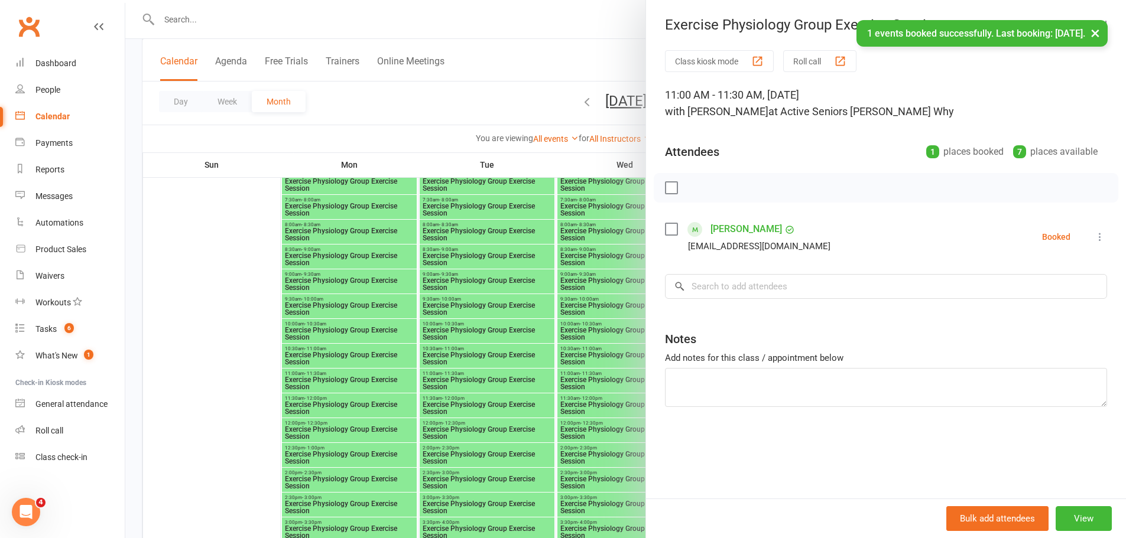
click at [506, 307] on div at bounding box center [625, 269] width 1001 height 538
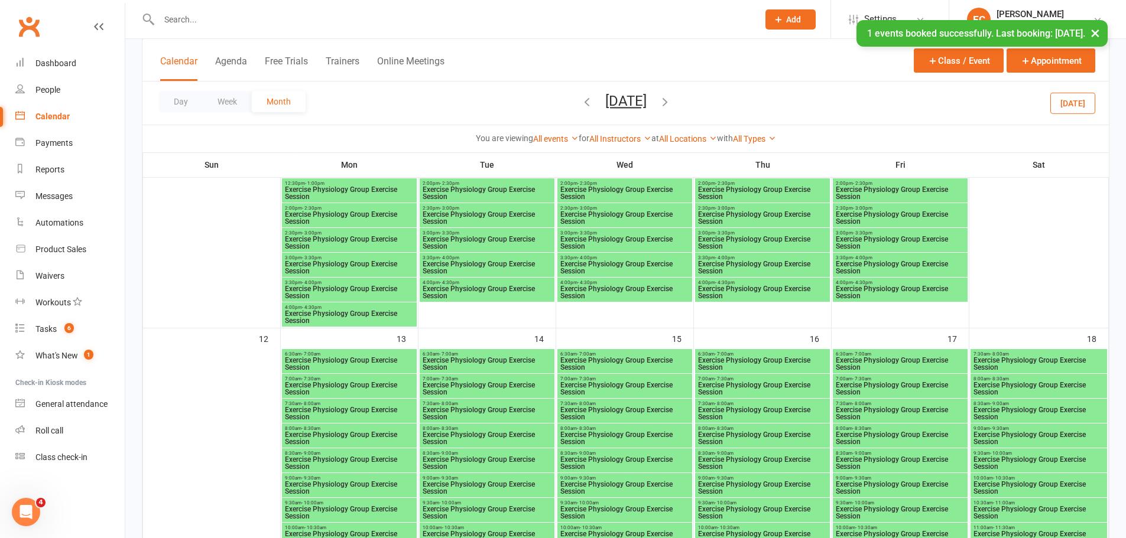
scroll to position [650, 0]
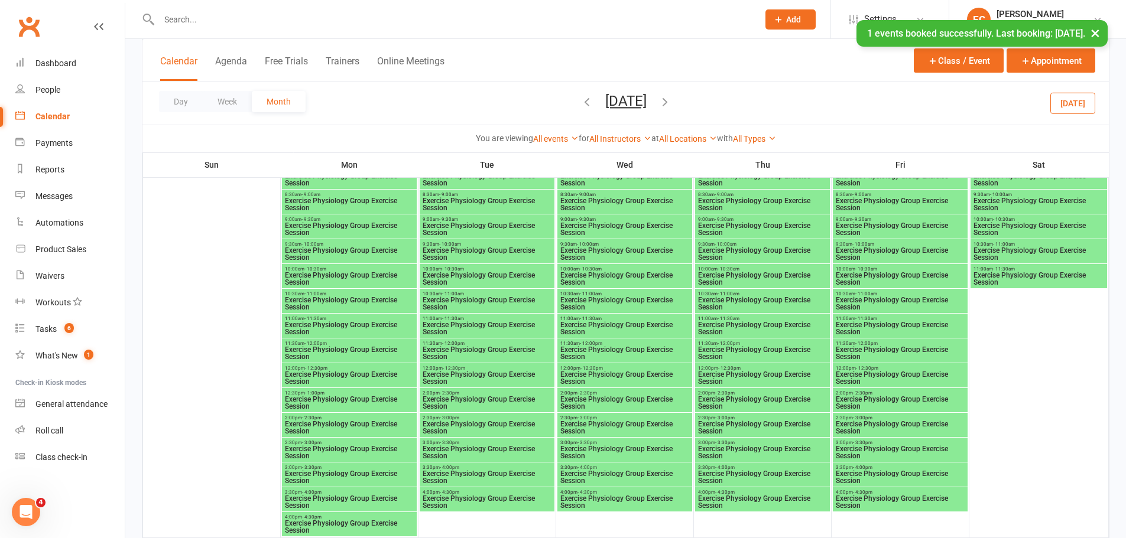
click at [450, 325] on span "Exercise Physiology Group Exercise Session" at bounding box center [487, 329] width 130 height 14
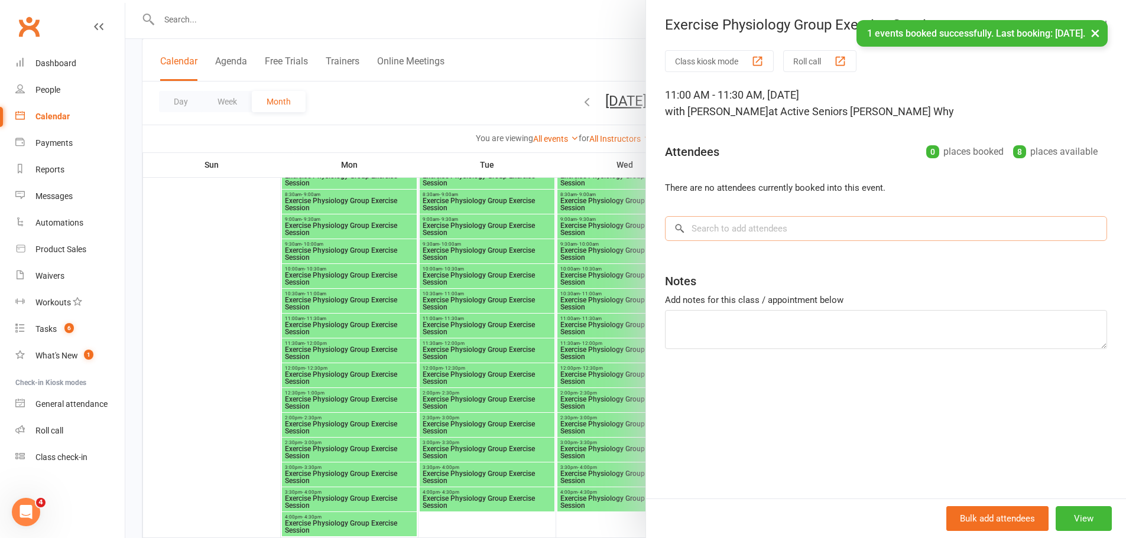
click at [737, 225] on input "search" at bounding box center [886, 228] width 442 height 25
paste input "Giovanna Zaconne"
type input "Giovanna Zaconne"
click at [723, 248] on div "Giovanna Zaccone" at bounding box center [721, 253] width 68 height 17
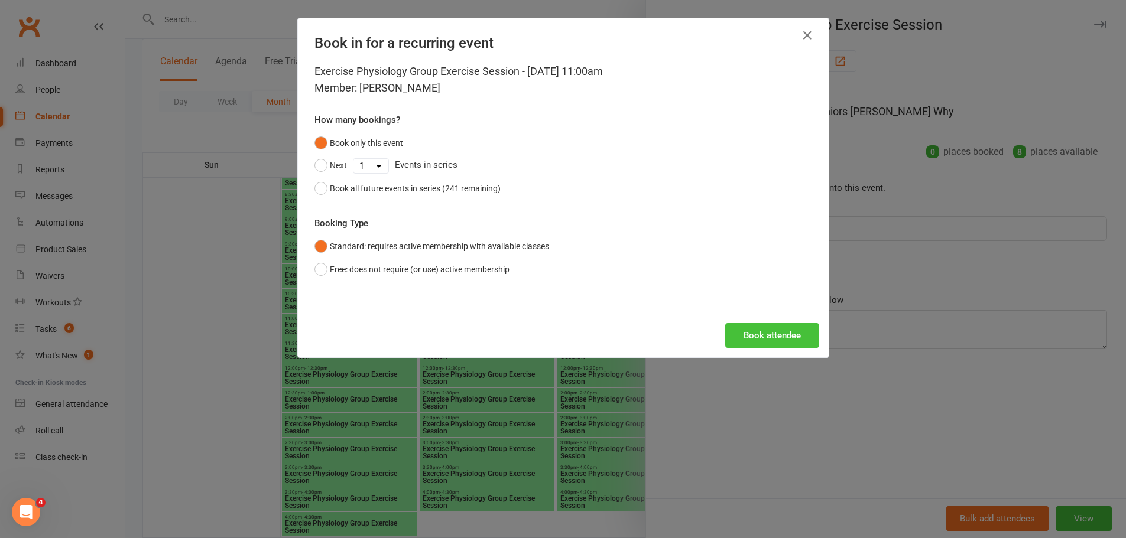
click at [754, 325] on button "Book attendee" at bounding box center [772, 335] width 94 height 25
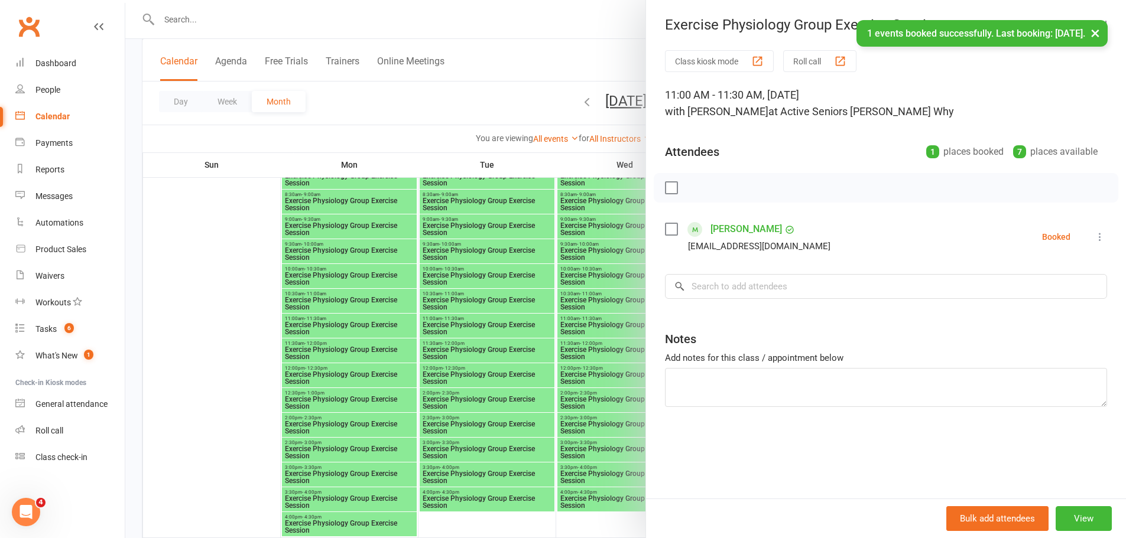
click at [537, 374] on div at bounding box center [625, 269] width 1001 height 538
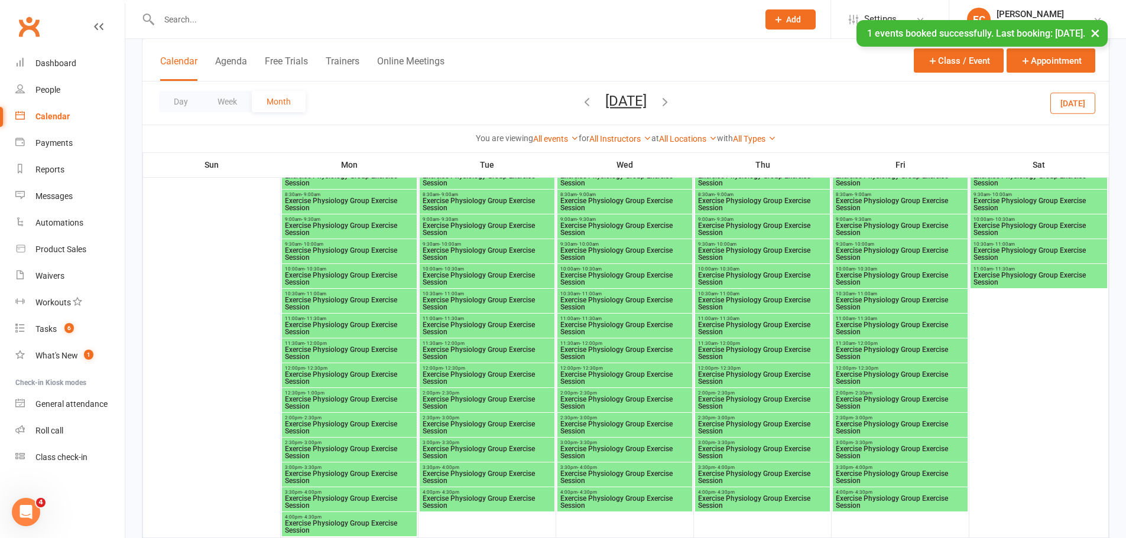
click at [788, 320] on span "11:00am - 11:30am" at bounding box center [762, 318] width 130 height 5
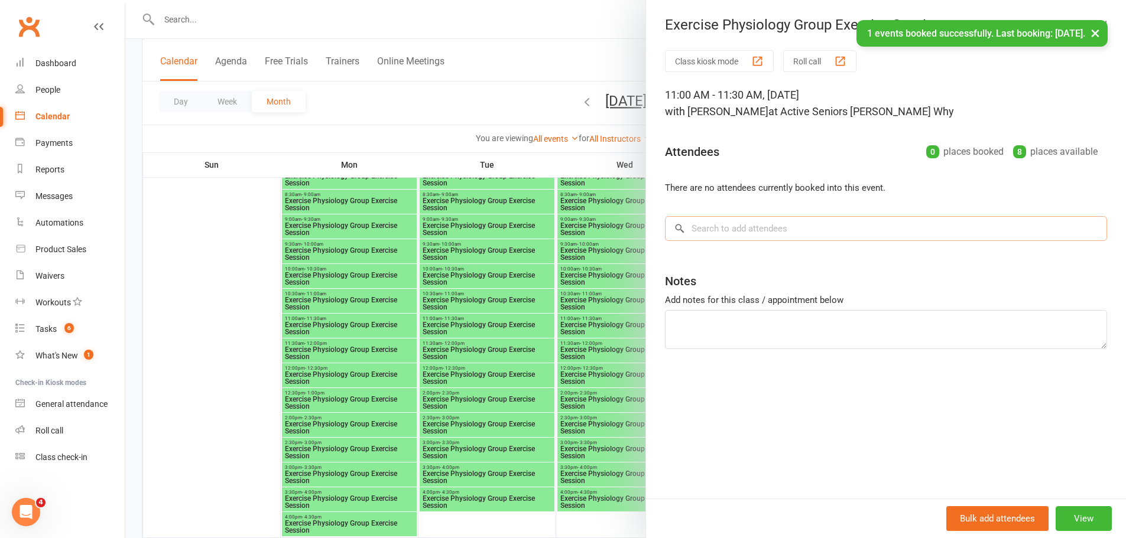
click at [738, 233] on input "search" at bounding box center [886, 228] width 442 height 25
paste input "Giovanna Zaconne"
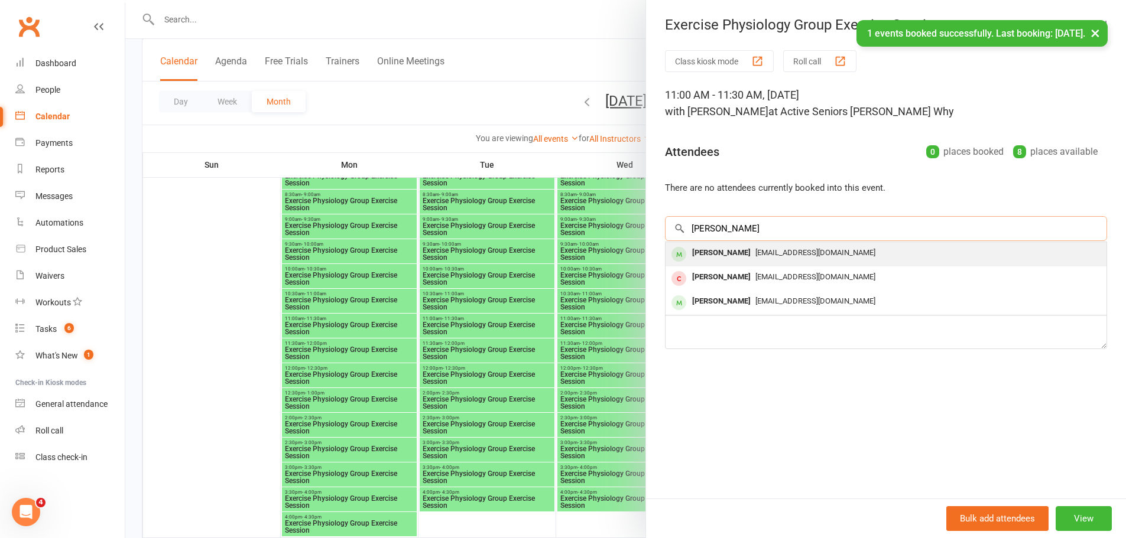
type input "Giovanna Zaconne"
click at [707, 254] on div "Giovanna Zaccone" at bounding box center [721, 253] width 68 height 17
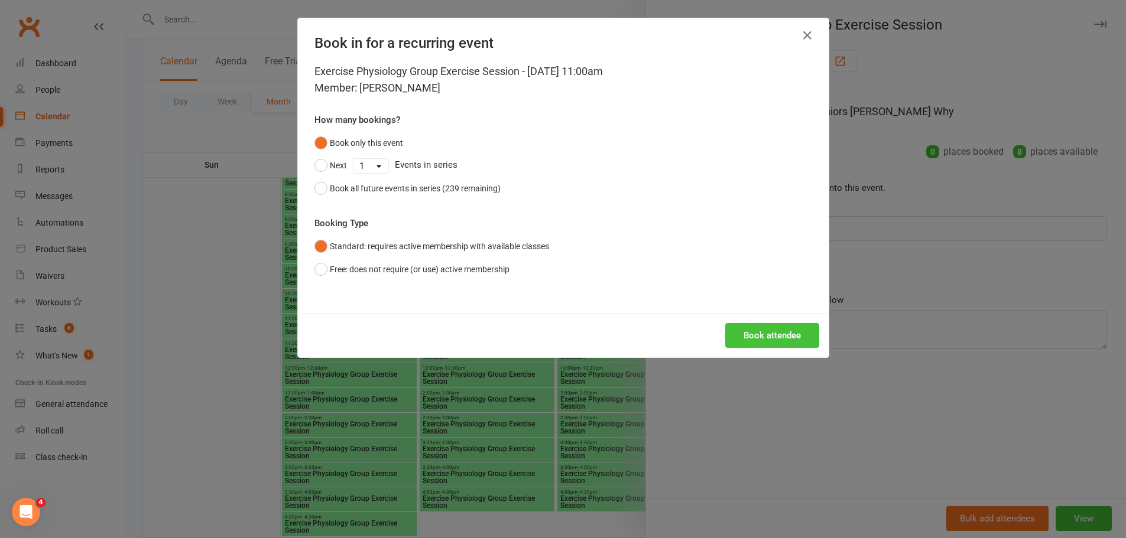
click at [752, 334] on button "Book attendee" at bounding box center [772, 335] width 94 height 25
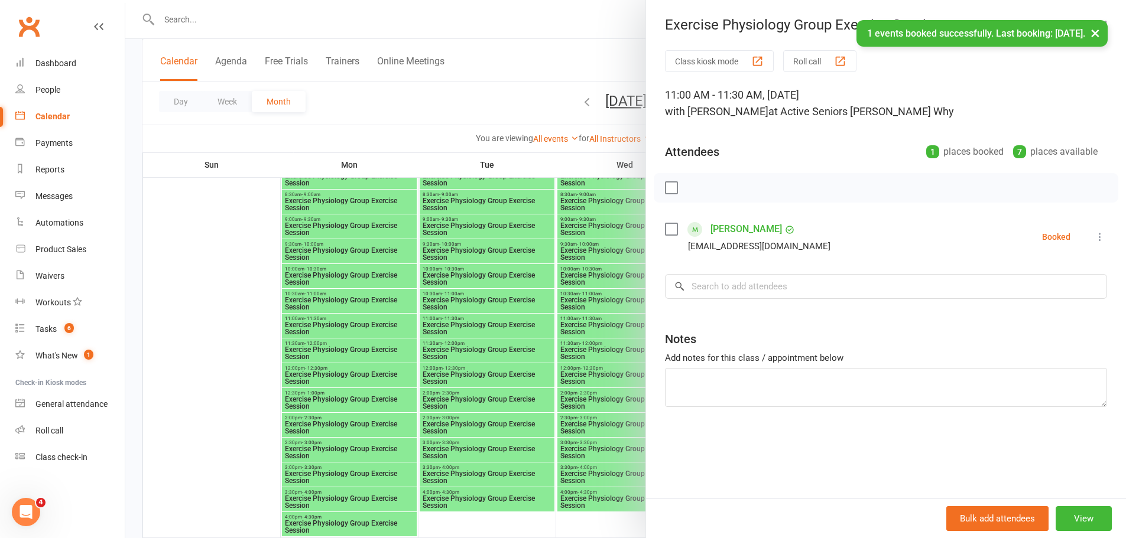
click at [366, 319] on div at bounding box center [625, 269] width 1001 height 538
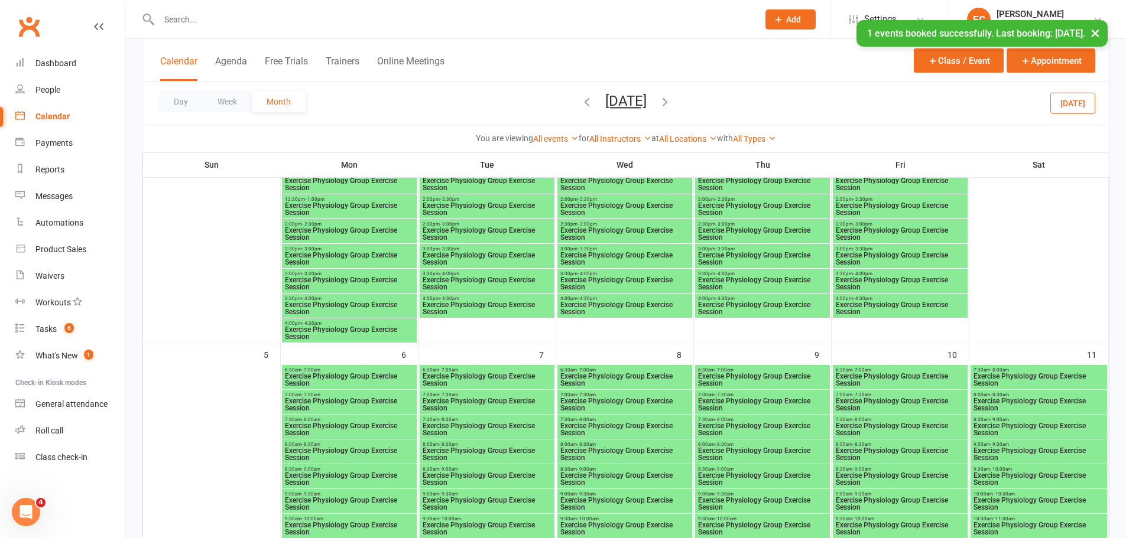
scroll to position [236, 0]
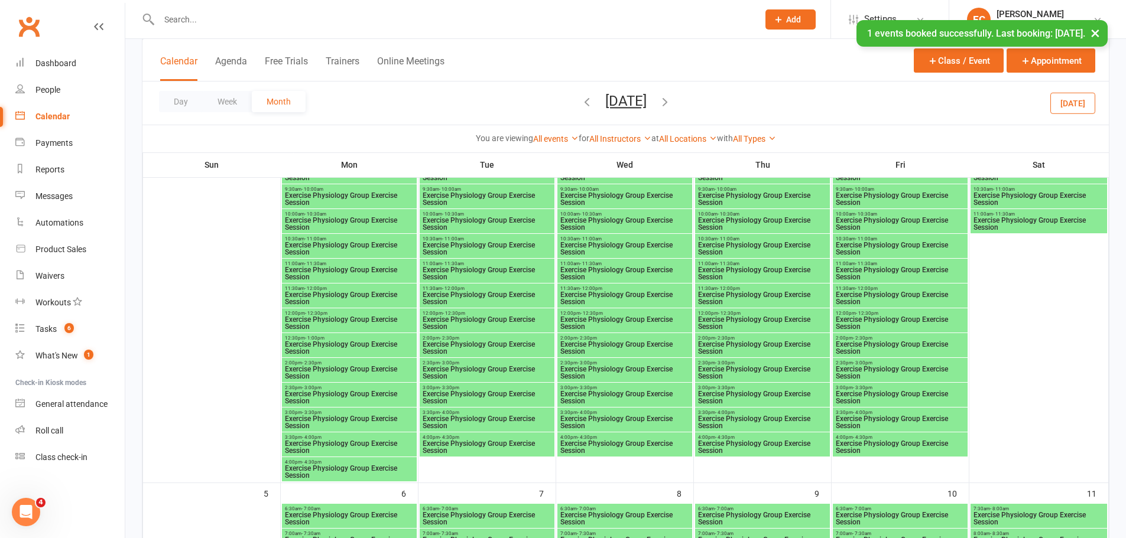
click at [496, 272] on span "Exercise Physiology Group Exercise Session" at bounding box center [487, 274] width 130 height 14
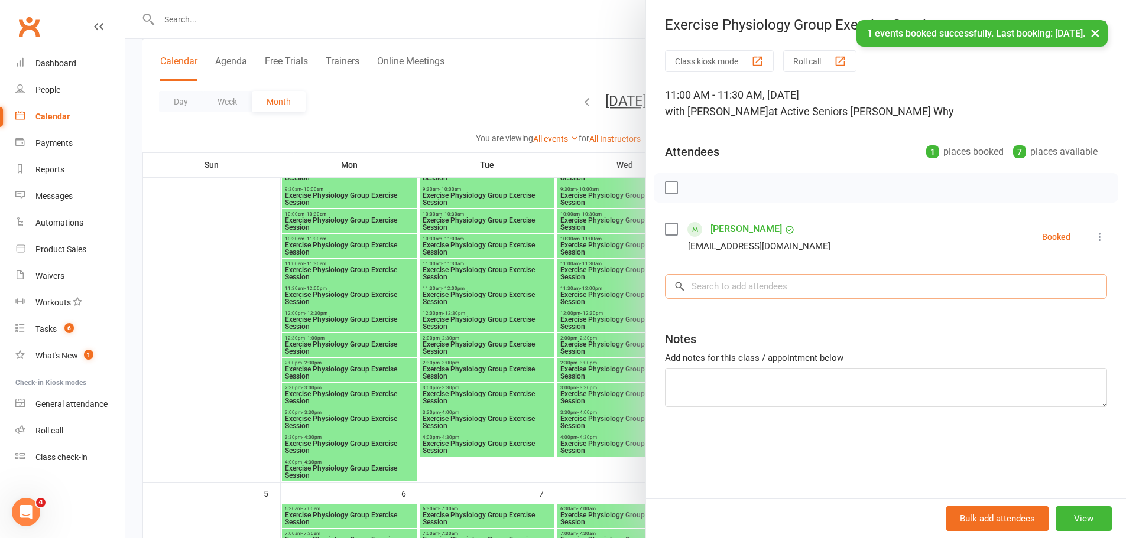
click at [736, 293] on input "search" at bounding box center [886, 286] width 442 height 25
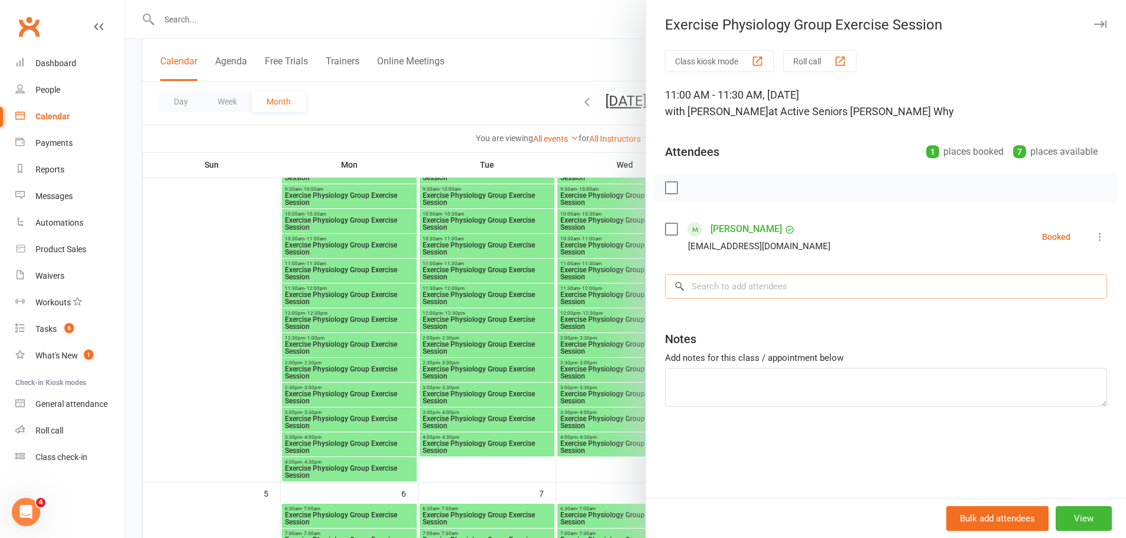
paste input "Giovanna Zaconne"
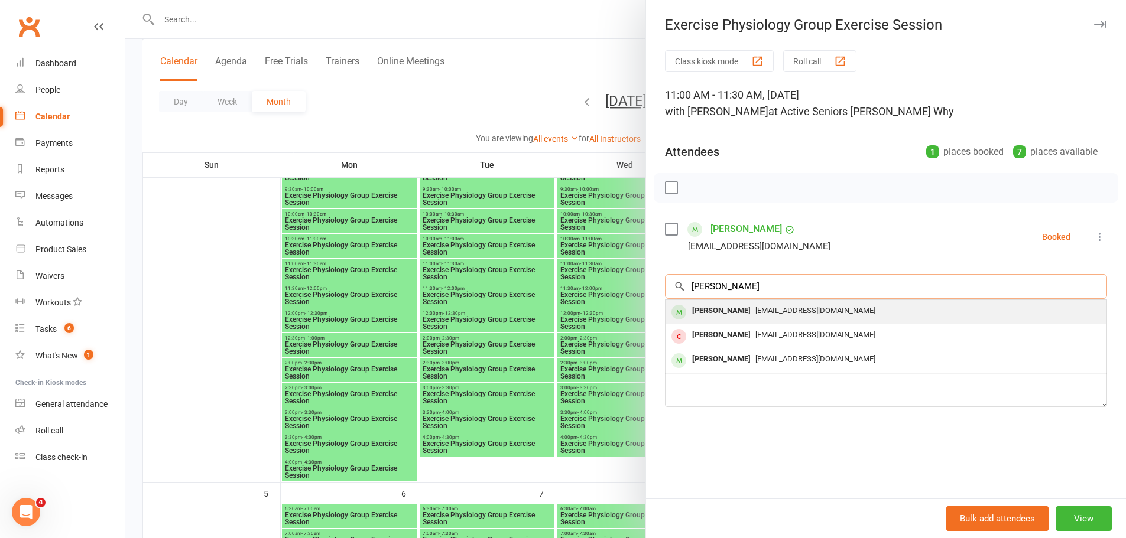
type input "Giovanna Zaconne"
click at [724, 308] on div "Giovanna Zaccone" at bounding box center [721, 311] width 68 height 17
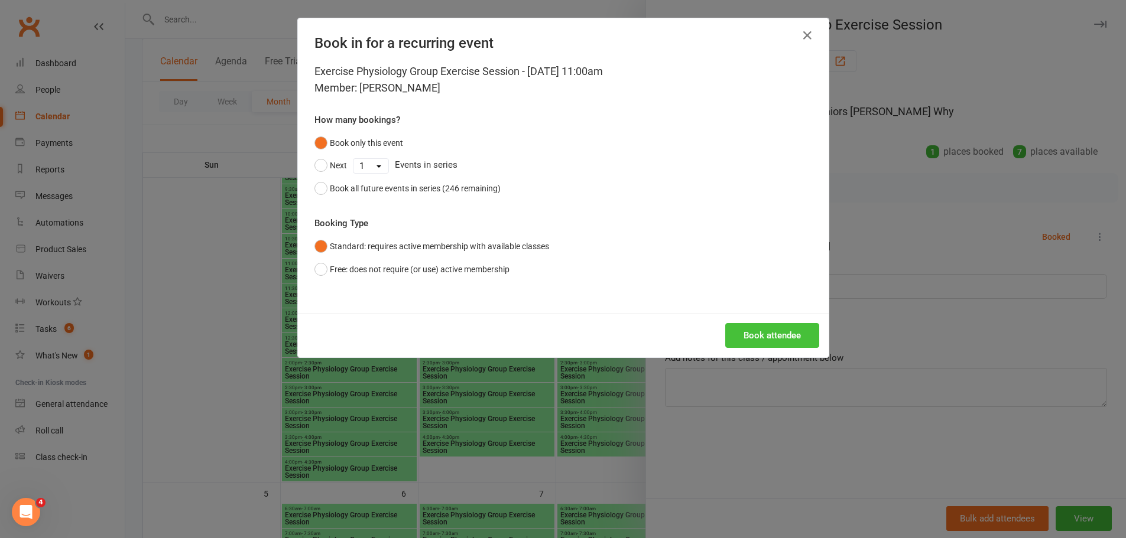
click at [760, 338] on button "Book attendee" at bounding box center [772, 335] width 94 height 25
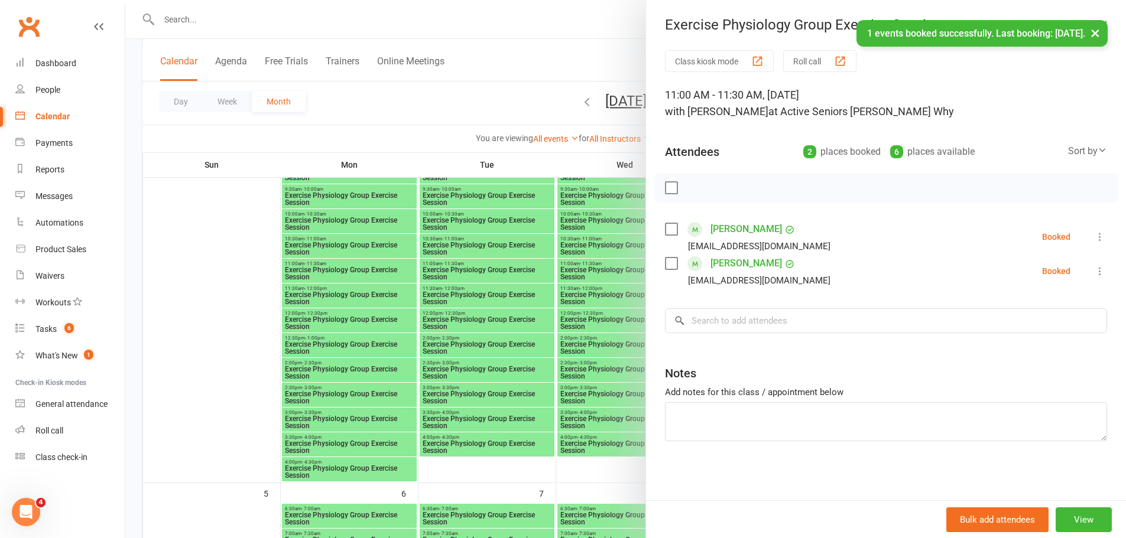
click at [533, 281] on div at bounding box center [625, 269] width 1001 height 538
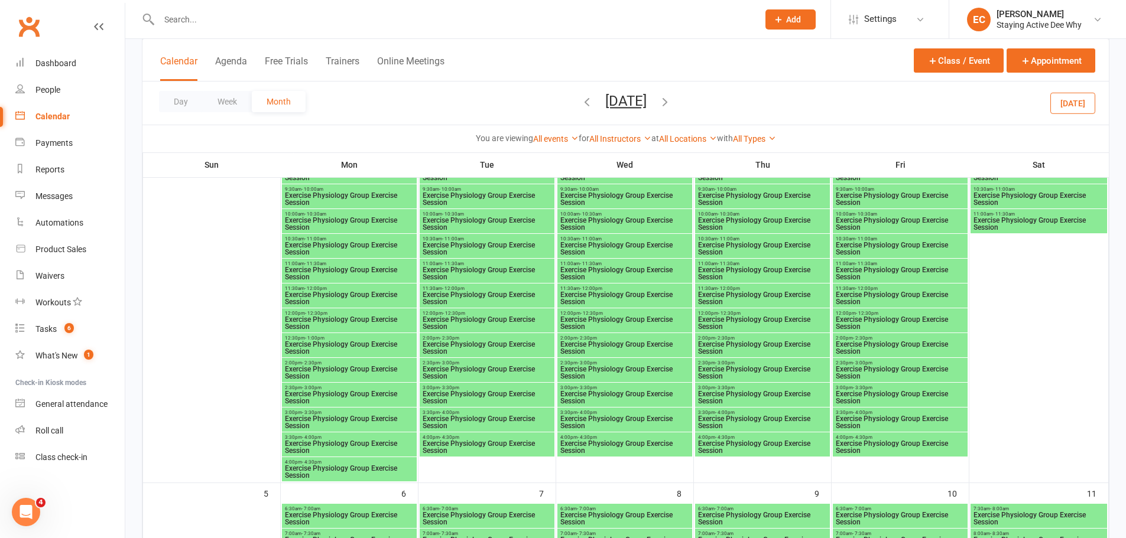
click at [758, 276] on span "Exercise Physiology Group Exercise Session" at bounding box center [762, 274] width 130 height 14
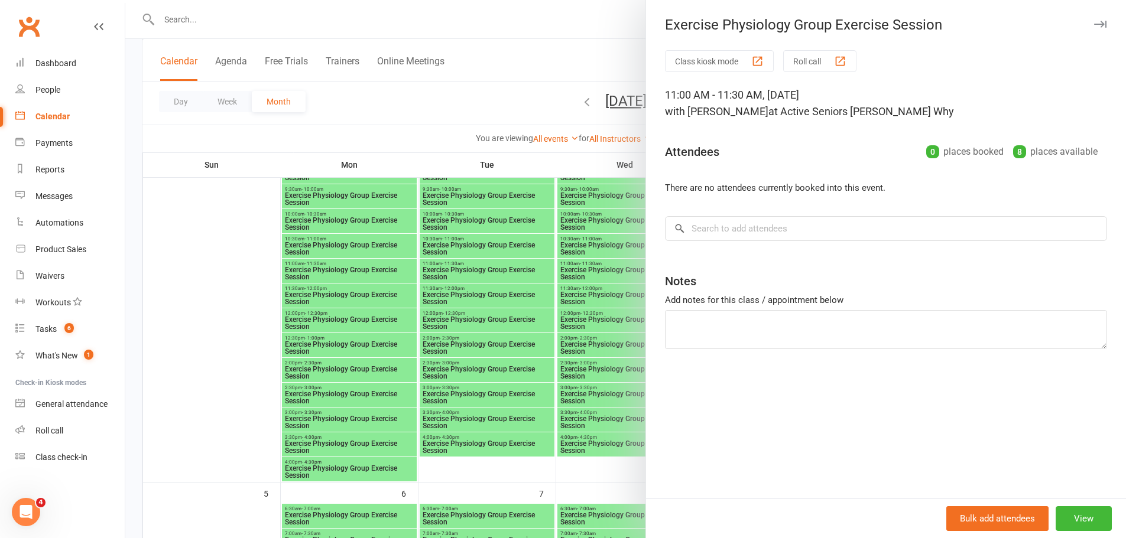
click at [841, 241] on div "Class kiosk mode Roll call 11:00 AM - 11:30 AM, Thursday, October, 2, 2025 with…" at bounding box center [886, 274] width 480 height 449
click at [821, 225] on input "search" at bounding box center [886, 228] width 442 height 25
paste input "Giovanna Zaconne"
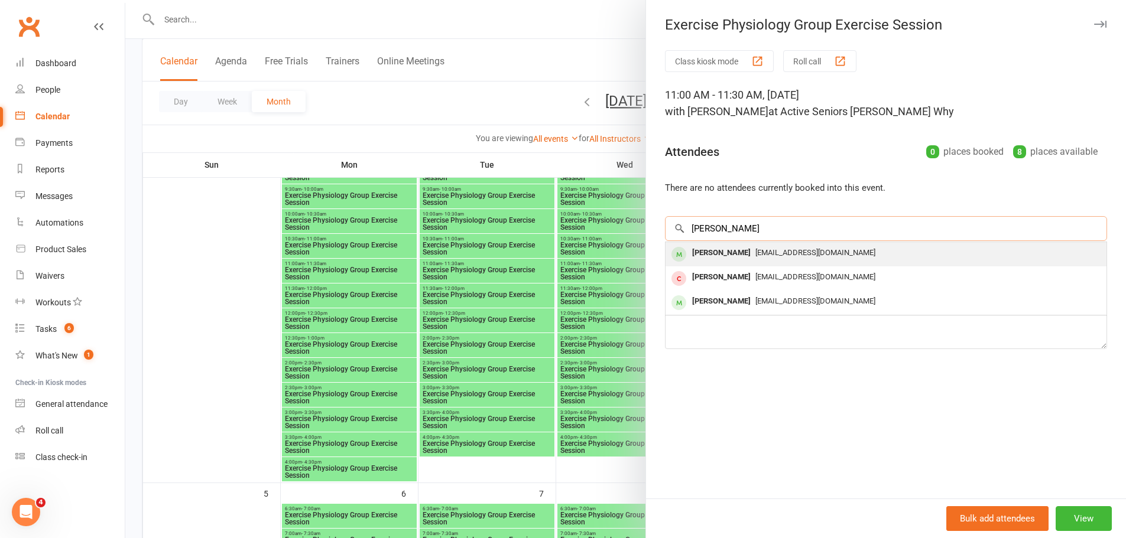
type input "Giovanna Zaconne"
click at [706, 256] on div "Giovanna Zaccone" at bounding box center [721, 253] width 68 height 17
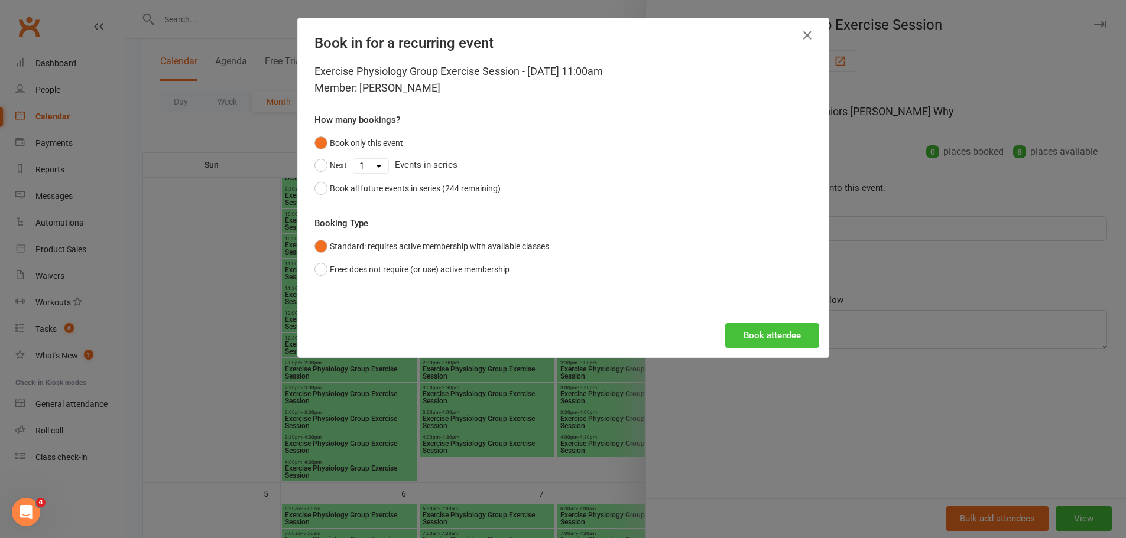
click at [784, 342] on button "Book attendee" at bounding box center [772, 335] width 94 height 25
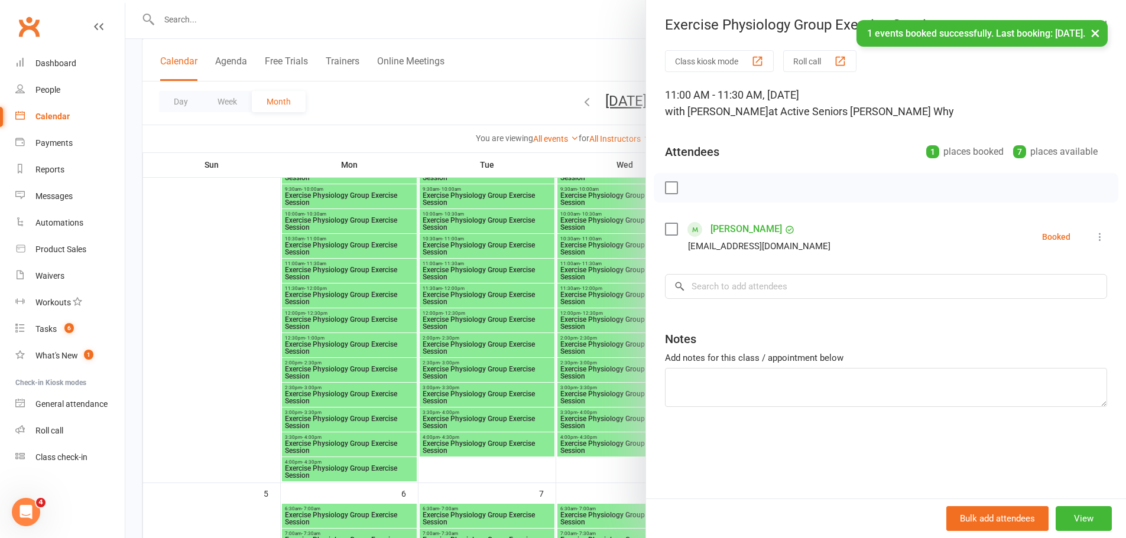
click at [457, 306] on div at bounding box center [625, 269] width 1001 height 538
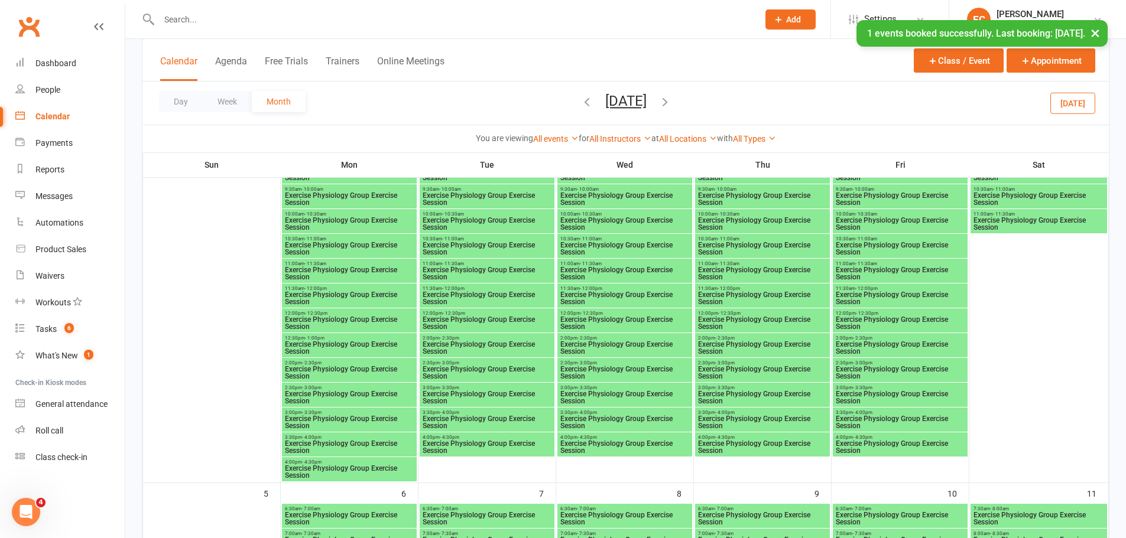
drag, startPoint x: 473, startPoint y: 291, endPoint x: 484, endPoint y: 229, distance: 63.0
click at [478, 273] on span "Exercise Physiology Group Exercise Session" at bounding box center [487, 274] width 130 height 14
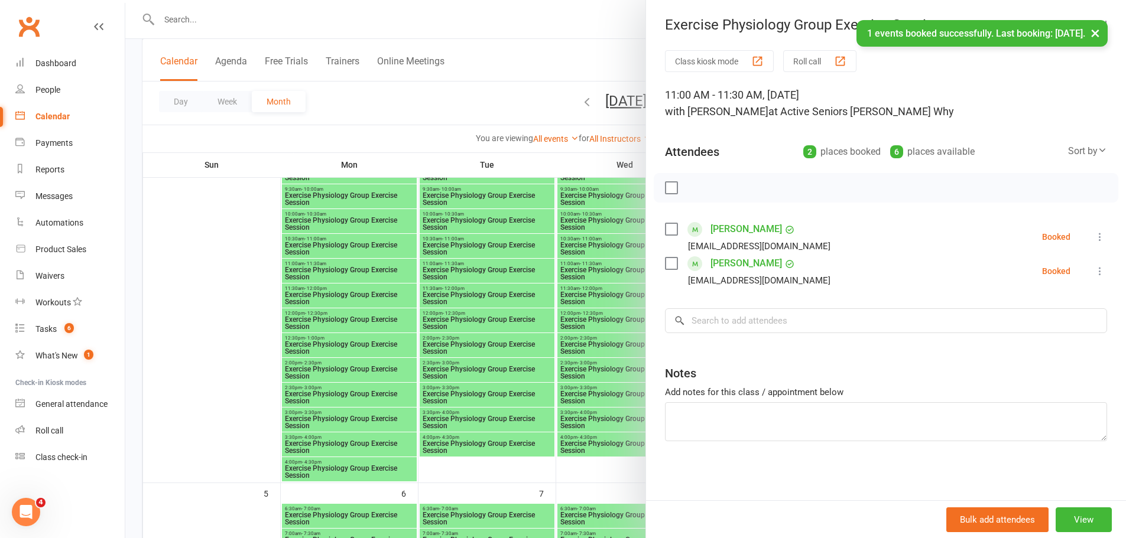
click at [353, 293] on div at bounding box center [625, 269] width 1001 height 538
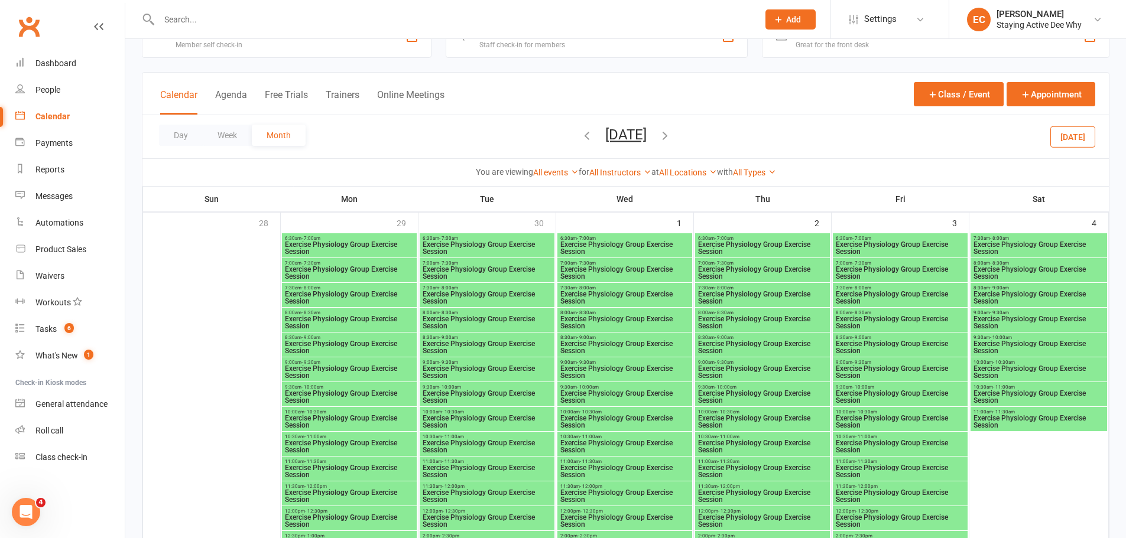
scroll to position [59, 0]
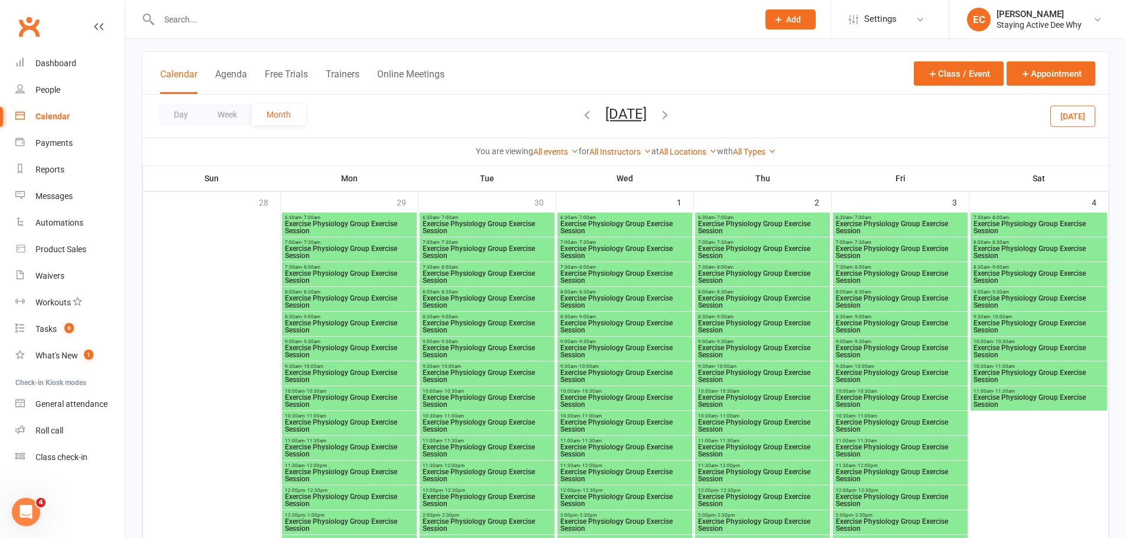
click at [916, 447] on span "Exercise Physiology Group Exercise Session" at bounding box center [900, 451] width 130 height 14
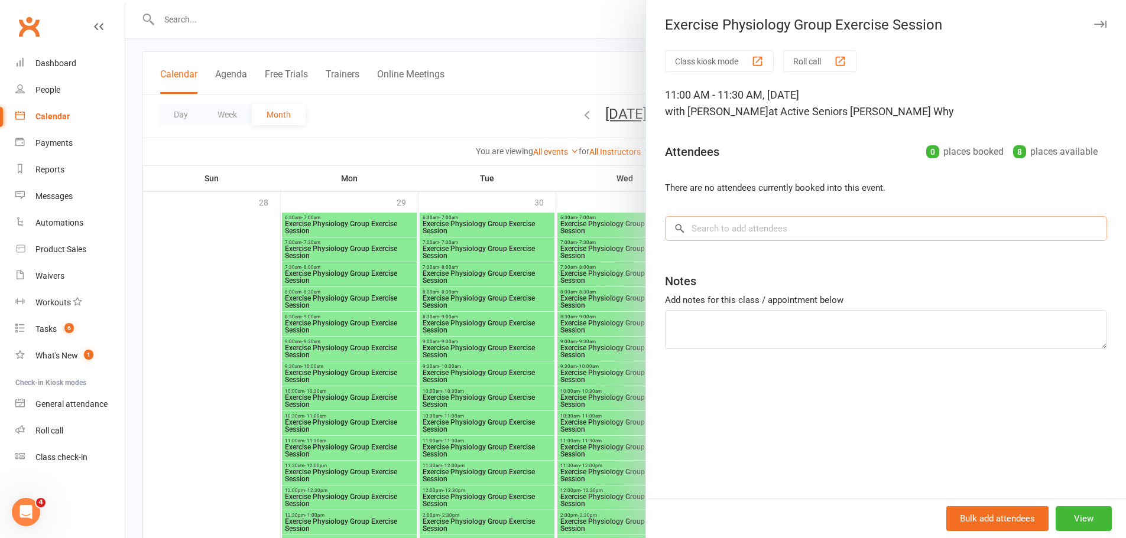
click at [738, 232] on input "search" at bounding box center [886, 228] width 442 height 25
click at [410, 138] on div at bounding box center [625, 269] width 1001 height 538
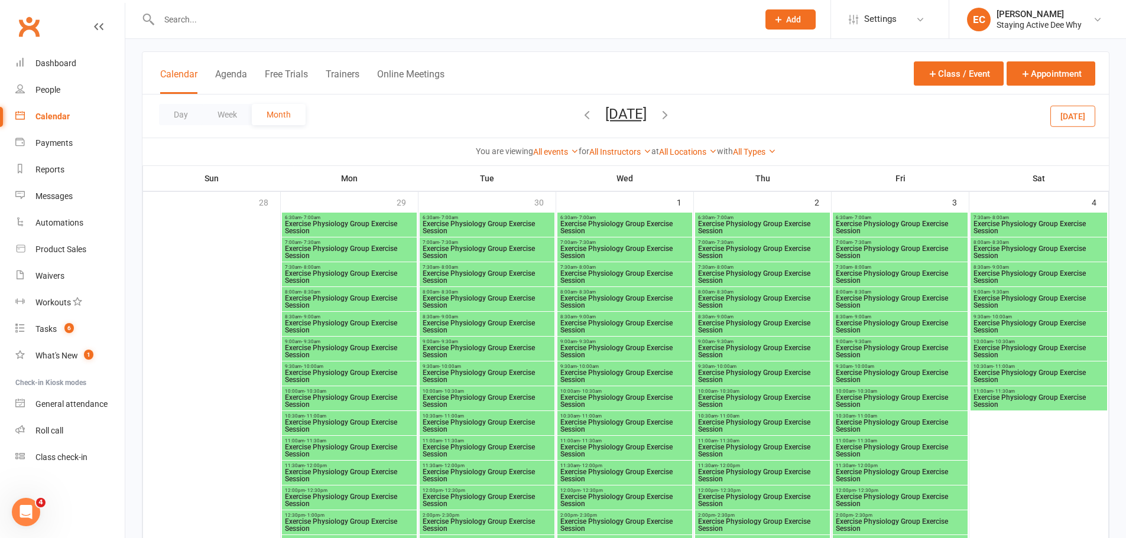
click at [612, 496] on span "Exercise Physiology Group Exercise Session" at bounding box center [625, 501] width 130 height 14
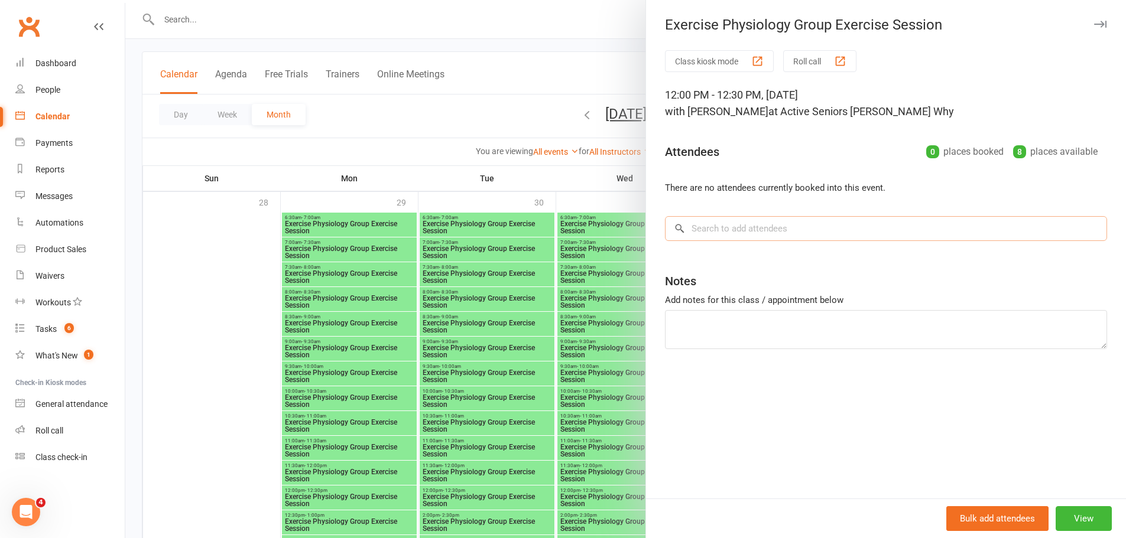
drag, startPoint x: 747, startPoint y: 219, endPoint x: 744, endPoint y: 228, distance: 9.3
click at [746, 220] on input "search" at bounding box center [886, 228] width 442 height 25
paste input "Anna Paulley"
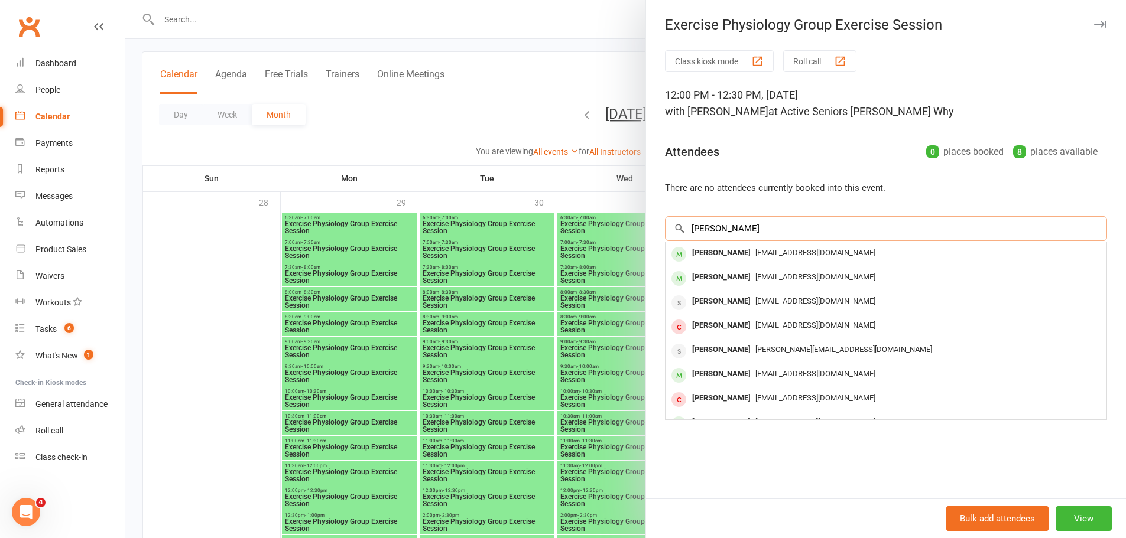
type input "Anna Paulley"
click at [706, 254] on div "Anna Paulley" at bounding box center [721, 253] width 68 height 17
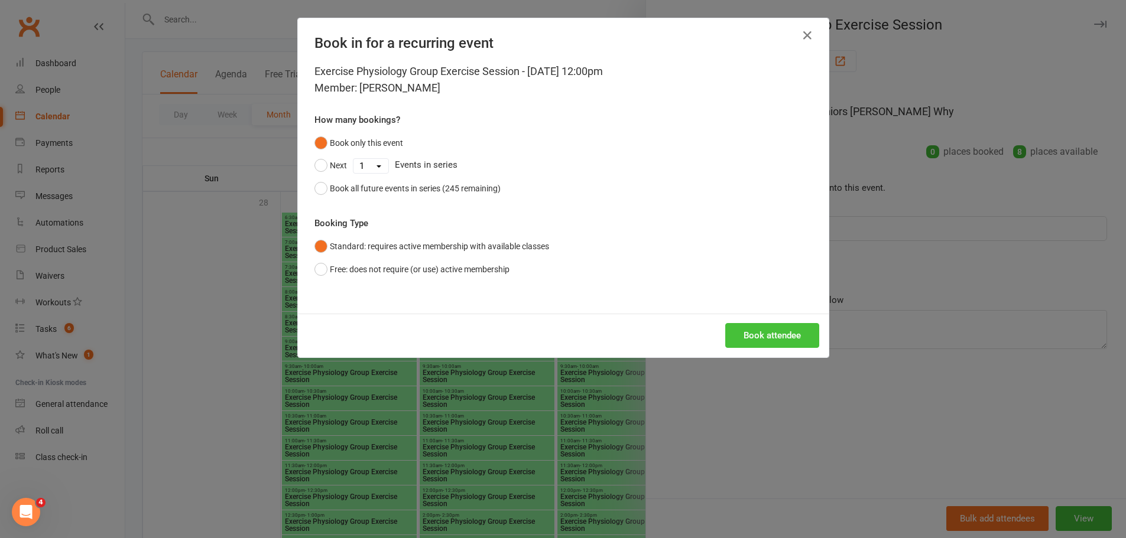
click at [736, 340] on button "Book attendee" at bounding box center [772, 335] width 94 height 25
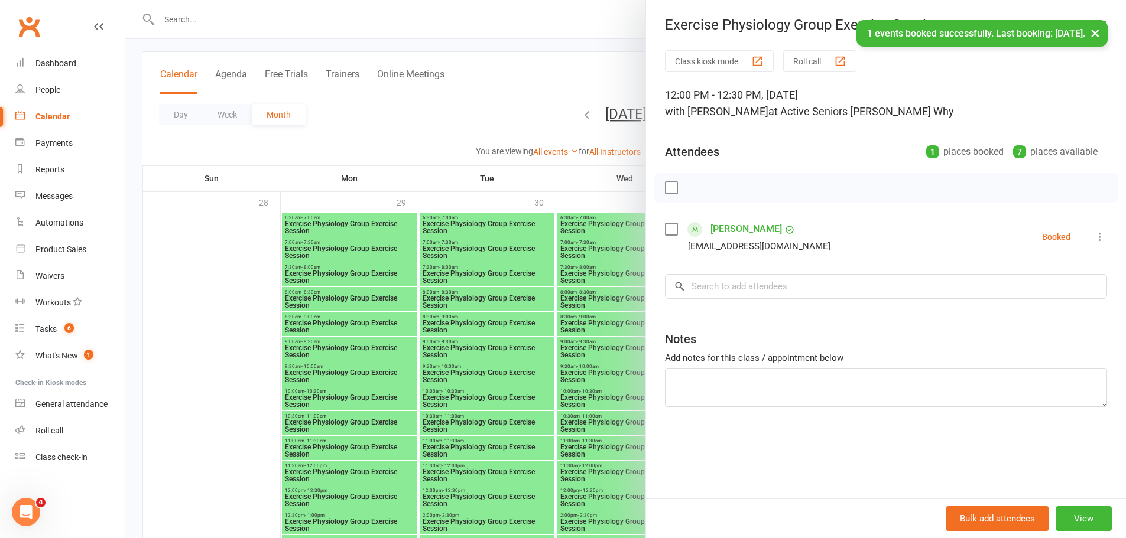
drag, startPoint x: 319, startPoint y: 329, endPoint x: 475, endPoint y: 370, distance: 160.9
click at [336, 333] on div at bounding box center [625, 269] width 1001 height 538
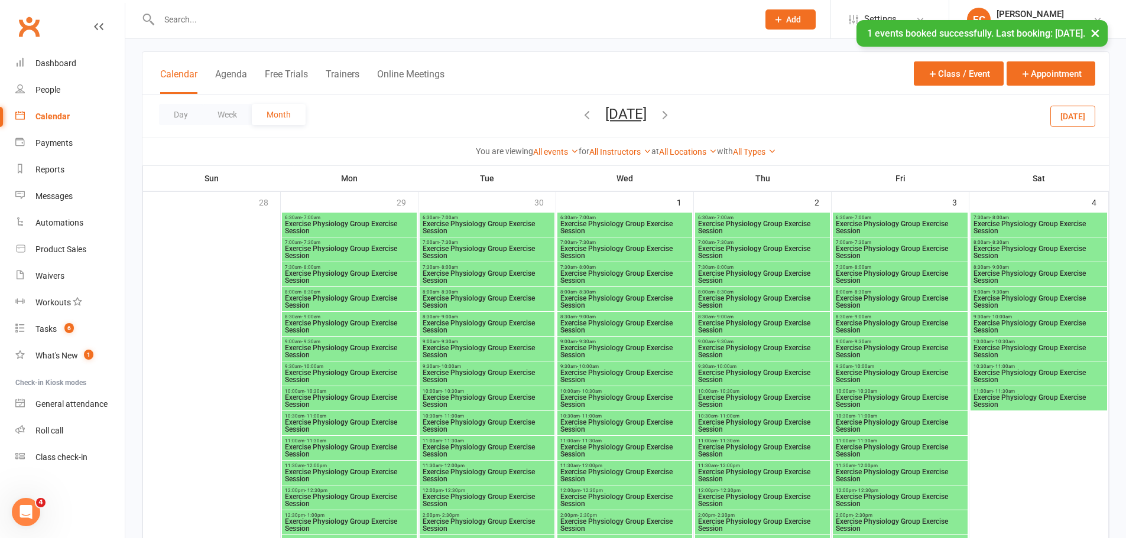
click at [894, 439] on span "11:00am - 11:30am" at bounding box center [900, 441] width 130 height 5
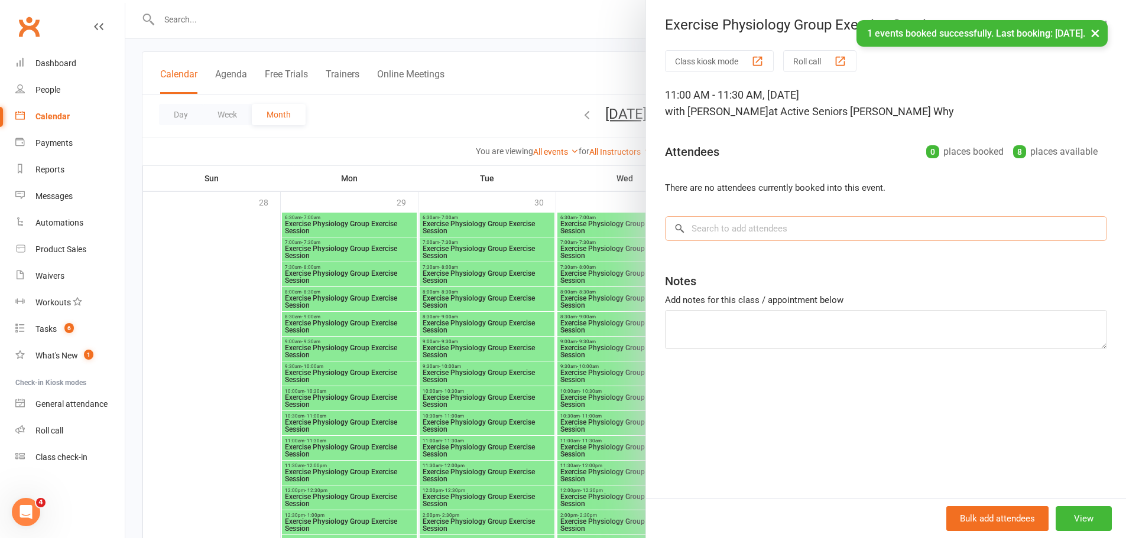
click at [781, 231] on input "search" at bounding box center [886, 228] width 442 height 25
paste input "Anna Paulley"
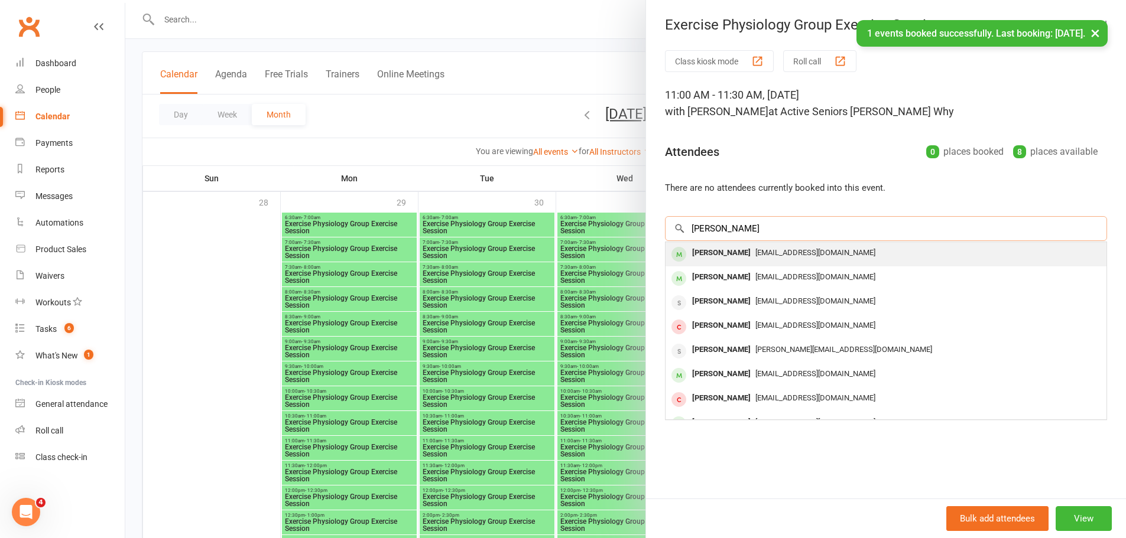
type input "Anna Paulley"
click at [715, 255] on div "Anna Paulley" at bounding box center [721, 253] width 68 height 17
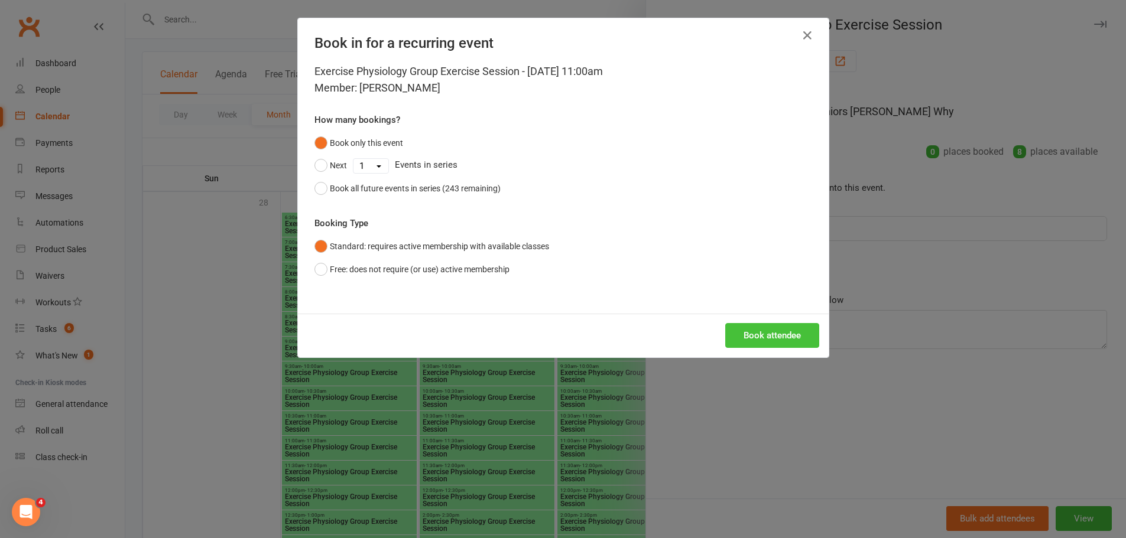
click at [752, 344] on button "Book attendee" at bounding box center [772, 335] width 94 height 25
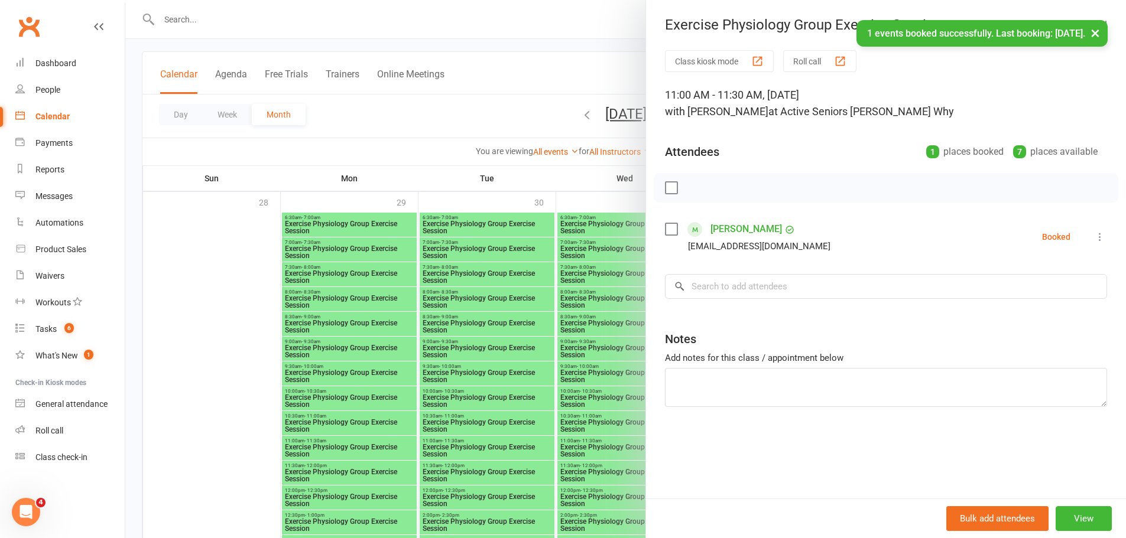
click at [501, 355] on div at bounding box center [625, 269] width 1001 height 538
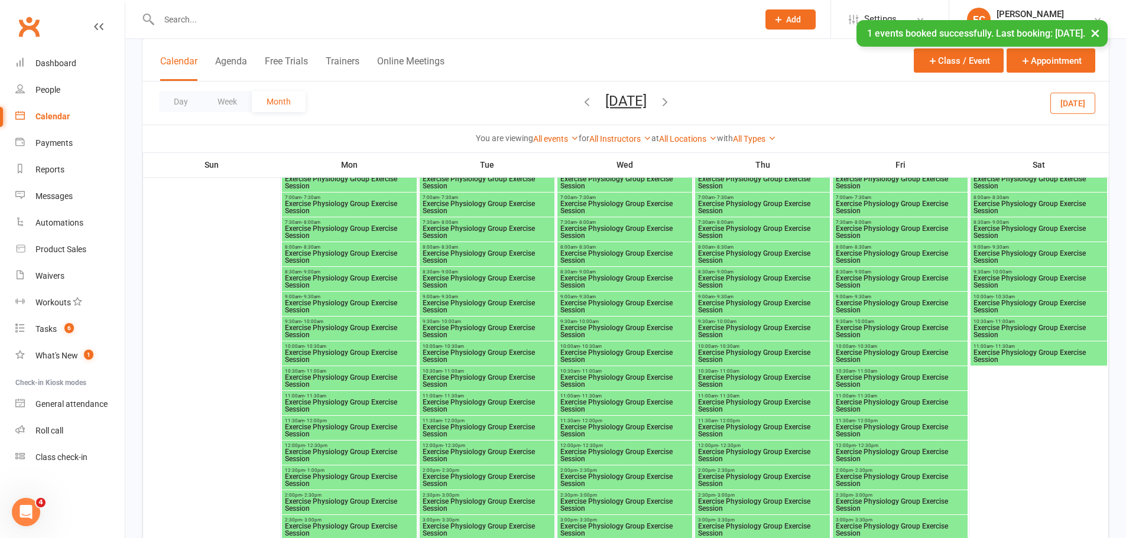
scroll to position [709, 0]
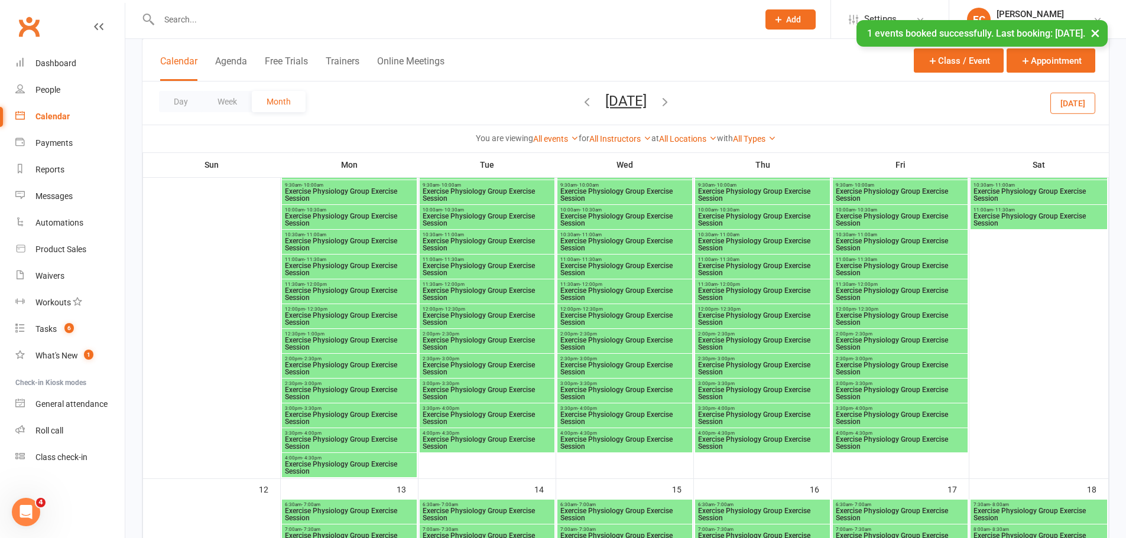
click at [342, 348] on span "Exercise Physiology Group Exercise Session" at bounding box center [349, 344] width 130 height 14
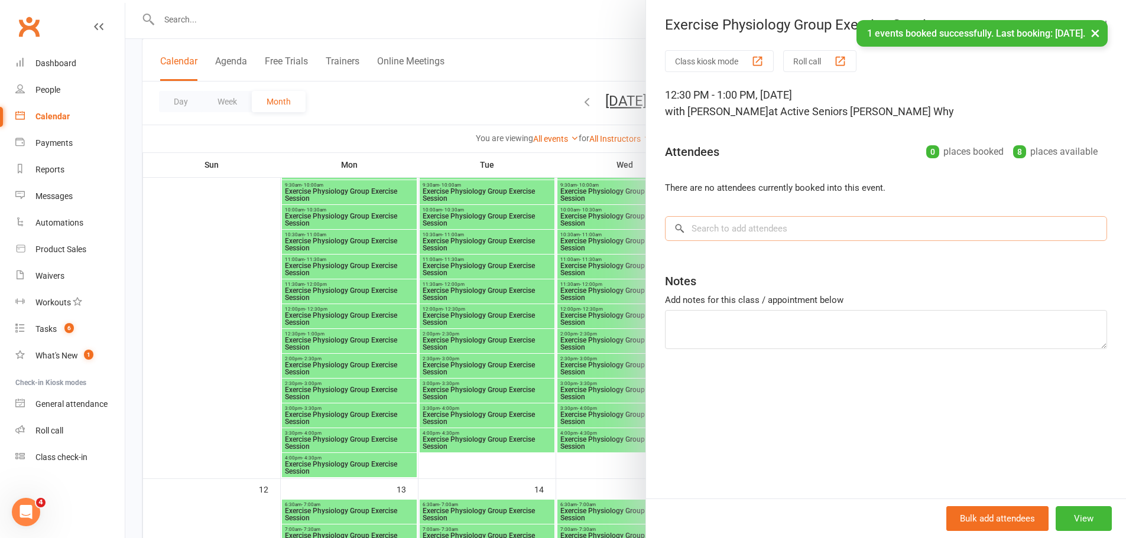
click at [787, 228] on input "search" at bounding box center [886, 228] width 442 height 25
paste input "Anna Paulley"
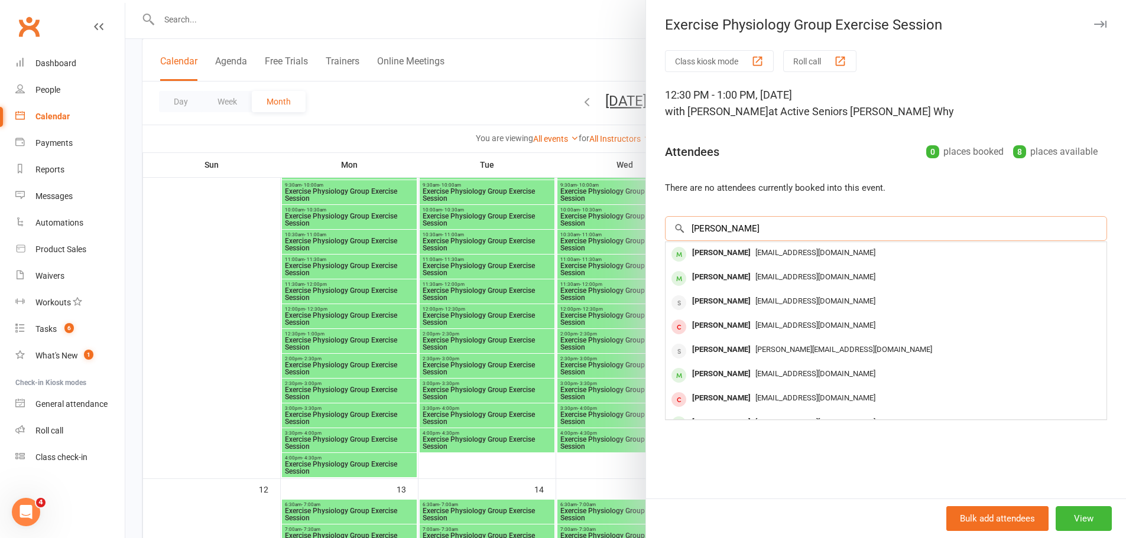
type input "Anna Paulley"
click at [699, 256] on div "Anna Paulley" at bounding box center [721, 253] width 68 height 17
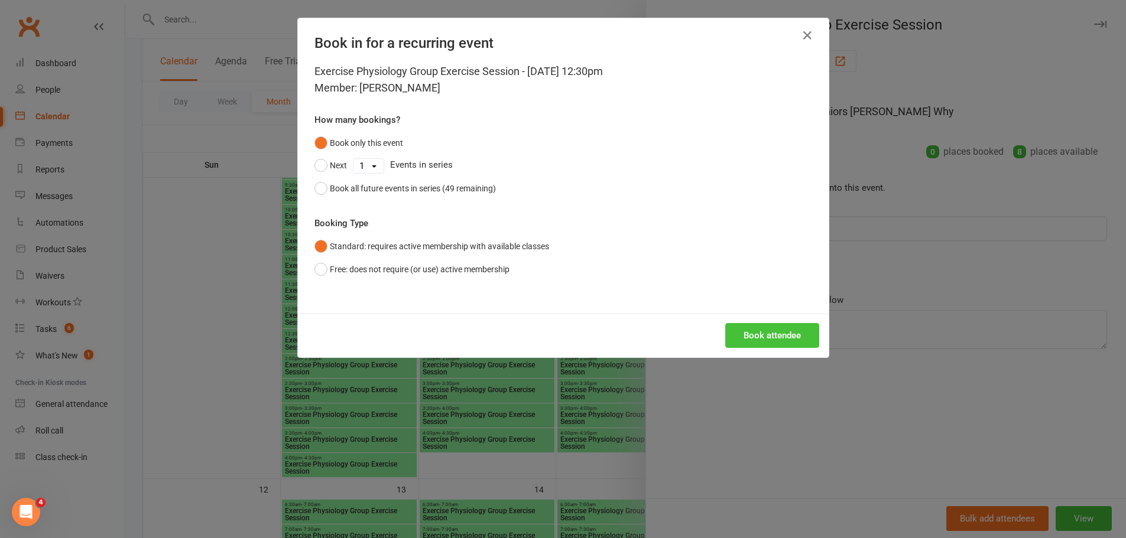
click at [775, 330] on button "Book attendee" at bounding box center [772, 335] width 94 height 25
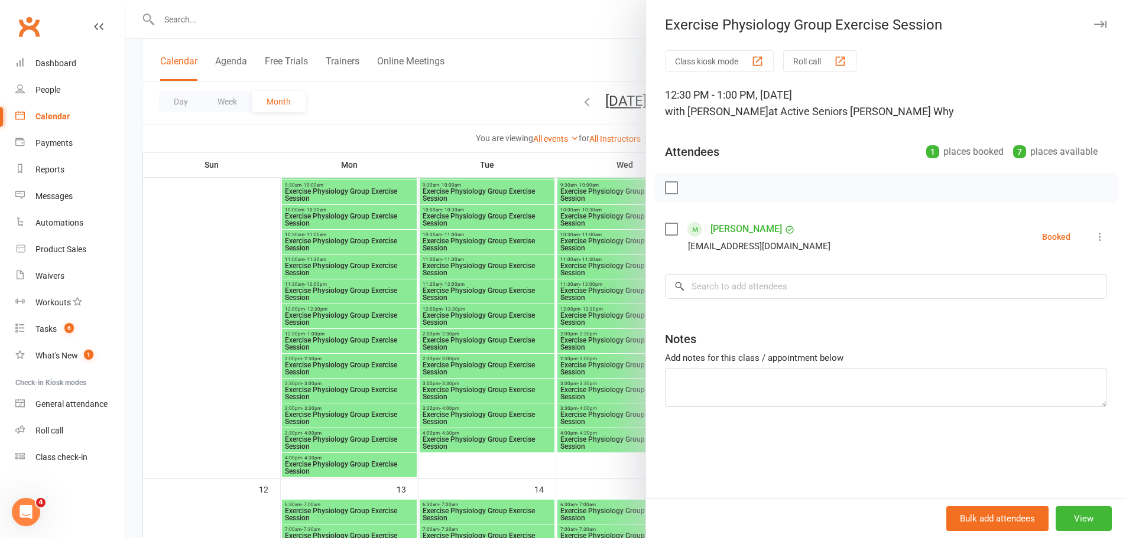
click at [343, 381] on div at bounding box center [625, 269] width 1001 height 538
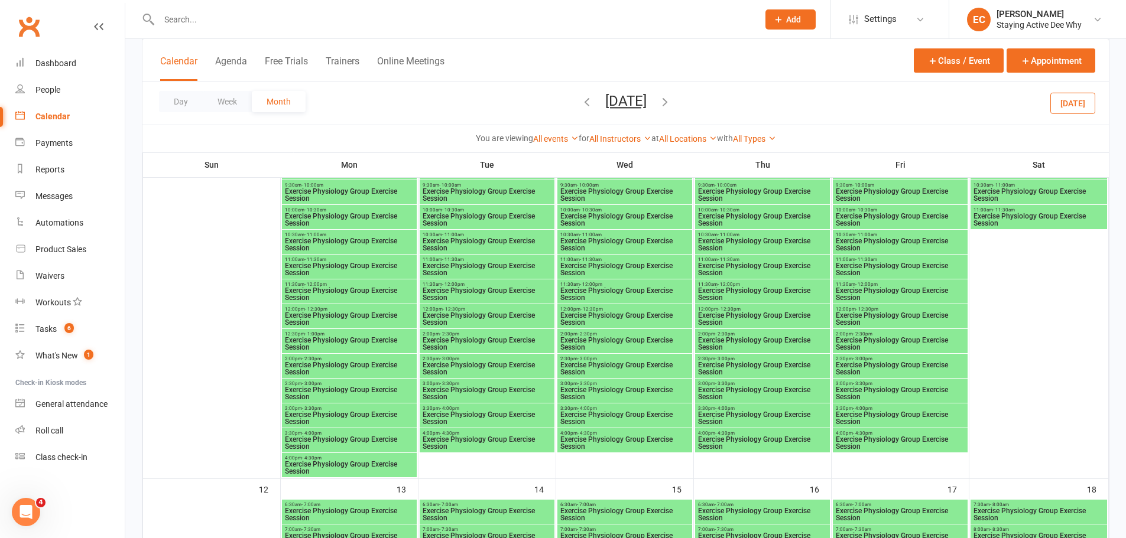
click at [609, 312] on span "Exercise Physiology Group Exercise Session" at bounding box center [625, 319] width 130 height 14
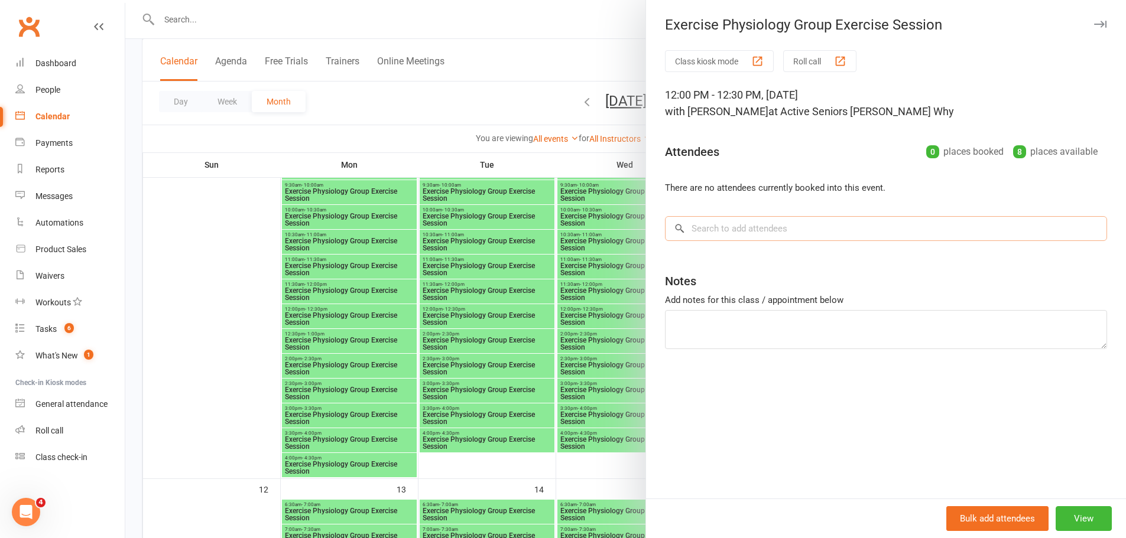
click at [804, 231] on input "search" at bounding box center [886, 228] width 442 height 25
paste input "Anna Paulley"
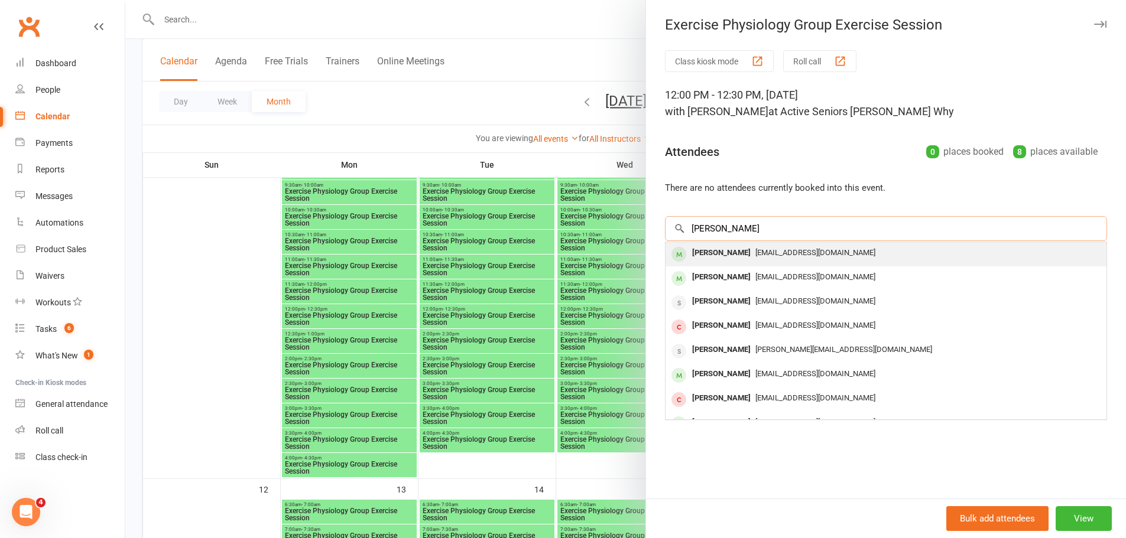
type input "Anna Paulley"
click at [708, 255] on div "Anna Paulley" at bounding box center [721, 253] width 68 height 17
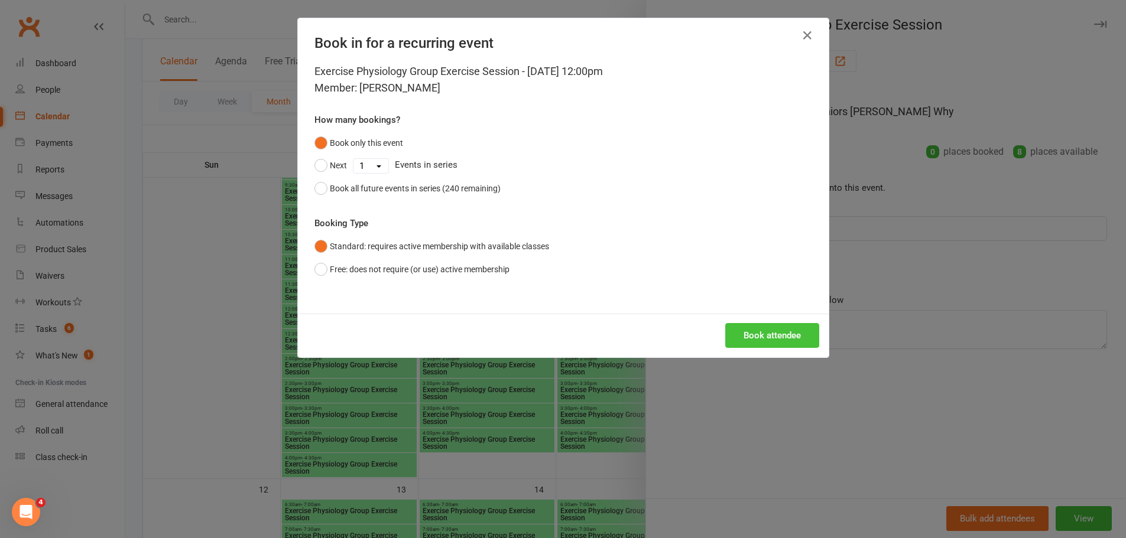
click at [762, 337] on button "Book attendee" at bounding box center [772, 335] width 94 height 25
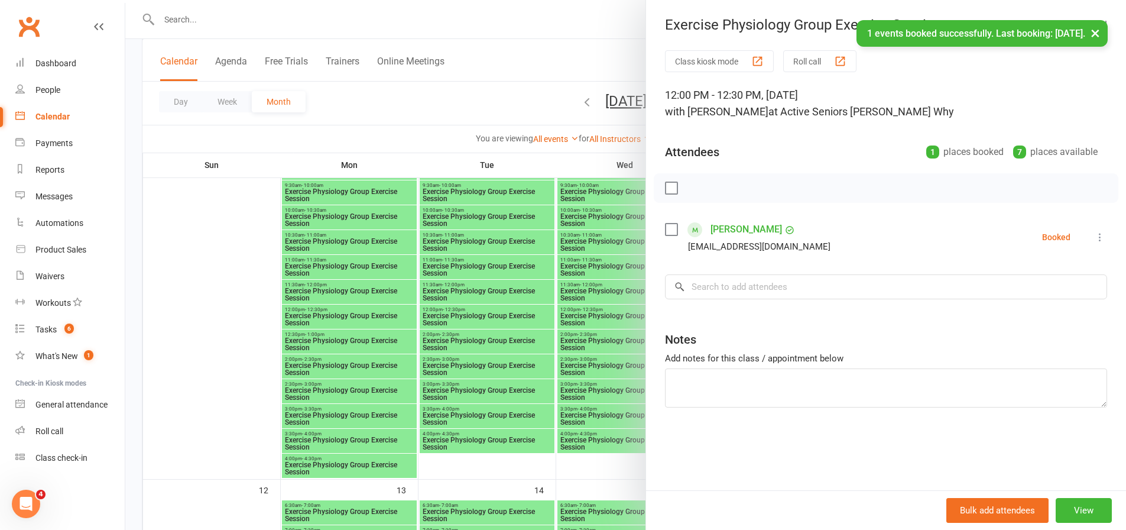
click at [524, 348] on div at bounding box center [625, 265] width 1001 height 530
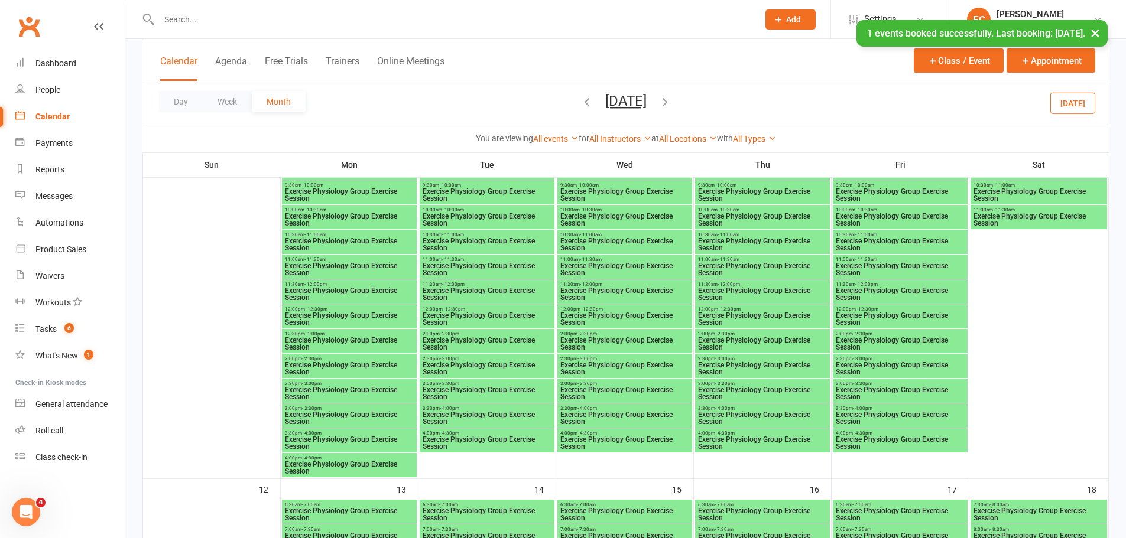
click at [930, 275] on span "Exercise Physiology Group Exercise Session" at bounding box center [900, 269] width 130 height 14
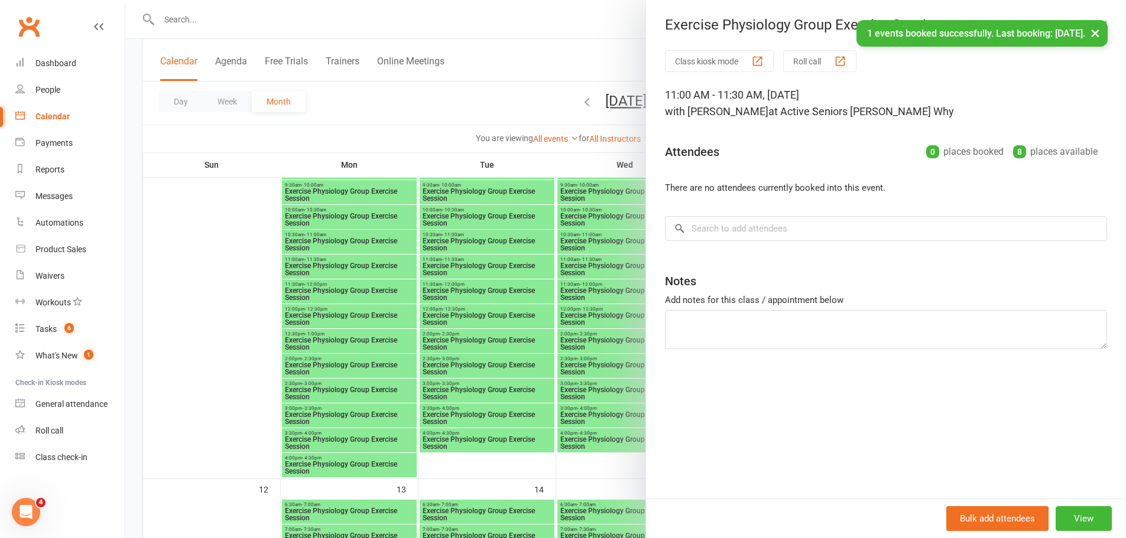
click at [823, 241] on div "Class kiosk mode Roll call 11:00 AM - 11:30 AM, Friday, October, 10, 2025 with …" at bounding box center [886, 274] width 480 height 449
click at [813, 233] on input "search" at bounding box center [886, 228] width 442 height 25
paste input "Anna Paulley"
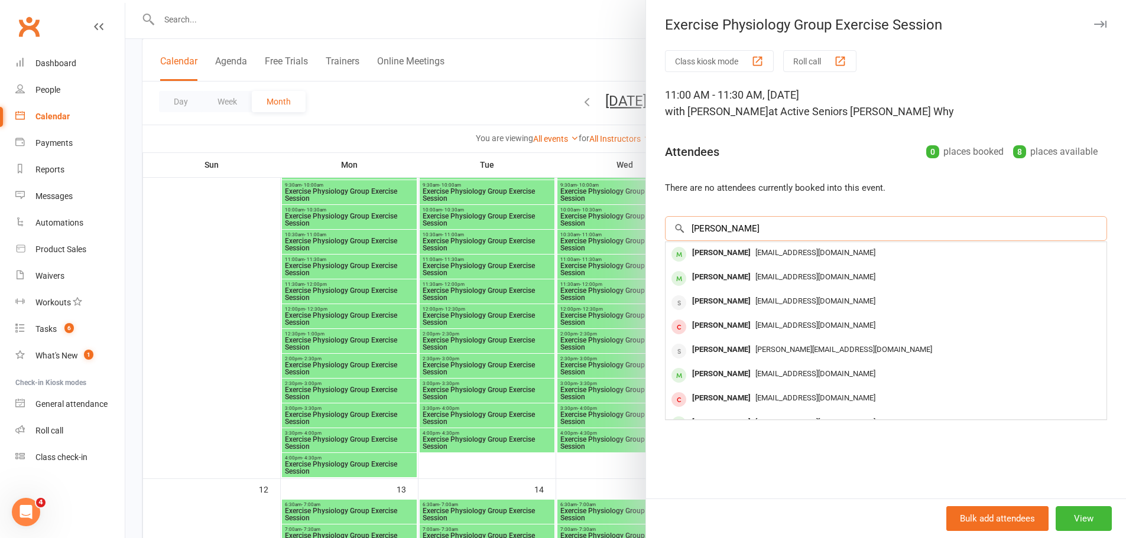
type input "Anna Paulley"
click at [705, 255] on div "Anna Paulley" at bounding box center [721, 253] width 68 height 17
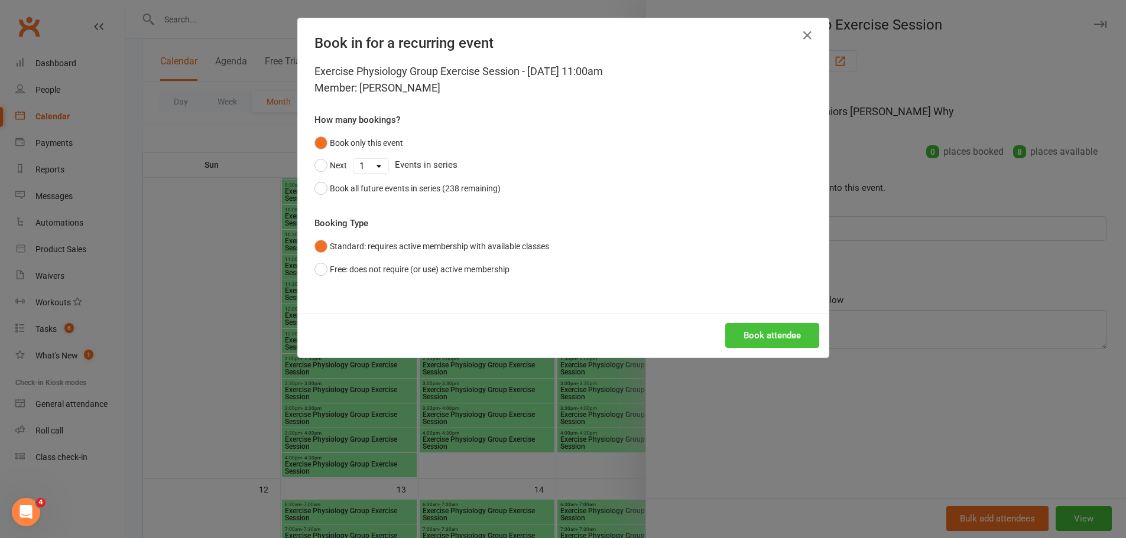
click at [774, 331] on button "Book attendee" at bounding box center [772, 335] width 94 height 25
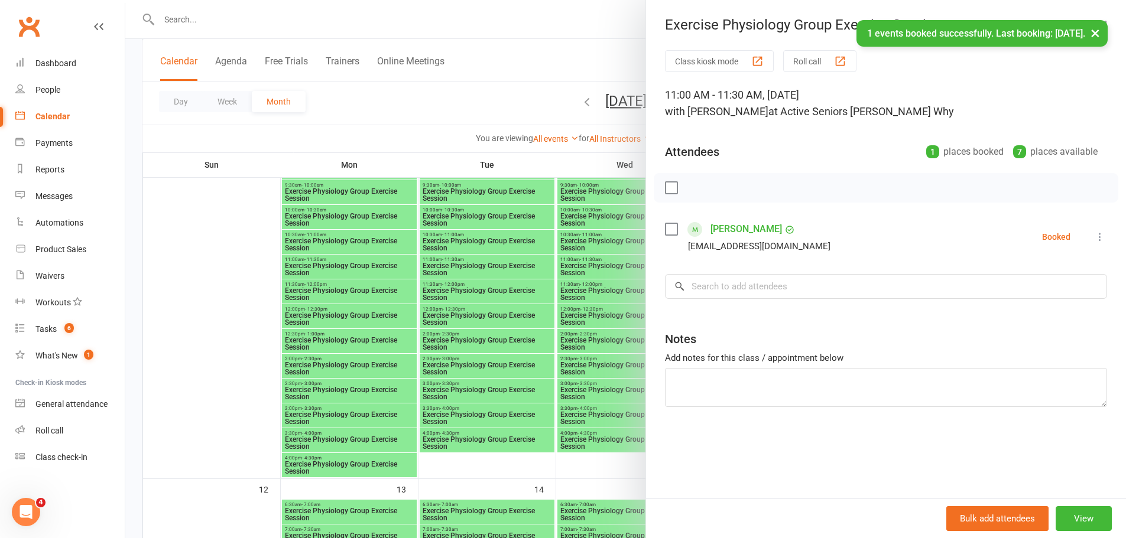
click at [345, 369] on div at bounding box center [625, 269] width 1001 height 538
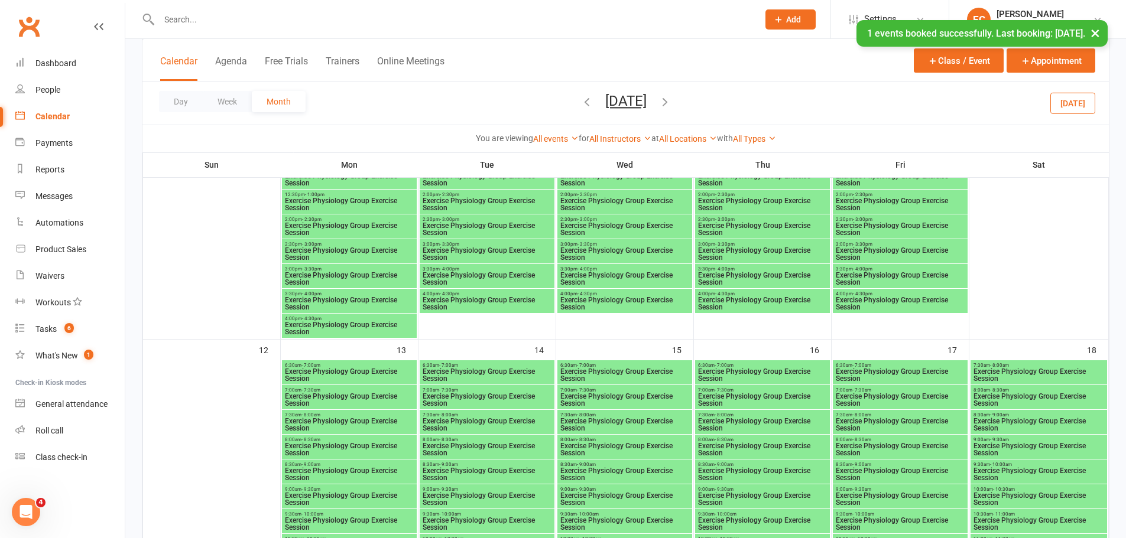
scroll to position [1064, 0]
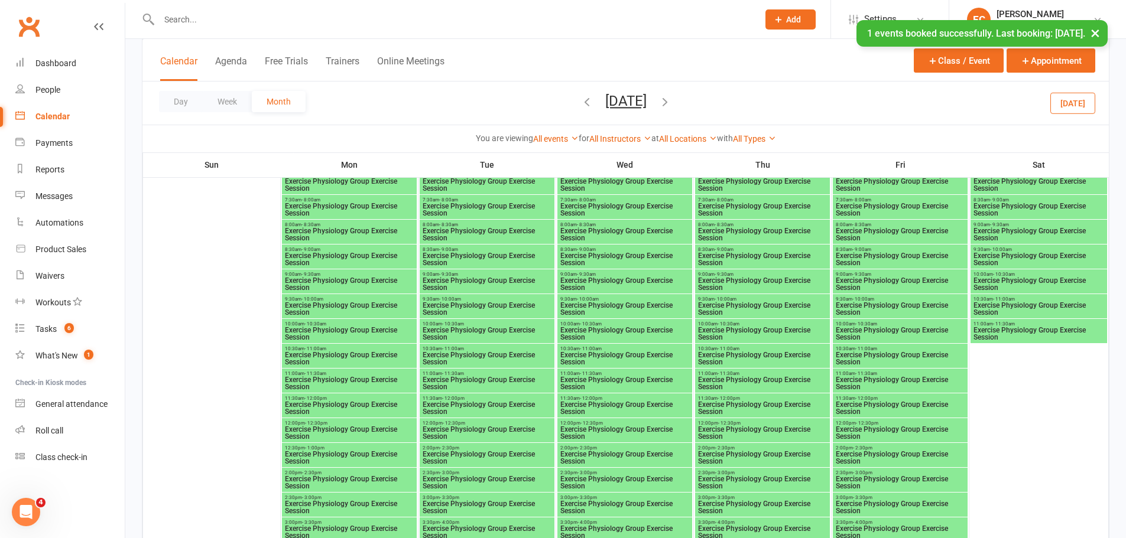
click at [333, 455] on span "Exercise Physiology Group Exercise Session" at bounding box center [349, 458] width 130 height 14
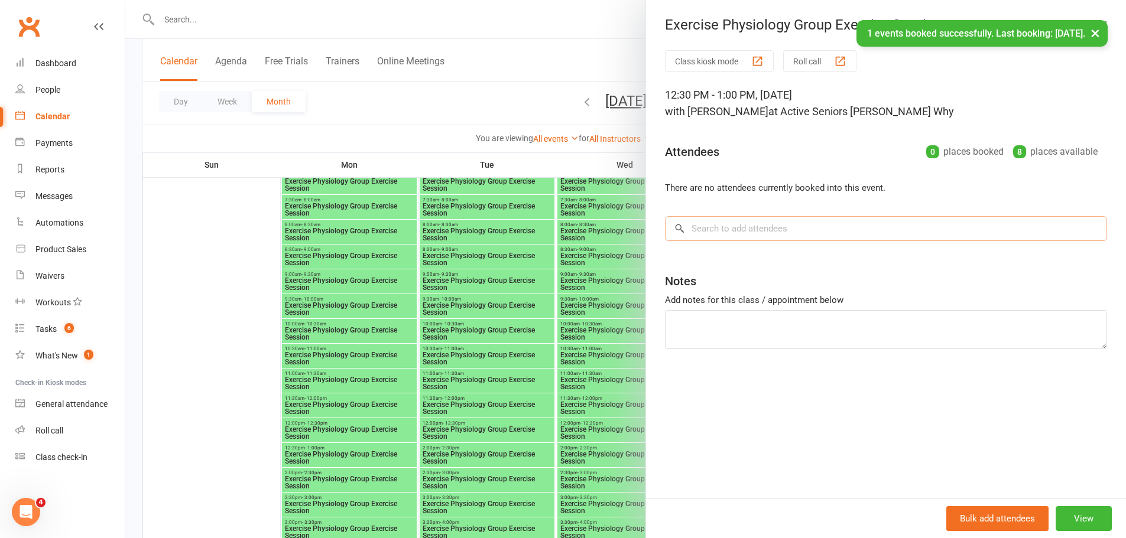
click at [694, 221] on input "search" at bounding box center [886, 228] width 442 height 25
paste input "Anna Paulley"
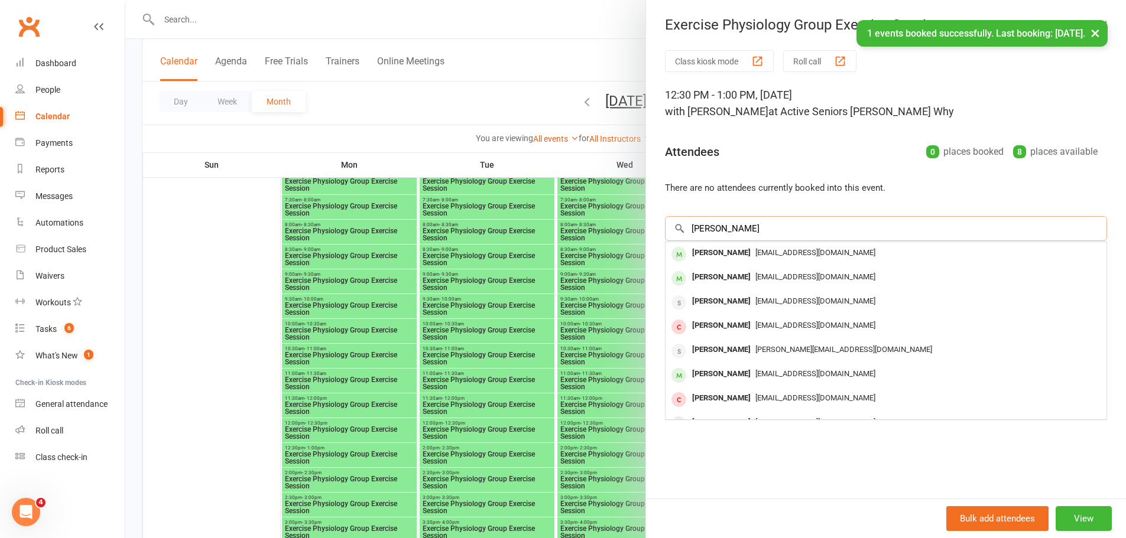
type input "Anna Paulley"
click at [703, 258] on div "Anna Paulley" at bounding box center [721, 253] width 68 height 17
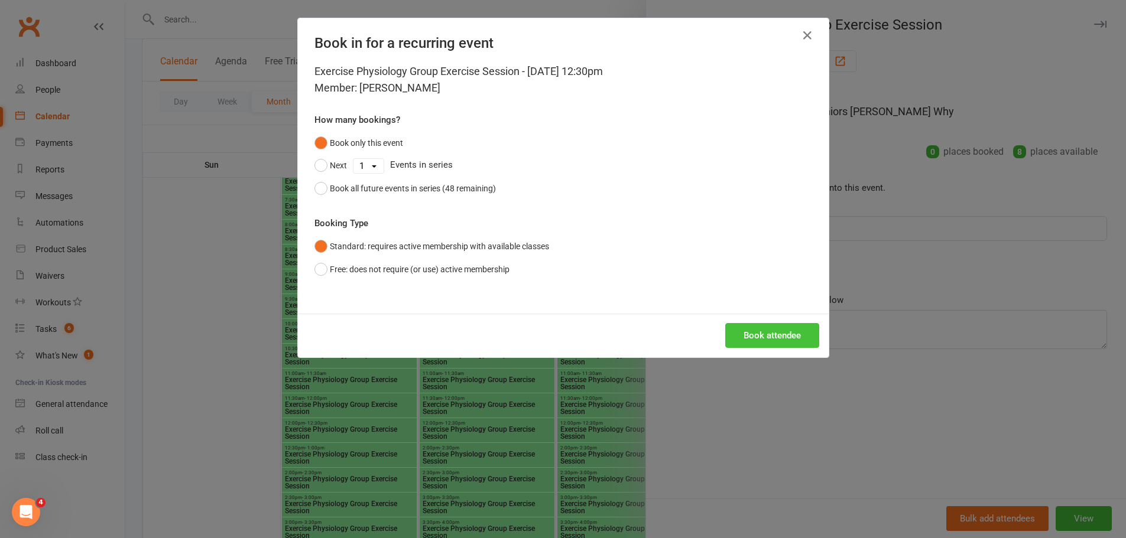
click at [742, 335] on button "Book attendee" at bounding box center [772, 335] width 94 height 25
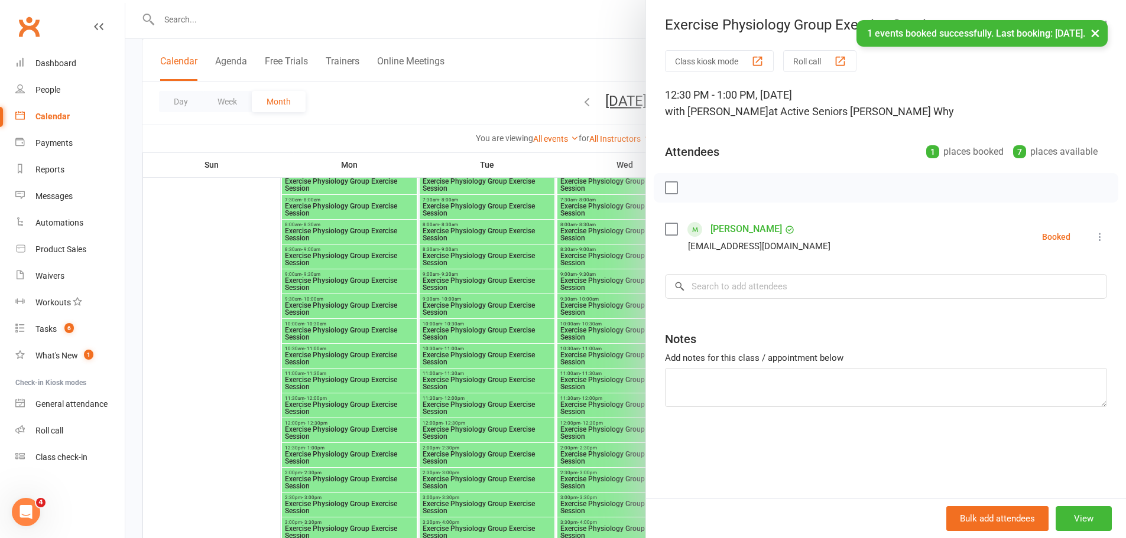
click at [547, 401] on div at bounding box center [625, 269] width 1001 height 538
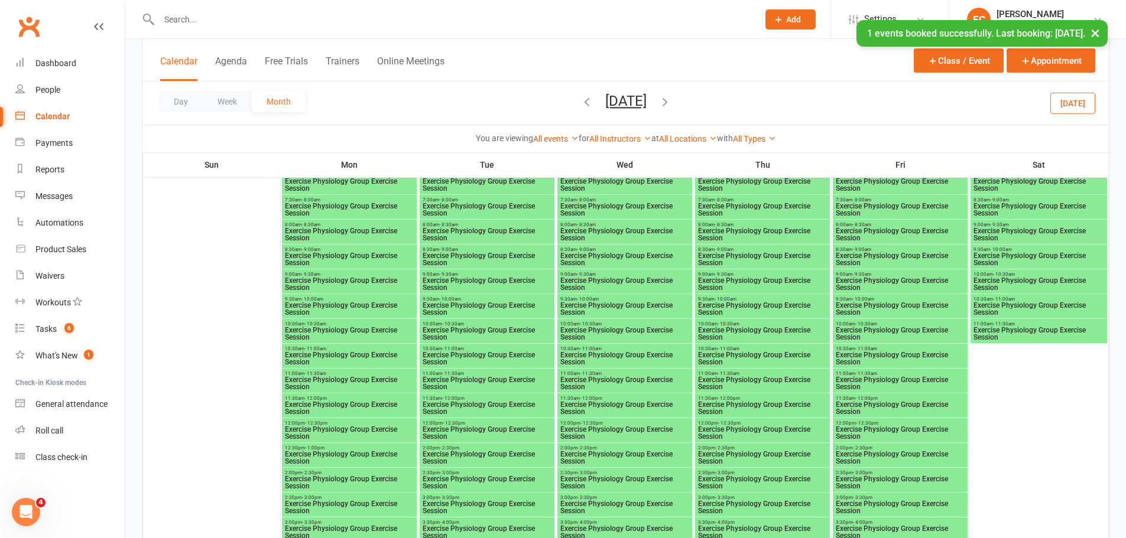
click at [614, 427] on span "Exercise Physiology Group Exercise Session" at bounding box center [625, 433] width 130 height 14
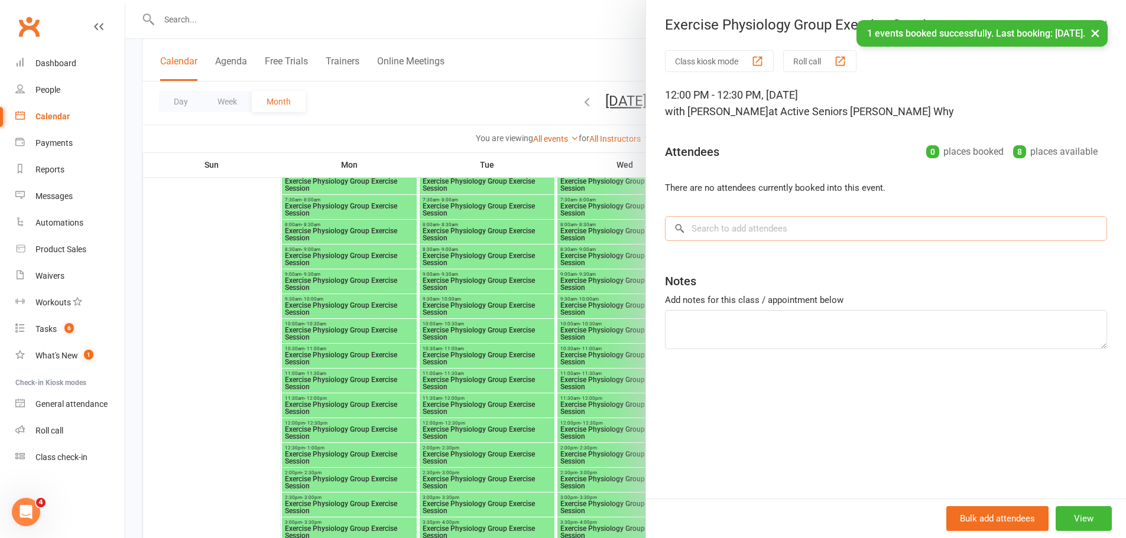
click at [798, 229] on input "search" at bounding box center [886, 228] width 442 height 25
paste input "Anna Paulley"
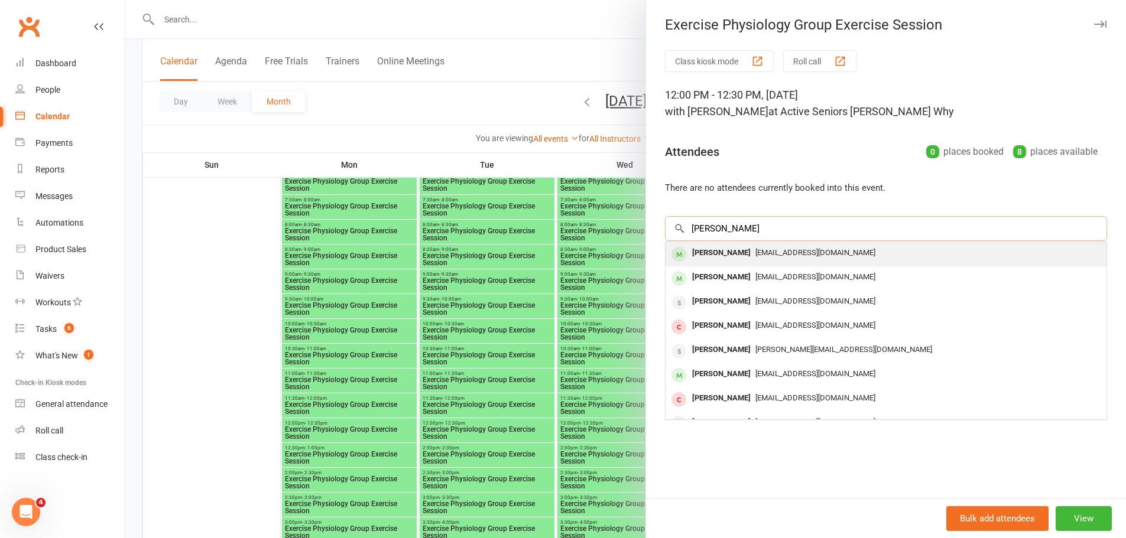
type input "Anna Paulley"
click at [716, 261] on div "Anna Paulley" at bounding box center [721, 253] width 68 height 17
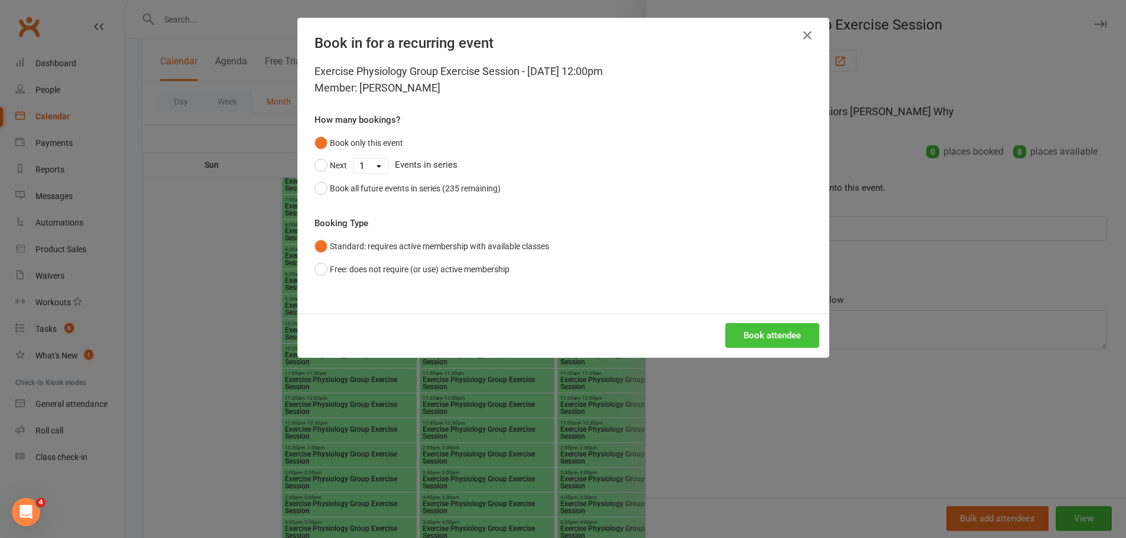
click at [786, 333] on button "Book attendee" at bounding box center [772, 335] width 94 height 25
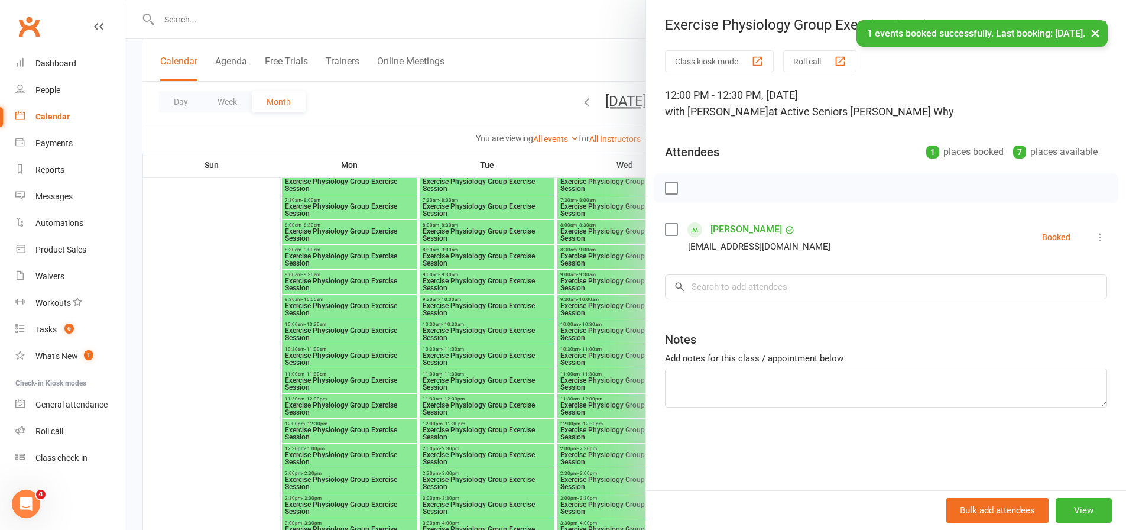
click at [563, 355] on div at bounding box center [625, 265] width 1001 height 530
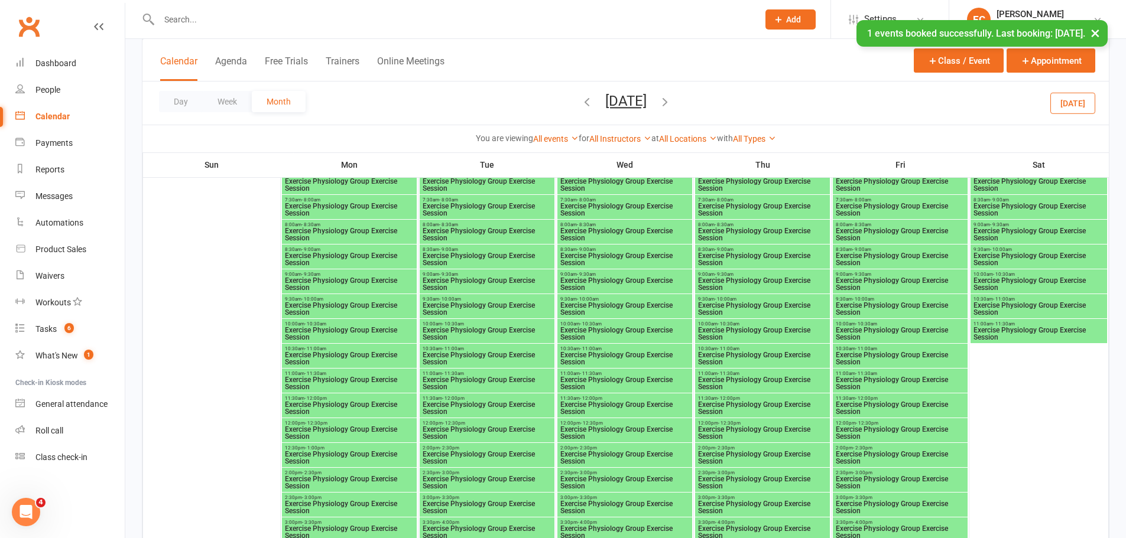
click at [889, 373] on span "11:00am - 11:30am" at bounding box center [900, 373] width 130 height 5
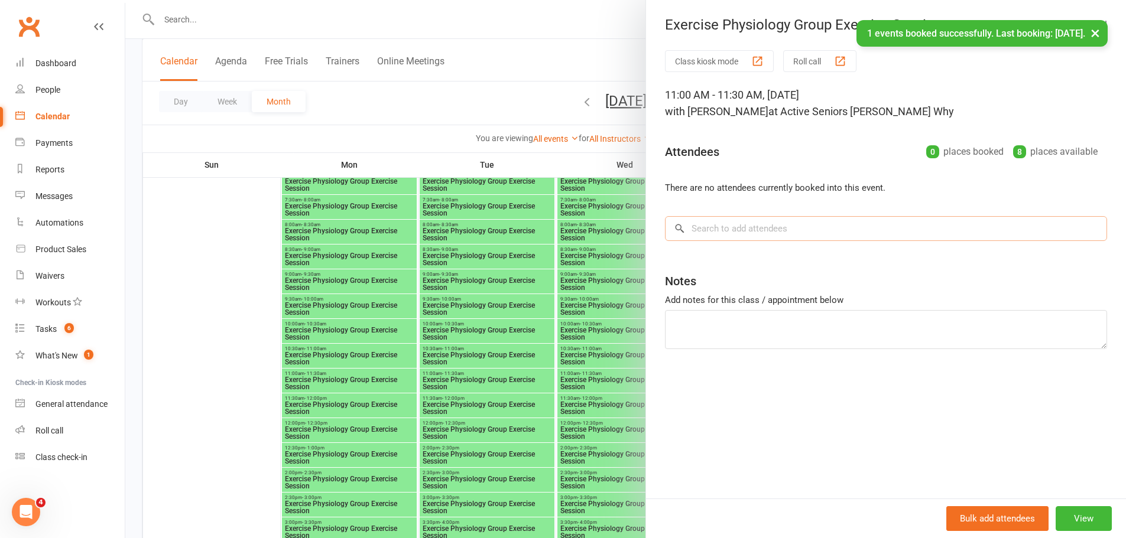
click at [812, 235] on input "search" at bounding box center [886, 228] width 442 height 25
paste input "Anna Paulley"
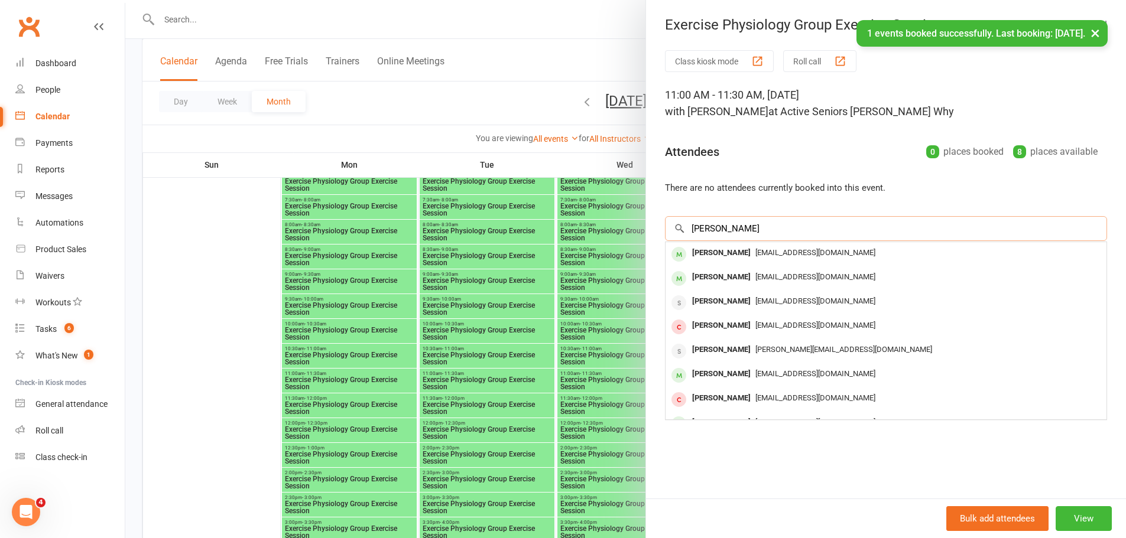
type input "Anna Paulley"
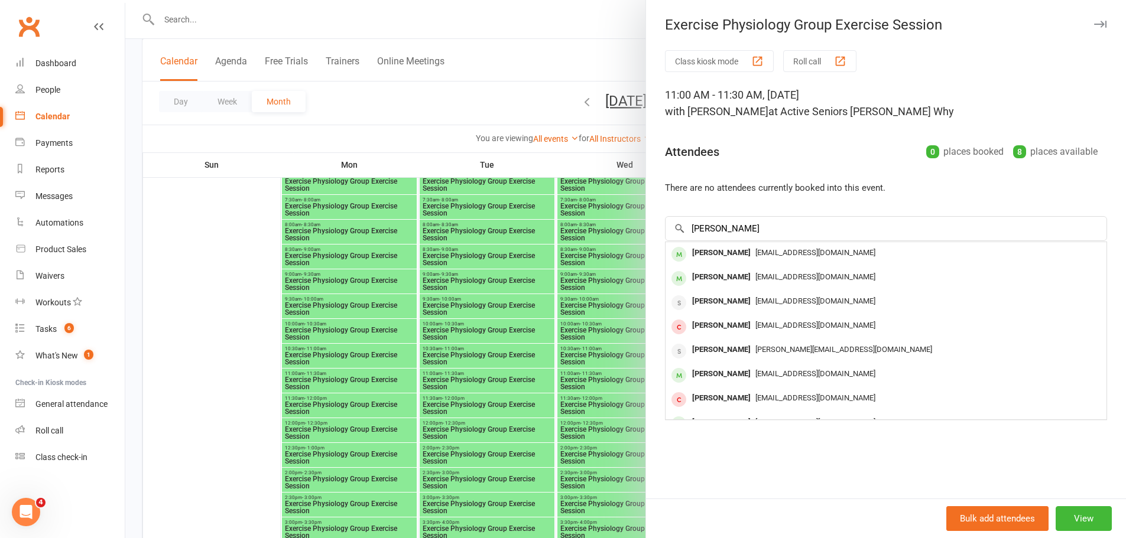
click at [719, 251] on div "Anna Paulley" at bounding box center [721, 253] width 68 height 17
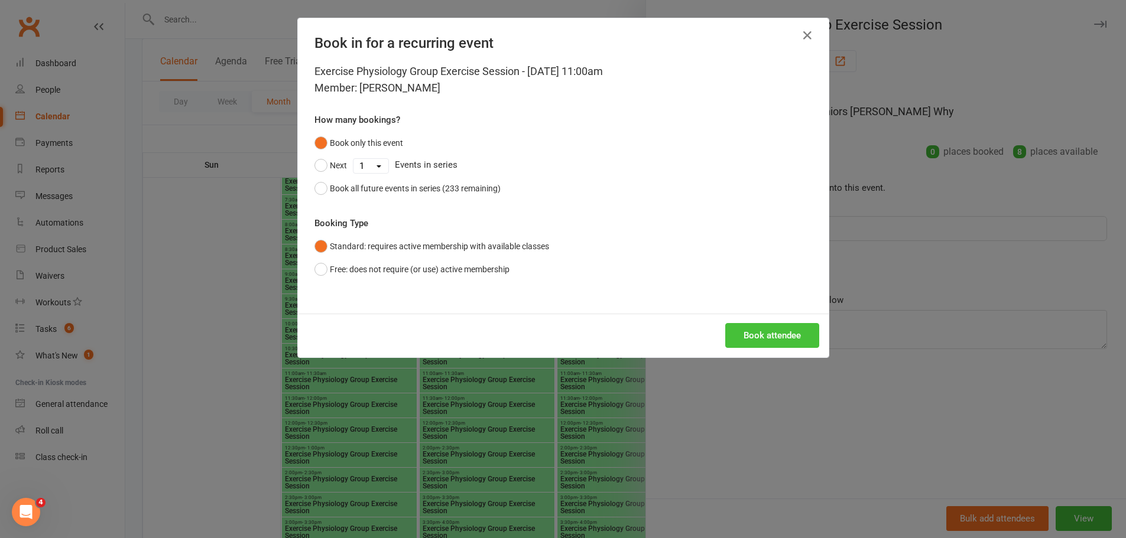
click at [765, 339] on button "Book attendee" at bounding box center [772, 335] width 94 height 25
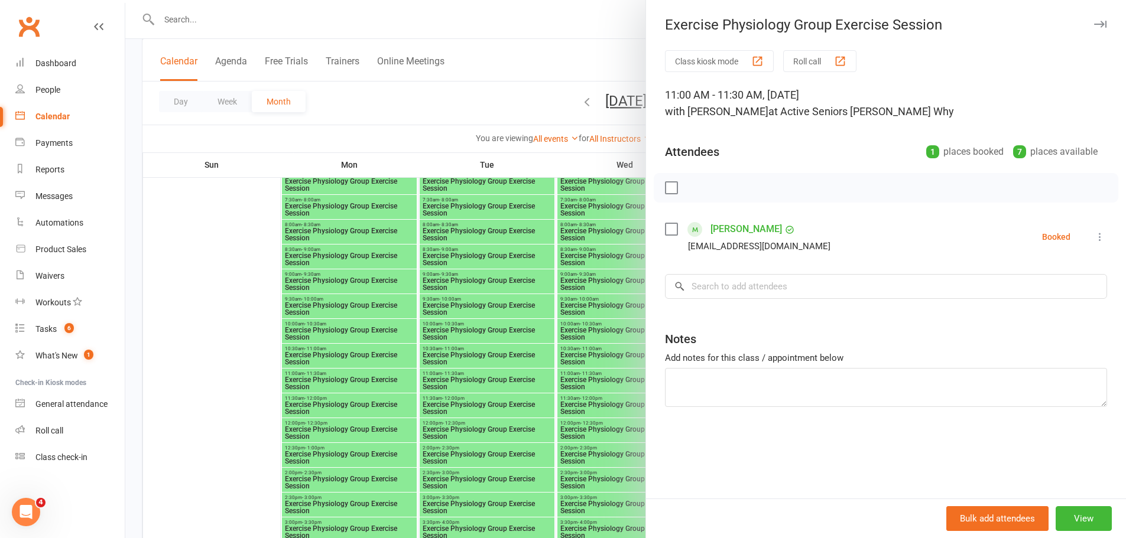
click at [403, 46] on div at bounding box center [625, 269] width 1001 height 538
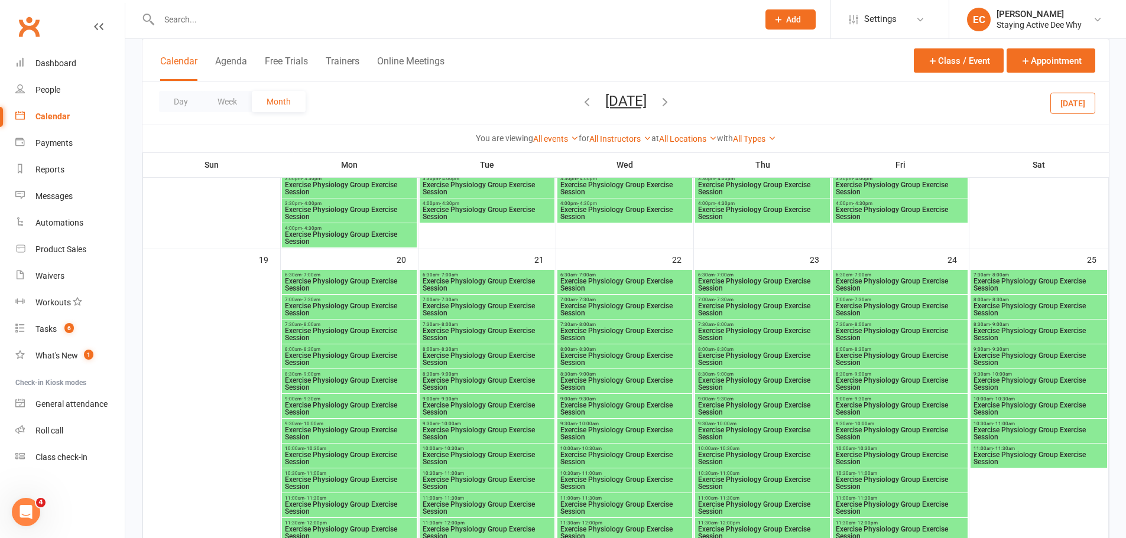
scroll to position [1537, 0]
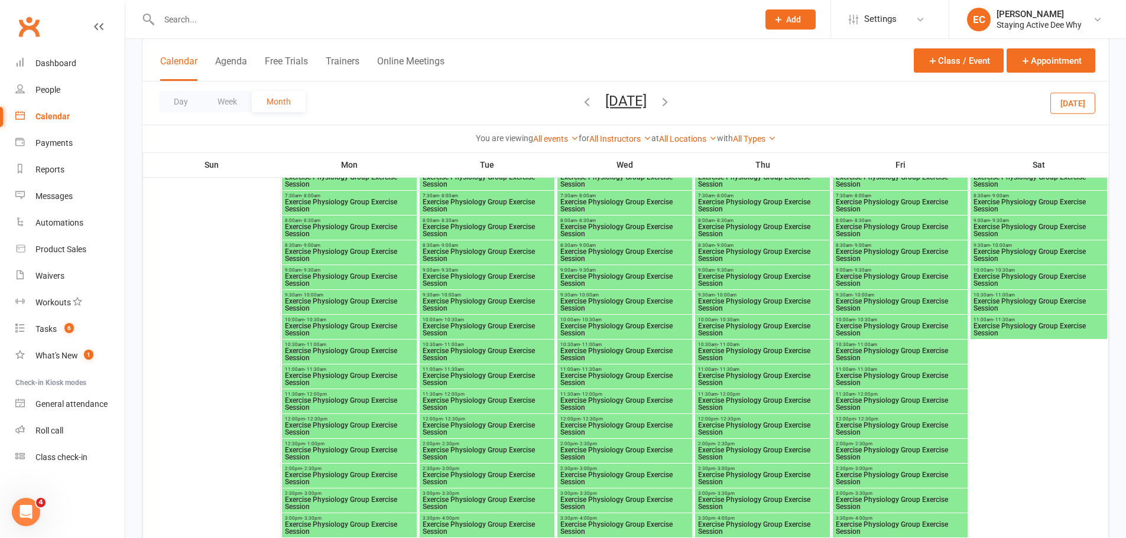
click at [343, 452] on span "Exercise Physiology Group Exercise Session" at bounding box center [349, 454] width 130 height 14
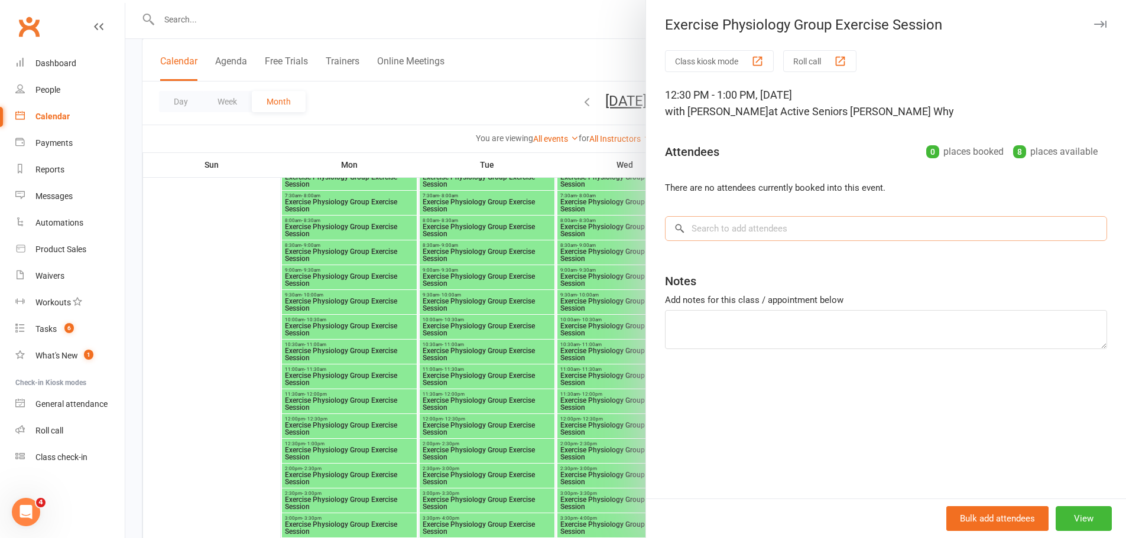
click at [713, 226] on input "search" at bounding box center [886, 228] width 442 height 25
paste input "Anna Paulley"
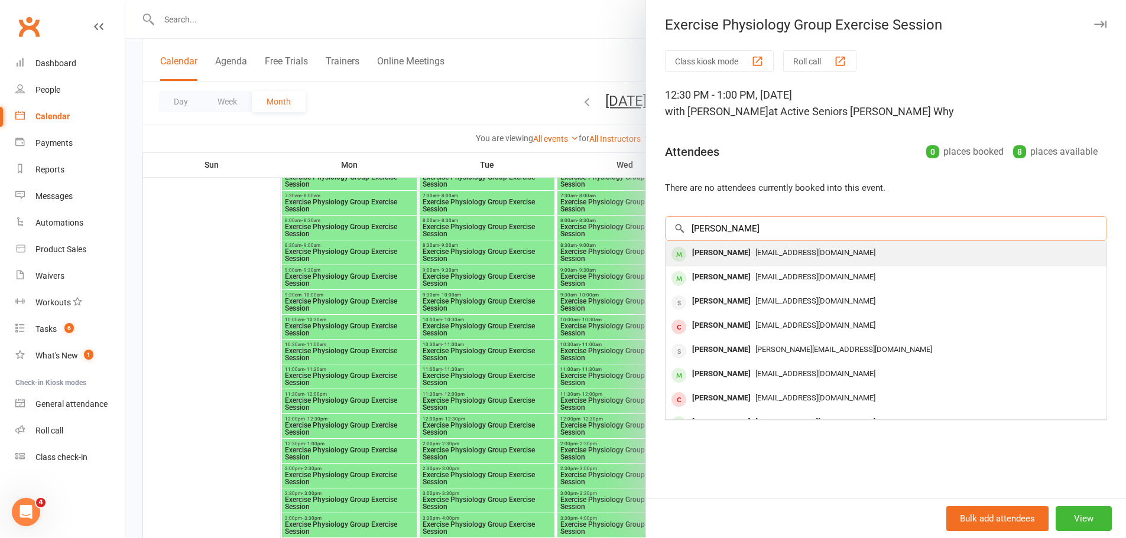
type input "Anna Paulley"
click at [704, 257] on div "Anna Paulley" at bounding box center [721, 253] width 68 height 17
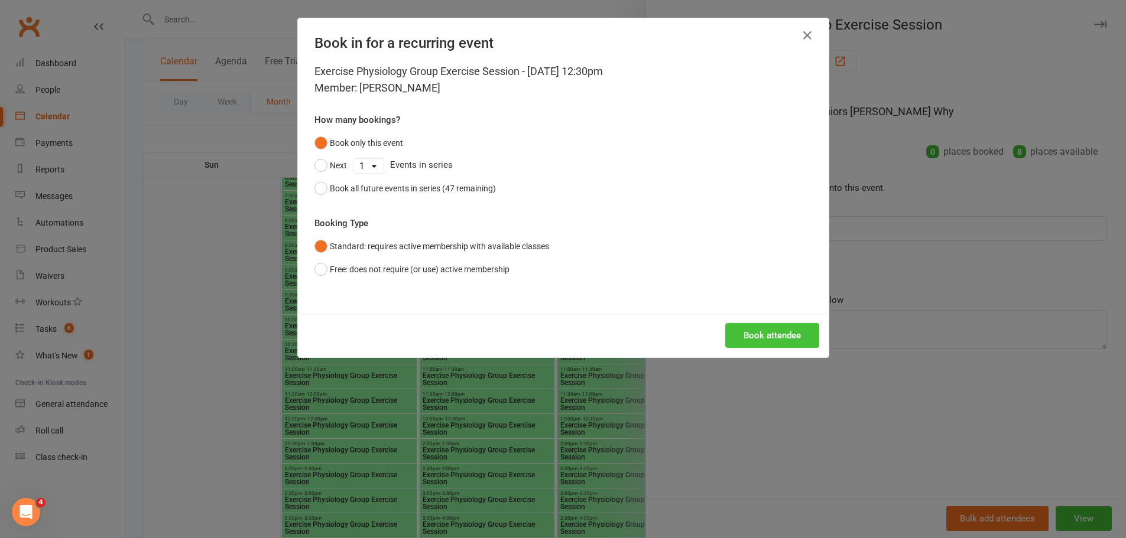
click at [758, 337] on button "Book attendee" at bounding box center [772, 335] width 94 height 25
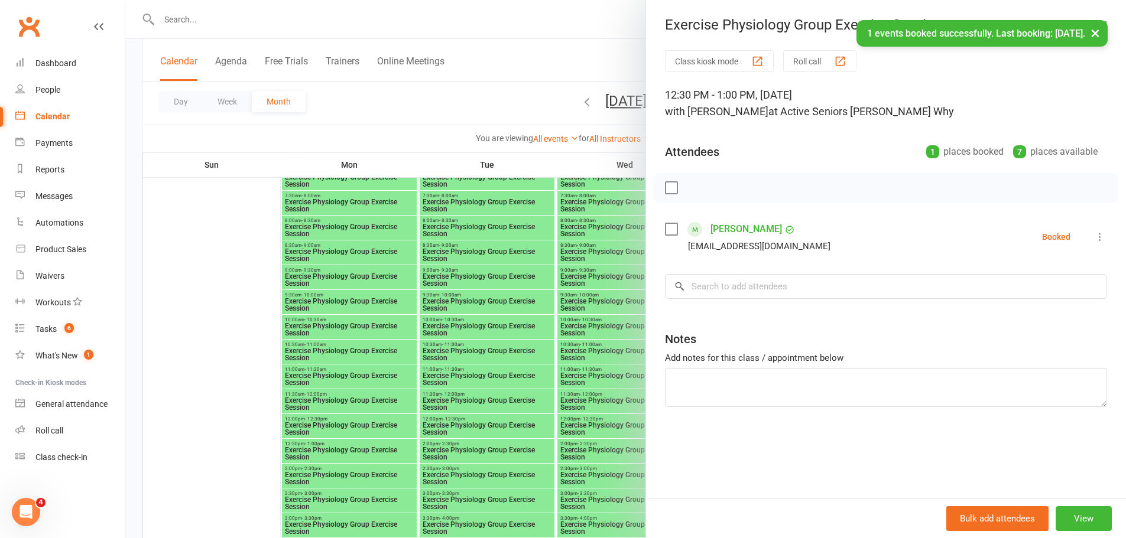
click at [520, 353] on div at bounding box center [625, 269] width 1001 height 538
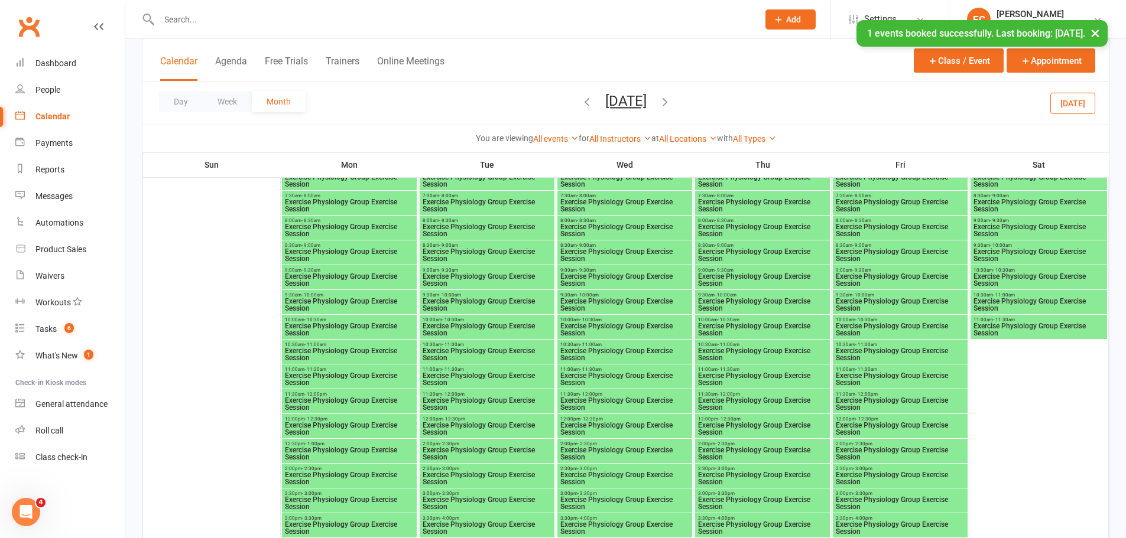
click at [639, 427] on span "Exercise Physiology Group Exercise Session" at bounding box center [625, 429] width 130 height 14
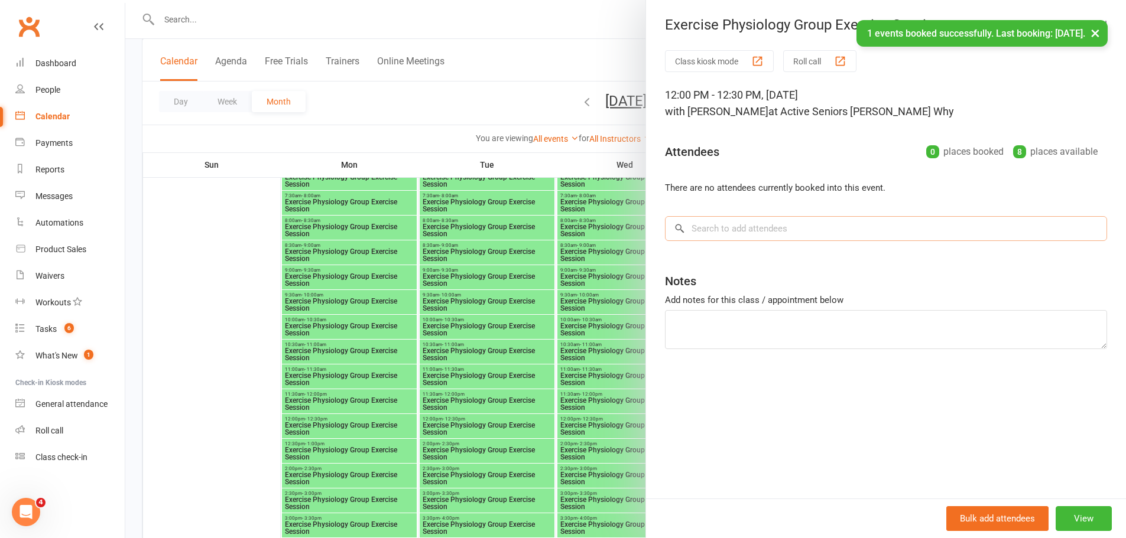
click at [770, 231] on input "search" at bounding box center [886, 228] width 442 height 25
paste input "Anna Paulley"
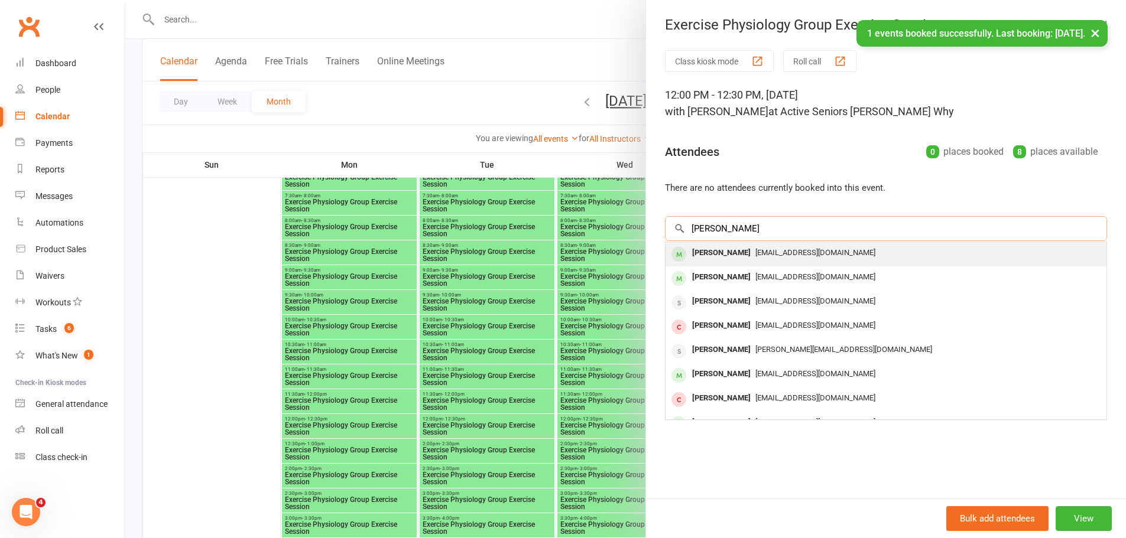
type input "Anna Paulley"
click at [710, 252] on div "Anna Paulley" at bounding box center [721, 253] width 68 height 17
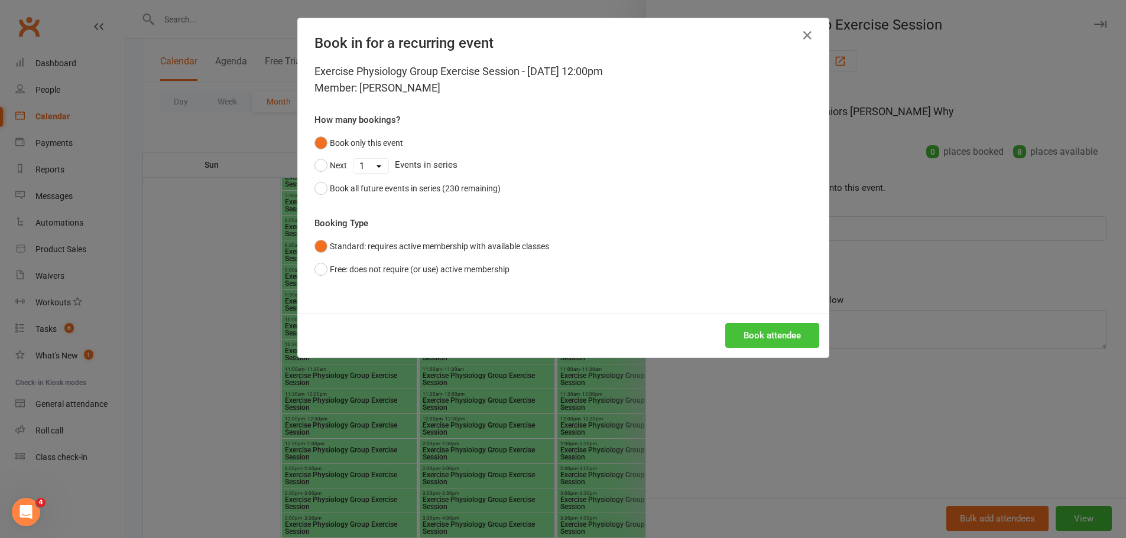
click at [767, 339] on button "Book attendee" at bounding box center [772, 335] width 94 height 25
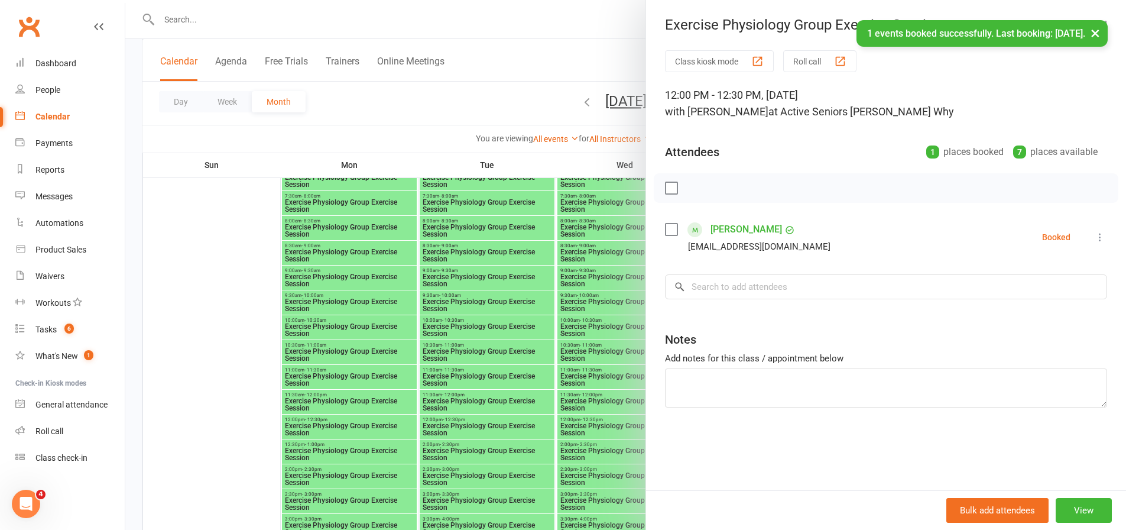
click at [590, 432] on div at bounding box center [625, 265] width 1001 height 530
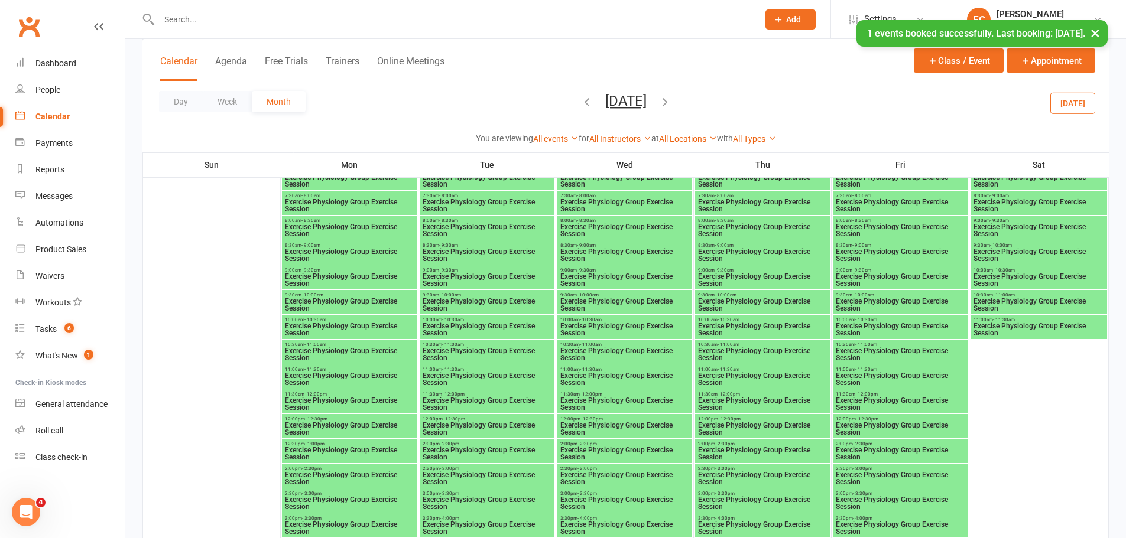
click at [909, 373] on span "Exercise Physiology Group Exercise Session" at bounding box center [900, 379] width 130 height 14
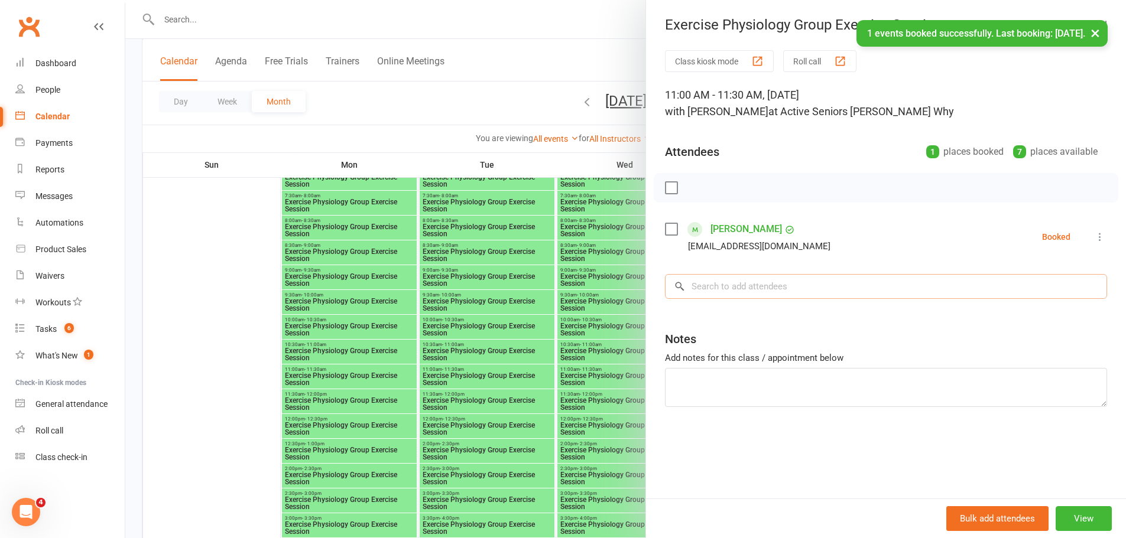
click at [773, 285] on input "search" at bounding box center [886, 286] width 442 height 25
paste input "Anna Paulley"
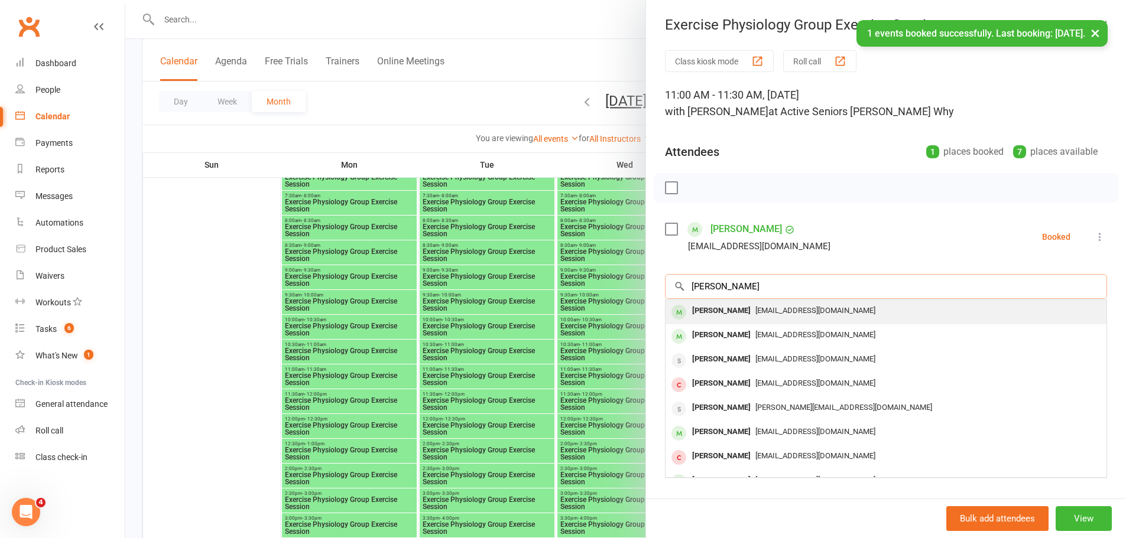
type input "Anna Paulley"
click at [716, 313] on div "Anna Paulley" at bounding box center [721, 311] width 68 height 17
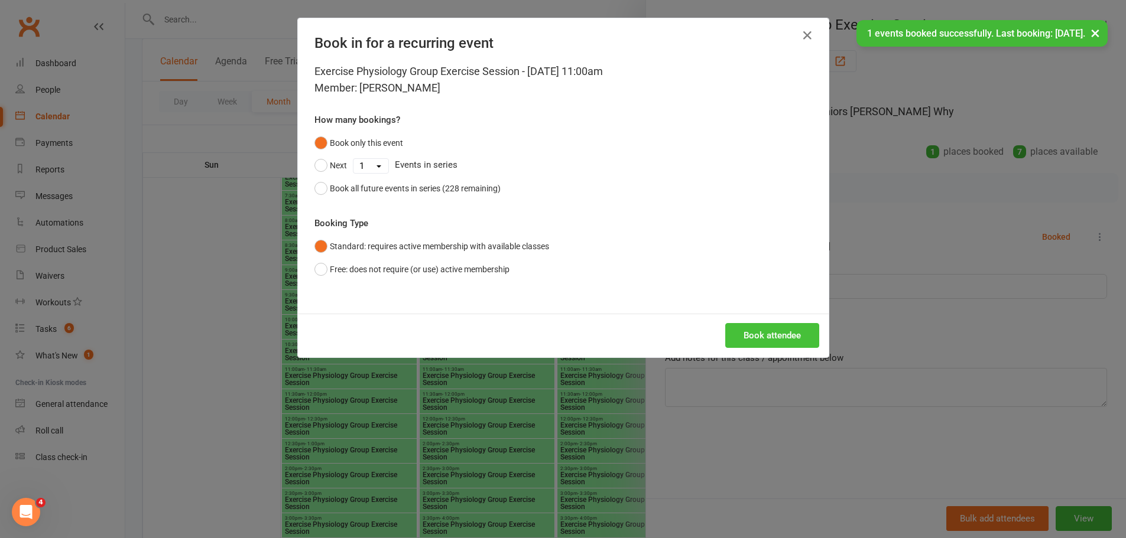
drag, startPoint x: 756, startPoint y: 321, endPoint x: 757, endPoint y: 327, distance: 6.6
click at [757, 327] on div "Book attendee" at bounding box center [563, 336] width 531 height 44
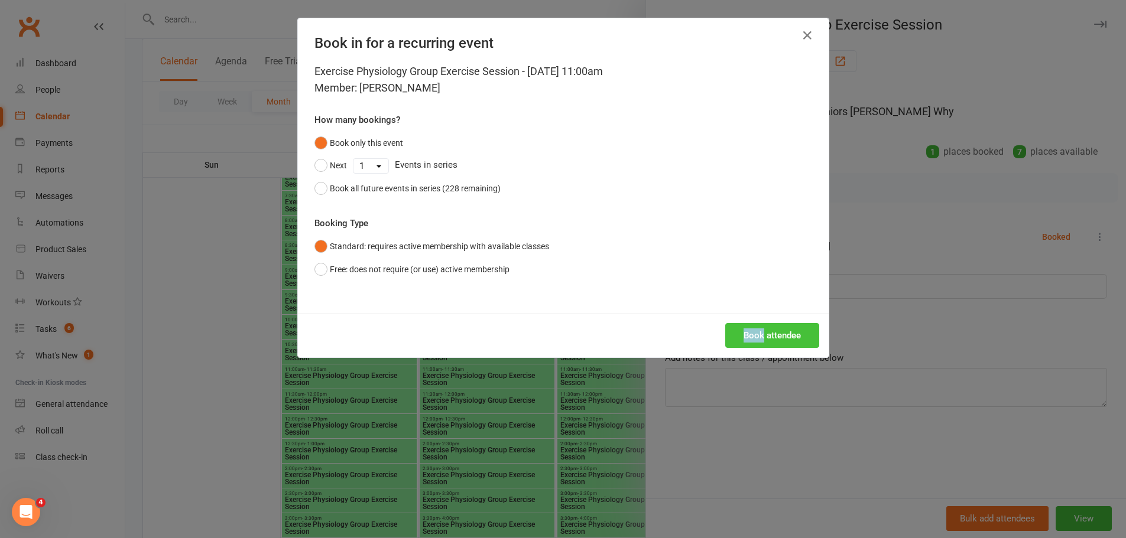
click at [757, 327] on button "Book attendee" at bounding box center [772, 335] width 94 height 25
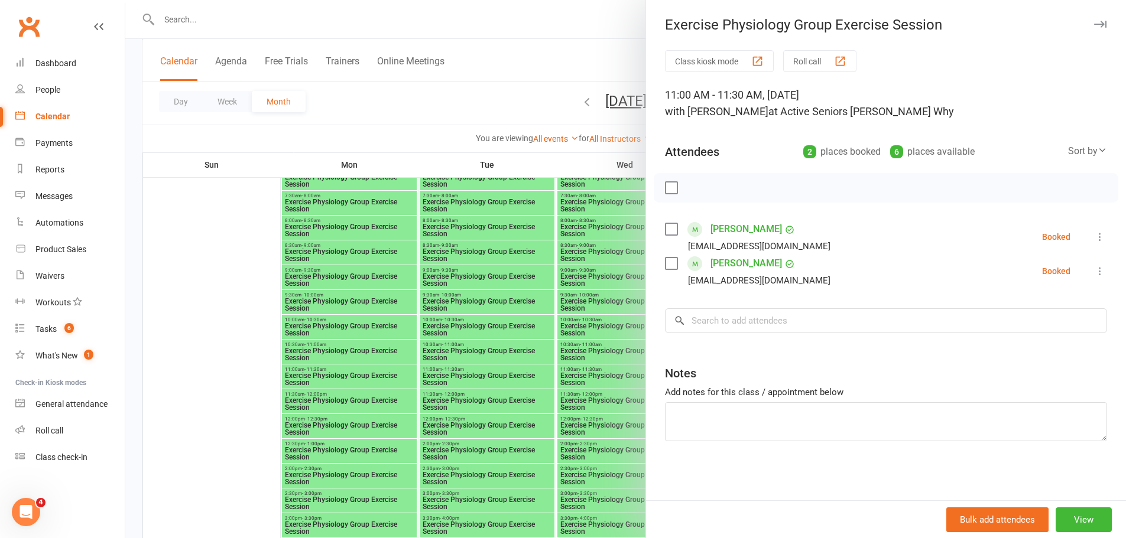
drag, startPoint x: 1090, startPoint y: 269, endPoint x: 1083, endPoint y: 310, distance: 42.1
click at [1094, 270] on icon at bounding box center [1100, 271] width 12 height 12
click at [1027, 321] on link "Remove" at bounding box center [1042, 318] width 127 height 24
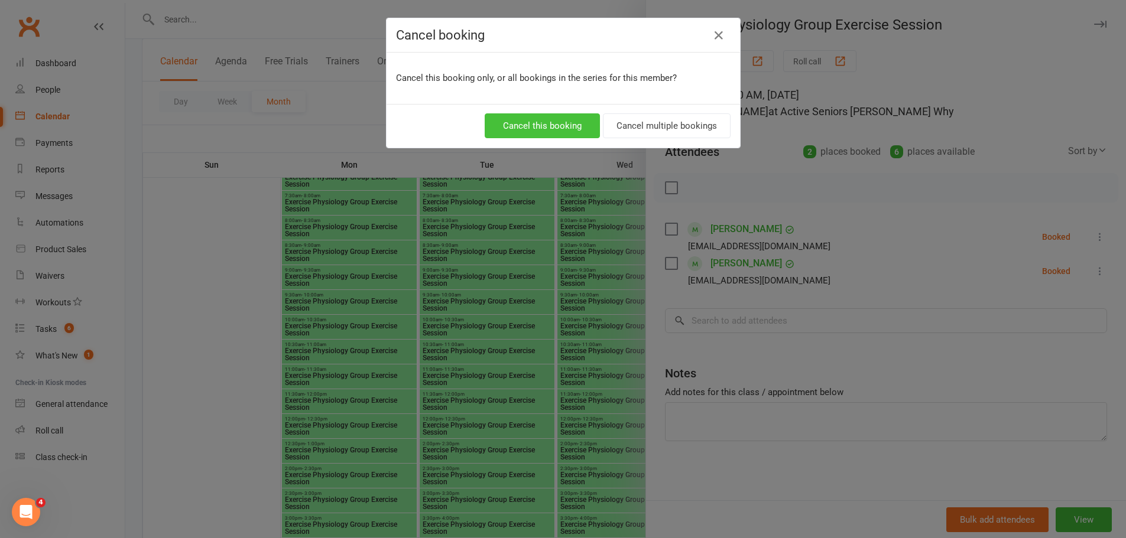
click at [551, 125] on button "Cancel this booking" at bounding box center [542, 125] width 115 height 25
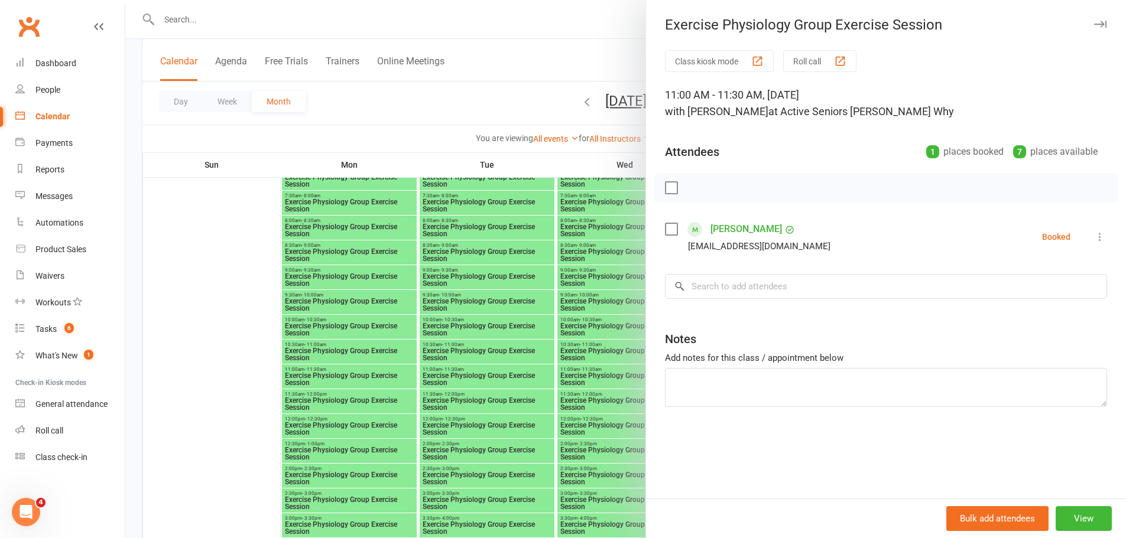
click at [472, 342] on div at bounding box center [625, 269] width 1001 height 538
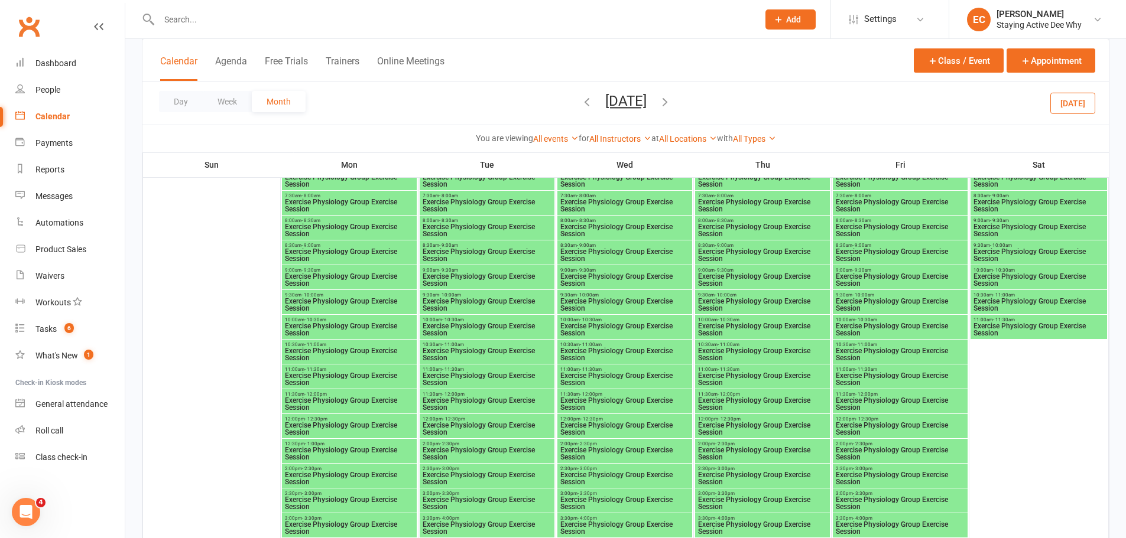
click at [945, 377] on span "Exercise Physiology Group Exercise Session" at bounding box center [900, 379] width 130 height 14
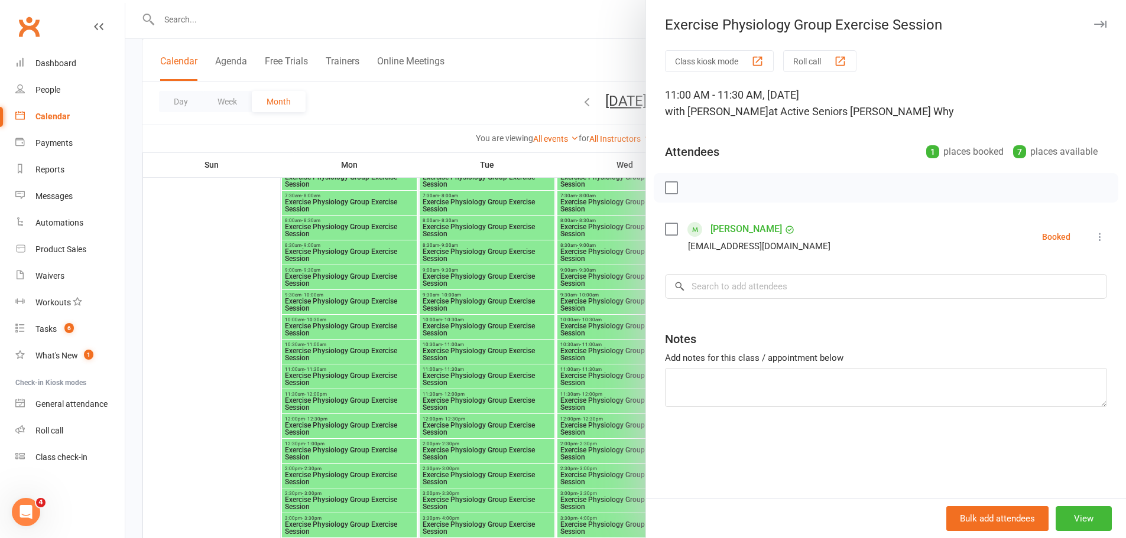
click at [455, 251] on div at bounding box center [625, 269] width 1001 height 538
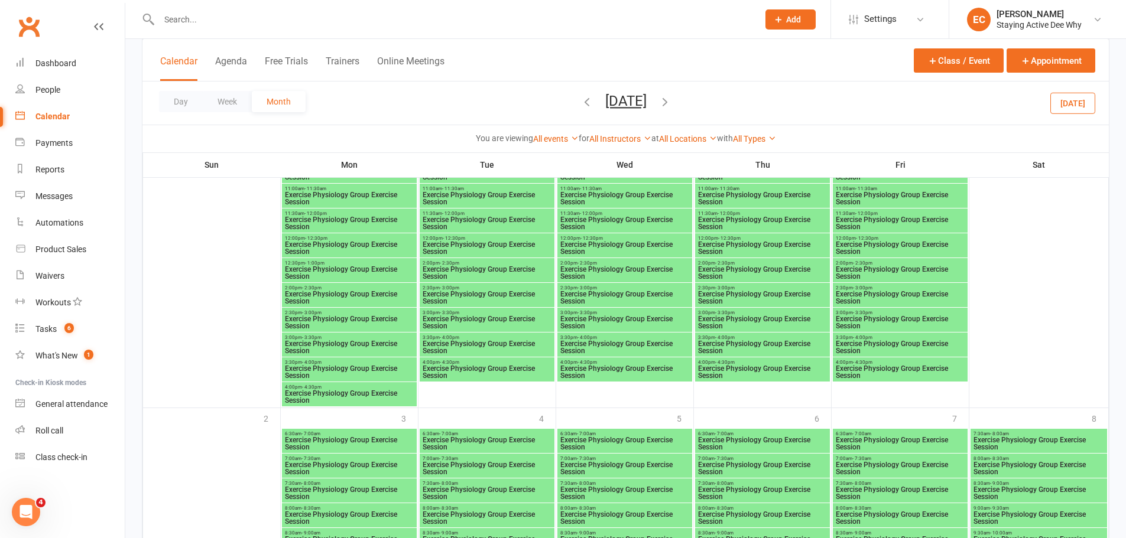
scroll to position [2187, 0]
click at [349, 272] on span "Exercise Physiology Group Exercise Session" at bounding box center [349, 272] width 130 height 14
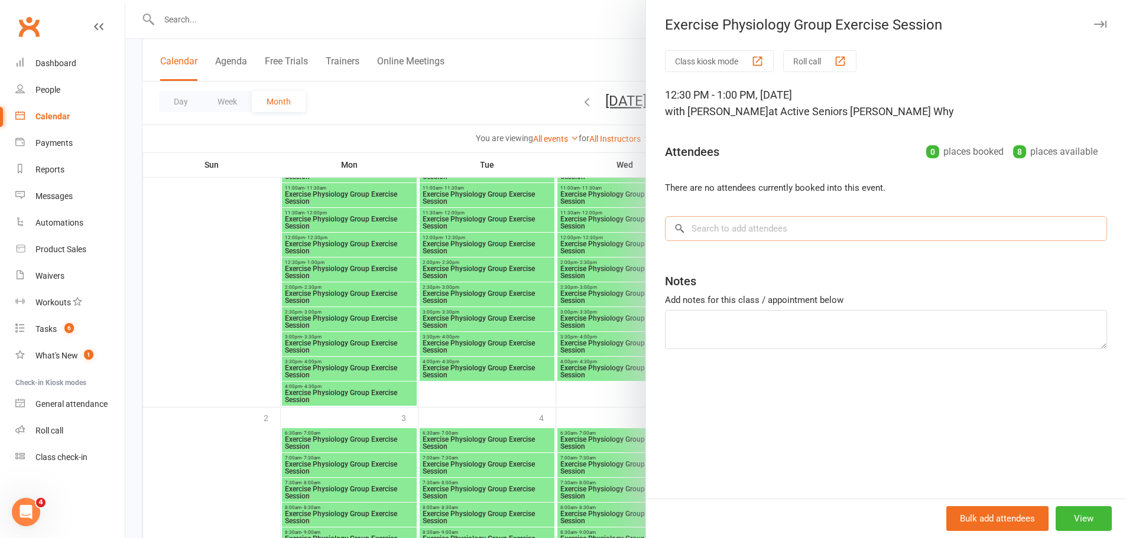
click at [712, 237] on input "search" at bounding box center [886, 228] width 442 height 25
paste input "Anna Paulley"
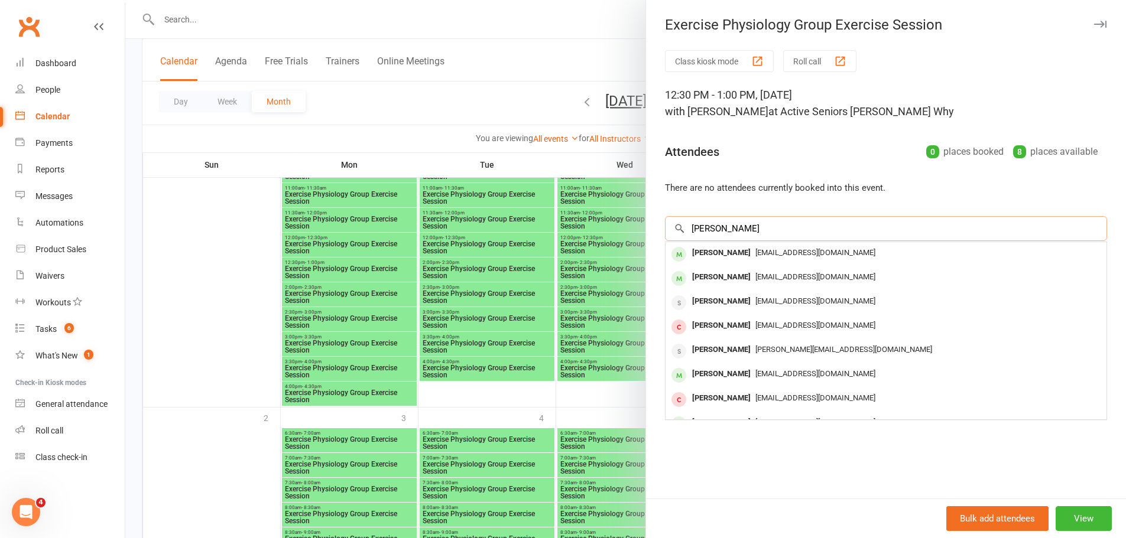
type input "Anna Paulley"
click at [704, 256] on div "Anna Paulley" at bounding box center [721, 253] width 68 height 17
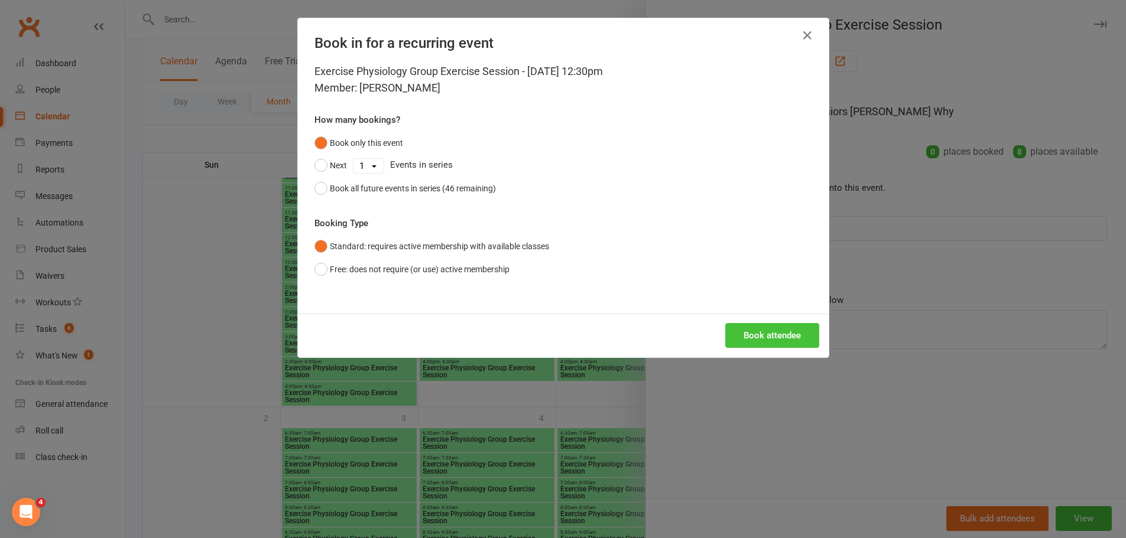
click at [777, 336] on button "Book attendee" at bounding box center [772, 335] width 94 height 25
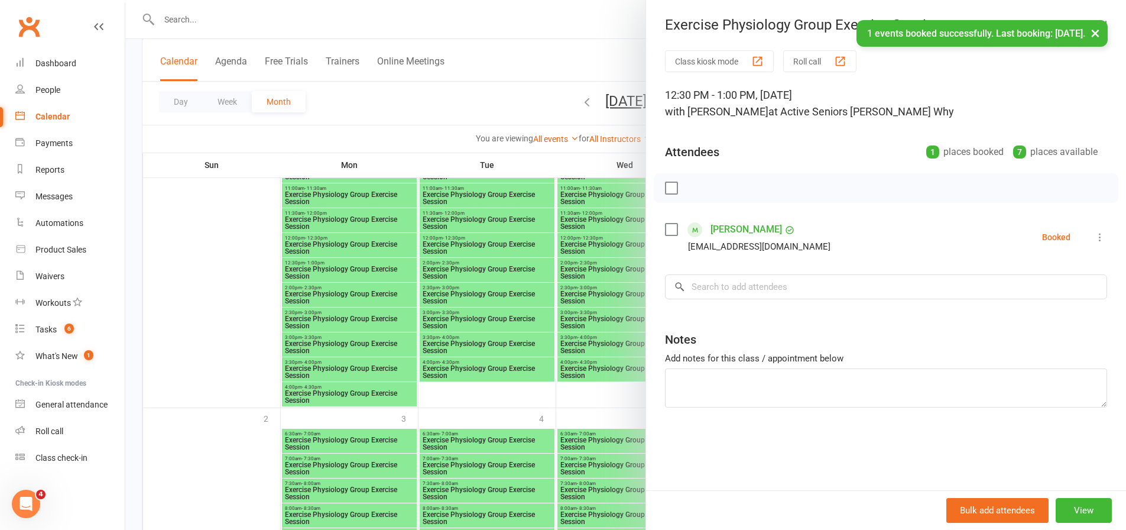
click at [231, 251] on div at bounding box center [625, 265] width 1001 height 530
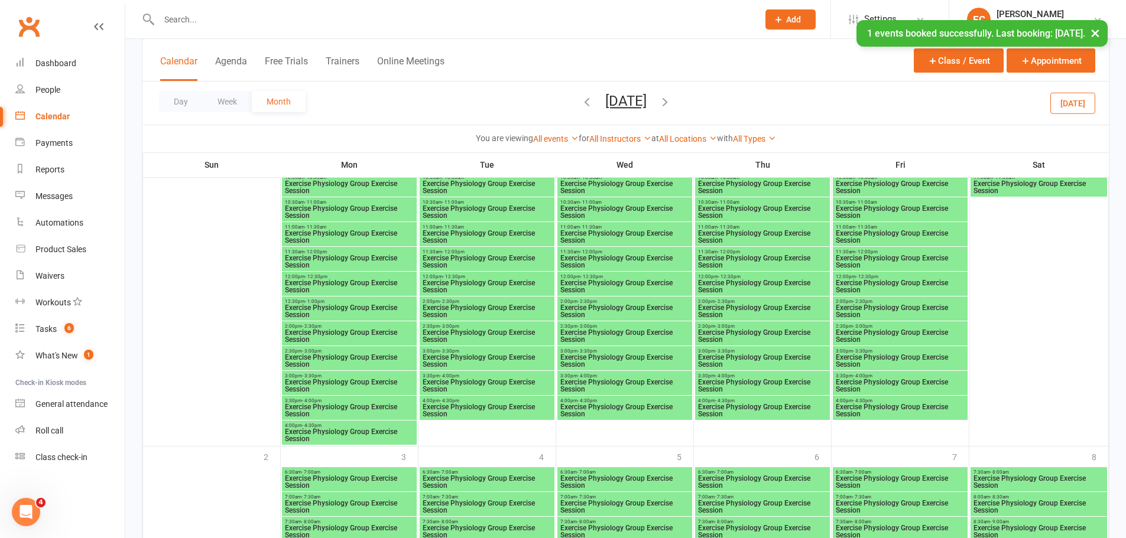
scroll to position [2128, 0]
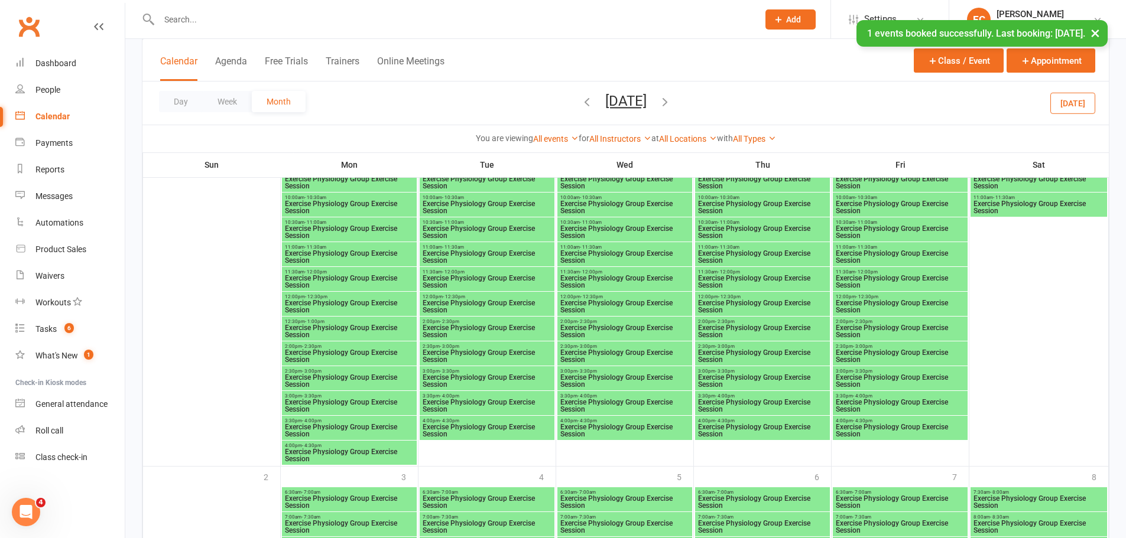
click at [611, 300] on span "Exercise Physiology Group Exercise Session" at bounding box center [625, 307] width 130 height 14
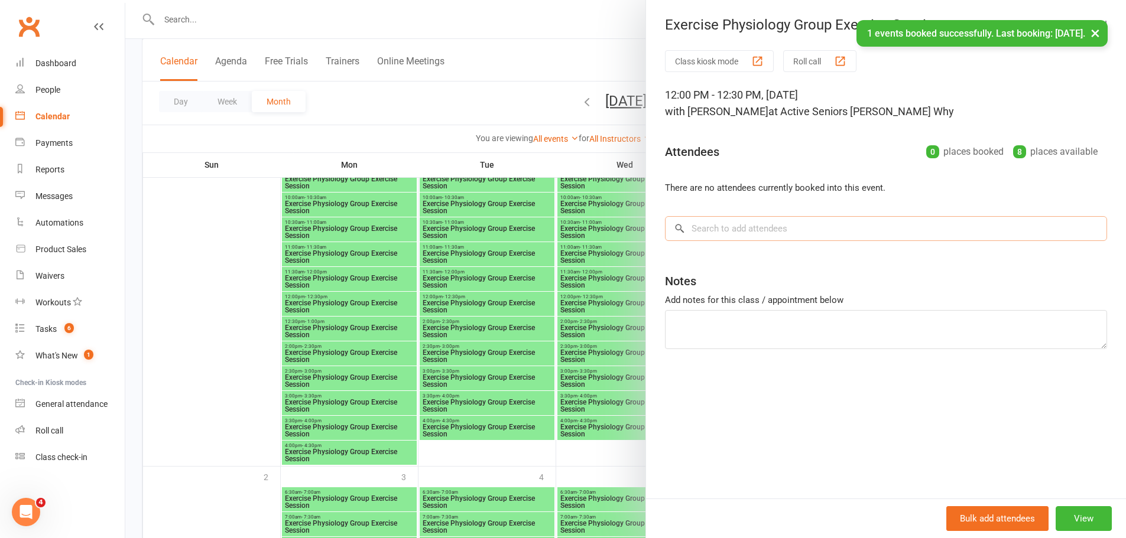
scroll to position [2069, 0]
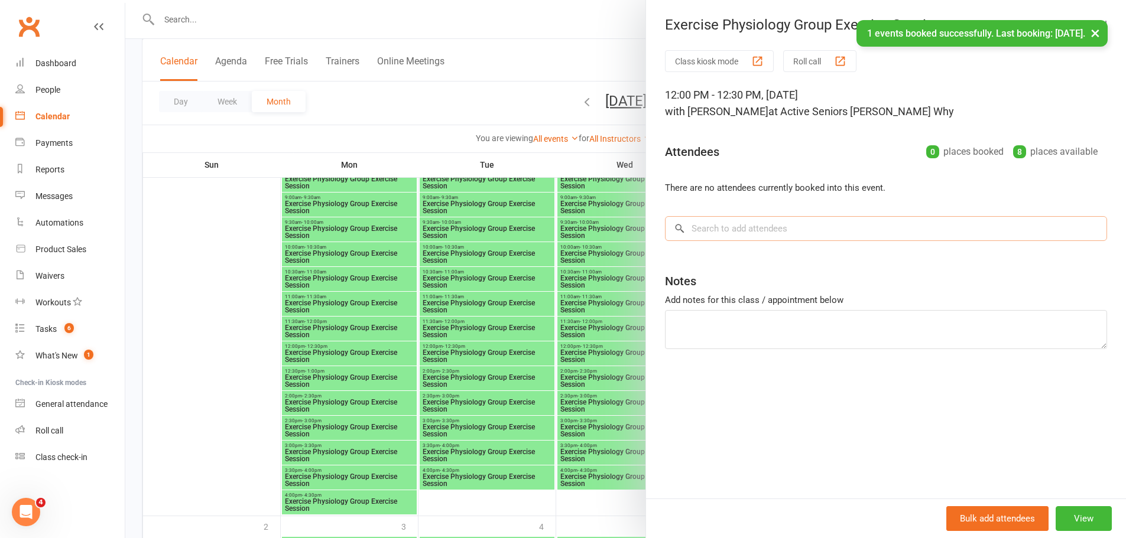
click at [725, 227] on input "search" at bounding box center [886, 228] width 442 height 25
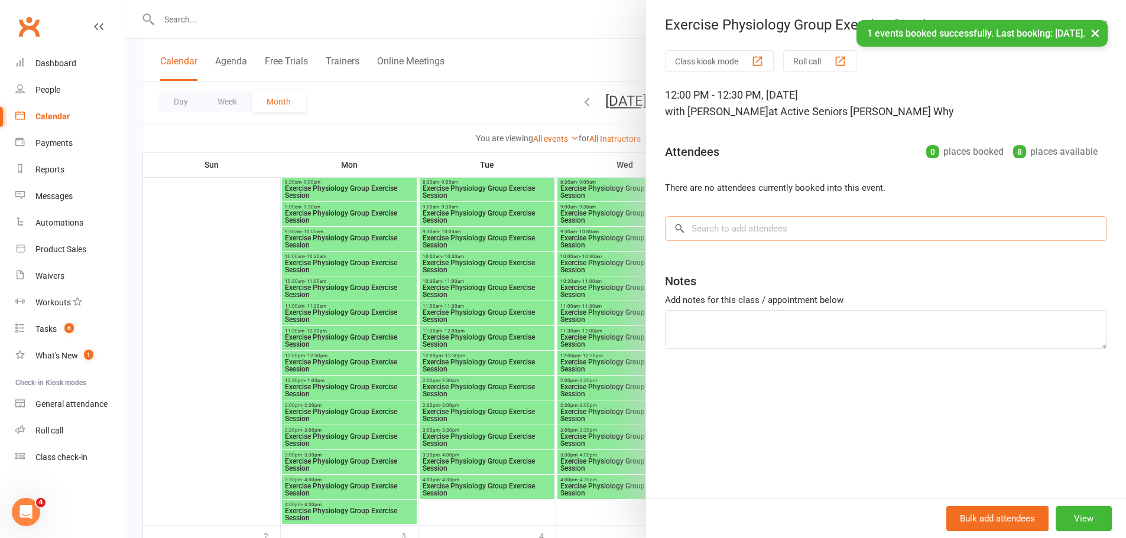
paste input "Anna Paulley"
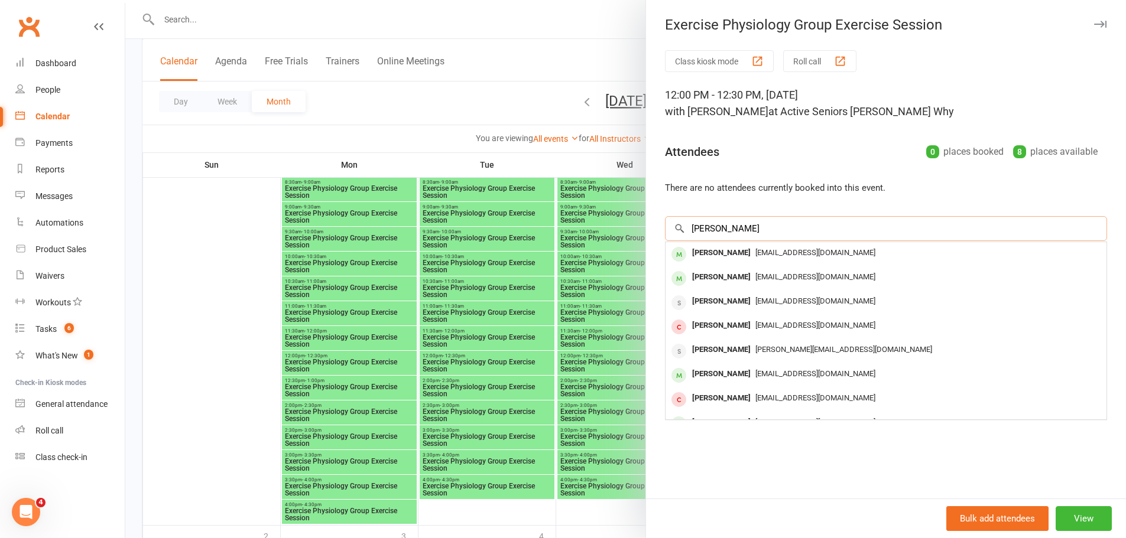
type input "Anna Paulley"
click at [697, 261] on div "Anna Paulley" at bounding box center [721, 253] width 68 height 17
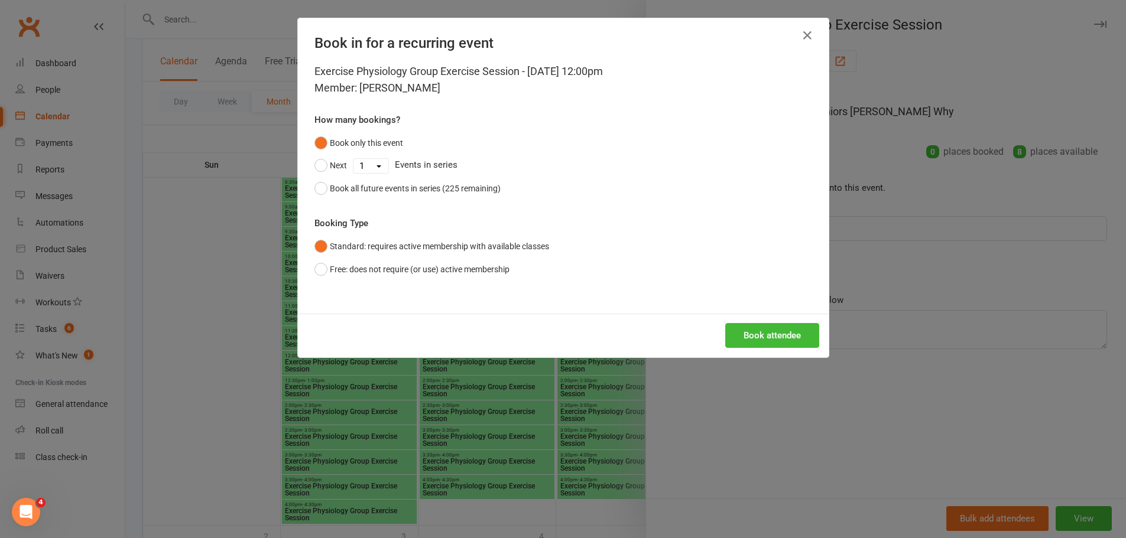
click at [140, 310] on div "Book in for a recurring event Exercise Physiology Group Exercise Session - Oct …" at bounding box center [563, 269] width 1126 height 538
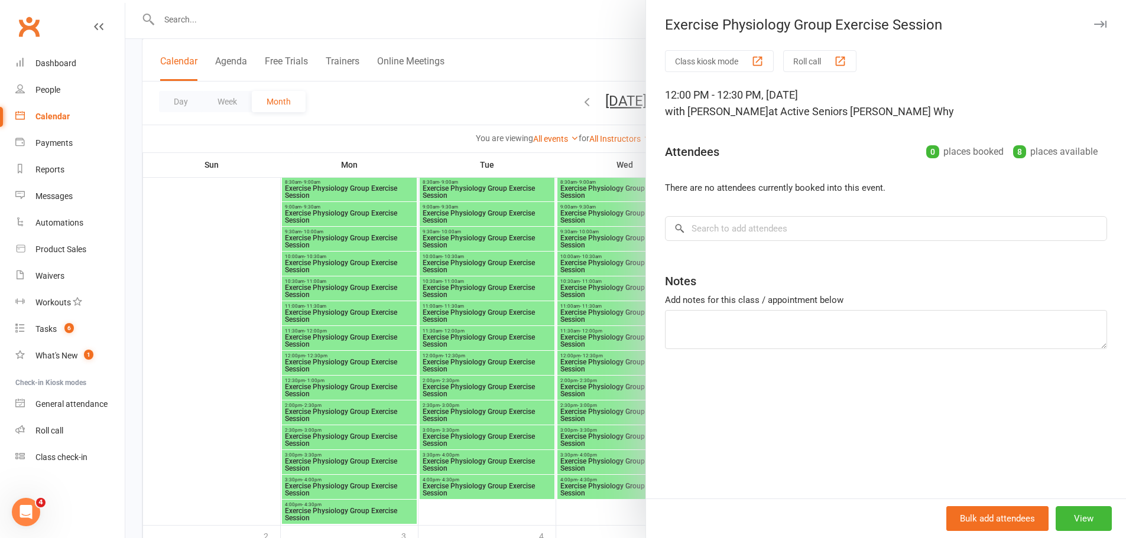
click at [380, 386] on div at bounding box center [625, 269] width 1001 height 538
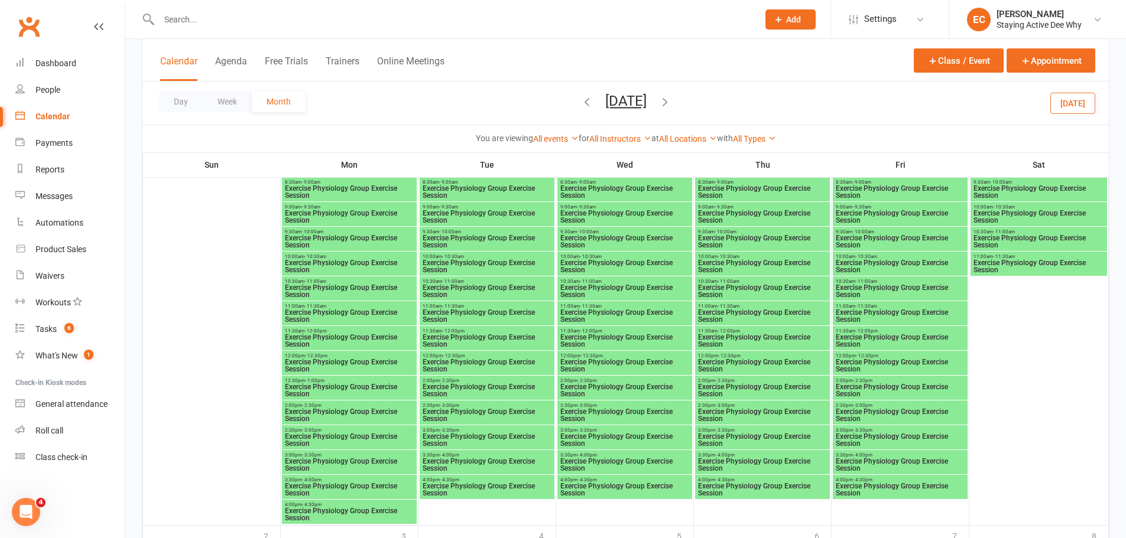
click at [400, 385] on span "Exercise Physiology Group Exercise Session" at bounding box center [349, 391] width 130 height 14
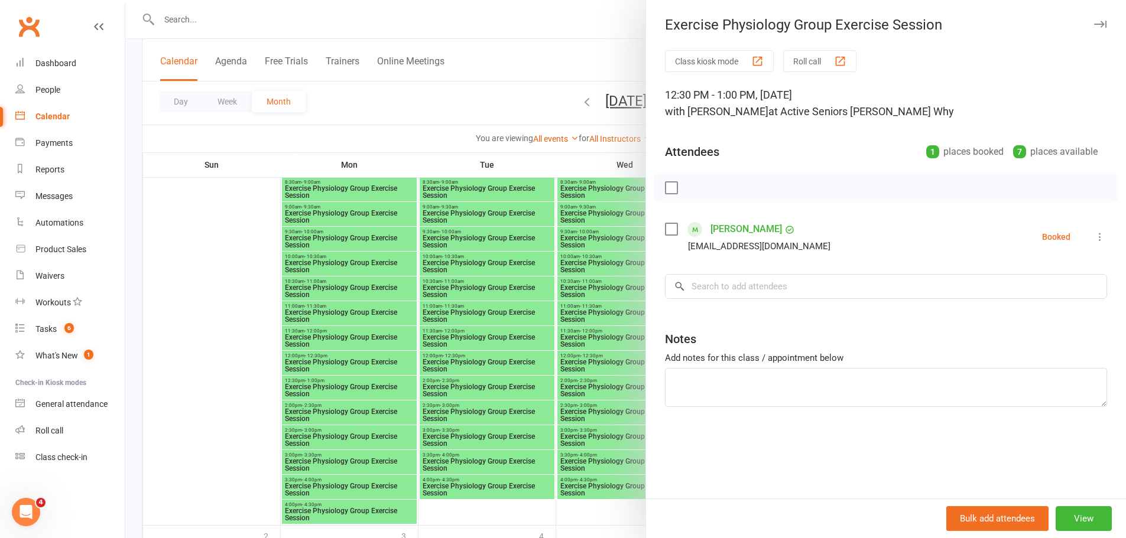
click at [505, 319] on div at bounding box center [625, 269] width 1001 height 538
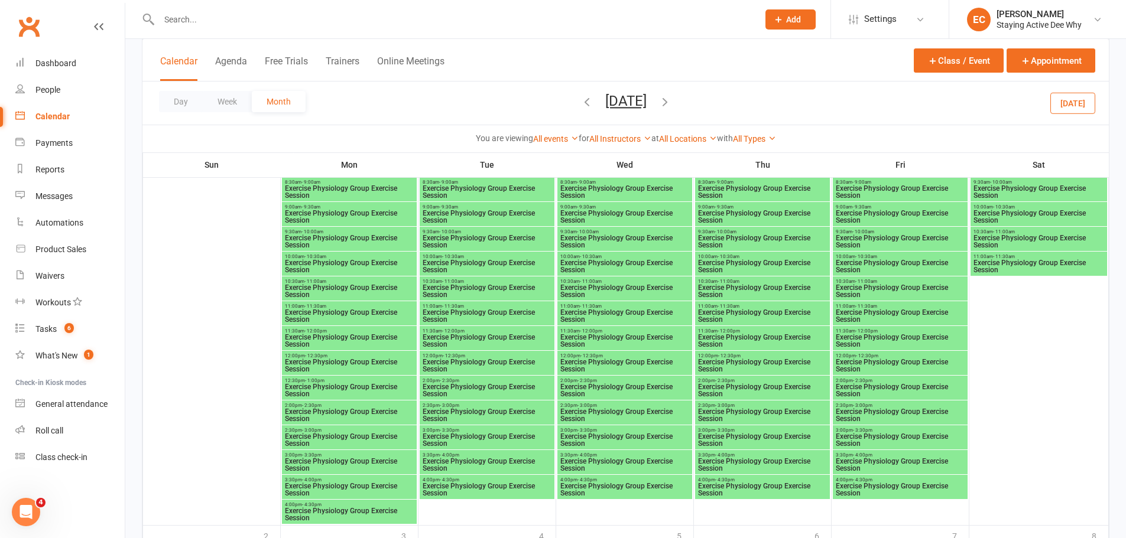
click at [626, 368] on span "Exercise Physiology Group Exercise Session" at bounding box center [625, 366] width 130 height 14
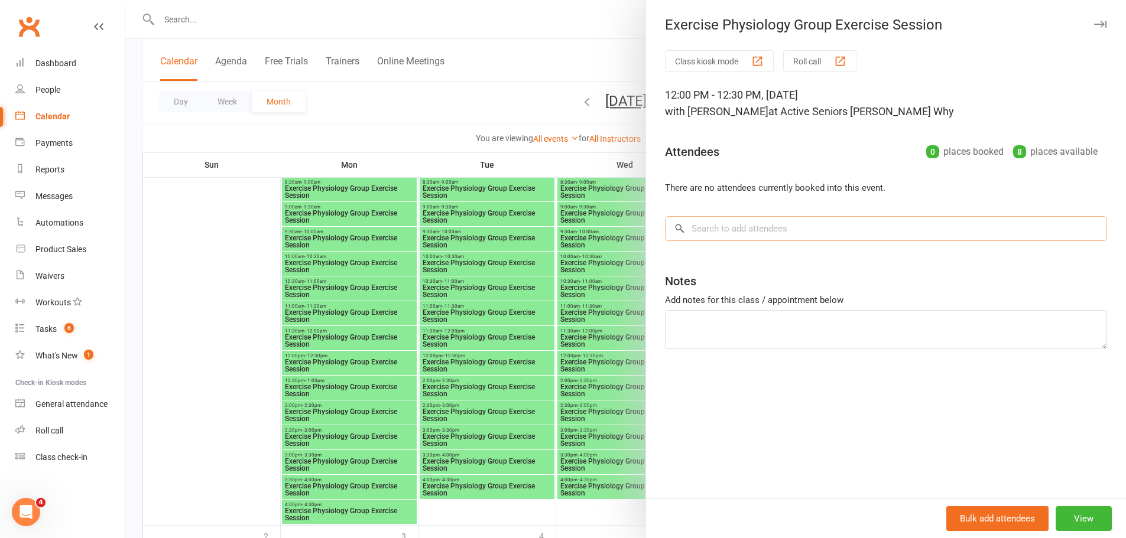
click at [772, 230] on input "search" at bounding box center [886, 228] width 442 height 25
paste input "Anna Paulley"
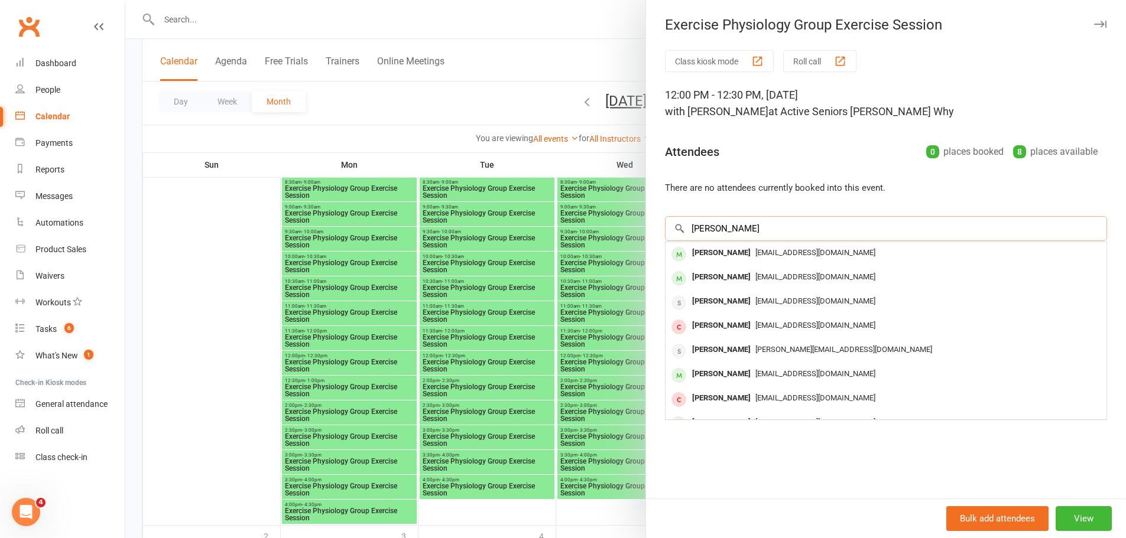
type input "Anna Paulley"
click at [703, 259] on div "Anna Paulley" at bounding box center [721, 253] width 68 height 17
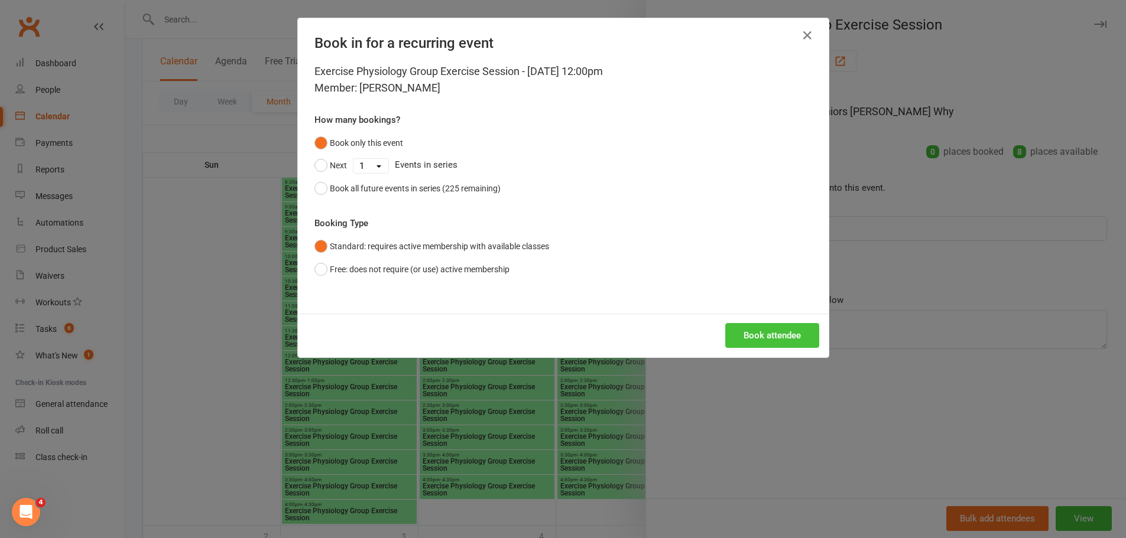
click at [780, 331] on button "Book attendee" at bounding box center [772, 335] width 94 height 25
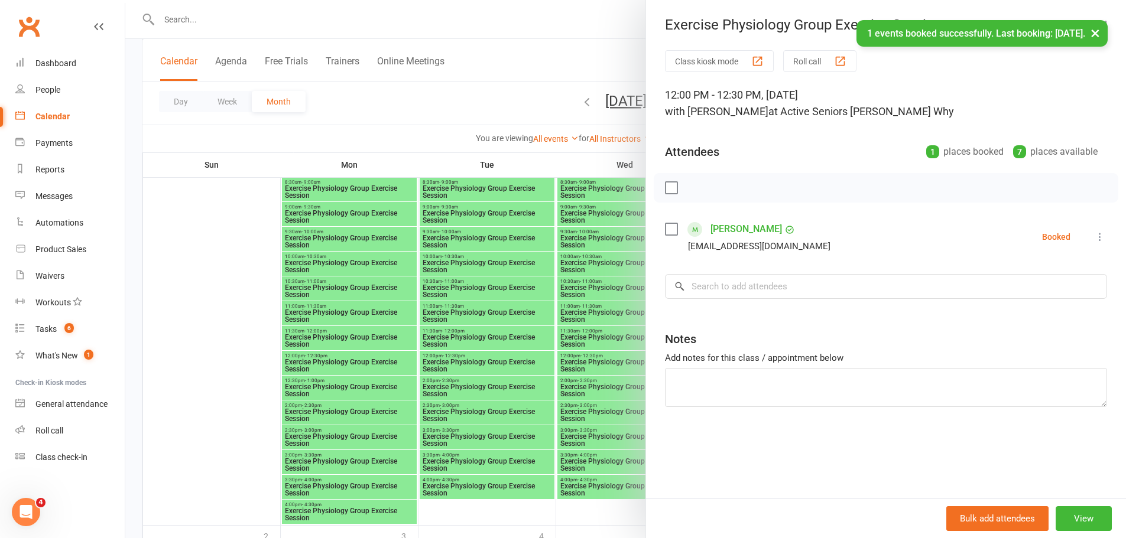
click at [560, 327] on div at bounding box center [625, 269] width 1001 height 538
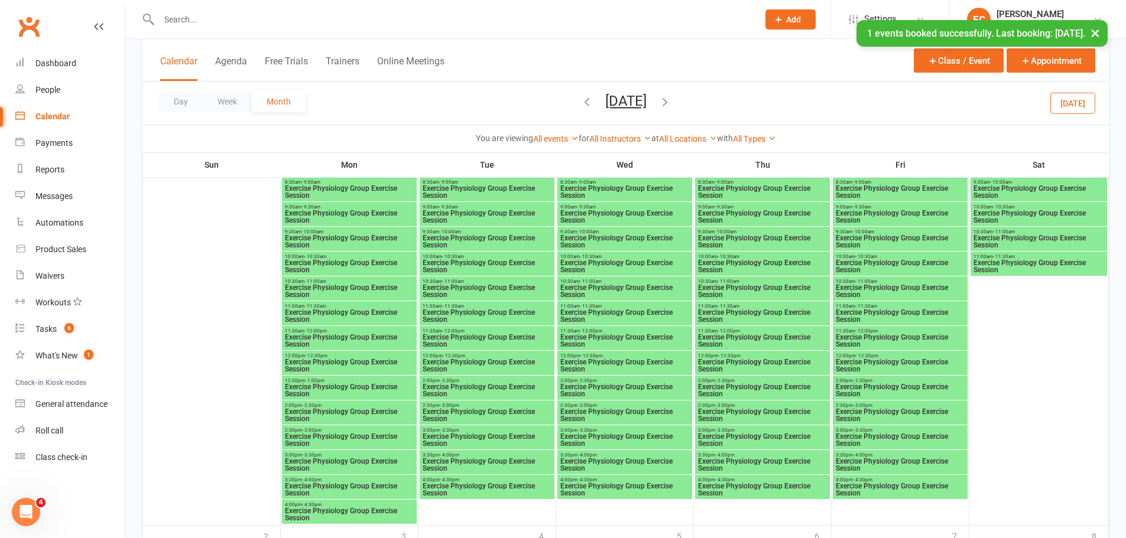
click at [927, 312] on span "Exercise Physiology Group Exercise Session" at bounding box center [900, 316] width 130 height 14
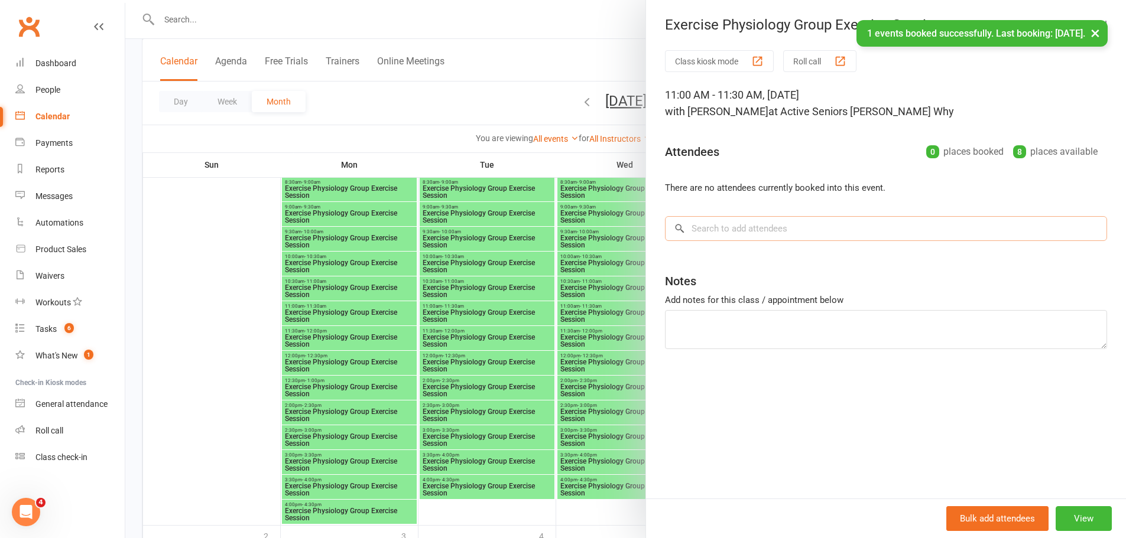
click at [862, 235] on input "search" at bounding box center [886, 228] width 442 height 25
paste input "Anna Paulley"
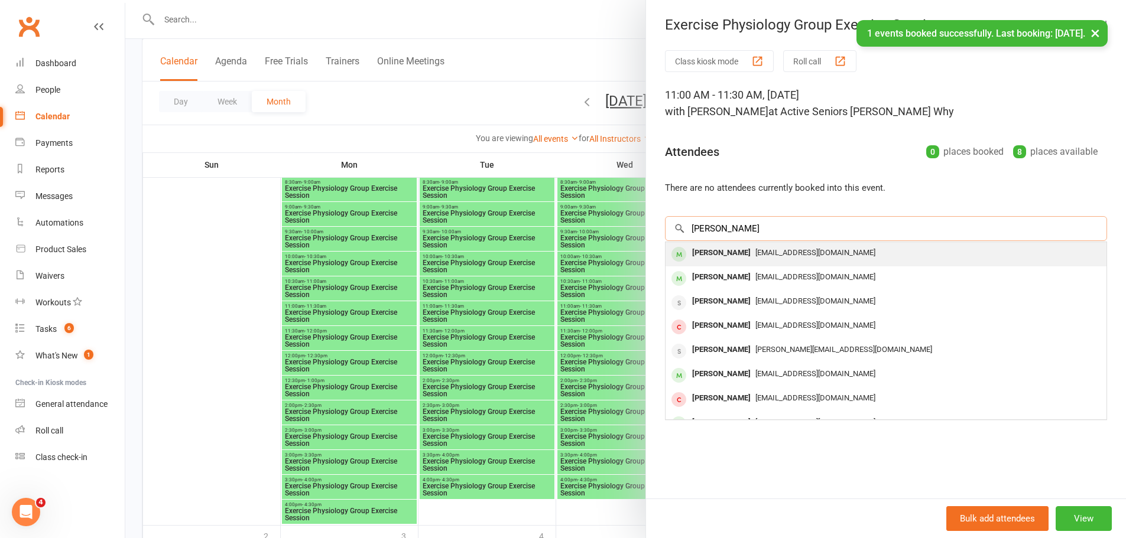
type input "Anna Paulley"
click at [698, 248] on div "Anna Paulley" at bounding box center [721, 253] width 68 height 17
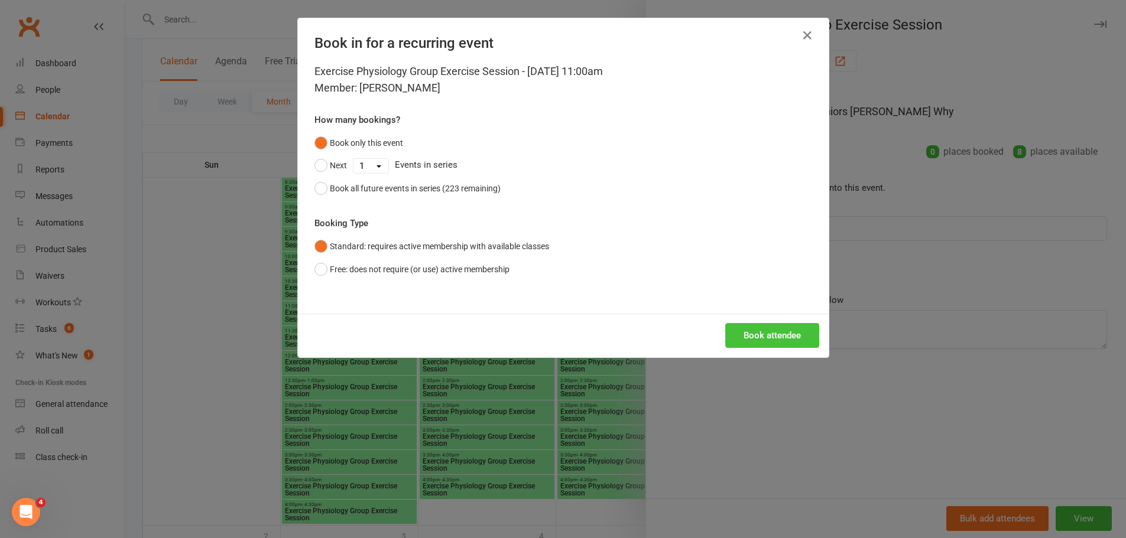
click at [756, 337] on button "Book attendee" at bounding box center [772, 335] width 94 height 25
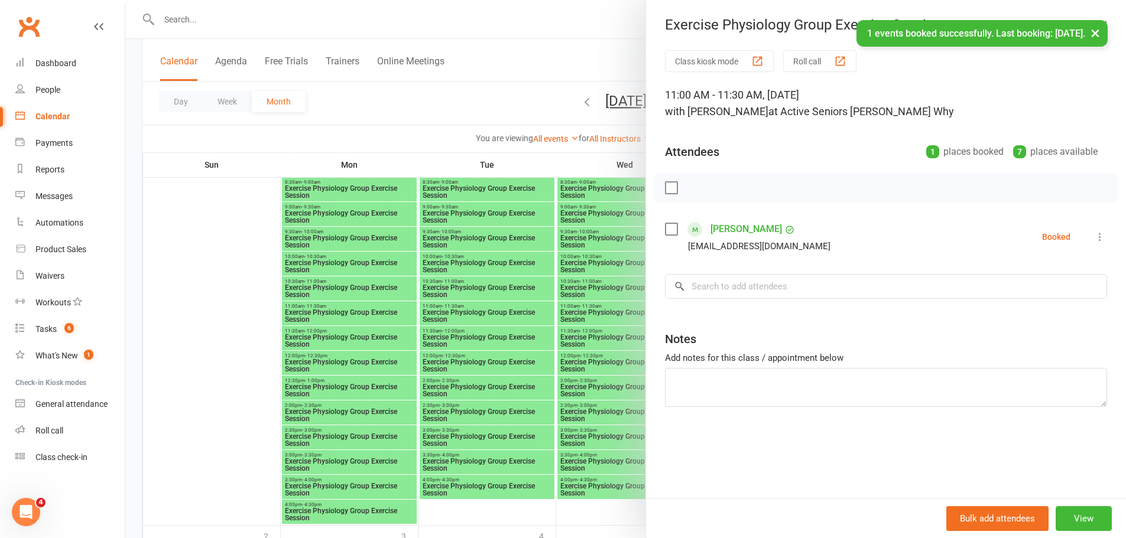
click at [319, 254] on div at bounding box center [625, 269] width 1001 height 538
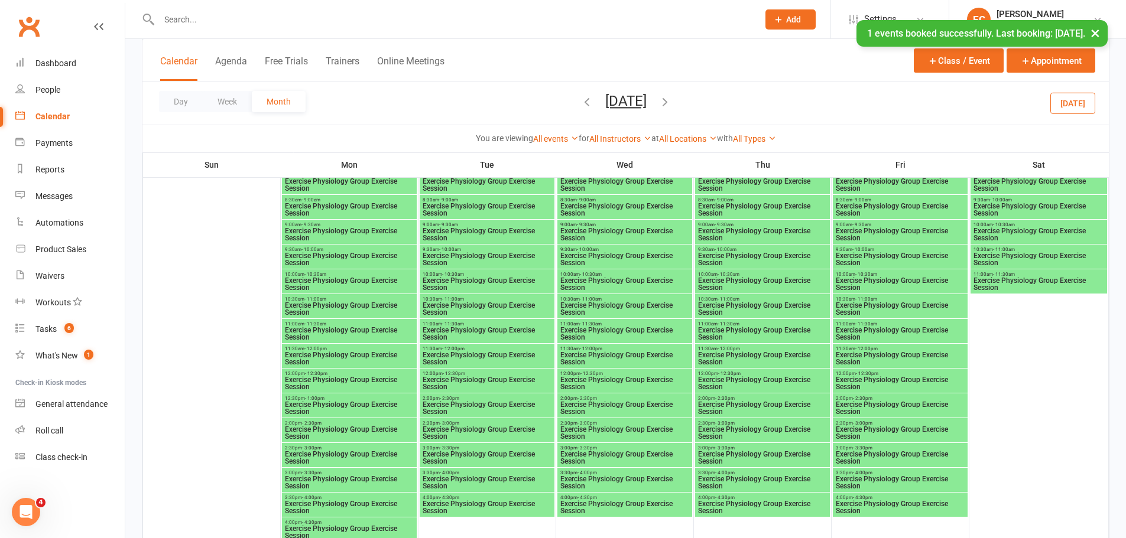
scroll to position [2541, 0]
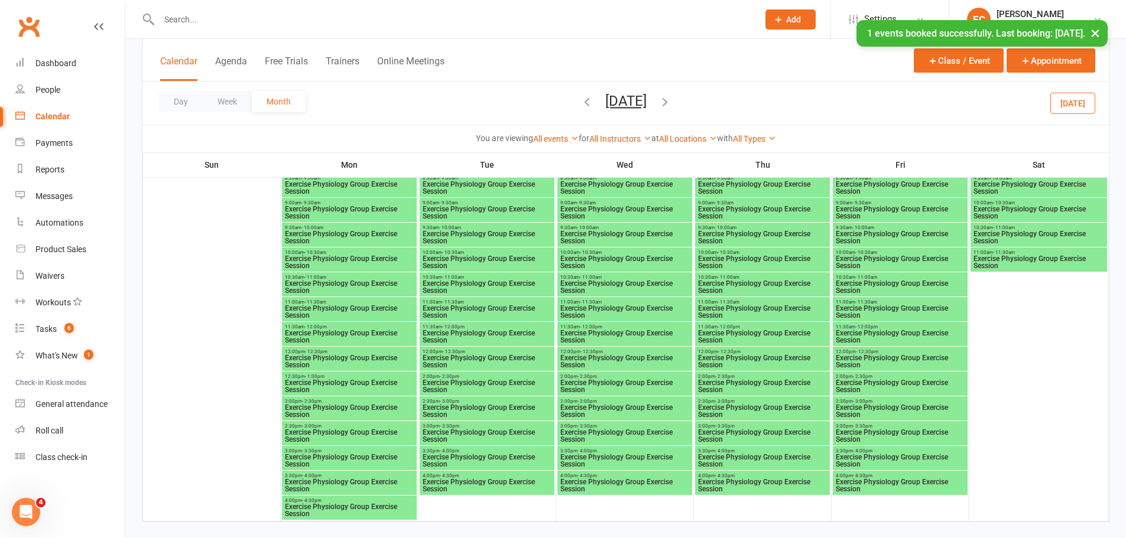
click at [366, 382] on span "Exercise Physiology Group Exercise Session" at bounding box center [349, 386] width 130 height 14
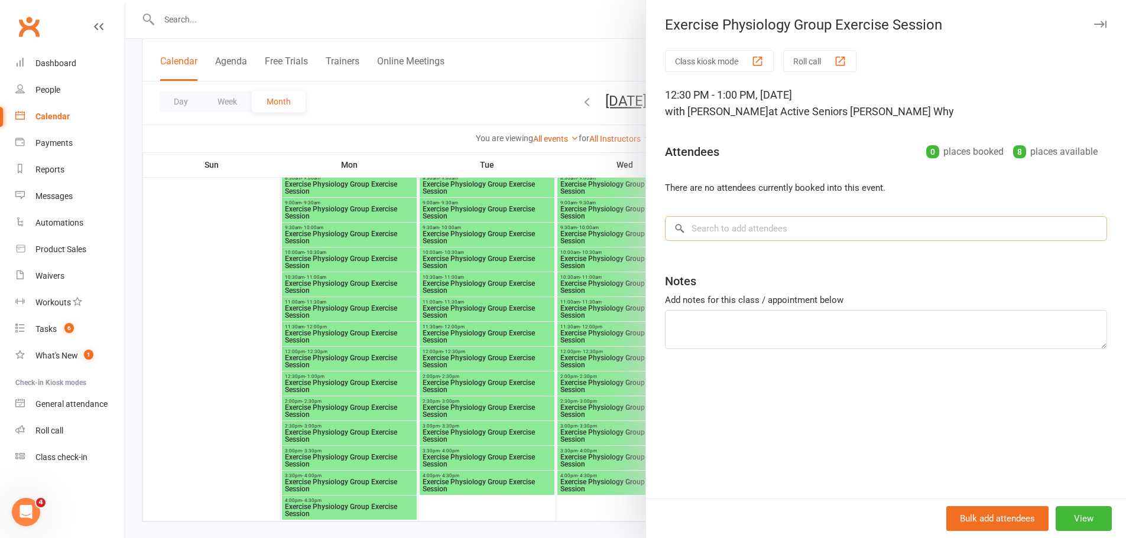
click at [764, 231] on input "search" at bounding box center [886, 228] width 442 height 25
paste input "Anna Paulley"
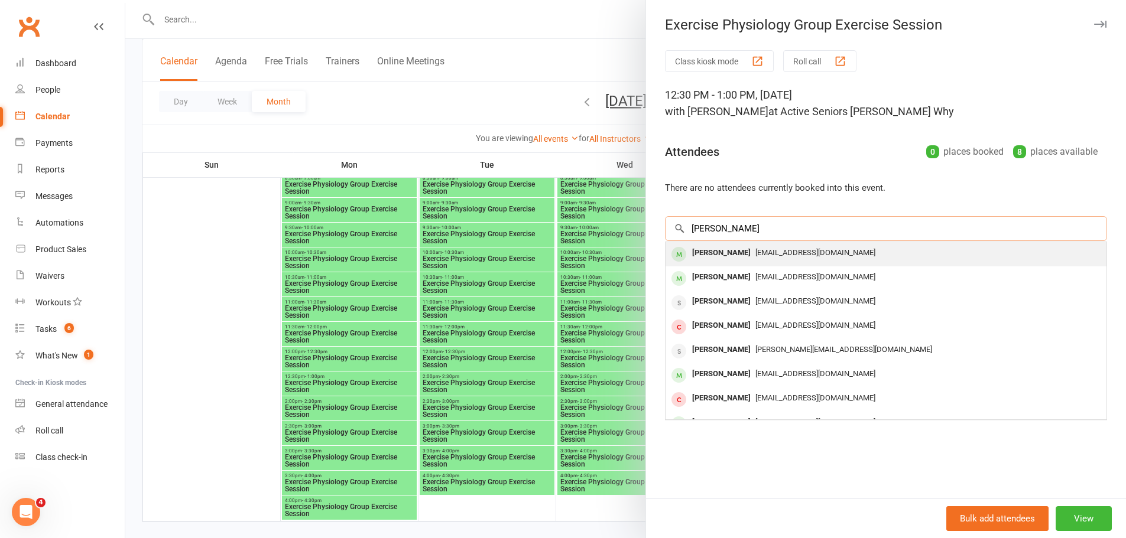
type input "Anna Paulley"
click at [713, 253] on div "Anna Paulley" at bounding box center [721, 253] width 68 height 17
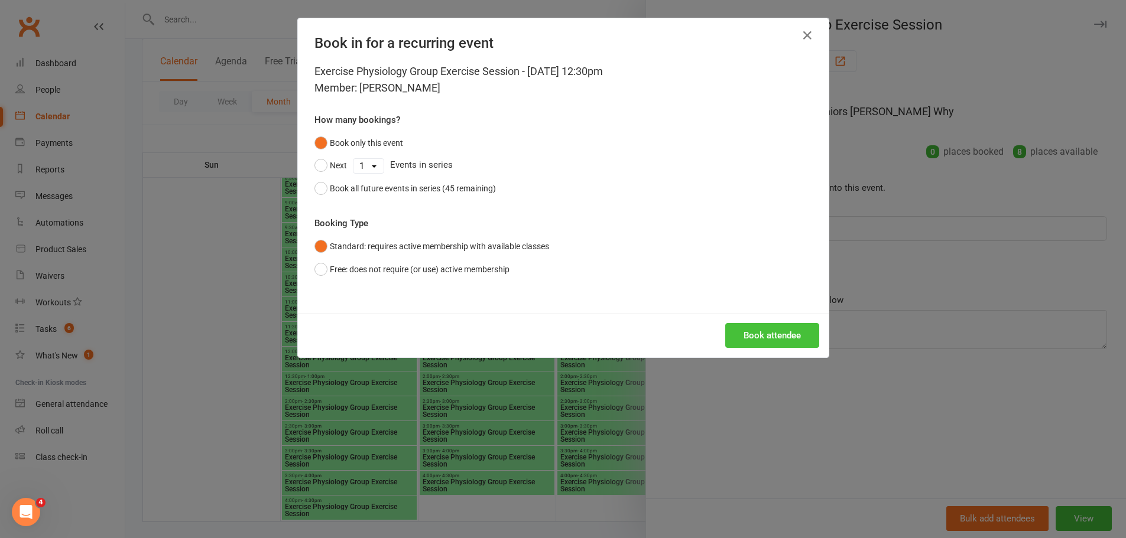
click at [747, 337] on button "Book attendee" at bounding box center [772, 335] width 94 height 25
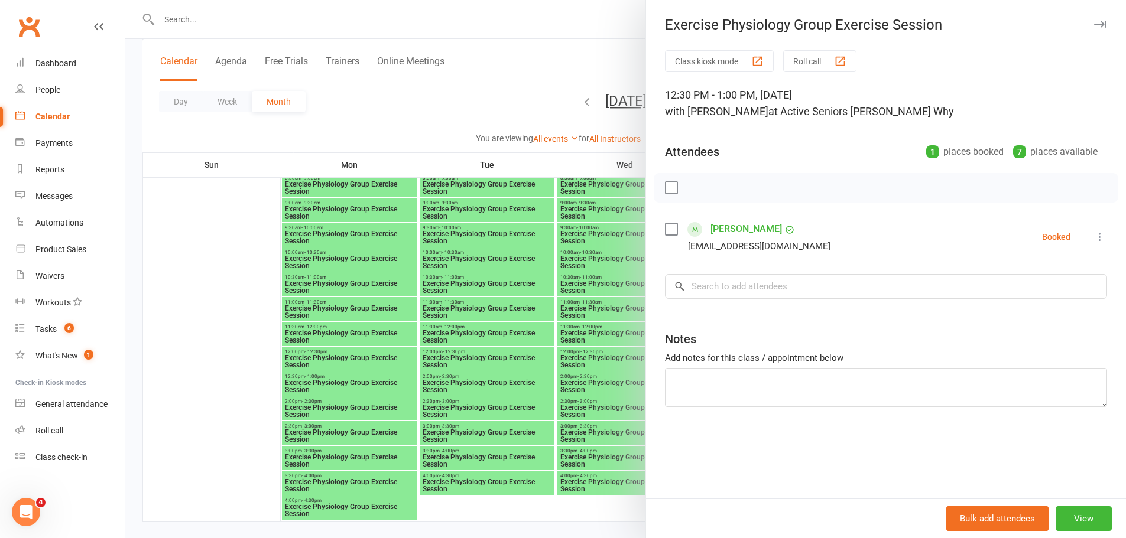
click at [391, 285] on div at bounding box center [625, 269] width 1001 height 538
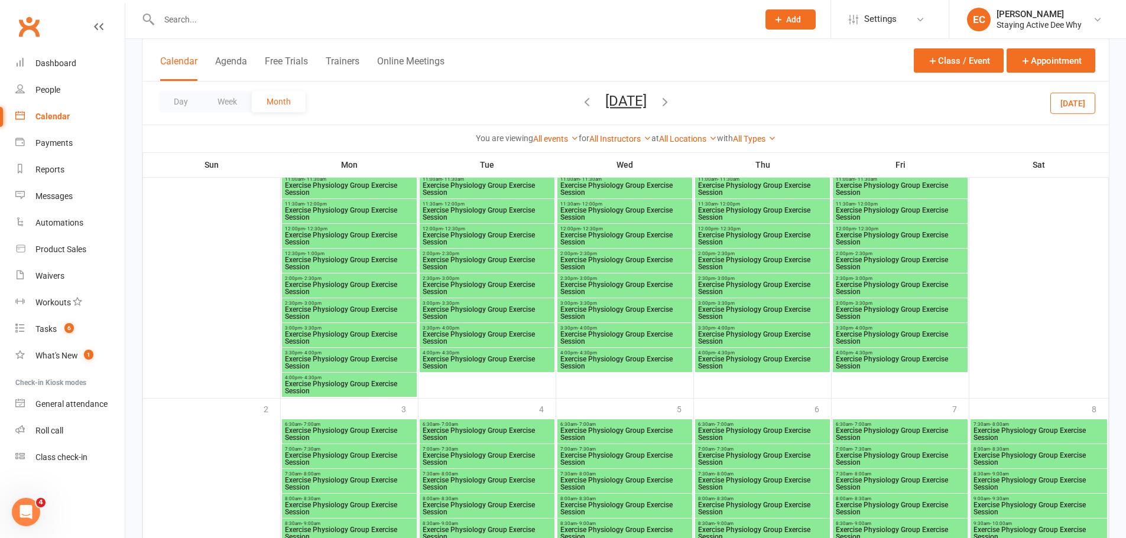
scroll to position [2187, 0]
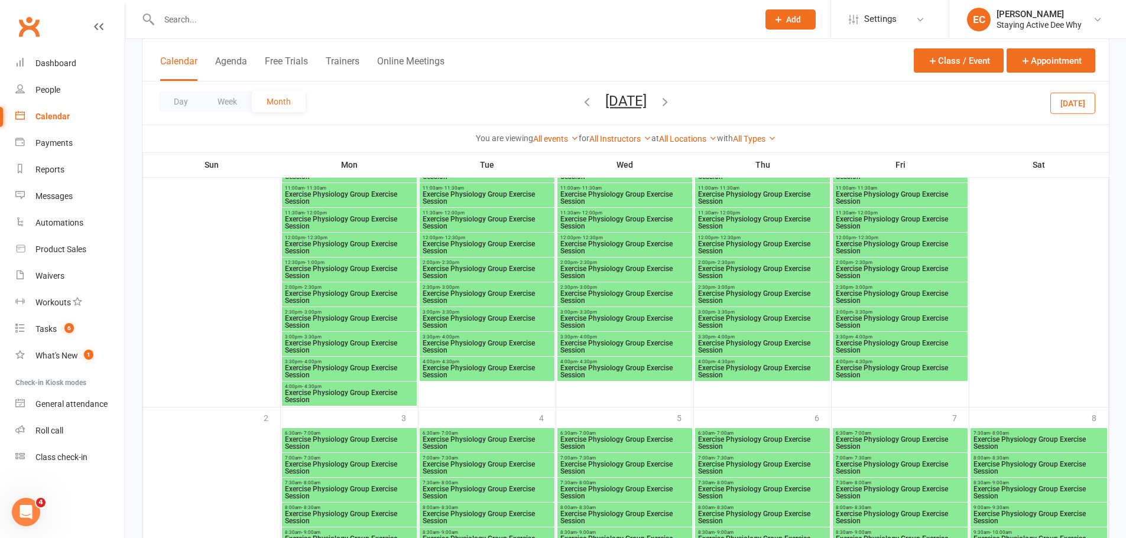
click at [491, 297] on span "Exercise Physiology Group Exercise Session" at bounding box center [487, 297] width 130 height 14
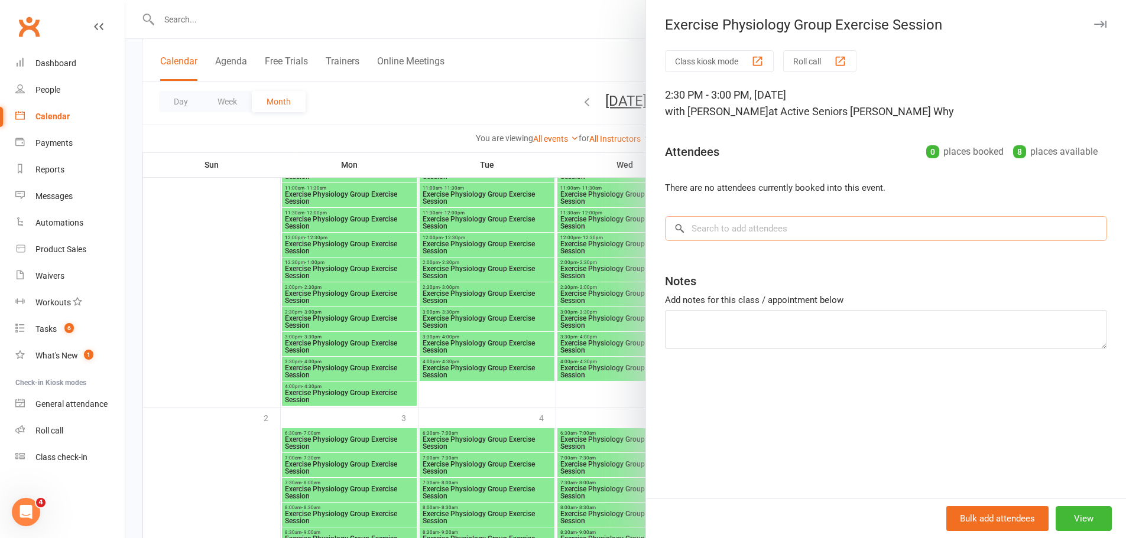
paste input "Lynden Hopper"
click at [755, 224] on input "search" at bounding box center [886, 228] width 442 height 25
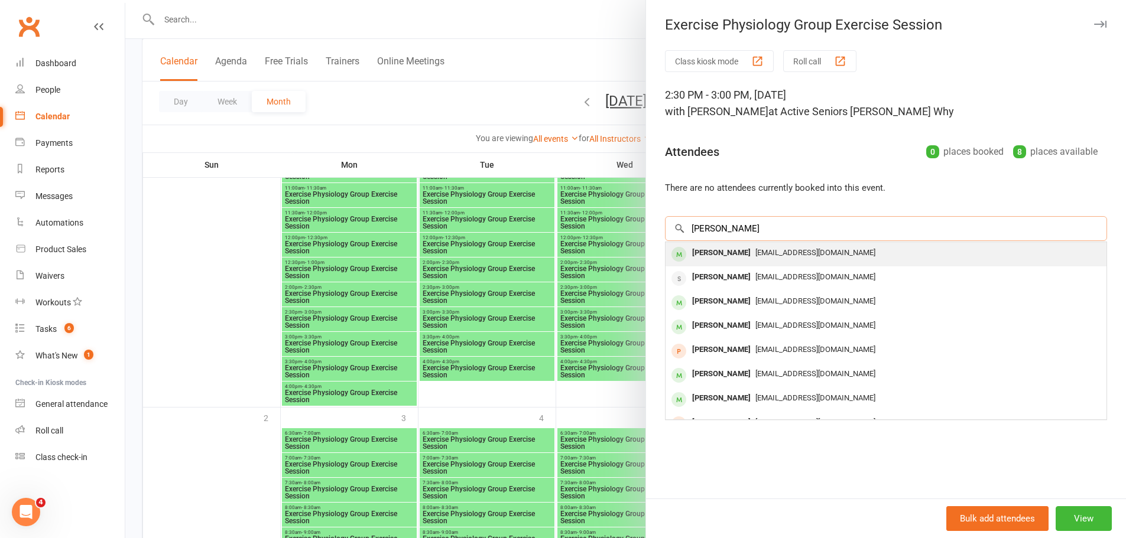
type input "Lynden Hopper"
click at [707, 256] on div "Lynden Hopper" at bounding box center [721, 253] width 68 height 17
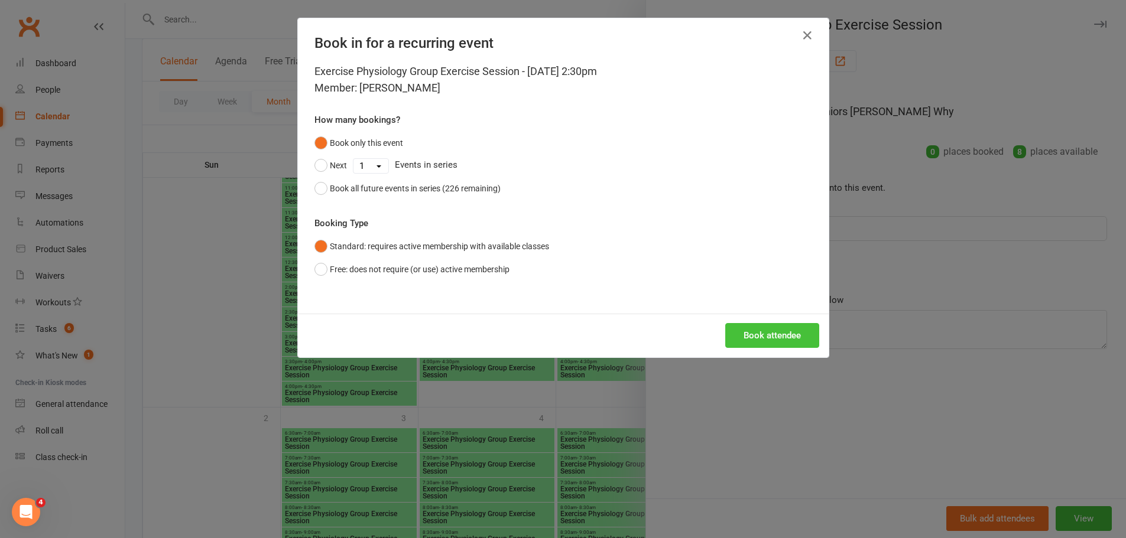
click at [764, 332] on button "Book attendee" at bounding box center [772, 335] width 94 height 25
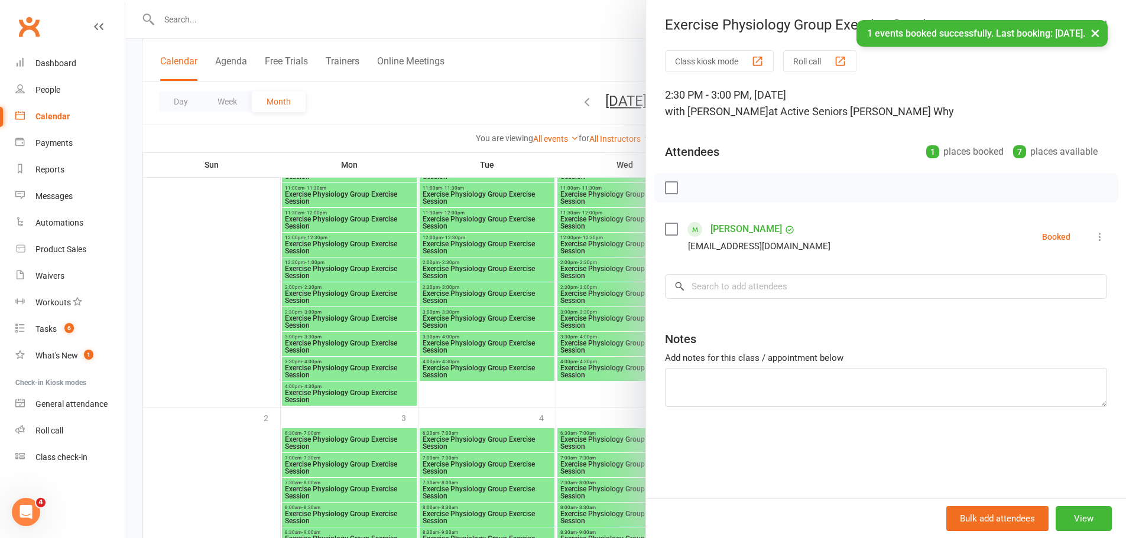
click at [462, 294] on div at bounding box center [625, 269] width 1001 height 538
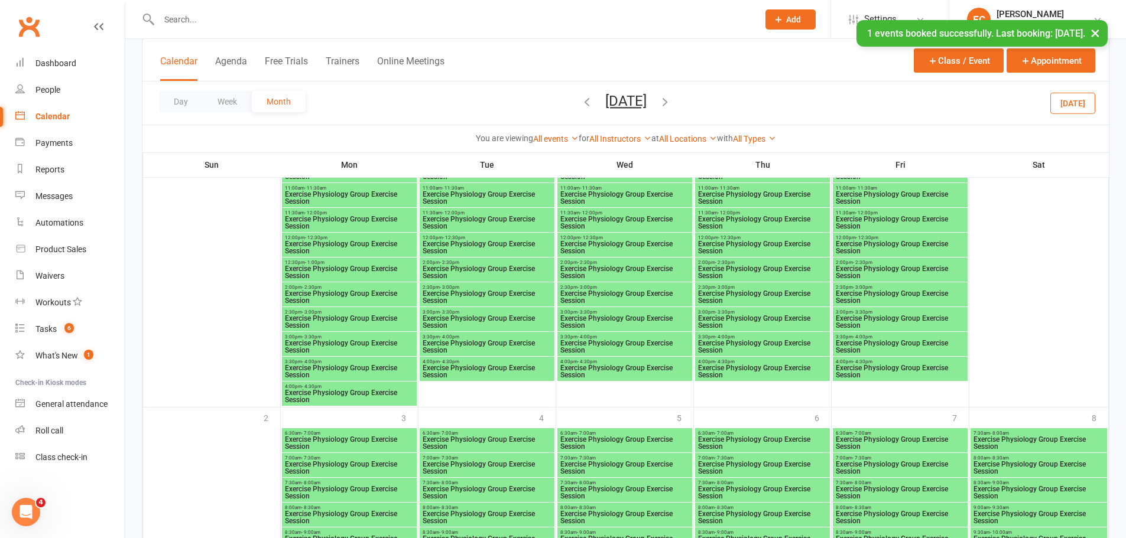
click at [732, 295] on span "Exercise Physiology Group Exercise Session" at bounding box center [762, 297] width 130 height 14
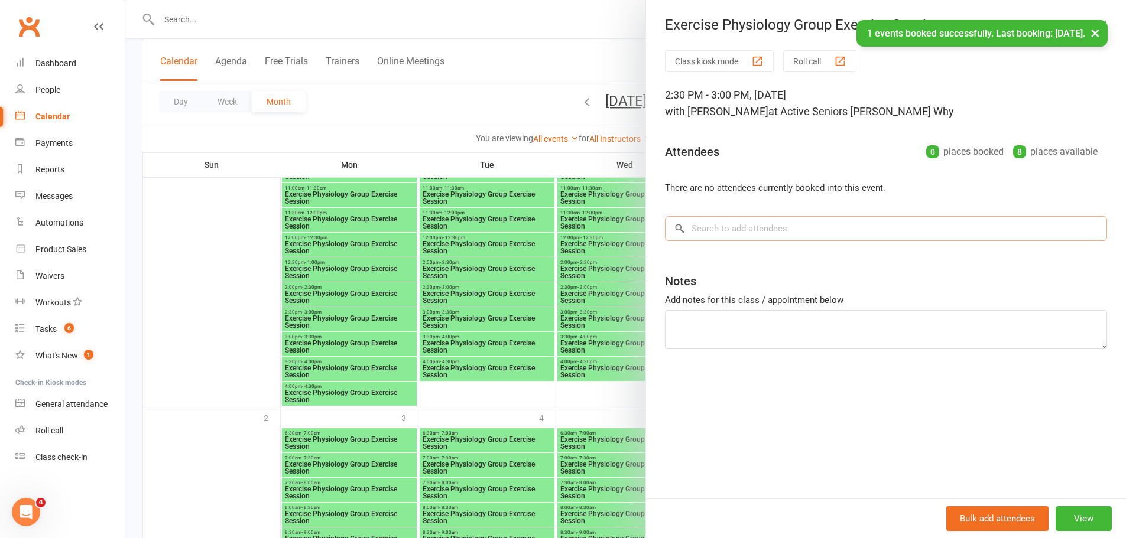
click at [747, 227] on input "search" at bounding box center [886, 228] width 442 height 25
paste input "Lynden Hopper"
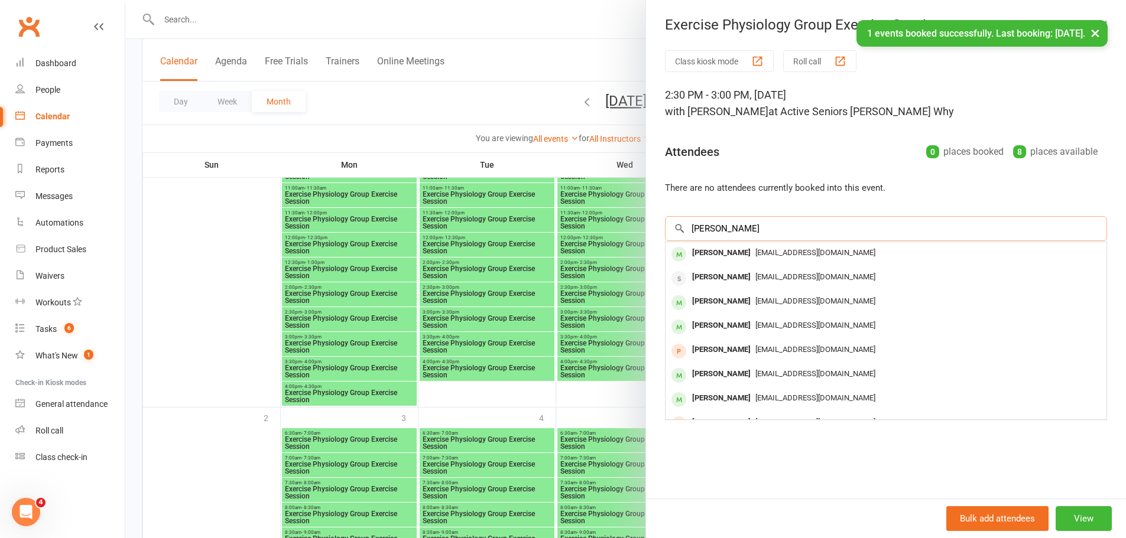
type input "Lynden Hopper"
click at [714, 254] on div "Lynden Hopper" at bounding box center [721, 253] width 68 height 17
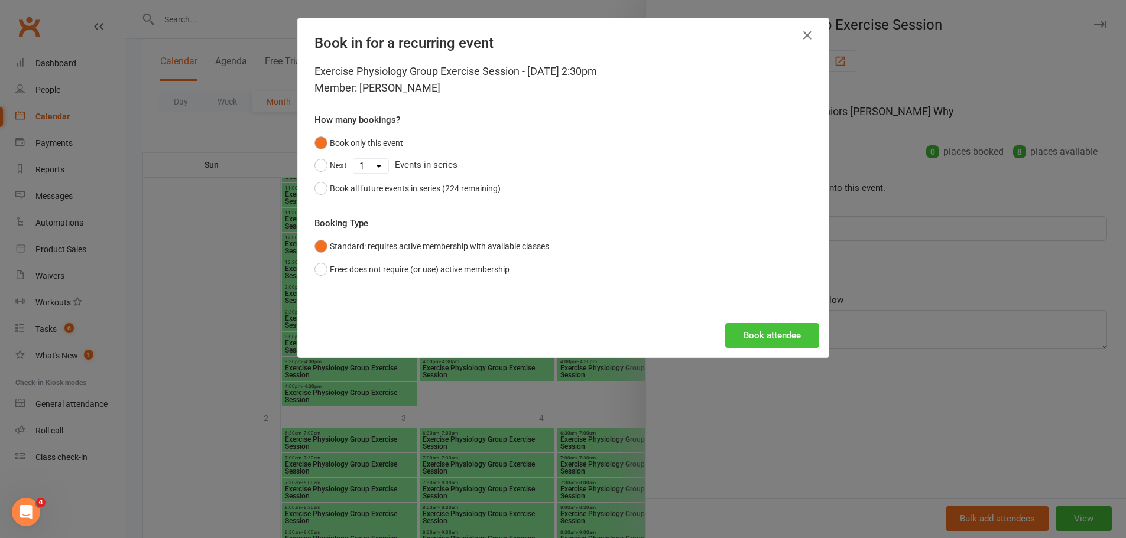
drag, startPoint x: 754, startPoint y: 325, endPoint x: 345, endPoint y: 333, distance: 409.1
click at [748, 325] on button "Book attendee" at bounding box center [772, 335] width 94 height 25
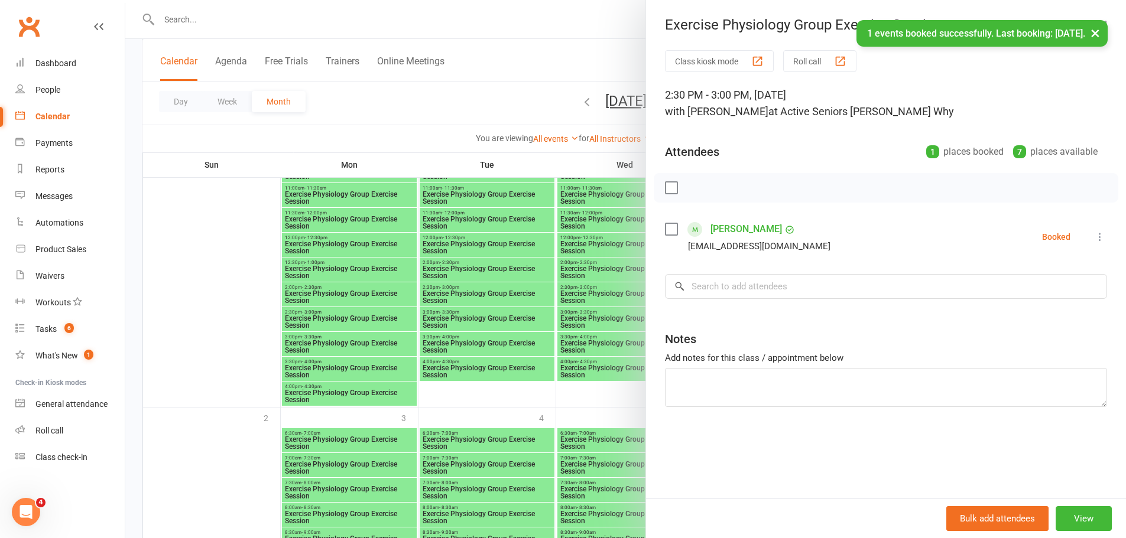
click at [462, 297] on div at bounding box center [625, 269] width 1001 height 538
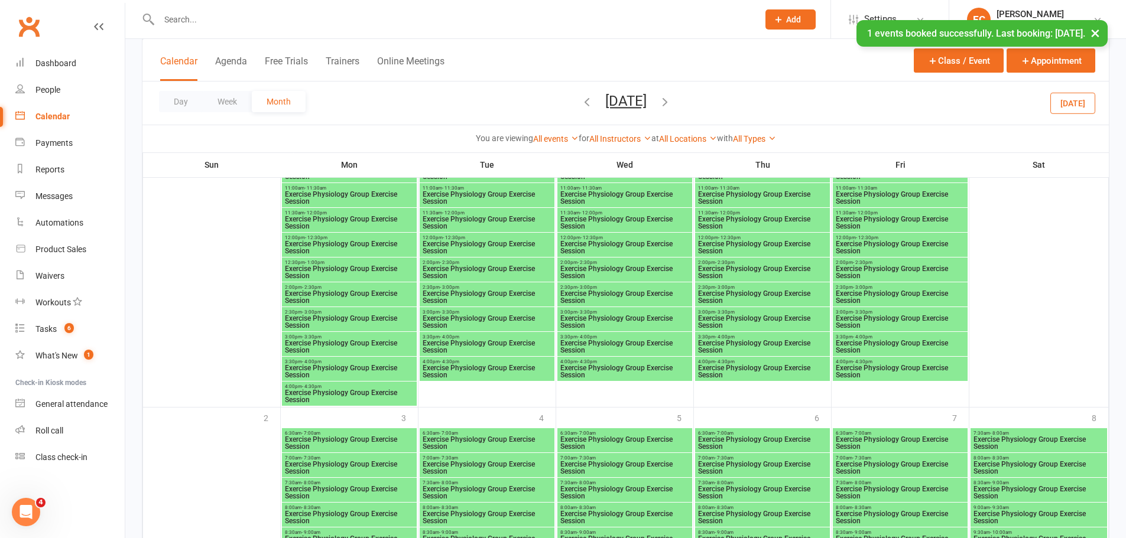
click at [508, 303] on span "Exercise Physiology Group Exercise Session" at bounding box center [487, 297] width 130 height 14
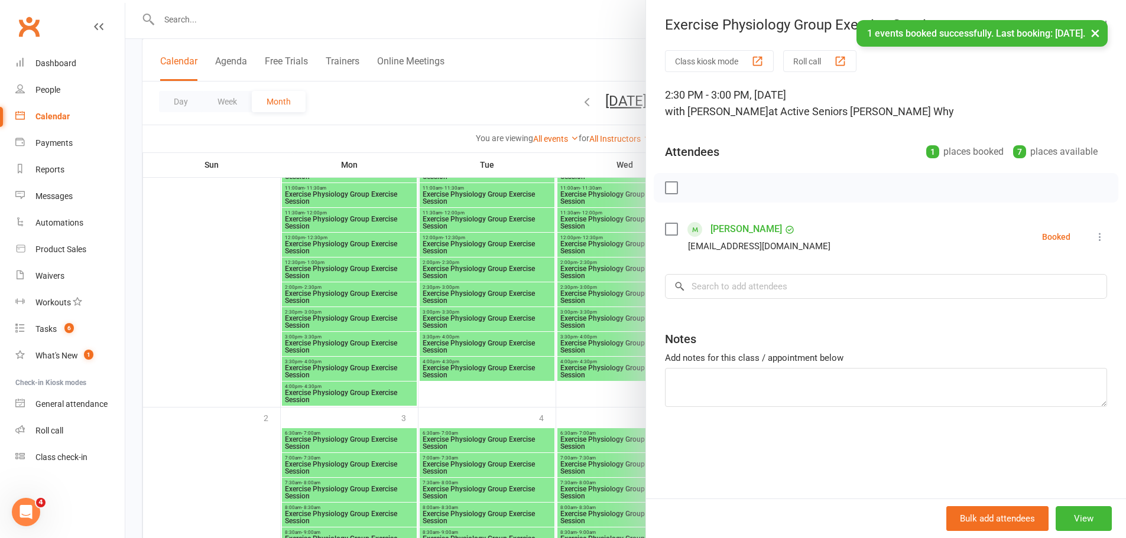
click at [484, 312] on div at bounding box center [625, 269] width 1001 height 538
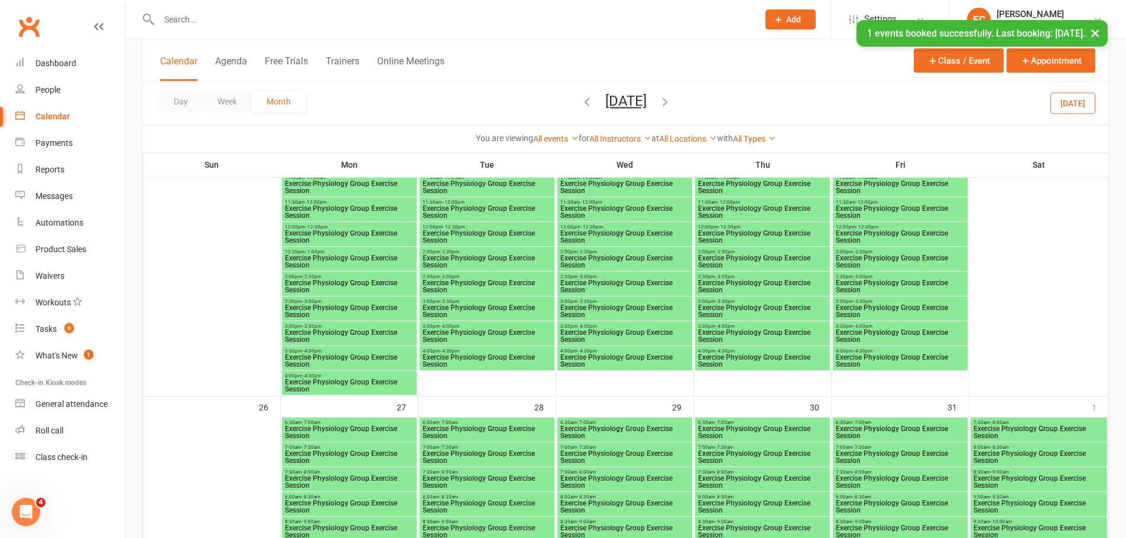
scroll to position [1714, 0]
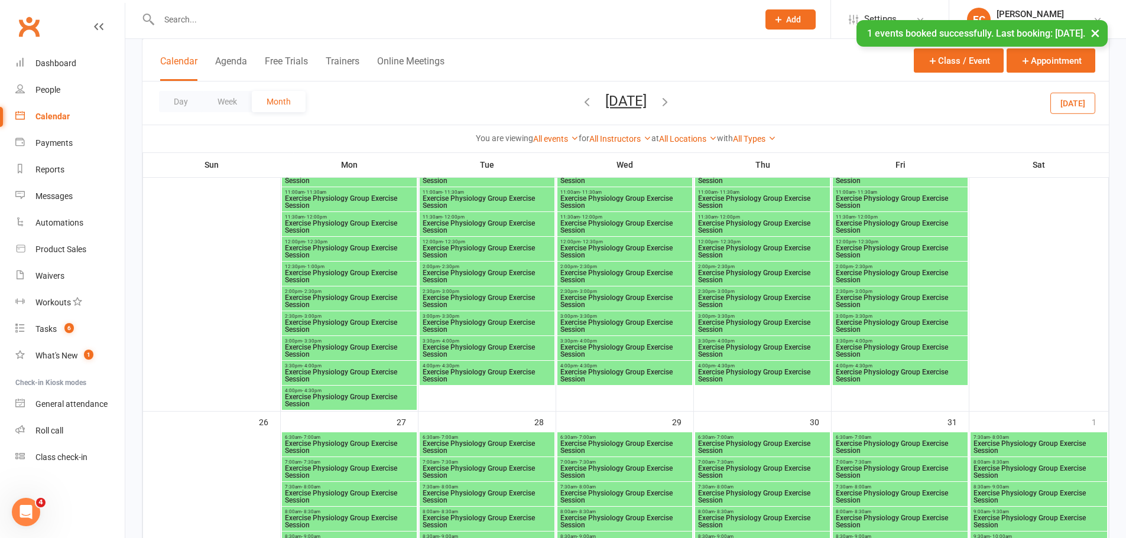
click at [486, 296] on span "Exercise Physiology Group Exercise Session" at bounding box center [487, 301] width 130 height 14
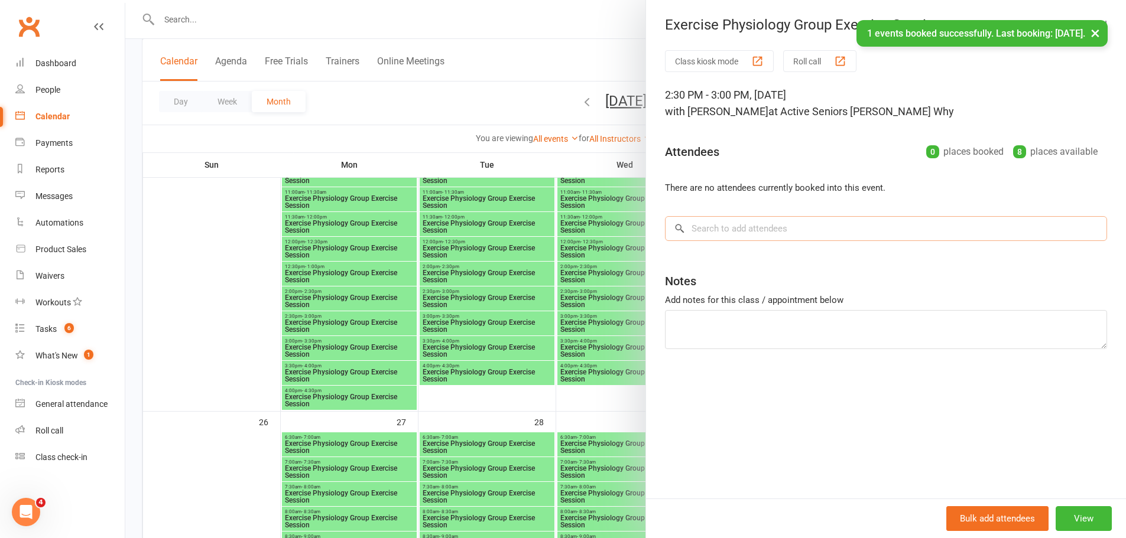
click at [706, 220] on input "search" at bounding box center [886, 228] width 442 height 25
paste input "Lynden Hopper"
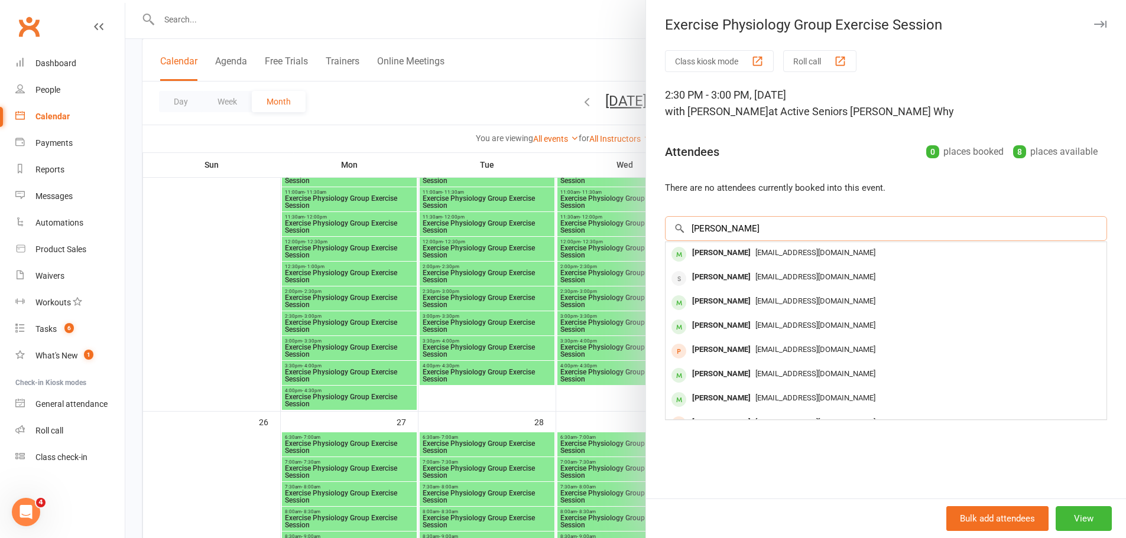
type input "Lynden Hopper"
click at [693, 253] on div "Lynden Hopper" at bounding box center [721, 253] width 68 height 17
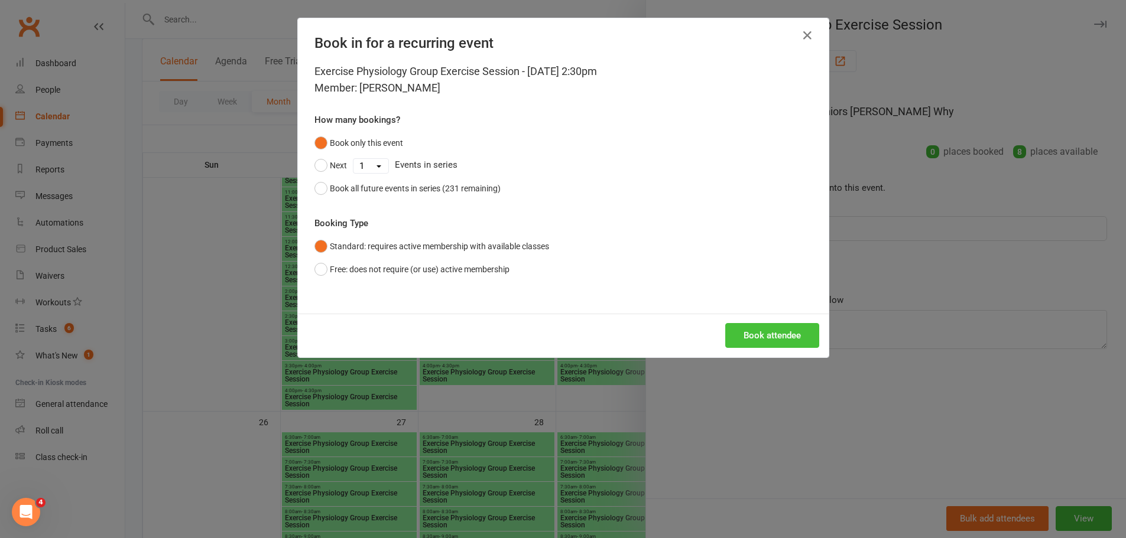
click at [761, 333] on button "Book attendee" at bounding box center [772, 335] width 94 height 25
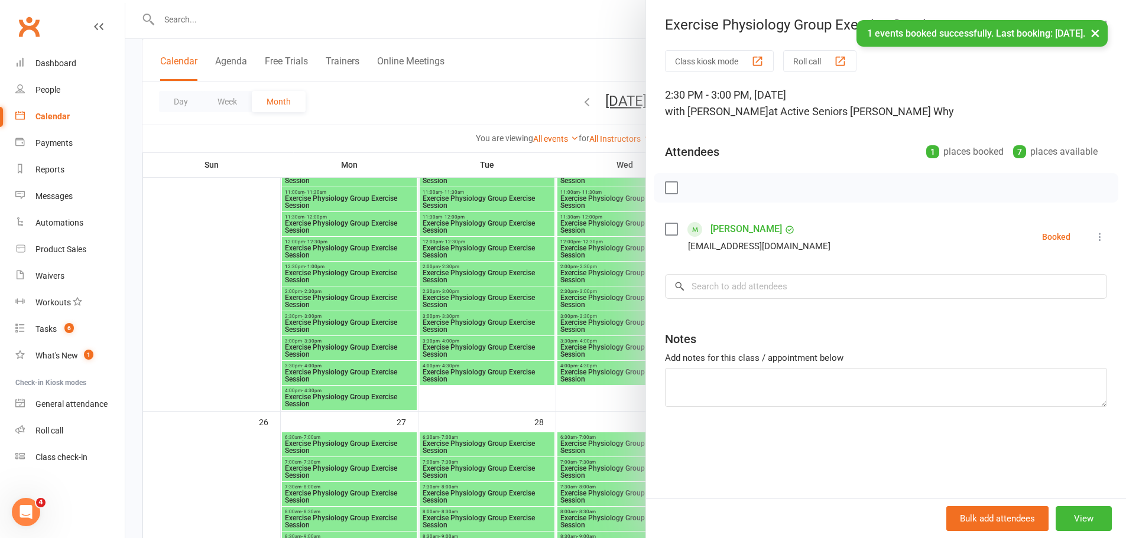
drag, startPoint x: 499, startPoint y: 273, endPoint x: 632, endPoint y: 287, distance: 133.1
click at [508, 275] on div at bounding box center [625, 269] width 1001 height 538
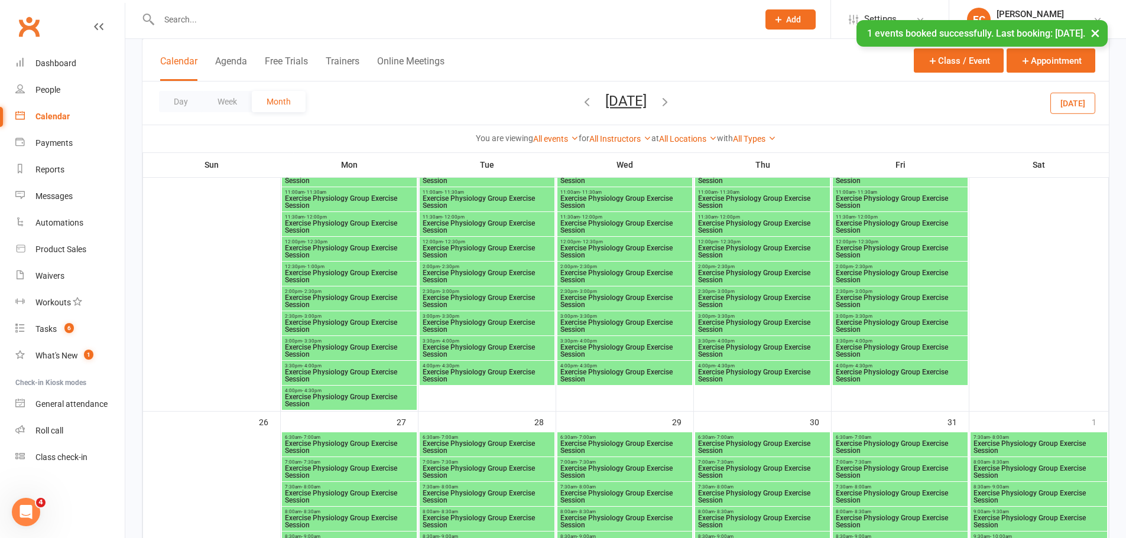
click at [754, 292] on span "2:30pm - 3:00pm" at bounding box center [762, 291] width 130 height 5
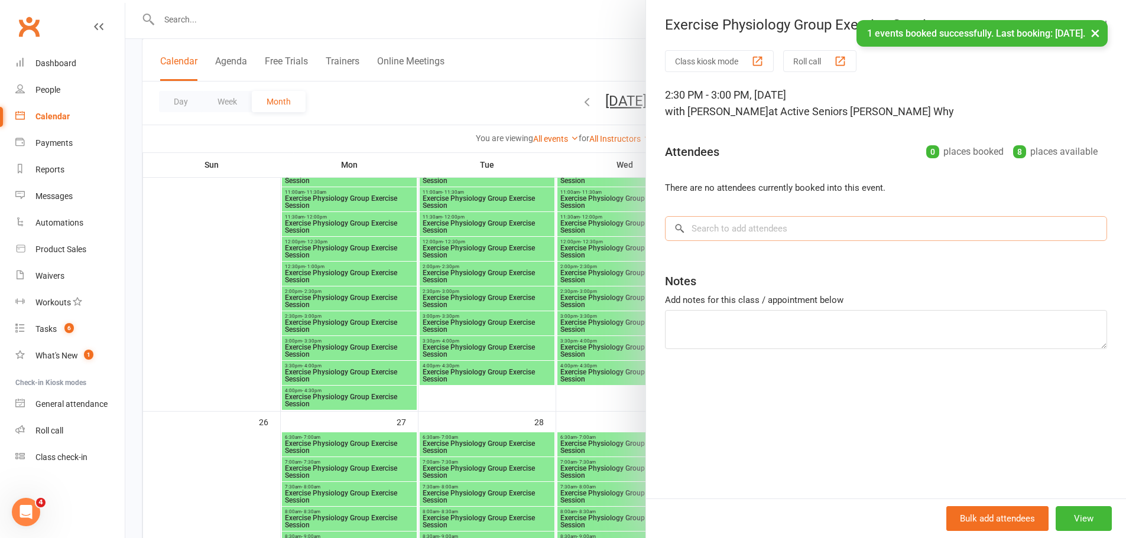
click at [755, 233] on input "search" at bounding box center [886, 228] width 442 height 25
paste input "Lynden Hopper"
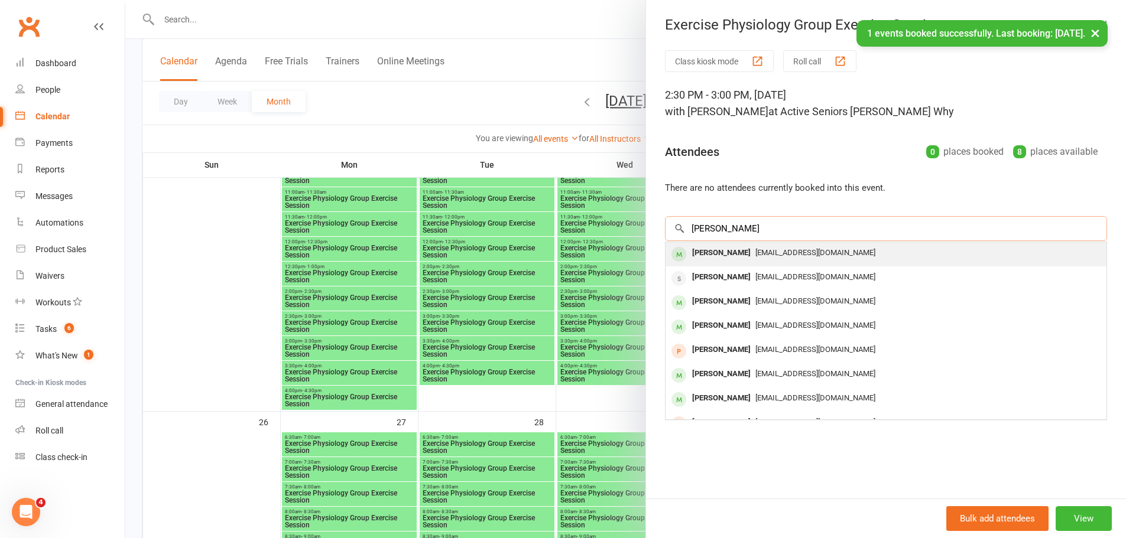
type input "Lynden Hopper"
click at [707, 255] on div "Lynden Hopper" at bounding box center [721, 253] width 68 height 17
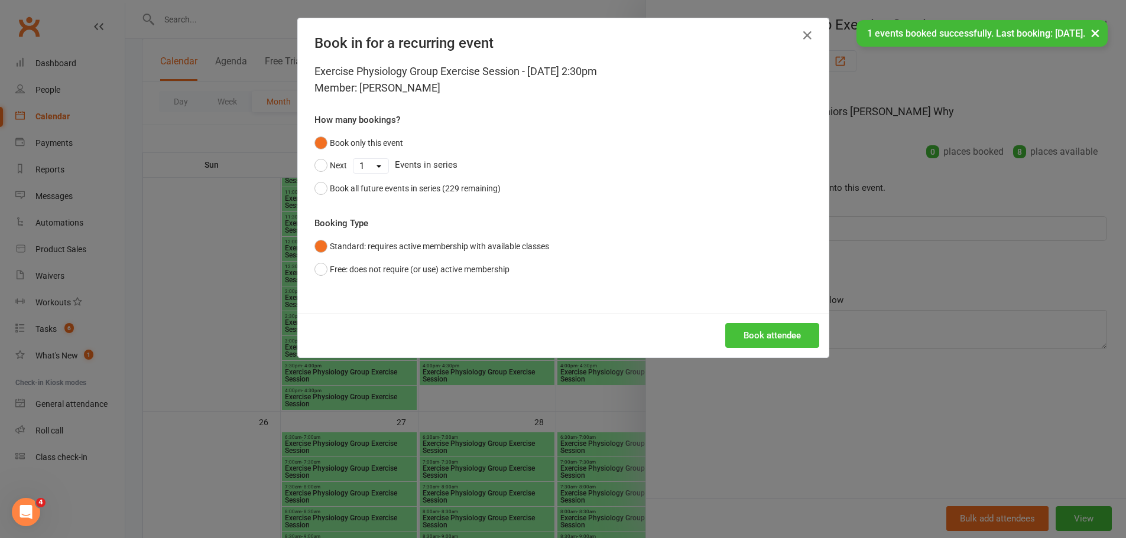
click at [767, 331] on button "Book attendee" at bounding box center [772, 335] width 94 height 25
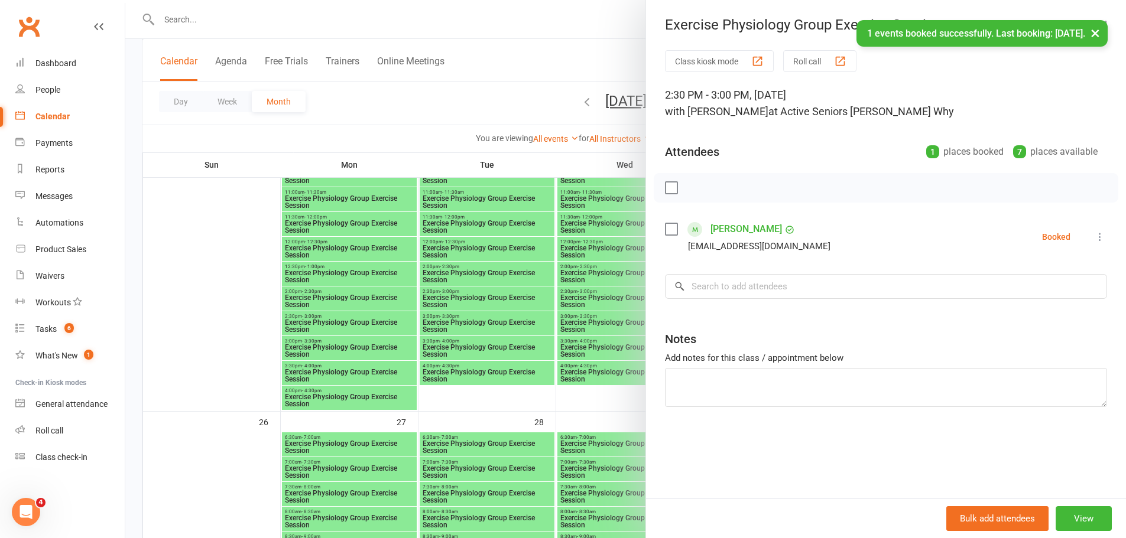
click at [519, 281] on div at bounding box center [625, 269] width 1001 height 538
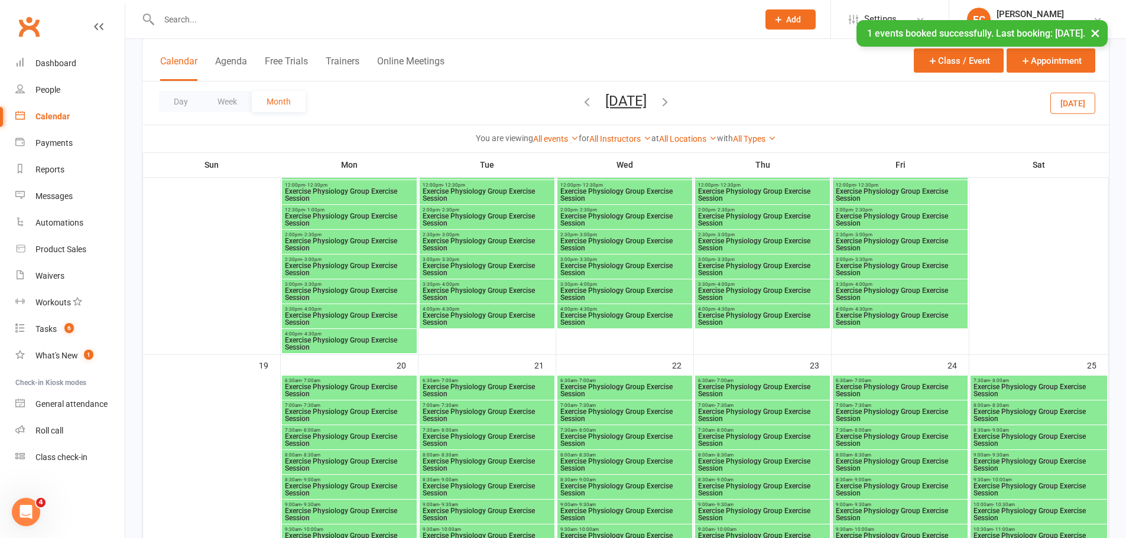
scroll to position [1300, 0]
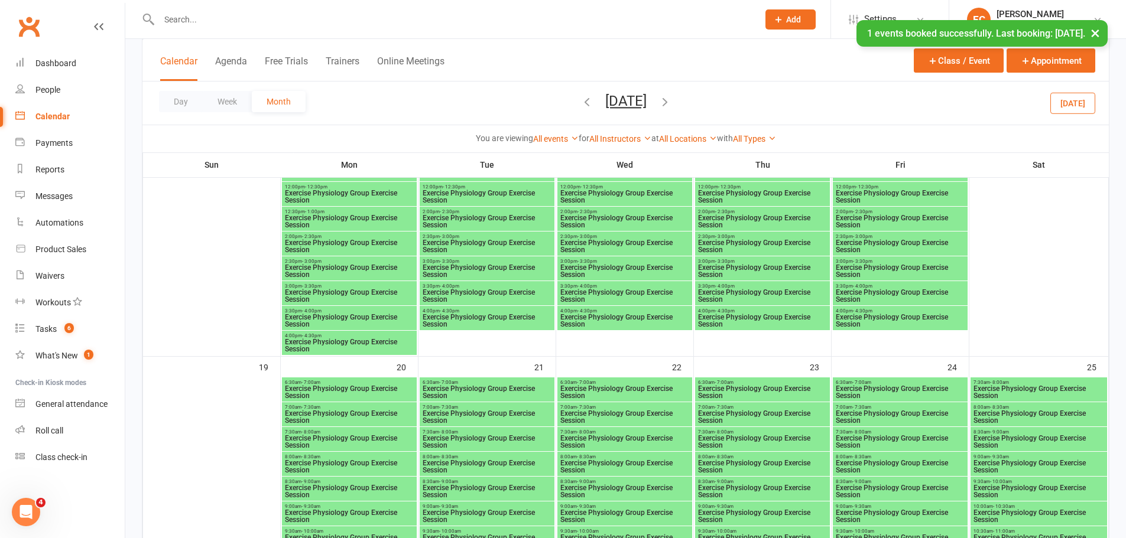
click at [494, 245] on span "Exercise Physiology Group Exercise Session" at bounding box center [487, 246] width 130 height 14
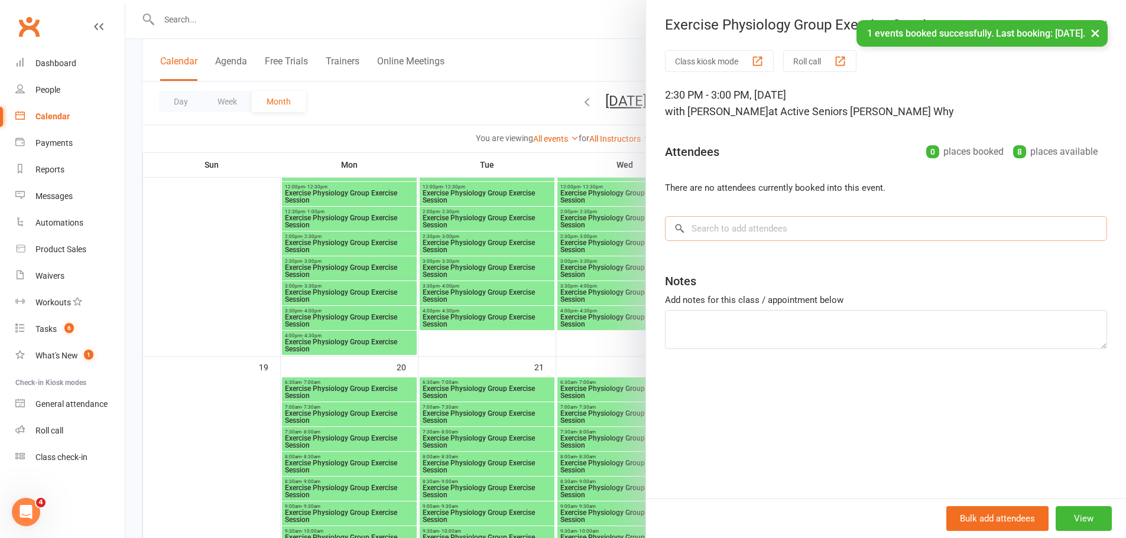
click at [760, 220] on input "search" at bounding box center [886, 228] width 442 height 25
paste input "Lynden Hopper"
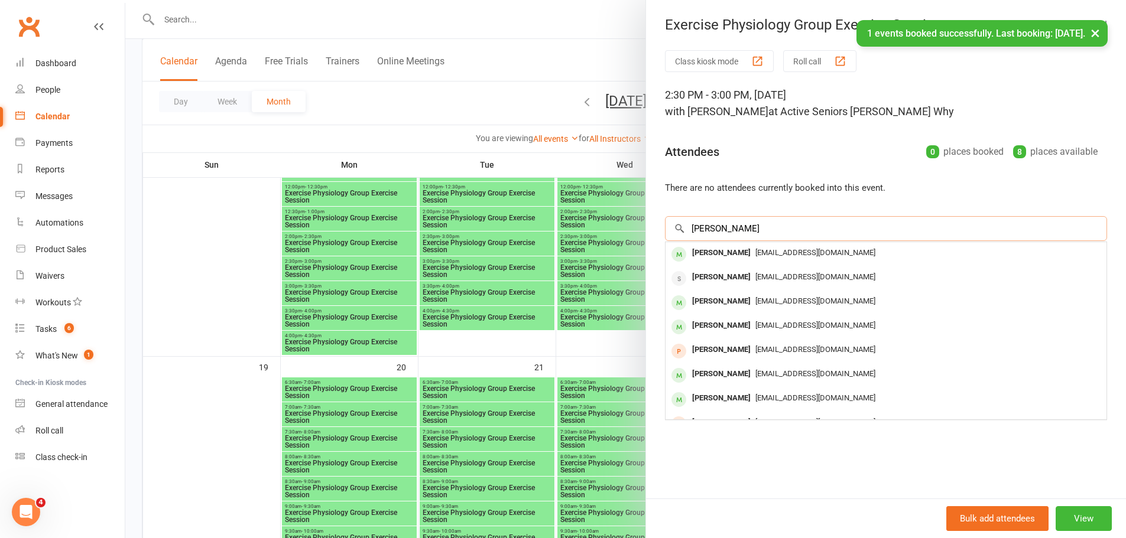
type input "Lynden Hopper"
click at [692, 257] on div "Lynden Hopper" at bounding box center [721, 253] width 68 height 17
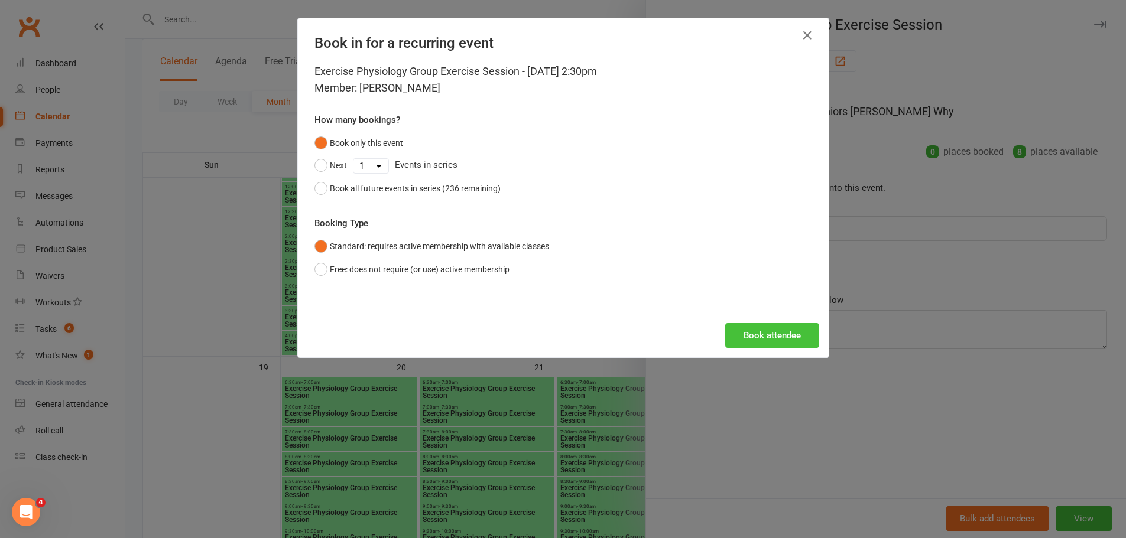
click at [733, 332] on button "Book attendee" at bounding box center [772, 335] width 94 height 25
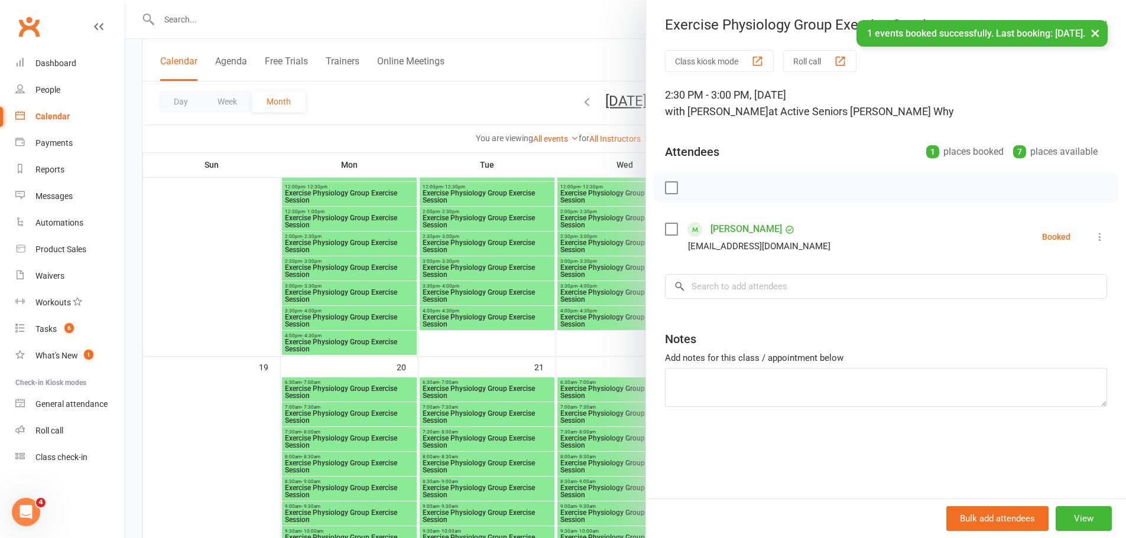
click at [544, 244] on div at bounding box center [625, 269] width 1001 height 538
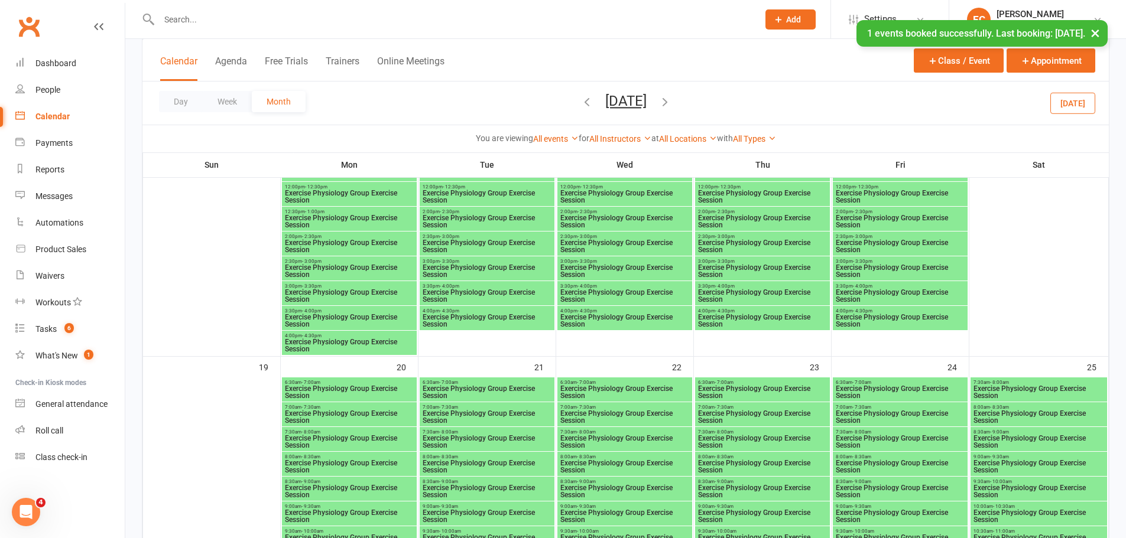
click at [798, 245] on span "Exercise Physiology Group Exercise Session" at bounding box center [762, 246] width 130 height 14
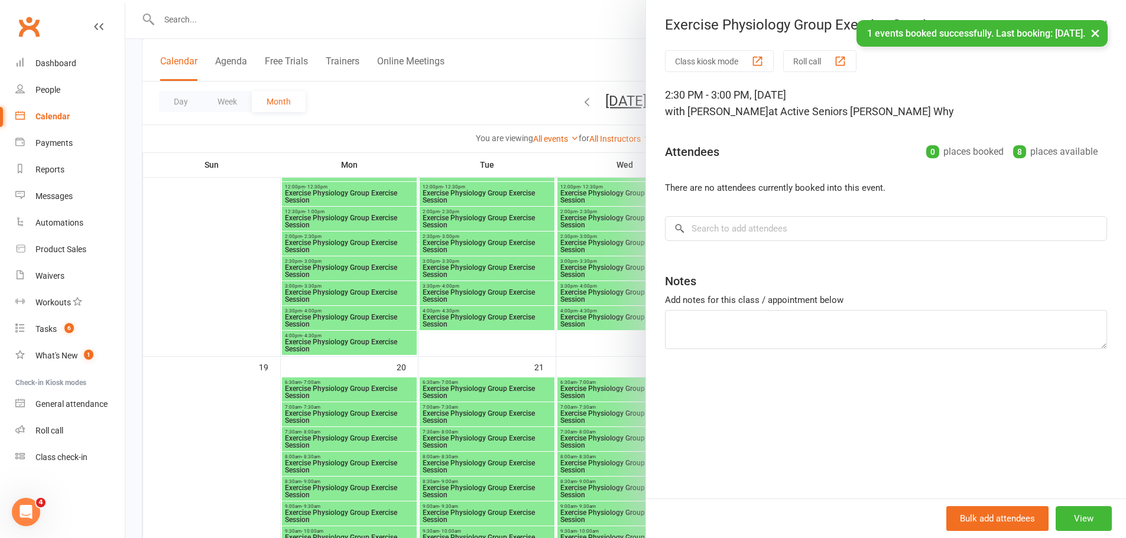
click at [751, 251] on div "Class kiosk mode Roll call 2:30 PM - 3:00 PM, Thursday, October, 16, 2025 with …" at bounding box center [886, 274] width 480 height 449
click at [749, 241] on div "Class kiosk mode Roll call 2:30 PM - 3:00 PM, Thursday, October, 16, 2025 with …" at bounding box center [886, 274] width 480 height 449
click at [748, 234] on input "search" at bounding box center [886, 228] width 442 height 25
paste input "Lynden Hopper"
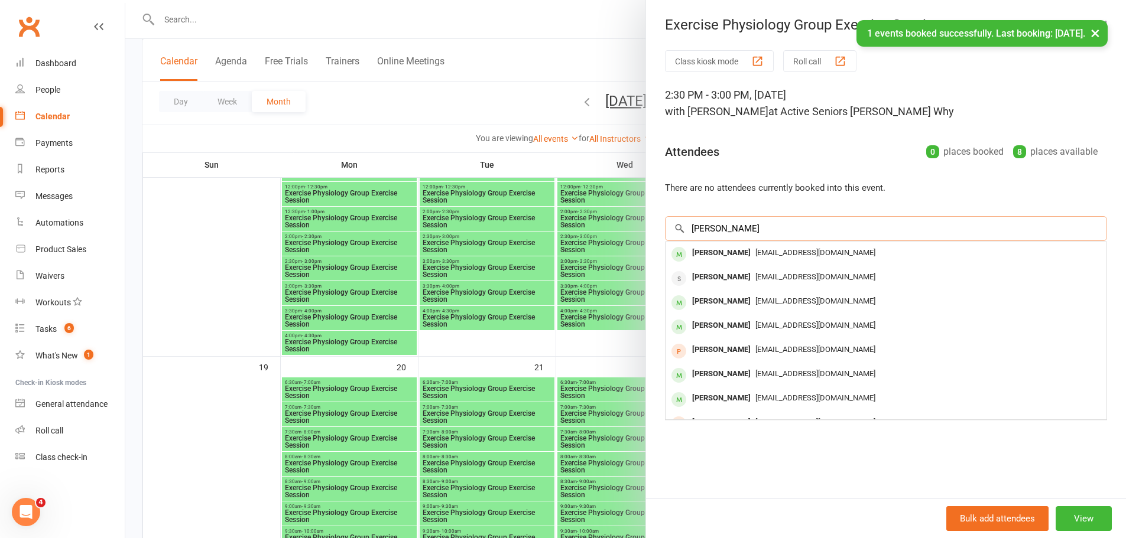
type input "Lynden Hopper"
click at [702, 257] on div "Lynden Hopper" at bounding box center [721, 253] width 68 height 17
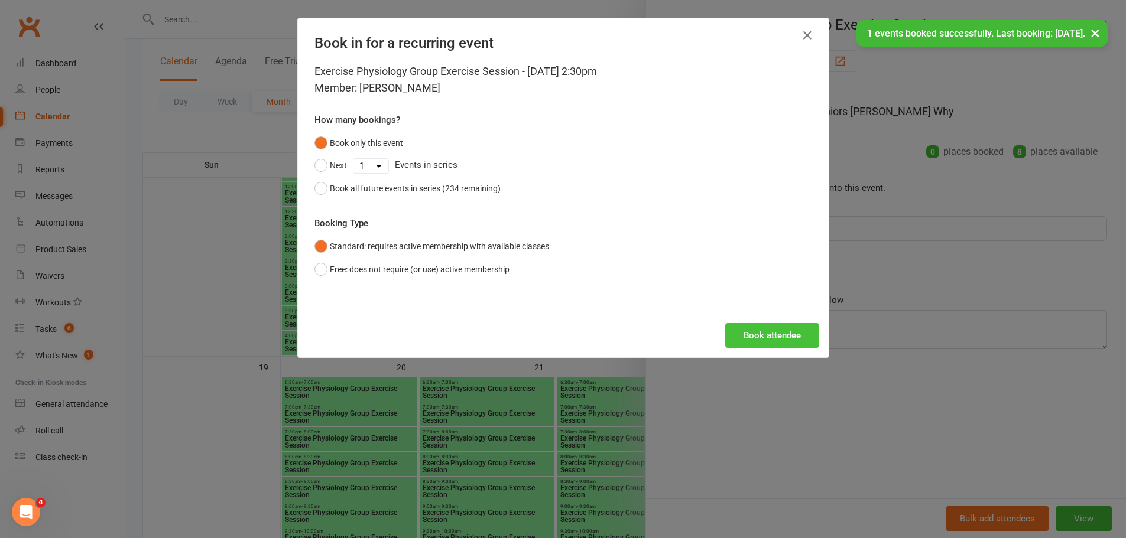
click at [767, 334] on button "Book attendee" at bounding box center [772, 335] width 94 height 25
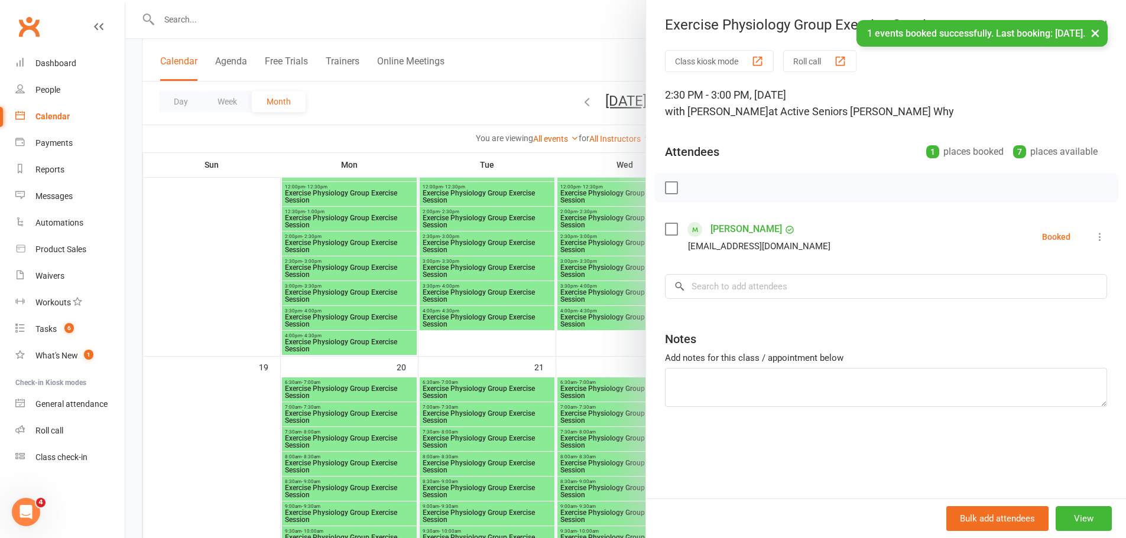
click at [479, 294] on div at bounding box center [625, 269] width 1001 height 538
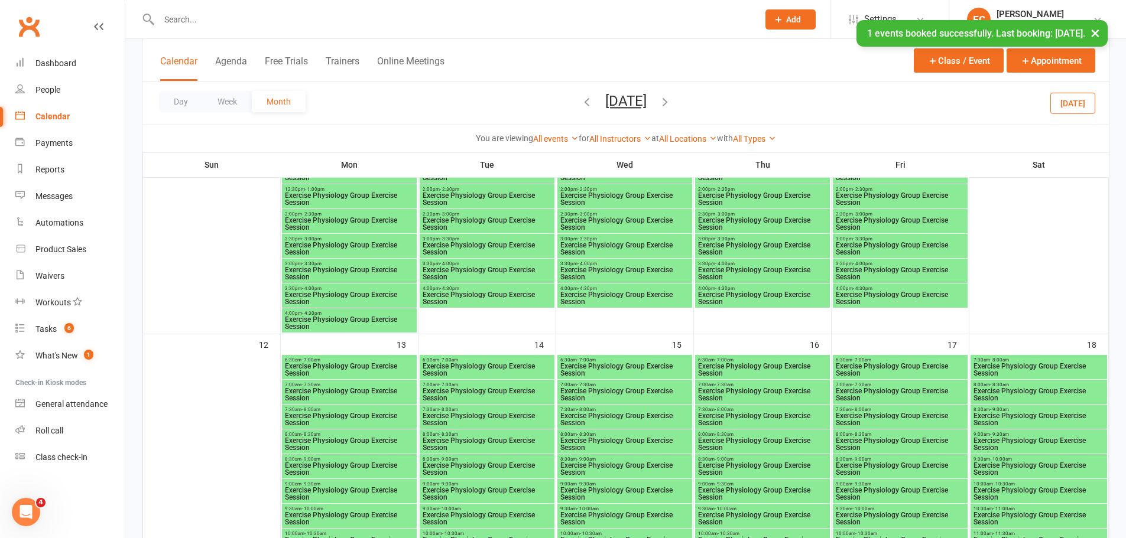
scroll to position [768, 0]
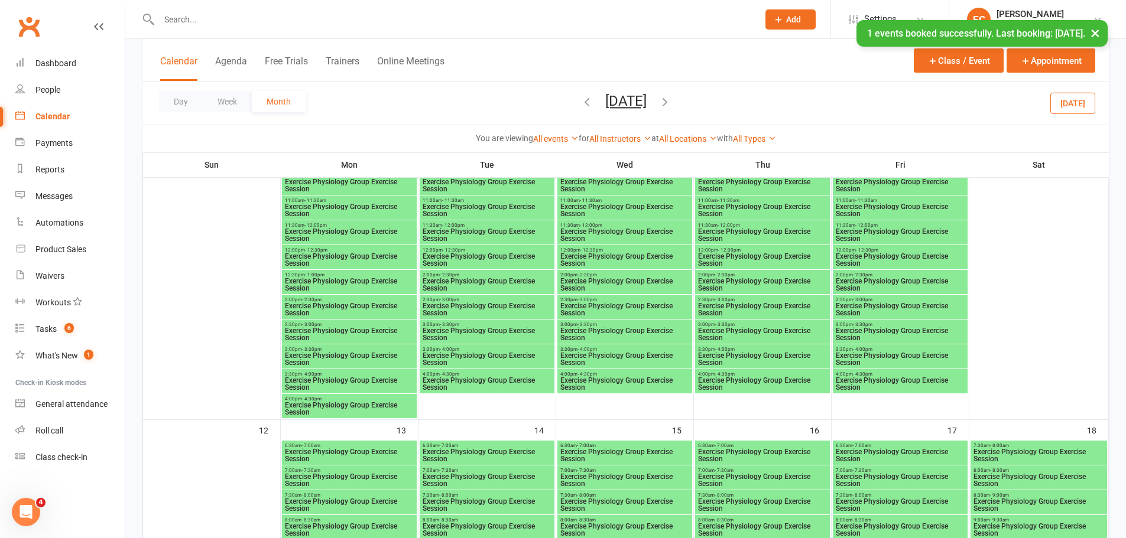
click at [471, 310] on span "Exercise Physiology Group Exercise Session" at bounding box center [487, 310] width 130 height 14
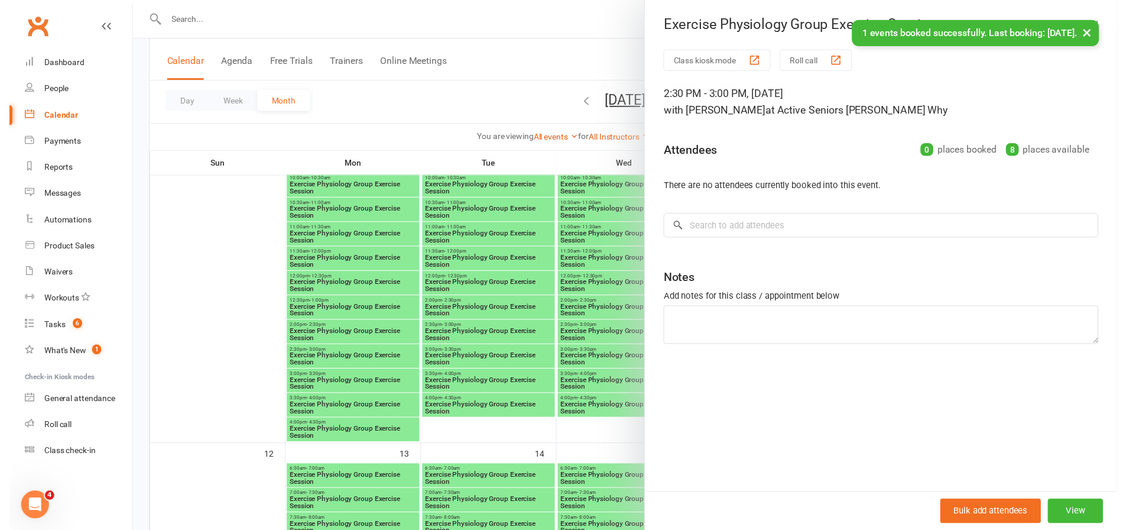
scroll to position [709, 0]
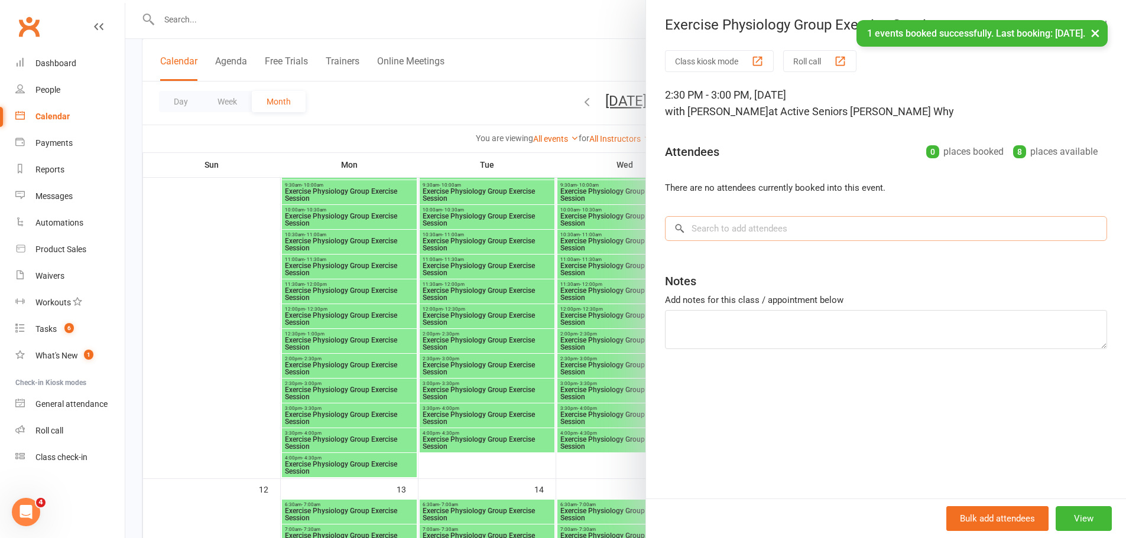
click at [726, 239] on input "search" at bounding box center [886, 228] width 442 height 25
paste input "Lynden Hopper"
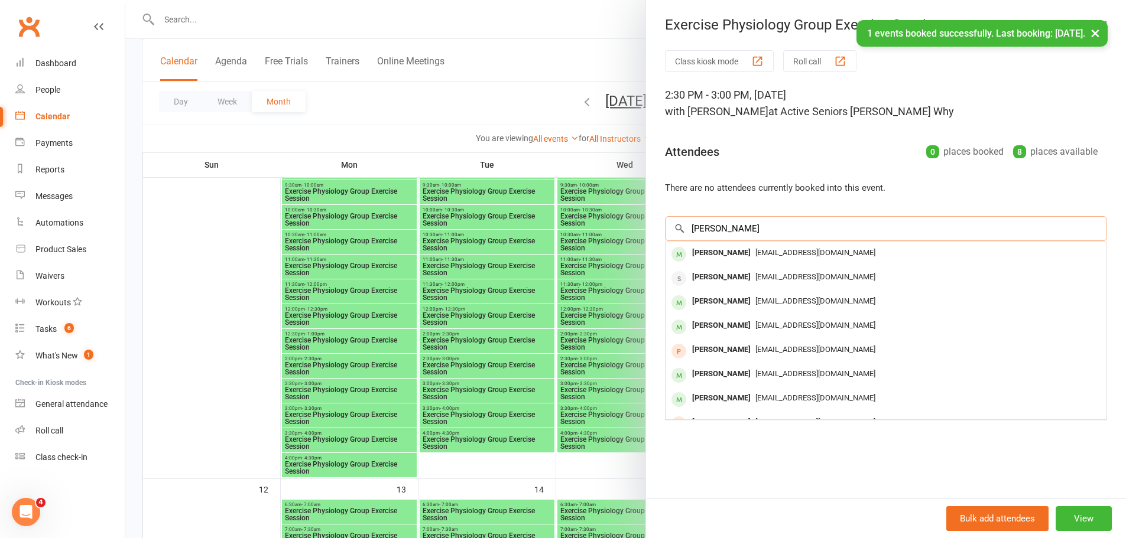
type input "Lynden Hopper"
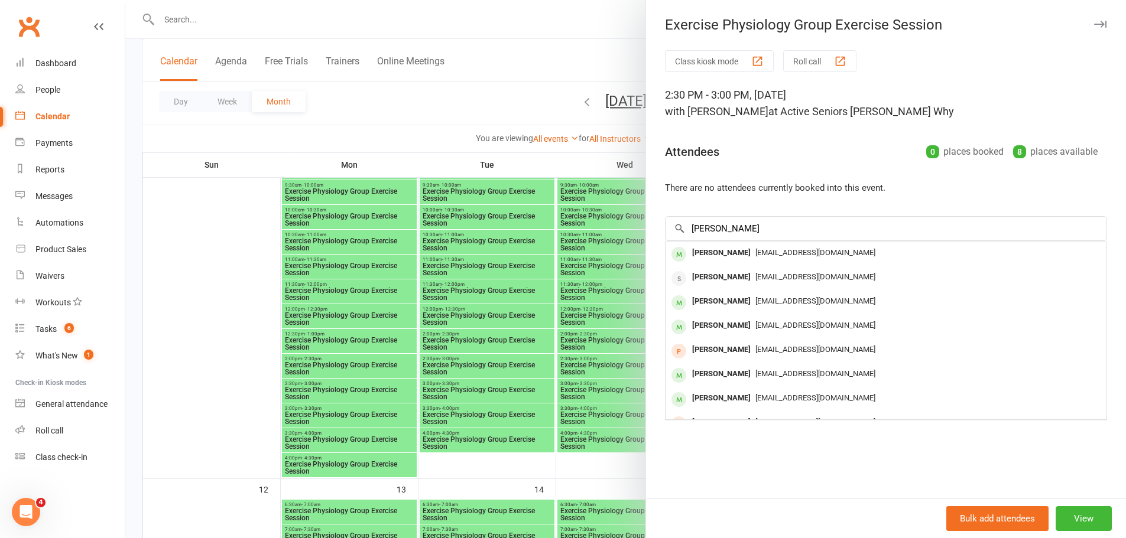
click at [705, 259] on div "Lynden Hopper" at bounding box center [721, 253] width 68 height 17
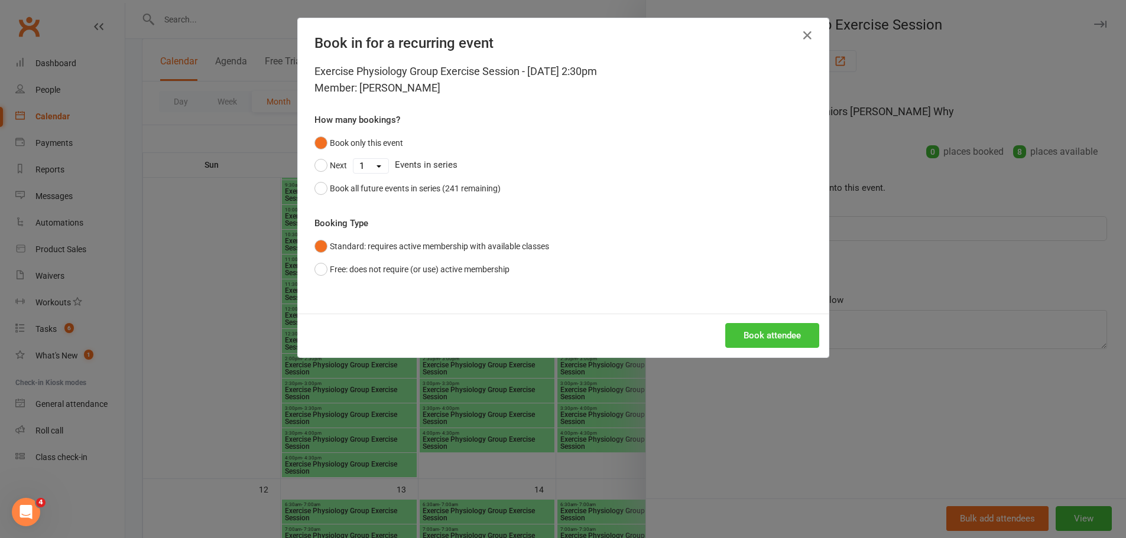
drag, startPoint x: 787, startPoint y: 319, endPoint x: 788, endPoint y: 327, distance: 8.3
click at [787, 322] on div "Book attendee" at bounding box center [563, 336] width 531 height 44
click at [785, 333] on button "Book attendee" at bounding box center [772, 335] width 94 height 25
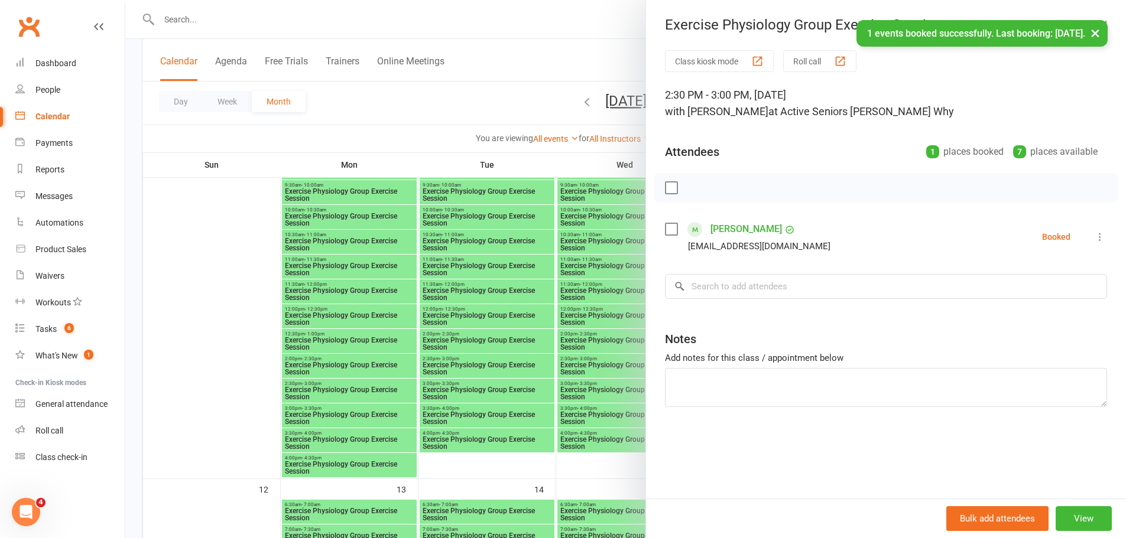
drag, startPoint x: 525, startPoint y: 313, endPoint x: 560, endPoint y: 312, distance: 35.5
click at [527, 313] on div at bounding box center [625, 269] width 1001 height 538
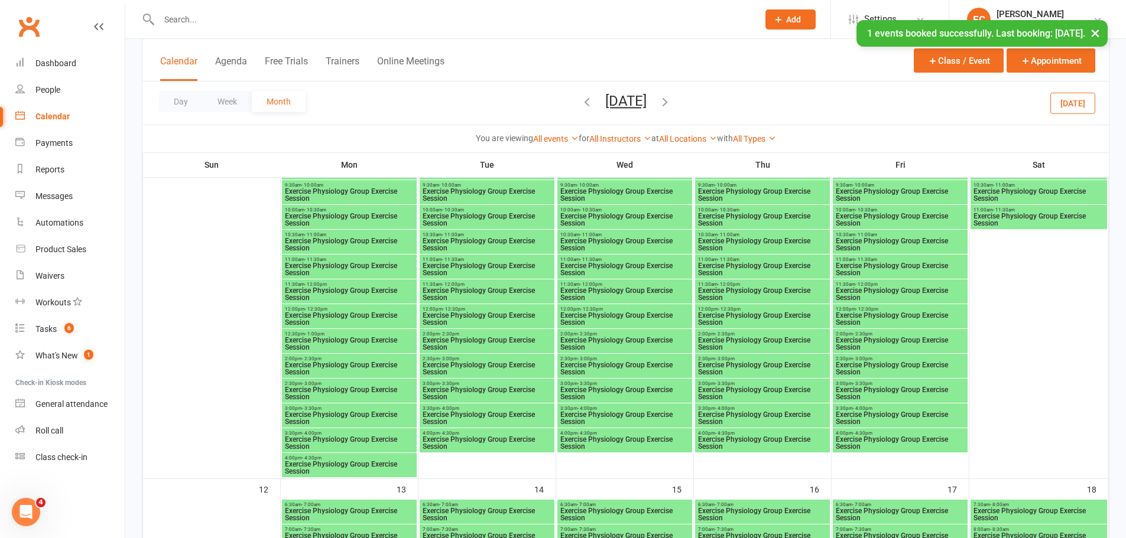
click at [745, 359] on span "2:30pm - 3:00pm" at bounding box center [762, 358] width 130 height 5
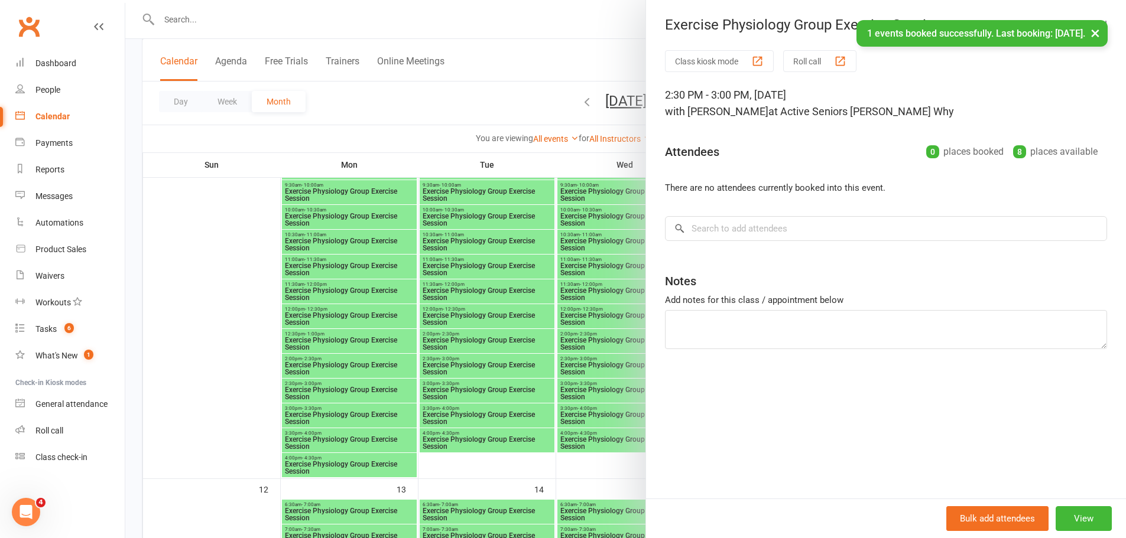
click at [758, 242] on div "Class kiosk mode Roll call 2:30 PM - 3:00 PM, Thursday, October, 9, 2025 with D…" at bounding box center [886, 274] width 480 height 449
click at [758, 238] on input "search" at bounding box center [886, 228] width 442 height 25
paste input "Lynden Hopper"
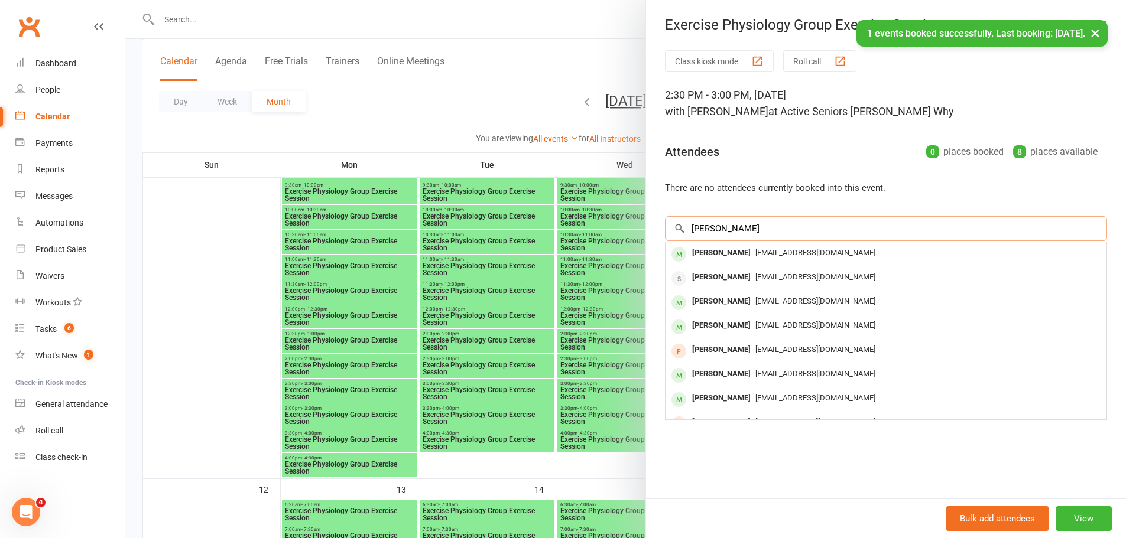
type input "Lynden Hopper"
click at [732, 251] on div "Lynden Hopper" at bounding box center [721, 253] width 68 height 17
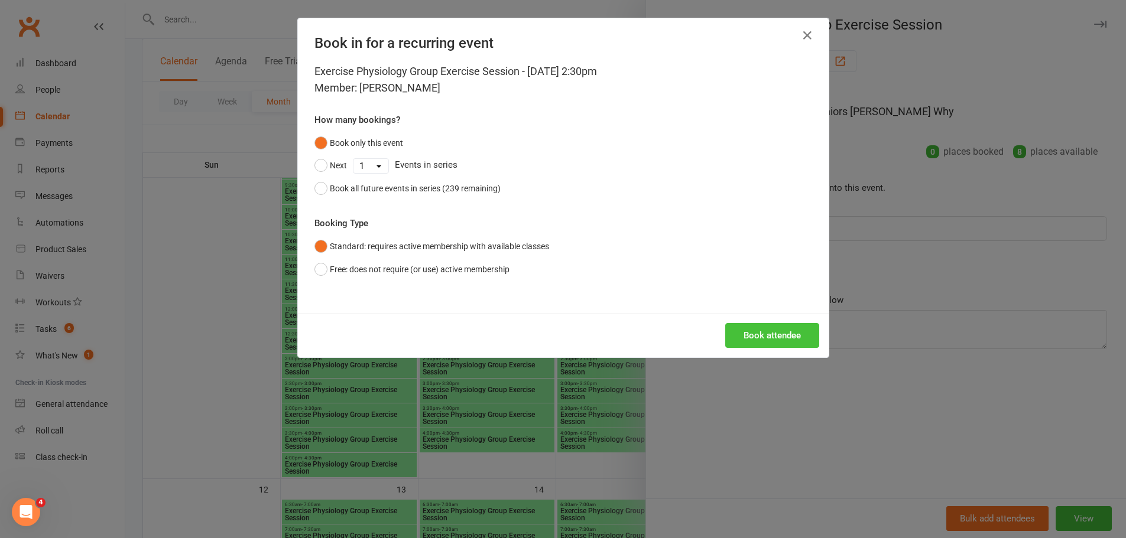
click at [751, 333] on button "Book attendee" at bounding box center [772, 335] width 94 height 25
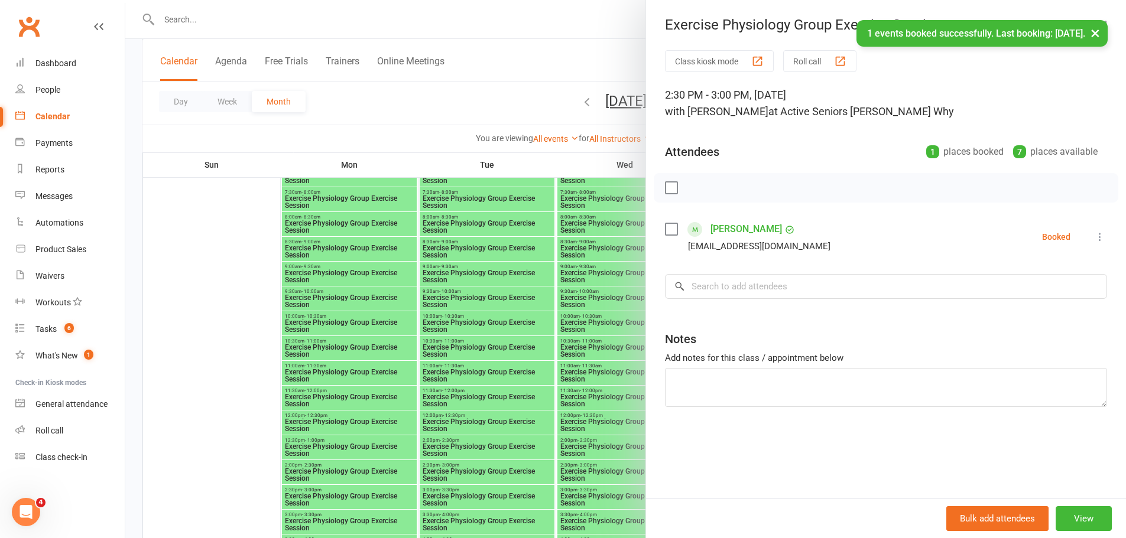
scroll to position [355, 0]
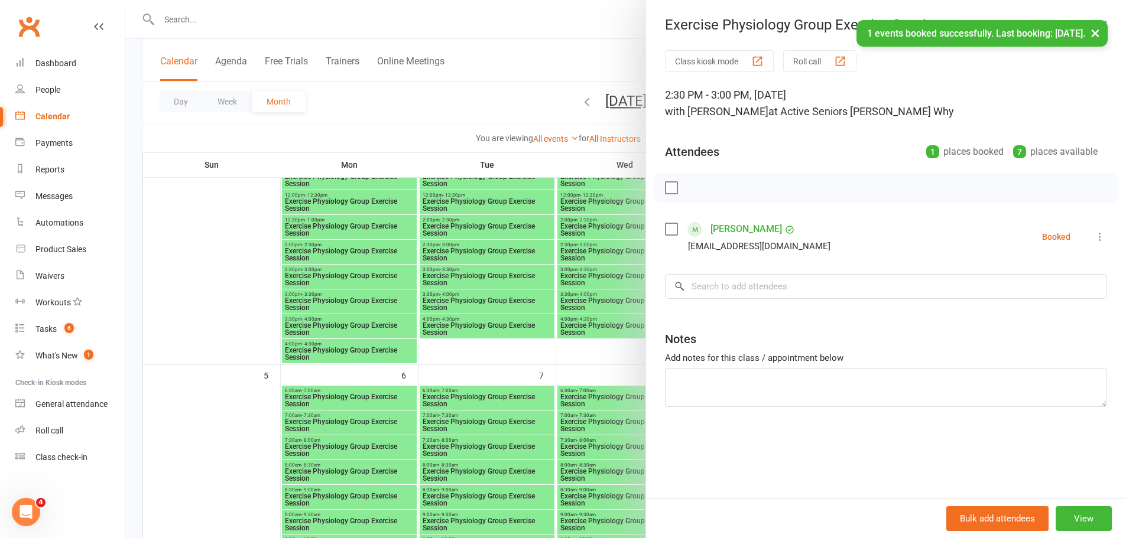
click at [473, 248] on div at bounding box center [625, 269] width 1001 height 538
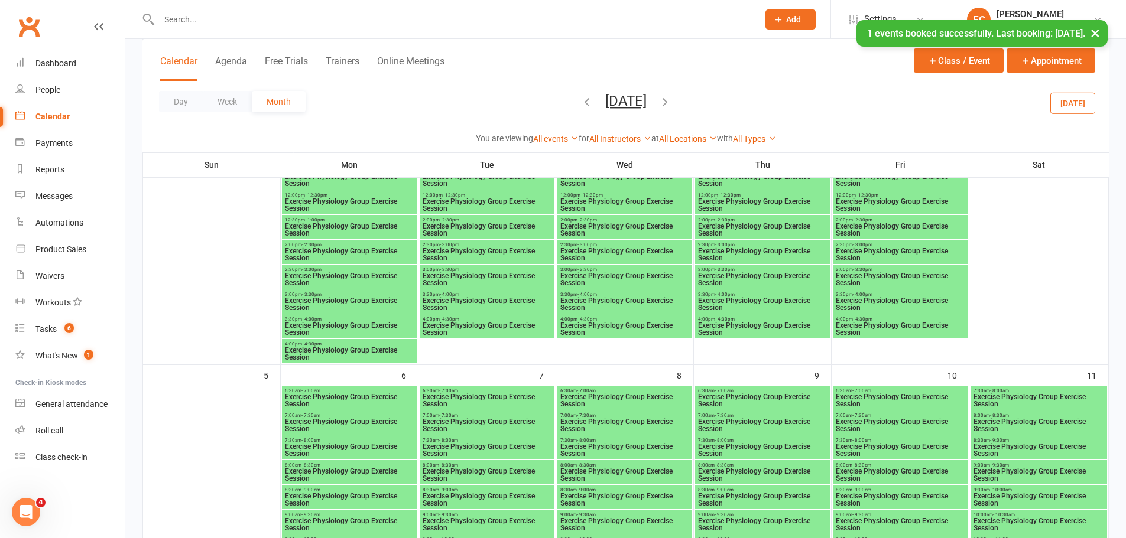
click at [489, 250] on span "Exercise Physiology Group Exercise Session" at bounding box center [487, 255] width 130 height 14
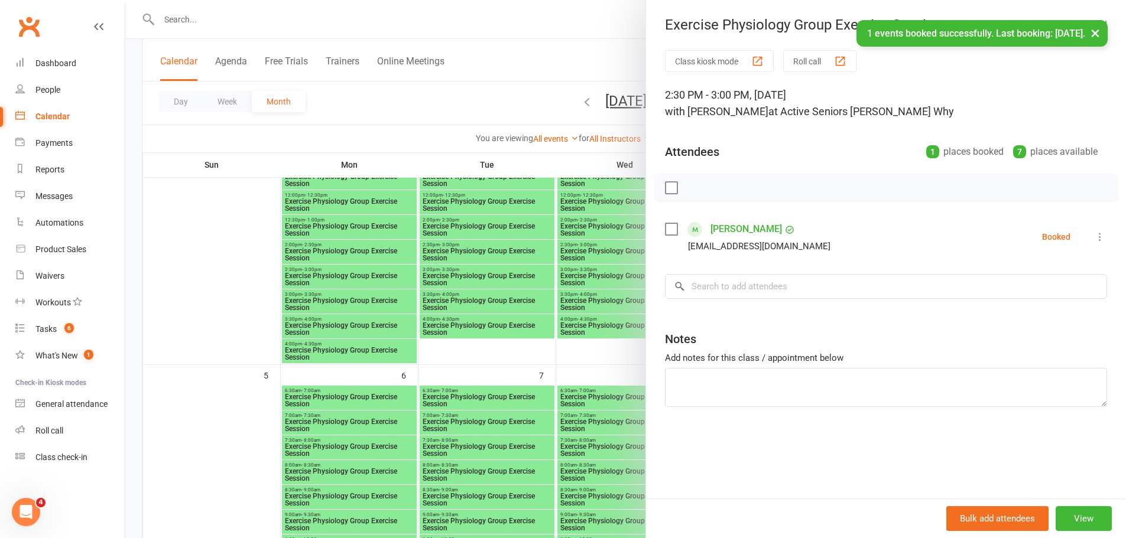
click at [498, 235] on div at bounding box center [625, 269] width 1001 height 538
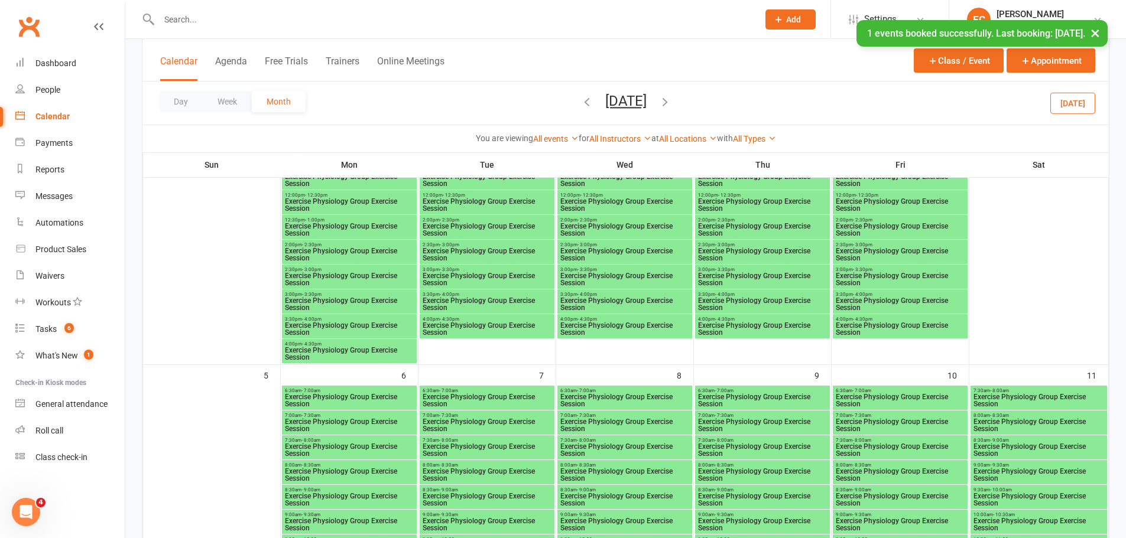
click at [720, 244] on span "- 3:00pm" at bounding box center [725, 244] width 20 height 5
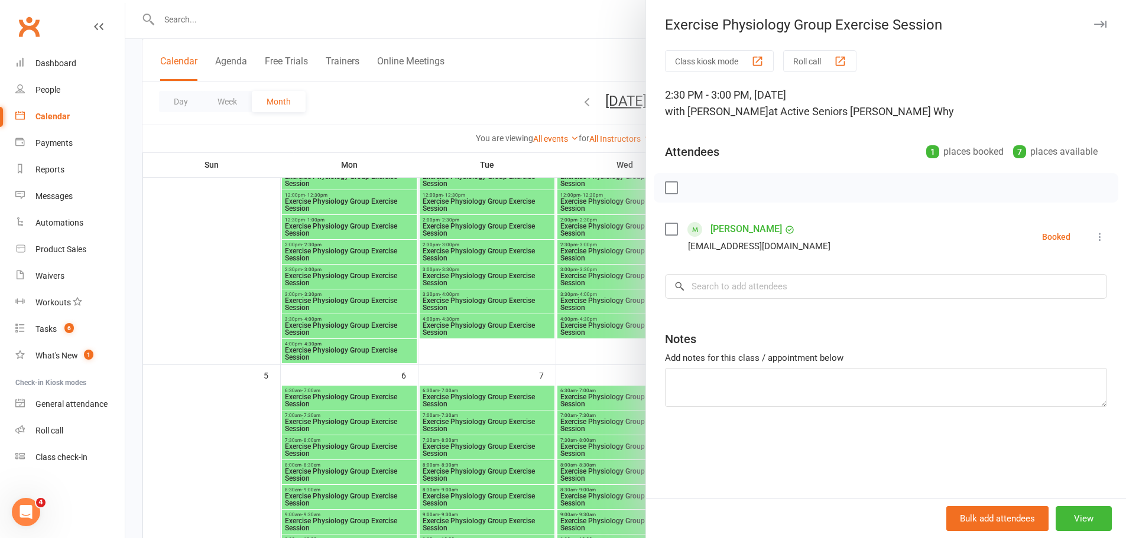
drag, startPoint x: 586, startPoint y: 256, endPoint x: 664, endPoint y: 8, distance: 260.0
click at [587, 252] on div at bounding box center [625, 269] width 1001 height 538
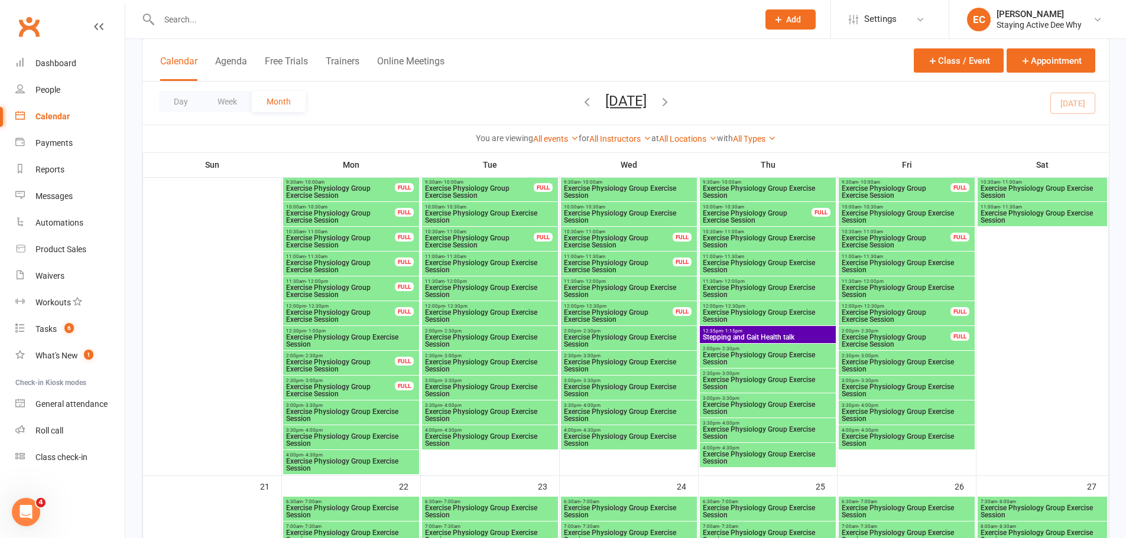
scroll to position [1064, 0]
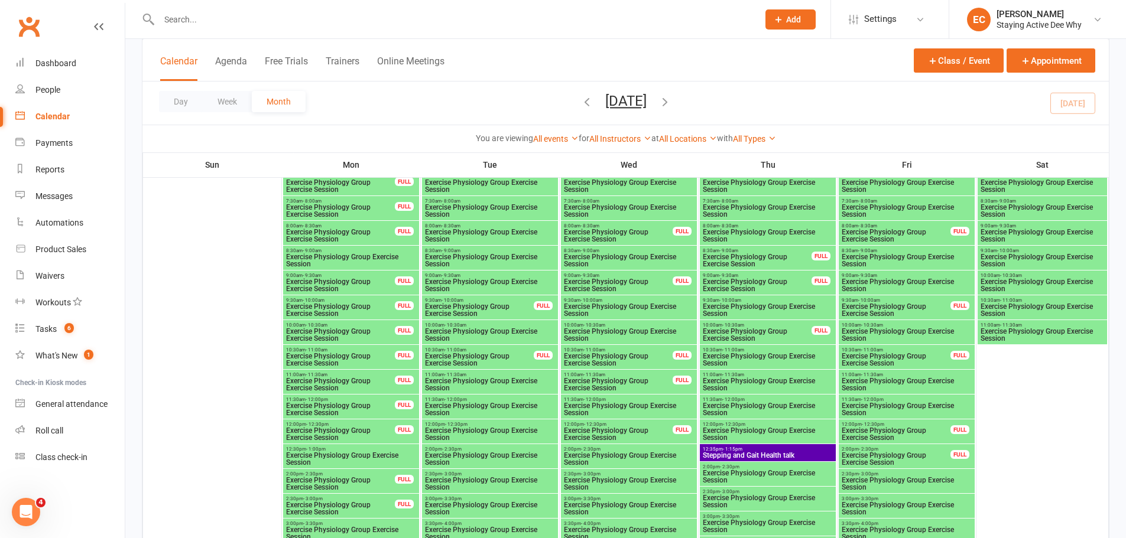
click at [943, 376] on span "11:00am - 11:30am" at bounding box center [906, 374] width 131 height 5
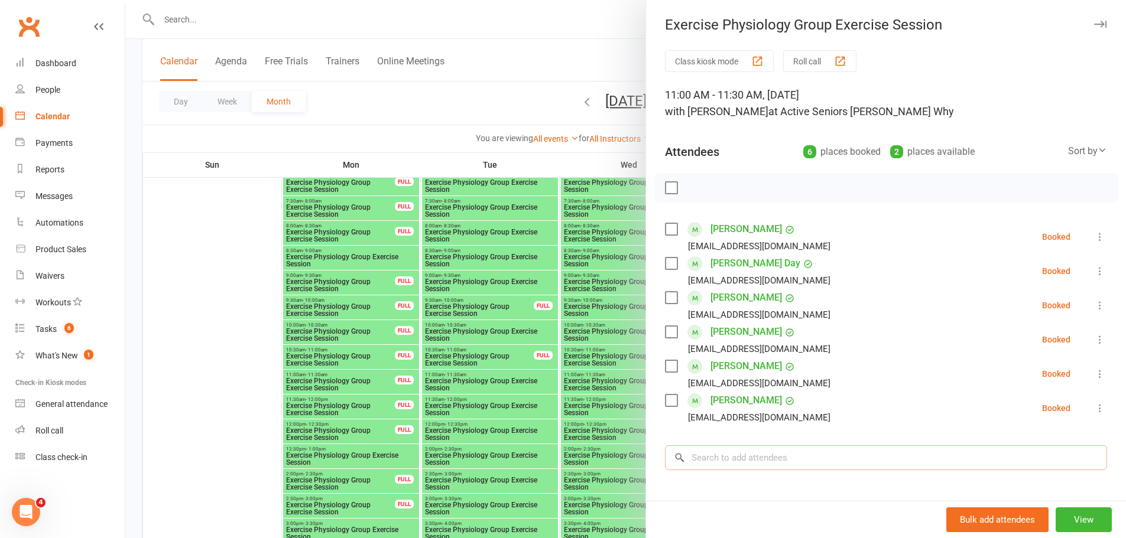
click at [775, 452] on input "search" at bounding box center [886, 458] width 442 height 25
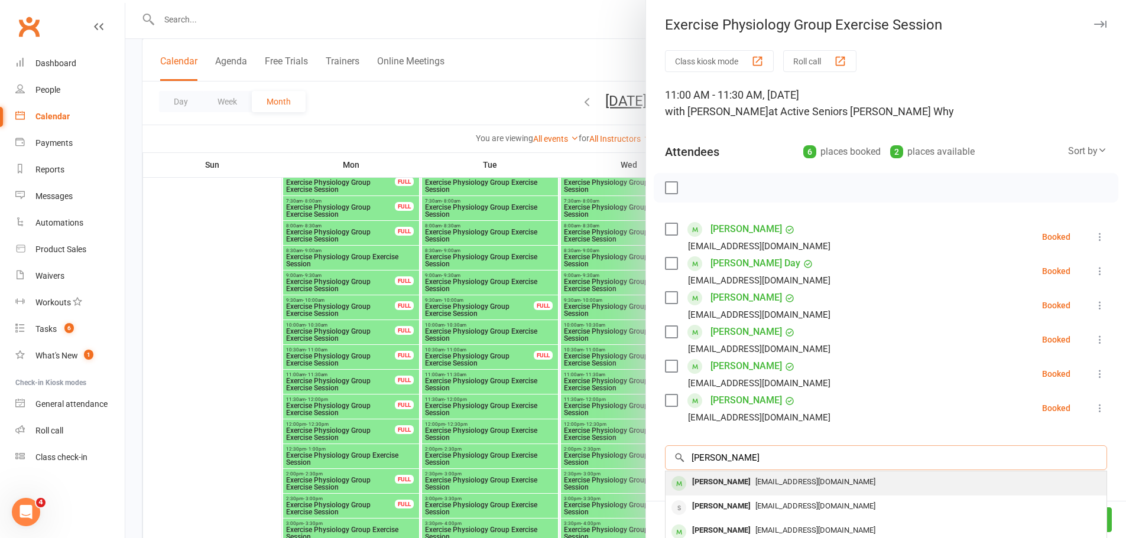
type input "anna paul"
click at [715, 480] on div "[PERSON_NAME]" at bounding box center [721, 482] width 68 height 17
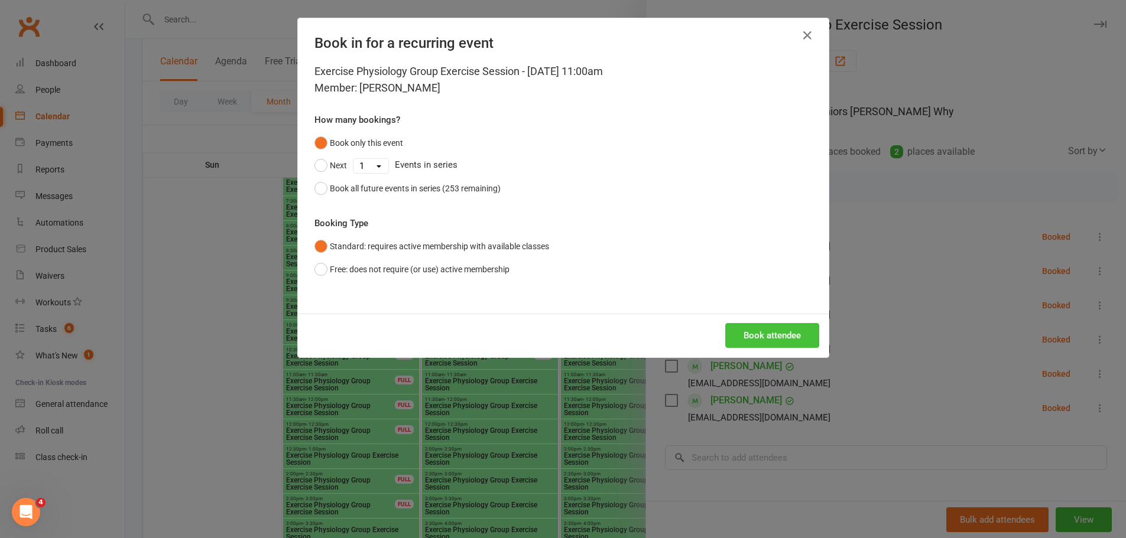
click at [776, 343] on button "Book attendee" at bounding box center [772, 335] width 94 height 25
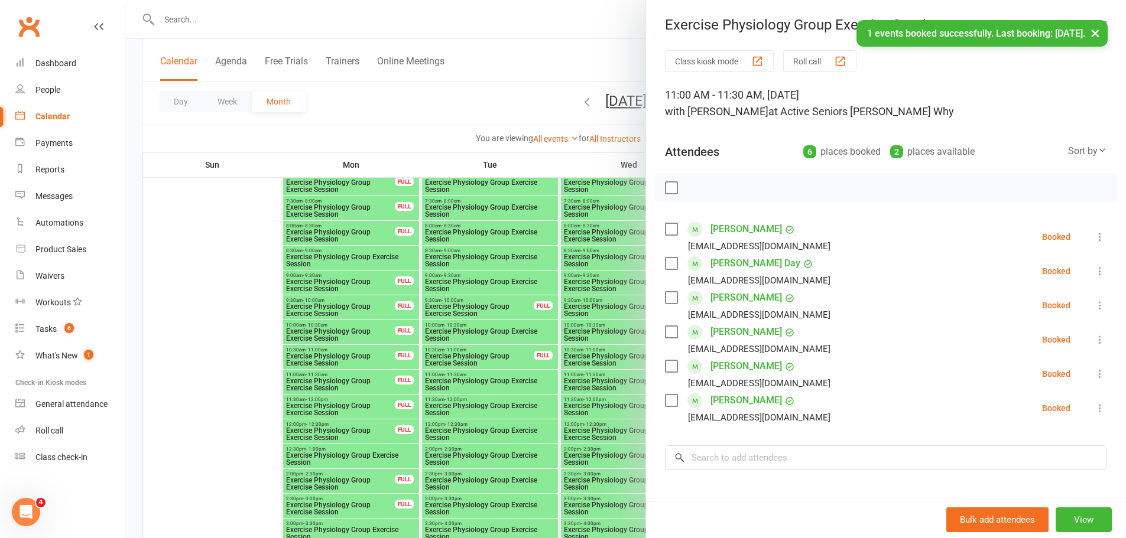
click at [375, 457] on div at bounding box center [625, 269] width 1001 height 538
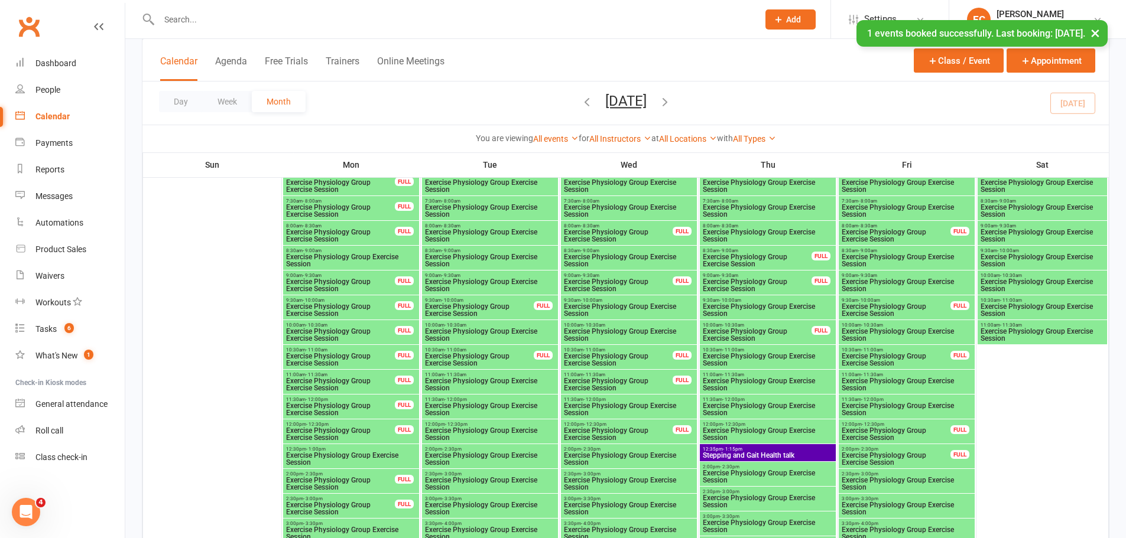
click at [402, 452] on span "Exercise Physiology Group Exercise Session" at bounding box center [350, 459] width 131 height 14
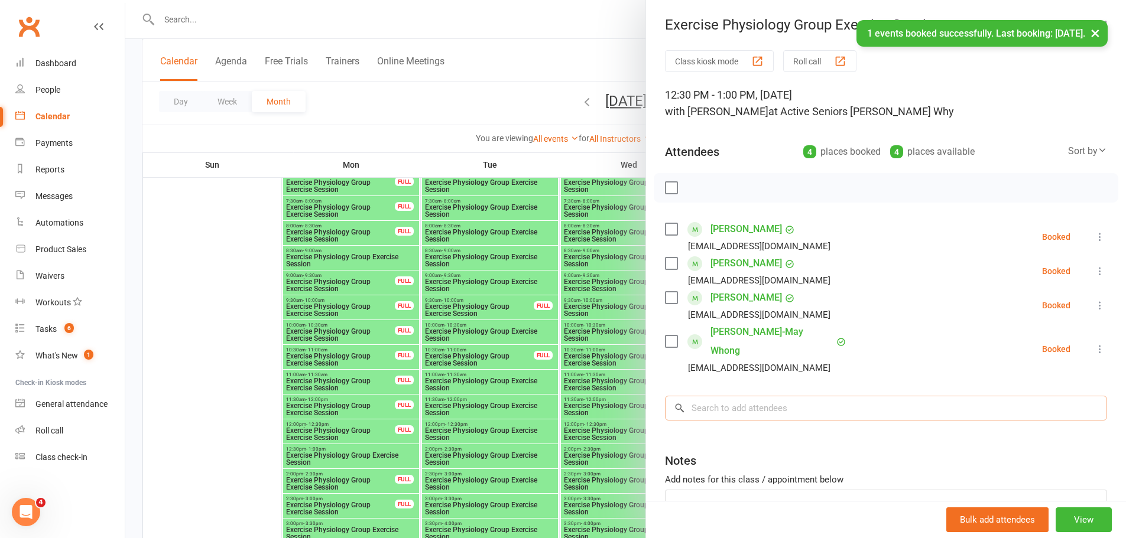
click at [718, 396] on input "search" at bounding box center [886, 408] width 442 height 25
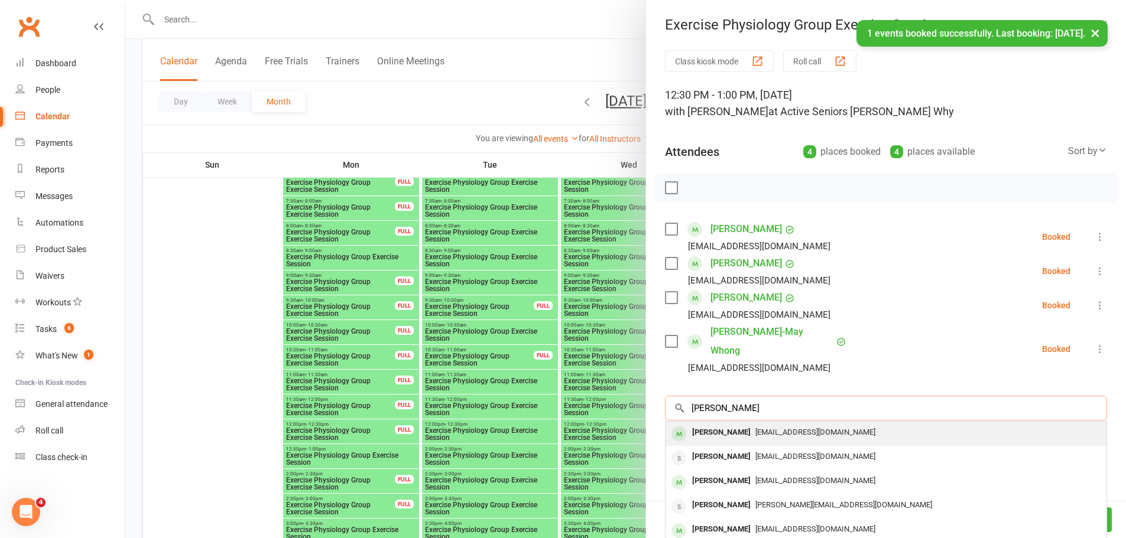
type input "[PERSON_NAME]"
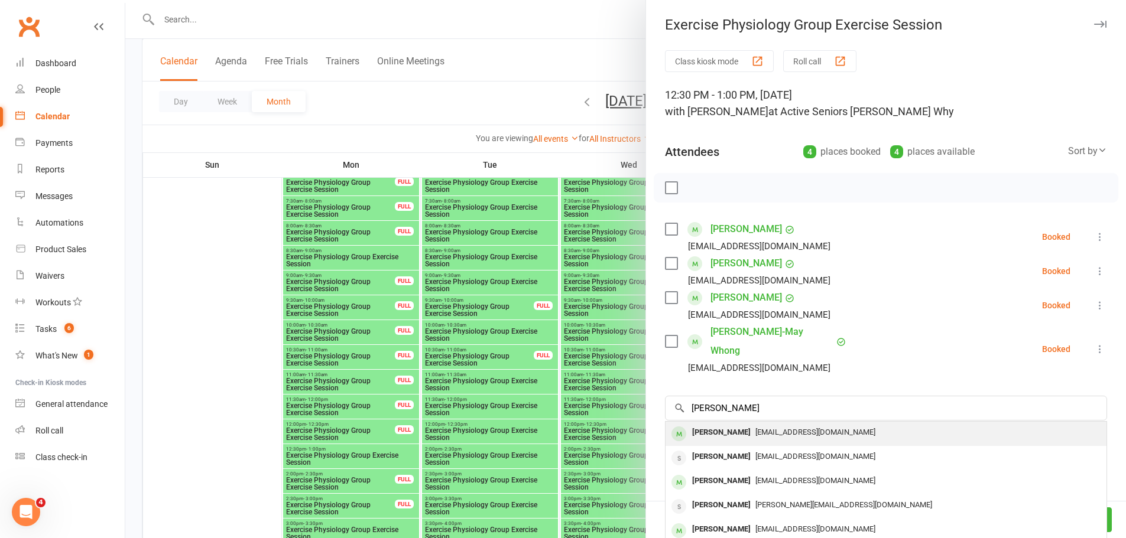
click at [709, 424] on div "[PERSON_NAME]" at bounding box center [721, 432] width 68 height 17
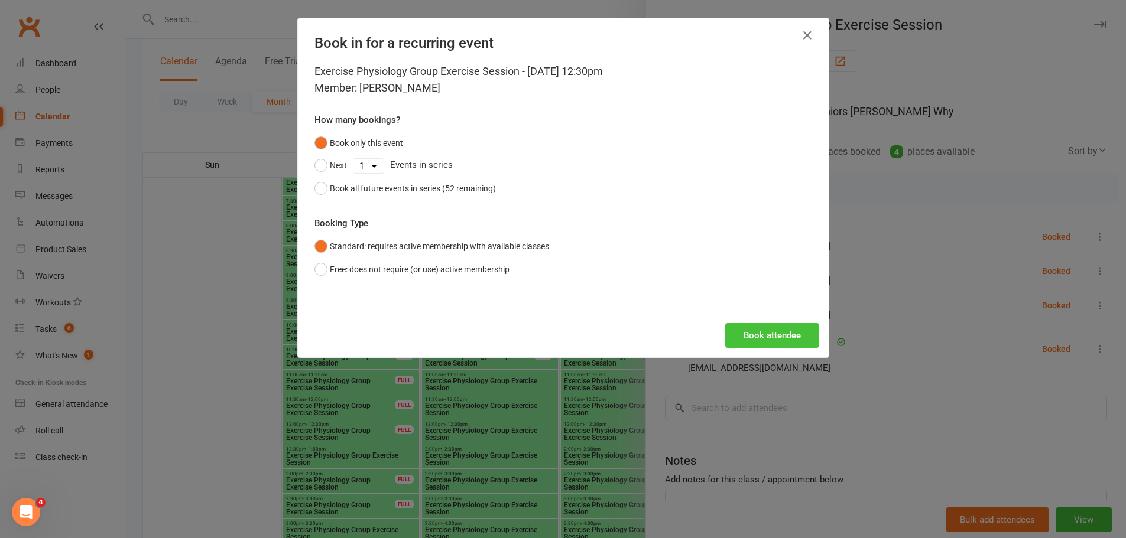
click at [764, 329] on button "Book attendee" at bounding box center [772, 335] width 94 height 25
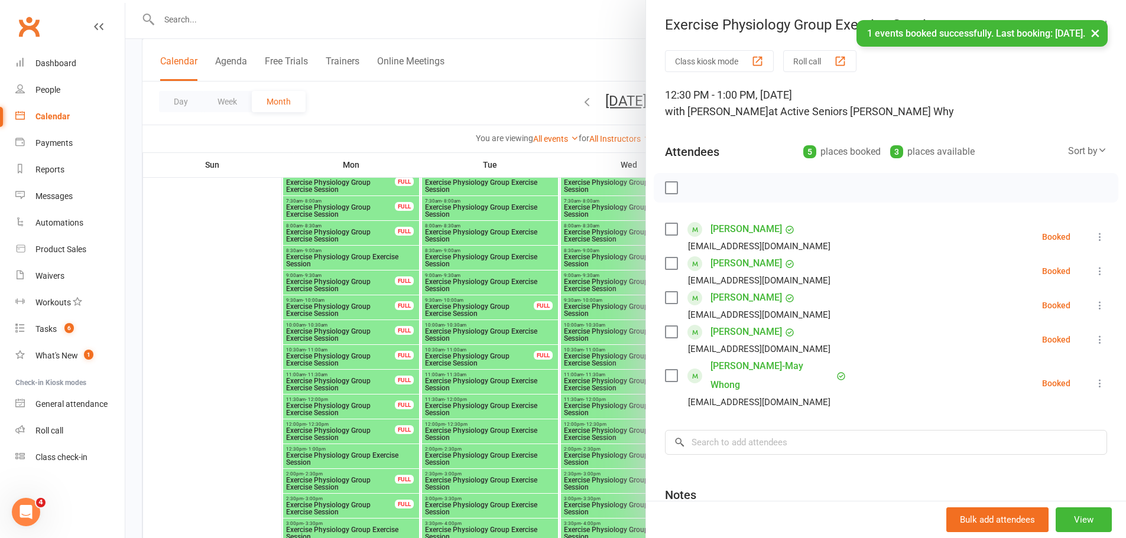
click at [204, 363] on div at bounding box center [625, 269] width 1001 height 538
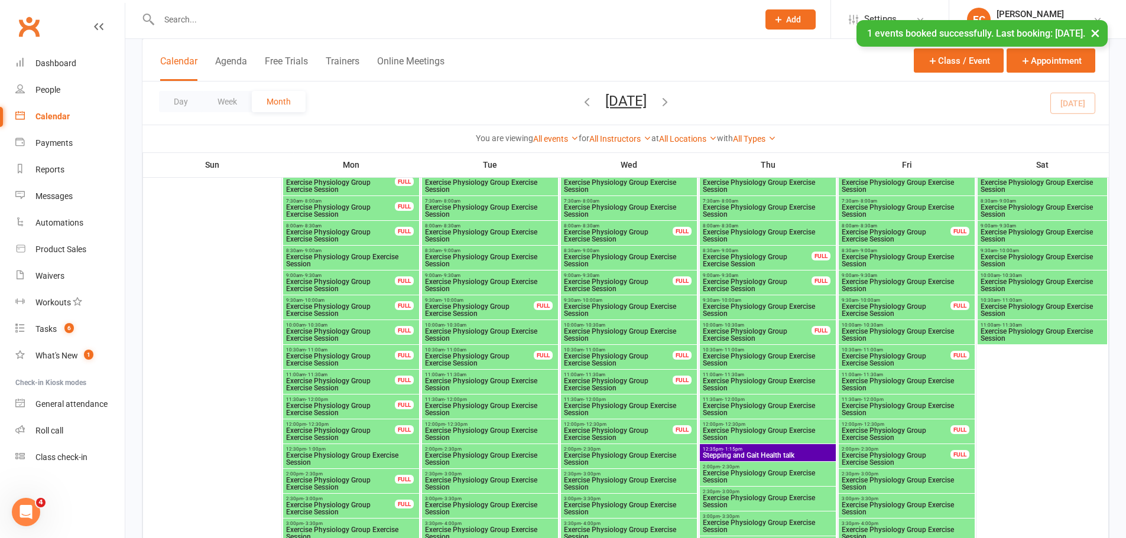
click at [661, 404] on span "Exercise Physiology Group Exercise Session" at bounding box center [628, 409] width 131 height 14
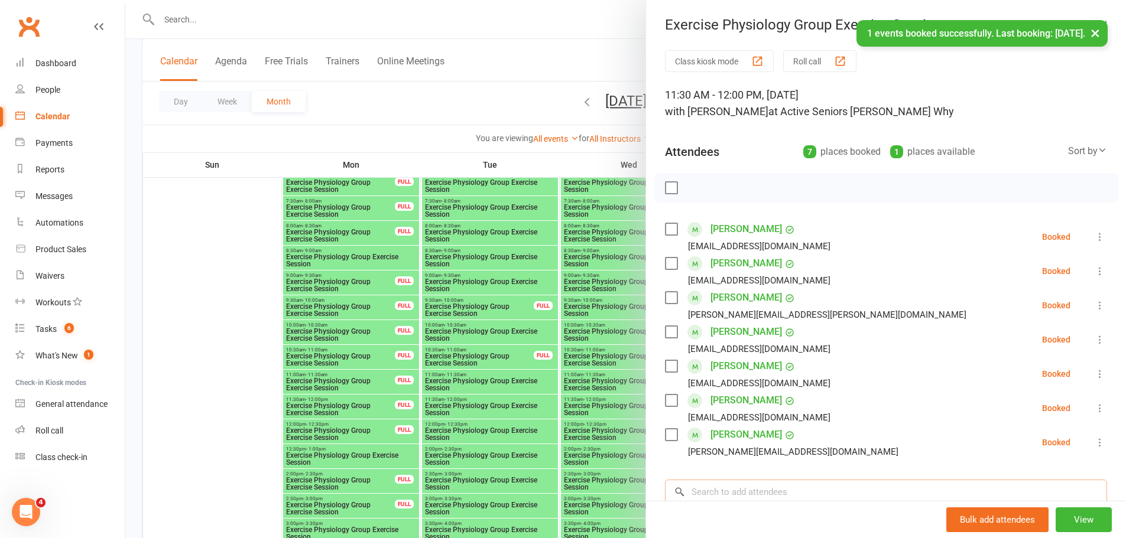
drag, startPoint x: 726, startPoint y: 488, endPoint x: 719, endPoint y: 481, distance: 9.6
click at [722, 482] on input "search" at bounding box center [886, 492] width 442 height 25
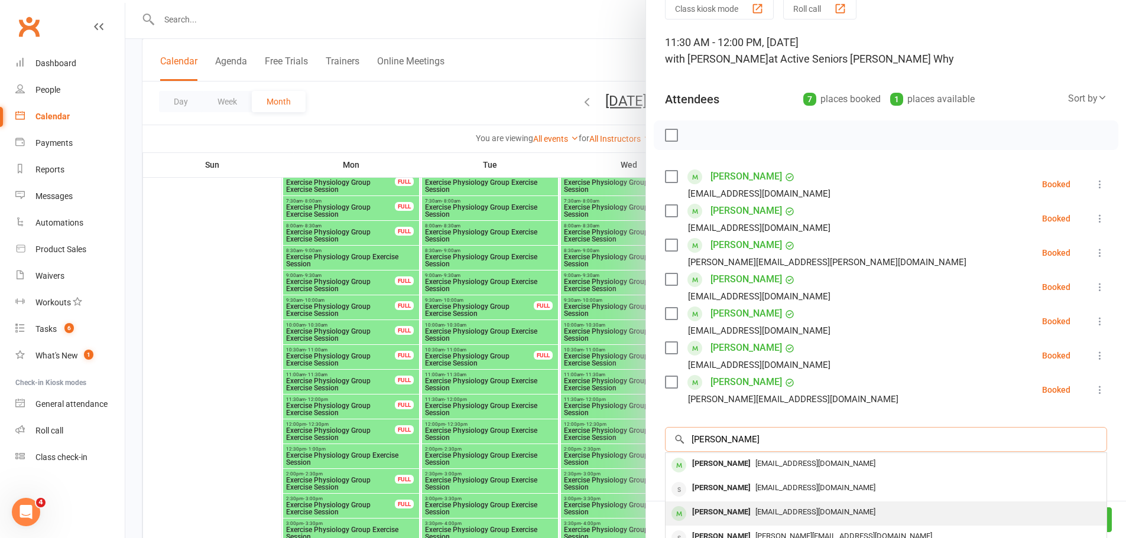
scroll to position [118, 0]
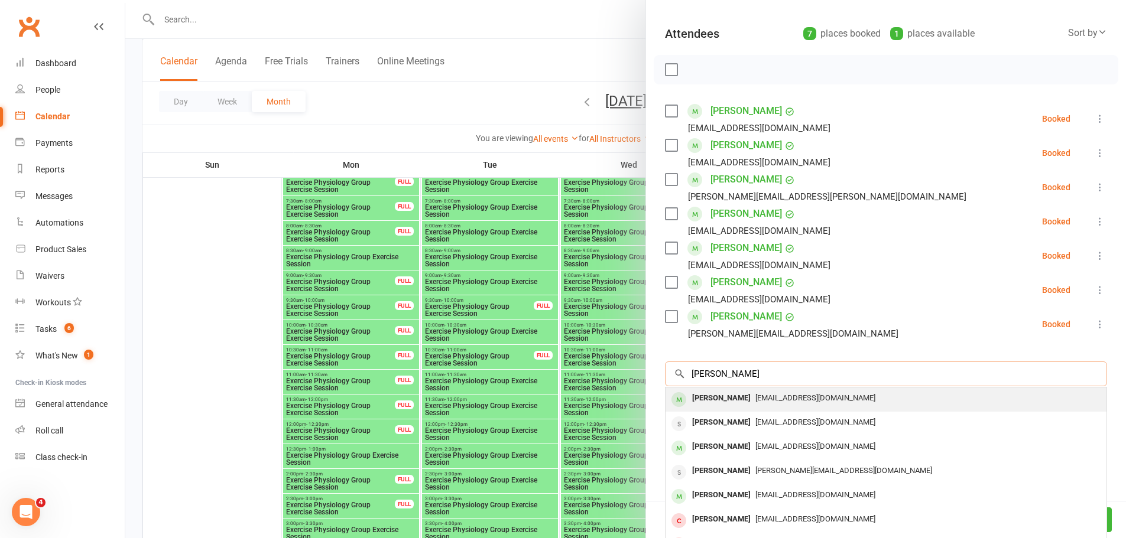
type input "[PERSON_NAME]"
click at [722, 404] on div "[PERSON_NAME]" at bounding box center [721, 398] width 68 height 17
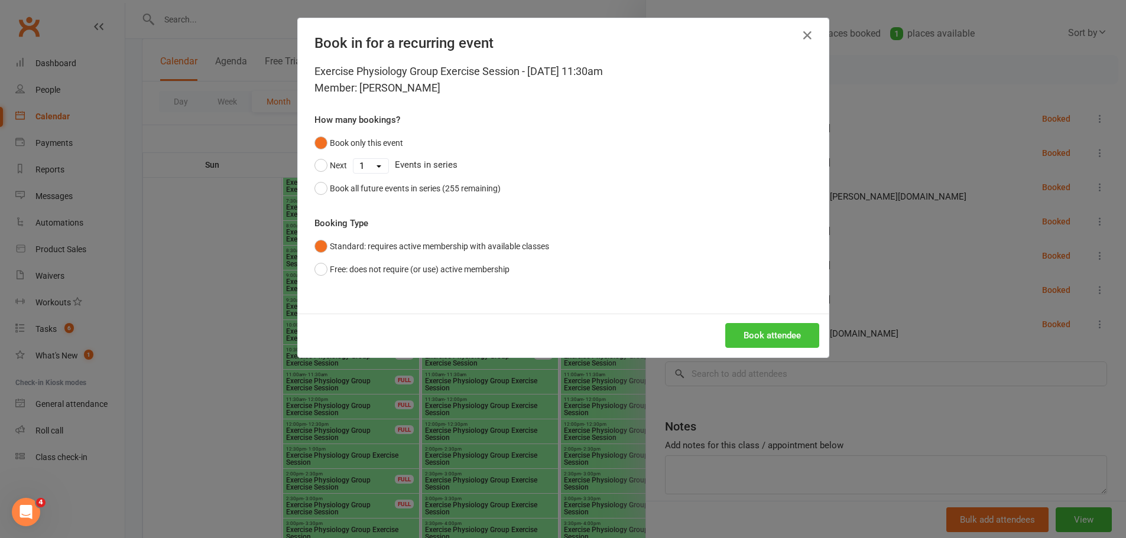
click at [764, 329] on button "Book attendee" at bounding box center [772, 335] width 94 height 25
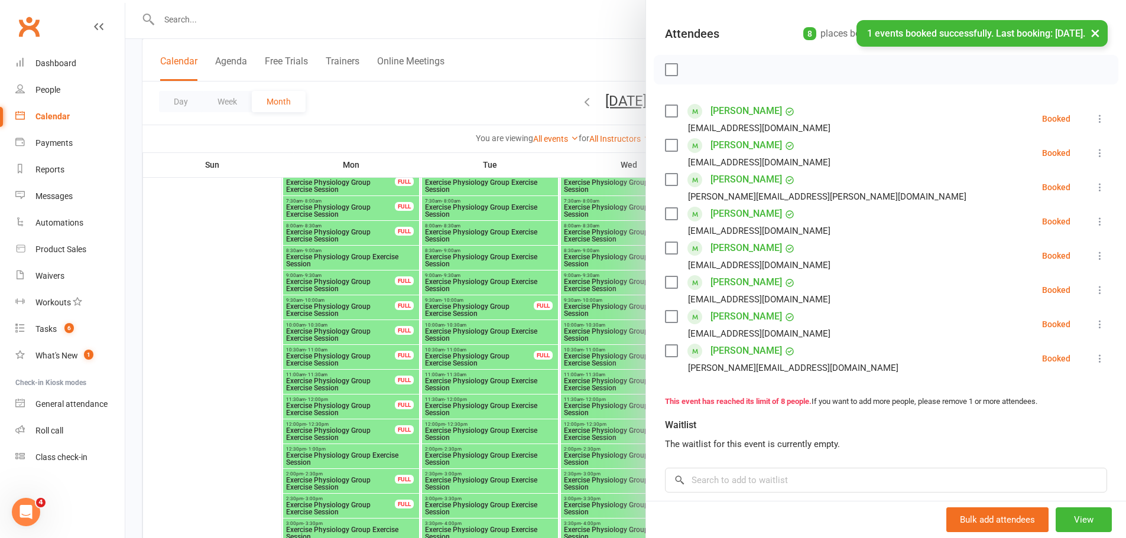
click at [255, 317] on div at bounding box center [625, 269] width 1001 height 538
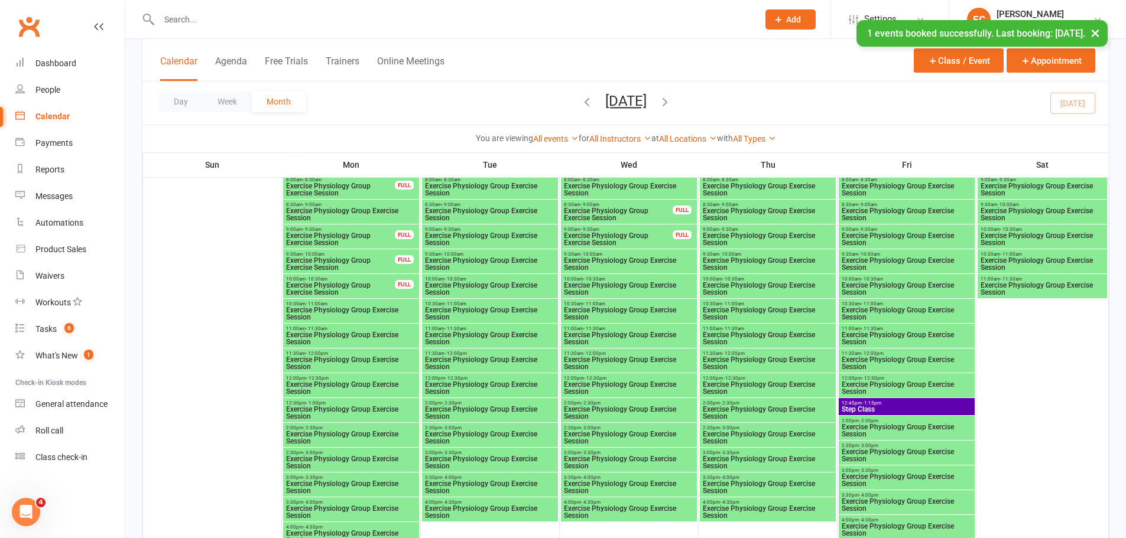
scroll to position [1596, 0]
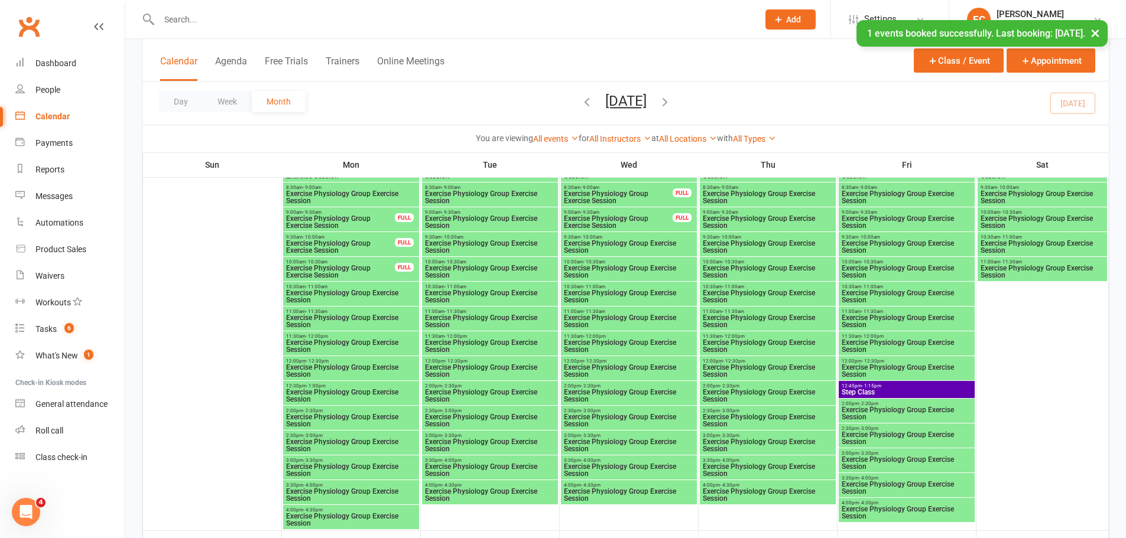
click at [384, 393] on span "Exercise Physiology Group Exercise Session" at bounding box center [350, 396] width 131 height 14
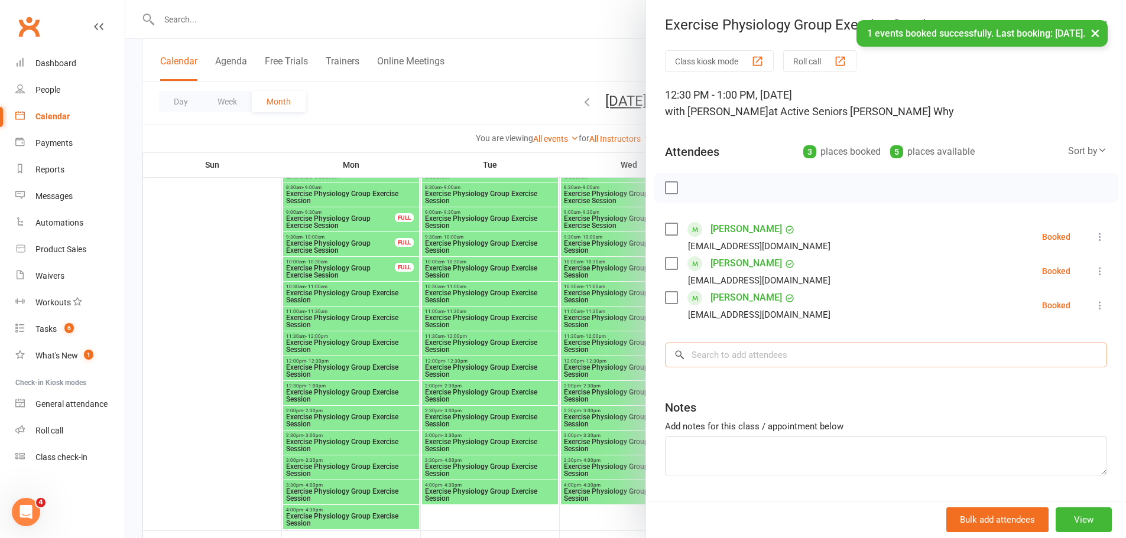
click at [739, 361] on input "search" at bounding box center [886, 355] width 442 height 25
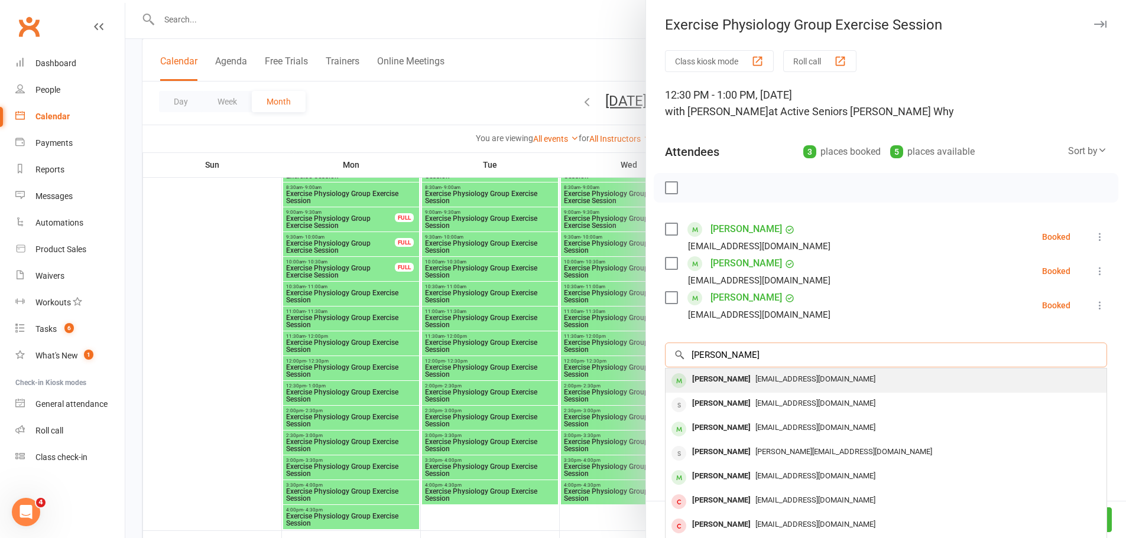
type input "[PERSON_NAME]"
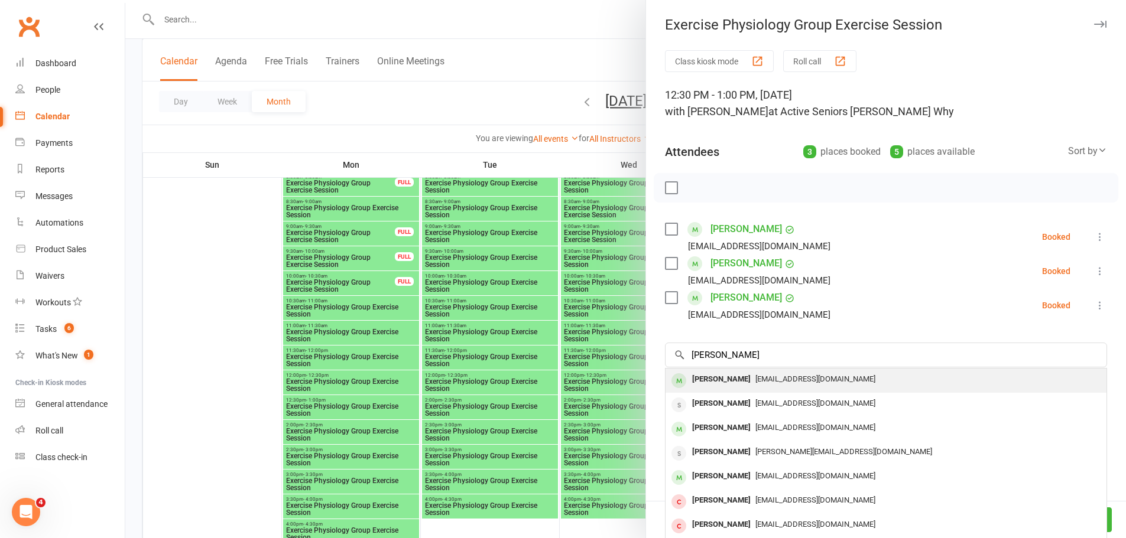
click at [671, 384] on div at bounding box center [678, 381] width 15 height 15
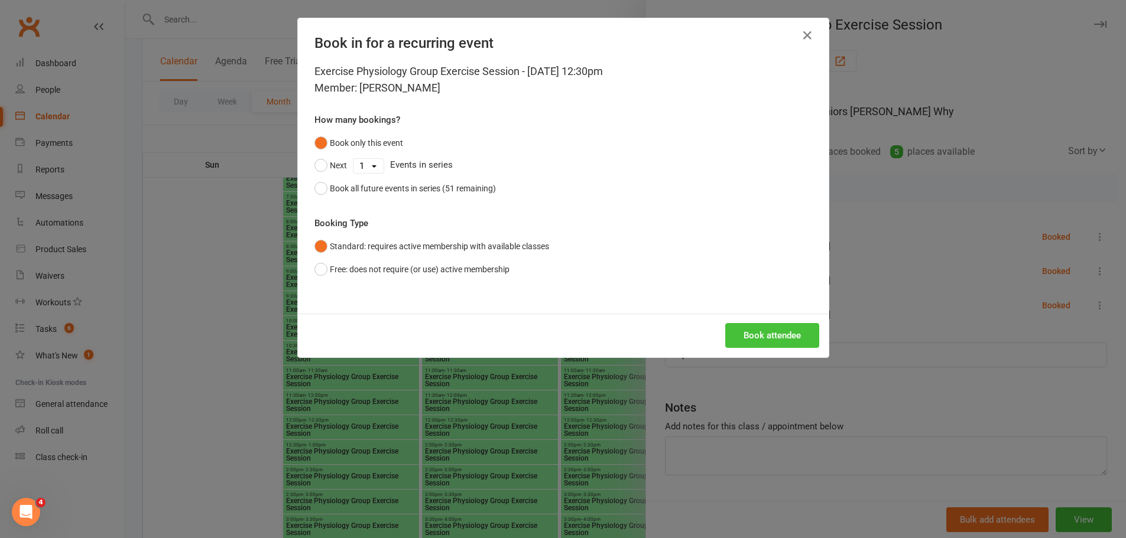
click at [764, 329] on button "Book attendee" at bounding box center [772, 335] width 94 height 25
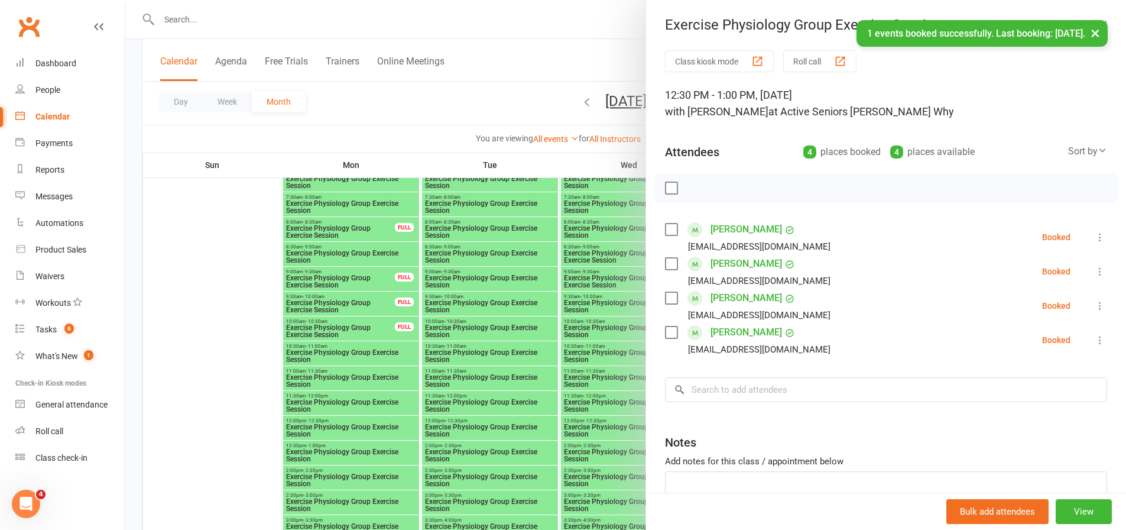
click at [228, 277] on div at bounding box center [625, 265] width 1001 height 530
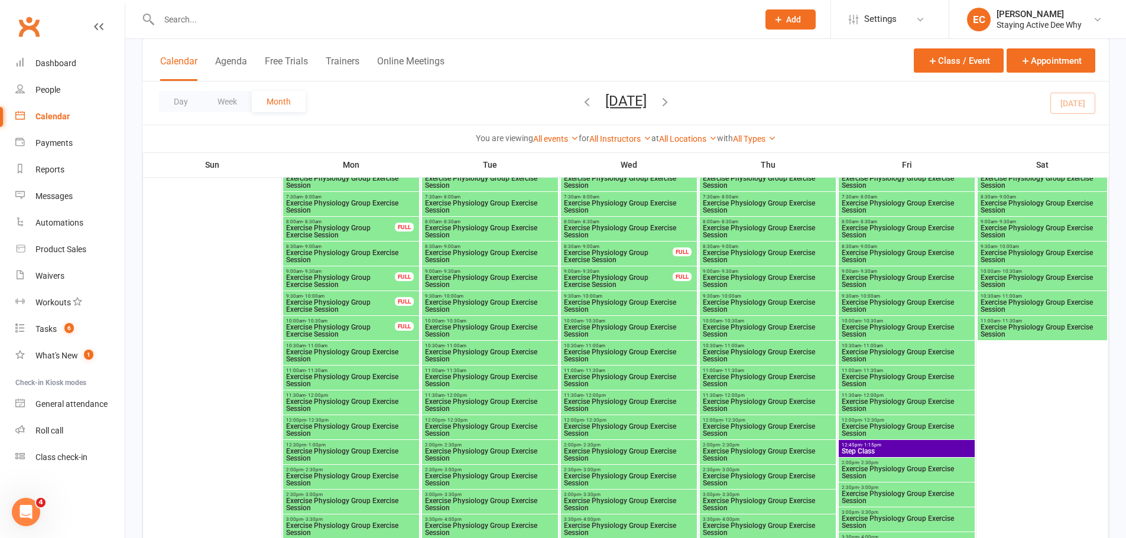
click at [677, 433] on span "Exercise Physiology Group Exercise Session" at bounding box center [628, 430] width 131 height 14
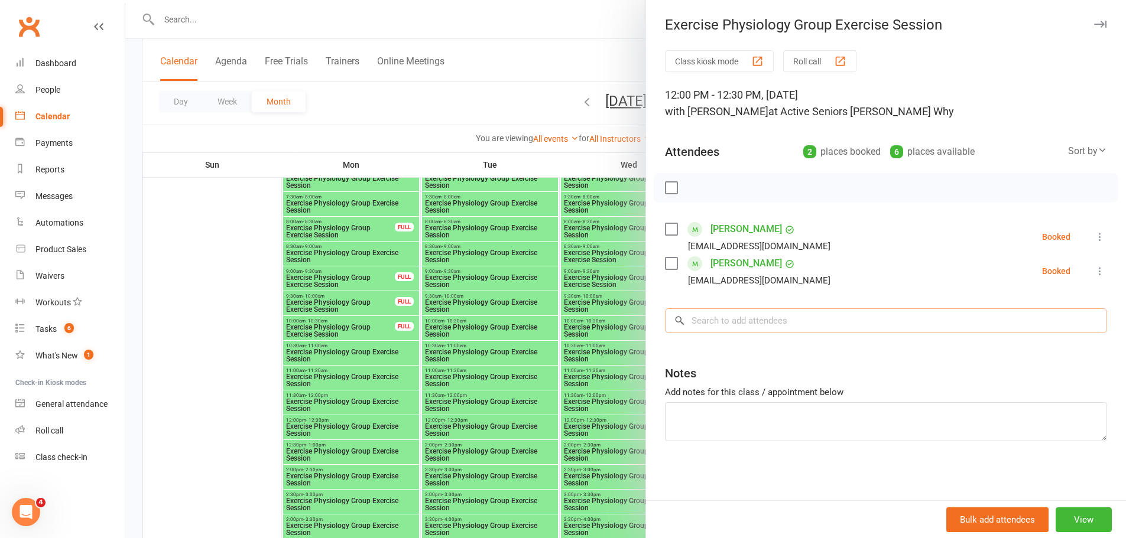
drag, startPoint x: 770, startPoint y: 320, endPoint x: 774, endPoint y: 307, distance: 13.6
click at [770, 317] on input "search" at bounding box center [886, 321] width 442 height 25
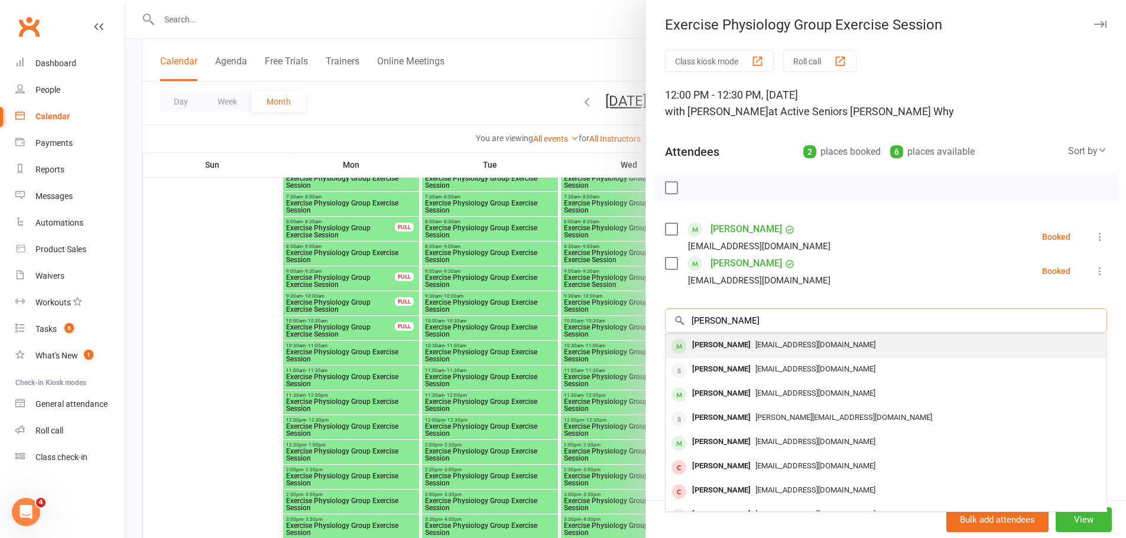
type input "anna paul"
click at [676, 342] on div at bounding box center [678, 346] width 15 height 15
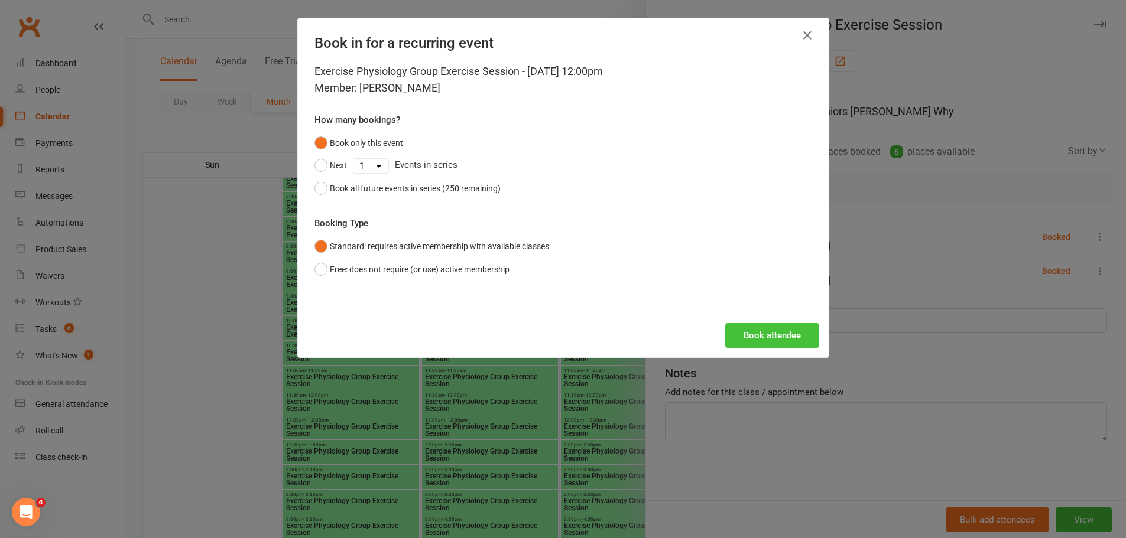
drag, startPoint x: 768, startPoint y: 332, endPoint x: 741, endPoint y: 334, distance: 26.7
click at [762, 334] on button "Book attendee" at bounding box center [772, 335] width 94 height 25
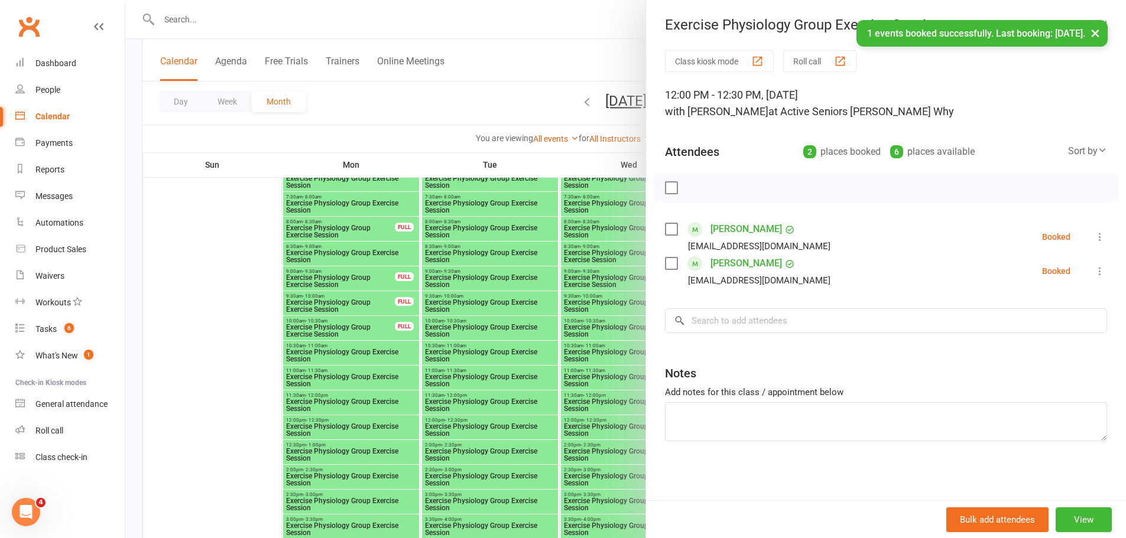
click at [165, 297] on div at bounding box center [625, 269] width 1001 height 538
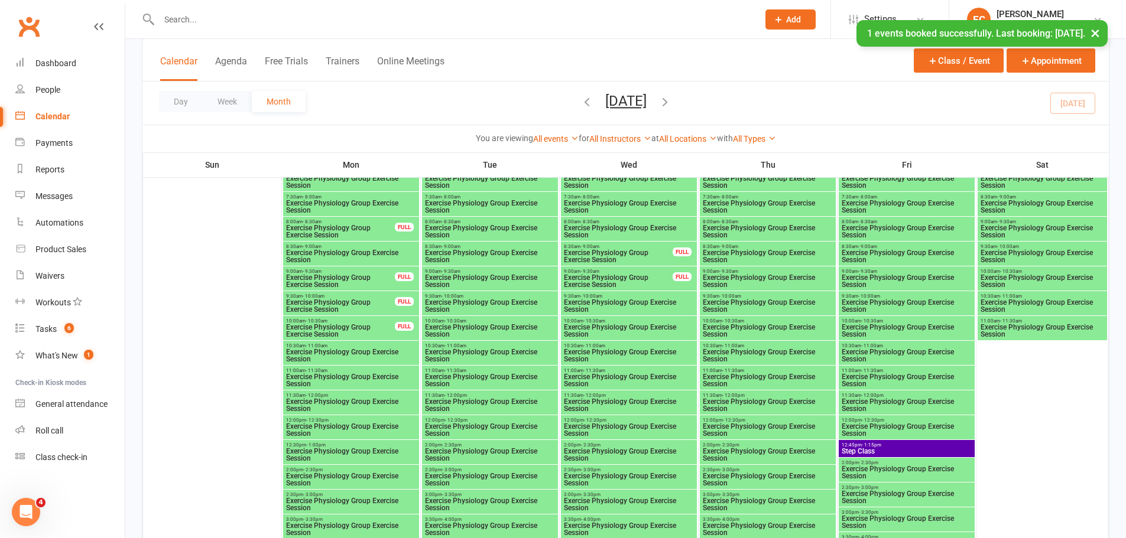
click at [915, 383] on span "Exercise Physiology Group Exercise Session" at bounding box center [906, 381] width 131 height 14
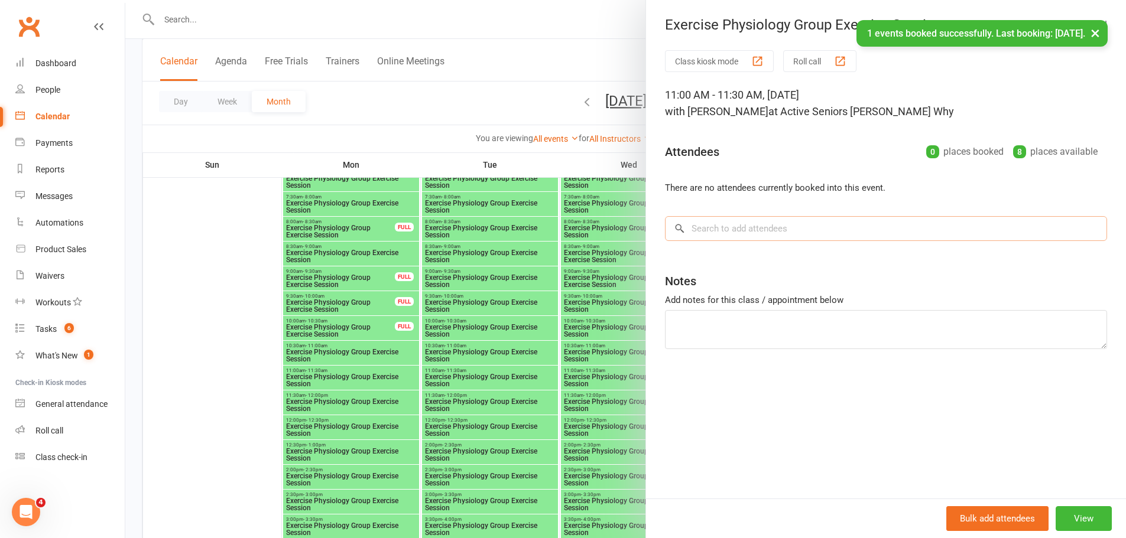
click at [752, 235] on input "search" at bounding box center [886, 228] width 442 height 25
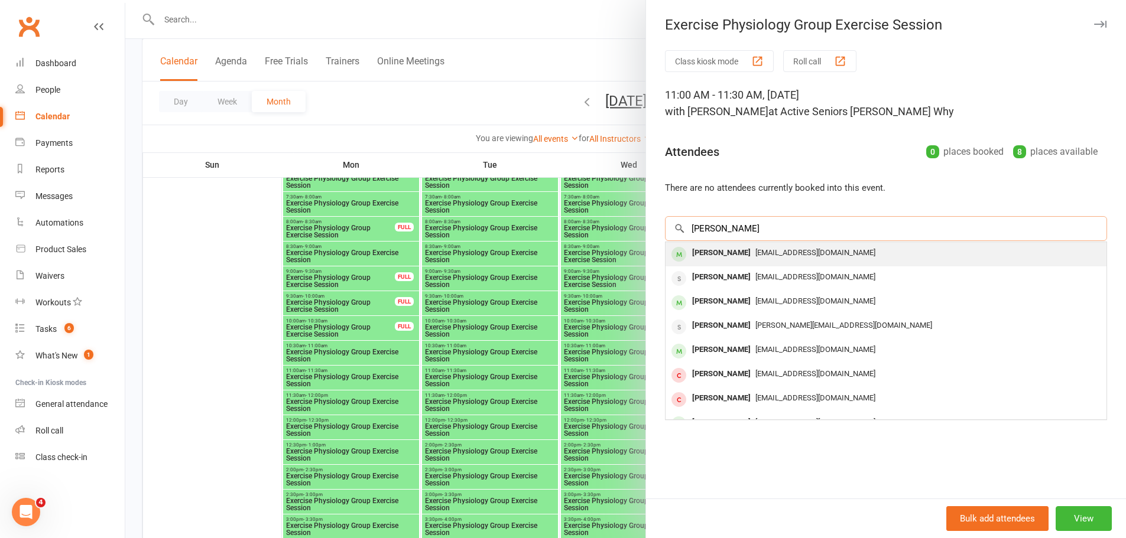
type input "anna paul"
click at [690, 257] on div "Anna Paulley" at bounding box center [721, 253] width 68 height 17
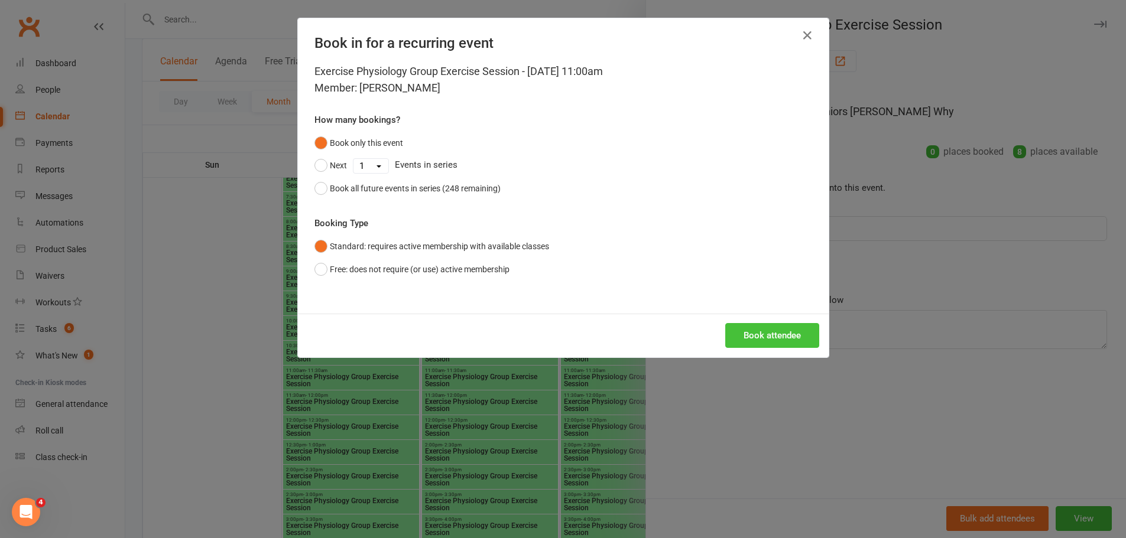
click at [765, 340] on button "Book attendee" at bounding box center [772, 335] width 94 height 25
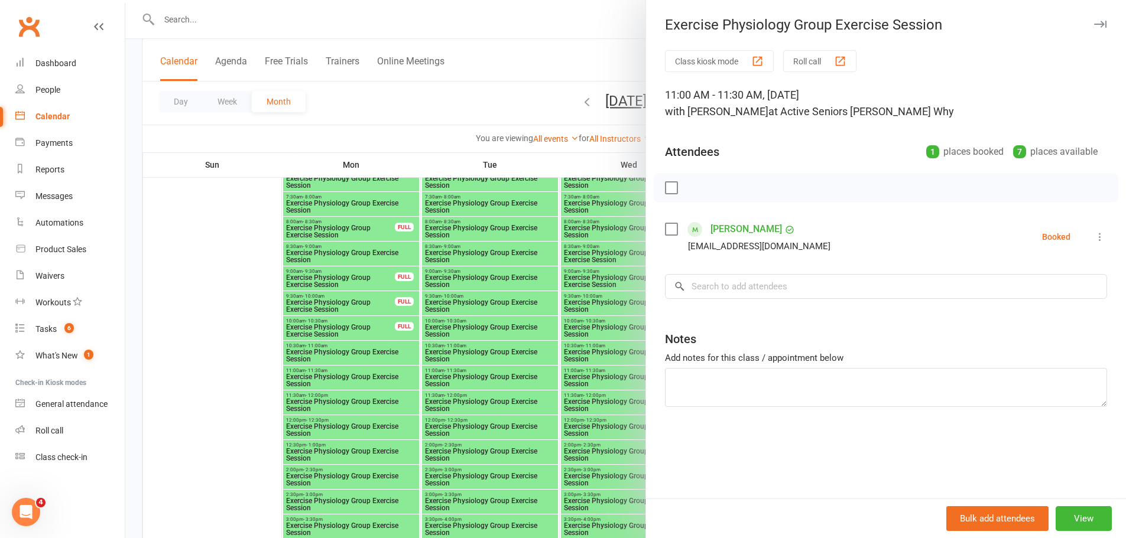
click at [384, 93] on div at bounding box center [625, 269] width 1001 height 538
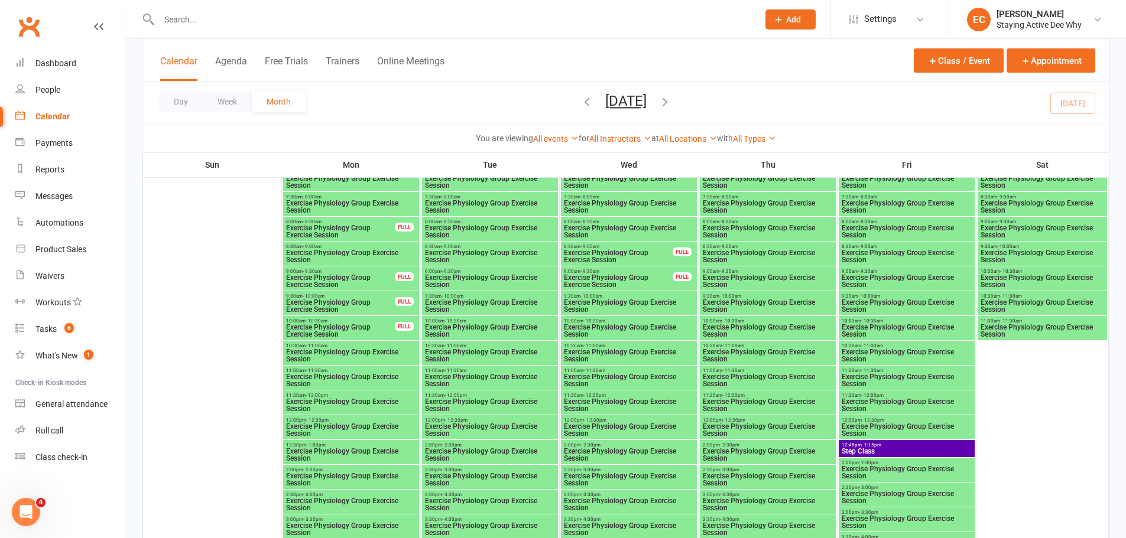
click at [20, 15] on link "Clubworx" at bounding box center [29, 27] width 30 height 30
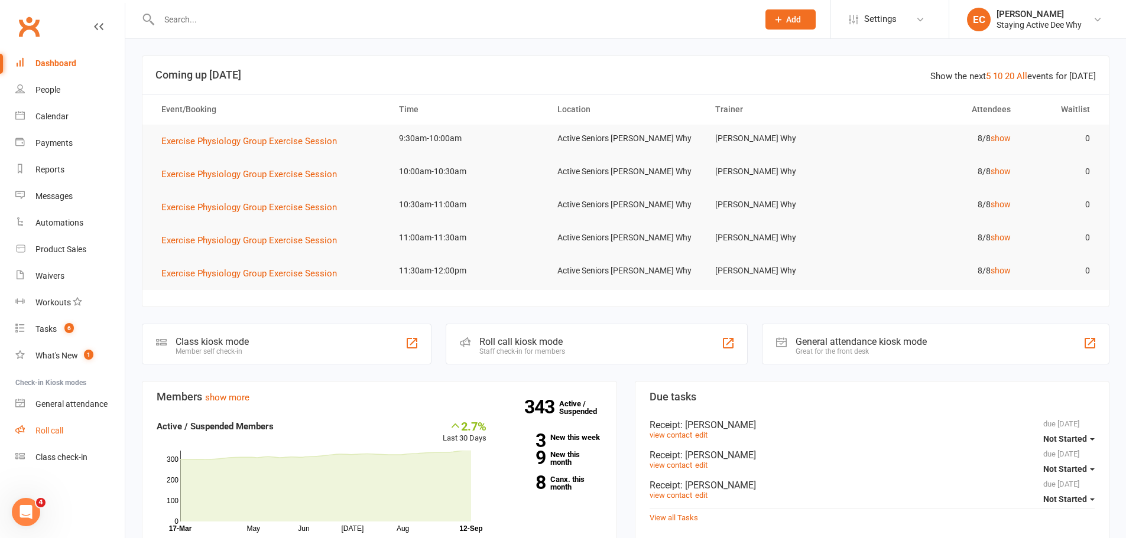
click at [30, 418] on link "Roll call" at bounding box center [69, 431] width 109 height 27
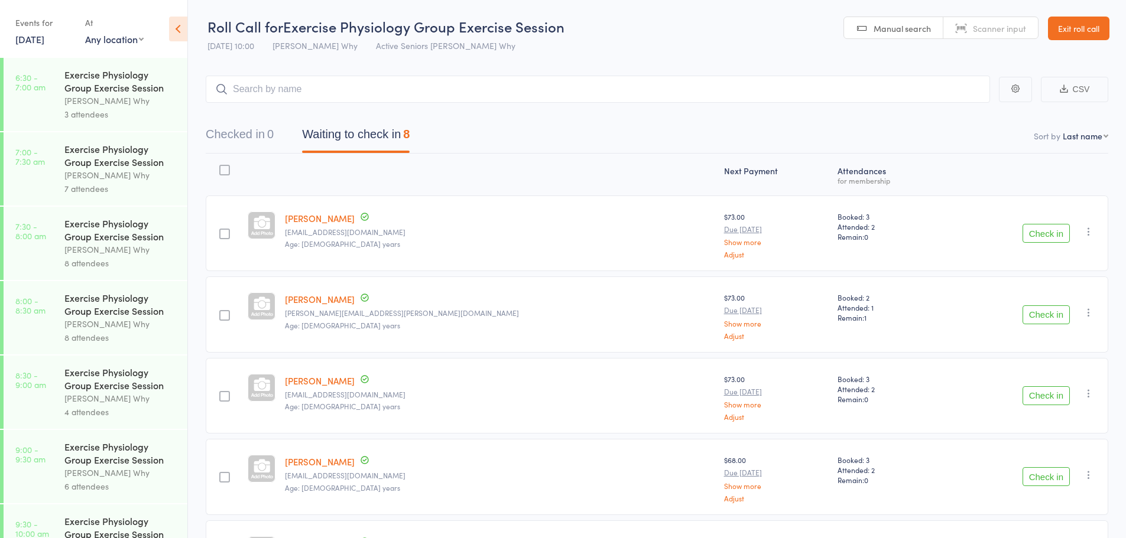
click at [1042, 245] on div "Check in Check in Send message Add Note Add Task Add Flag Remove [PERSON_NAME] …" at bounding box center [1026, 234] width 163 height 76
click at [1042, 240] on button "Check in" at bounding box center [1045, 233] width 47 height 19
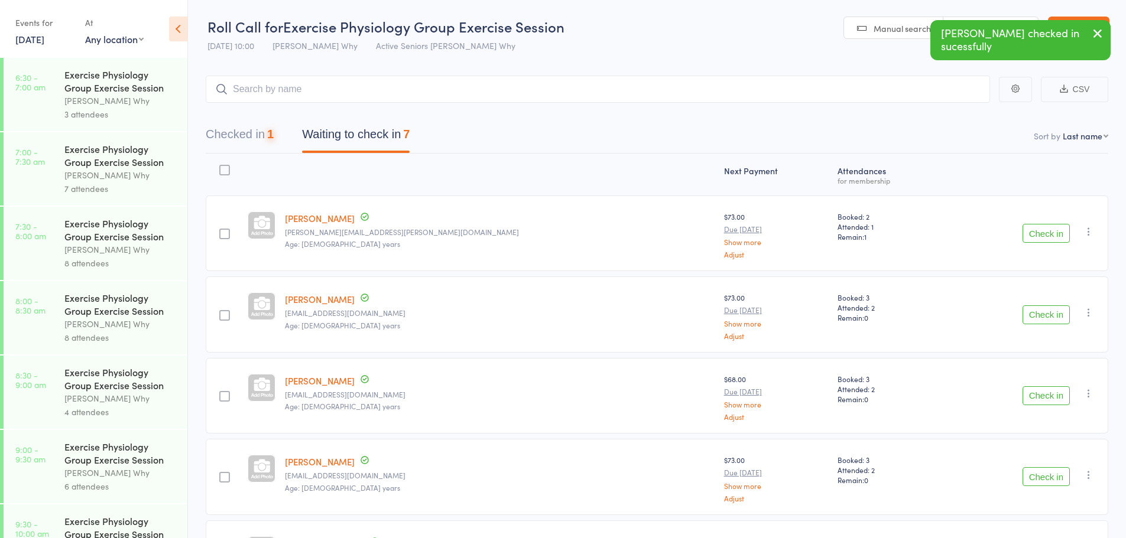
click at [1042, 240] on button "Check in" at bounding box center [1045, 233] width 47 height 19
click at [1045, 475] on button "Check in" at bounding box center [1045, 477] width 47 height 19
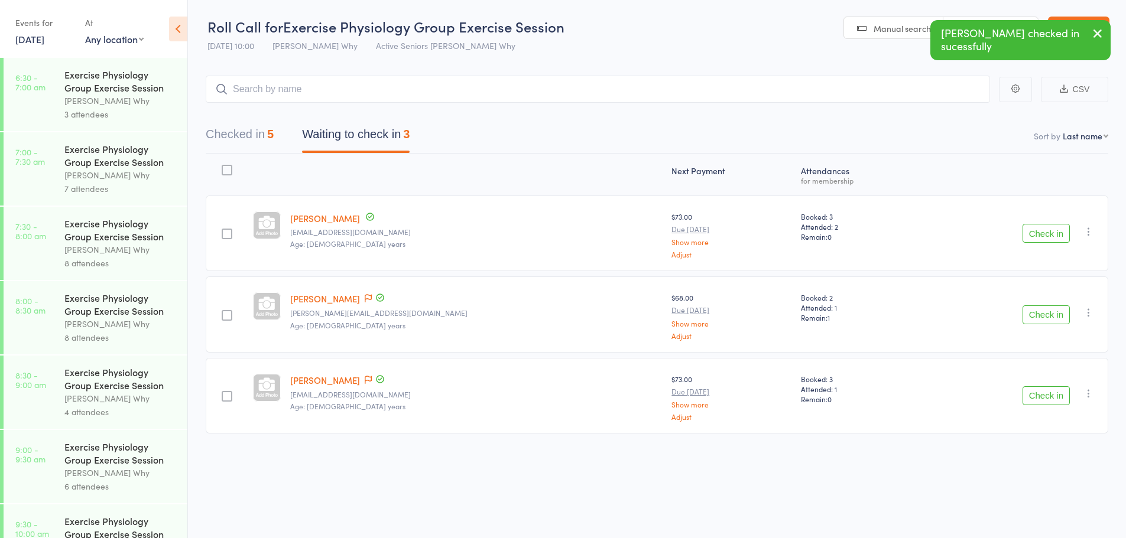
drag, startPoint x: 1050, startPoint y: 240, endPoint x: 700, endPoint y: 354, distance: 368.6
click at [1008, 261] on div "Check in Check in Send message Add Note Add Task Add Flag Remove [PERSON_NAME] …" at bounding box center [1015, 234] width 185 height 76
click at [365, 301] on icon at bounding box center [368, 298] width 7 height 8
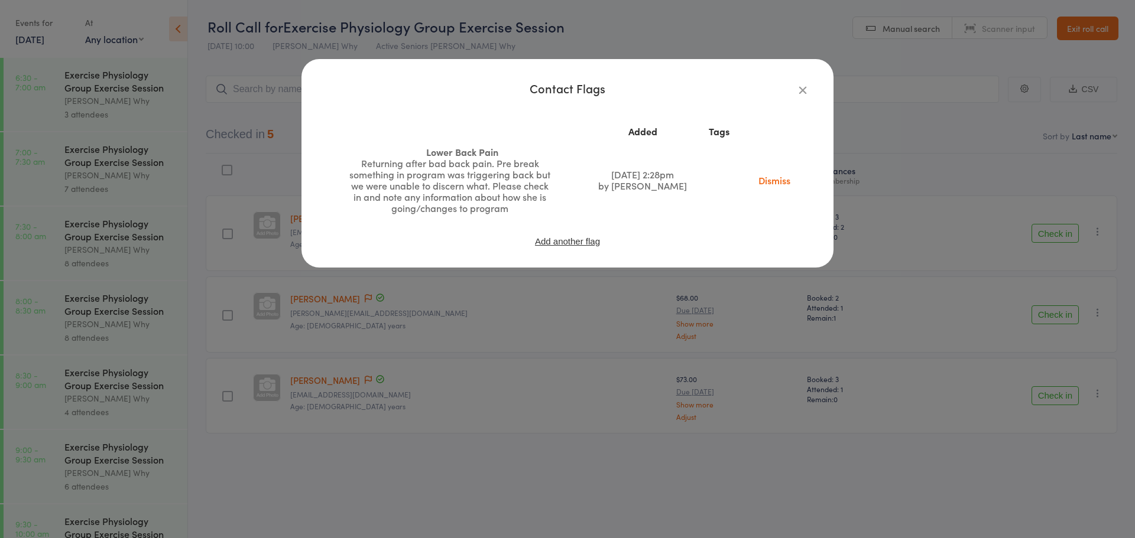
click at [803, 87] on icon "button" at bounding box center [802, 89] width 13 height 13
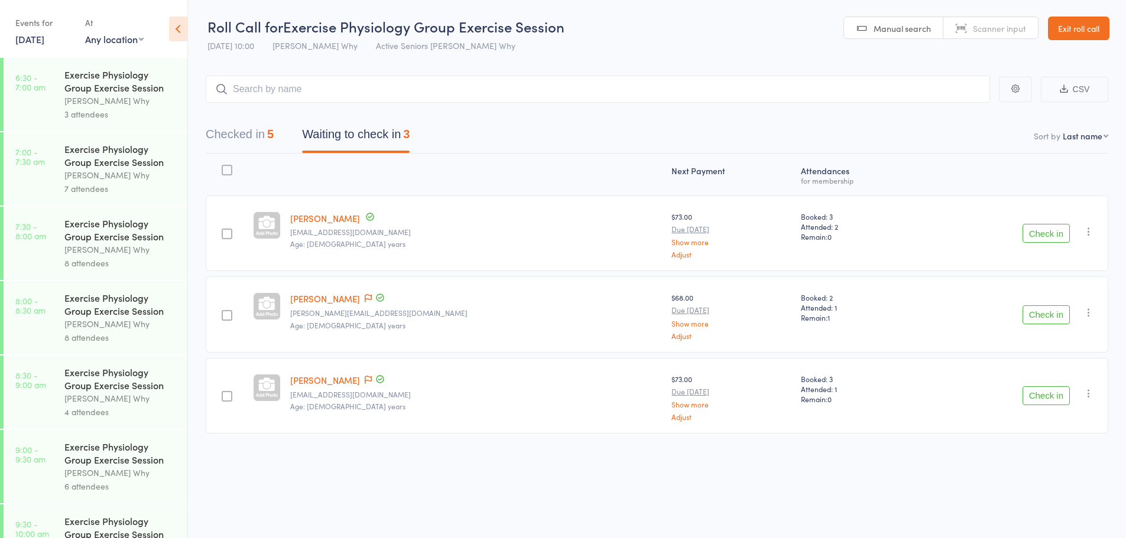
click at [1054, 241] on button "Check in" at bounding box center [1045, 233] width 47 height 19
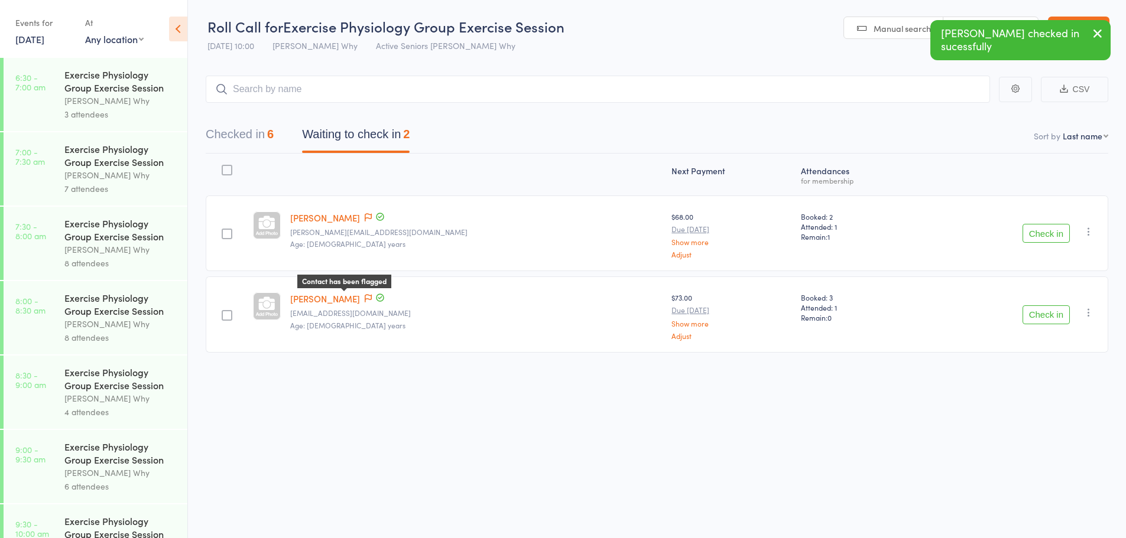
click at [365, 298] on icon at bounding box center [368, 298] width 7 height 8
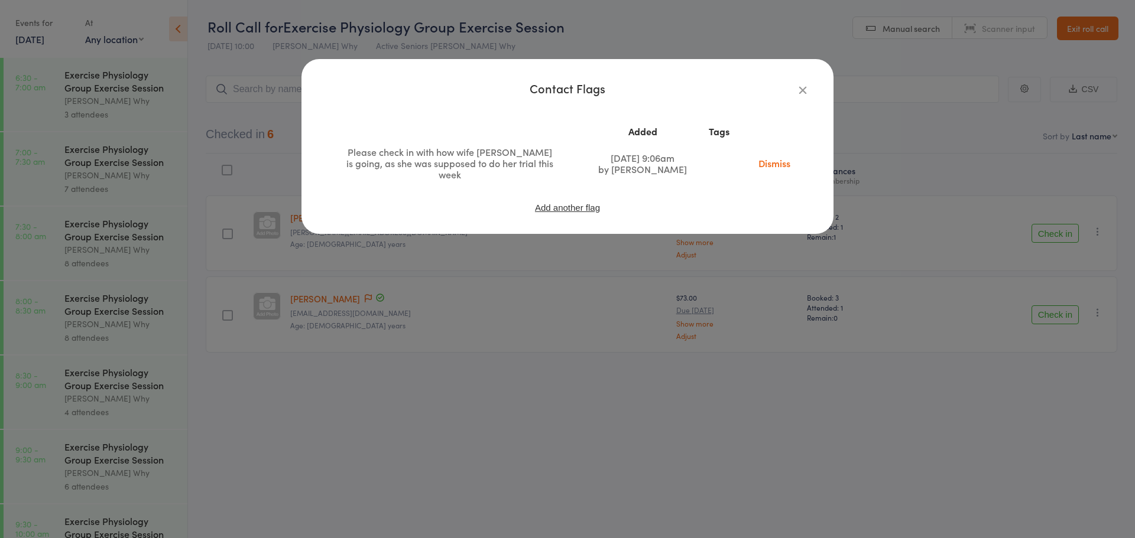
click at [800, 93] on icon "button" at bounding box center [802, 89] width 13 height 13
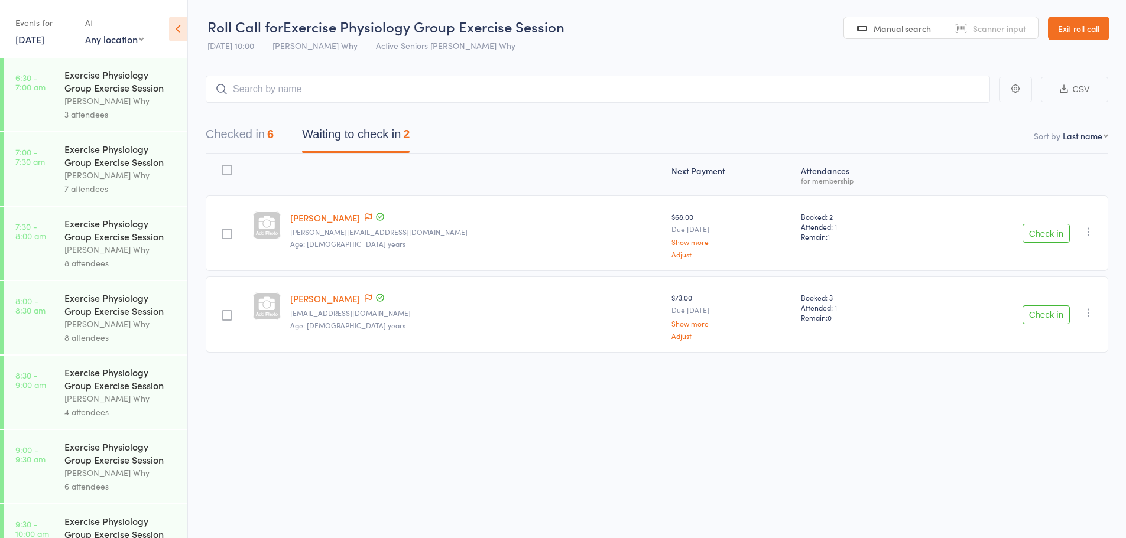
click at [1090, 27] on link "Exit roll call" at bounding box center [1078, 29] width 61 height 24
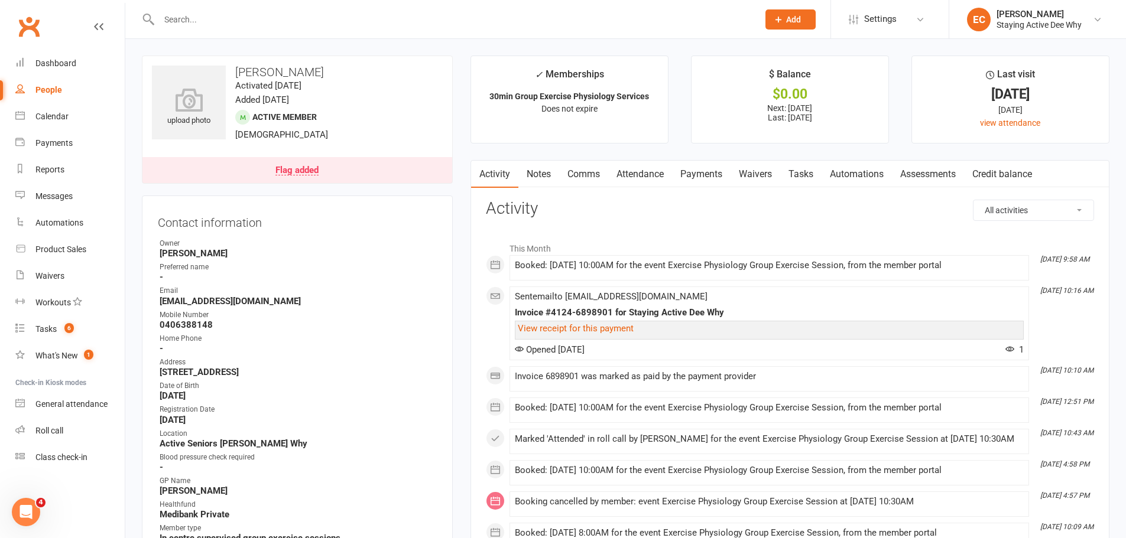
click at [298, 175] on div "Flag added" at bounding box center [296, 170] width 43 height 9
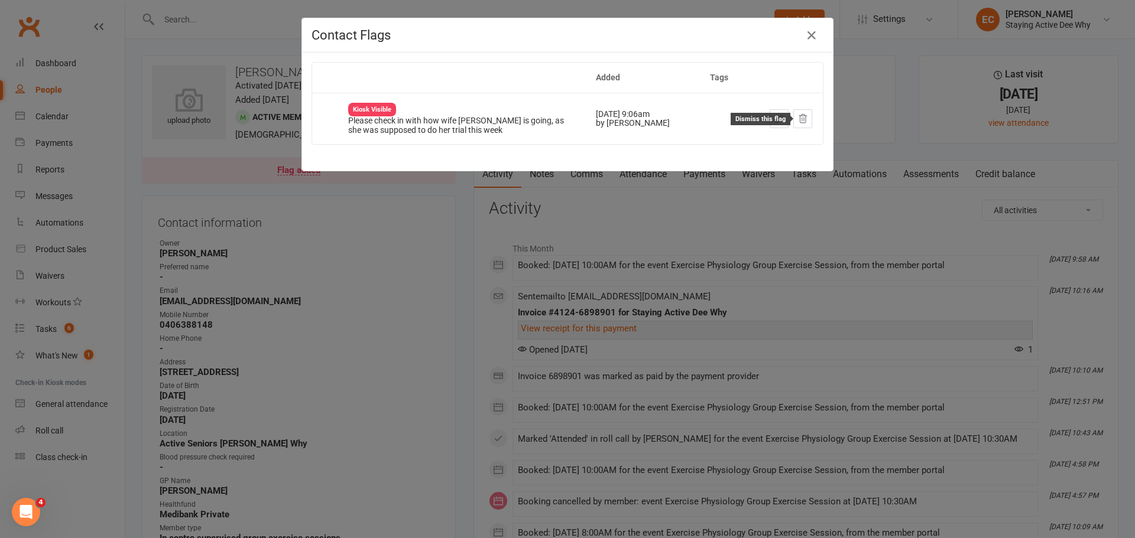
click at [798, 119] on icon at bounding box center [802, 118] width 11 height 11
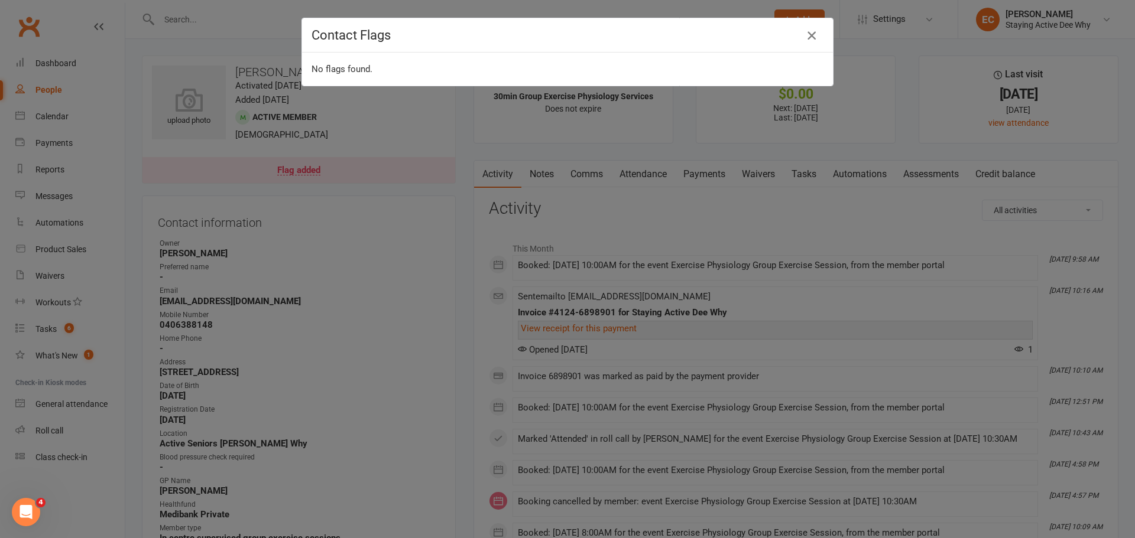
click at [804, 38] on icon "button" at bounding box center [811, 35] width 14 height 14
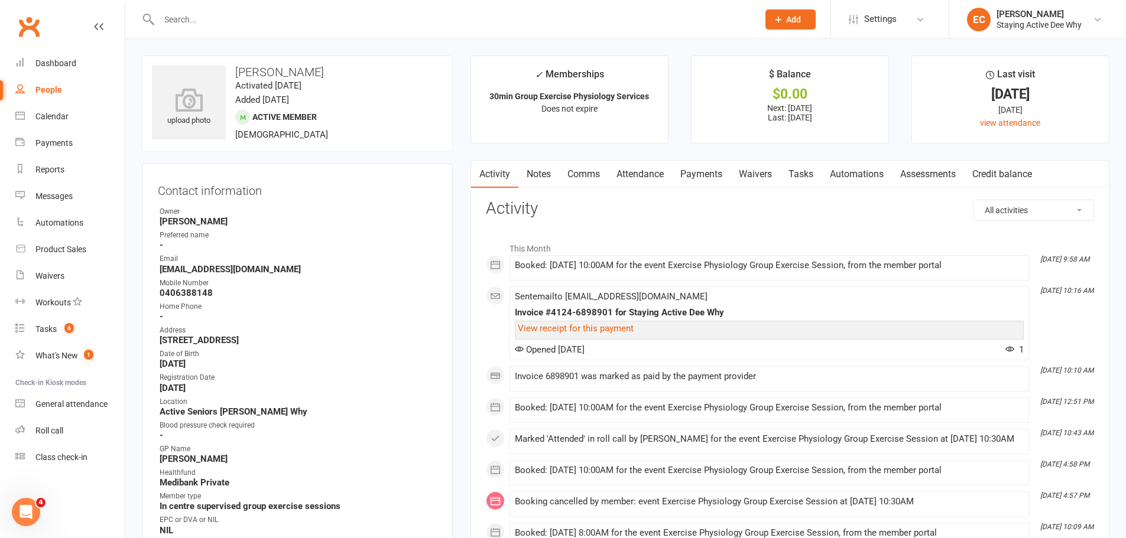
click at [252, 18] on input "text" at bounding box center [452, 19] width 595 height 17
type input "v"
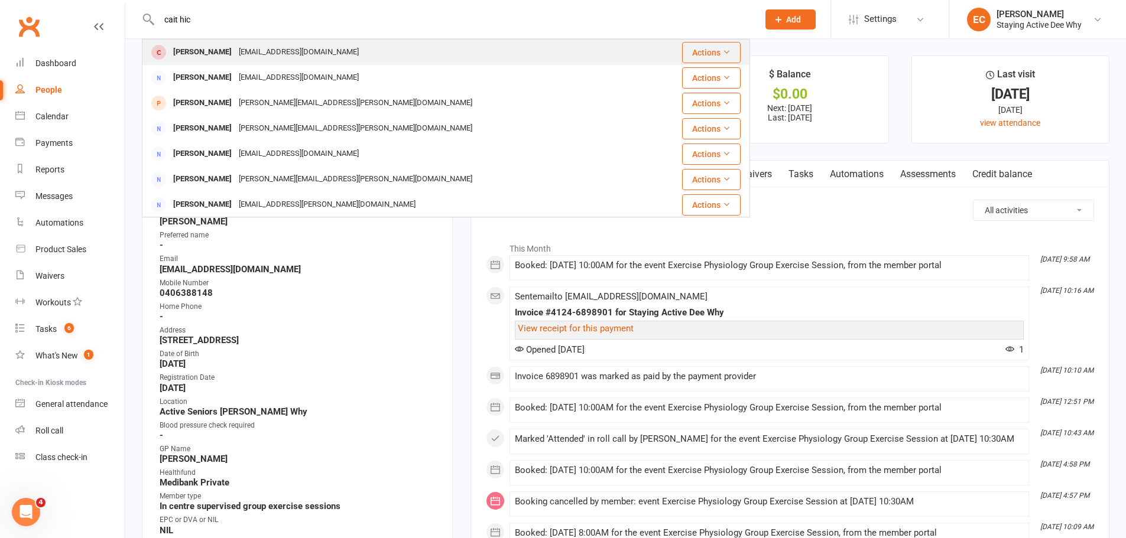
type input "cait hic"
click at [159, 51] on span at bounding box center [158, 52] width 15 height 15
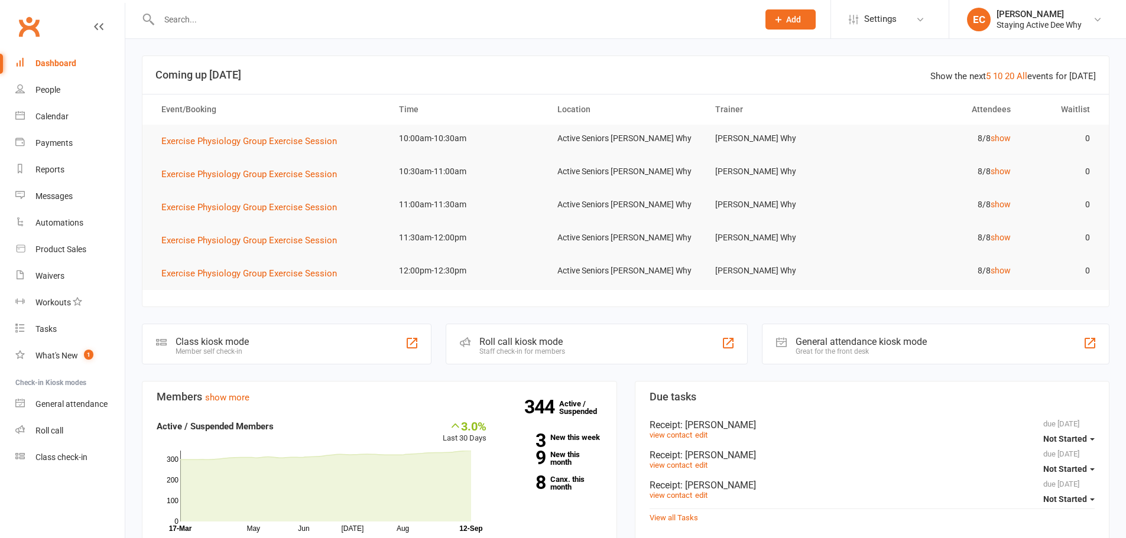
click at [297, 11] on input "text" at bounding box center [452, 19] width 595 height 17
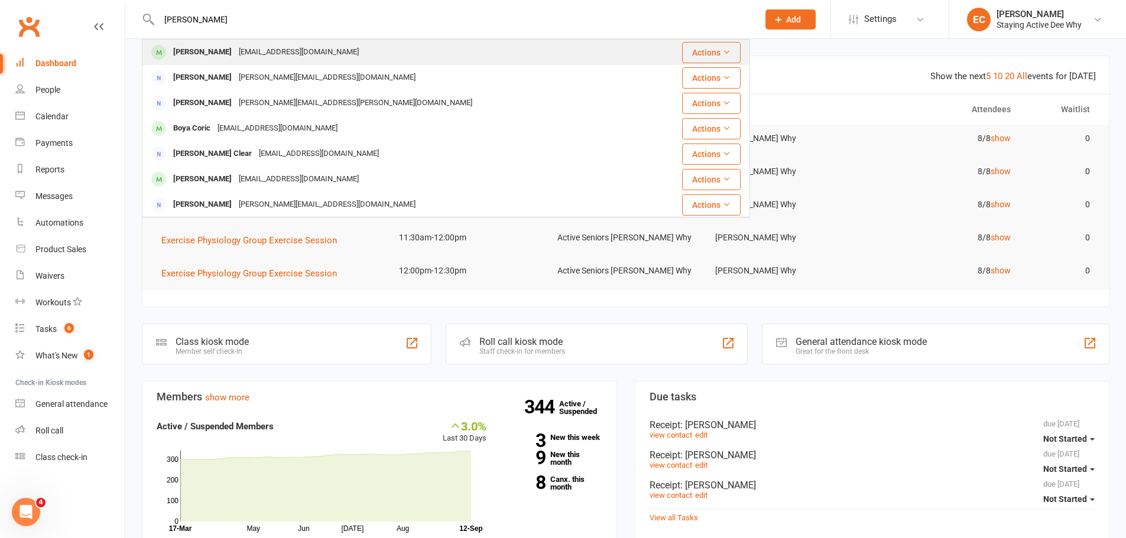
type input "Bob Cleal"
click at [176, 56] on div "Bob Cleal" at bounding box center [203, 52] width 66 height 17
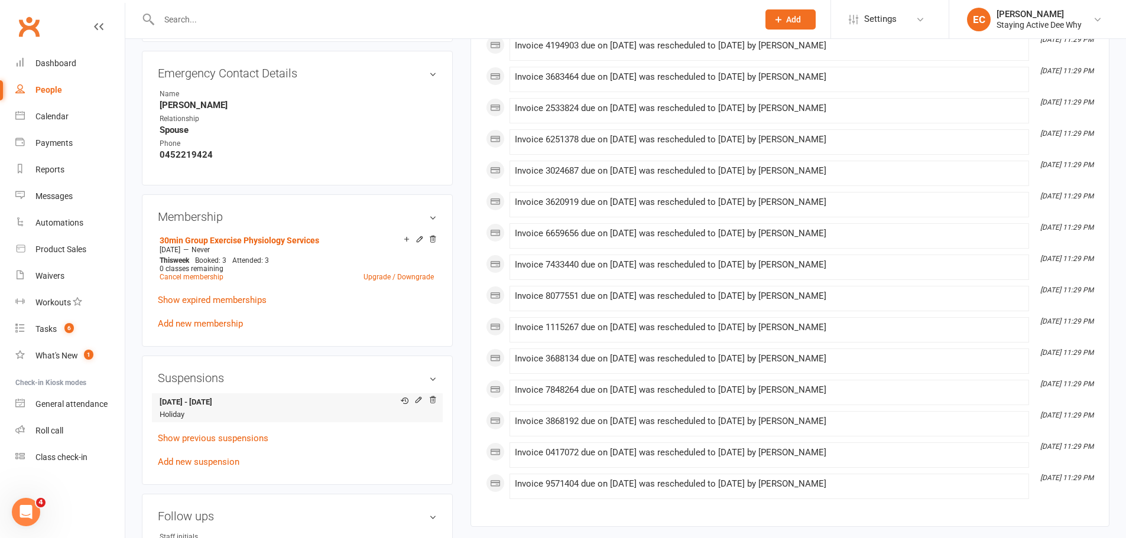
scroll to position [650, 0]
click at [319, 25] on input "text" at bounding box center [452, 19] width 595 height 17
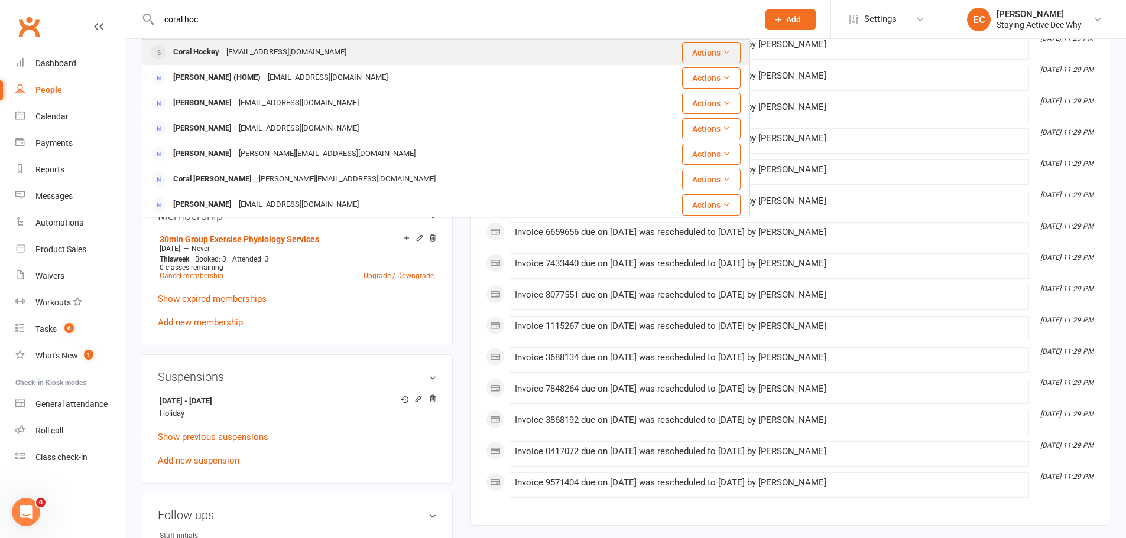
type input "coral hoc"
click at [166, 56] on div at bounding box center [159, 53] width 22 height 20
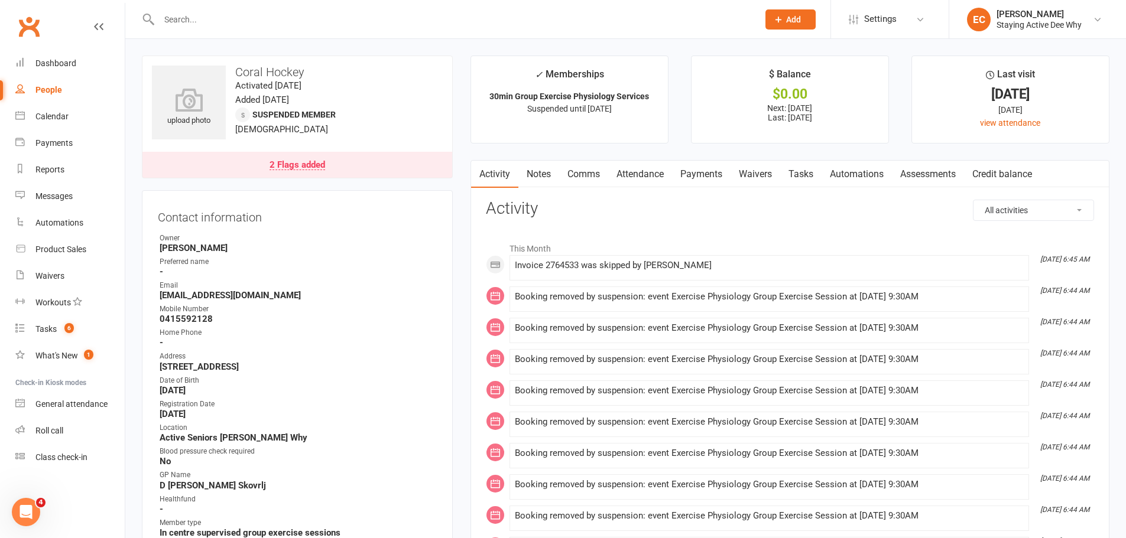
click at [547, 176] on link "Notes" at bounding box center [538, 174] width 41 height 27
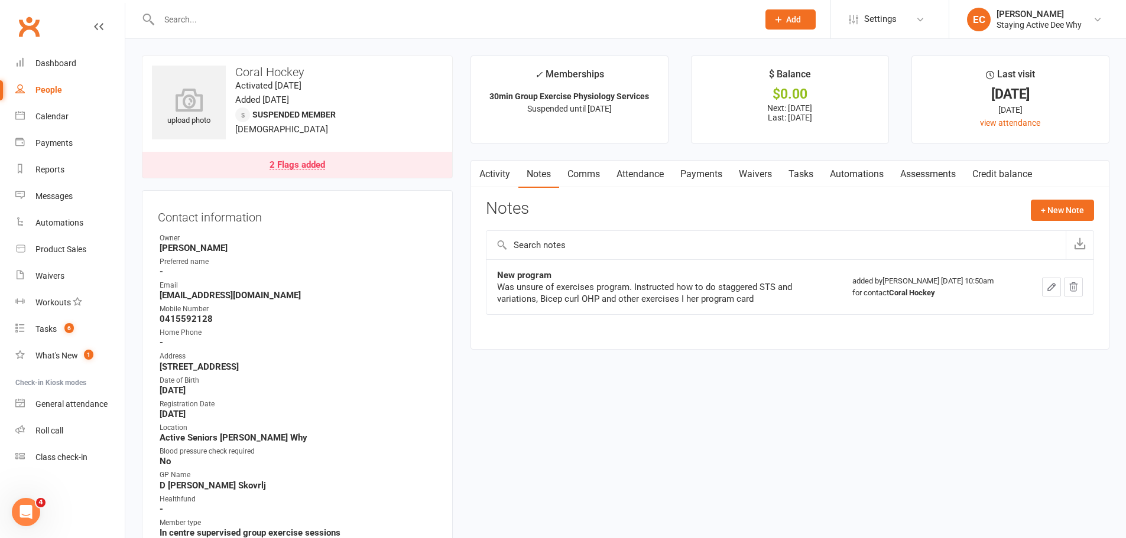
drag, startPoint x: 699, startPoint y: 166, endPoint x: 714, endPoint y: 311, distance: 145.6
click at [699, 166] on link "Payments" at bounding box center [701, 174] width 59 height 27
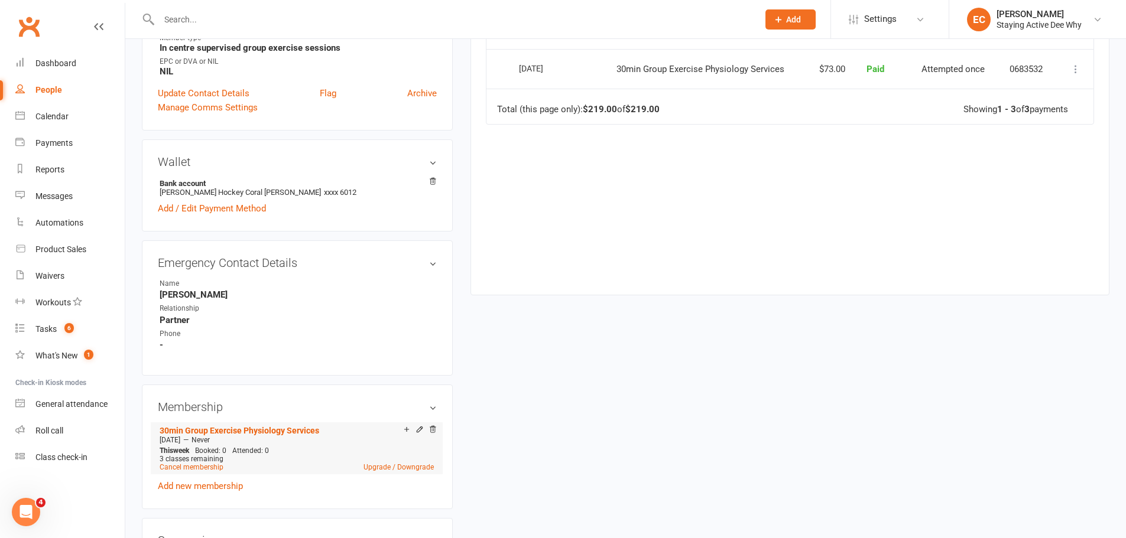
scroll to position [709, 0]
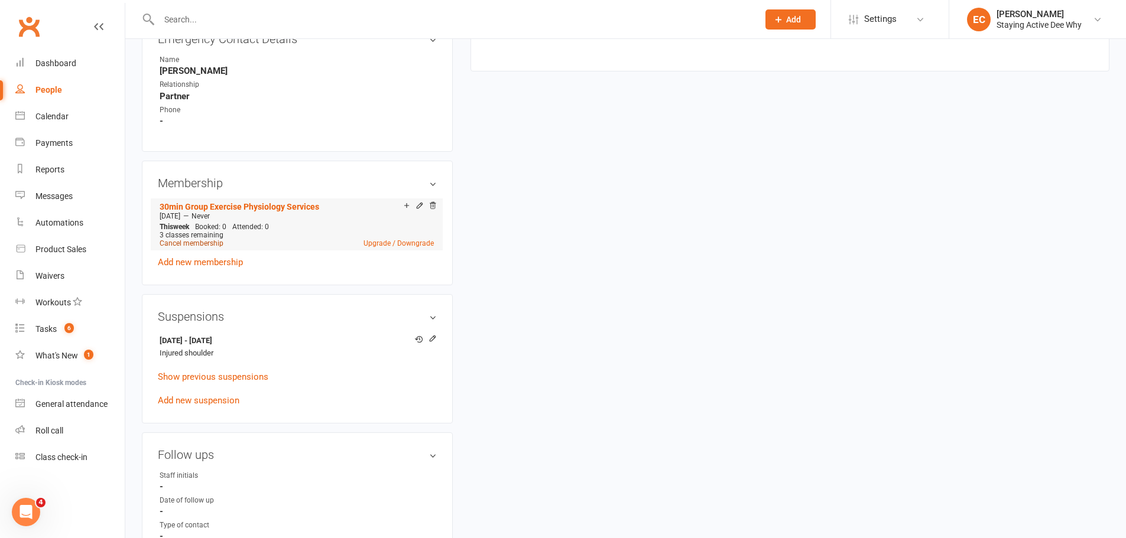
click at [197, 241] on link "Cancel membership" at bounding box center [192, 243] width 64 height 8
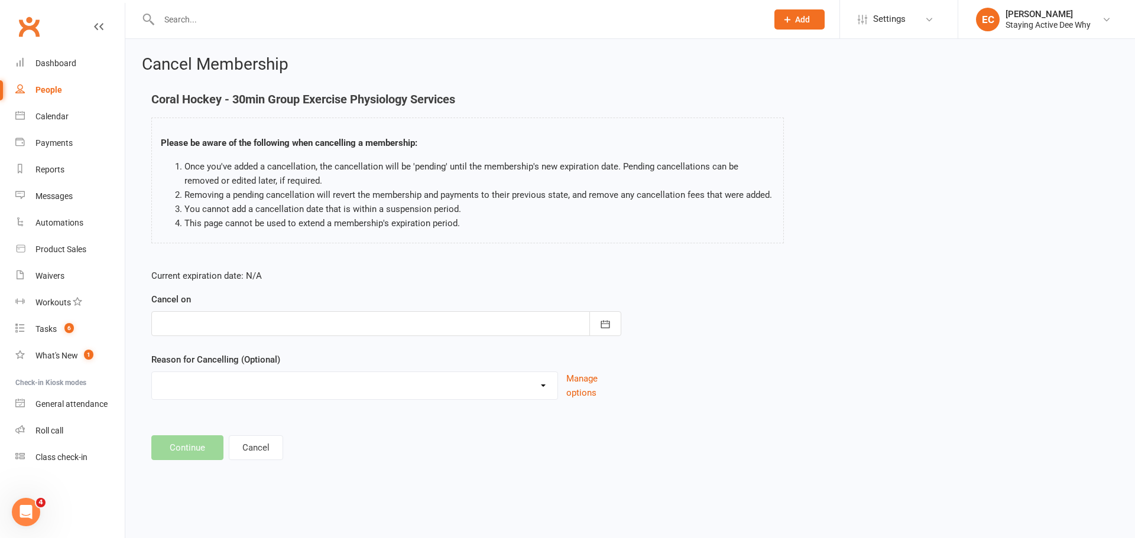
click at [212, 338] on form "Current expiration date: N/A Cancel on September 2025 Sun Mon Tue Wed Thu Fri S…" at bounding box center [386, 334] width 470 height 131
click at [210, 330] on div at bounding box center [386, 323] width 470 height 25
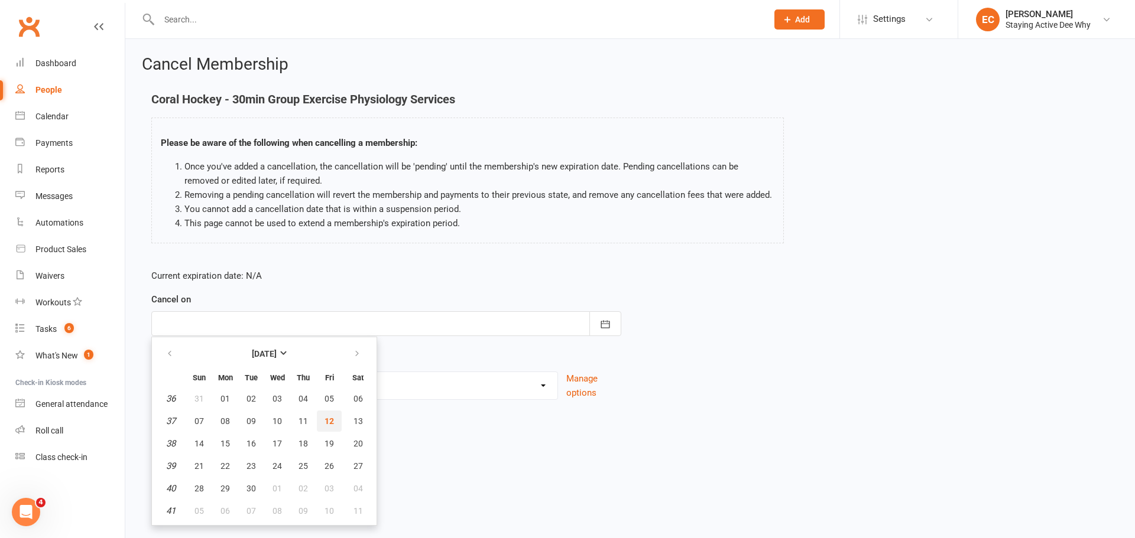
click at [329, 424] on span "12" at bounding box center [328, 421] width 9 height 9
type input "[DATE]"
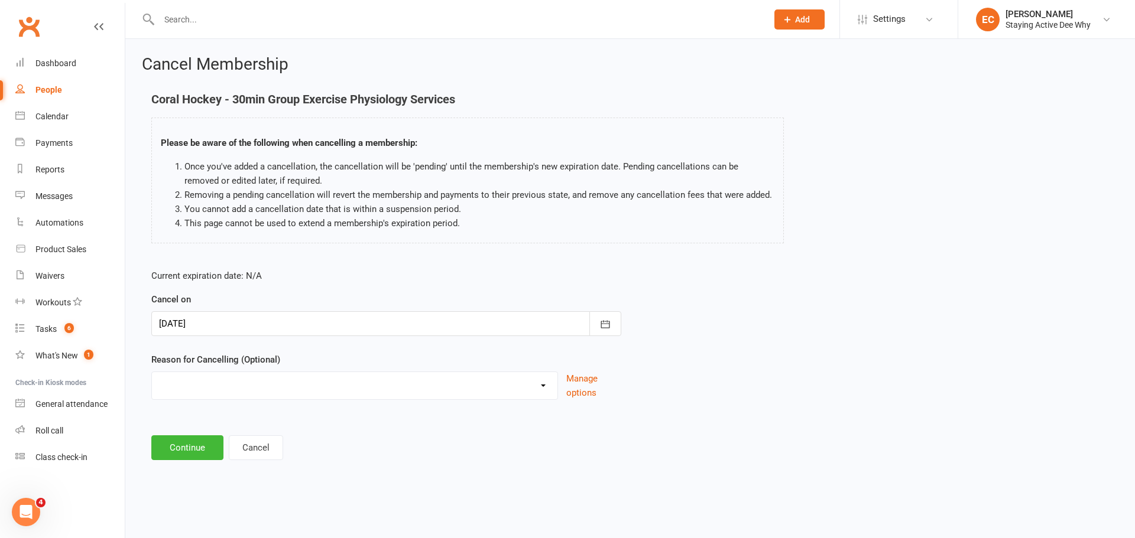
click at [239, 398] on div "Holiday Injury Other reason" at bounding box center [354, 386] width 407 height 28
click at [237, 393] on select "Holiday Injury Other reason" at bounding box center [354, 384] width 405 height 24
select select "1"
click at [152, 372] on select "Holiday Injury Other reason" at bounding box center [354, 384] width 405 height 24
click at [201, 443] on button "Continue" at bounding box center [187, 448] width 72 height 25
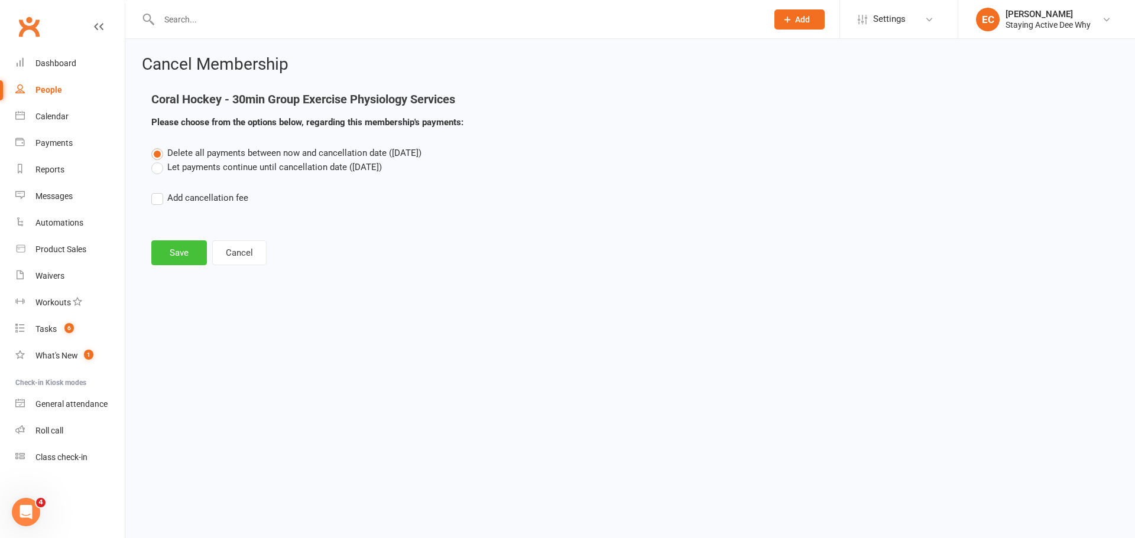
click at [174, 251] on button "Save" at bounding box center [179, 253] width 56 height 25
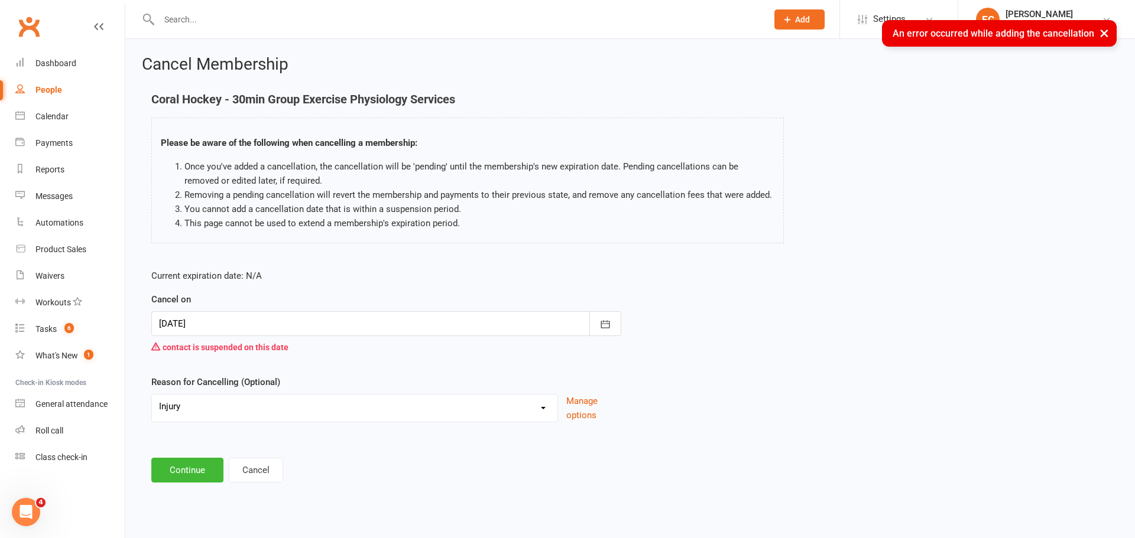
click at [216, 316] on div at bounding box center [386, 323] width 470 height 25
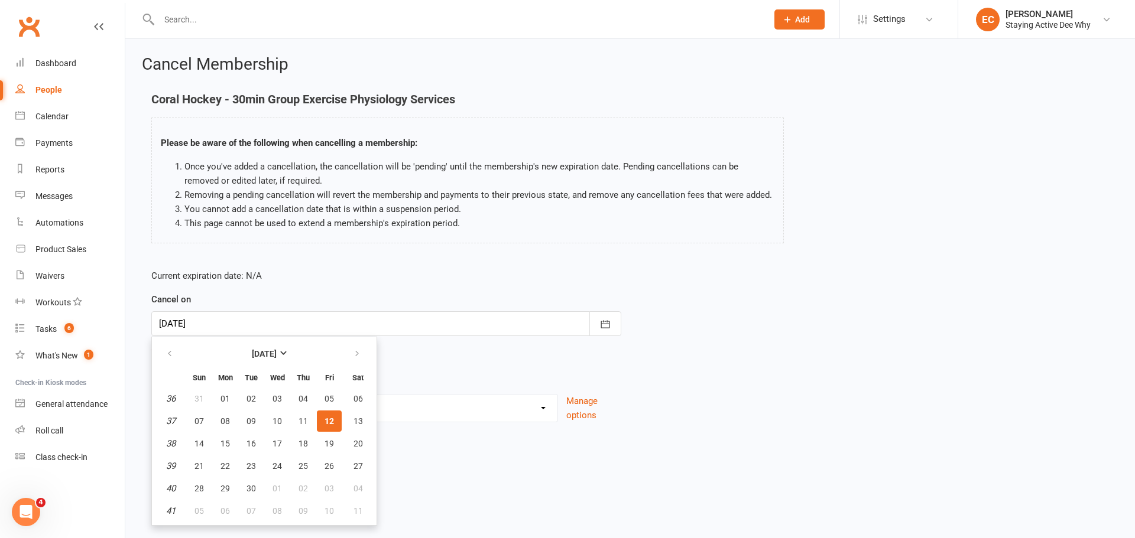
click at [25, 23] on link "Clubworx" at bounding box center [29, 27] width 30 height 30
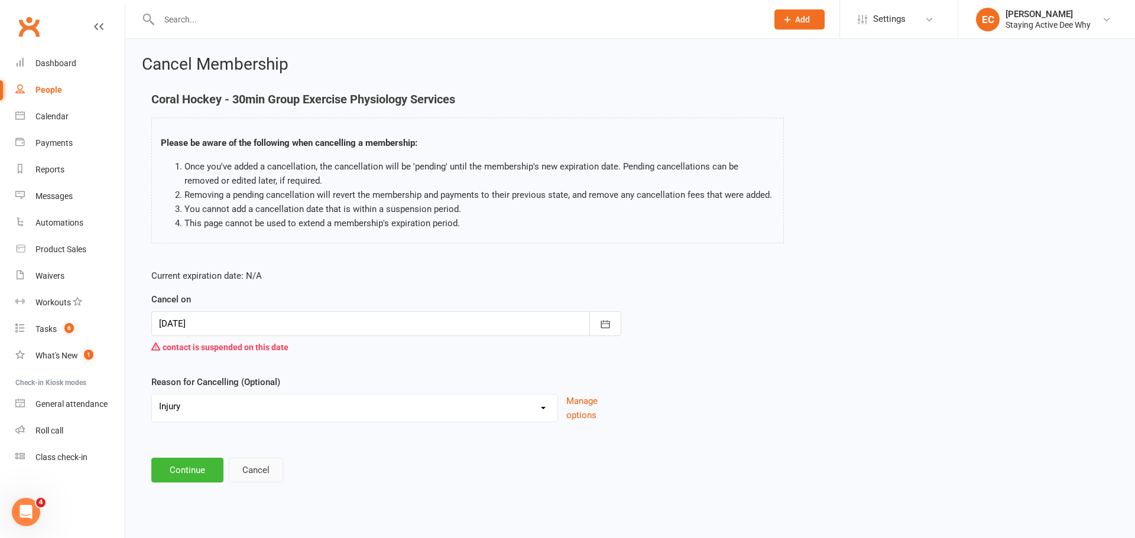
click at [254, 472] on button "Cancel" at bounding box center [256, 470] width 54 height 25
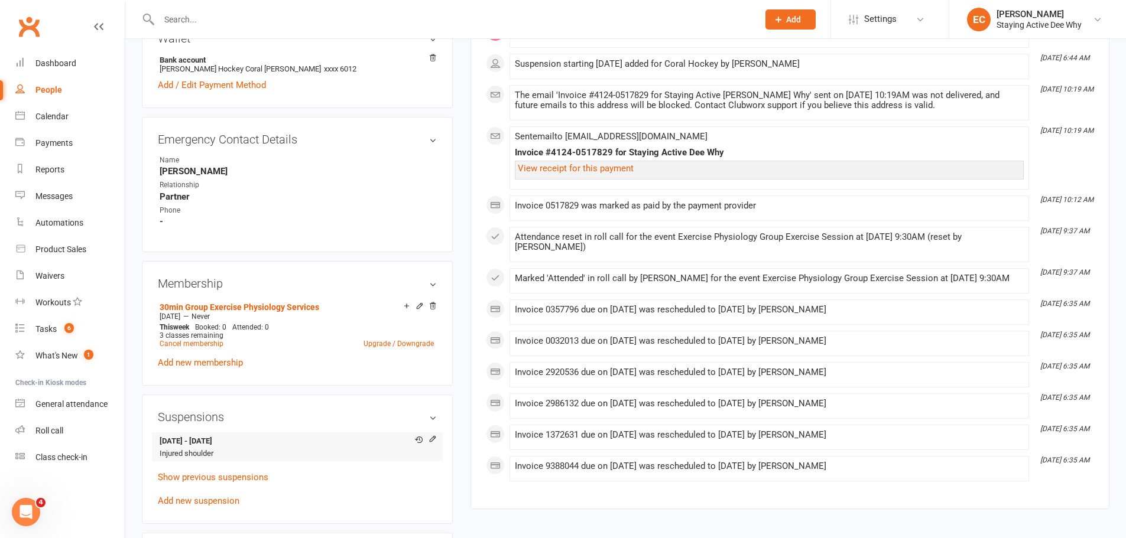
scroll to position [768, 0]
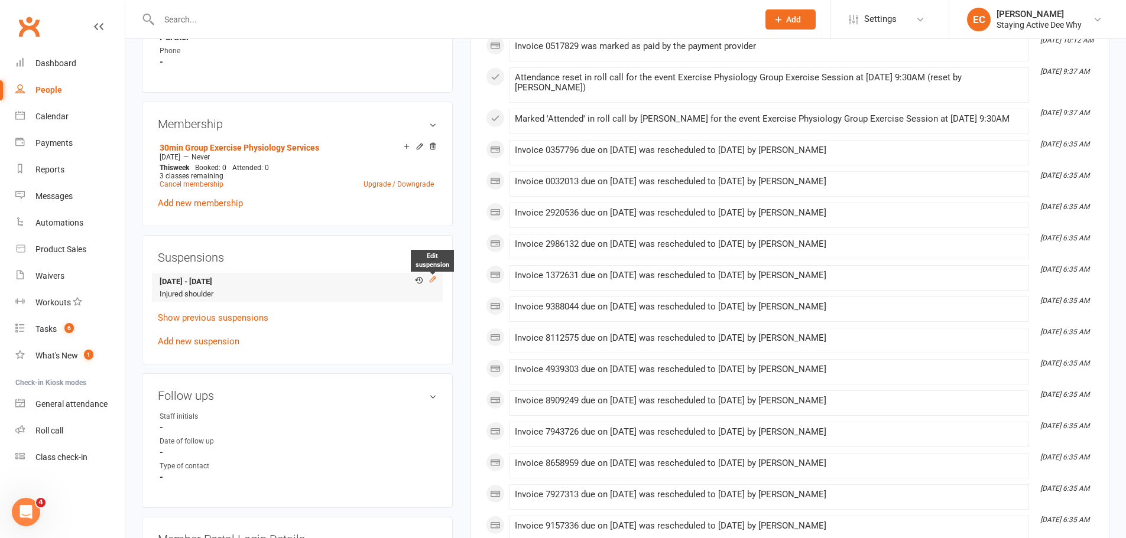
click at [428, 280] on icon at bounding box center [432, 279] width 8 height 8
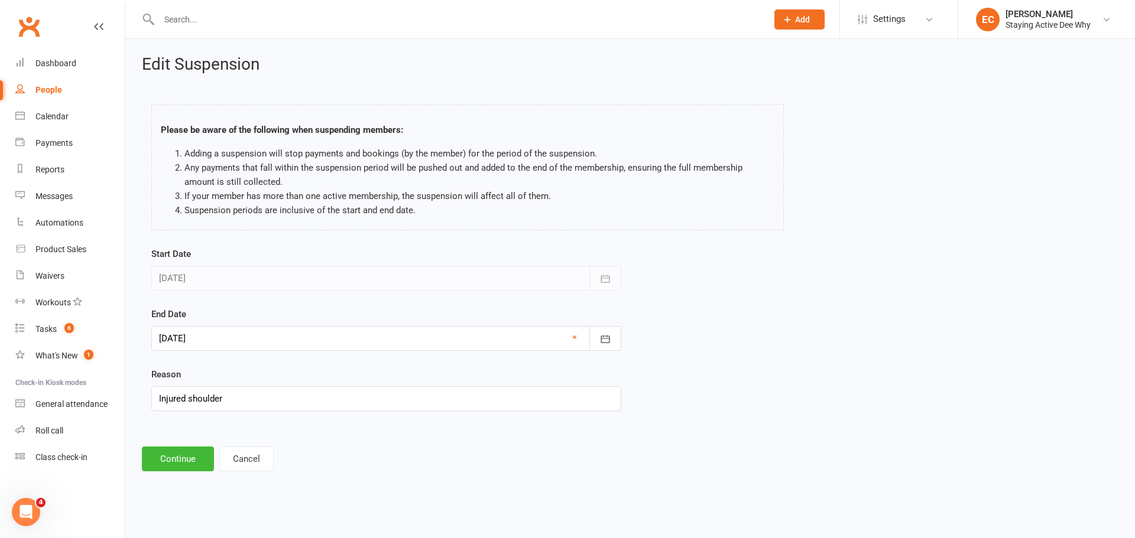
click at [218, 342] on div at bounding box center [386, 338] width 470 height 25
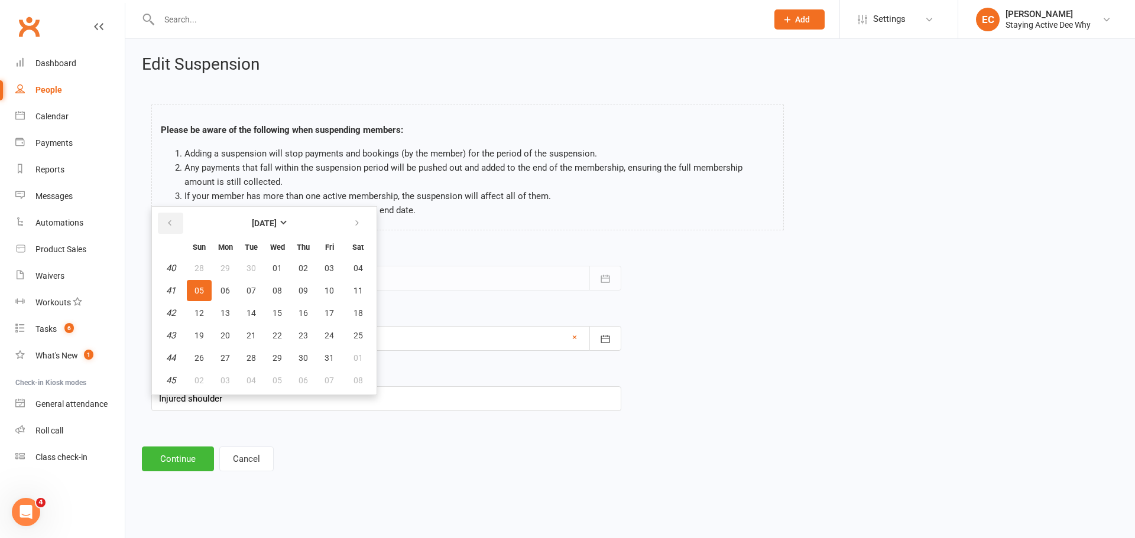
drag, startPoint x: 184, startPoint y: 224, endPoint x: 177, endPoint y: 224, distance: 7.1
click at [177, 224] on th at bounding box center [170, 223] width 30 height 26
click at [177, 224] on button "button" at bounding box center [170, 223] width 25 height 21
click at [325, 286] on span "12" at bounding box center [328, 290] width 9 height 9
type input "[DATE]"
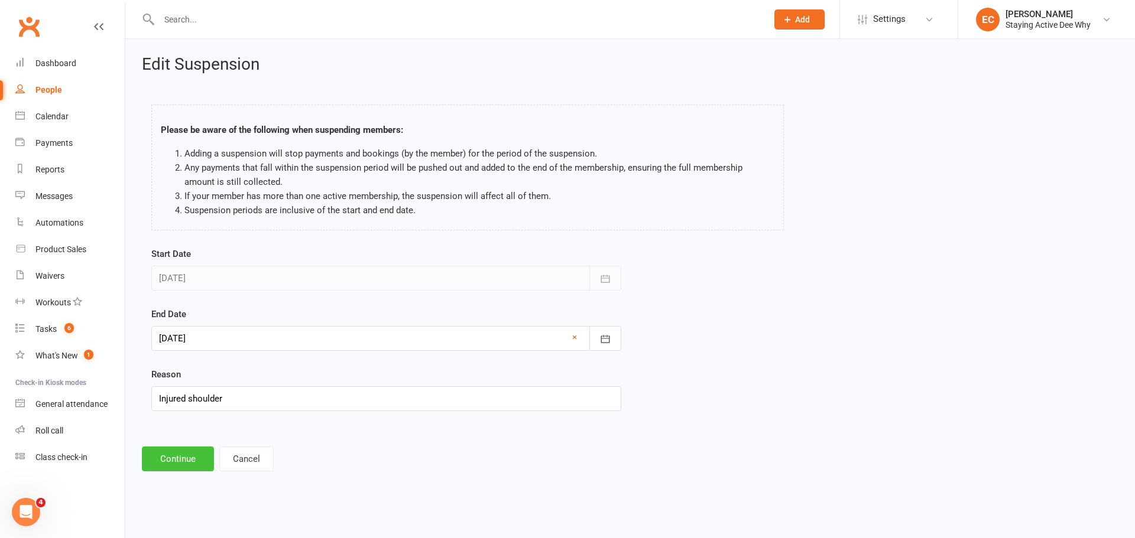
click at [178, 460] on button "Continue" at bounding box center [178, 459] width 72 height 25
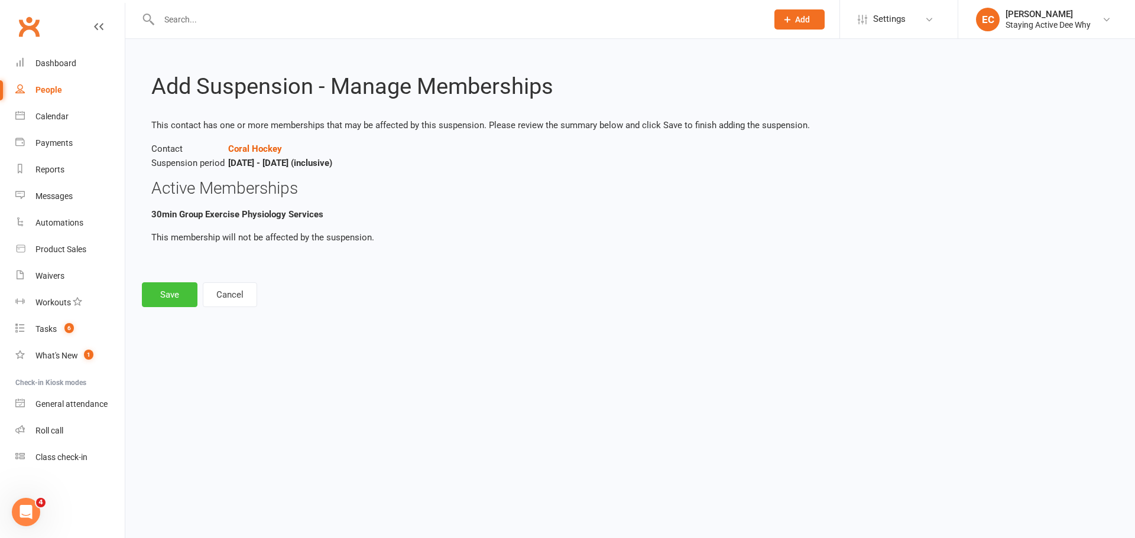
click at [178, 300] on button "Save" at bounding box center [170, 295] width 56 height 25
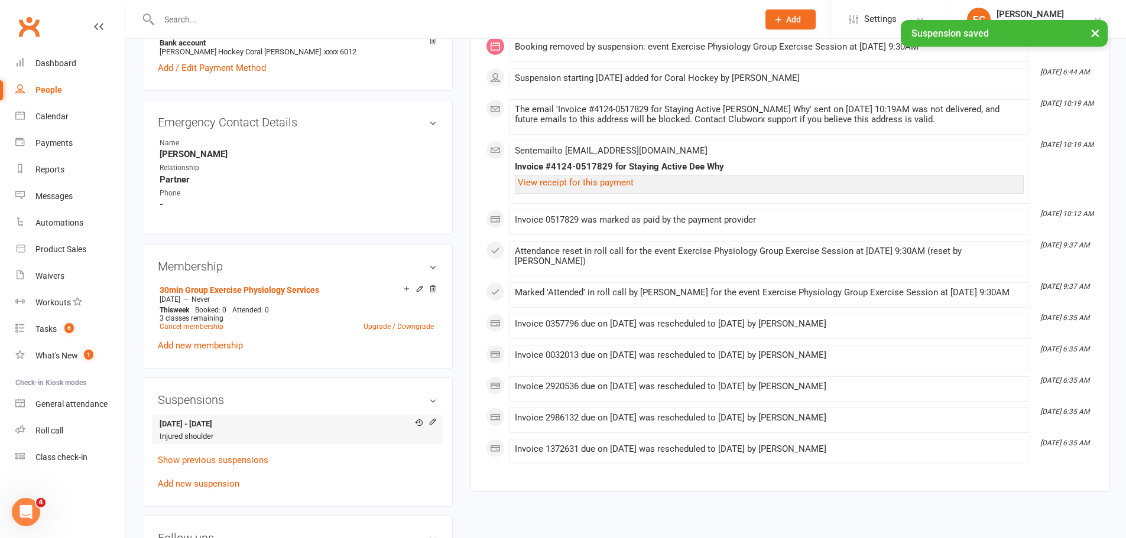
scroll to position [709, 0]
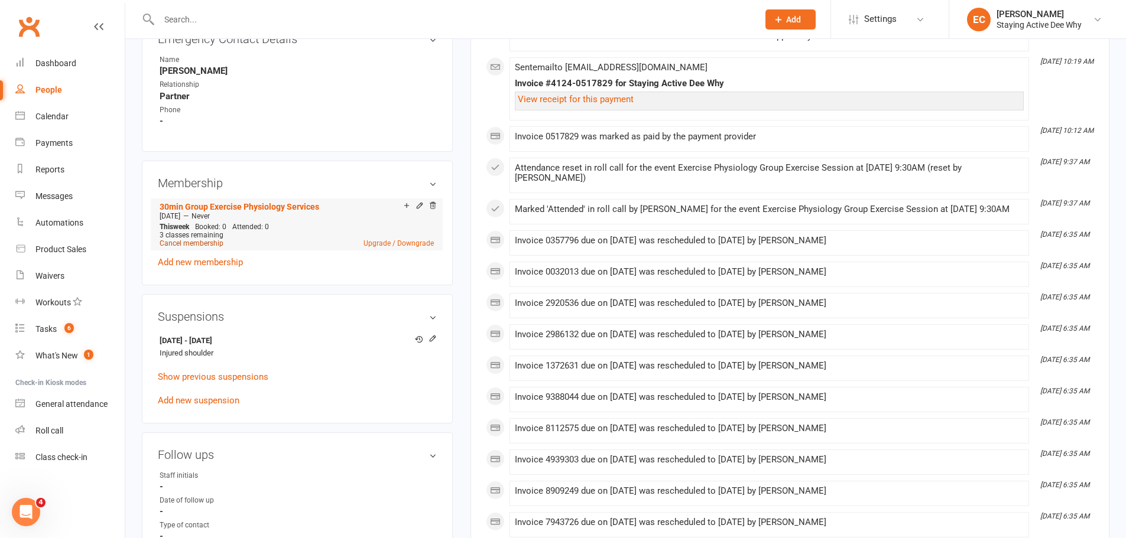
click at [197, 245] on link "Cancel membership" at bounding box center [192, 243] width 64 height 8
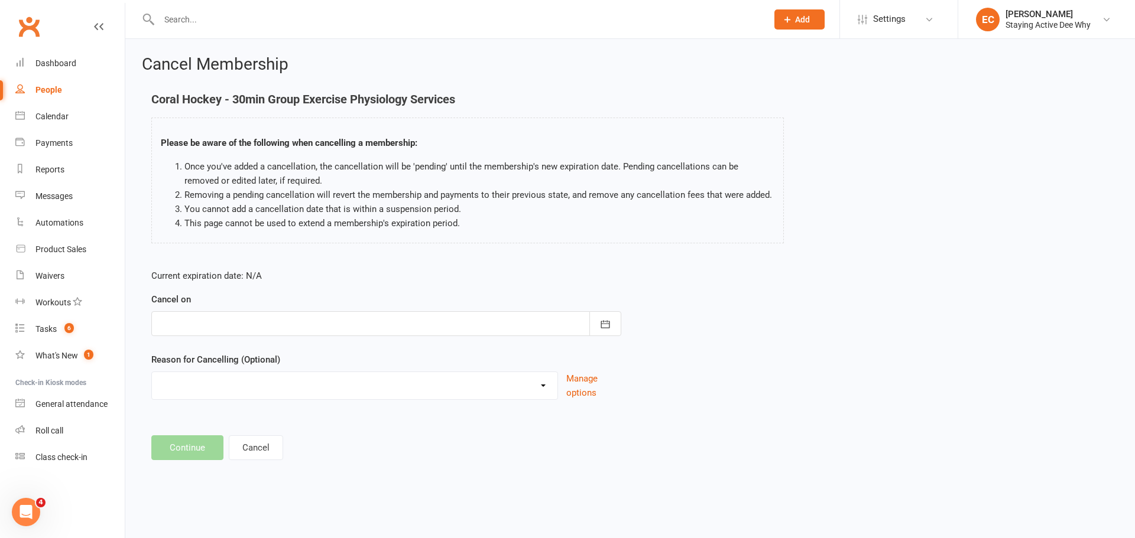
click at [197, 326] on div at bounding box center [386, 323] width 470 height 25
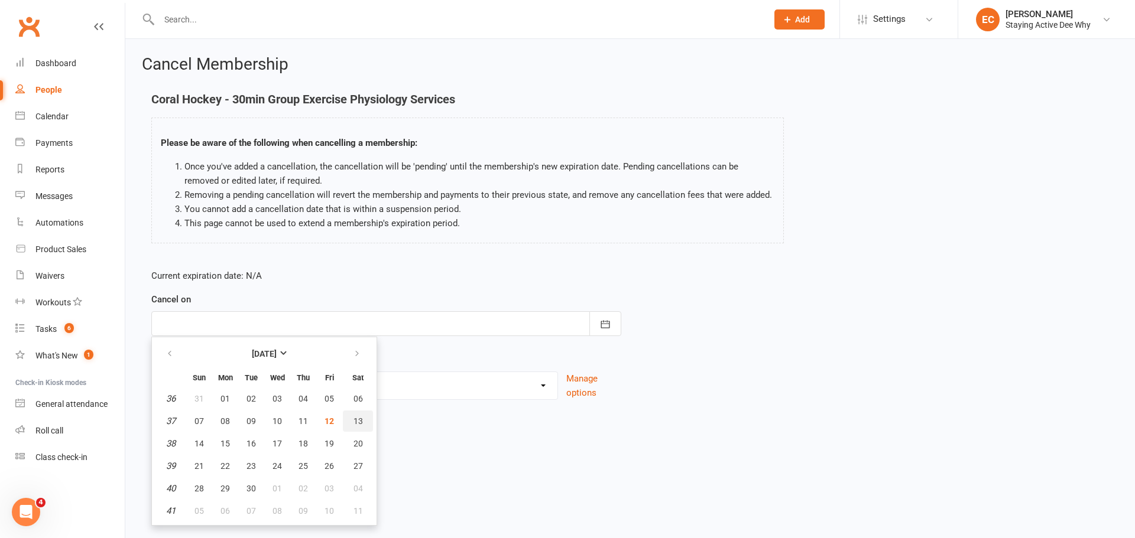
click at [358, 420] on span "13" at bounding box center [357, 421] width 9 height 9
type input "13 Sep 2025"
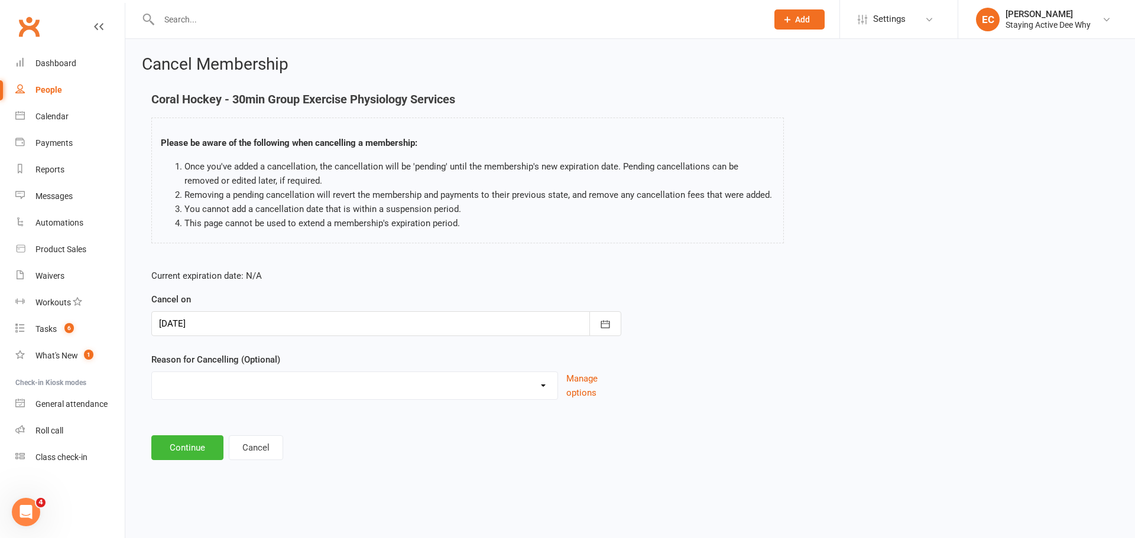
drag, startPoint x: 194, startPoint y: 372, endPoint x: 195, endPoint y: 392, distance: 19.5
click at [194, 372] on select "Holiday Injury Other reason" at bounding box center [354, 384] width 405 height 24
select select "1"
click at [152, 372] on select "Holiday Injury Other reason" at bounding box center [354, 384] width 405 height 24
click at [187, 437] on button "Continue" at bounding box center [187, 448] width 72 height 25
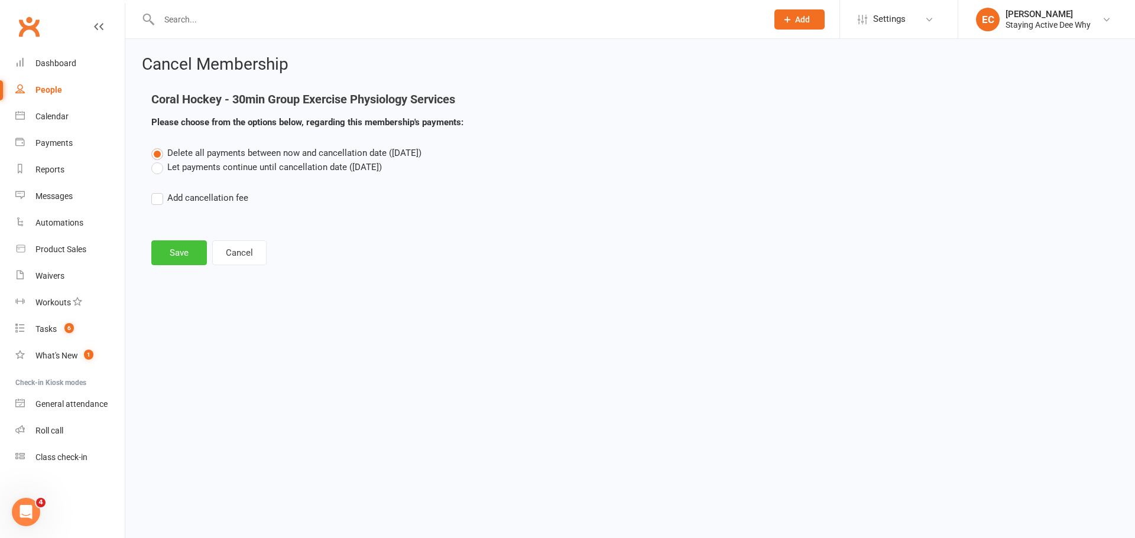
click at [181, 261] on button "Save" at bounding box center [179, 253] width 56 height 25
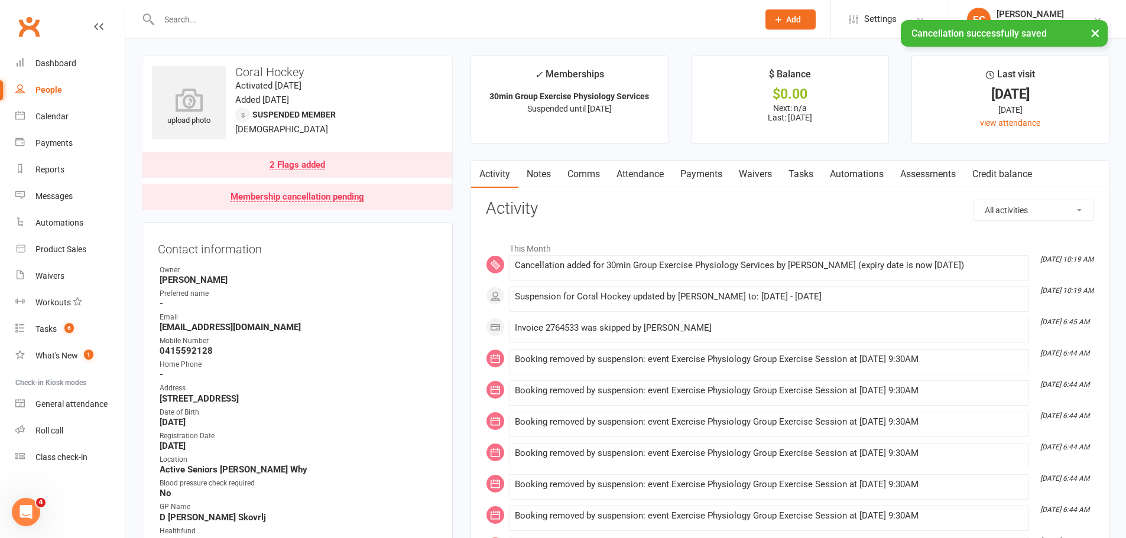
click at [540, 173] on link "Notes" at bounding box center [538, 174] width 41 height 27
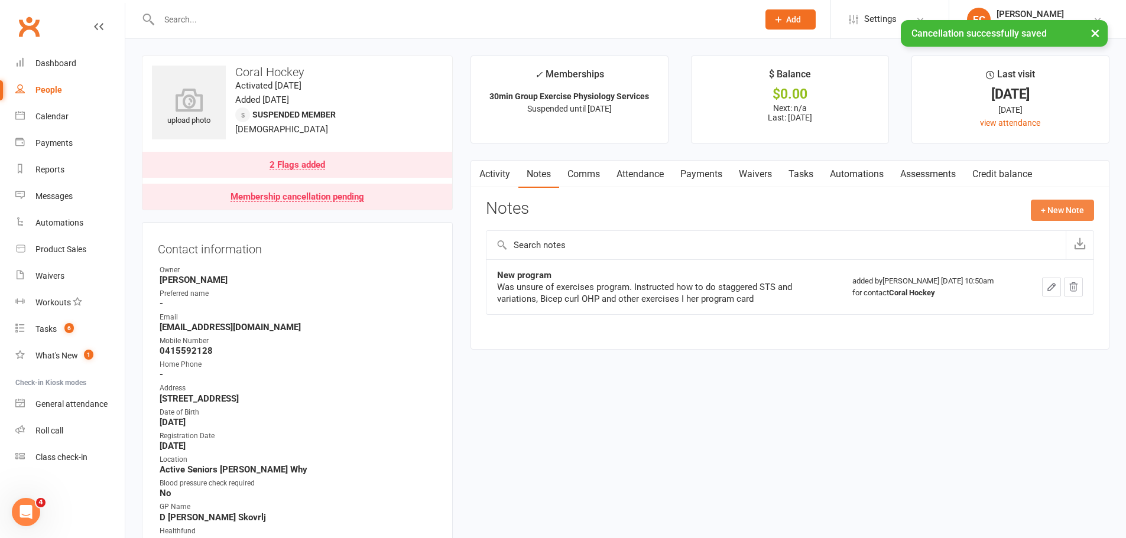
click at [1053, 221] on button "+ New Note" at bounding box center [1062, 210] width 63 height 21
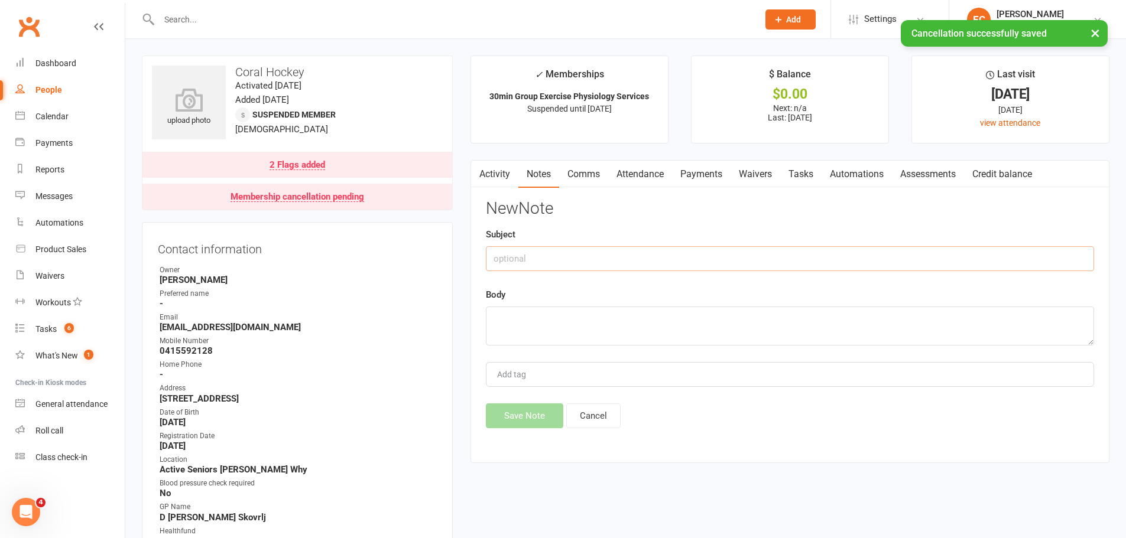
click at [593, 257] on input "text" at bounding box center [790, 258] width 608 height 25
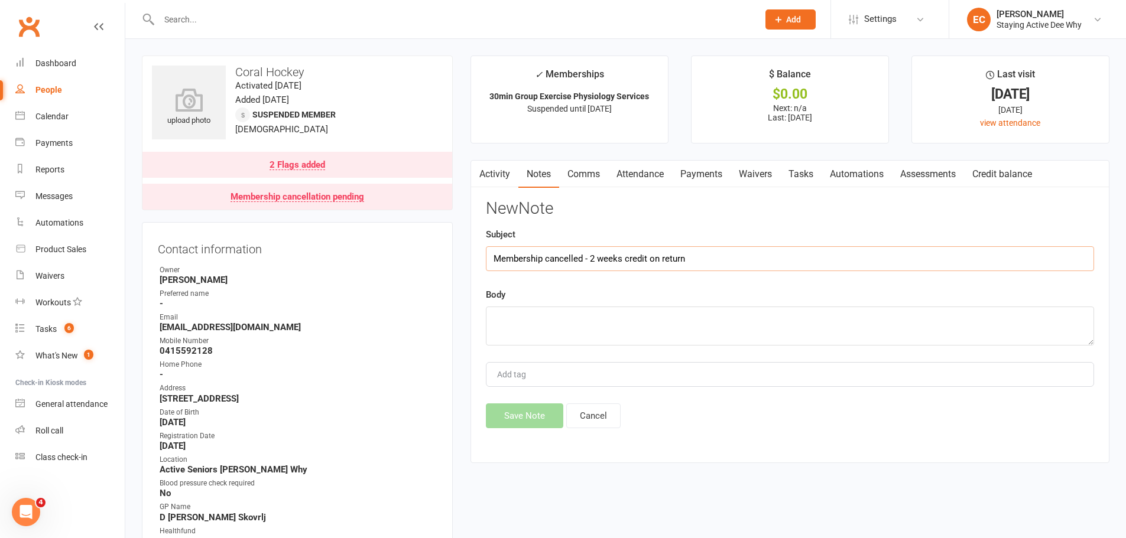
type input "Membership cancelled - 2 weeks credit on return"
type textarea "I"
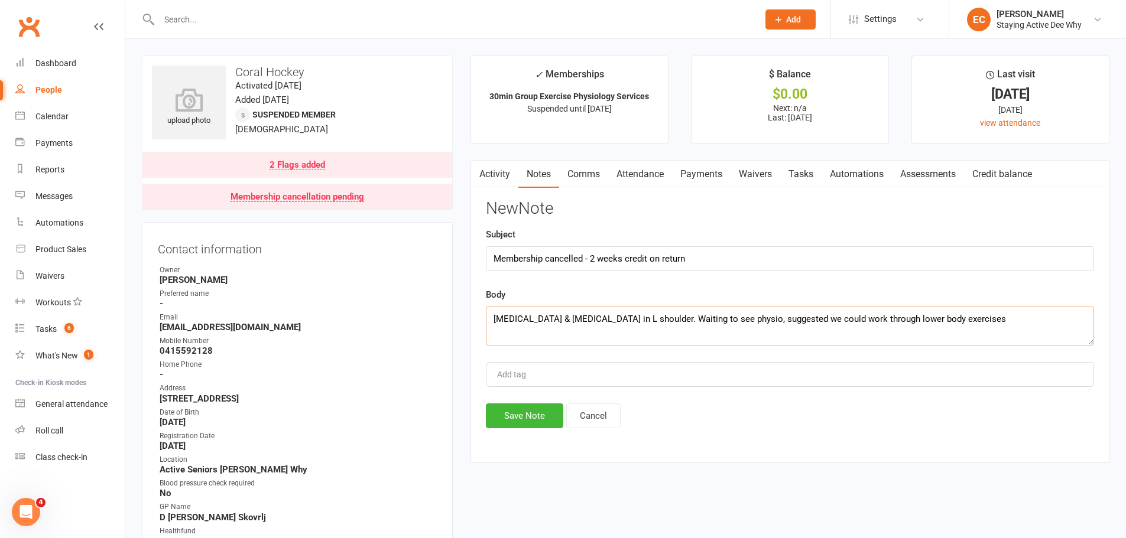
click at [728, 320] on textarea "Bursitis & tendinopathy in L shoulder. Waiting to see physio, suggested we coul…" at bounding box center [790, 326] width 608 height 39
click at [725, 319] on textarea "Bursitis & tendinopathy in L shoulder. Waiting to see physio, does not wish to …" at bounding box center [790, 326] width 608 height 39
type textarea "Bursitis & tendinopathy in L shoulder. Waiting to see physio (first appt 22md S…"
click at [530, 417] on button "Save Note" at bounding box center [524, 416] width 77 height 25
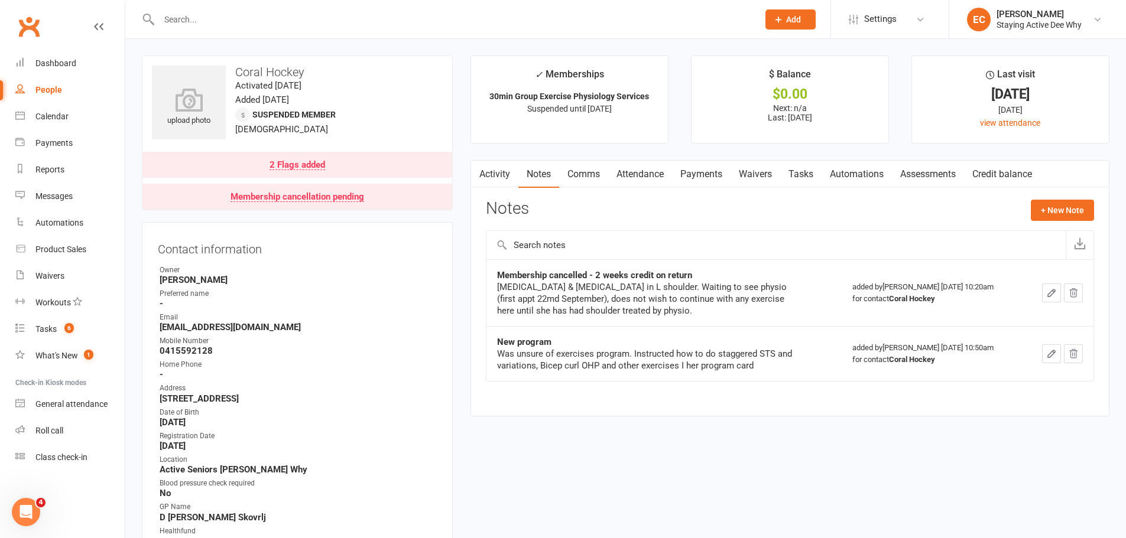
click at [300, 14] on input "text" at bounding box center [452, 19] width 595 height 17
paste input "Mckeough"
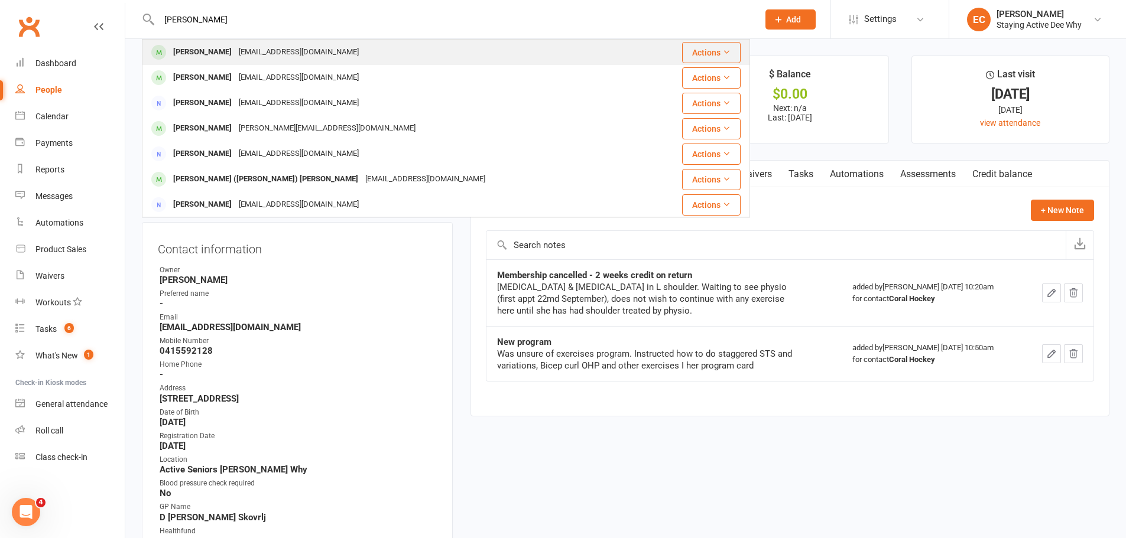
type input "Mckeough"
click at [188, 54] on div "[PERSON_NAME]" at bounding box center [203, 52] width 66 height 17
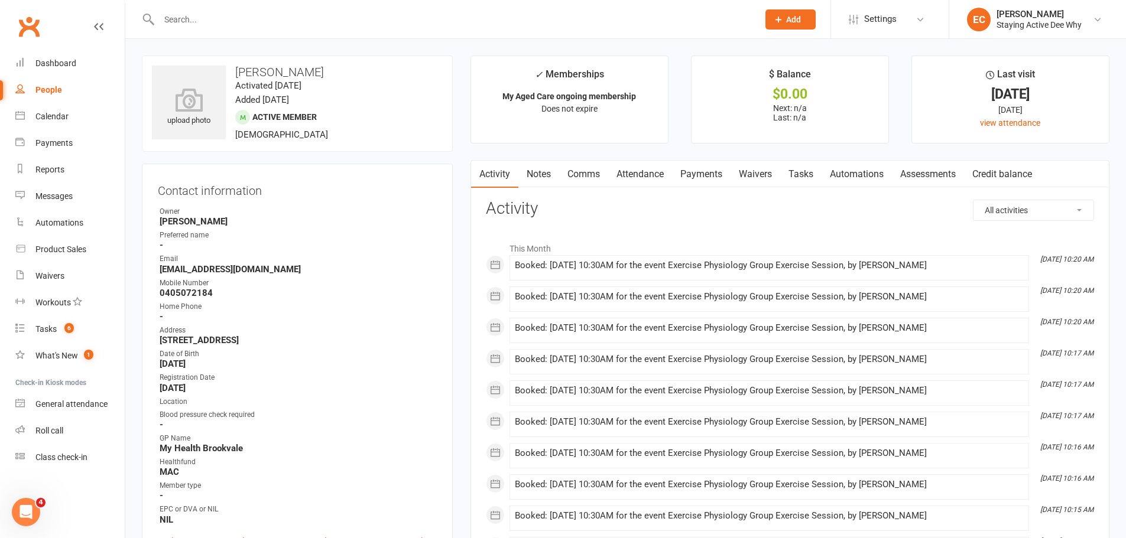
click at [621, 168] on link "Attendance" at bounding box center [640, 174] width 64 height 27
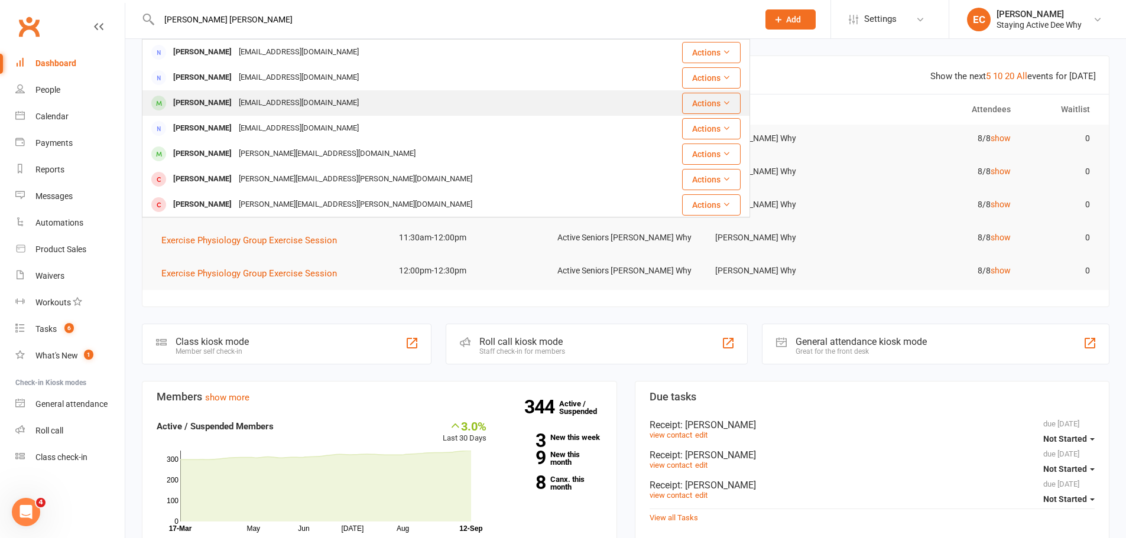
type input "[PERSON_NAME] [PERSON_NAME]"
click at [176, 102] on div "[PERSON_NAME]" at bounding box center [203, 103] width 66 height 17
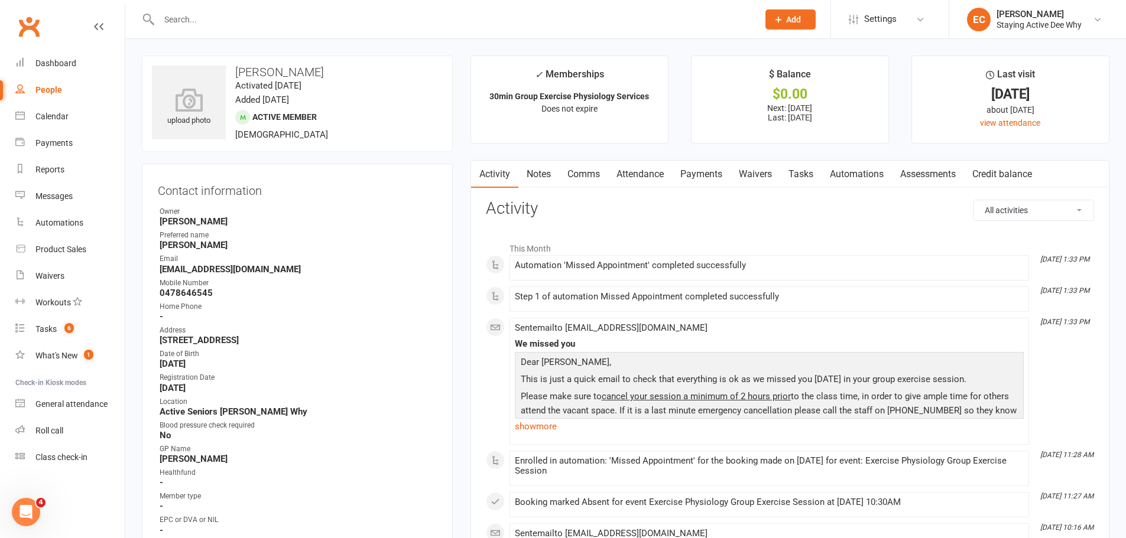
click at [545, 169] on link "Notes" at bounding box center [538, 174] width 41 height 27
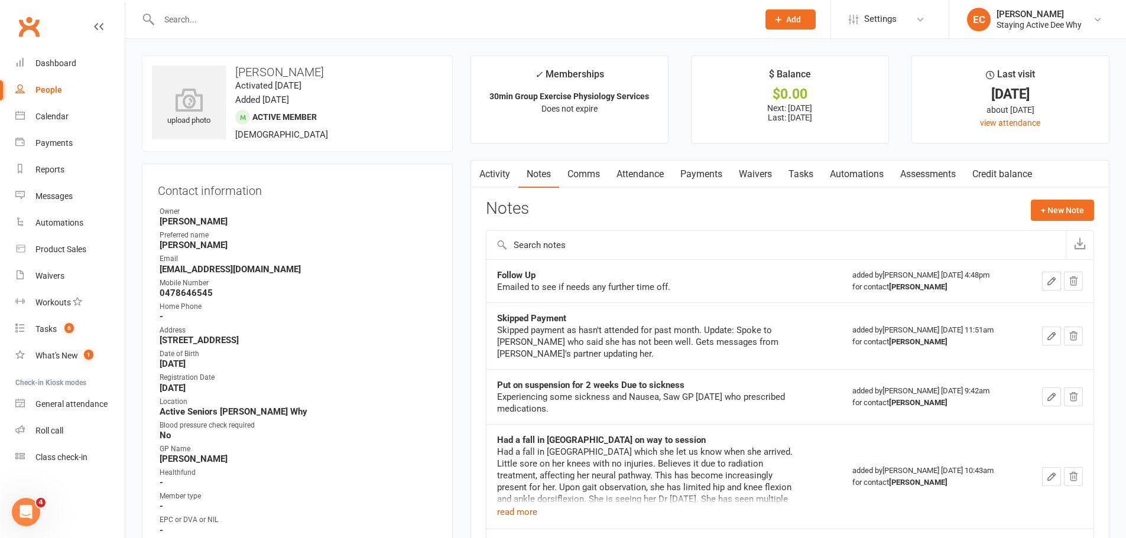
click at [703, 172] on link "Payments" at bounding box center [701, 174] width 59 height 27
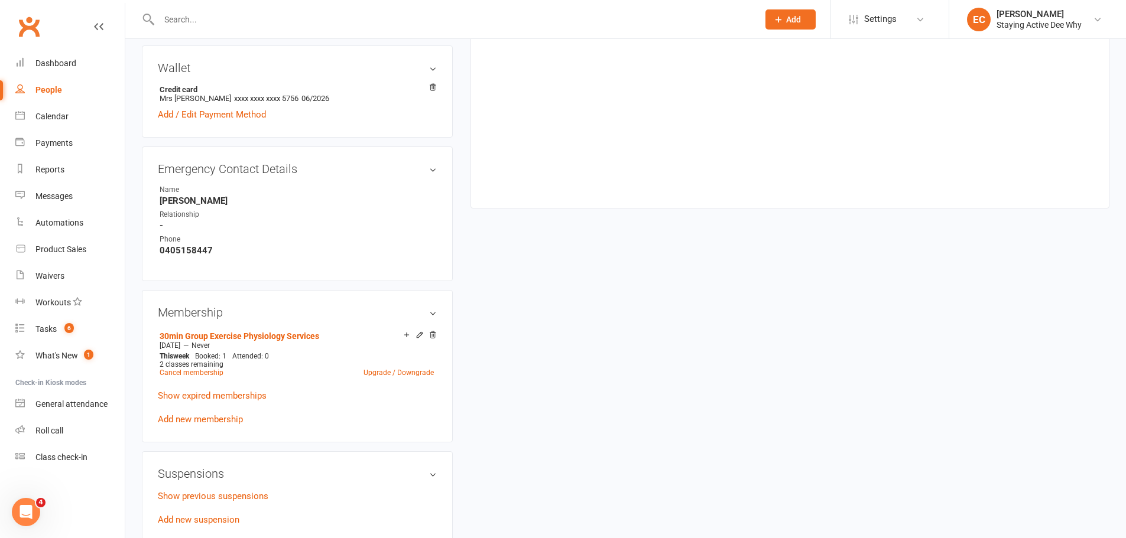
scroll to position [768, 0]
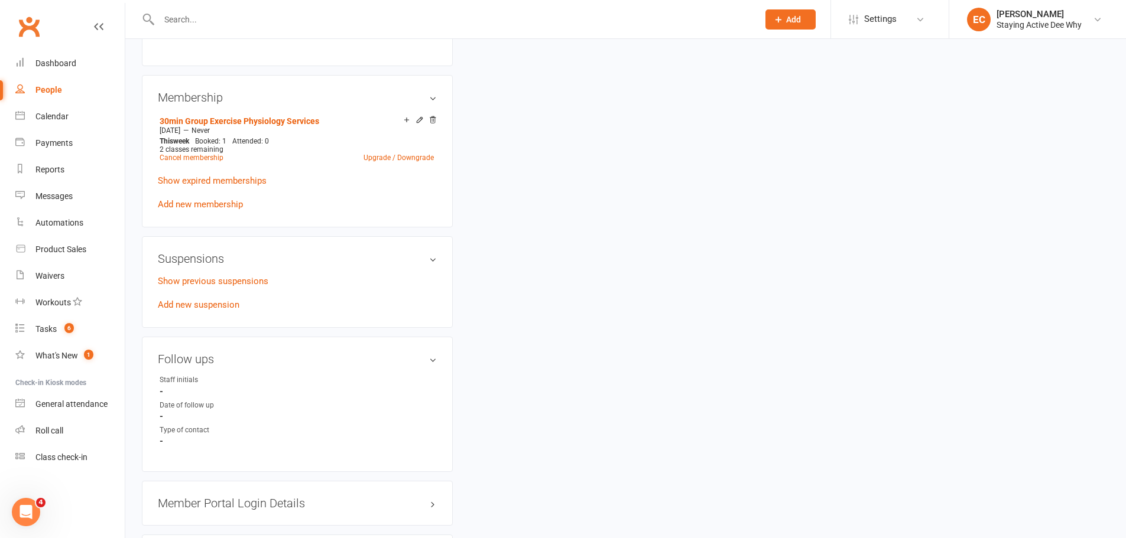
click at [223, 274] on p "Show previous suspensions" at bounding box center [297, 281] width 279 height 14
click at [223, 277] on link "Show previous suspensions" at bounding box center [213, 281] width 111 height 11
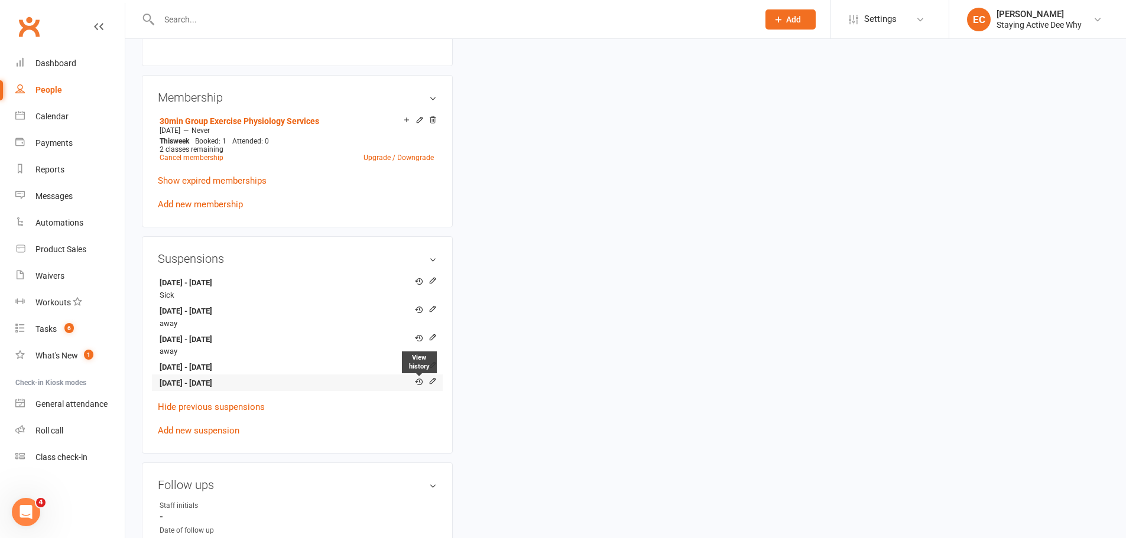
click at [418, 379] on icon at bounding box center [419, 382] width 8 height 8
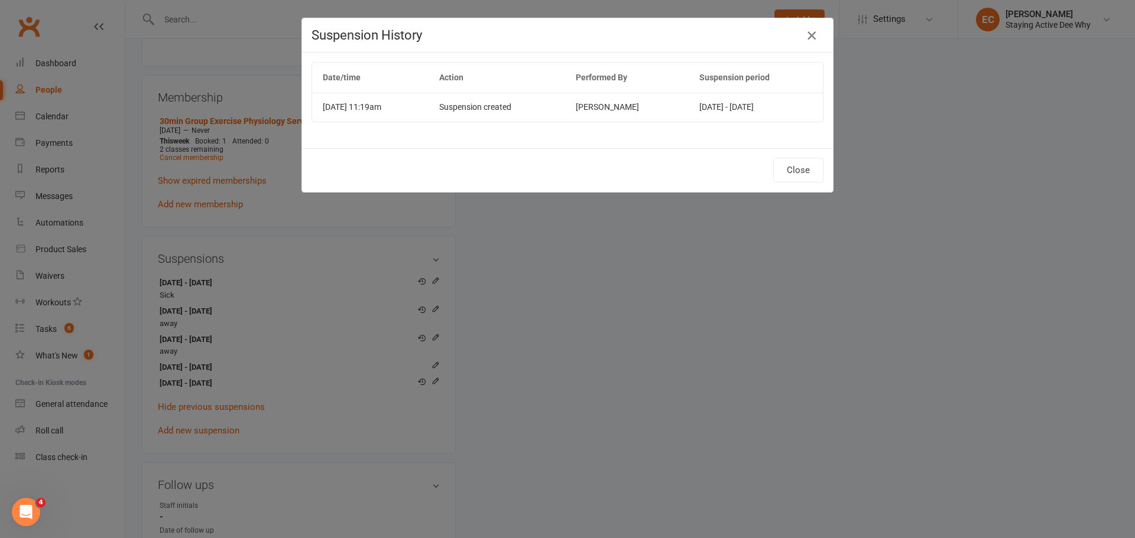
click at [806, 39] on icon "button" at bounding box center [811, 35] width 14 height 14
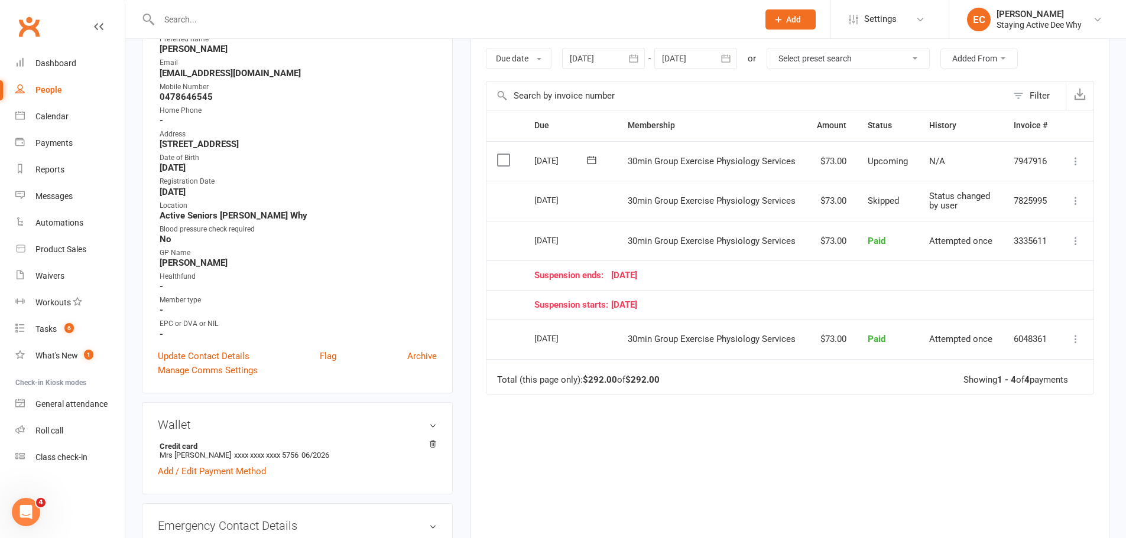
scroll to position [0, 0]
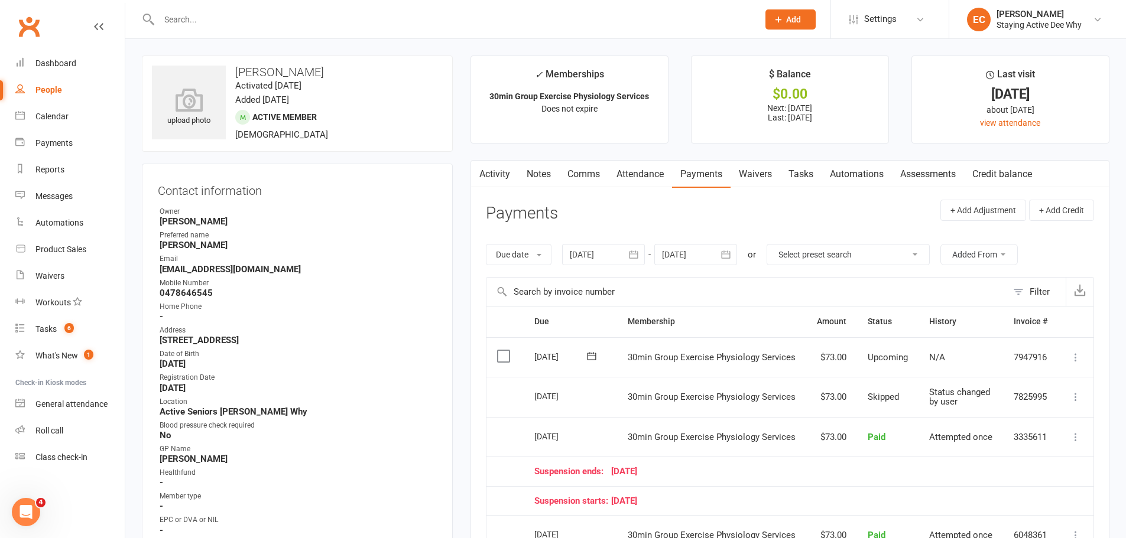
click at [543, 169] on link "Notes" at bounding box center [538, 174] width 41 height 27
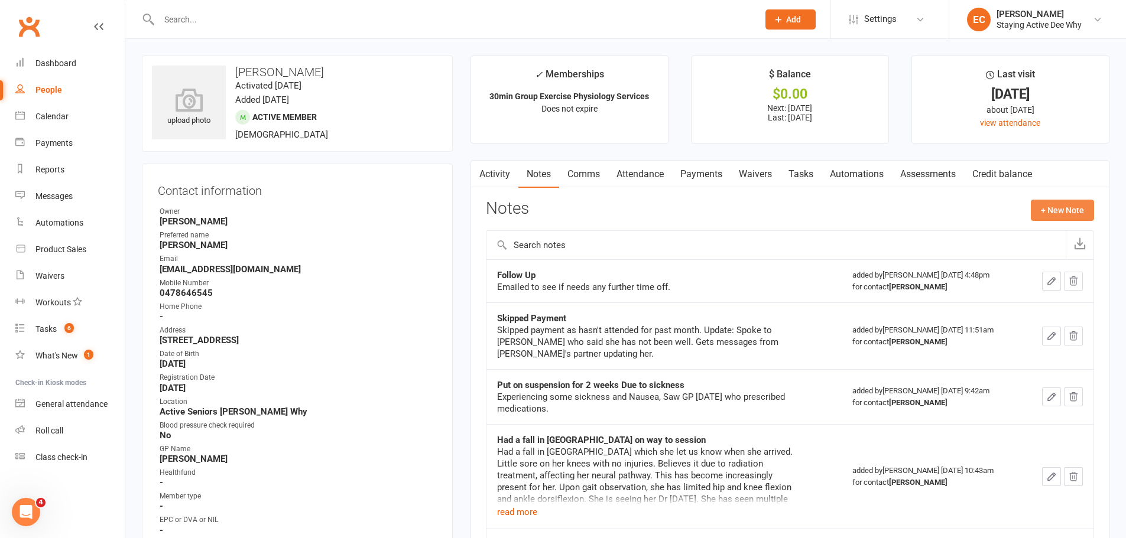
click at [1048, 214] on button "+ New Note" at bounding box center [1062, 210] width 63 height 21
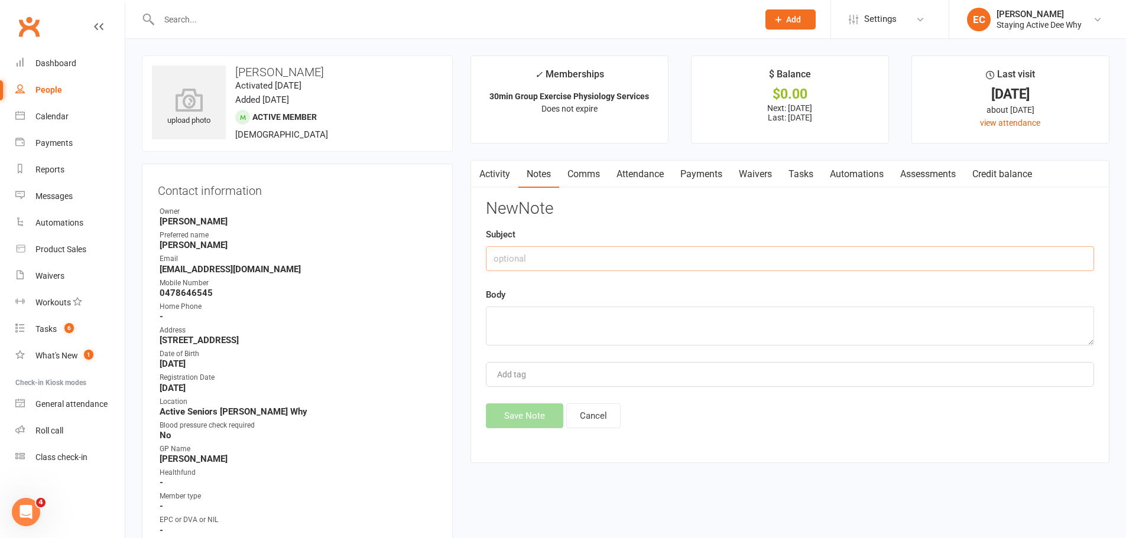
click at [618, 267] on input "text" at bounding box center [790, 258] width 608 height 25
type input "Check in"
click at [536, 342] on textarea at bounding box center [790, 326] width 608 height 39
click at [619, 319] on textarea "Hasn't attended since suspenssion ended. Left VMa" at bounding box center [790, 326] width 608 height 39
click at [768, 323] on textarea "Hasn't attended since suspension ended. Left VMa" at bounding box center [790, 326] width 608 height 39
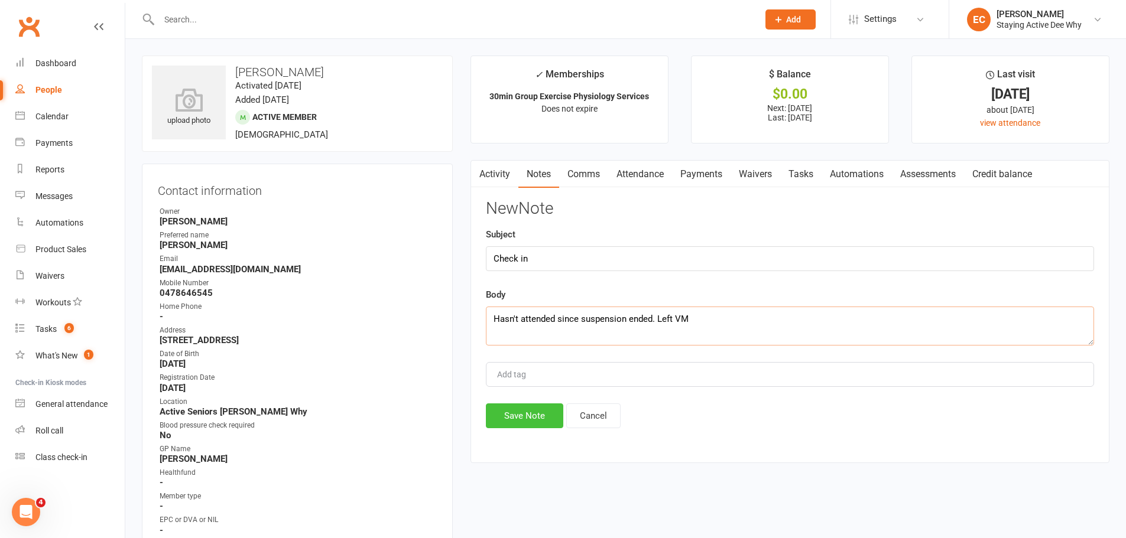
type textarea "Hasn't attended since suspension ended. Left VM"
click at [524, 414] on button "Save Note" at bounding box center [524, 416] width 77 height 25
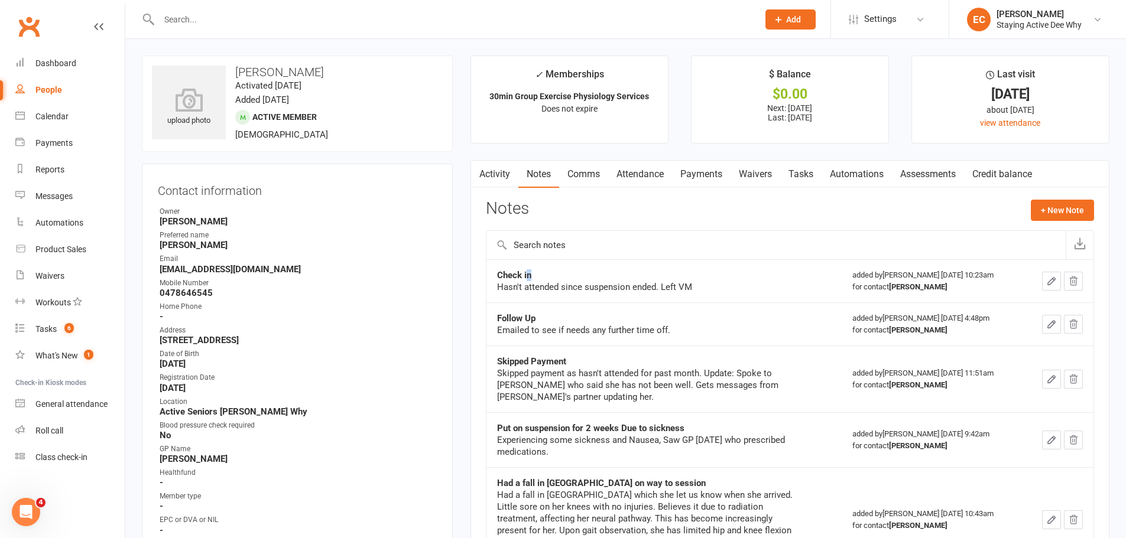
drag, startPoint x: 533, startPoint y: 277, endPoint x: 562, endPoint y: 281, distance: 29.3
click at [562, 281] on div "Check in" at bounding box center [645, 276] width 296 height 12
click at [279, 26] on input "text" at bounding box center [452, 19] width 595 height 17
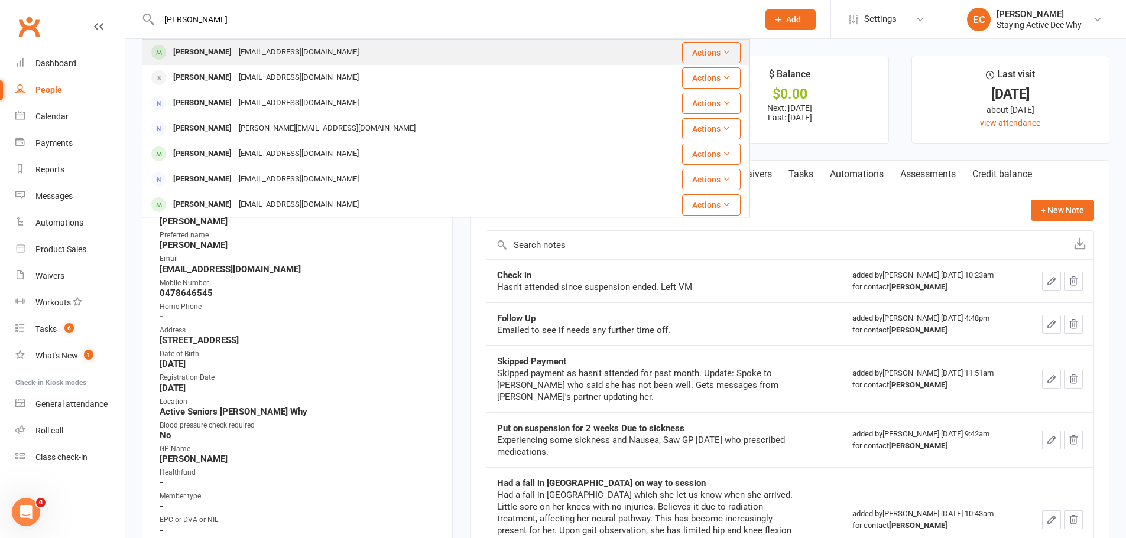
type input "[PERSON_NAME]"
click at [180, 47] on div "[PERSON_NAME]" at bounding box center [203, 52] width 66 height 17
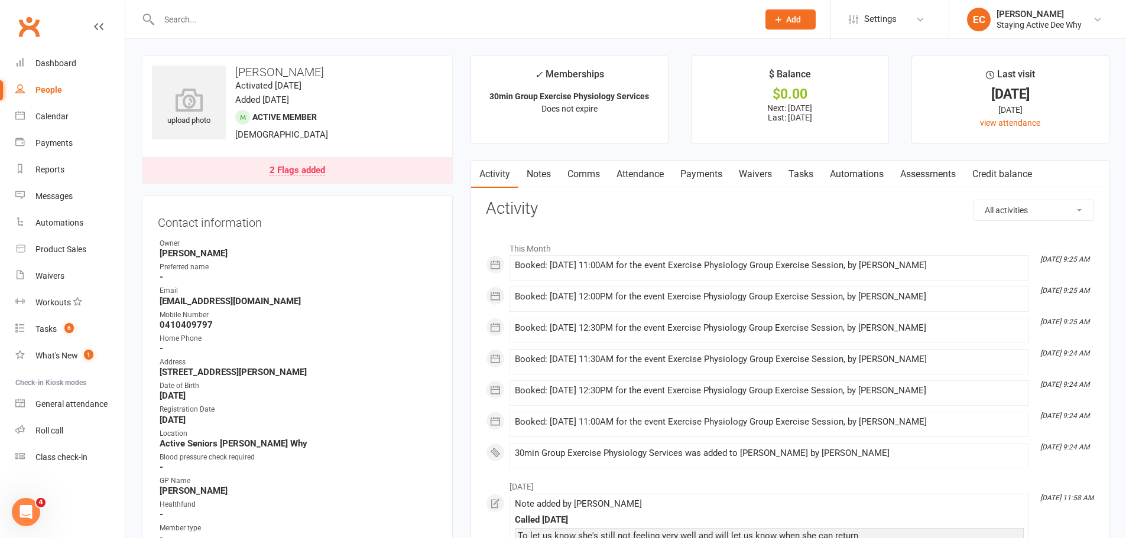
click at [296, 169] on div "2 Flags added" at bounding box center [298, 170] width 56 height 9
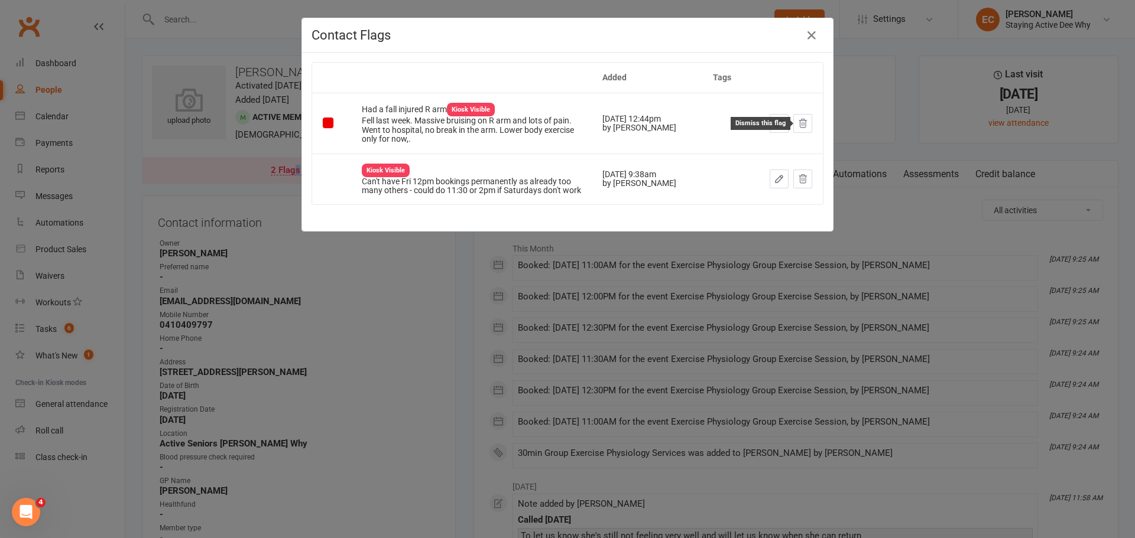
drag, startPoint x: 799, startPoint y: 122, endPoint x: 615, endPoint y: 43, distance: 200.7
click at [799, 122] on icon at bounding box center [802, 123] width 11 height 11
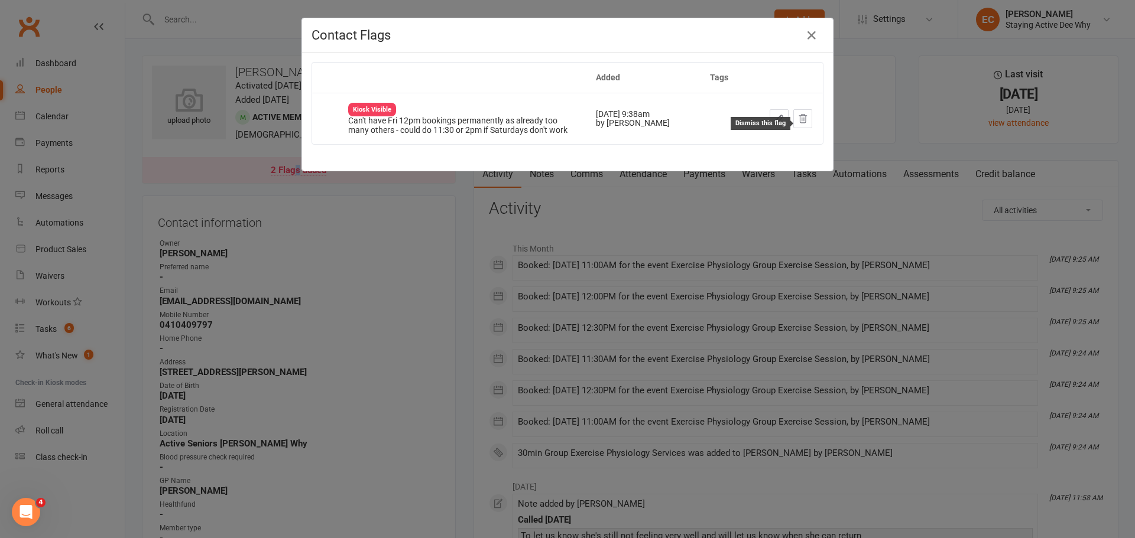
click at [797, 124] on icon at bounding box center [802, 118] width 11 height 11
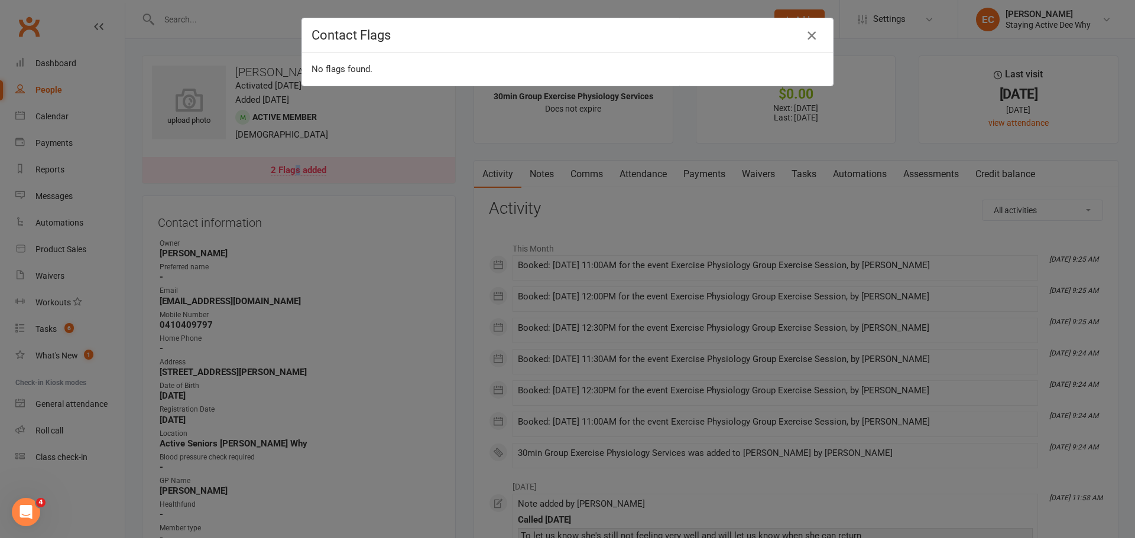
click at [804, 37] on icon "button" at bounding box center [811, 35] width 14 height 14
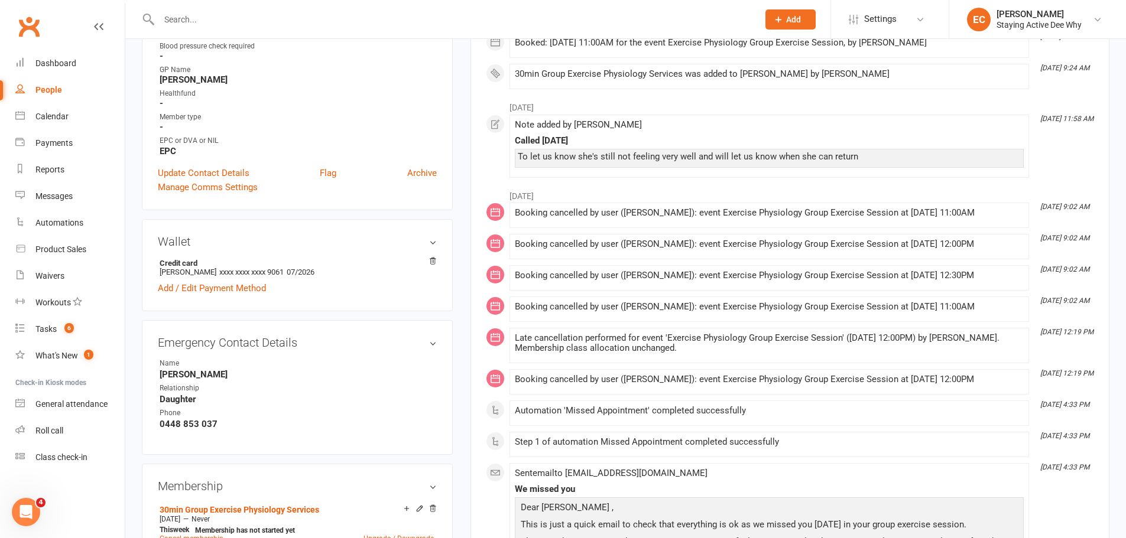
scroll to position [414, 0]
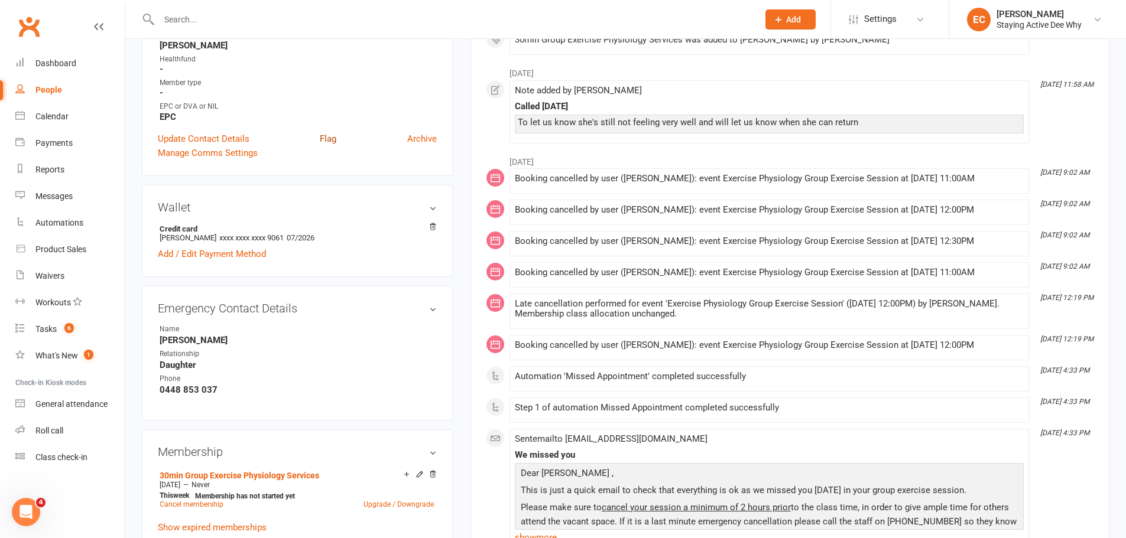
click at [334, 141] on link "Flag" at bounding box center [328, 139] width 17 height 14
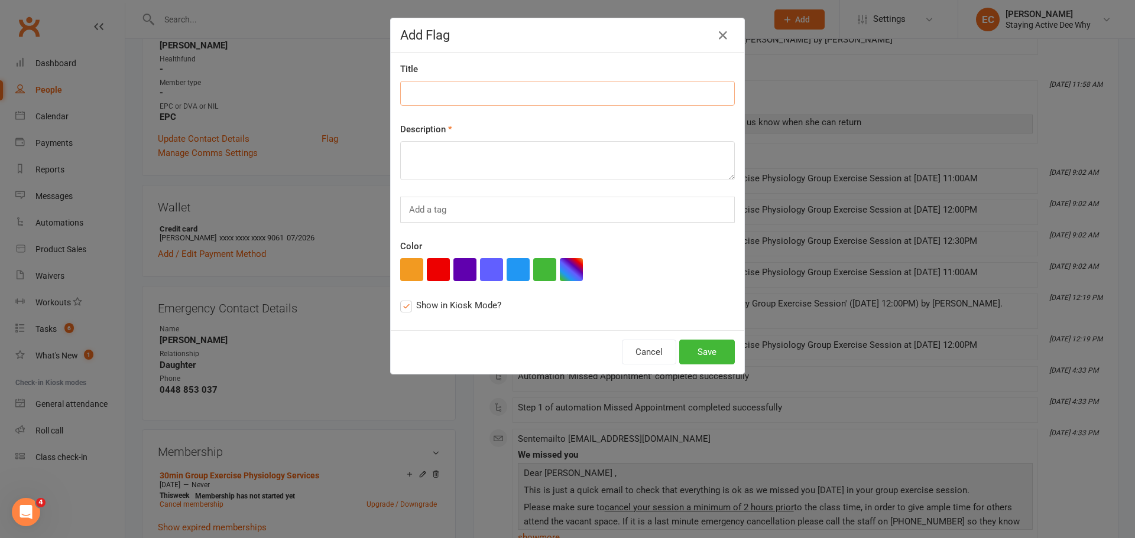
click at [446, 93] on input at bounding box center [567, 93] width 335 height 25
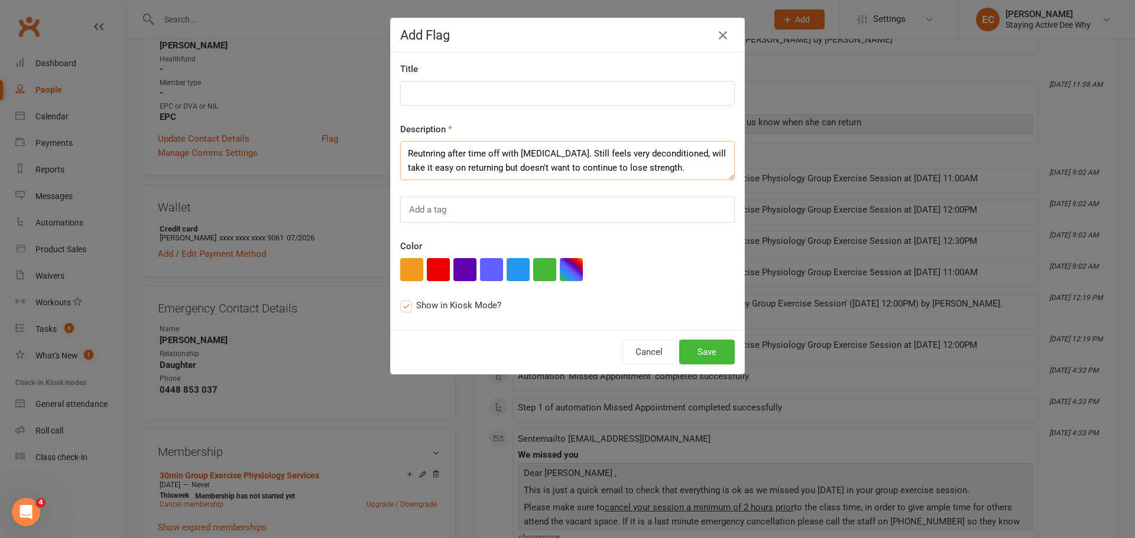
click at [414, 157] on textarea "Reutnring after time off with [MEDICAL_DATA]. Still feels very deconditioned, w…" at bounding box center [567, 160] width 335 height 39
type textarea "Returning after time off with [MEDICAL_DATA]. Still feels very deconditioned, w…"
drag, startPoint x: 431, startPoint y: 270, endPoint x: 646, endPoint y: 354, distance: 230.9
click at [449, 282] on div "Title Description Returning after time off with [MEDICAL_DATA]. Still feels ver…" at bounding box center [567, 192] width 353 height 278
drag, startPoint x: 434, startPoint y: 267, endPoint x: 608, endPoint y: 345, distance: 190.2
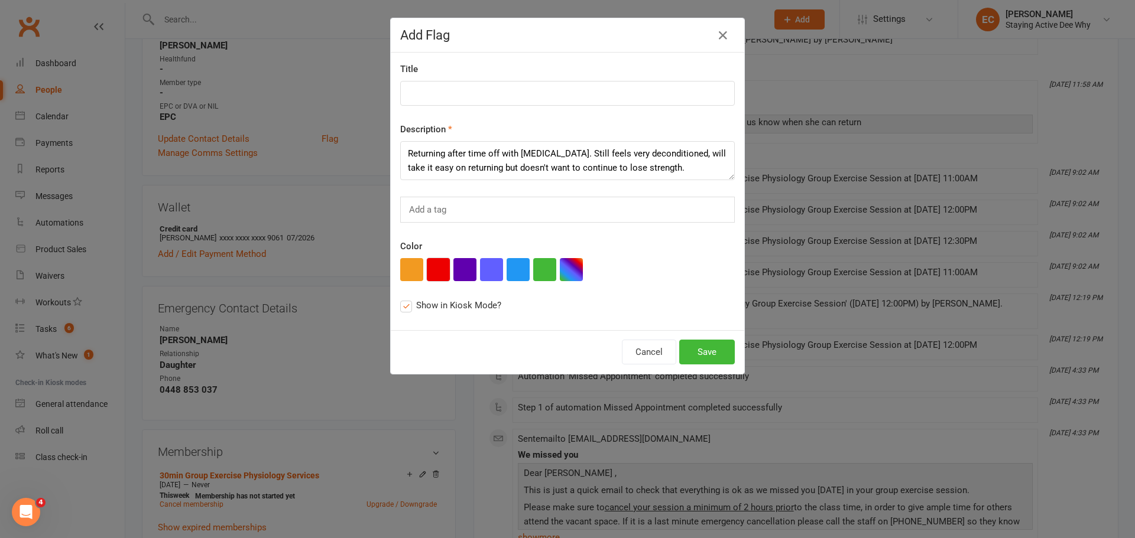
click at [445, 274] on button "button" at bounding box center [438, 269] width 23 height 23
click at [725, 354] on button "Save" at bounding box center [707, 352] width 56 height 25
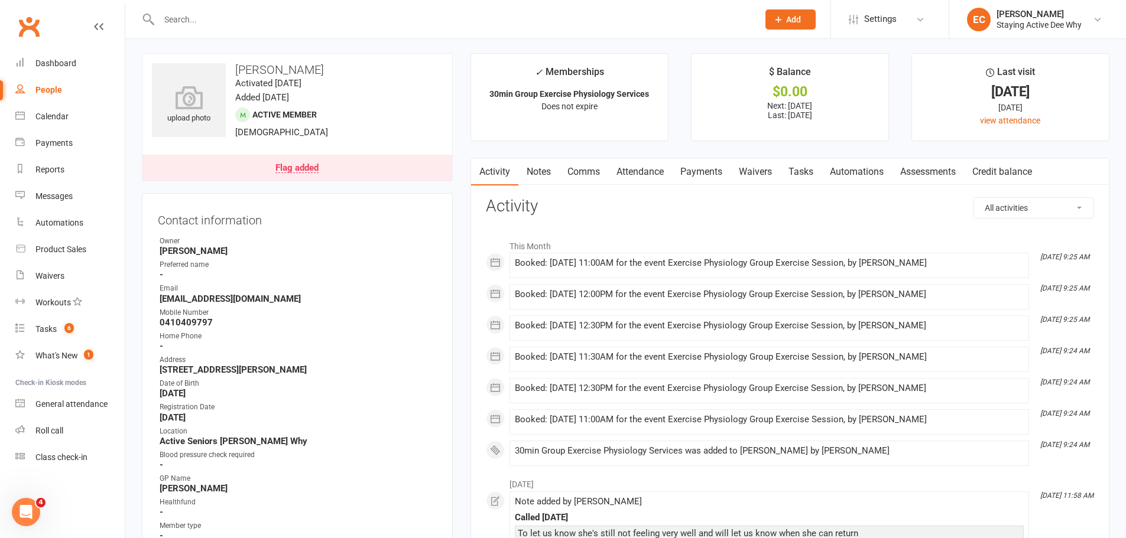
scroll to position [0, 0]
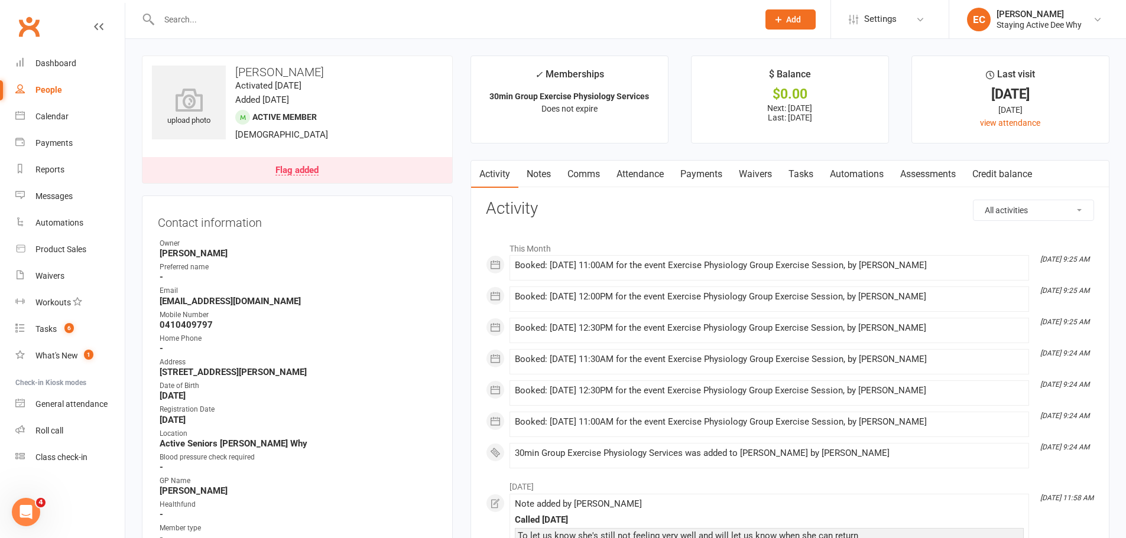
drag, startPoint x: 184, startPoint y: 21, endPoint x: 239, endPoint y: 4, distance: 57.6
click at [229, 6] on div at bounding box center [446, 19] width 608 height 38
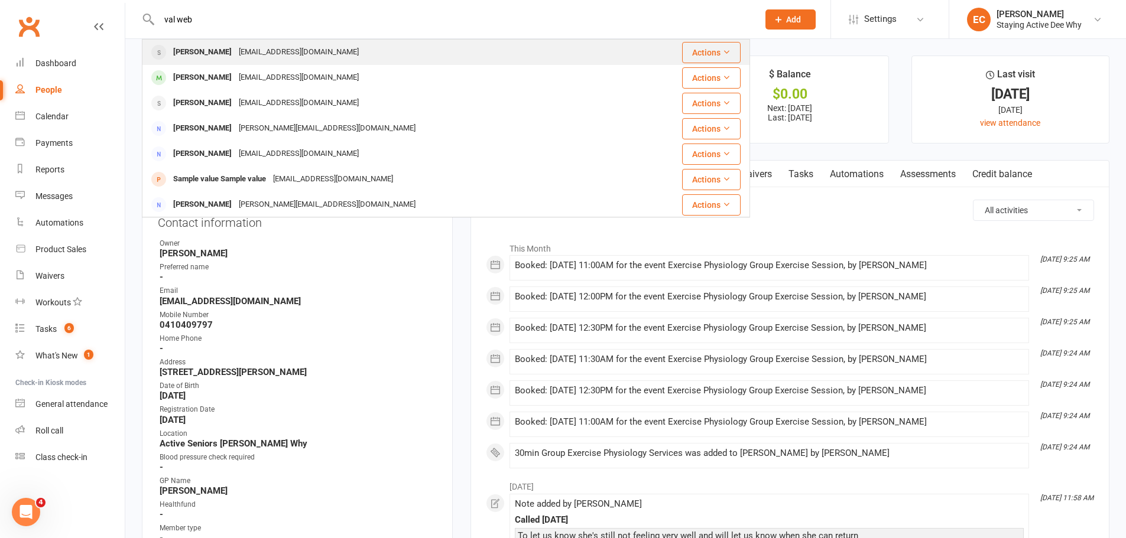
type input "val web"
click at [180, 51] on div "[PERSON_NAME]" at bounding box center [203, 52] width 66 height 17
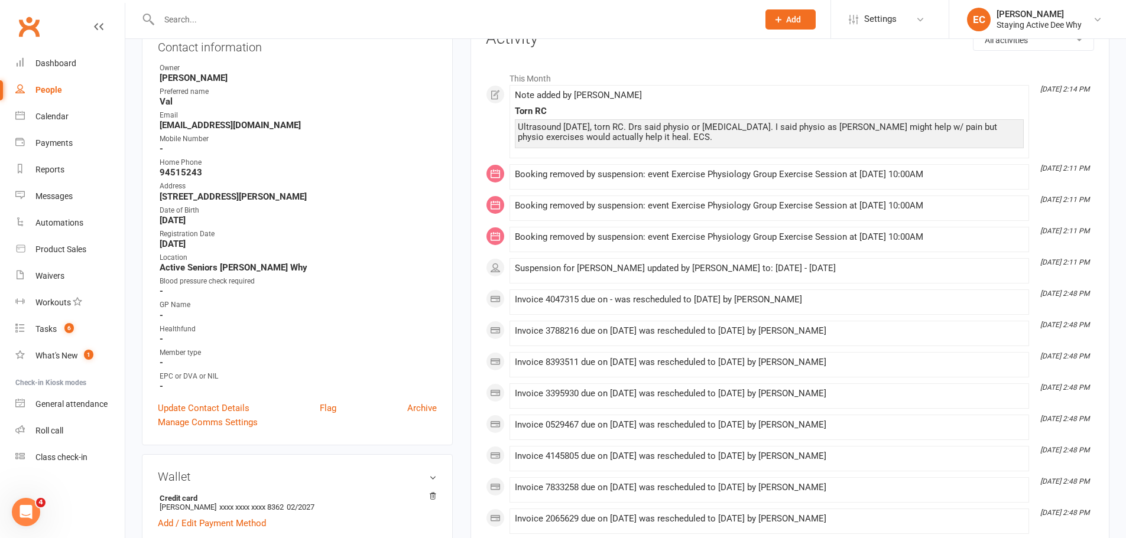
scroll to position [177, 0]
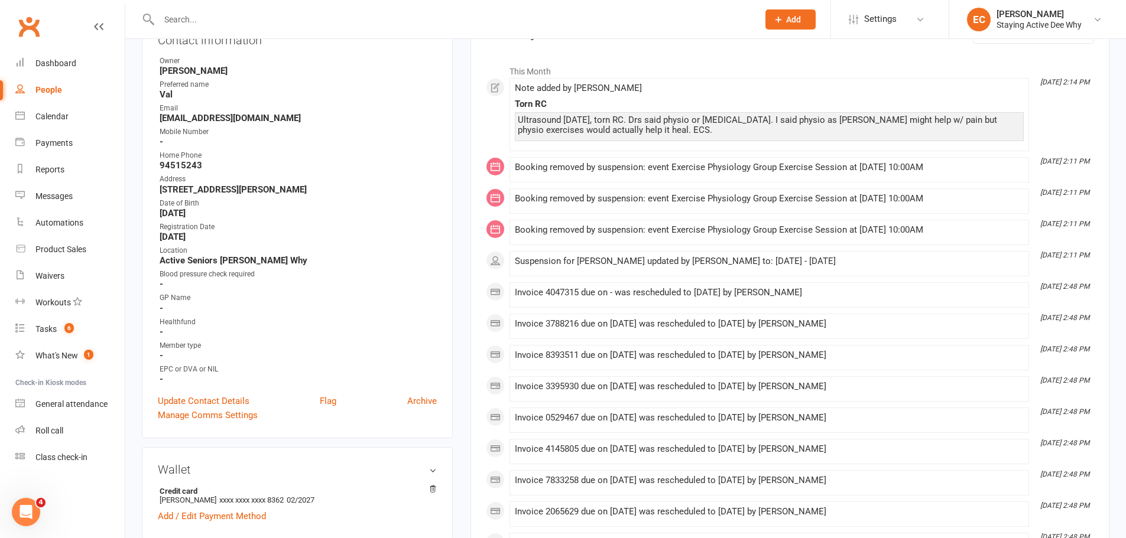
paste input "[PERSON_NAME]"
click at [246, 21] on input "text" at bounding box center [452, 19] width 595 height 17
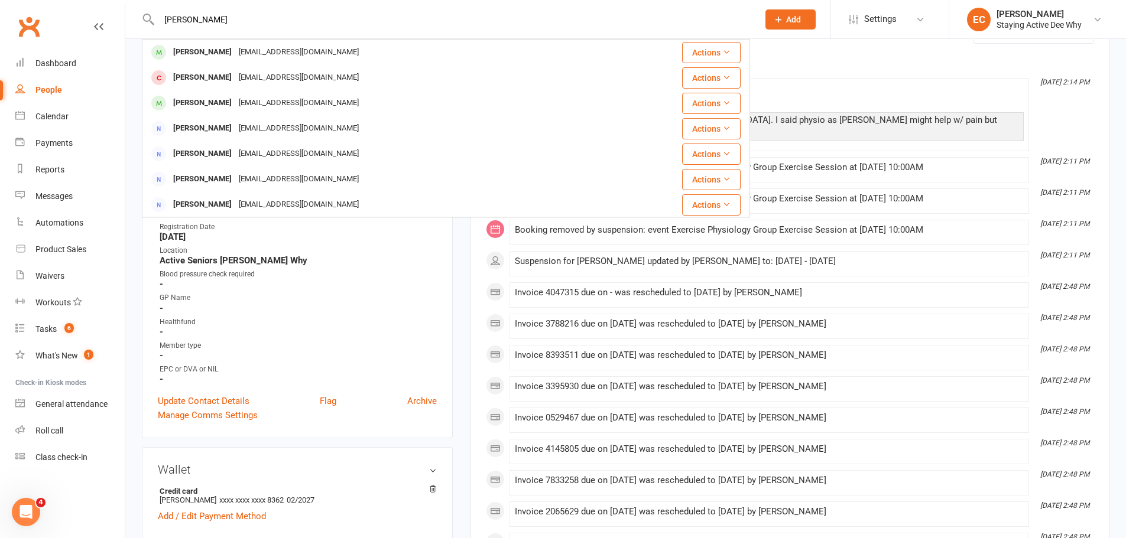
type input "[PERSON_NAME]"
click at [181, 57] on div "[PERSON_NAME]" at bounding box center [203, 52] width 66 height 17
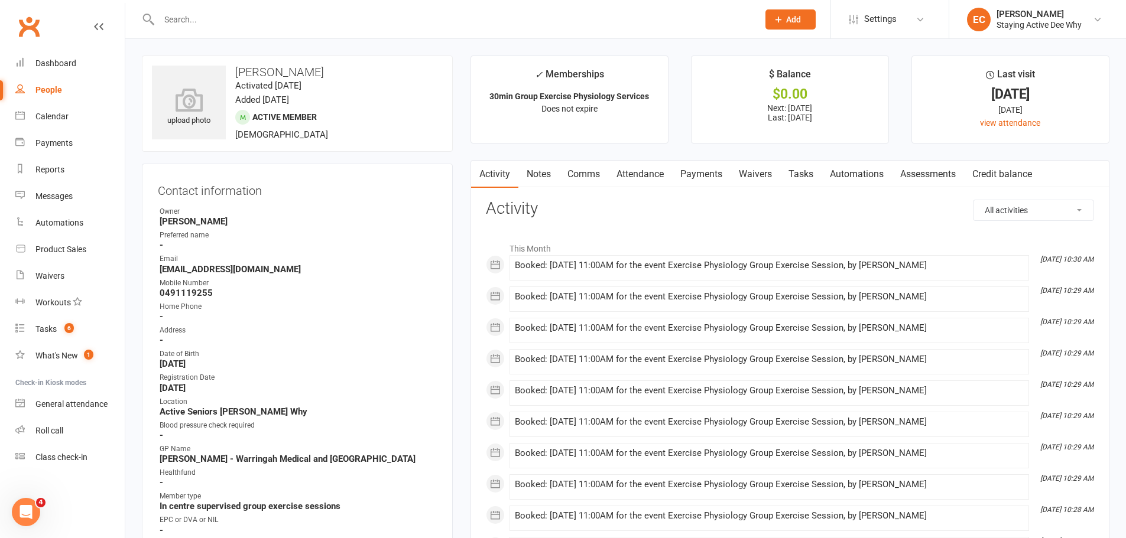
drag, startPoint x: 663, startPoint y: 170, endPoint x: 706, endPoint y: 198, distance: 51.6
click at [671, 171] on link "Attendance" at bounding box center [640, 174] width 64 height 27
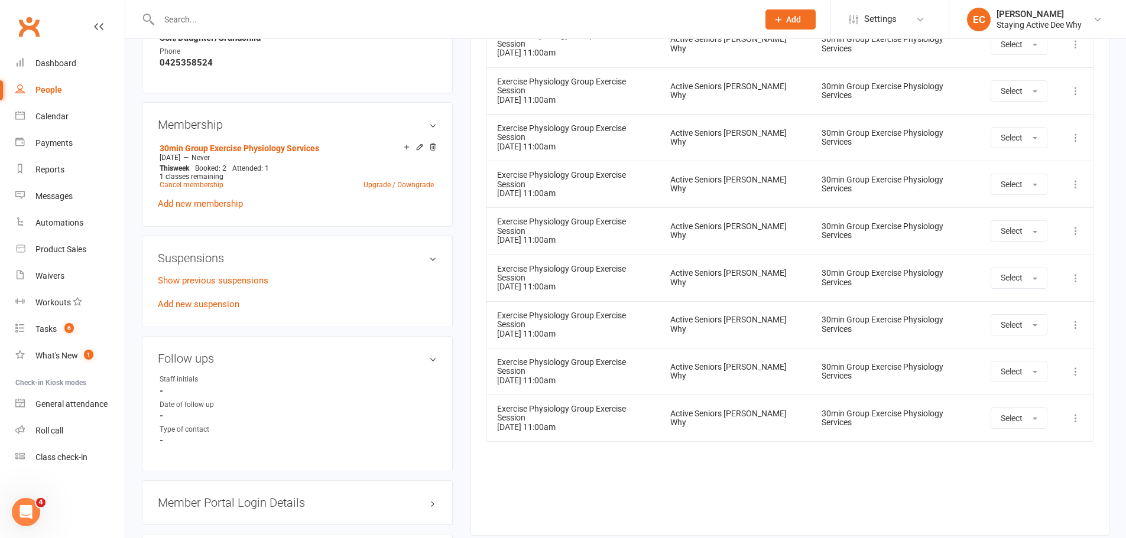
scroll to position [532, 0]
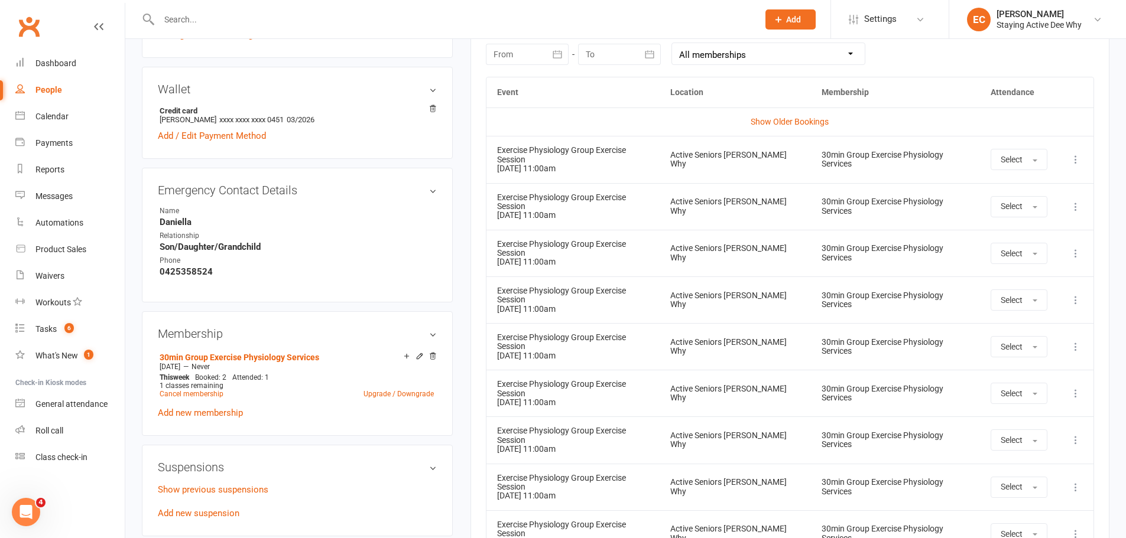
click at [217, 28] on div at bounding box center [446, 19] width 608 height 38
click at [215, 23] on input "text" at bounding box center [452, 19] width 595 height 17
paste input "[PERSON_NAME]"
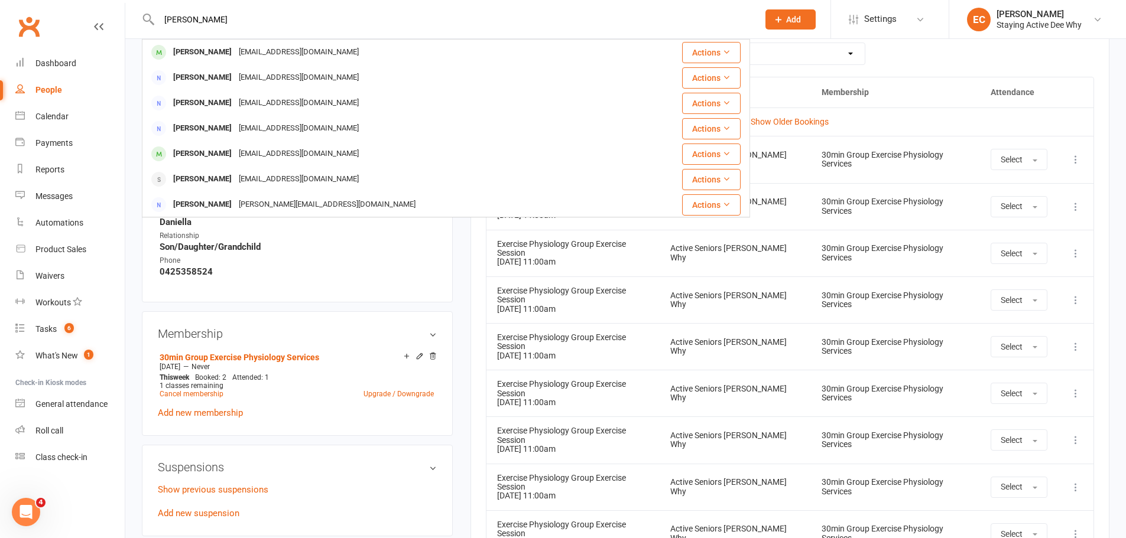
type input "[PERSON_NAME]"
click at [206, 58] on div "[PERSON_NAME]" at bounding box center [203, 52] width 66 height 17
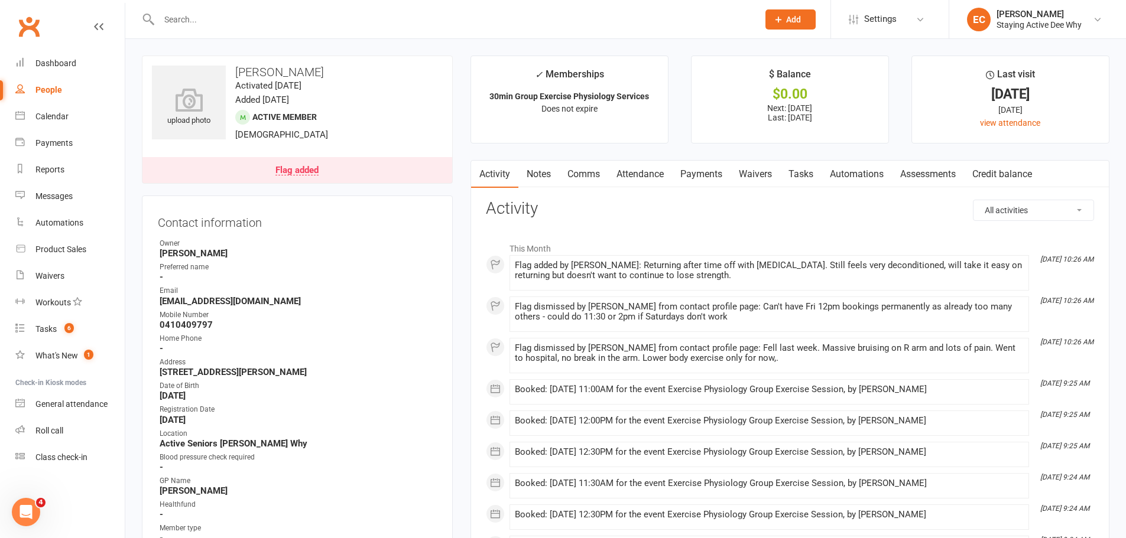
click at [627, 170] on link "Attendance" at bounding box center [640, 174] width 64 height 27
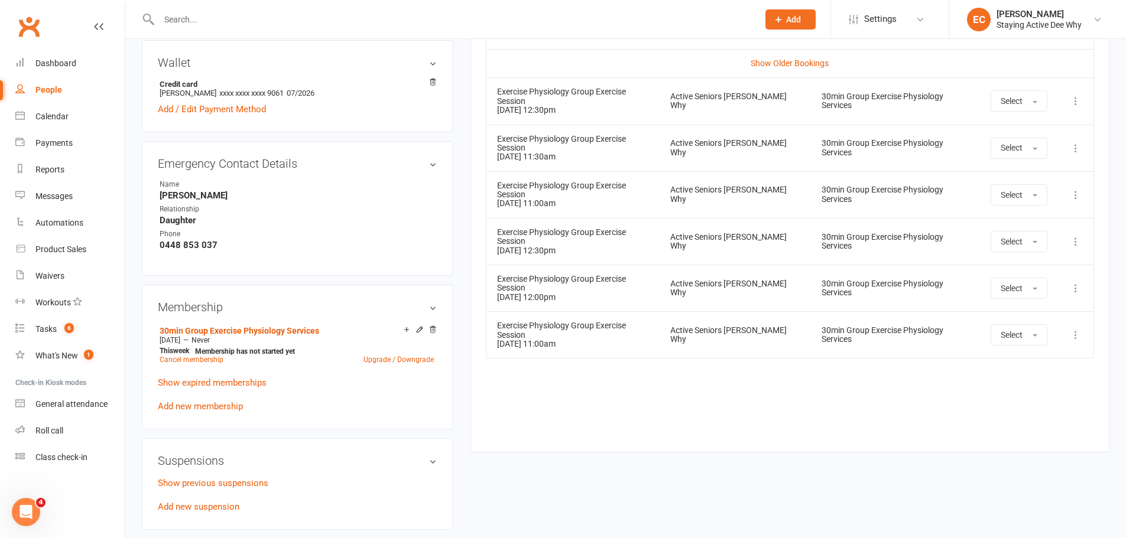
scroll to position [591, 0]
click at [538, 311] on td "Exercise Physiology Group Exercise Session [DATE] 11:00am" at bounding box center [572, 334] width 173 height 47
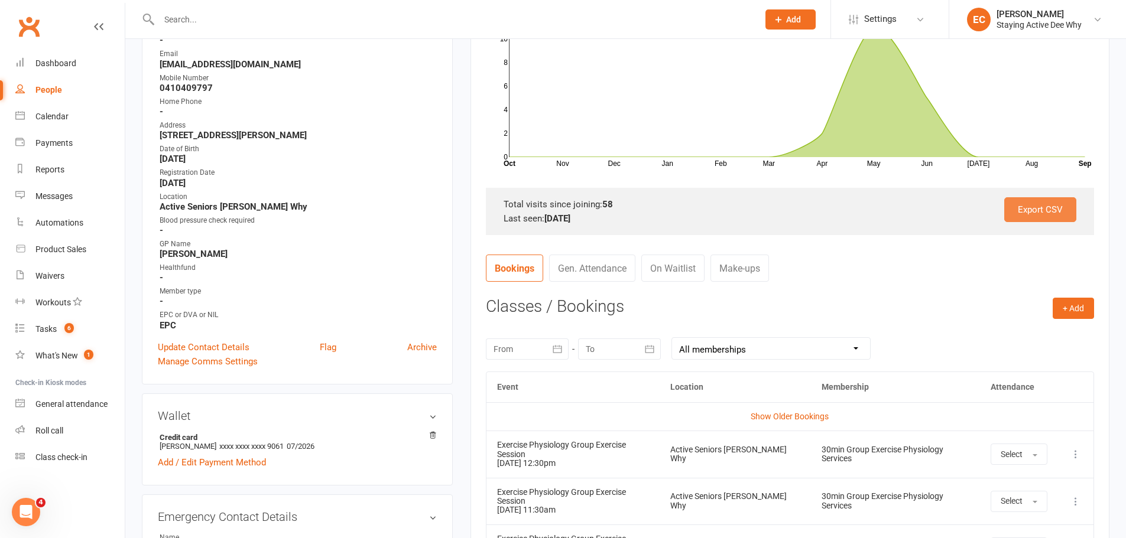
scroll to position [236, 0]
click at [1077, 310] on button "+ Add" at bounding box center [1073, 308] width 41 height 21
click at [1038, 339] on link "Book Event" at bounding box center [1034, 336] width 117 height 24
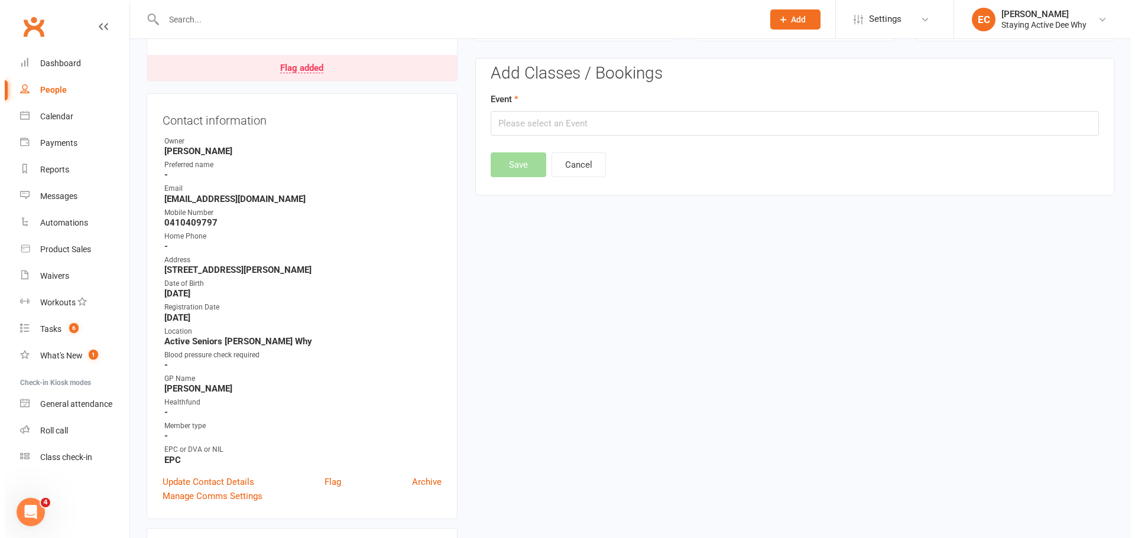
scroll to position [101, 0]
click at [604, 141] on div "Add Classes / Bookings Event Save Cancel" at bounding box center [790, 122] width 608 height 113
click at [604, 137] on input "text" at bounding box center [790, 124] width 608 height 25
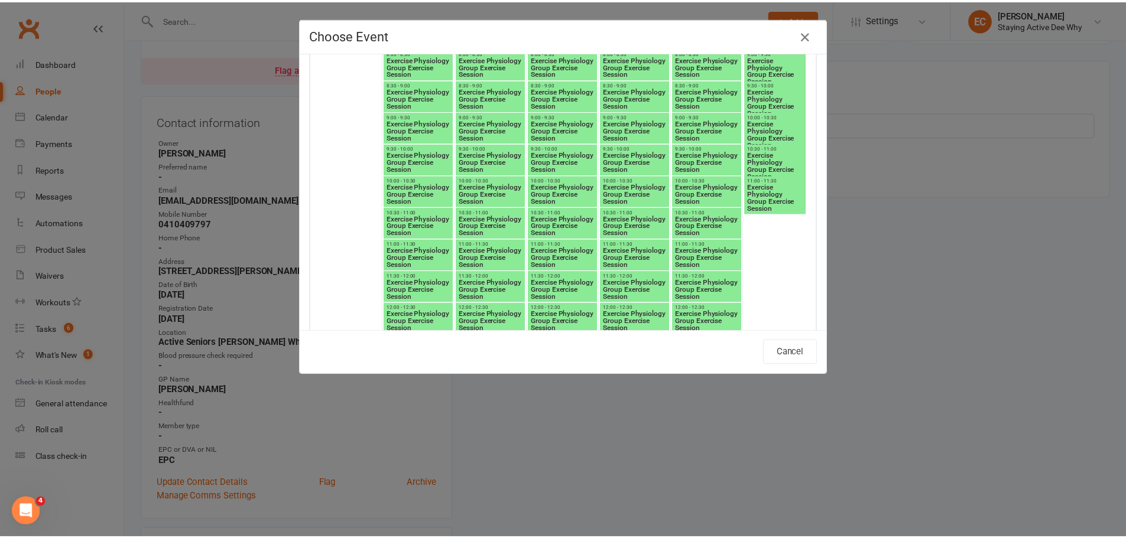
scroll to position [2621, 0]
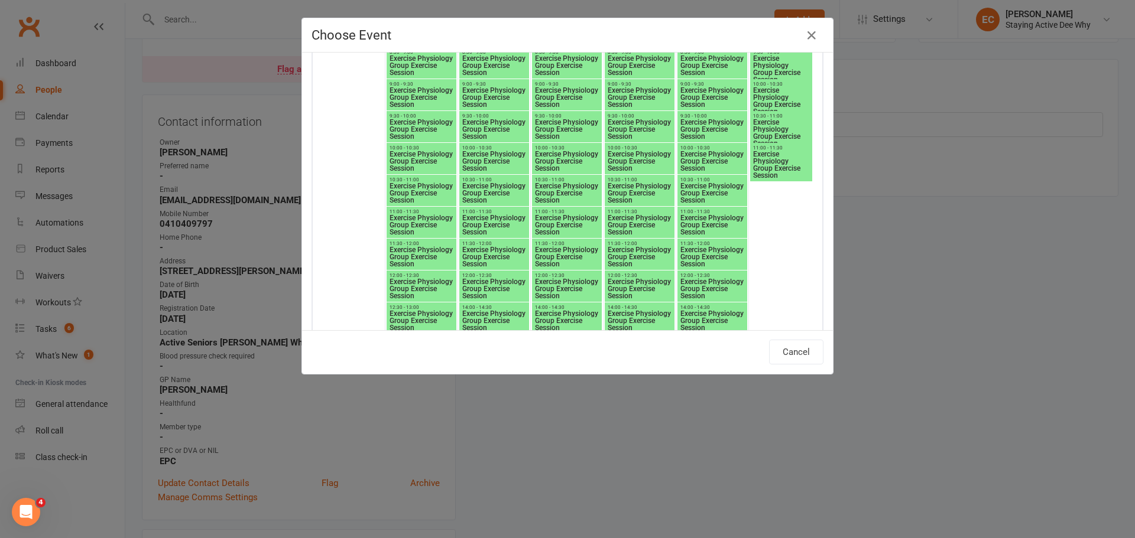
click at [425, 306] on span "12:30 - 13:00" at bounding box center [421, 307] width 65 height 5
type input "Exercise Physiology Group Exercise Session - [DATE] 12:30:00 PM"
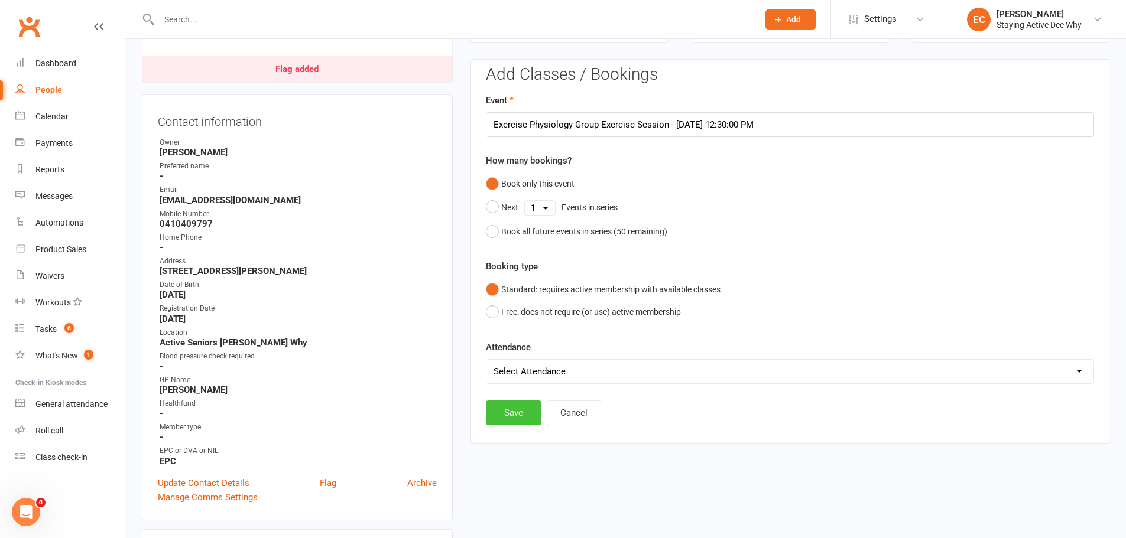
click at [518, 407] on button "Save" at bounding box center [514, 413] width 56 height 25
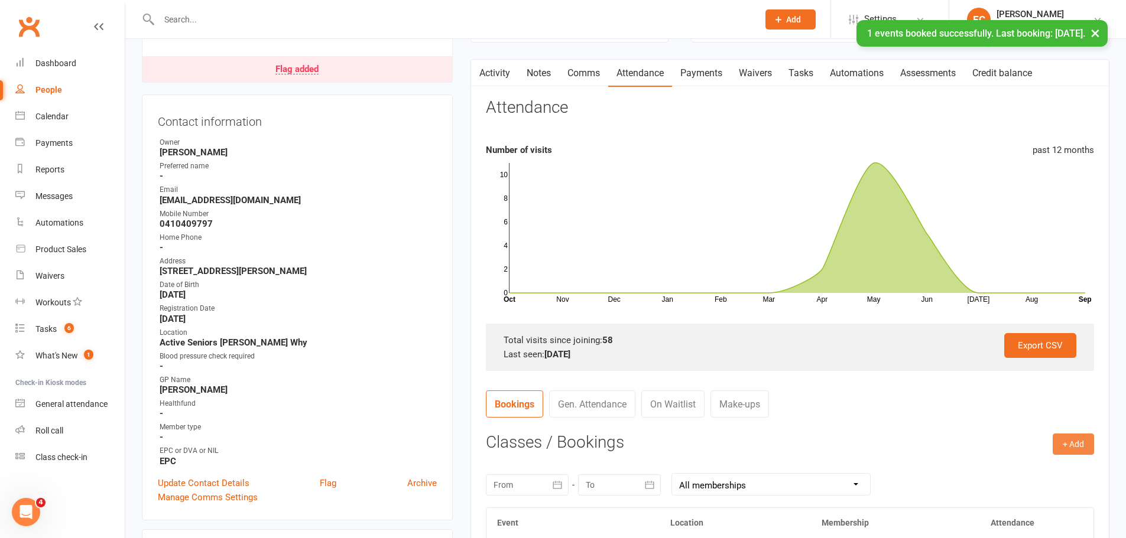
click at [1067, 447] on button "+ Add" at bounding box center [1073, 444] width 41 height 21
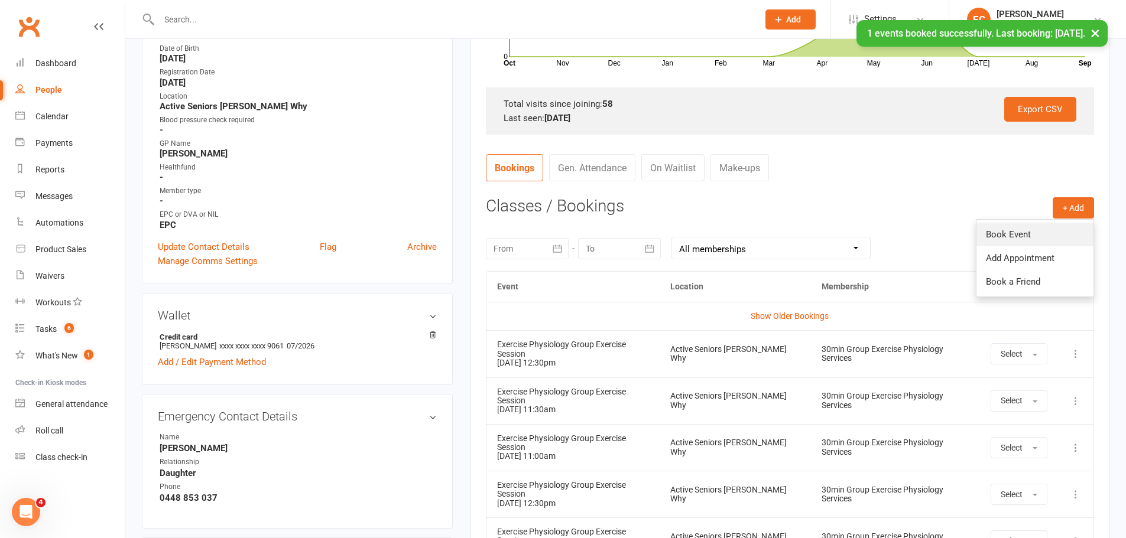
click at [1013, 233] on link "Book Event" at bounding box center [1034, 235] width 117 height 24
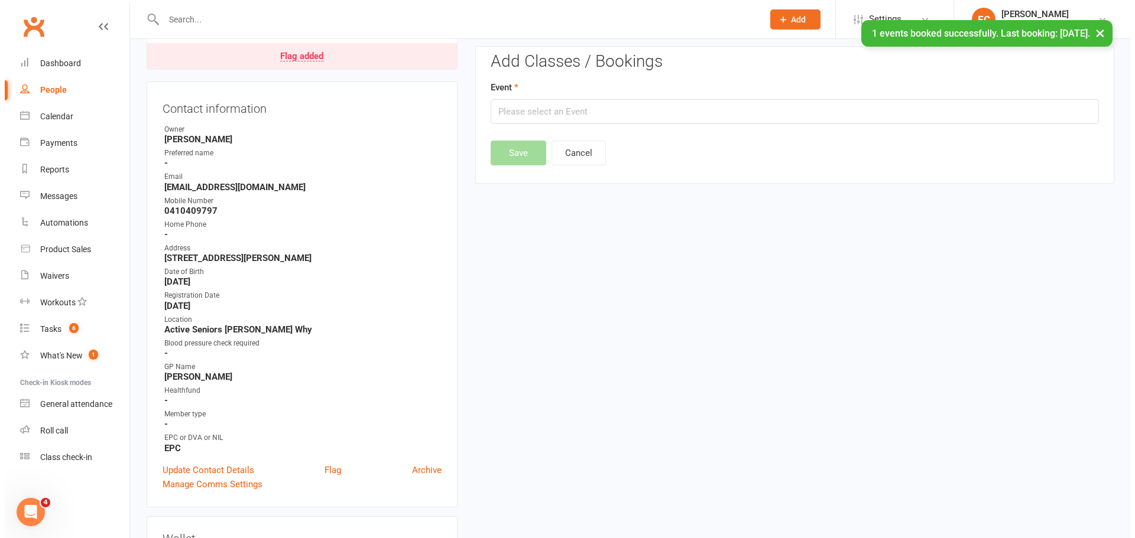
scroll to position [101, 0]
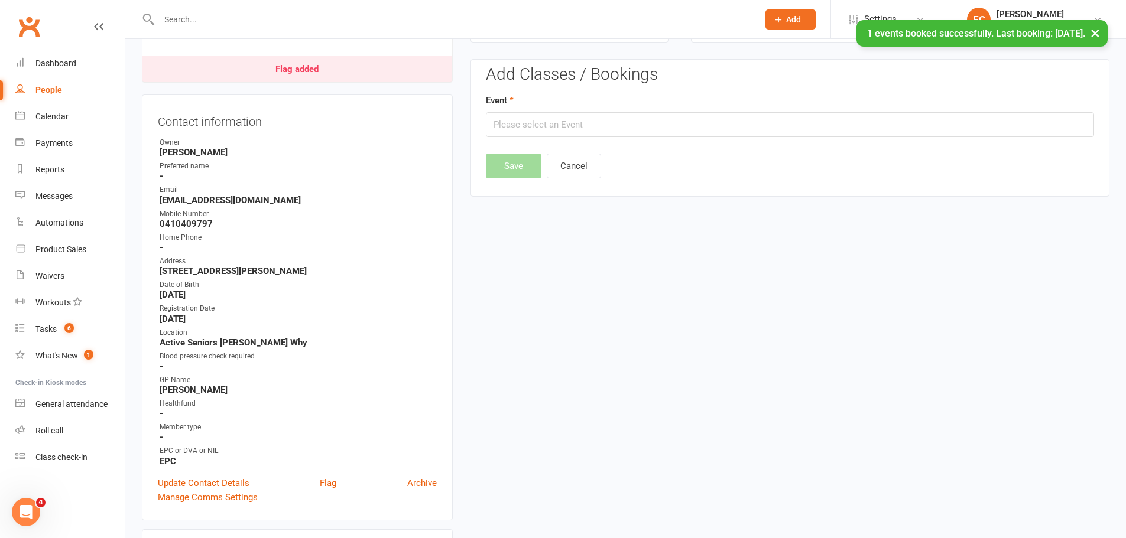
click at [531, 139] on div "Add Classes / Bookings Event Save Cancel" at bounding box center [790, 122] width 608 height 113
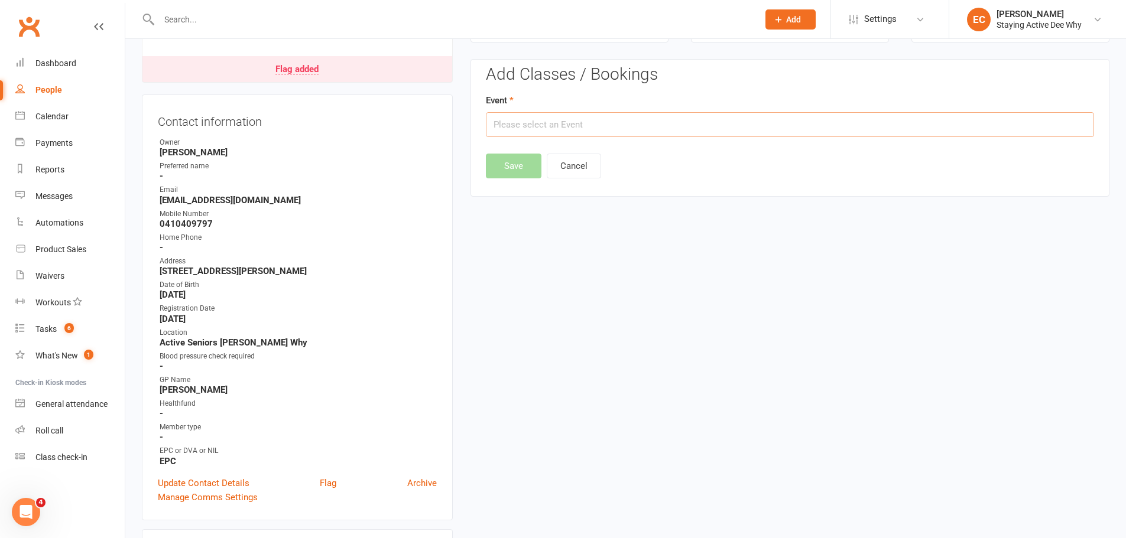
click at [534, 128] on input "text" at bounding box center [790, 124] width 608 height 25
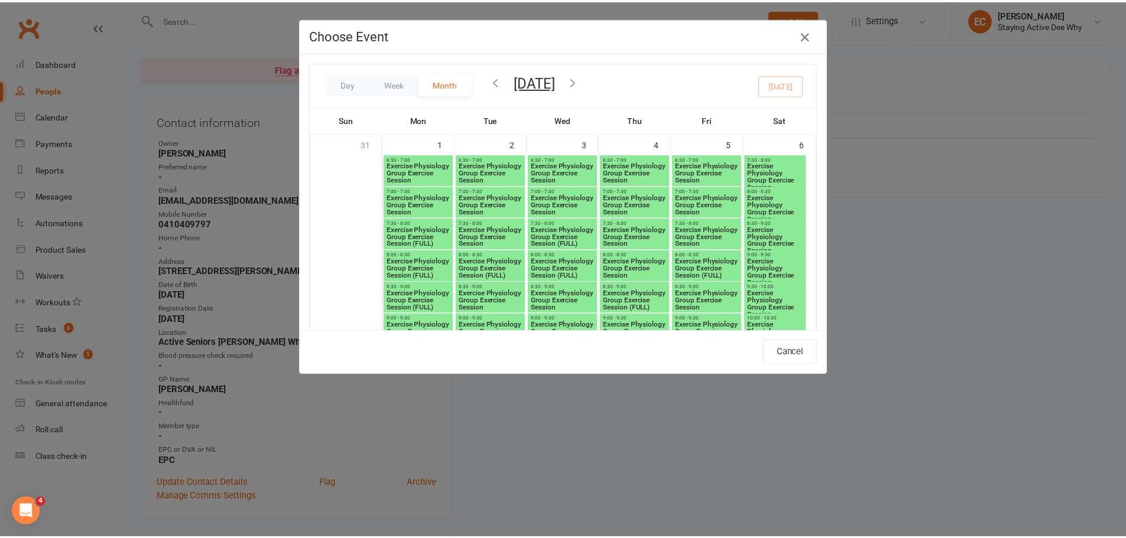
scroll to position [2353, 0]
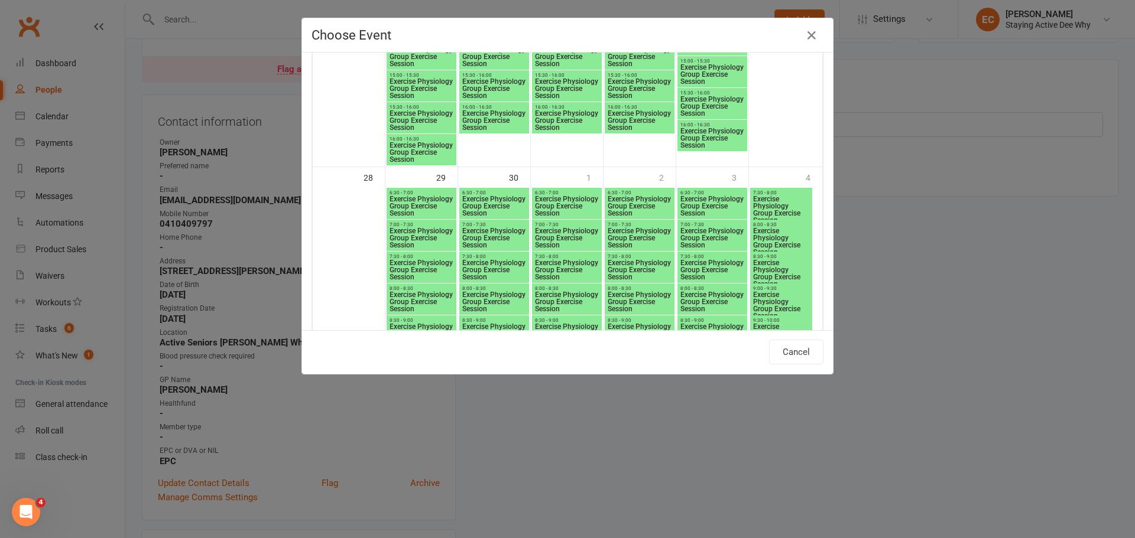
click at [242, 57] on div "Choose Event Day Week Month [DATE] [DATE] Sun Mon Tue Wed Thu Fri Sat 31 01 02 …" at bounding box center [567, 269] width 1135 height 538
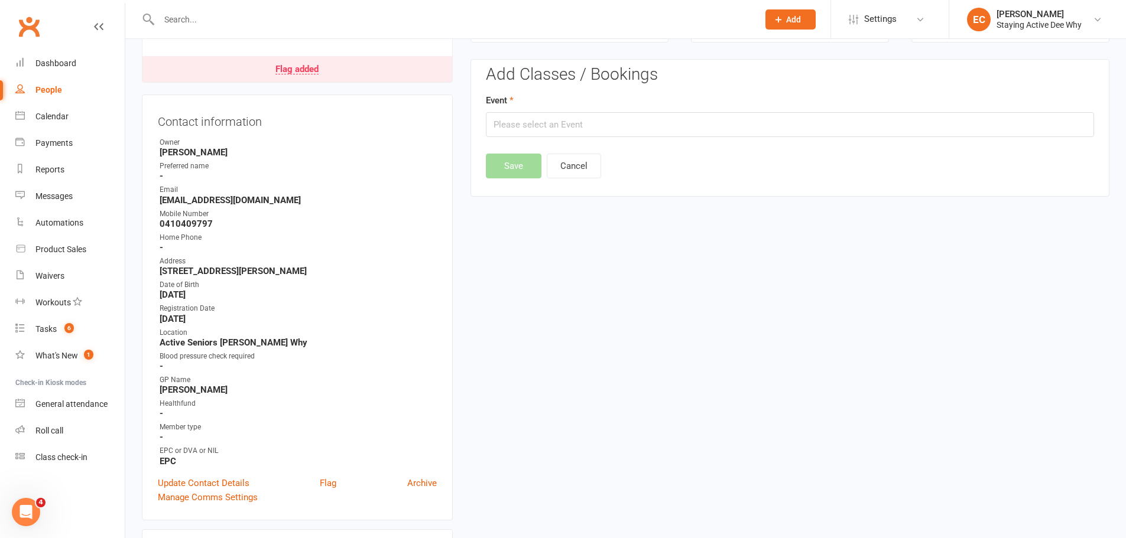
click at [240, 22] on input "text" at bounding box center [452, 19] width 595 height 17
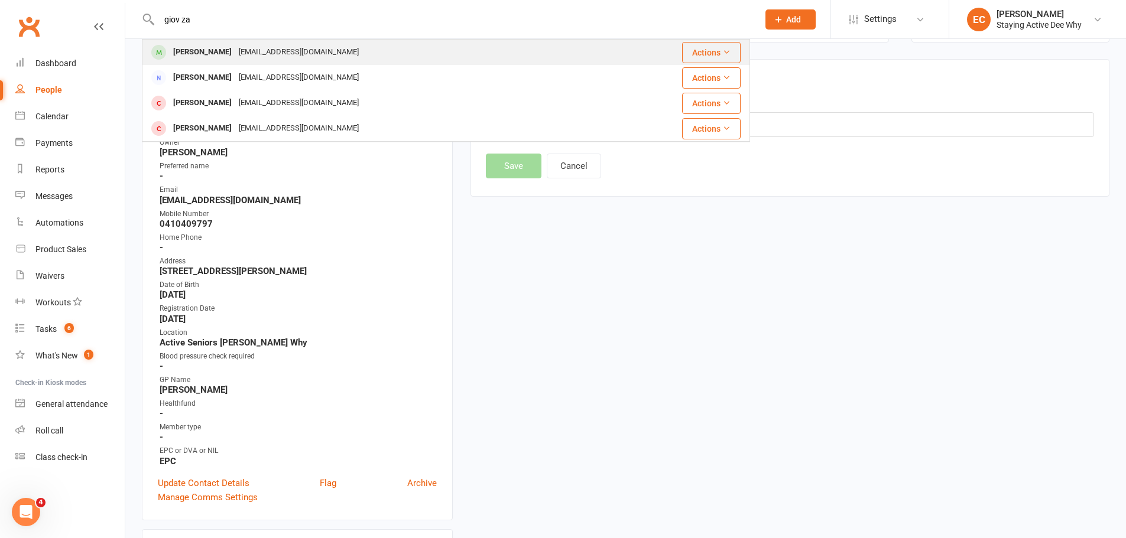
type input "giov za"
click at [176, 50] on div "[PERSON_NAME]" at bounding box center [203, 52] width 66 height 17
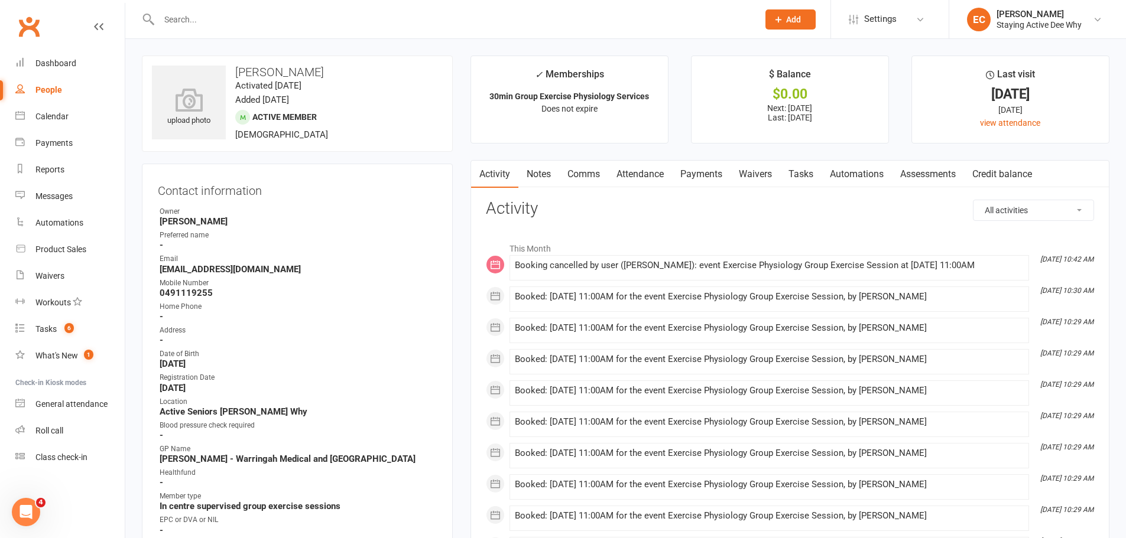
click at [662, 173] on link "Attendance" at bounding box center [640, 174] width 64 height 27
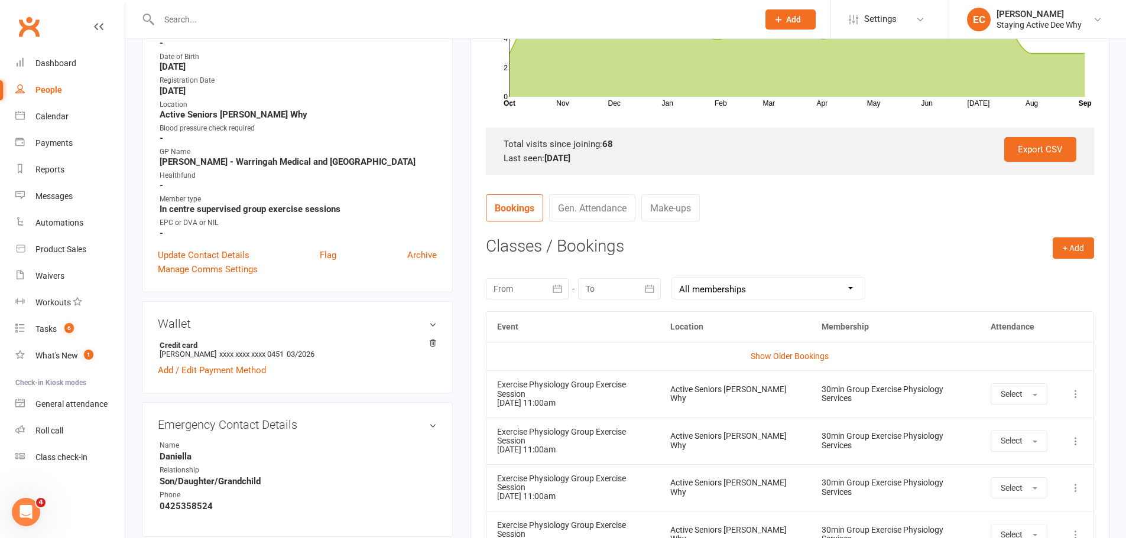
scroll to position [296, 0]
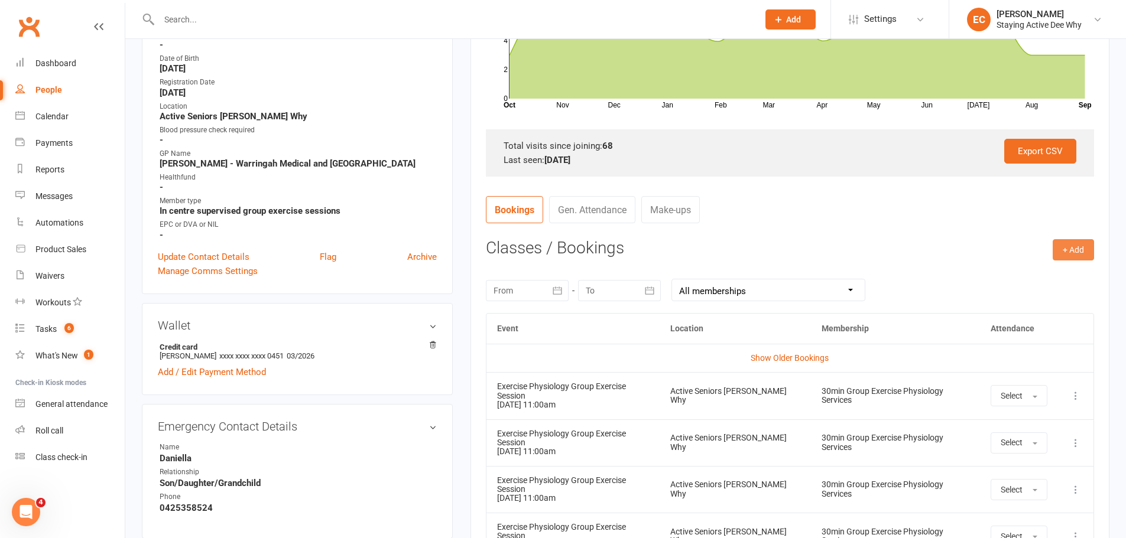
drag, startPoint x: 1063, startPoint y: 217, endPoint x: 1091, endPoint y: 242, distance: 37.6
click at [1067, 218] on nav "Bookings Gen. Attendance Make-ups" at bounding box center [790, 213] width 608 height 35
click at [1091, 242] on button "+ Add" at bounding box center [1073, 249] width 41 height 21
click at [1037, 287] on link "Book Event" at bounding box center [1034, 277] width 117 height 24
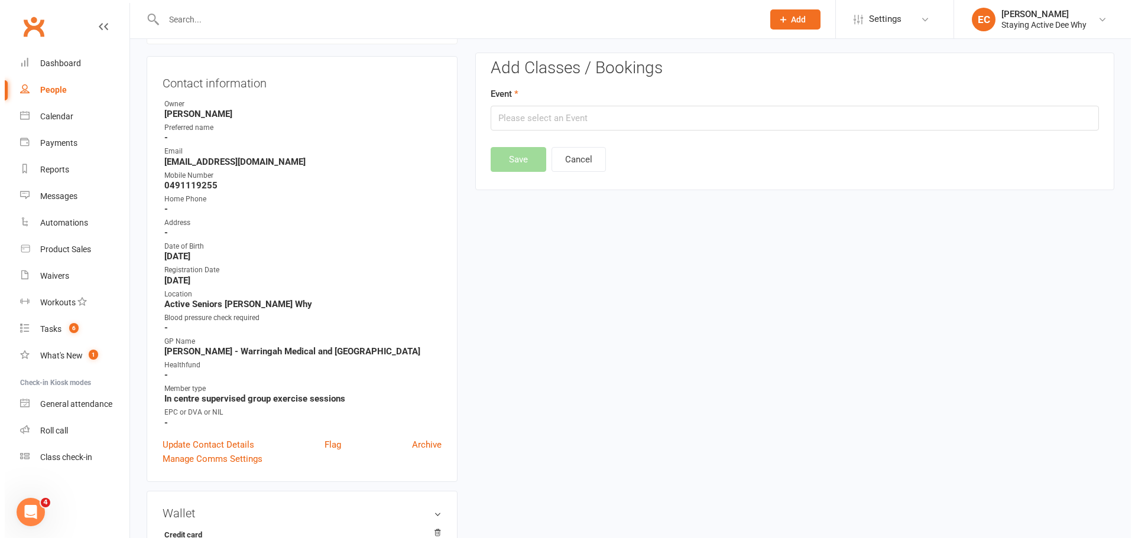
scroll to position [101, 0]
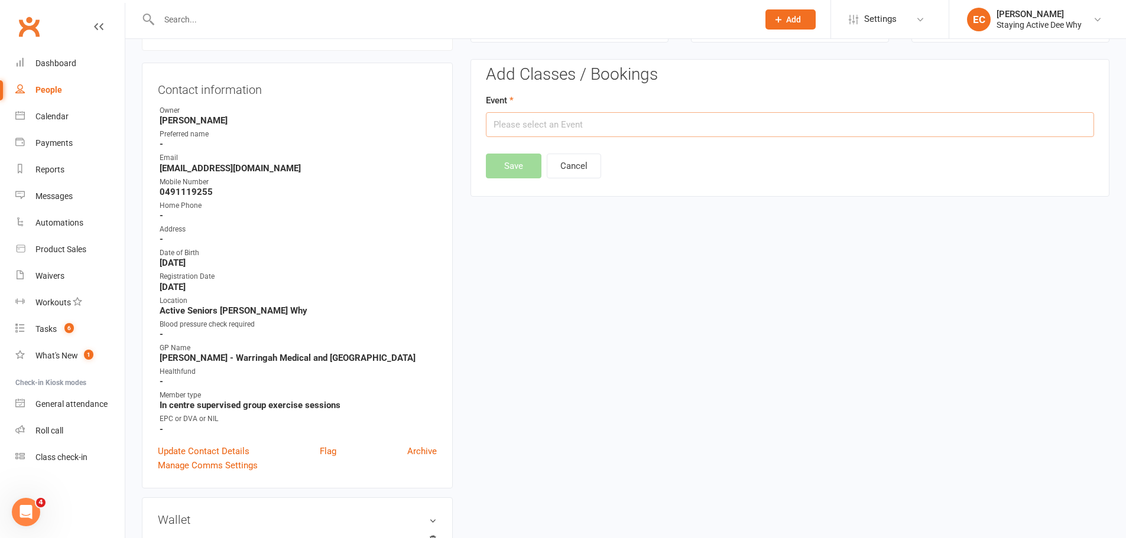
click at [509, 130] on input "text" at bounding box center [790, 124] width 608 height 25
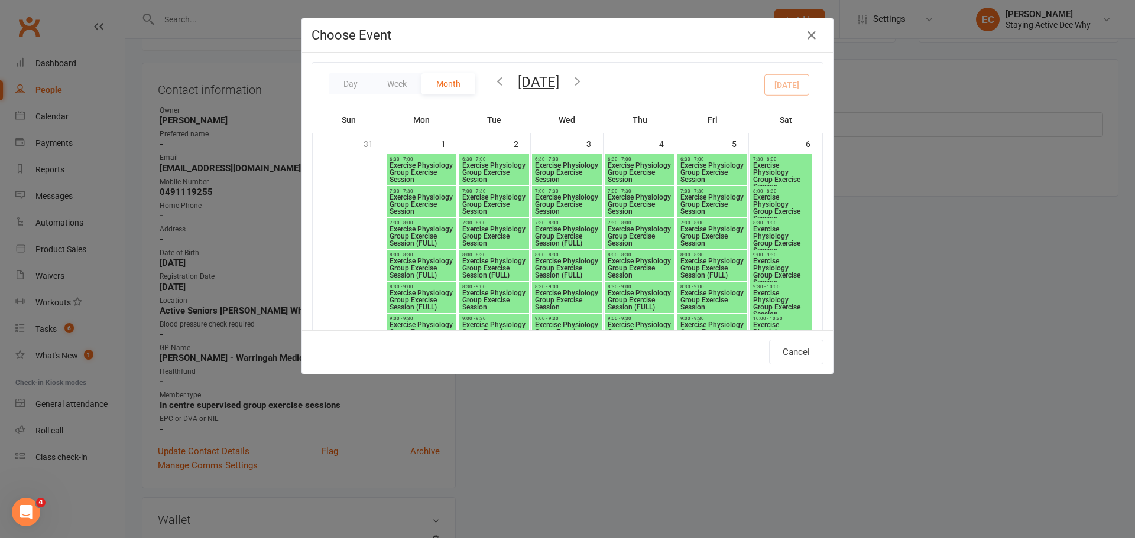
click at [584, 84] on icon "button" at bounding box center [577, 80] width 13 height 13
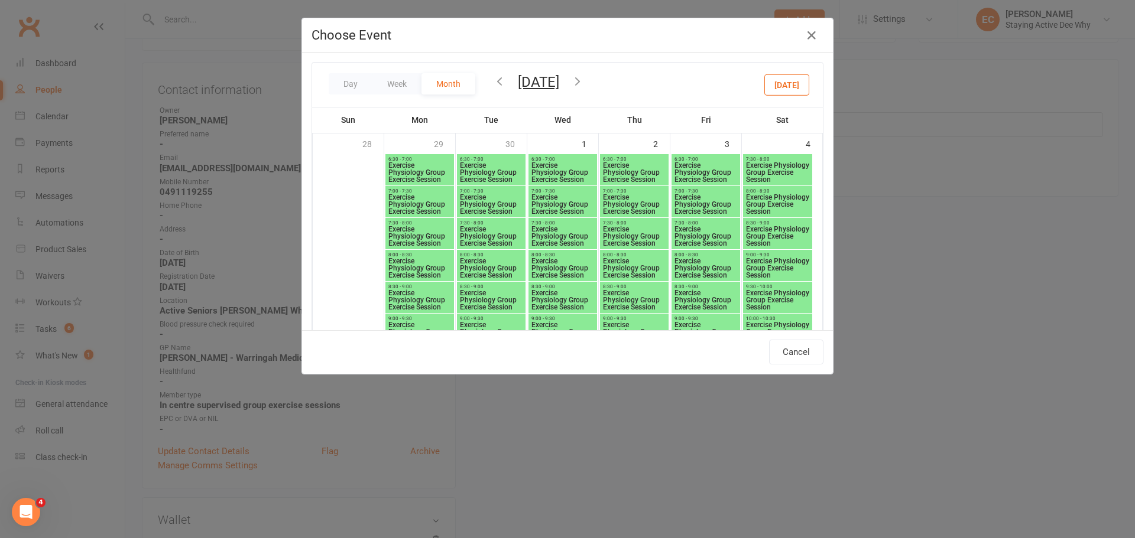
type input "Exercise Physiology Group Exercise Session - [DATE] 11:00:00 AM"
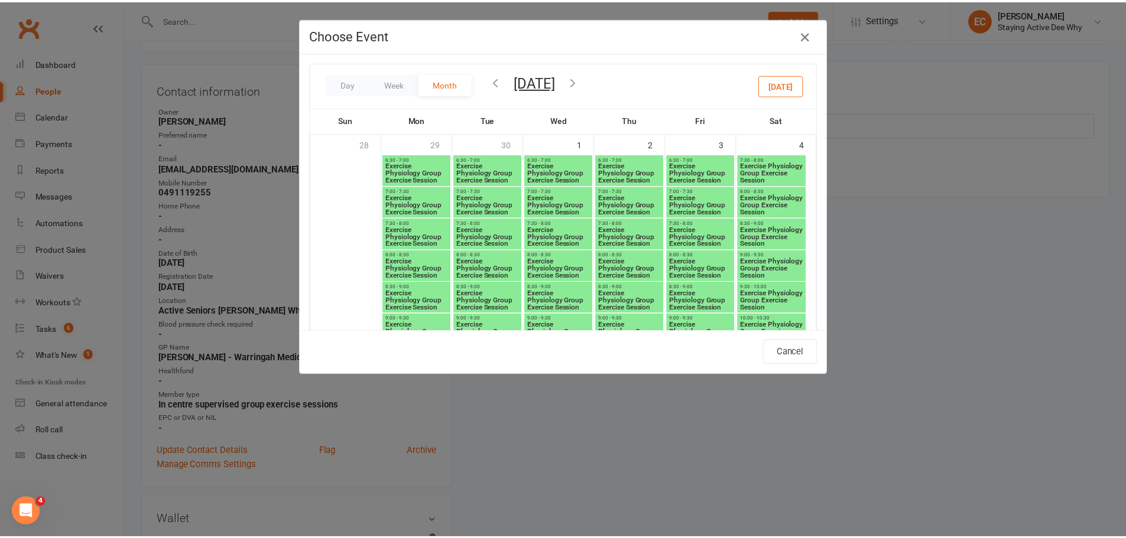
scroll to position [2009, 0]
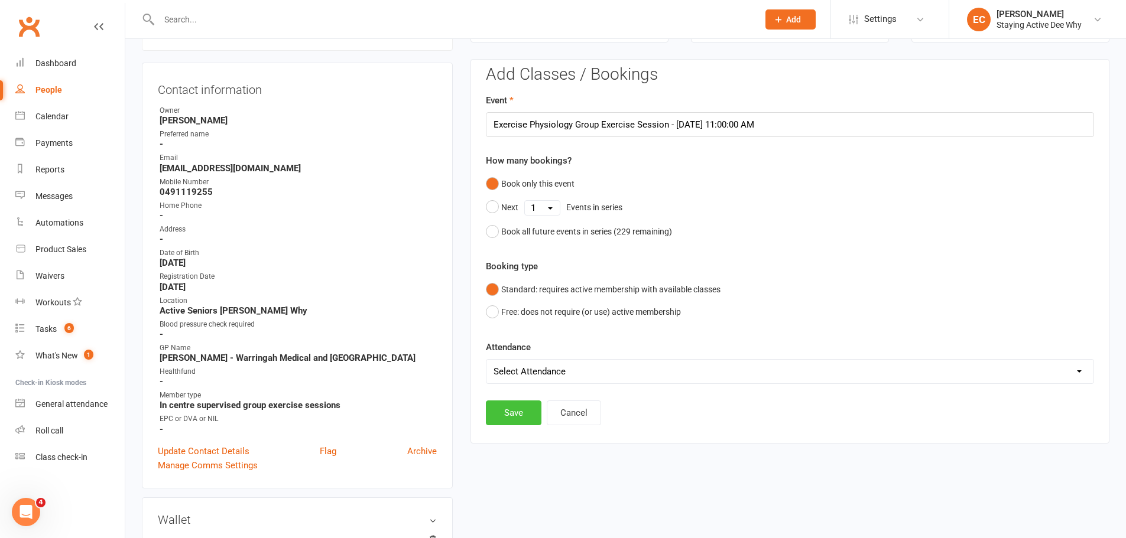
click at [508, 401] on button "Save" at bounding box center [514, 413] width 56 height 25
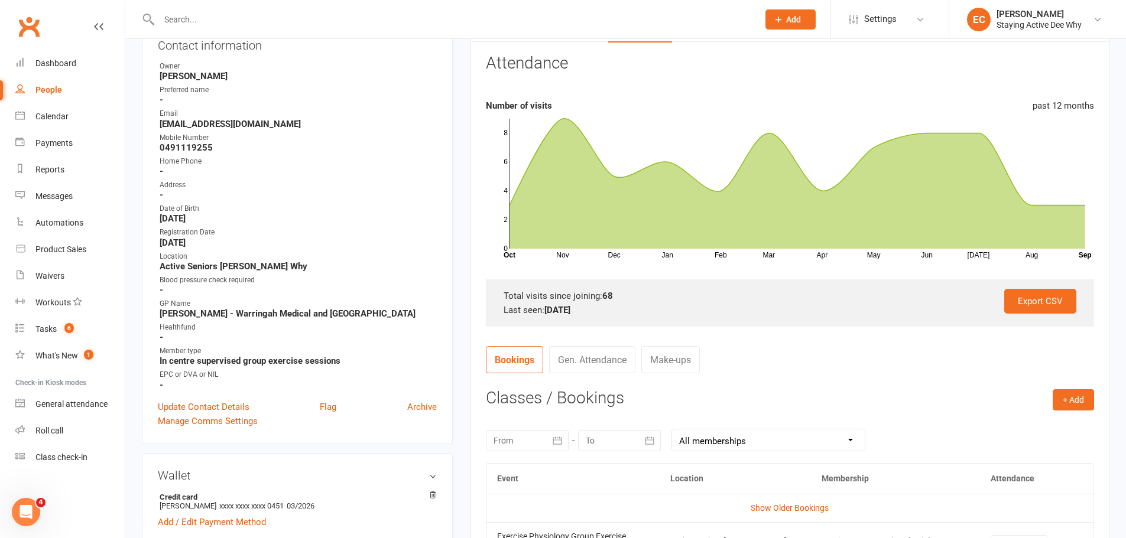
scroll to position [0, 0]
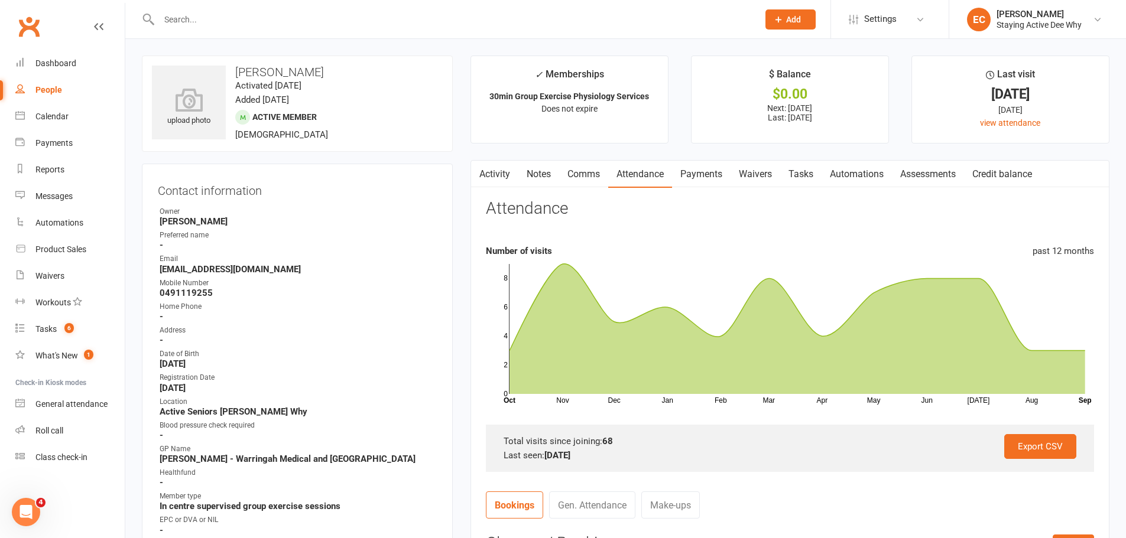
drag, startPoint x: 226, startPoint y: 11, endPoint x: 234, endPoint y: 21, distance: 12.6
click at [232, 19] on input "text" at bounding box center [452, 19] width 595 height 17
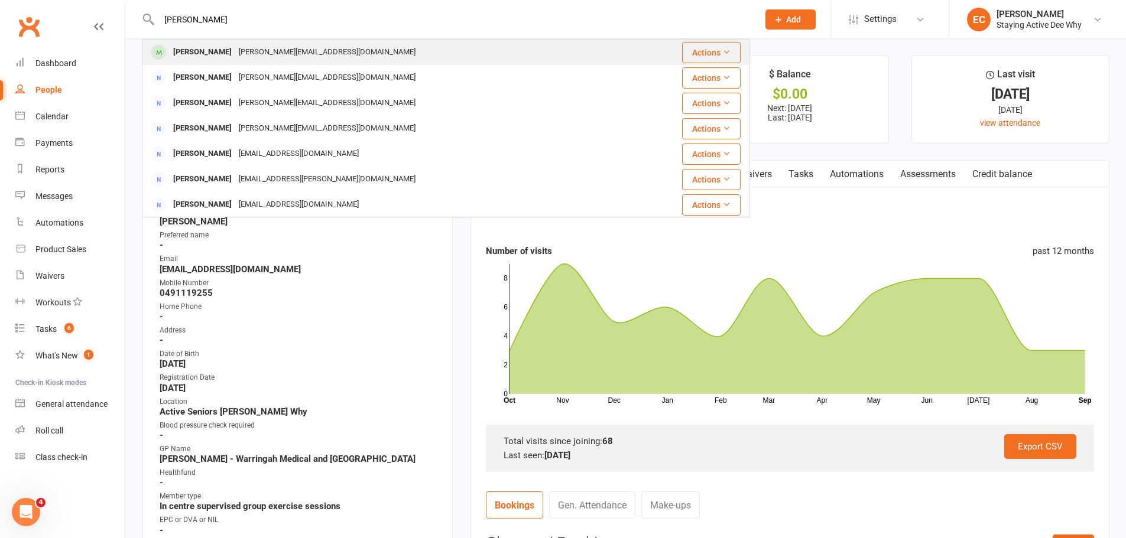
type input "[PERSON_NAME]"
click at [241, 48] on div "[PERSON_NAME][EMAIL_ADDRESS][DOMAIN_NAME]" at bounding box center [327, 52] width 184 height 17
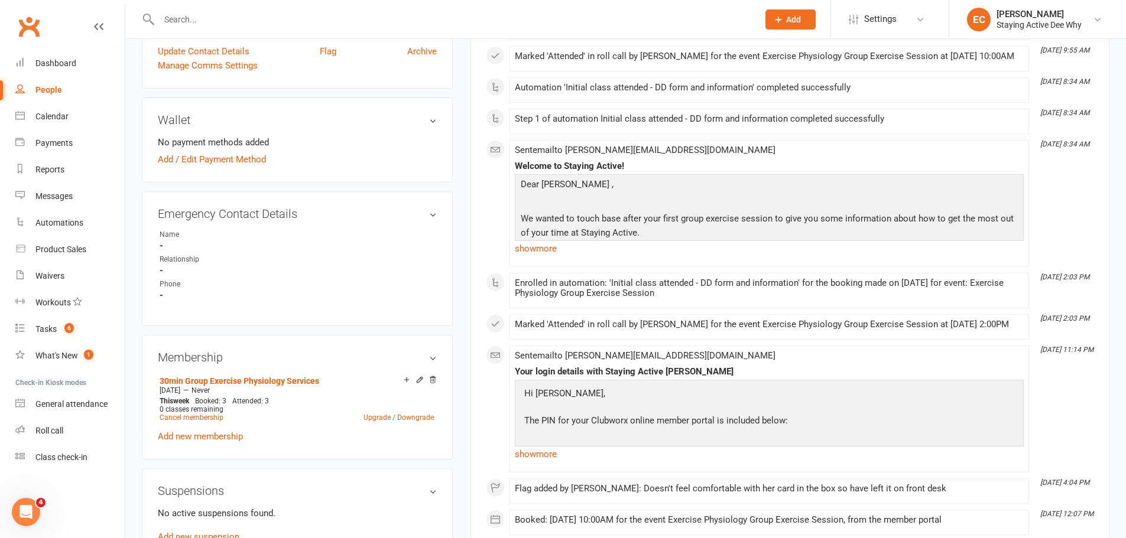
scroll to position [532, 0]
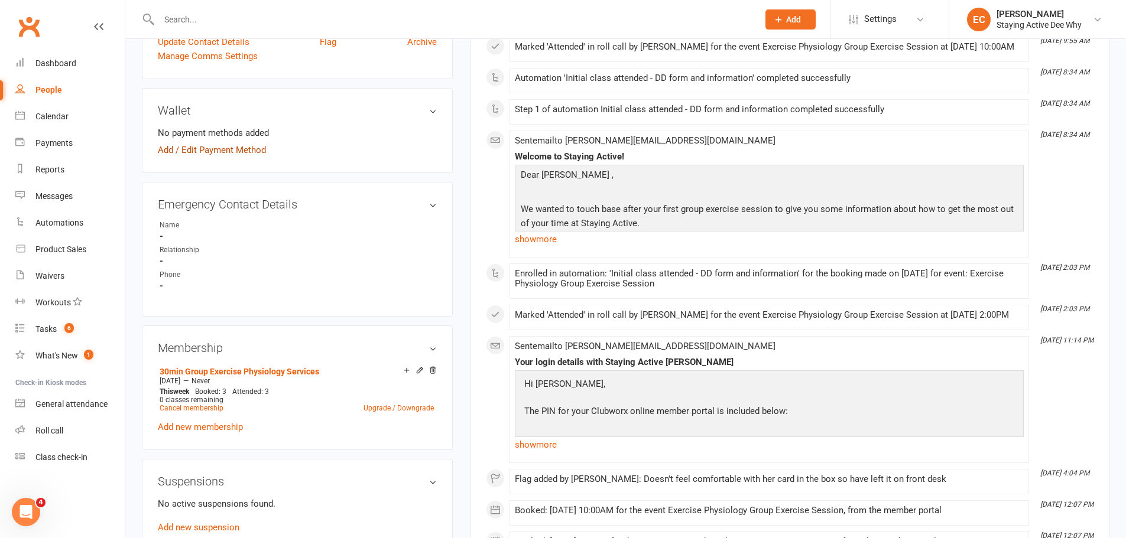
click at [216, 156] on link "Add / Edit Payment Method" at bounding box center [212, 150] width 108 height 14
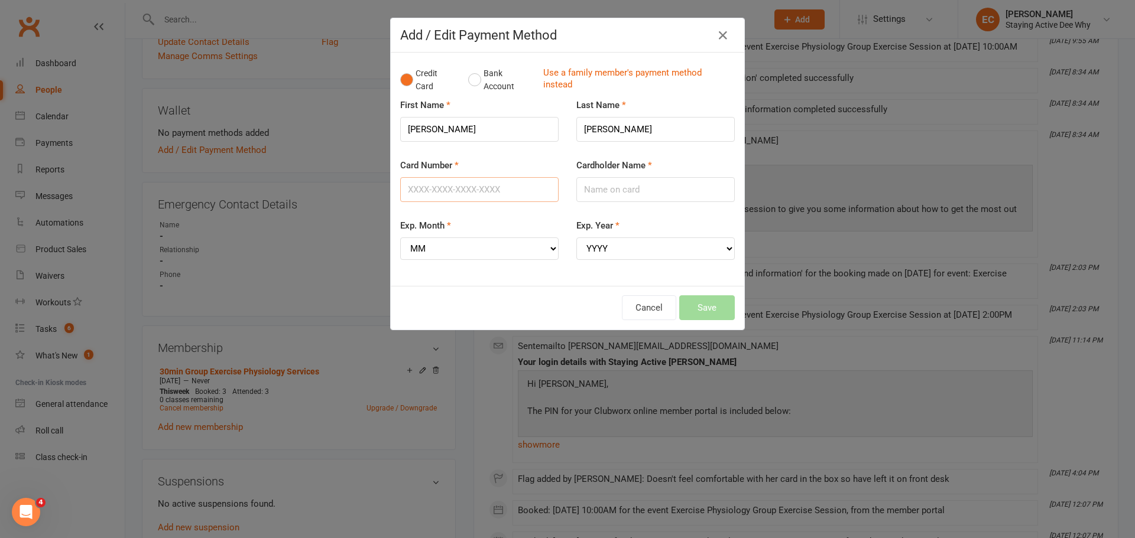
click at [434, 191] on input "Card Number" at bounding box center [479, 189] width 158 height 25
click at [470, 82] on button "Bank Account" at bounding box center [501, 80] width 66 height 36
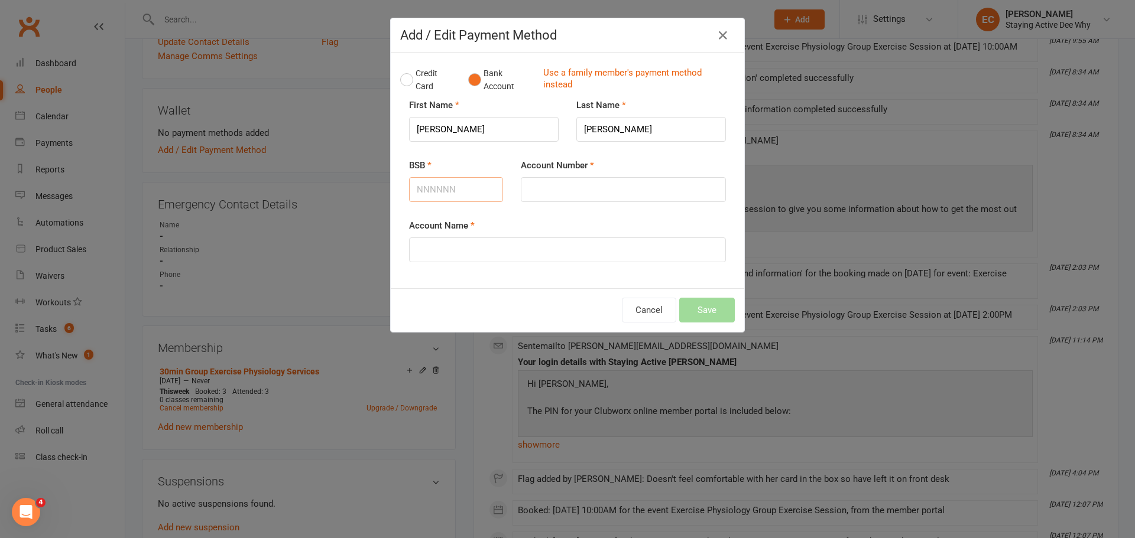
click at [439, 195] on input "BSB" at bounding box center [456, 189] width 94 height 25
type input "798366"
click at [604, 189] on input "Account Number" at bounding box center [623, 189] width 205 height 25
type input "032096"
click at [466, 239] on input "Account Name" at bounding box center [567, 250] width 317 height 25
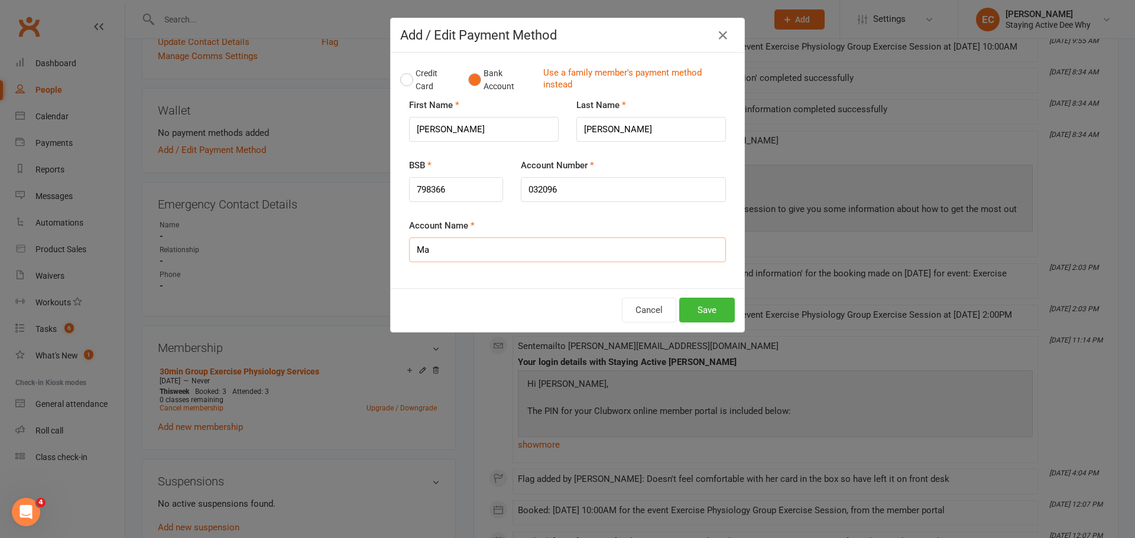
type input "M"
type input "P and M Haynes"
click at [706, 310] on button "Save" at bounding box center [707, 310] width 56 height 25
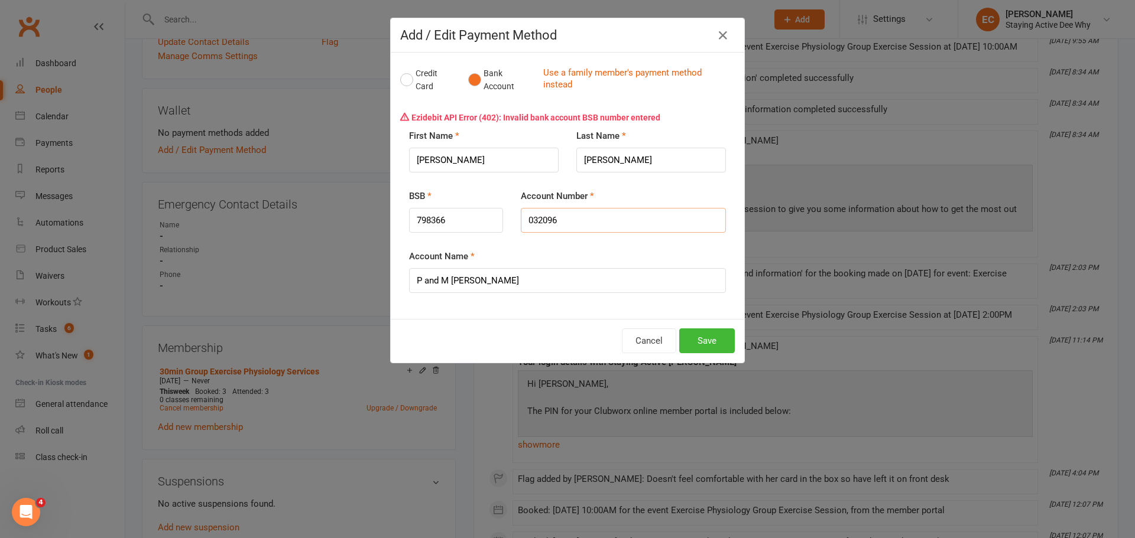
click at [564, 223] on input "032096" at bounding box center [623, 220] width 205 height 25
drag, startPoint x: 456, startPoint y: 224, endPoint x: 384, endPoint y: 222, distance: 72.1
click at [384, 222] on div "Add / Edit Payment Method Credit Card Bank Account Use a family member's paymen…" at bounding box center [567, 269] width 1135 height 538
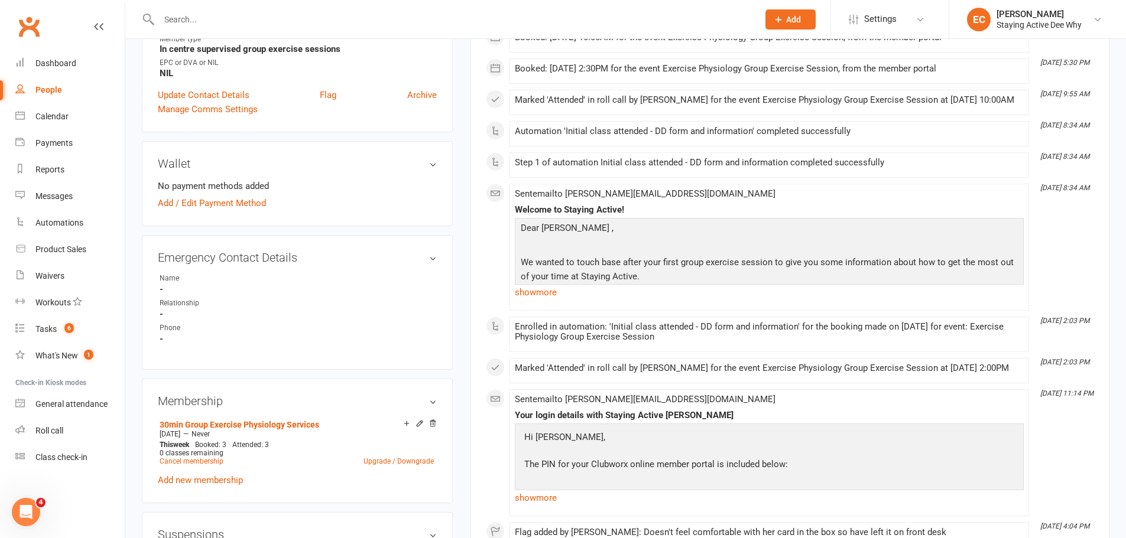
scroll to position [473, 0]
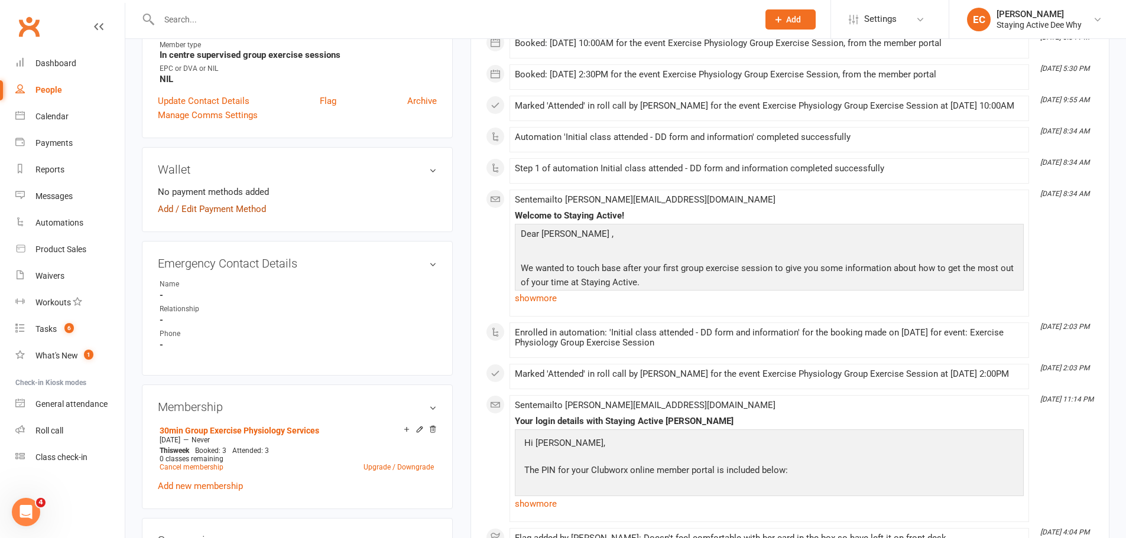
click at [231, 212] on link "Add / Edit Payment Method" at bounding box center [212, 209] width 108 height 14
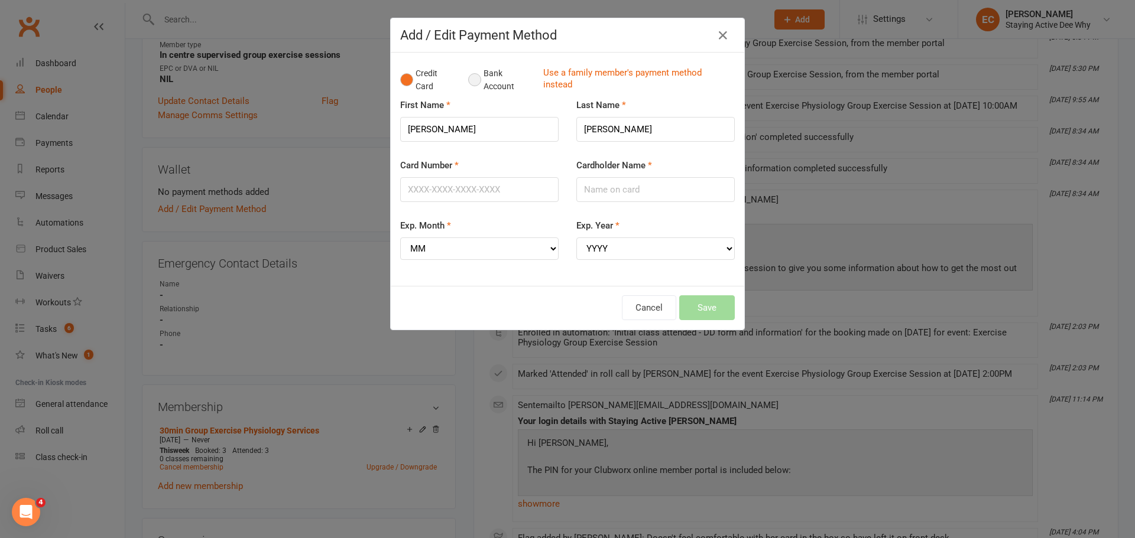
click at [472, 86] on button "Bank Account" at bounding box center [501, 80] width 66 height 36
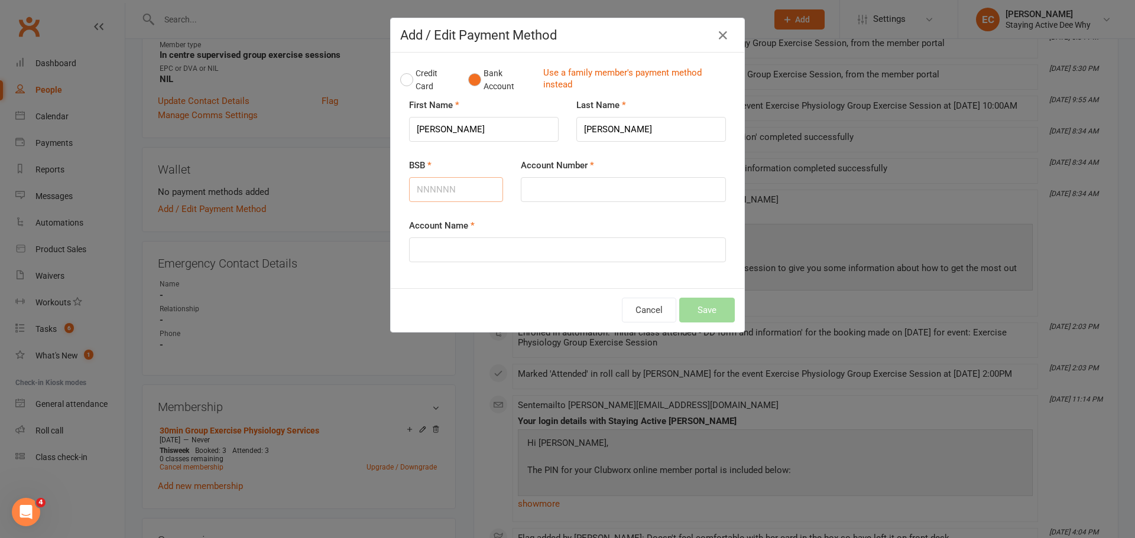
click at [443, 198] on input "BSB" at bounding box center [456, 189] width 94 height 25
type input "032096"
click at [558, 192] on input "Account Number" at bounding box center [623, 189] width 205 height 25
type input "798366"
click at [478, 253] on input "Account Name" at bounding box center [567, 250] width 317 height 25
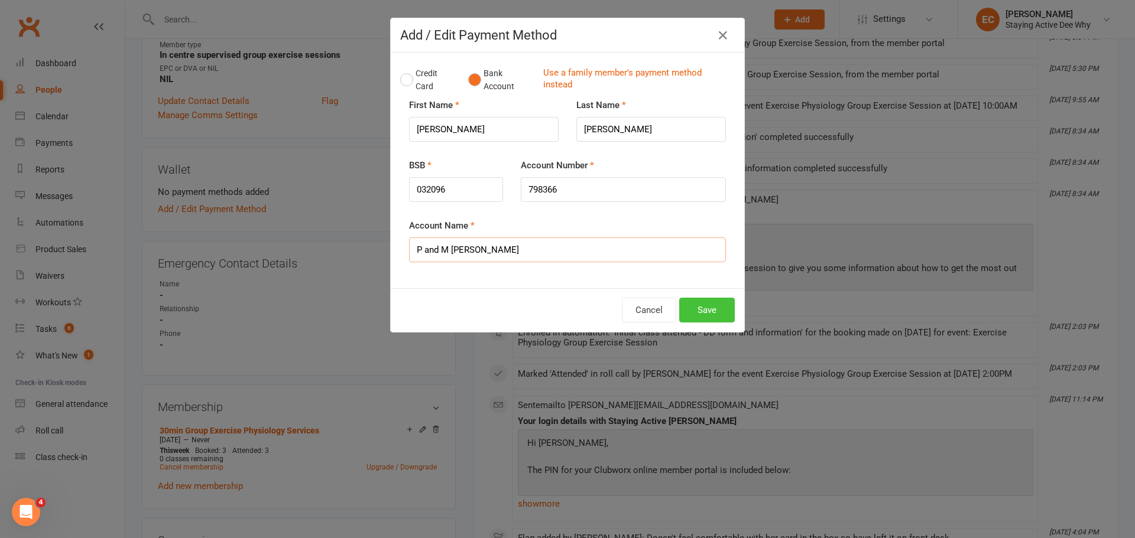
type input "P and M Haynes"
click at [683, 307] on button "Save" at bounding box center [707, 310] width 56 height 25
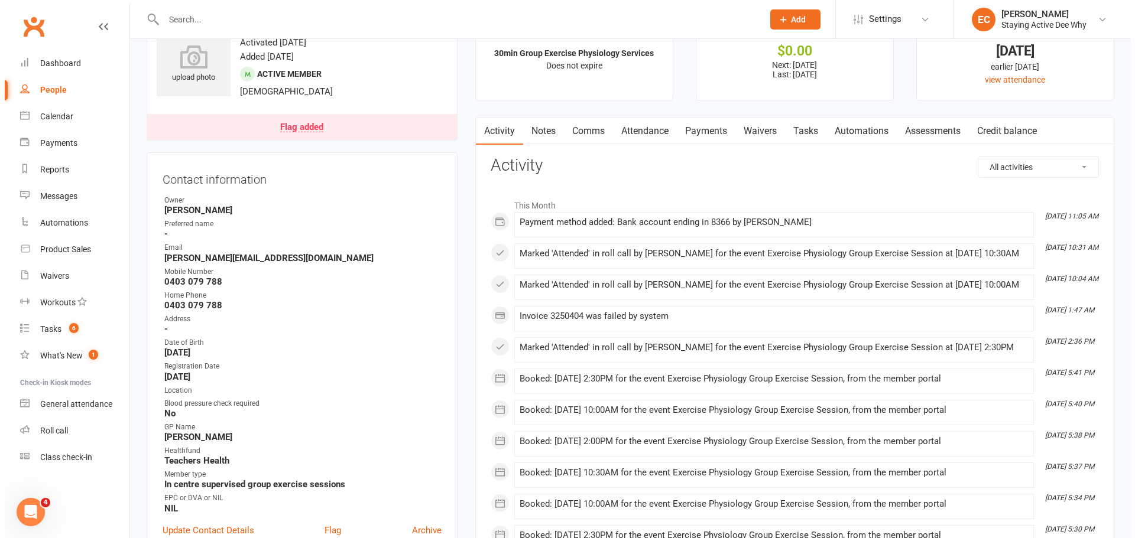
scroll to position [0, 0]
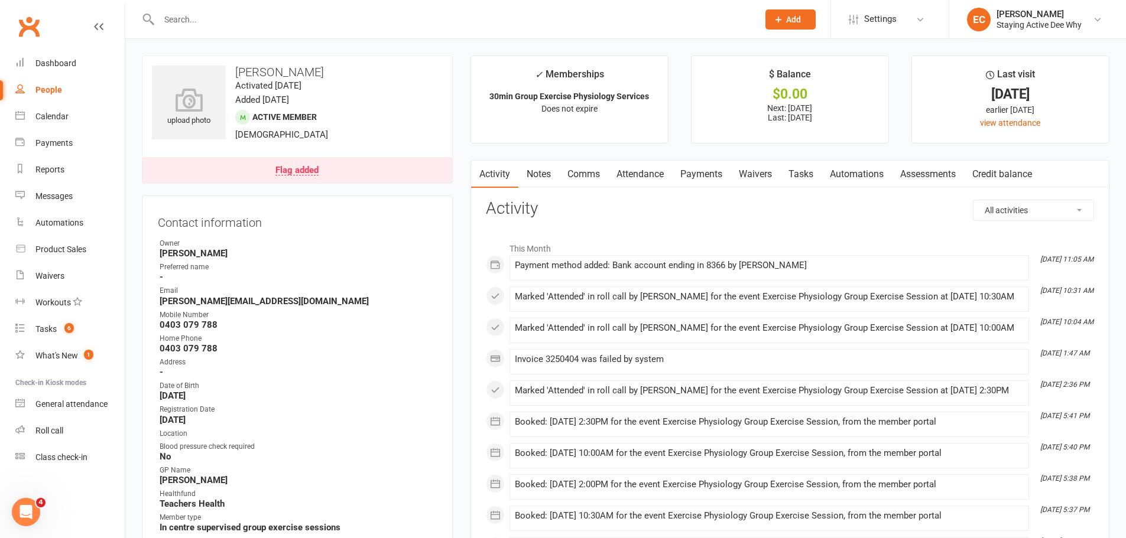
click at [73, 259] on link "Product Sales" at bounding box center [69, 249] width 109 height 27
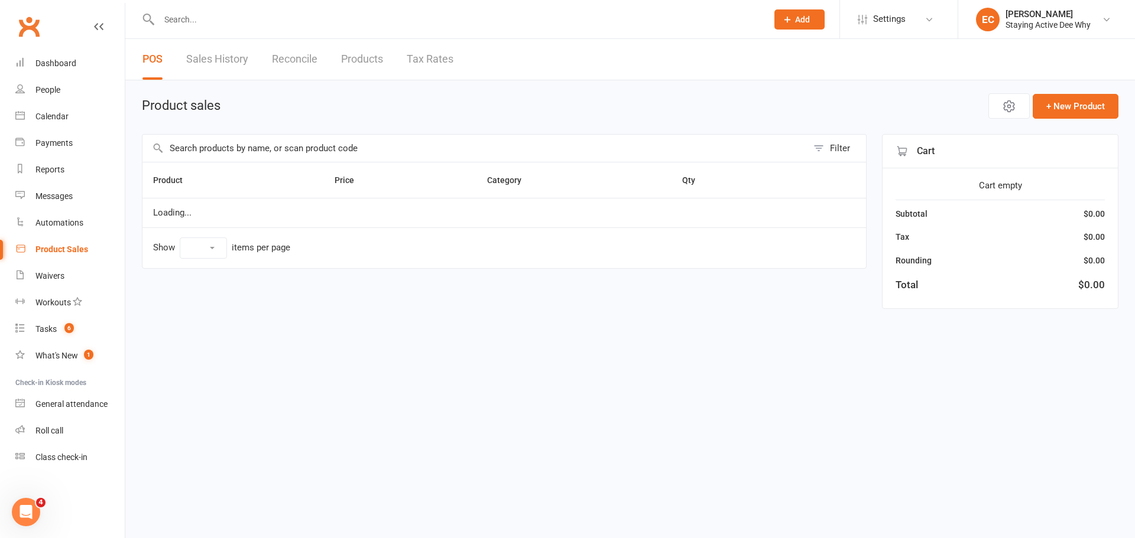
select select "50"
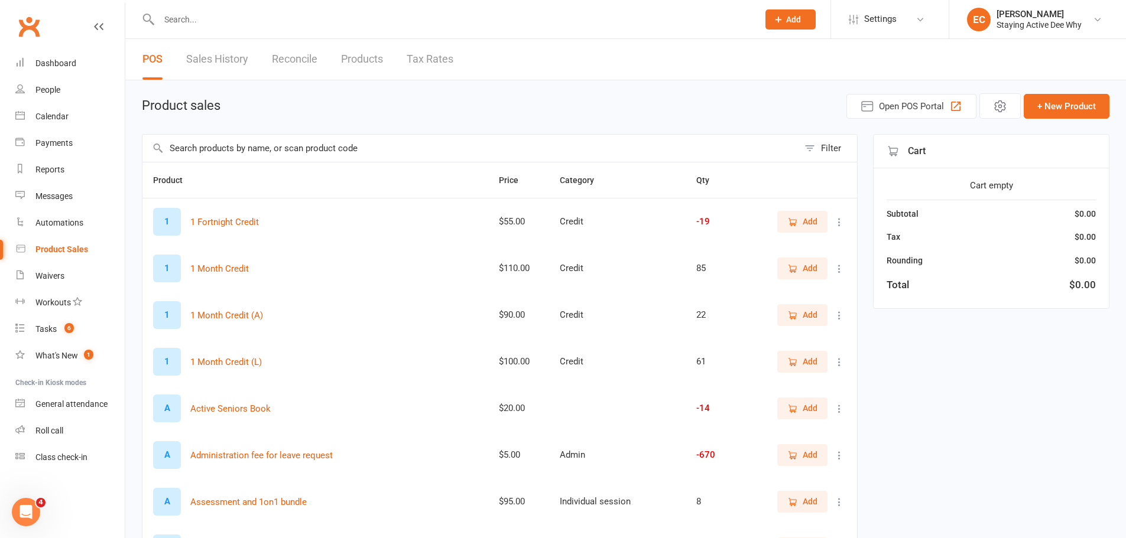
click at [212, 151] on input "text" at bounding box center [470, 148] width 656 height 27
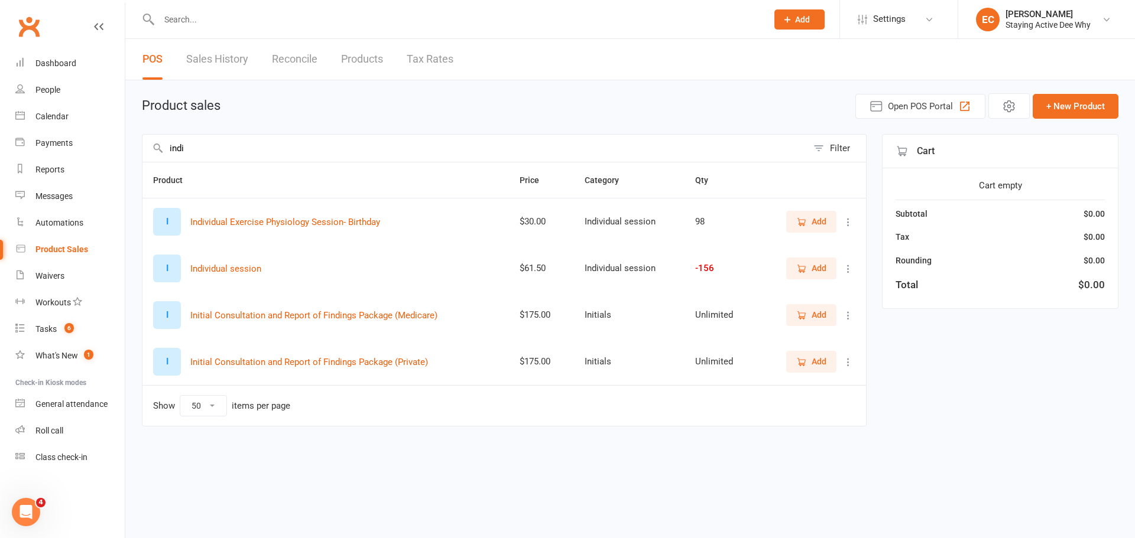
type input "indi"
click at [807, 272] on span "Add" at bounding box center [811, 268] width 30 height 13
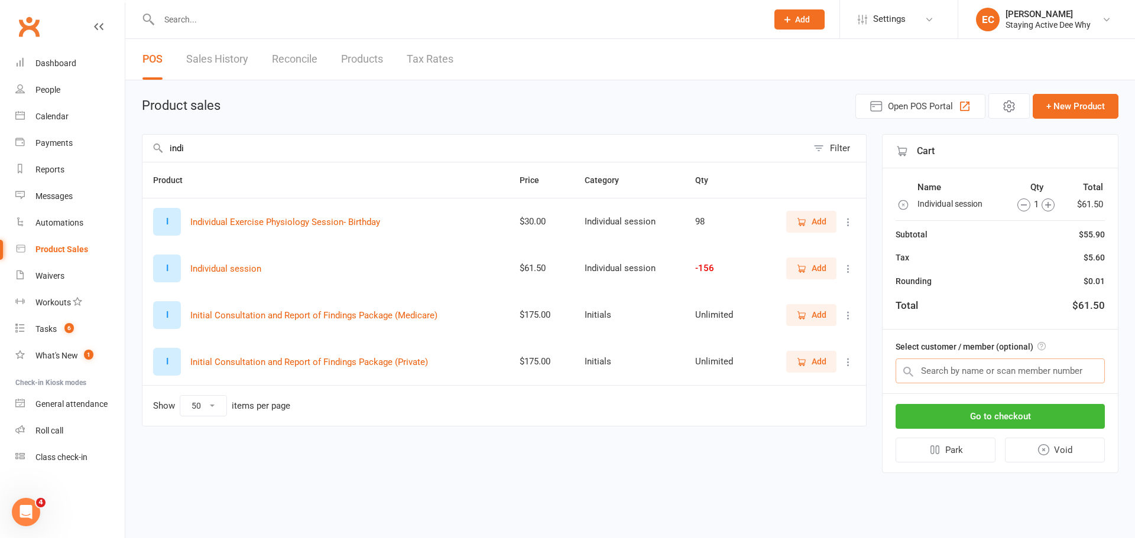
click at [948, 373] on input "text" at bounding box center [999, 371] width 209 height 25
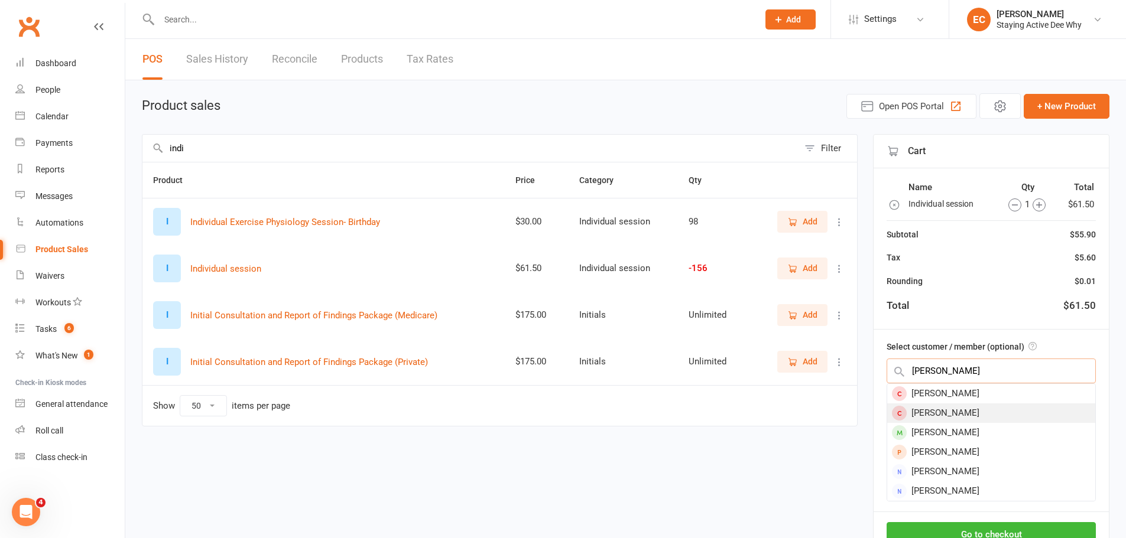
type input "joh wee"
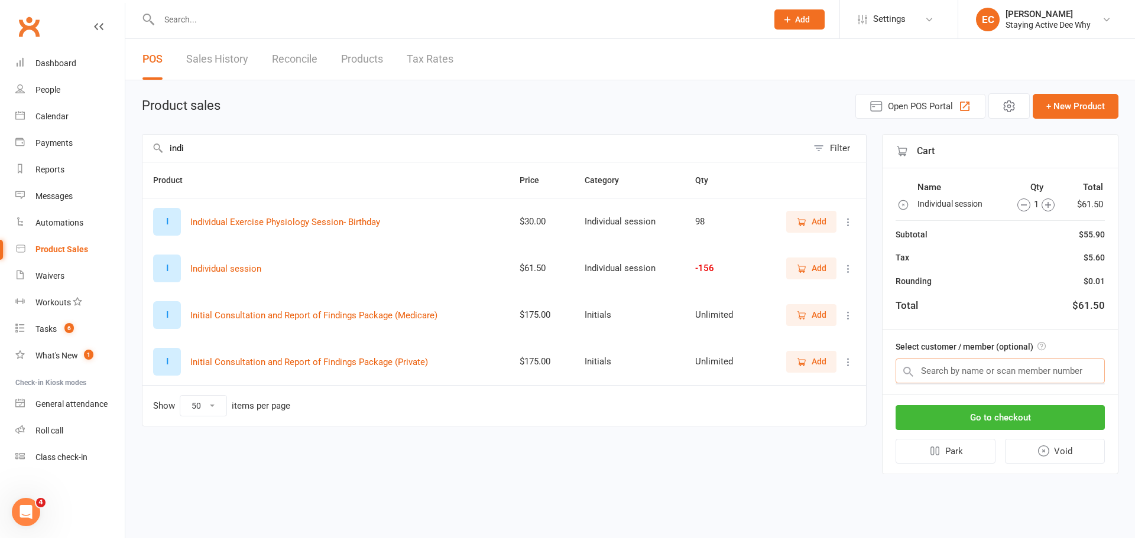
click at [986, 375] on input "text" at bounding box center [999, 371] width 209 height 25
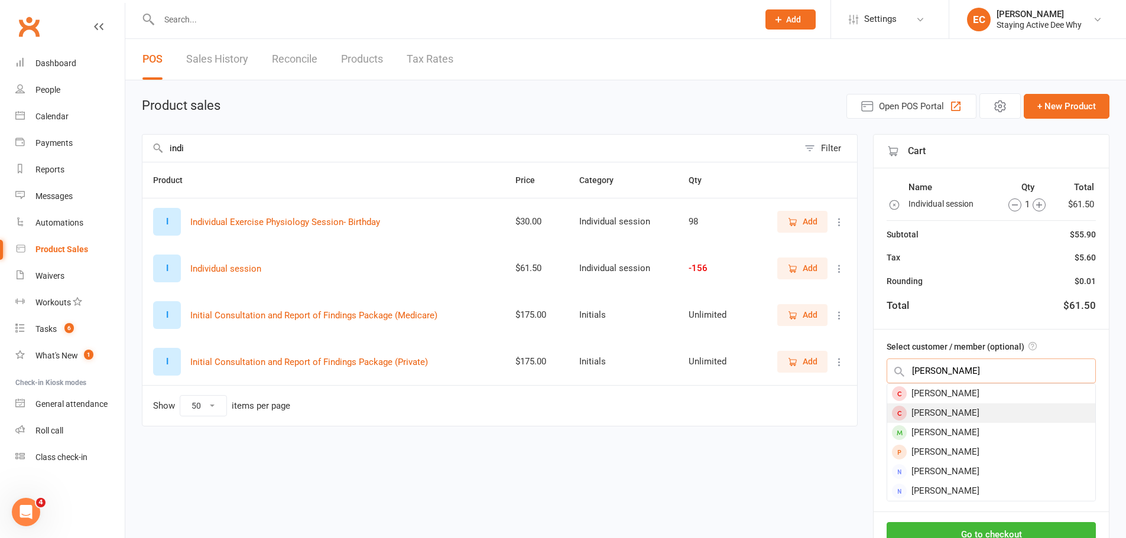
type input "joh wee"
click at [929, 414] on div "John Weekes" at bounding box center [991, 414] width 208 height 20
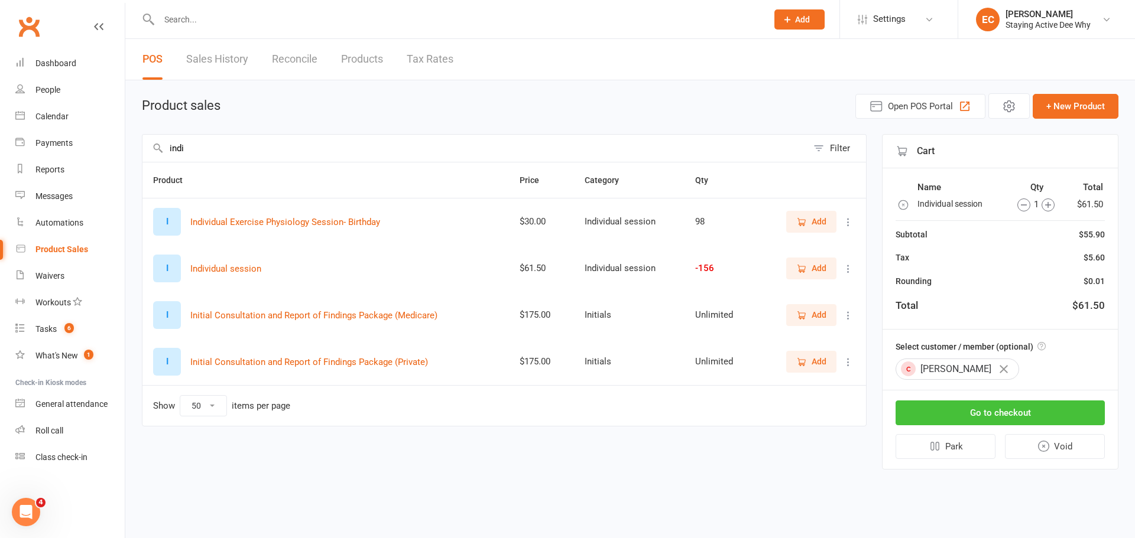
drag, startPoint x: 976, startPoint y: 413, endPoint x: 504, endPoint y: 47, distance: 597.4
click at [976, 413] on button "Go to checkout" at bounding box center [999, 413] width 209 height 25
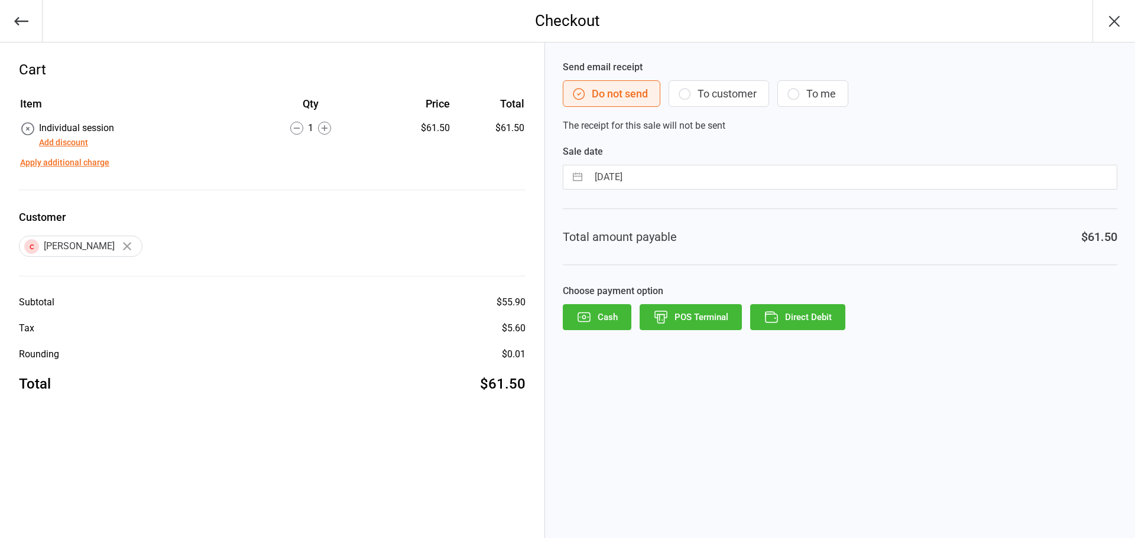
click at [697, 322] on button "POS Terminal" at bounding box center [690, 317] width 102 height 26
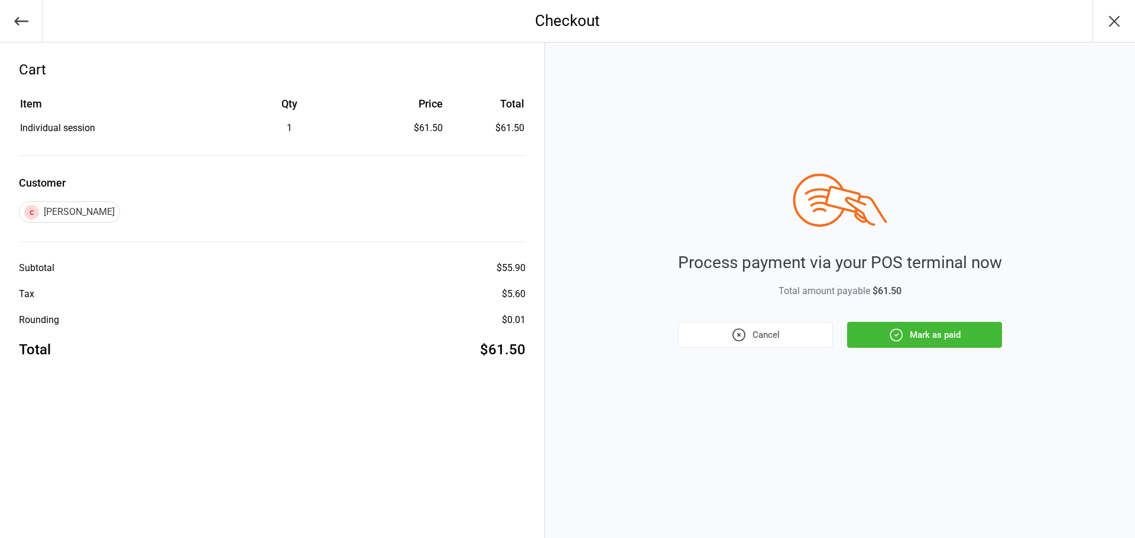
click at [918, 335] on button "Mark as paid" at bounding box center [924, 335] width 155 height 26
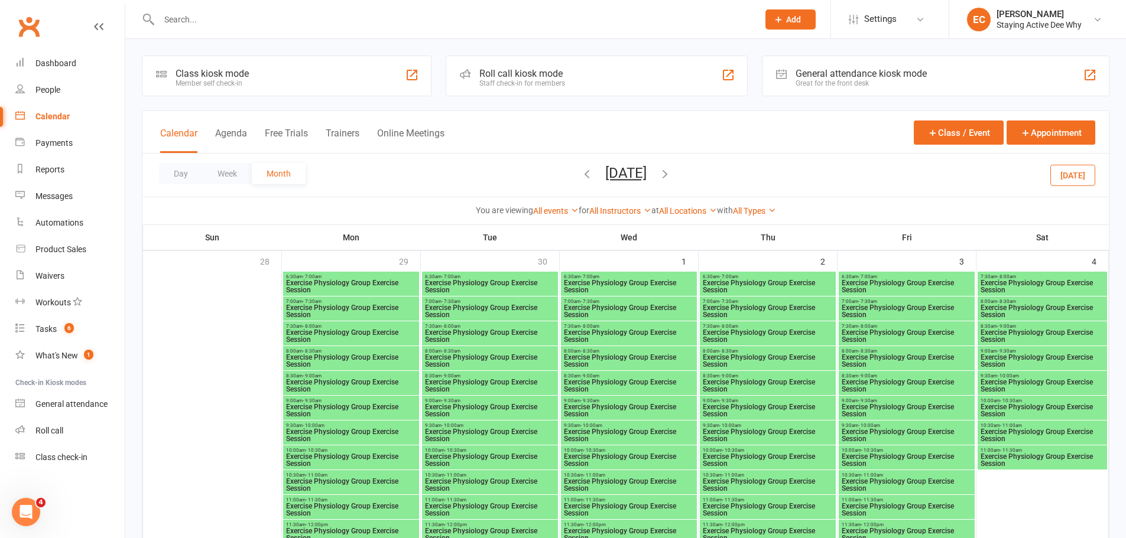
click at [557, 176] on div "Day Week Month [DATE] [DATE] Sun Mon Tue Wed Thu Fri Sat 31 01 02 03 04 05 06 0…" at bounding box center [625, 175] width 966 height 43
click at [580, 174] on icon "button" at bounding box center [586, 173] width 13 height 13
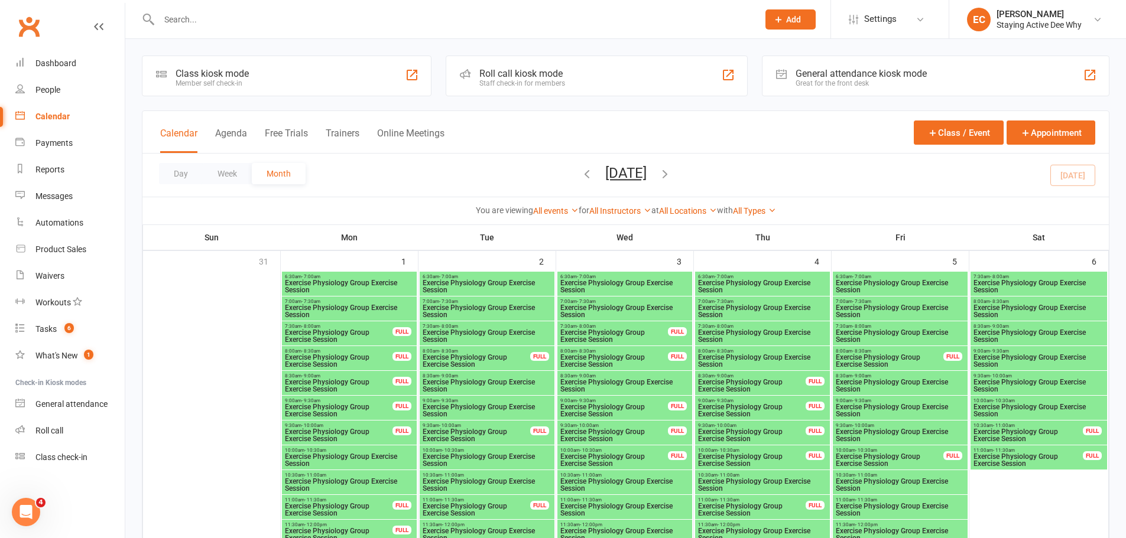
scroll to position [591, 0]
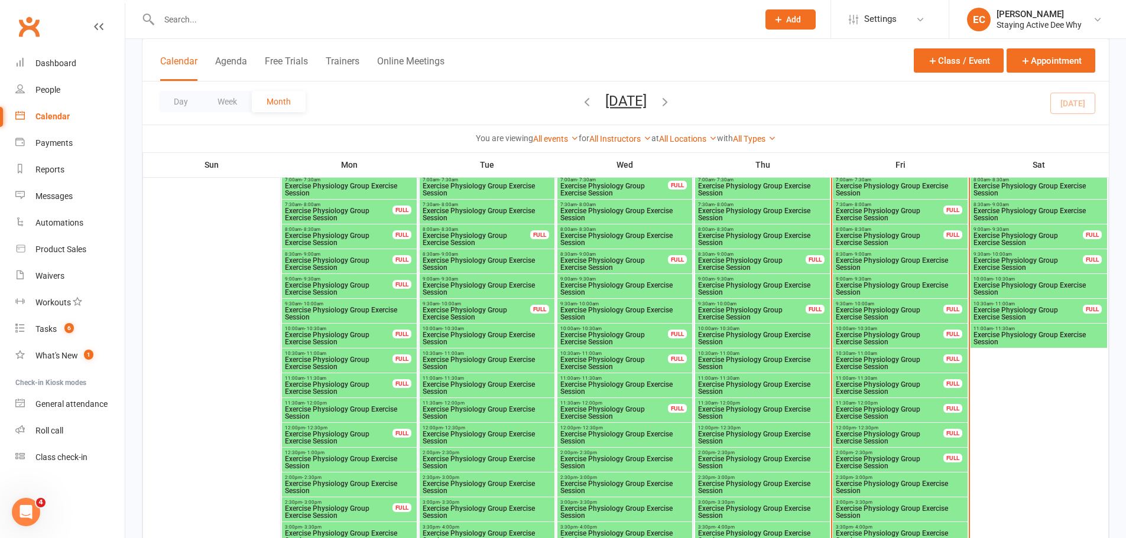
click at [1007, 284] on span "Exercise Physiology Group Exercise Session" at bounding box center [1039, 289] width 132 height 14
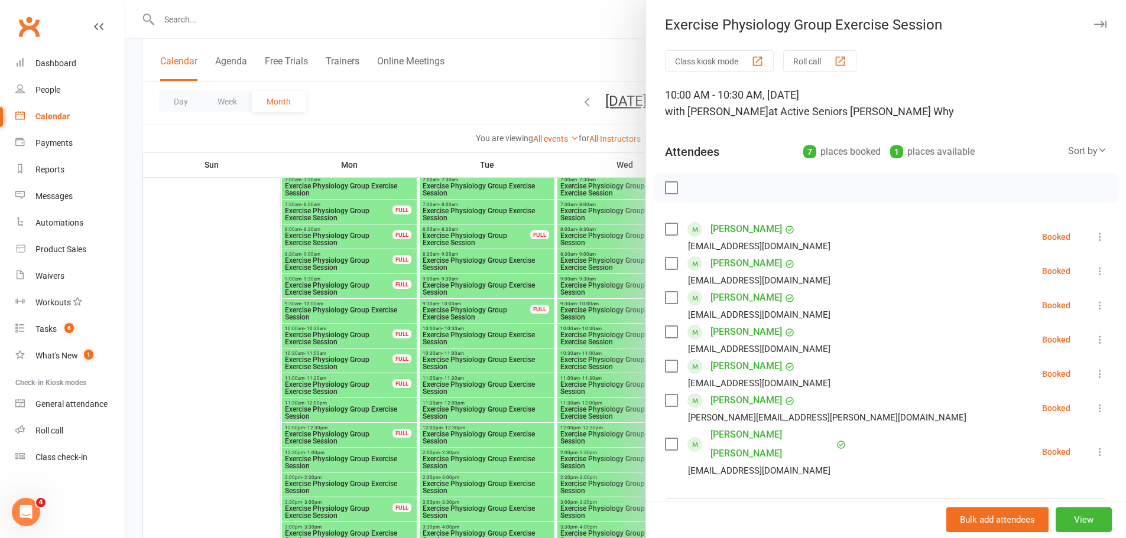
click at [1094, 446] on icon at bounding box center [1100, 452] width 12 height 12
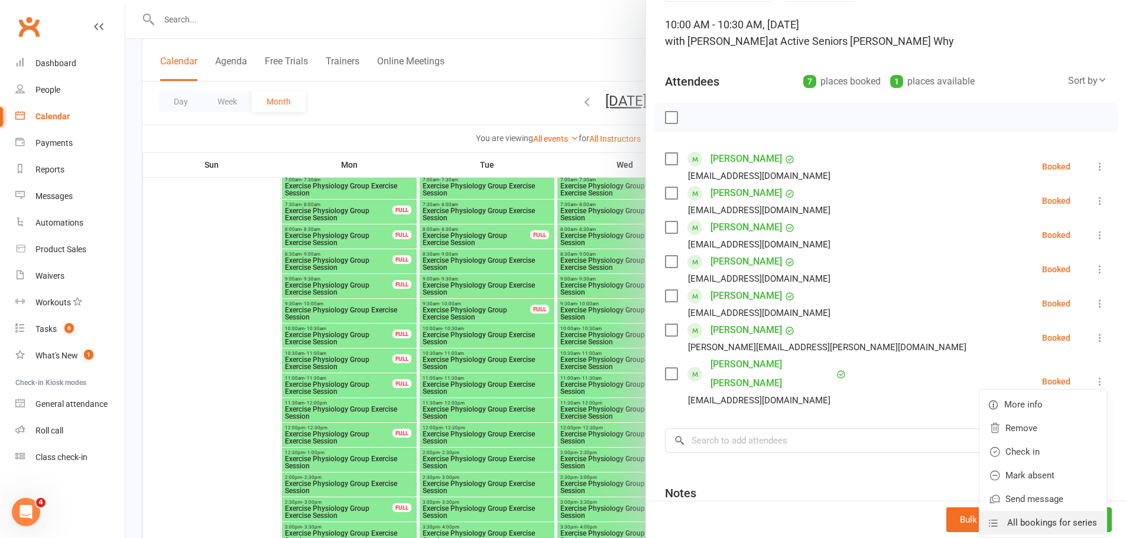
scroll to position [118, 0]
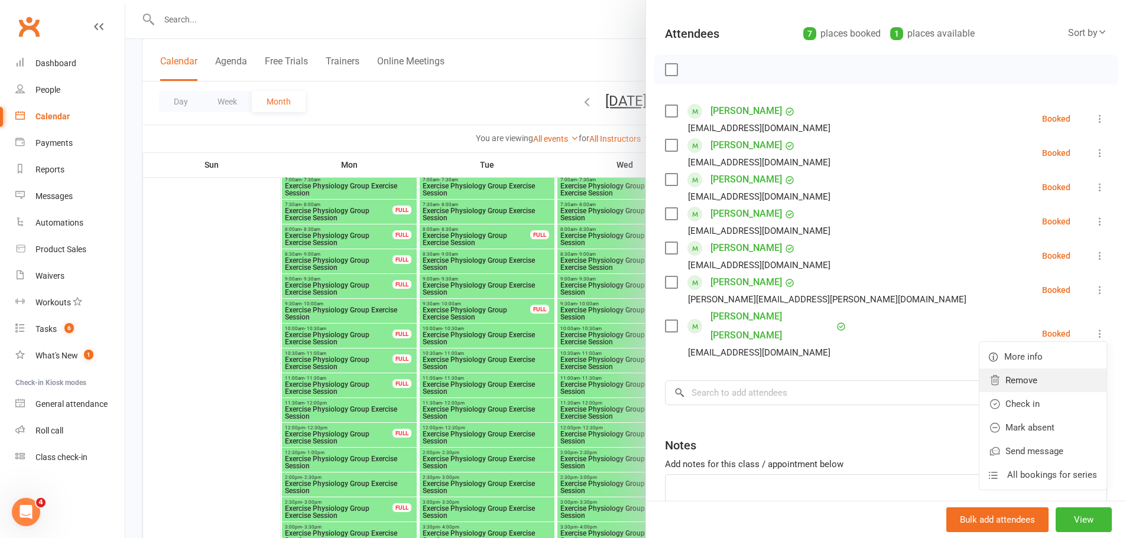
click at [999, 374] on link "Remove" at bounding box center [1042, 381] width 127 height 24
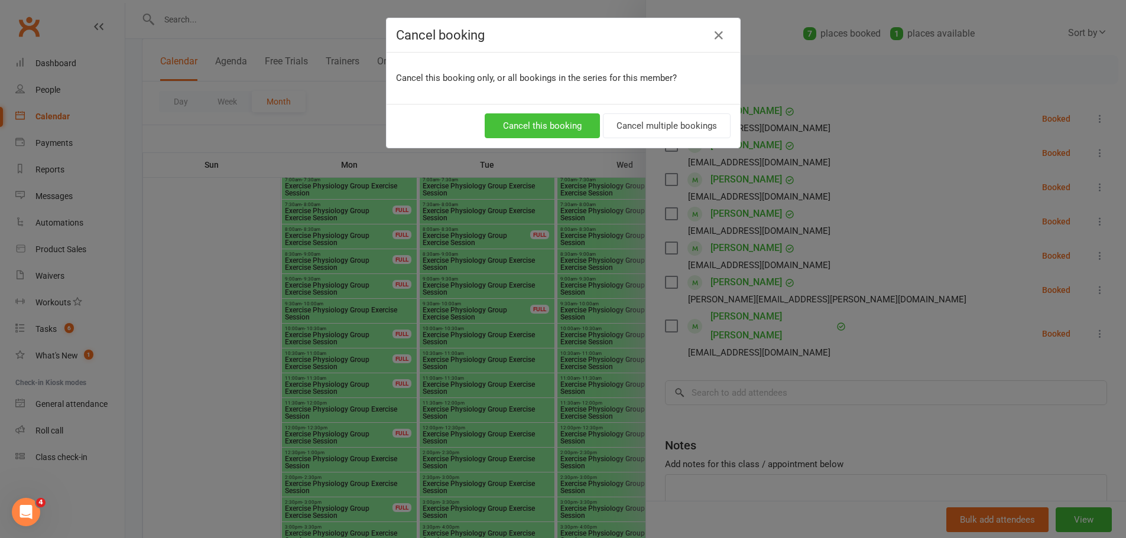
click at [554, 126] on button "Cancel this booking" at bounding box center [542, 125] width 115 height 25
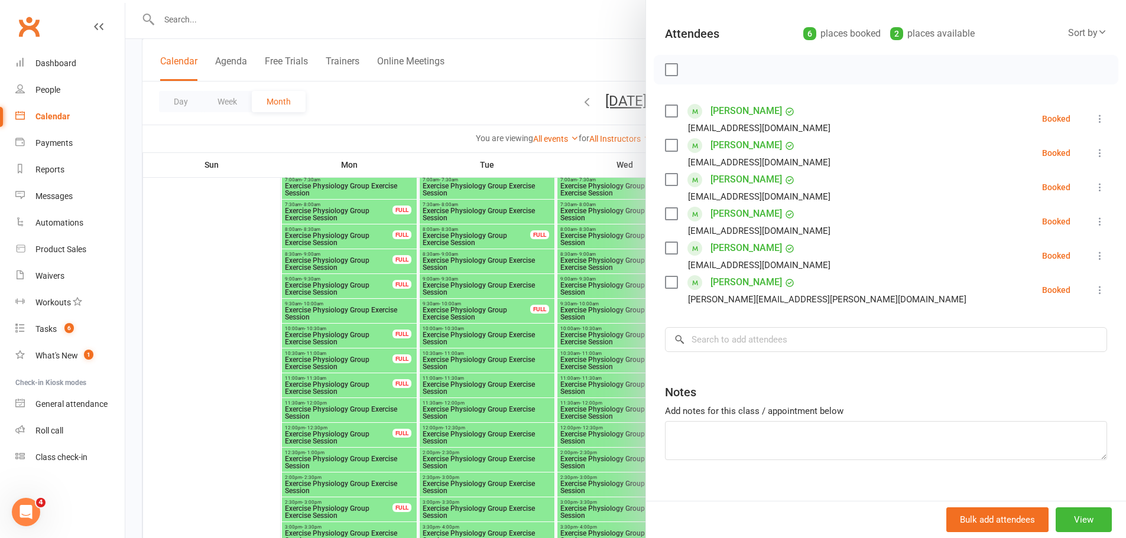
click at [574, 79] on div at bounding box center [625, 269] width 1001 height 538
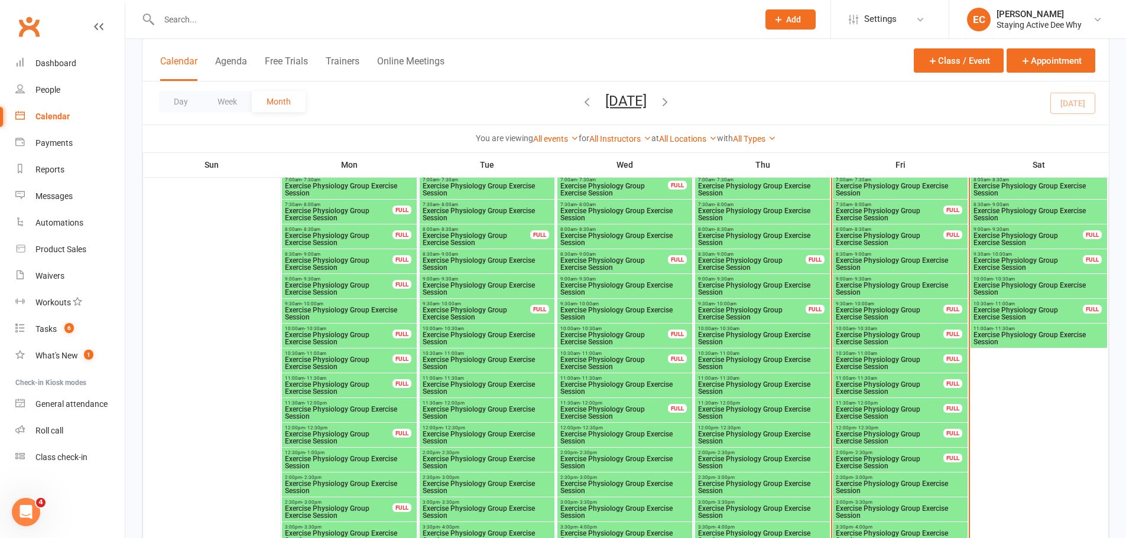
click at [1040, 204] on span "8:30am - 9:00am" at bounding box center [1039, 204] width 132 height 5
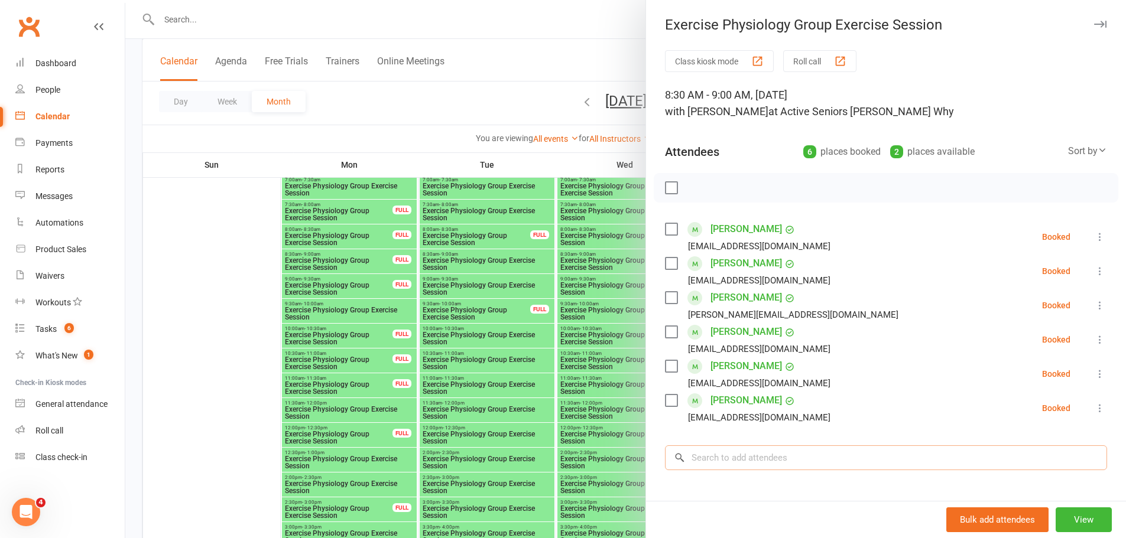
click at [722, 457] on input "search" at bounding box center [886, 458] width 442 height 25
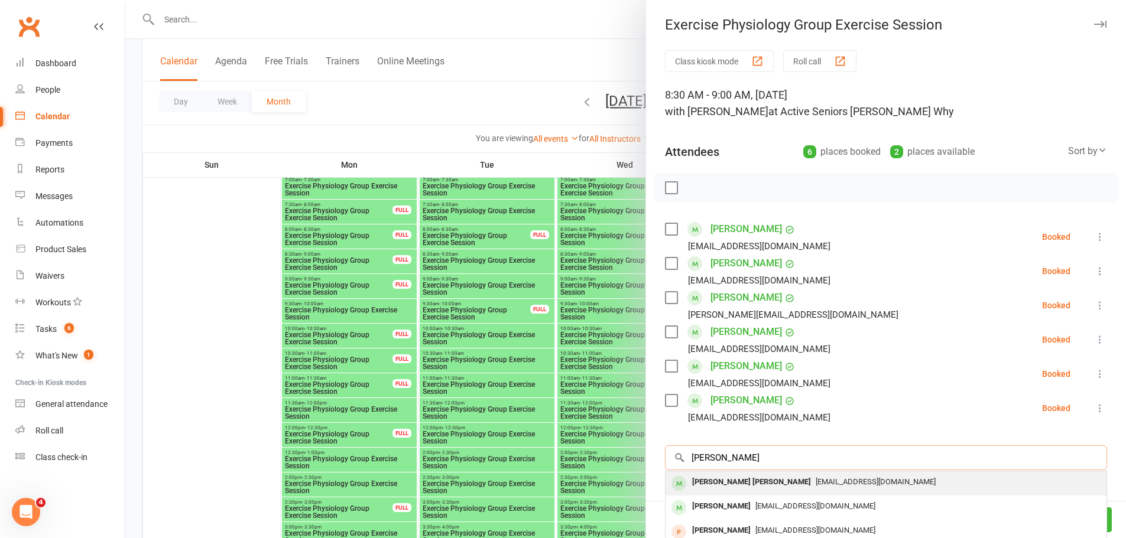
type input "[PERSON_NAME]"
click at [725, 480] on div "[PERSON_NAME] [PERSON_NAME]" at bounding box center [751, 482] width 128 height 17
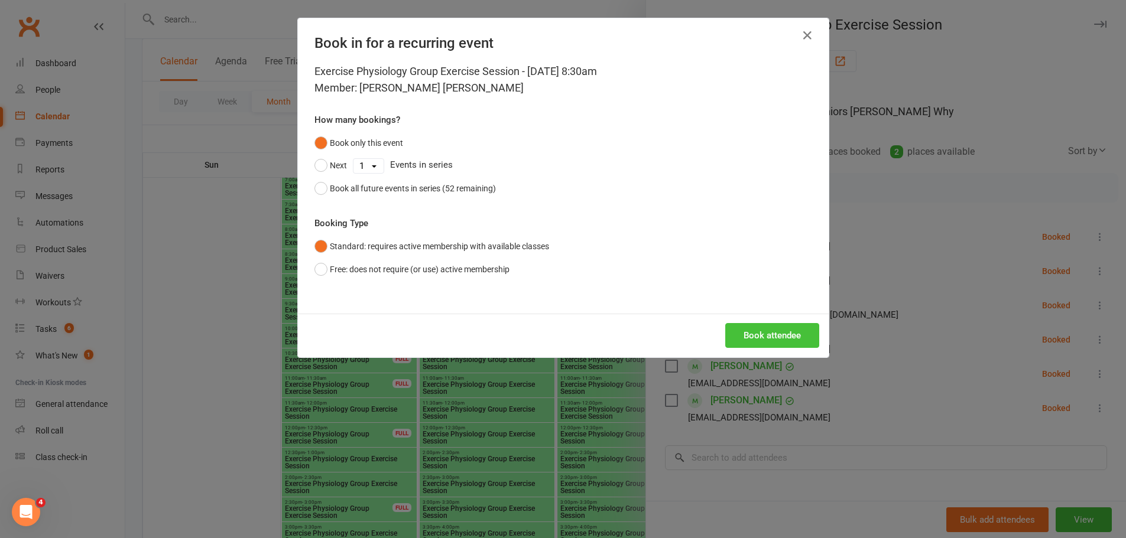
click at [775, 329] on button "Book attendee" at bounding box center [772, 335] width 94 height 25
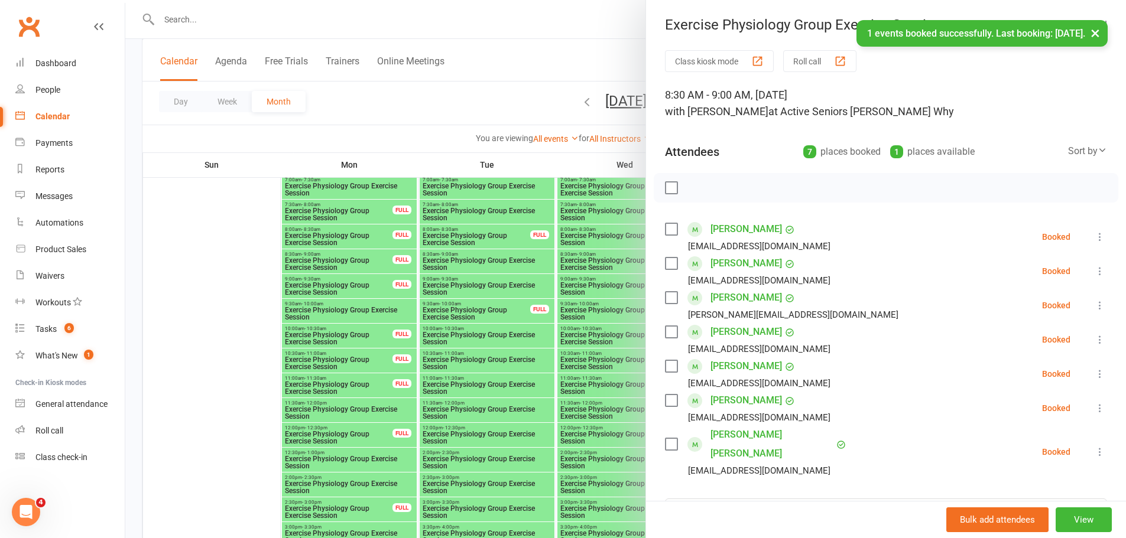
click at [253, 223] on div at bounding box center [625, 269] width 1001 height 538
